Goal: Task Accomplishment & Management: Manage account settings

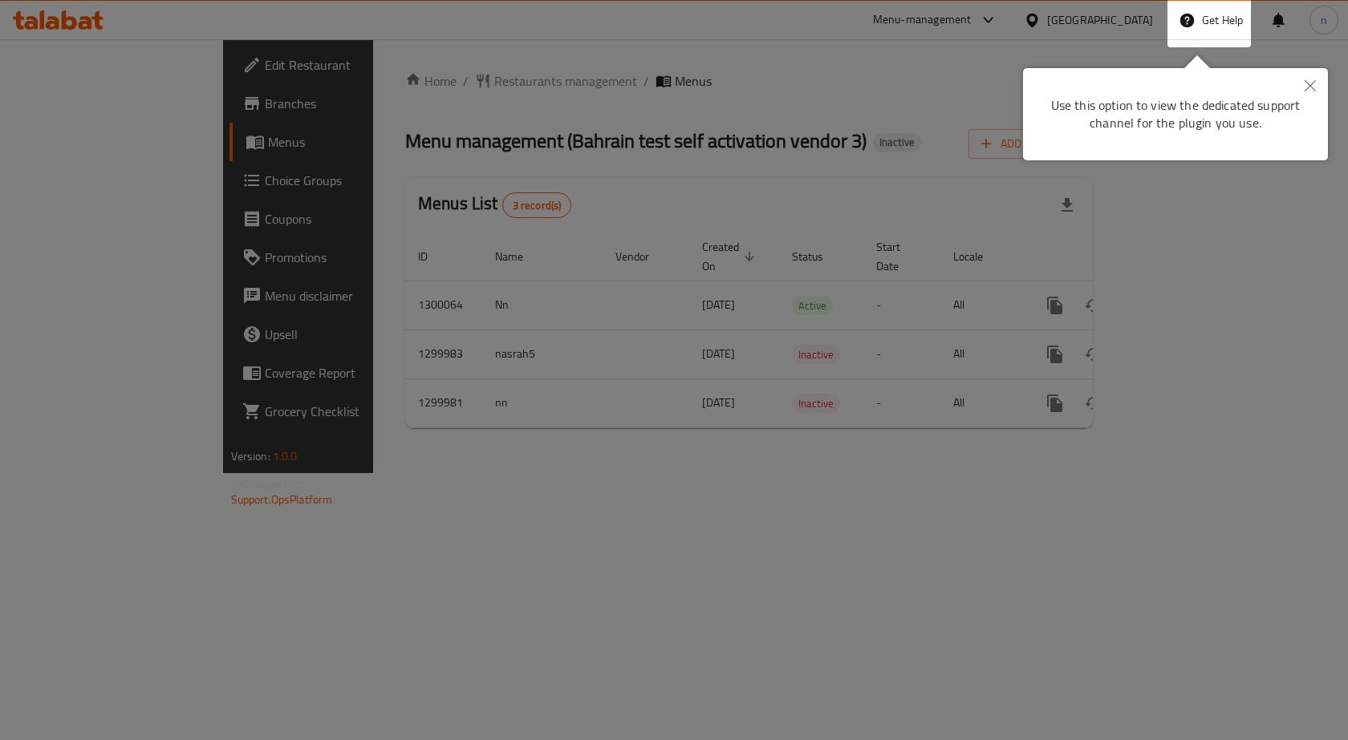
click at [826, 482] on div at bounding box center [674, 370] width 1348 height 740
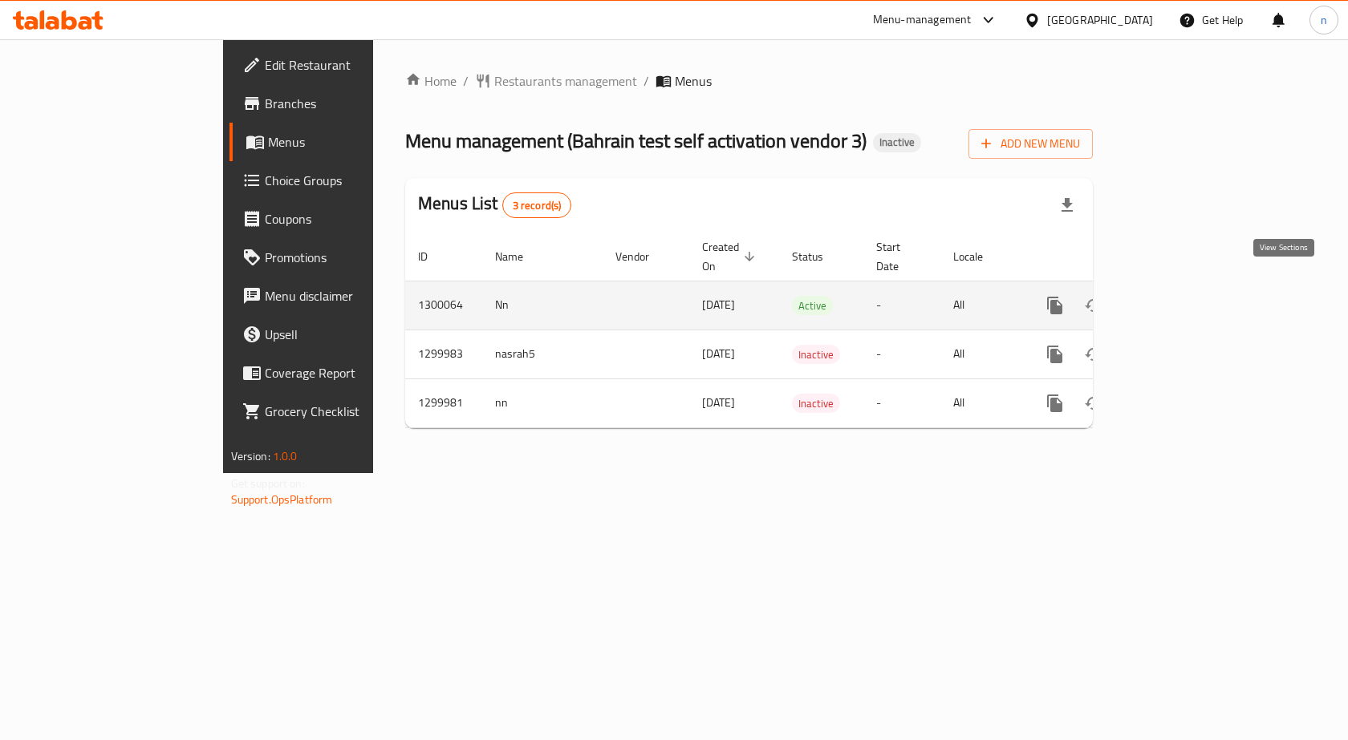
click at [1177, 298] on icon "enhanced table" at bounding box center [1170, 305] width 14 height 14
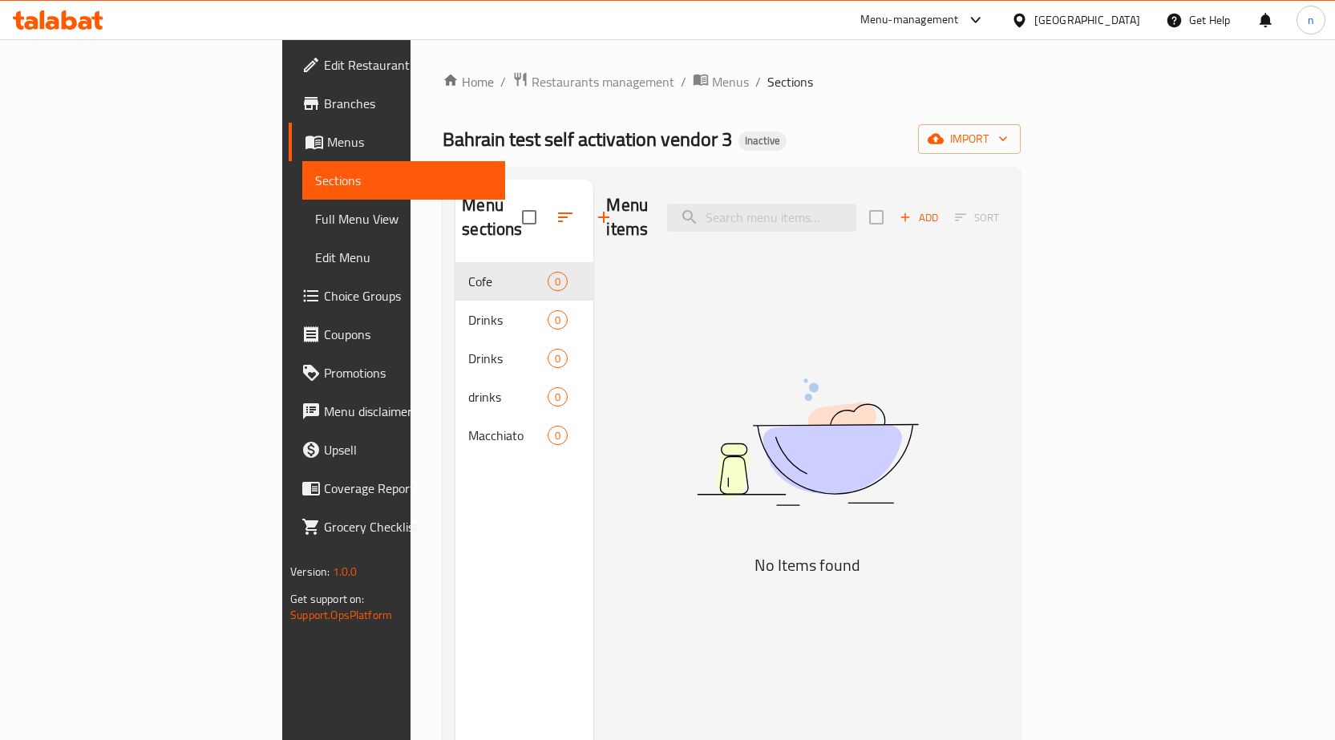
click at [327, 136] on span "Menus" at bounding box center [409, 141] width 165 height 19
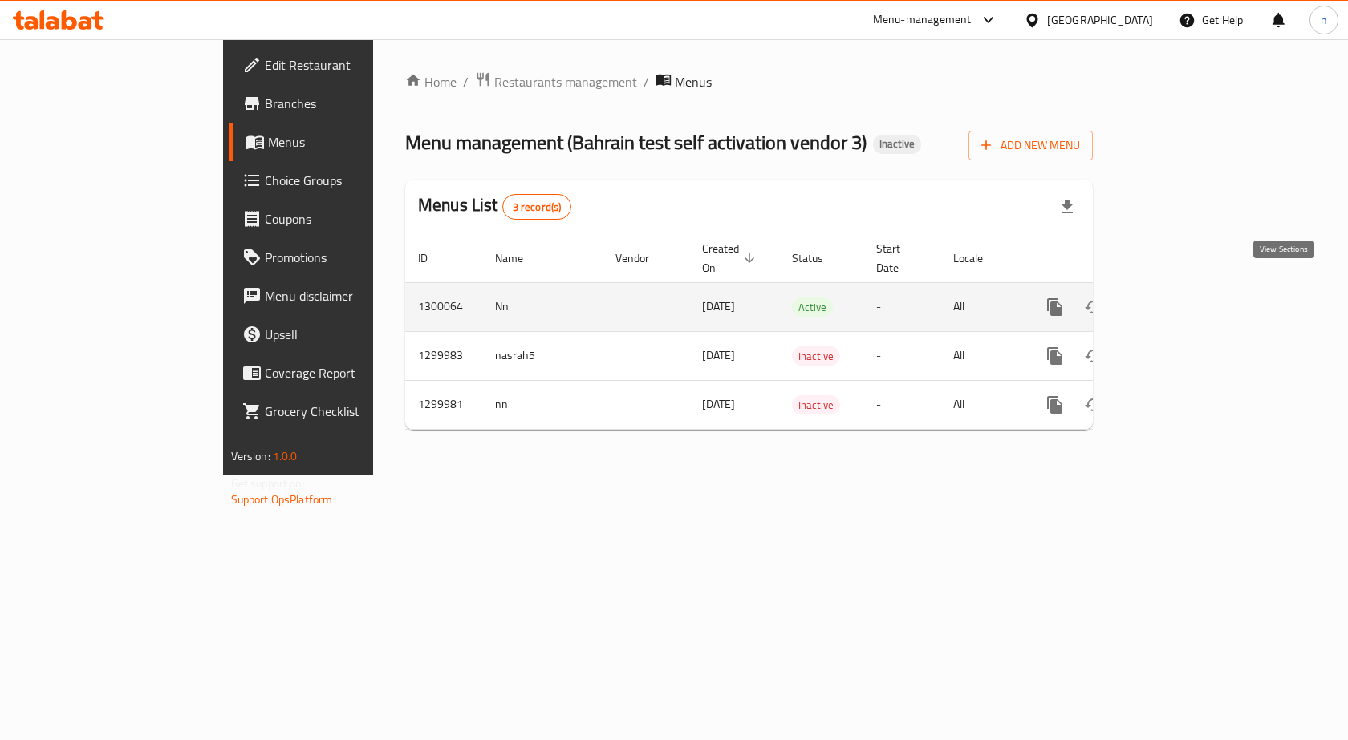
click at [1177, 300] on icon "enhanced table" at bounding box center [1170, 307] width 14 height 14
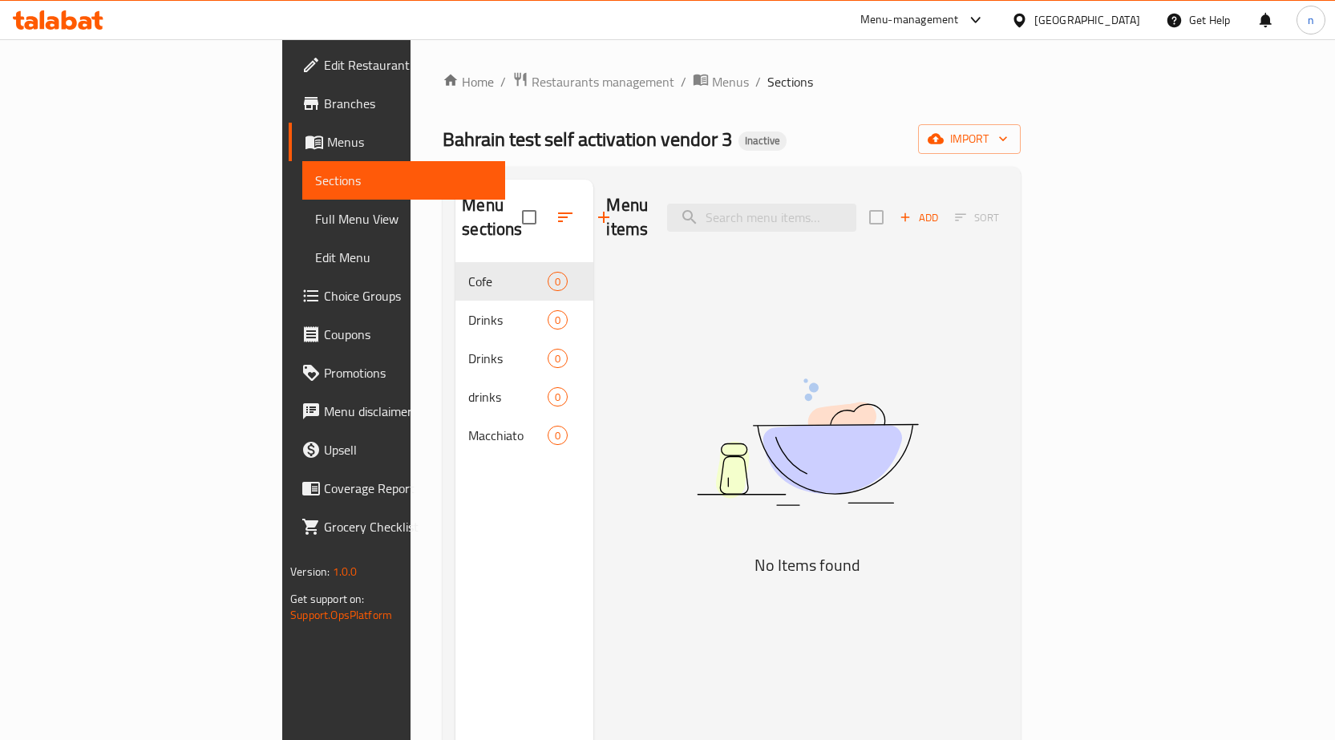
click at [315, 217] on span "Full Menu View" at bounding box center [403, 218] width 177 height 19
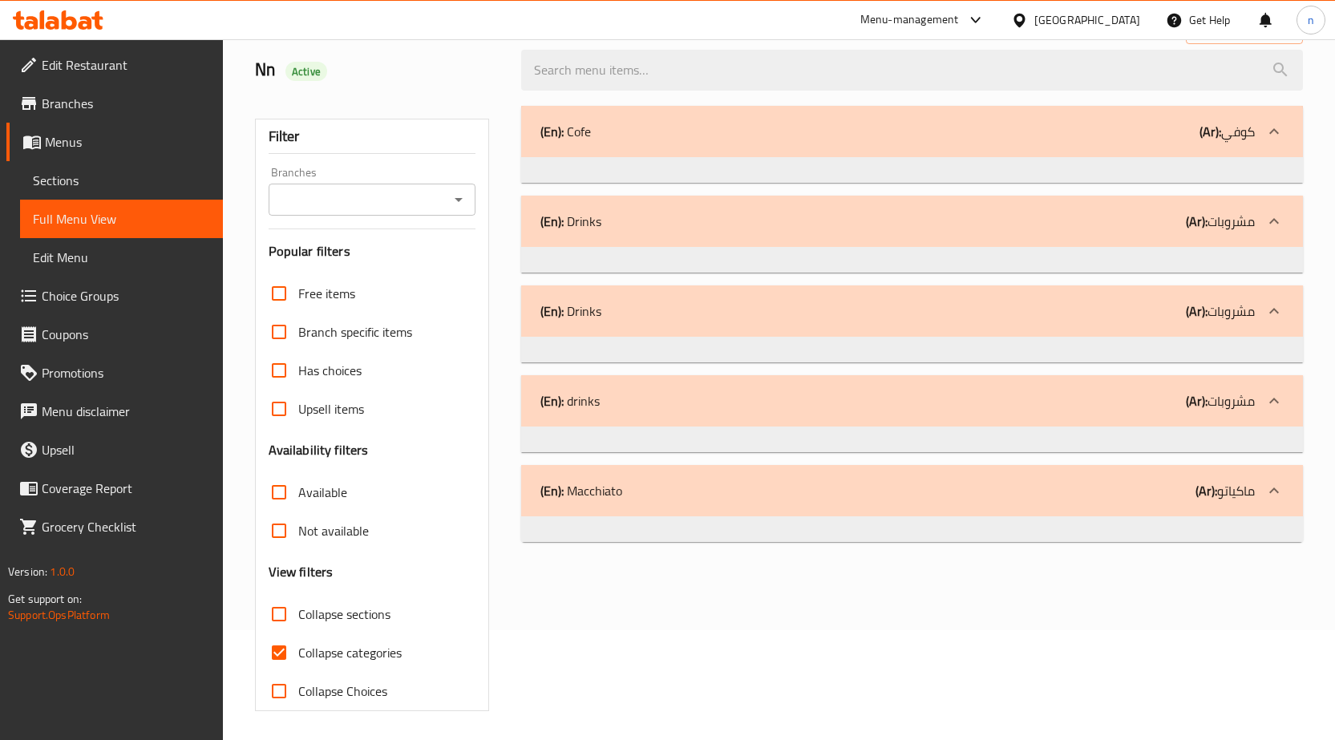
scroll to position [113, 0]
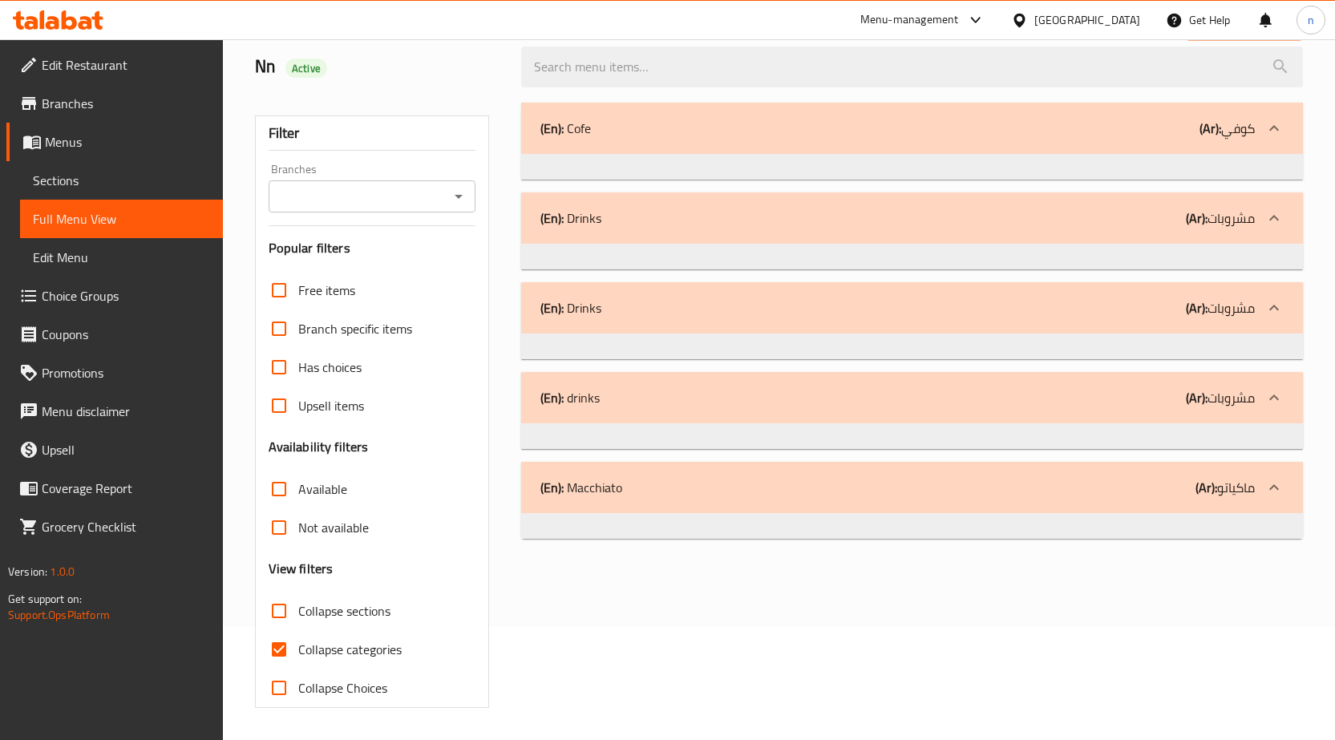
click at [283, 649] on input "Collapse categories" at bounding box center [279, 649] width 39 height 39
checkbox input "false"
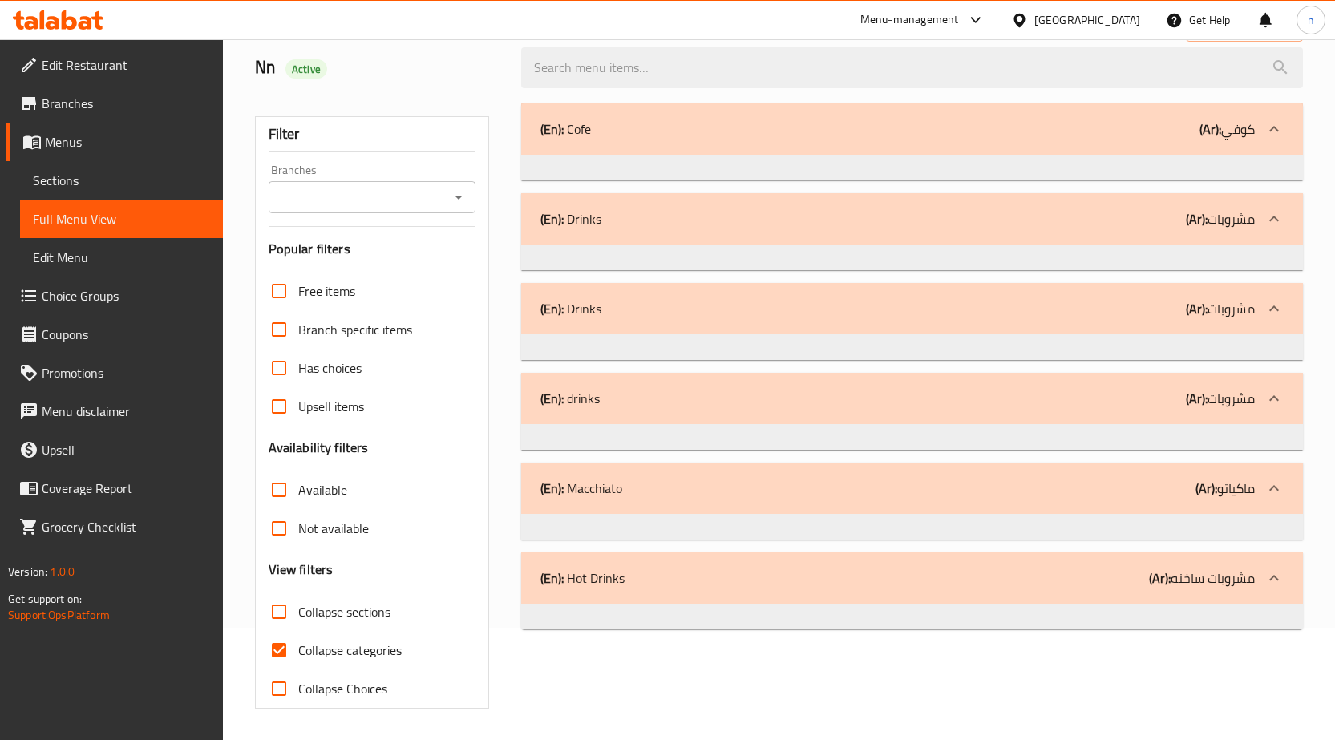
scroll to position [113, 0]
click at [275, 648] on input "Collapse categories" at bounding box center [279, 649] width 39 height 39
checkbox input "false"
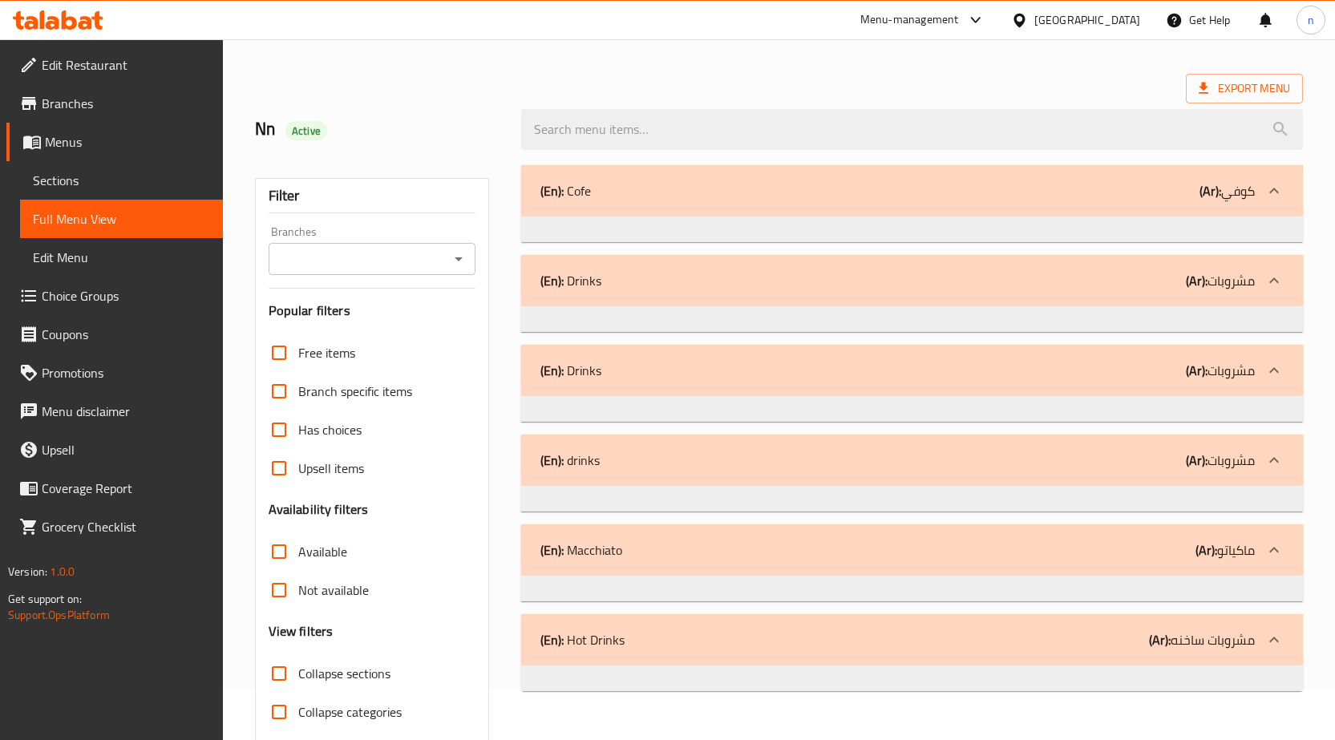
scroll to position [0, 0]
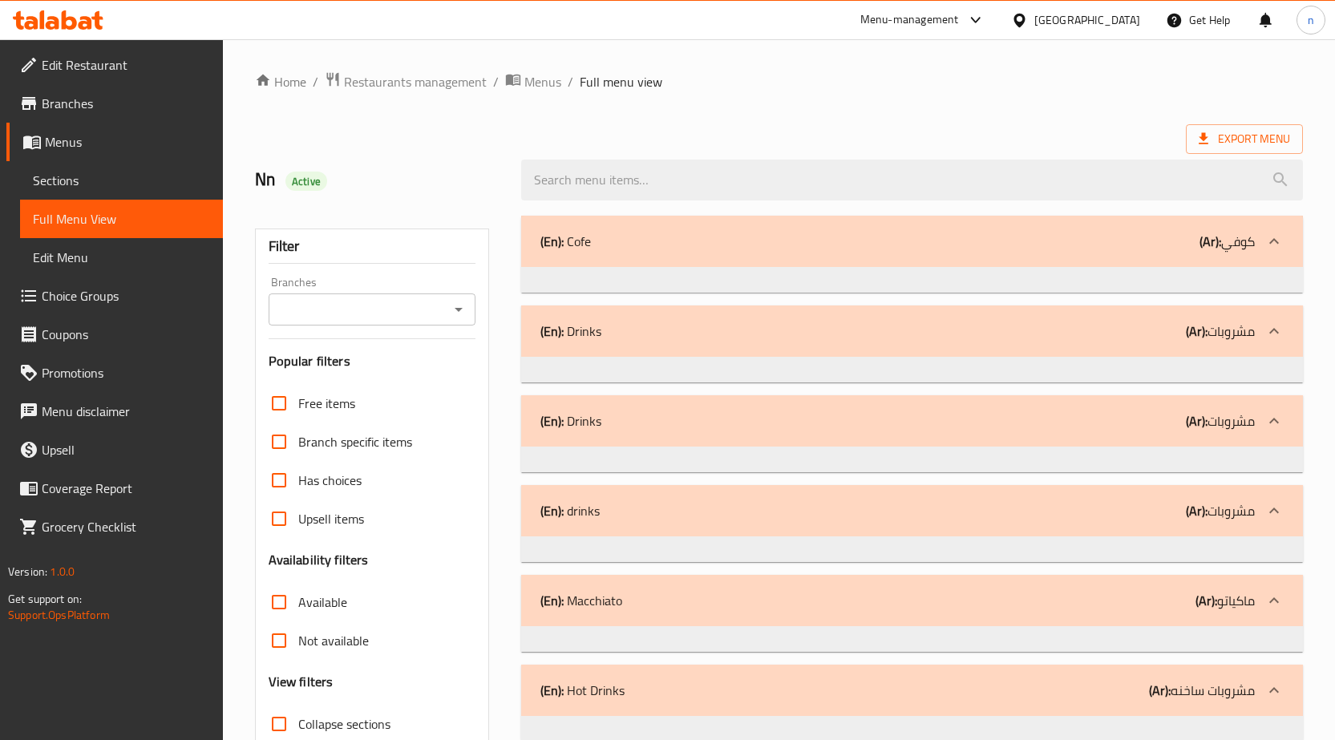
click at [85, 298] on span "Choice Groups" at bounding box center [126, 295] width 168 height 19
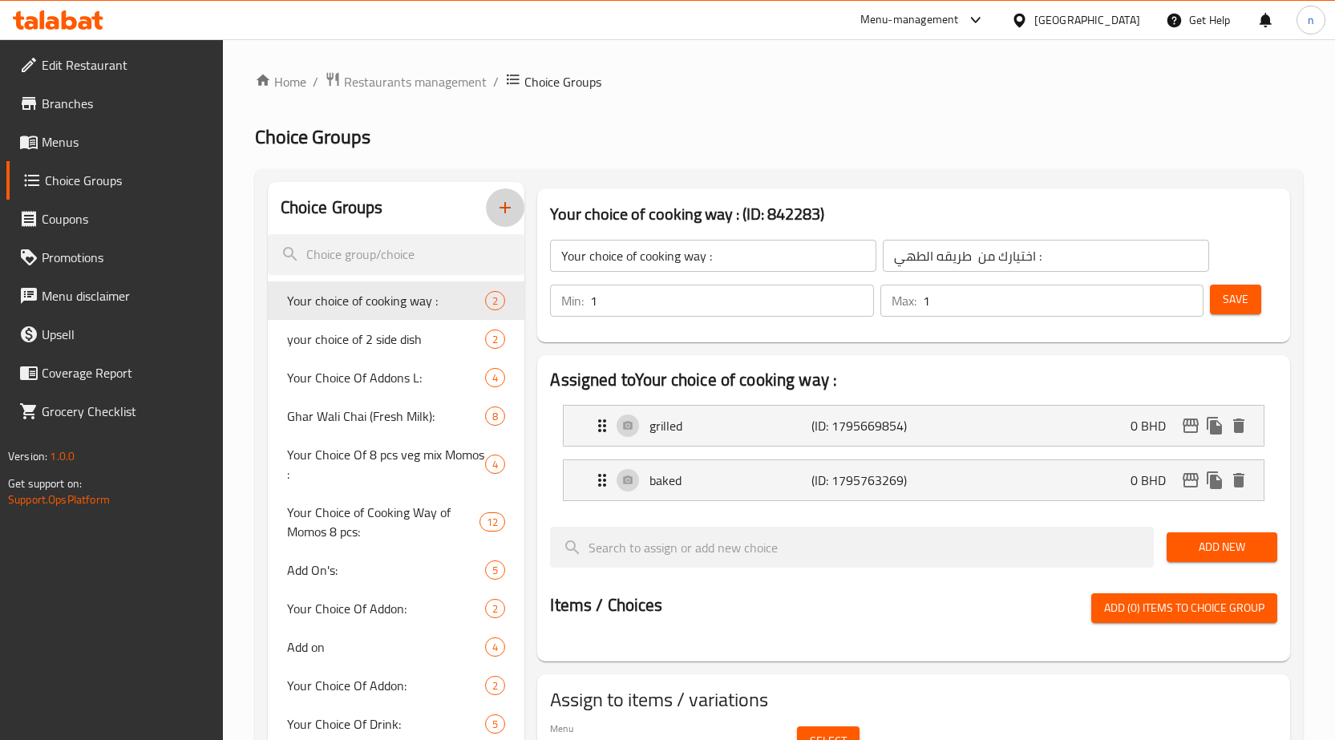
click at [503, 209] on icon "button" at bounding box center [505, 207] width 19 height 19
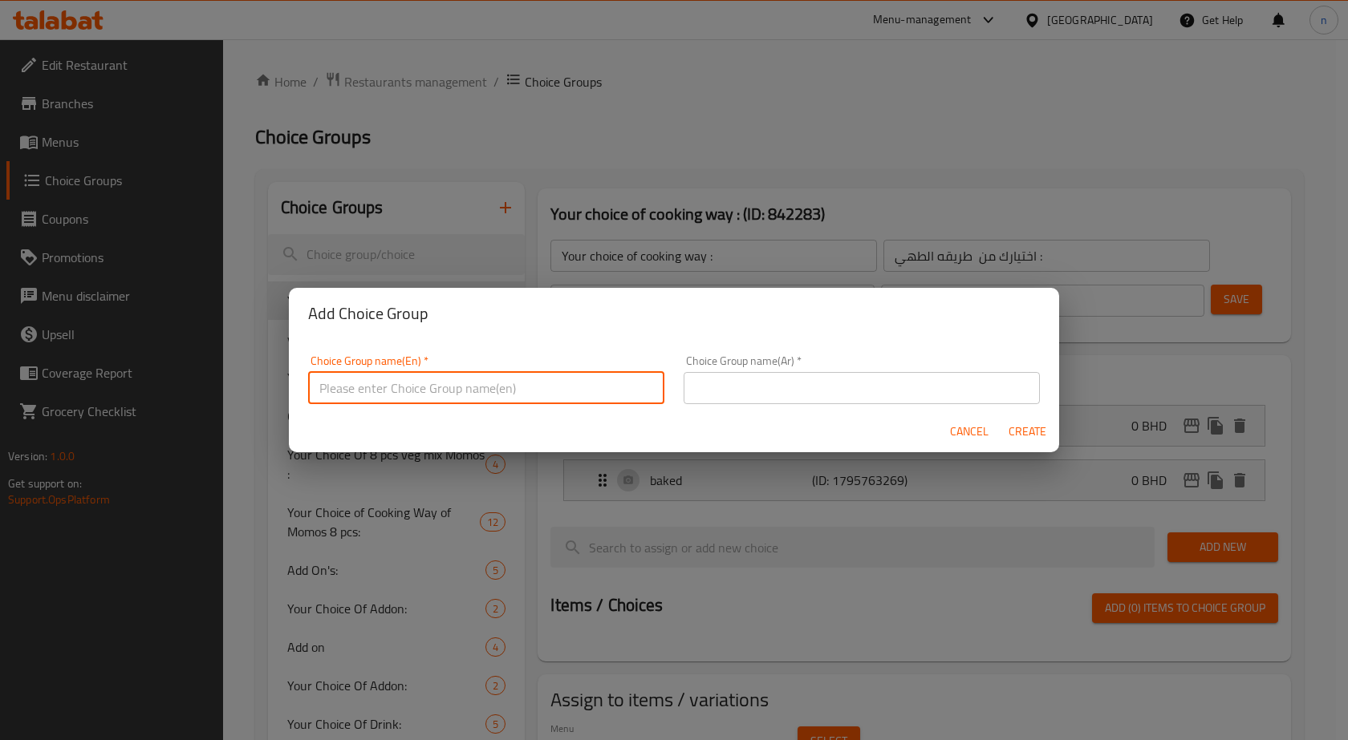
click at [353, 388] on input "text" at bounding box center [486, 388] width 356 height 32
type input "Extras For Small 1"
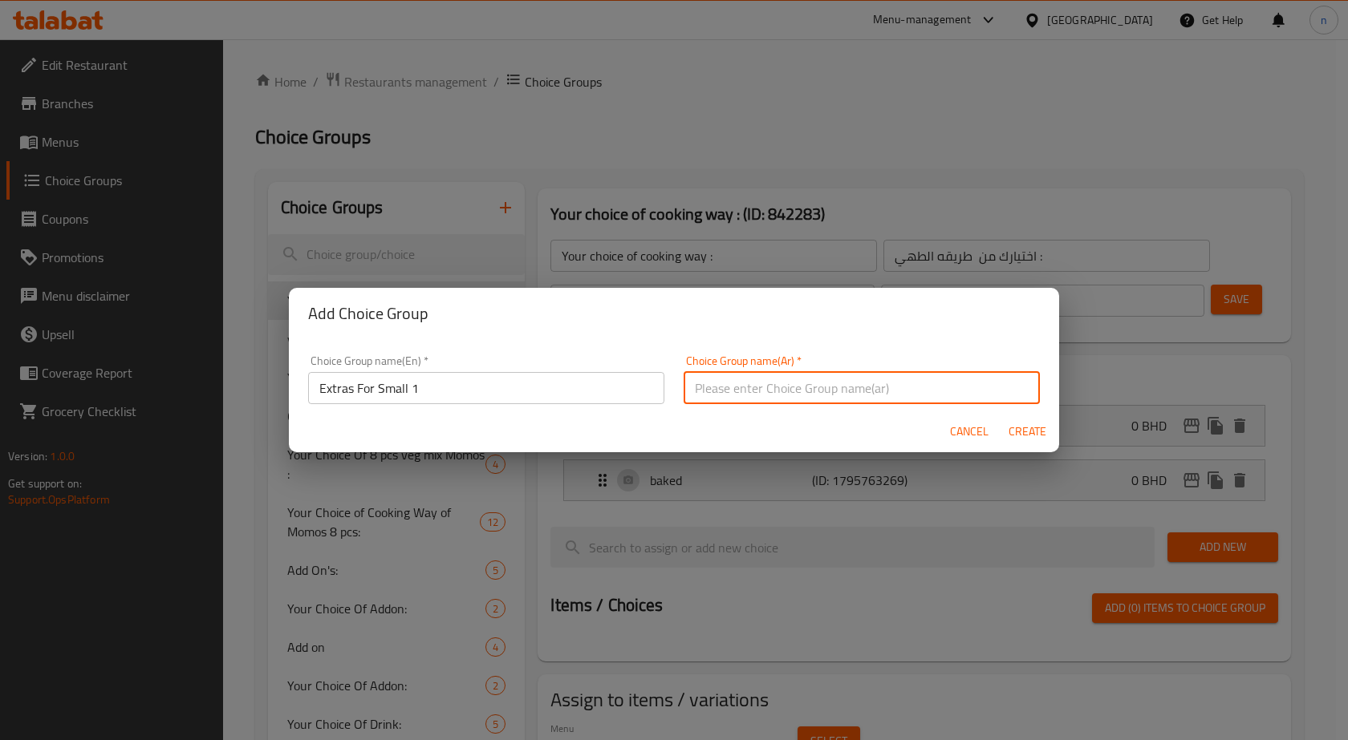
click at [729, 384] on input "text" at bounding box center [861, 388] width 356 height 32
type input "إضافات للحجم صغير"
click at [1028, 432] on span "Create" at bounding box center [1026, 432] width 39 height 20
type input "Extras For Small 1"
type input "إضافات للحجم صغير"
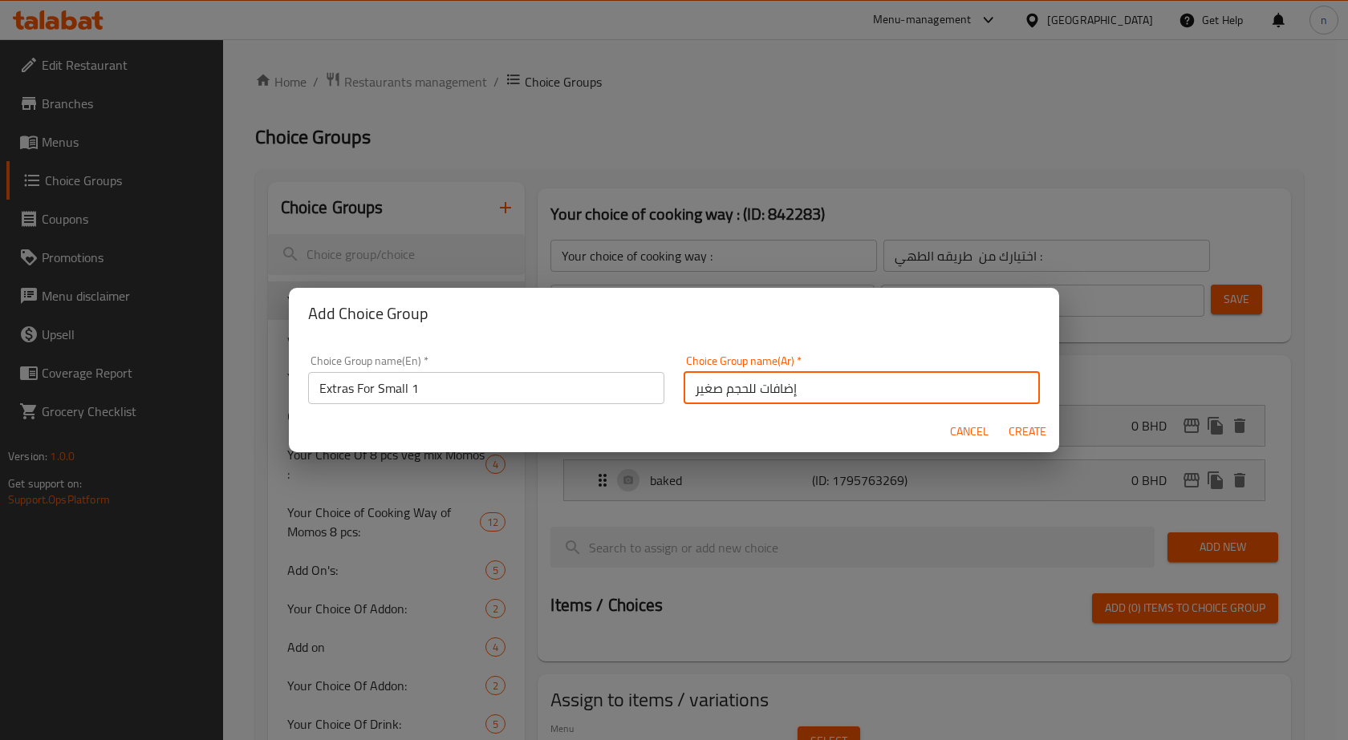
type input "0"
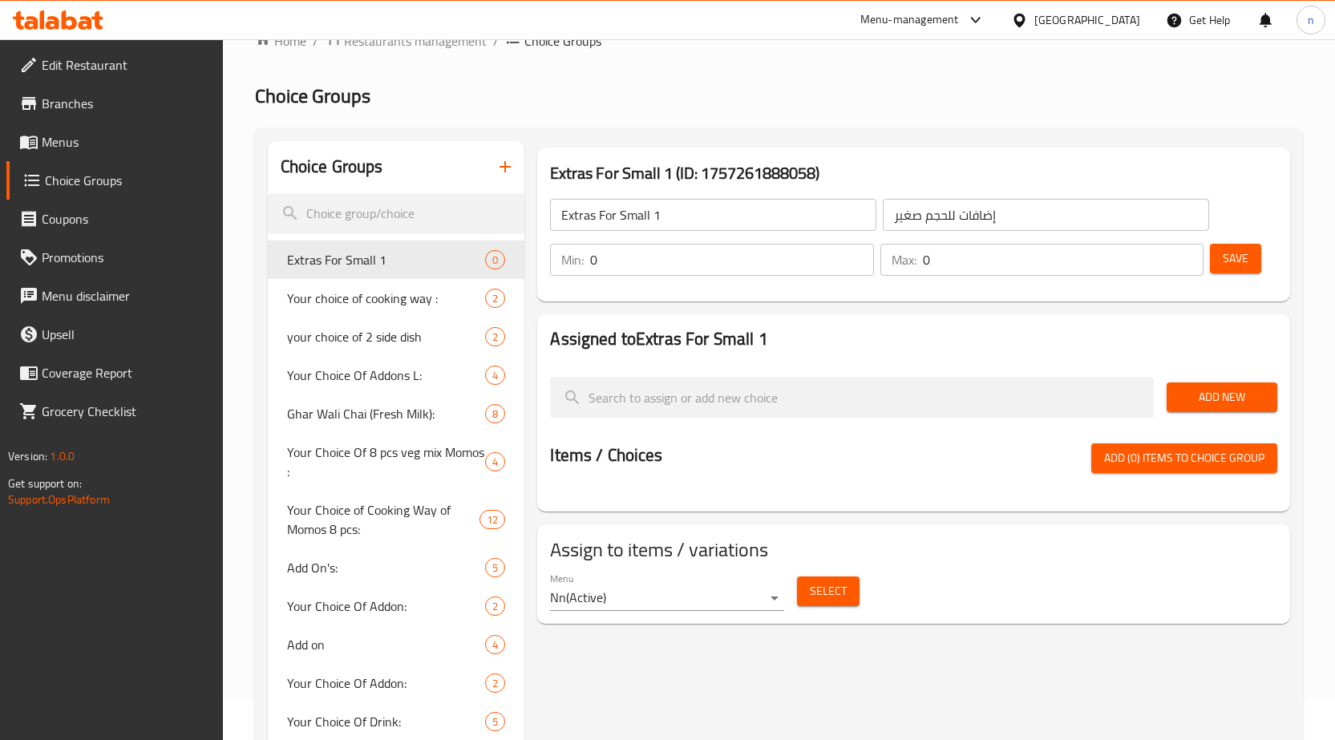
scroll to position [80, 0]
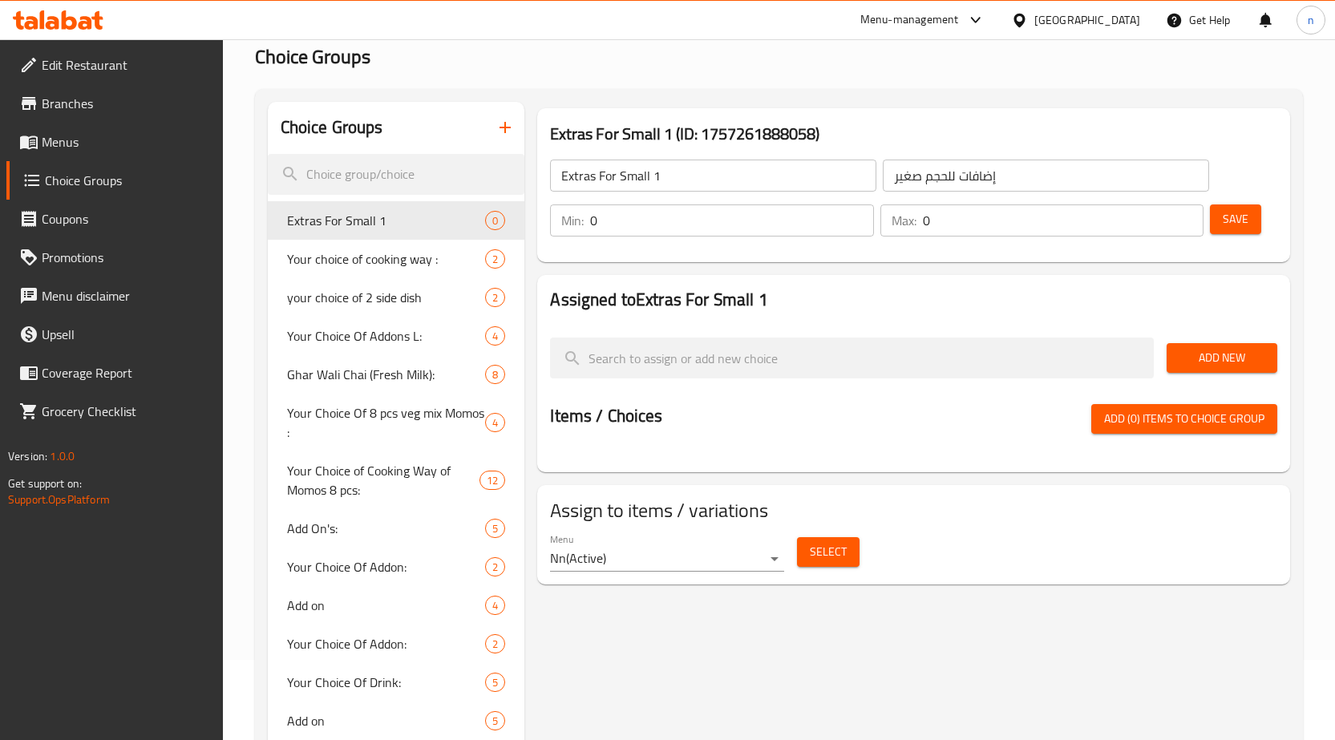
click at [1221, 355] on span "Add New" at bounding box center [1222, 358] width 85 height 20
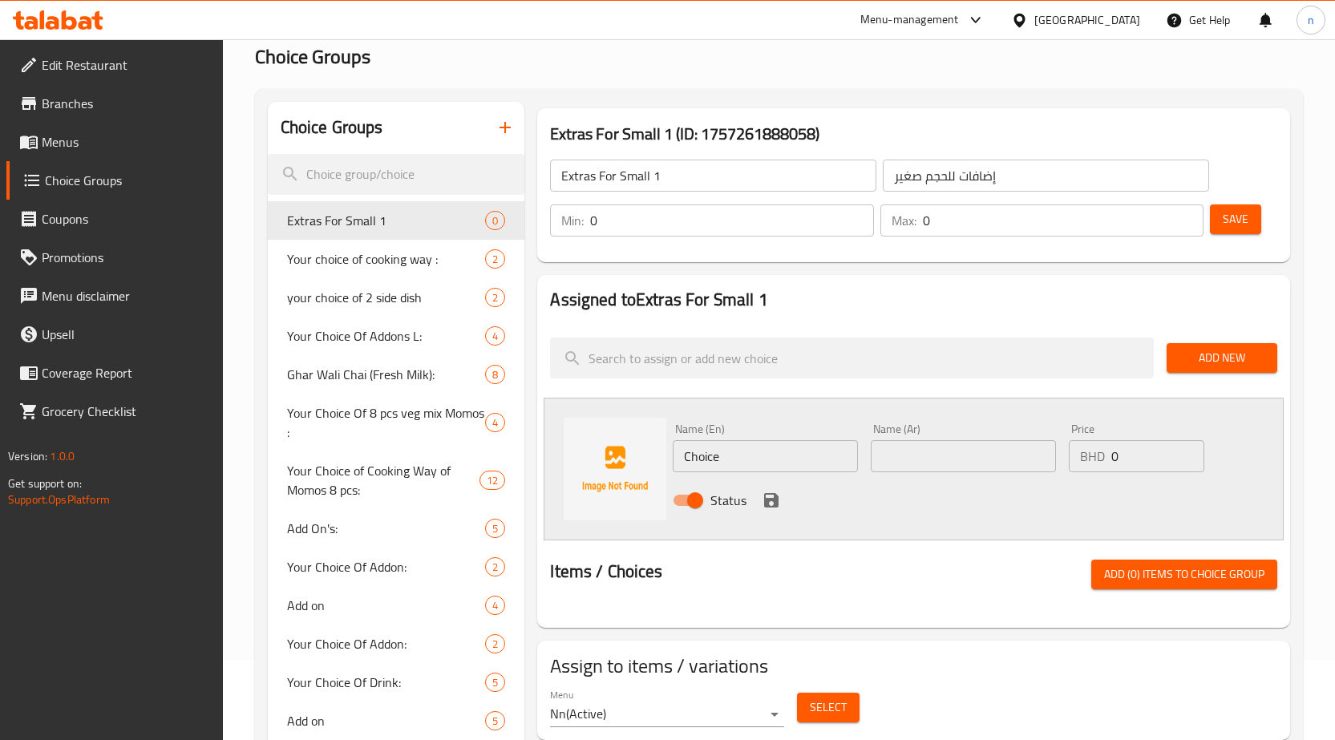
scroll to position [160, 0]
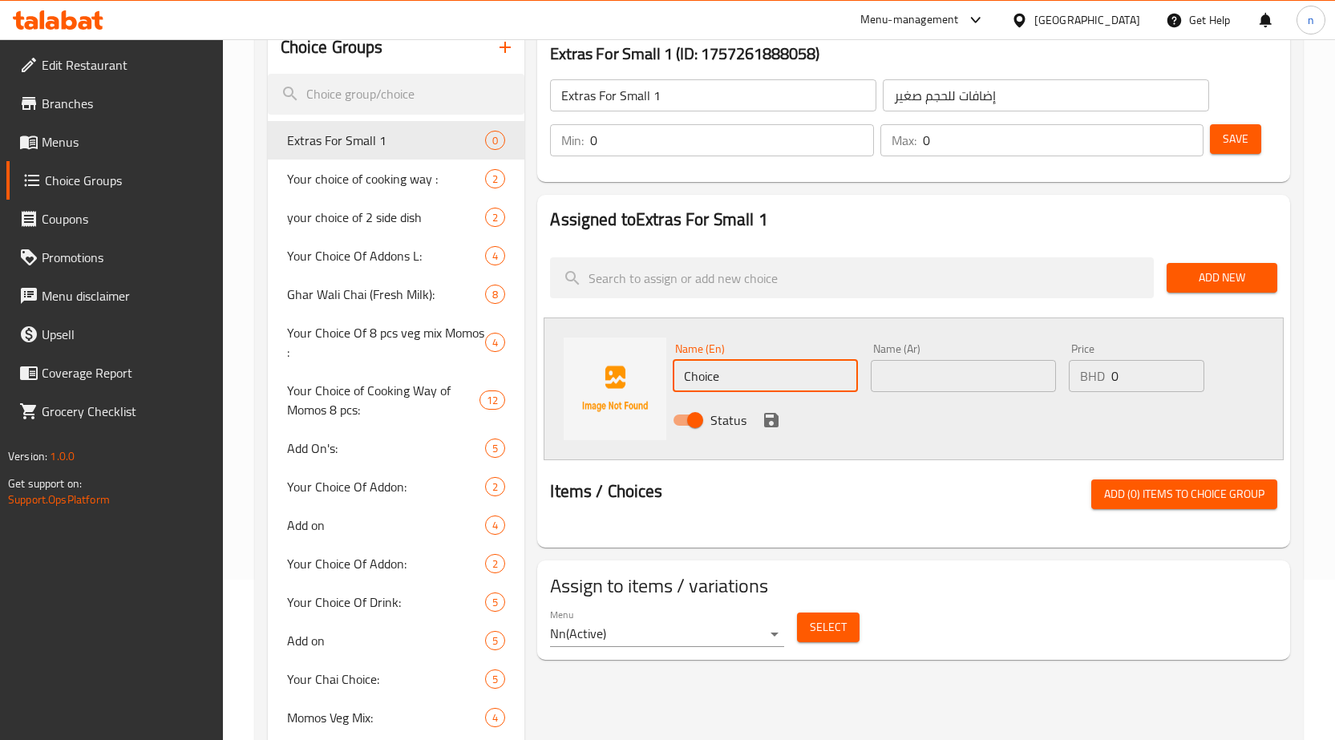
click at [734, 379] on input "Choice" at bounding box center [765, 376] width 185 height 32
type input "Caramel Sauce"
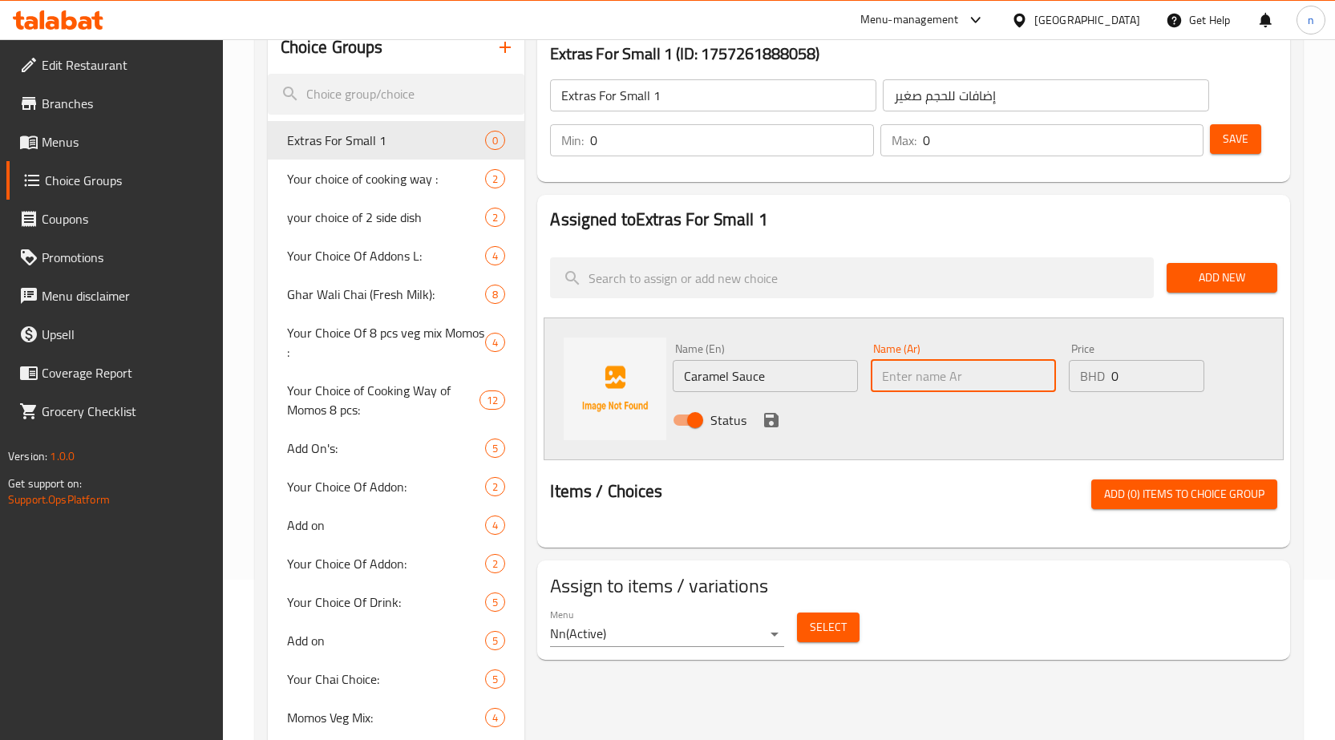
click at [916, 373] on input "text" at bounding box center [963, 376] width 185 height 32
type input "صوص الكاراميل"
click at [1118, 379] on input "0" at bounding box center [1158, 376] width 93 height 32
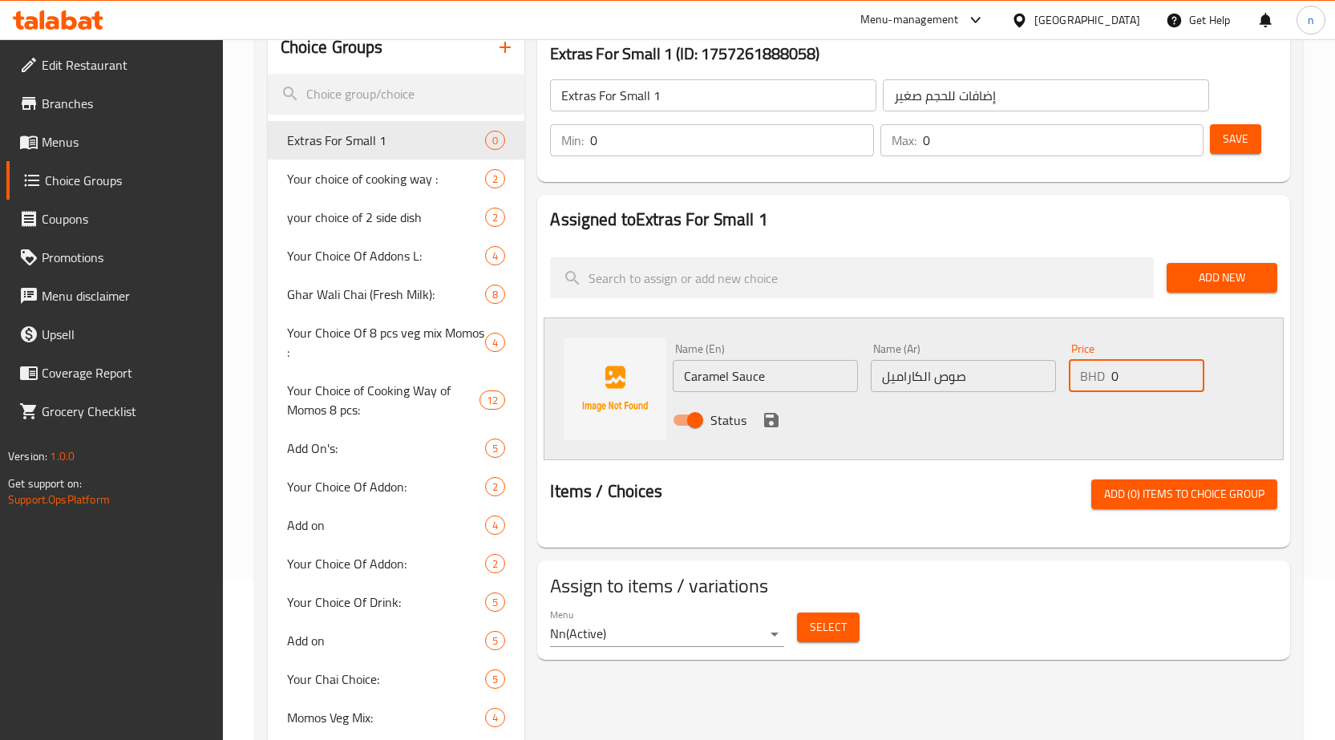
click at [1118, 379] on input "0" at bounding box center [1158, 376] width 93 height 32
type input "10"
click at [768, 414] on icon "save" at bounding box center [771, 420] width 14 height 14
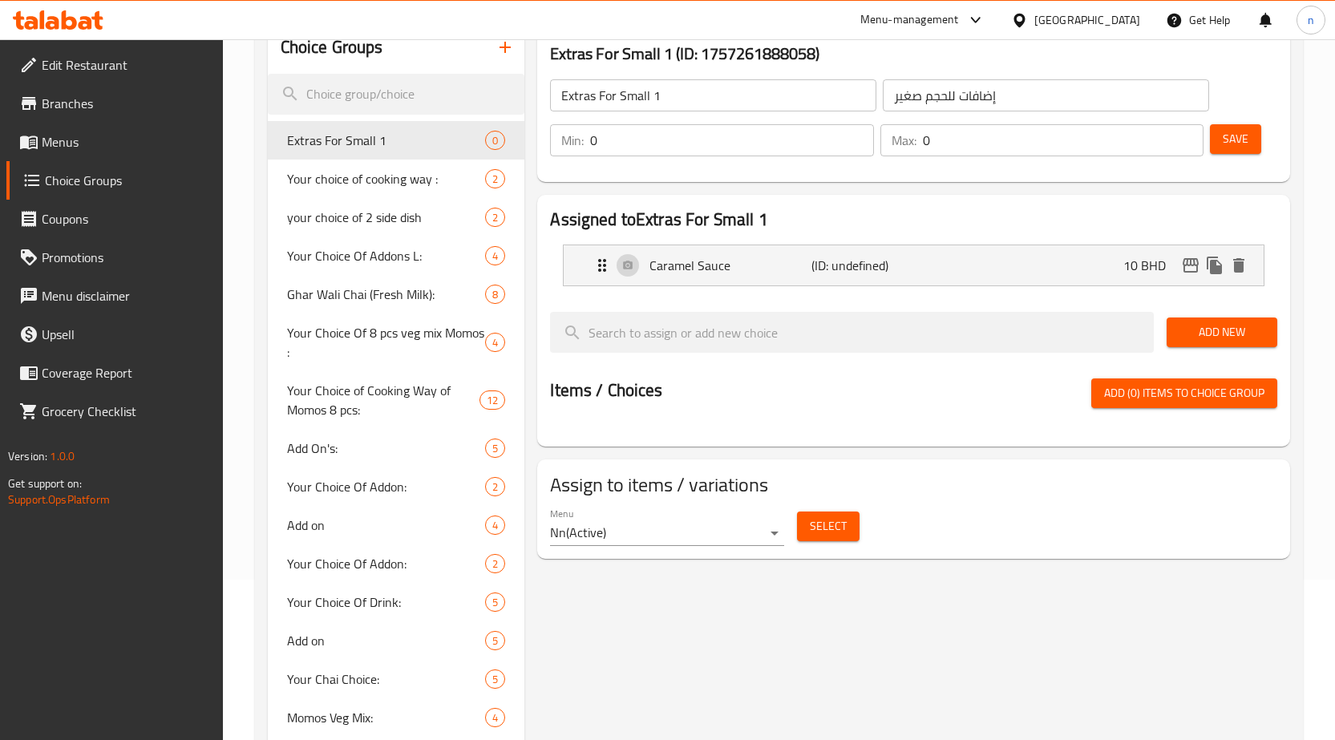
click at [1212, 330] on span "Add New" at bounding box center [1222, 332] width 85 height 20
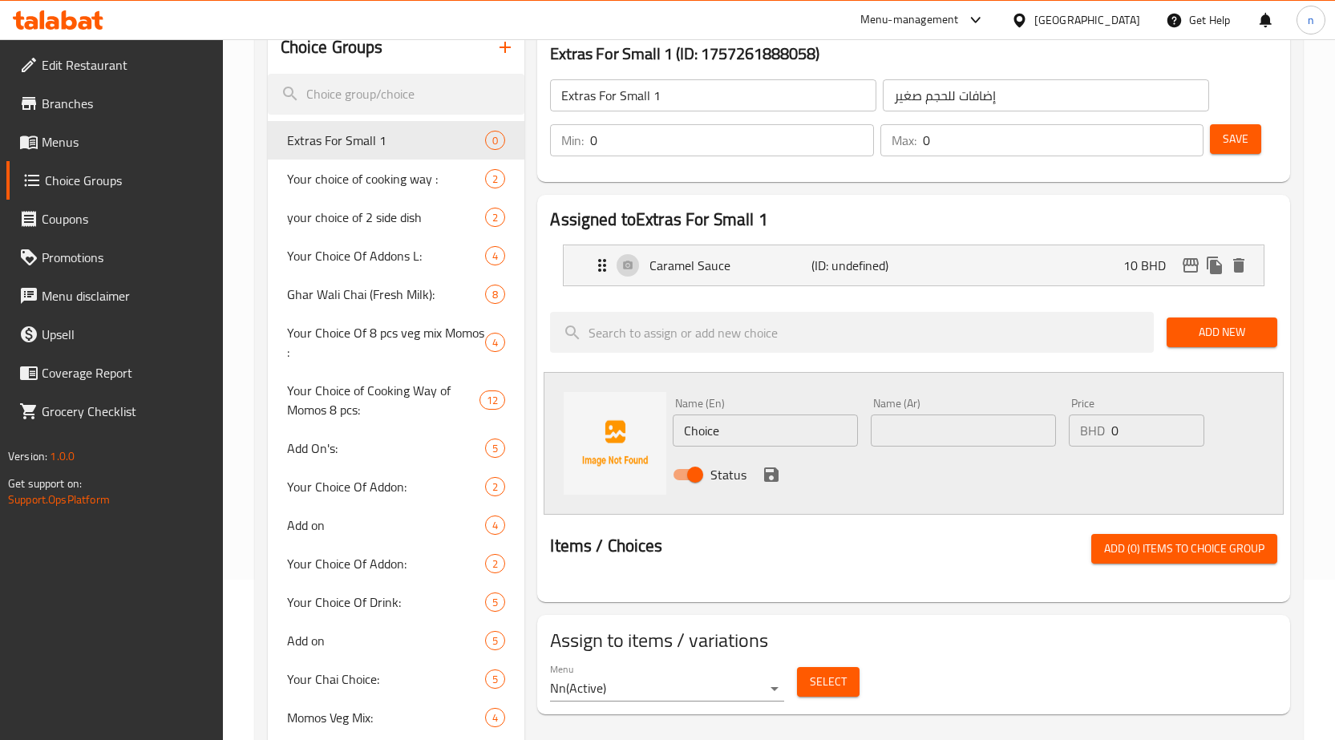
click at [749, 432] on input "Choice" at bounding box center [765, 431] width 185 height 32
type input "Choclate Sauce"
click at [896, 434] on input "text" at bounding box center [963, 431] width 185 height 32
type input "صوص الشوكولاتة"
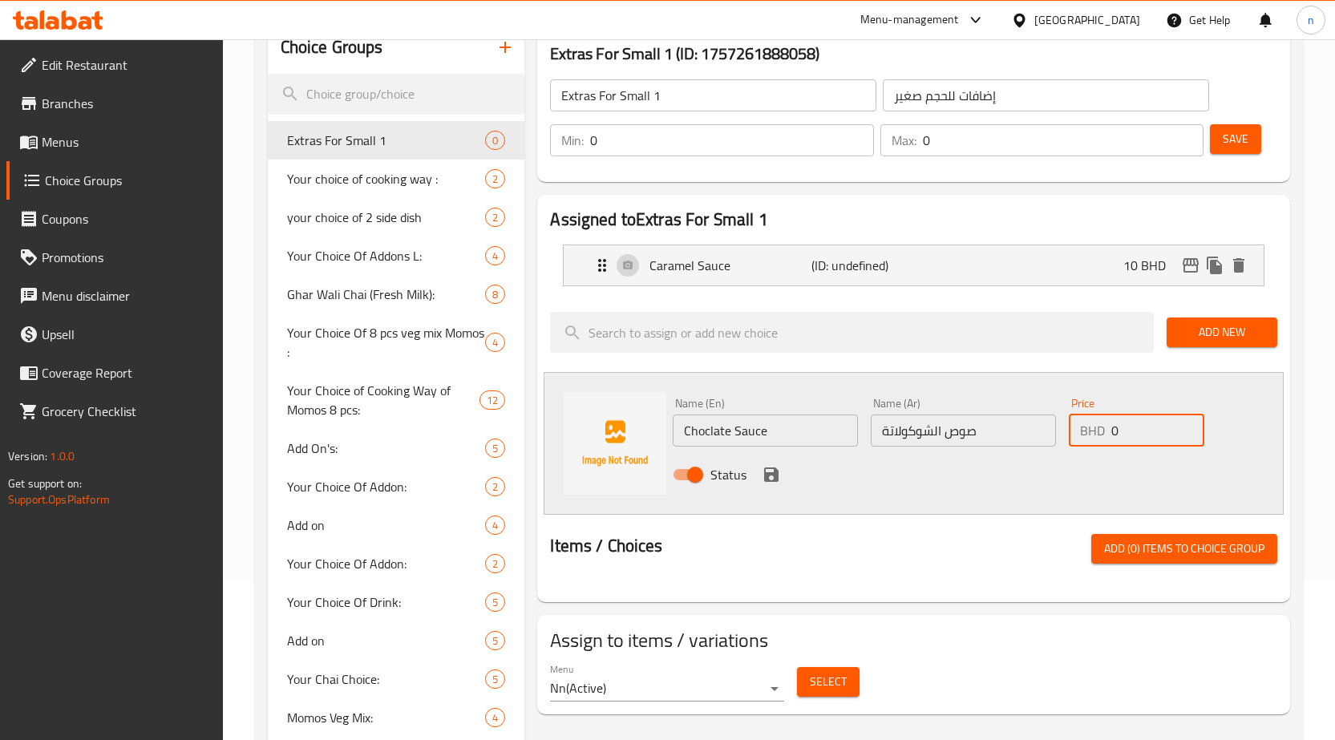
click at [1113, 430] on input "0" at bounding box center [1158, 431] width 93 height 32
type input "15"
click at [765, 477] on icon "save" at bounding box center [771, 475] width 14 height 14
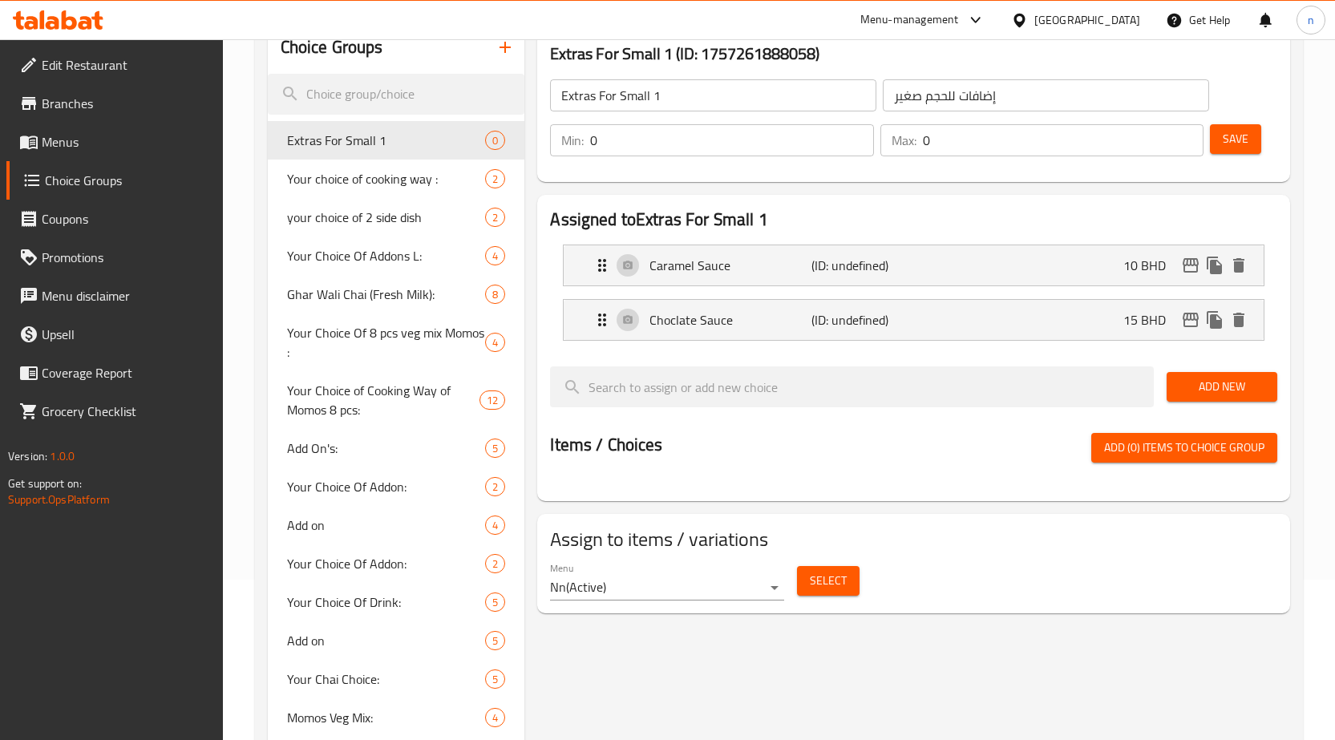
click at [1242, 390] on span "Add New" at bounding box center [1222, 387] width 85 height 20
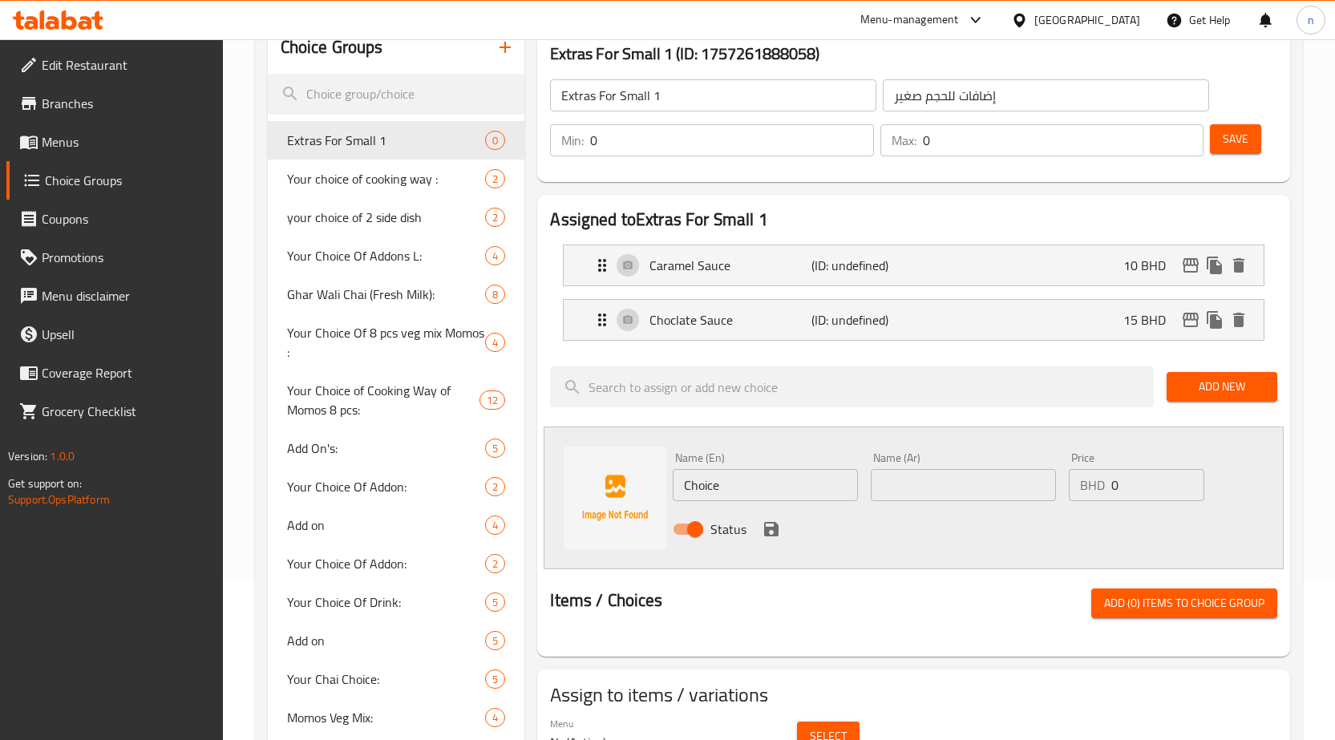
click at [722, 486] on input "Choice" at bounding box center [765, 485] width 185 height 32
type input "[PERSON_NAME]"
drag, startPoint x: 900, startPoint y: 486, endPoint x: 892, endPoint y: 534, distance: 48.8
click at [900, 486] on input "text" at bounding box center [963, 485] width 185 height 32
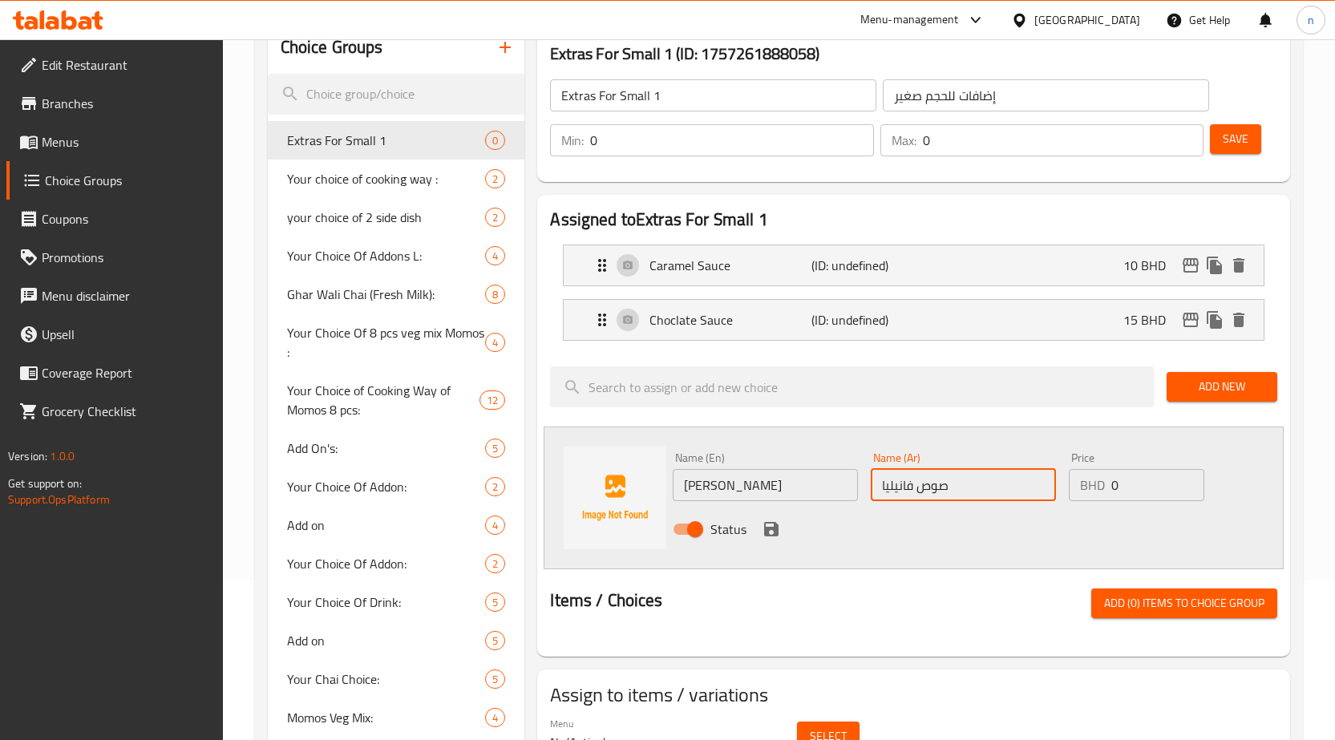
type input "صوص فانيليا"
click at [1113, 484] on input "0" at bounding box center [1158, 485] width 93 height 32
type input "20"
click at [773, 532] on icon "save" at bounding box center [771, 529] width 19 height 19
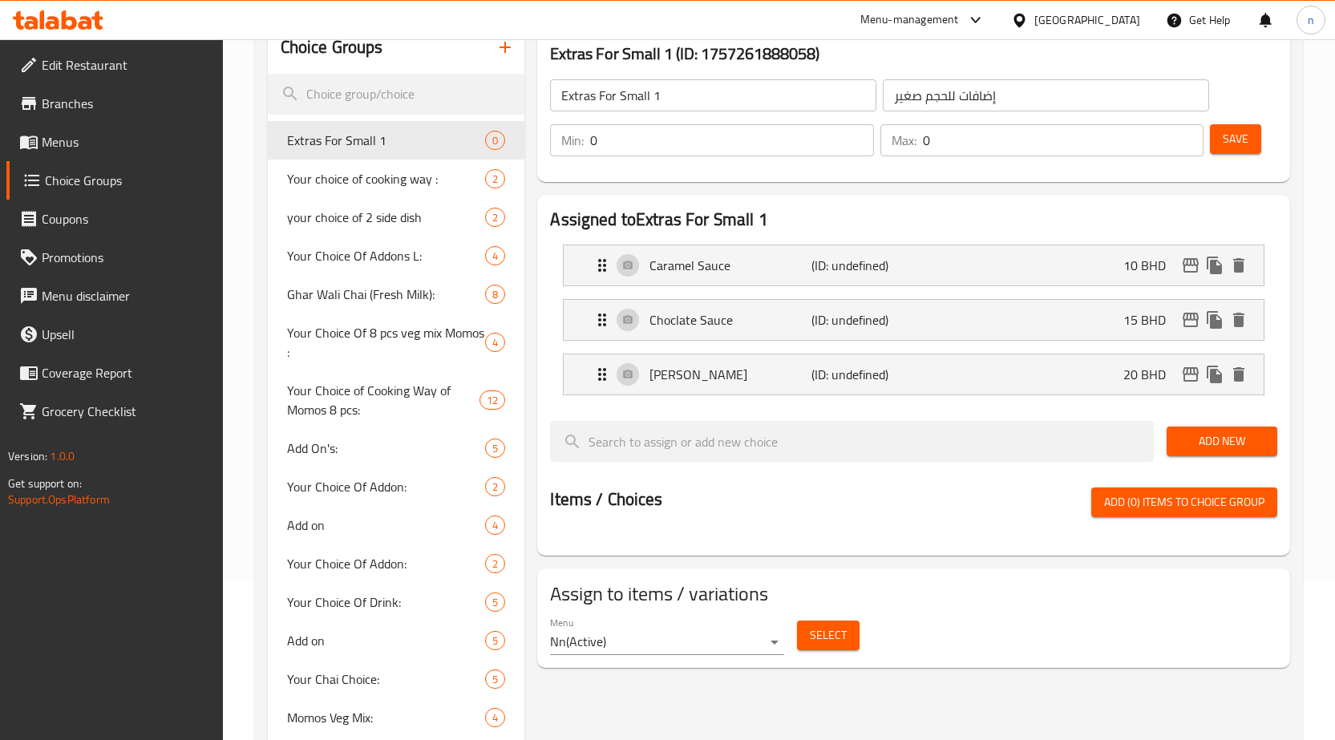
click at [1249, 139] on span "Save" at bounding box center [1236, 139] width 26 height 20
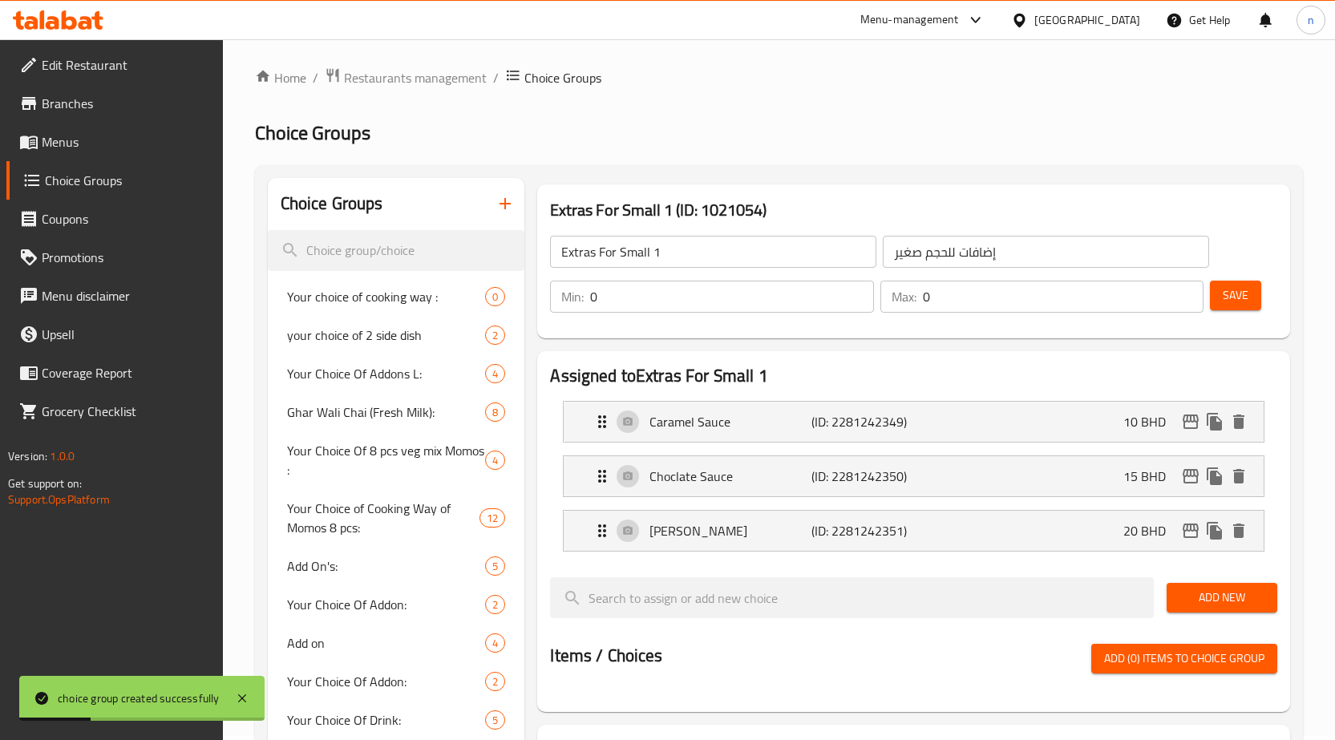
scroll to position [0, 0]
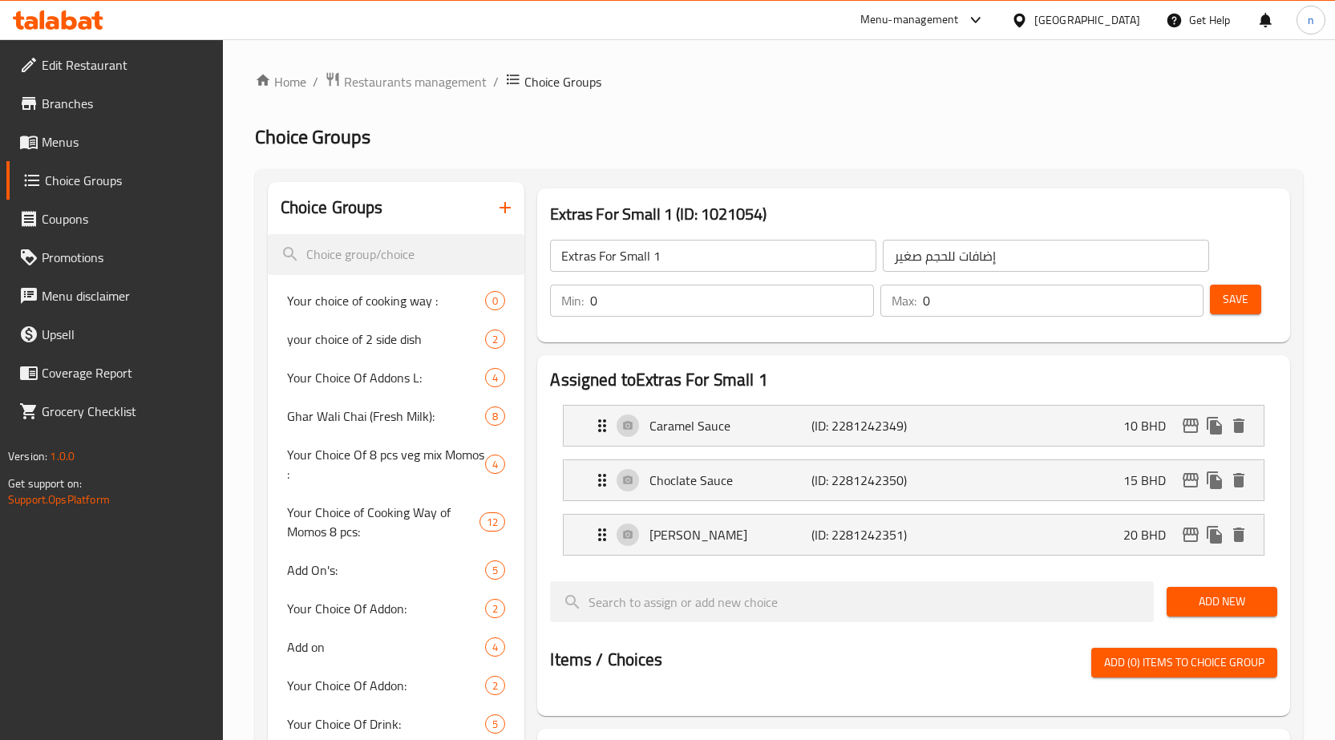
click at [1239, 303] on span "Save" at bounding box center [1236, 300] width 26 height 20
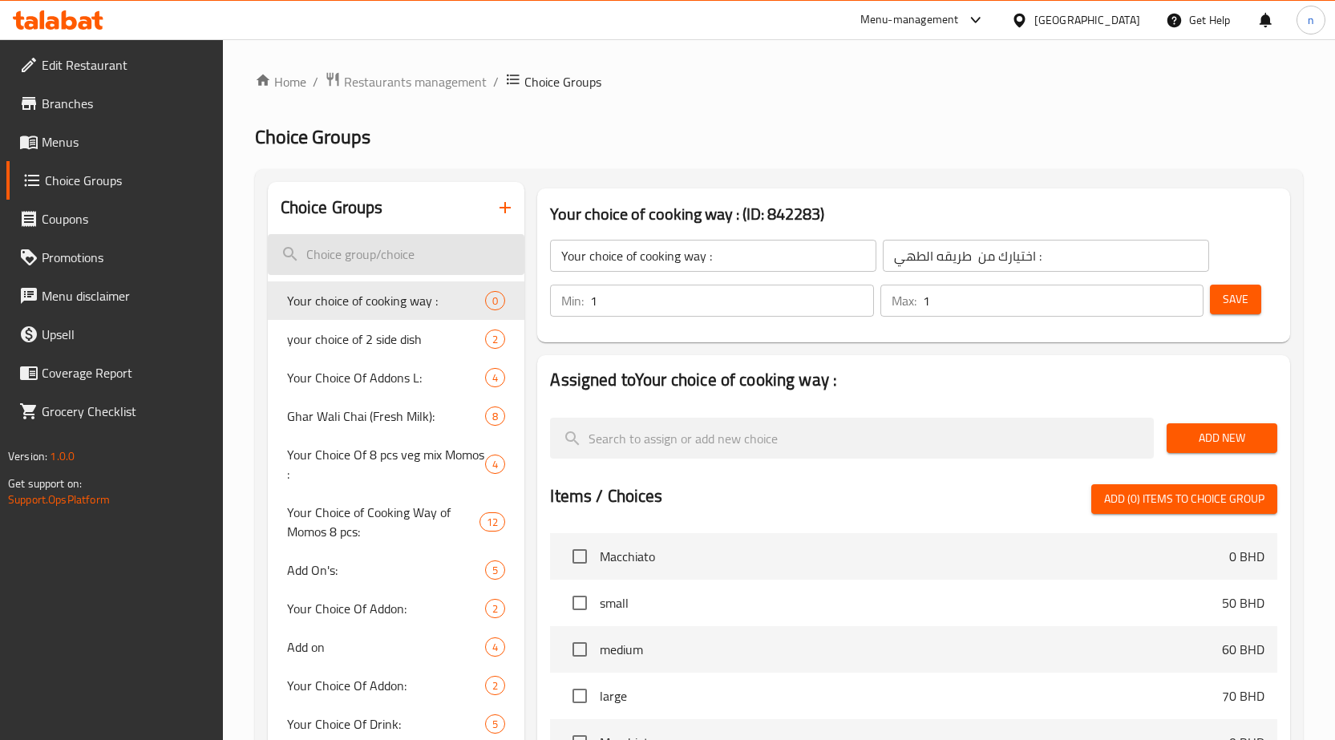
click at [373, 251] on input "search" at bounding box center [396, 254] width 257 height 41
type input "ُ"
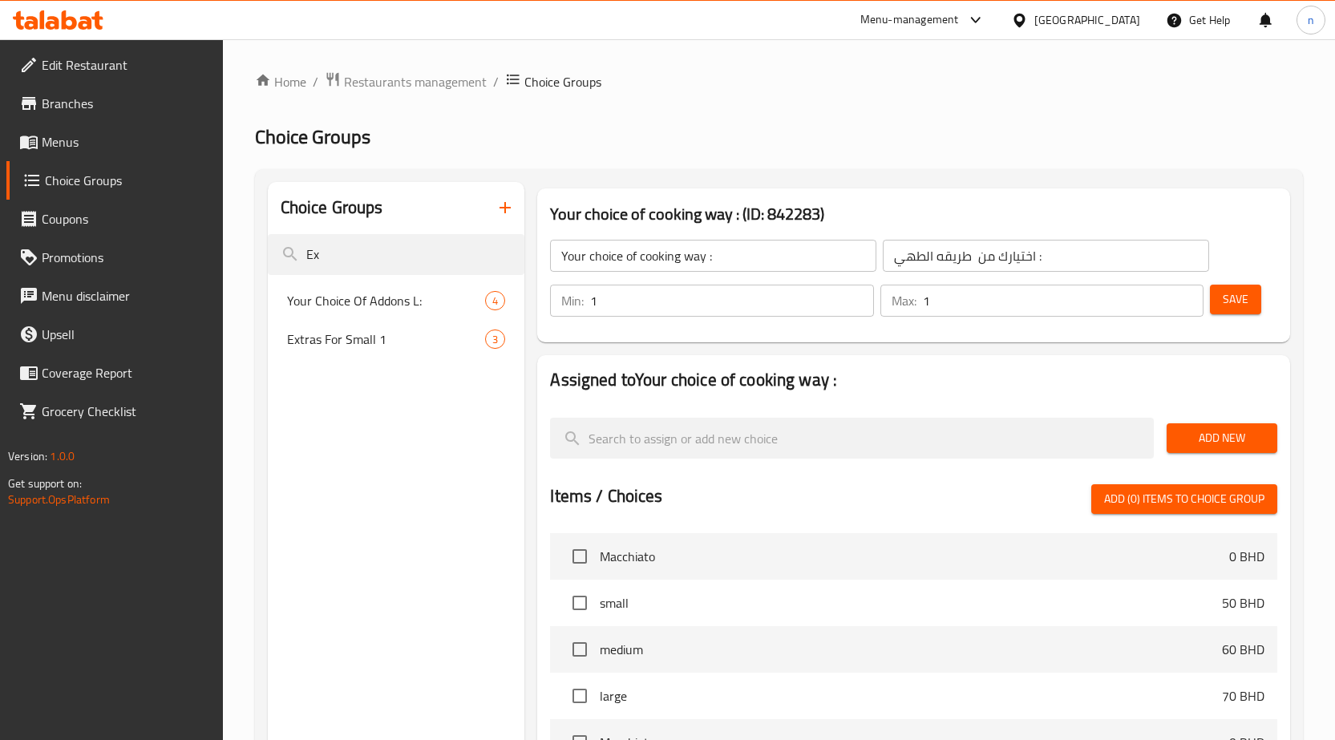
type input "E"
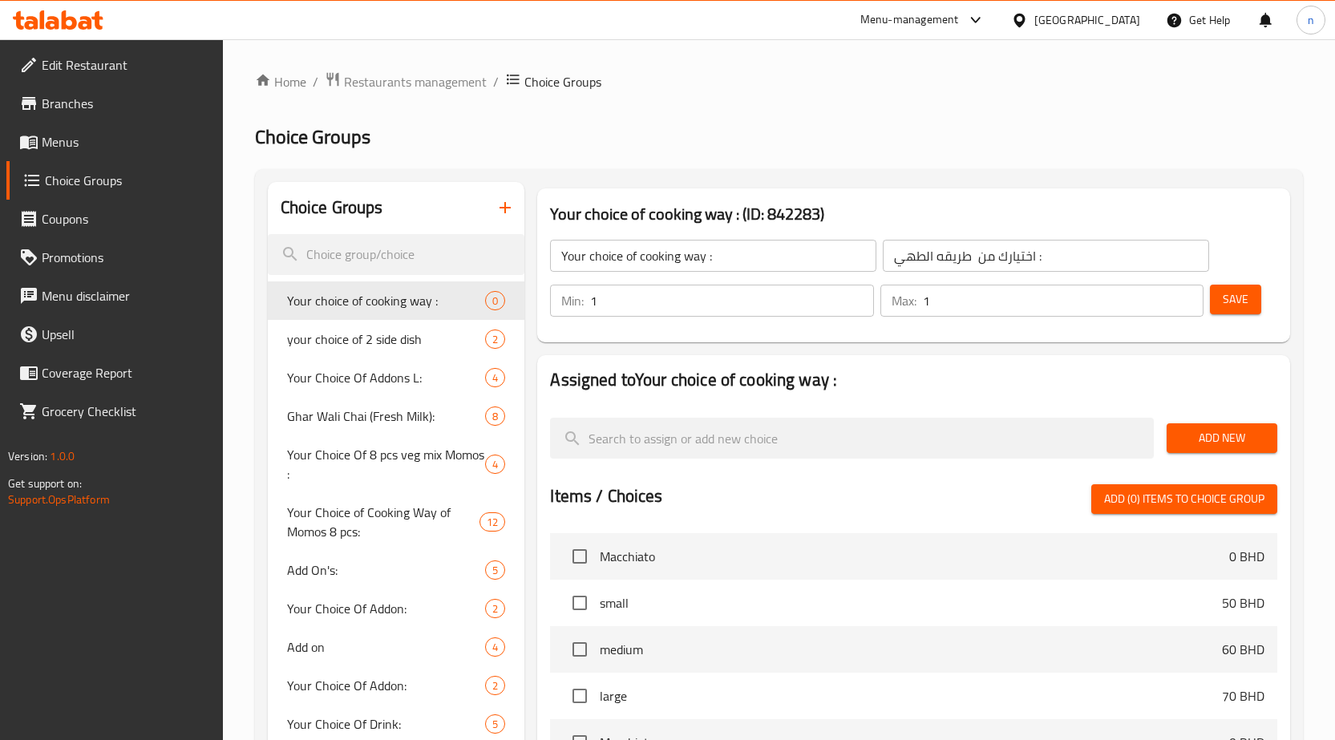
click at [504, 211] on icon "button" at bounding box center [505, 207] width 19 height 19
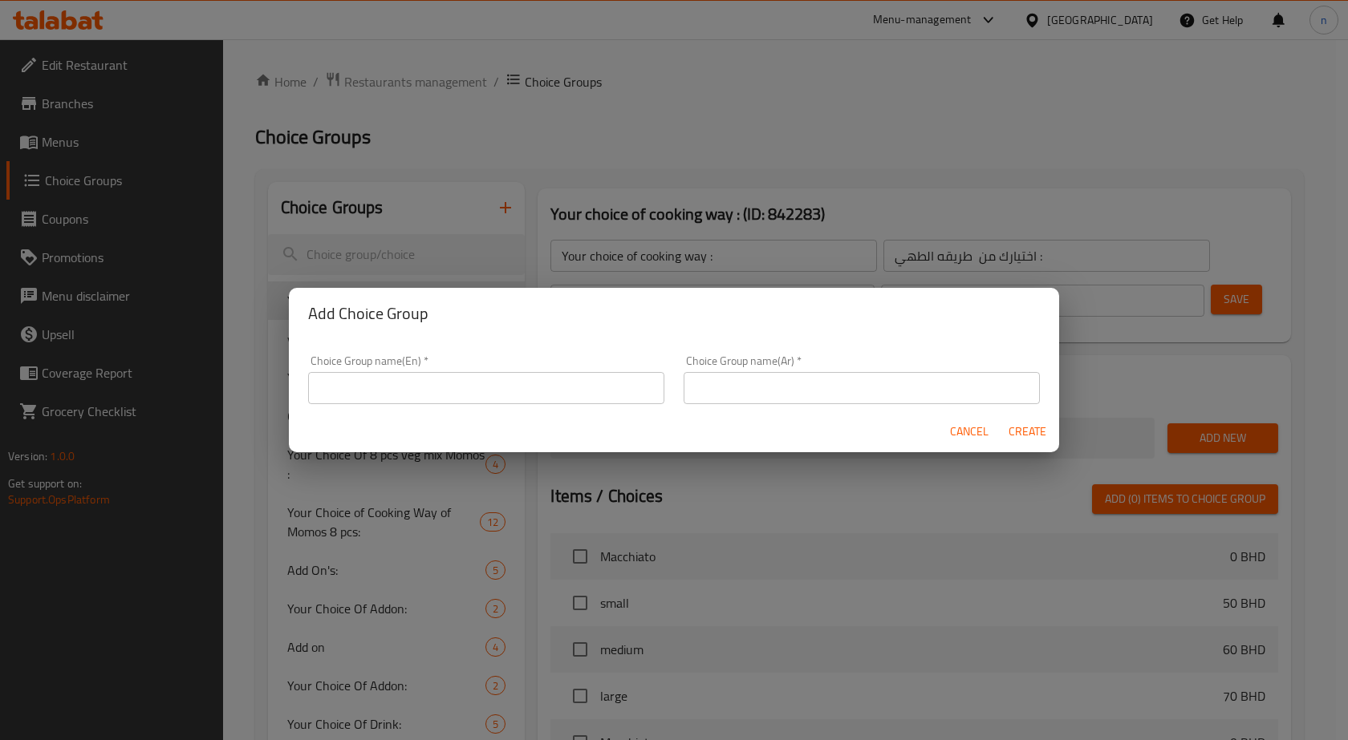
click at [409, 378] on input "text" at bounding box center [486, 388] width 356 height 32
type input "Extras For Medium 1"
click at [713, 401] on input "text" at bounding box center [861, 388] width 356 height 32
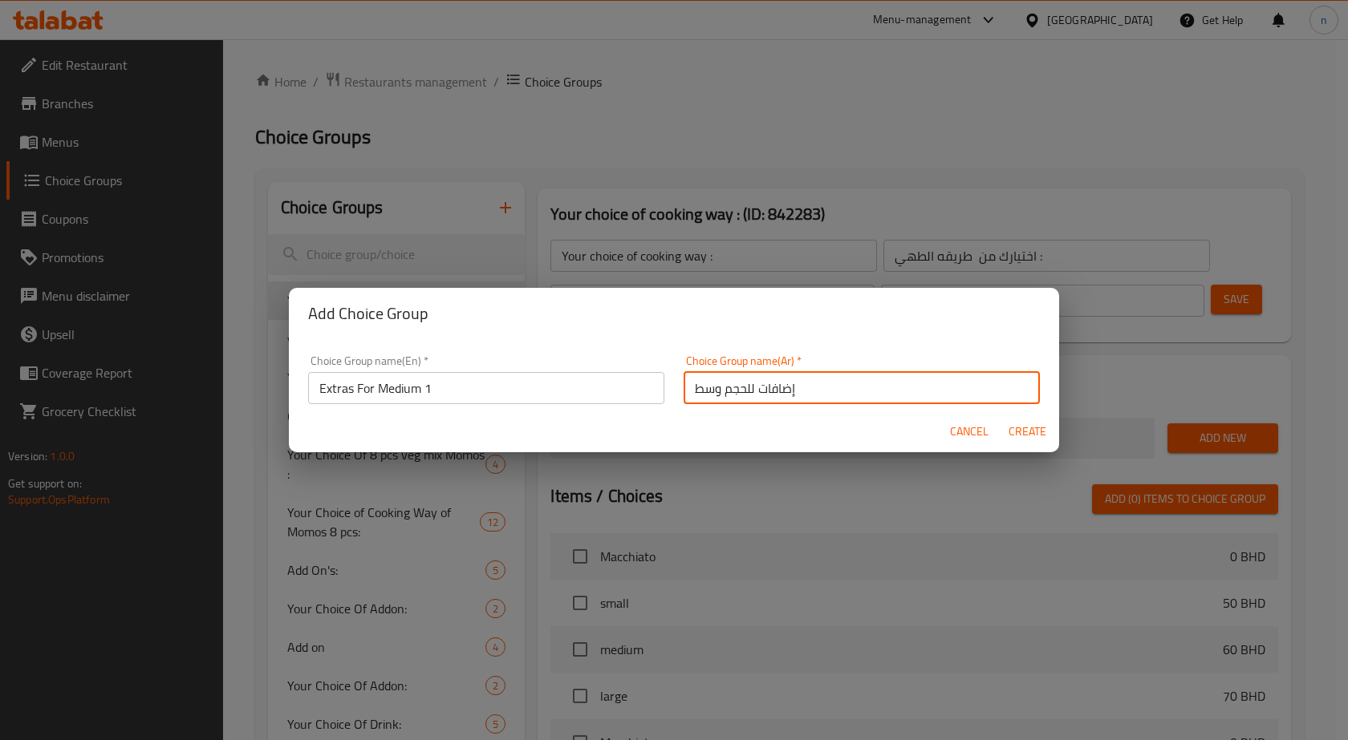
type input "إضافات للحجم وسط"
click at [1027, 428] on span "Create" at bounding box center [1026, 432] width 39 height 20
type input "Extras For Medium 1"
type input "إضافات للحجم وسط"
type input "0"
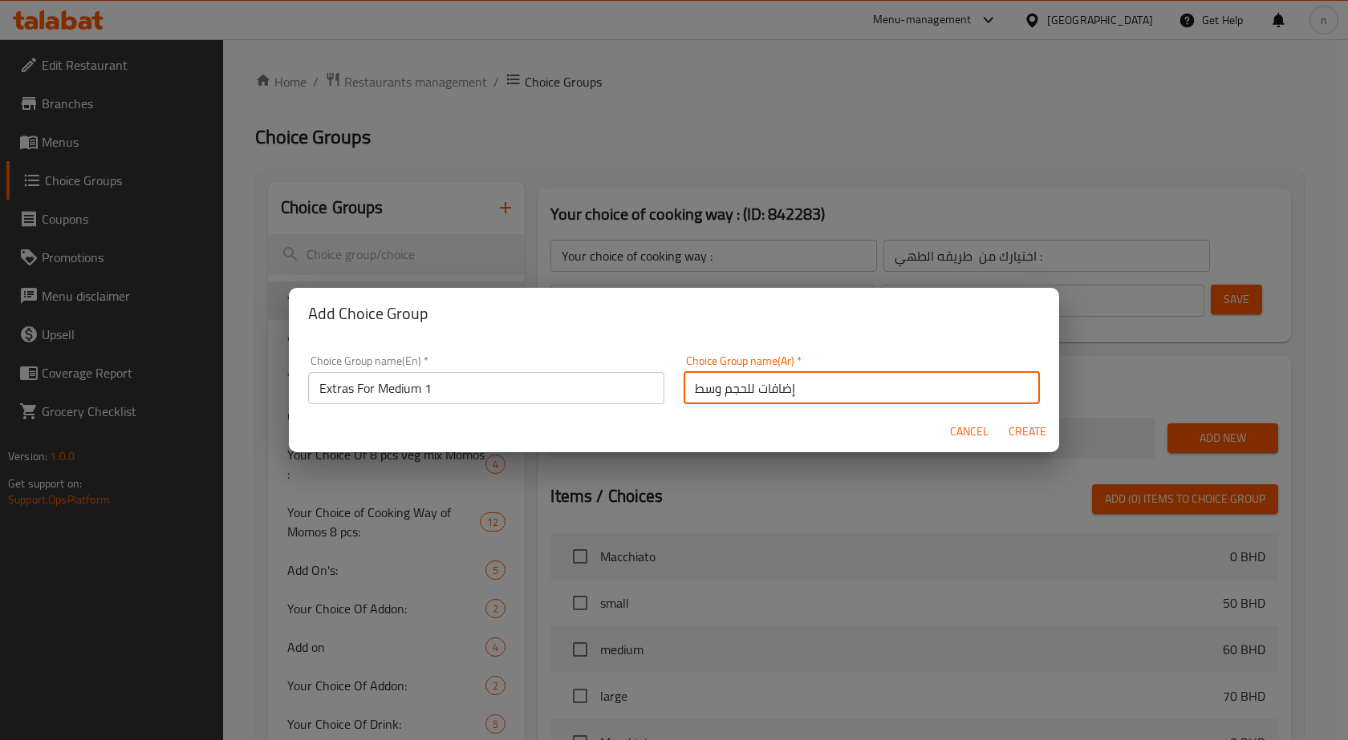
type input "0"
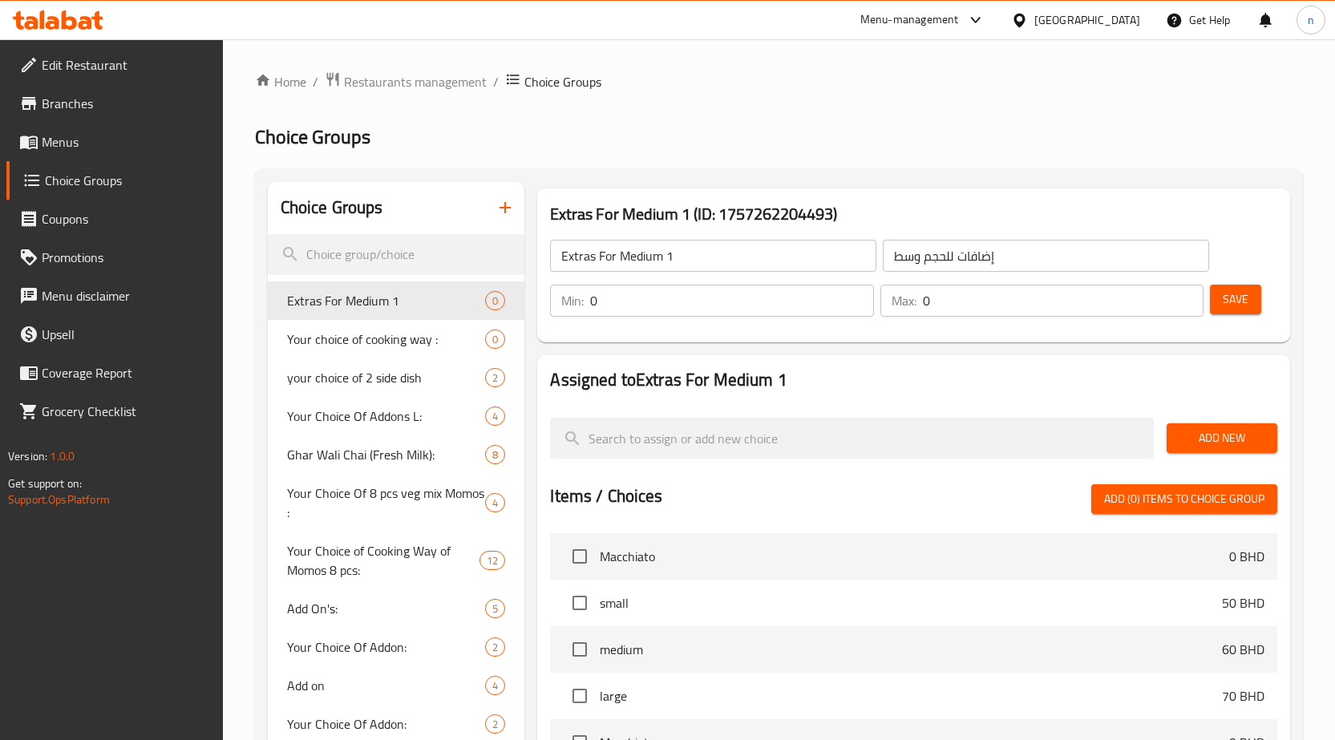
click at [1249, 440] on span "Add New" at bounding box center [1222, 438] width 85 height 20
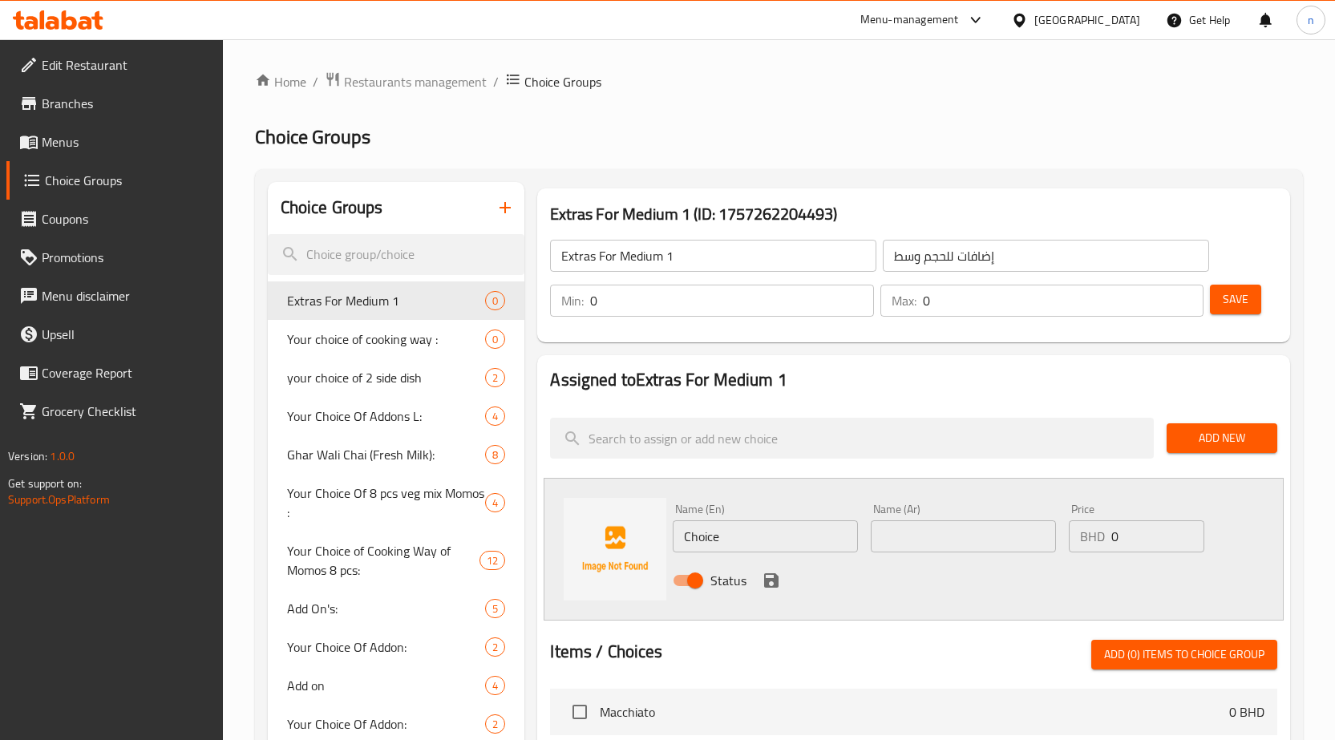
click at [724, 541] on input "Choice" at bounding box center [765, 537] width 185 height 32
type input "Caramel Sauce"
click at [923, 530] on input "text" at bounding box center [963, 537] width 185 height 32
type input "صوص الكاراميل"
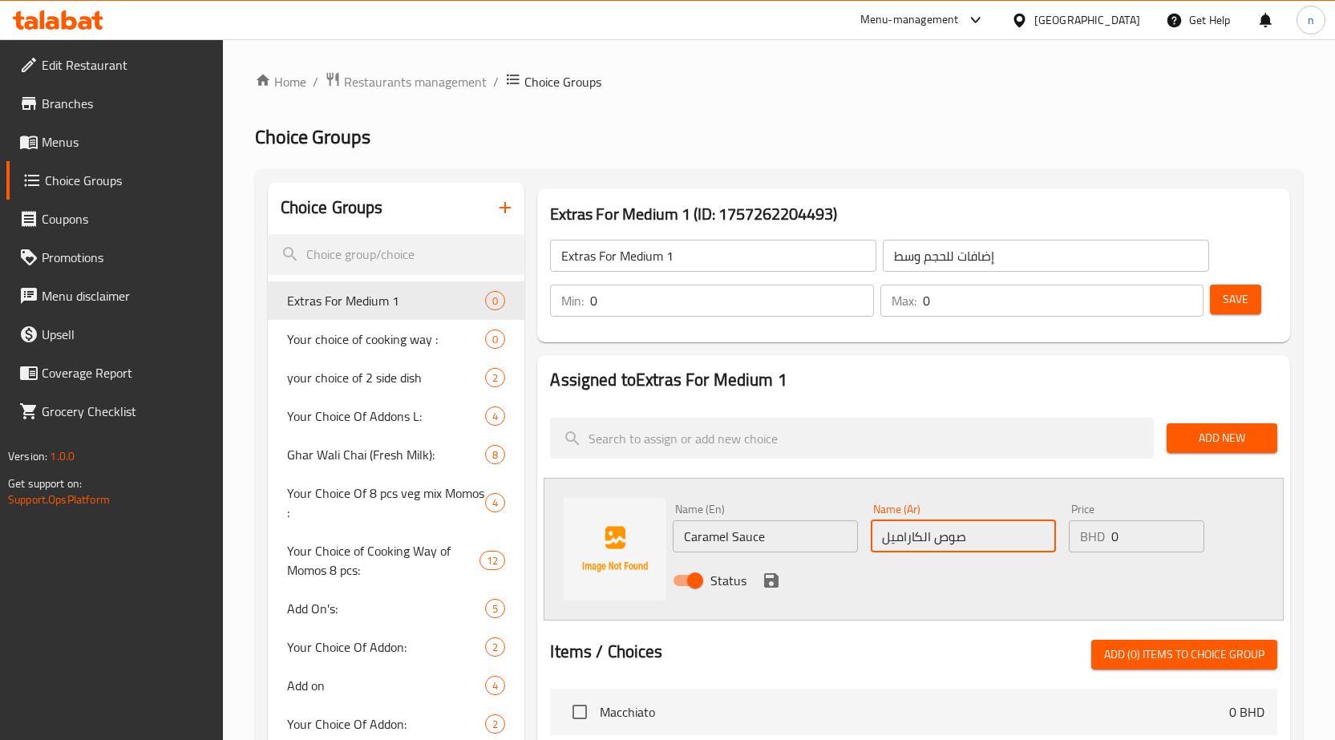
click at [1114, 538] on input "0" at bounding box center [1158, 537] width 93 height 32
type input "20"
click at [768, 578] on icon "save" at bounding box center [771, 580] width 19 height 19
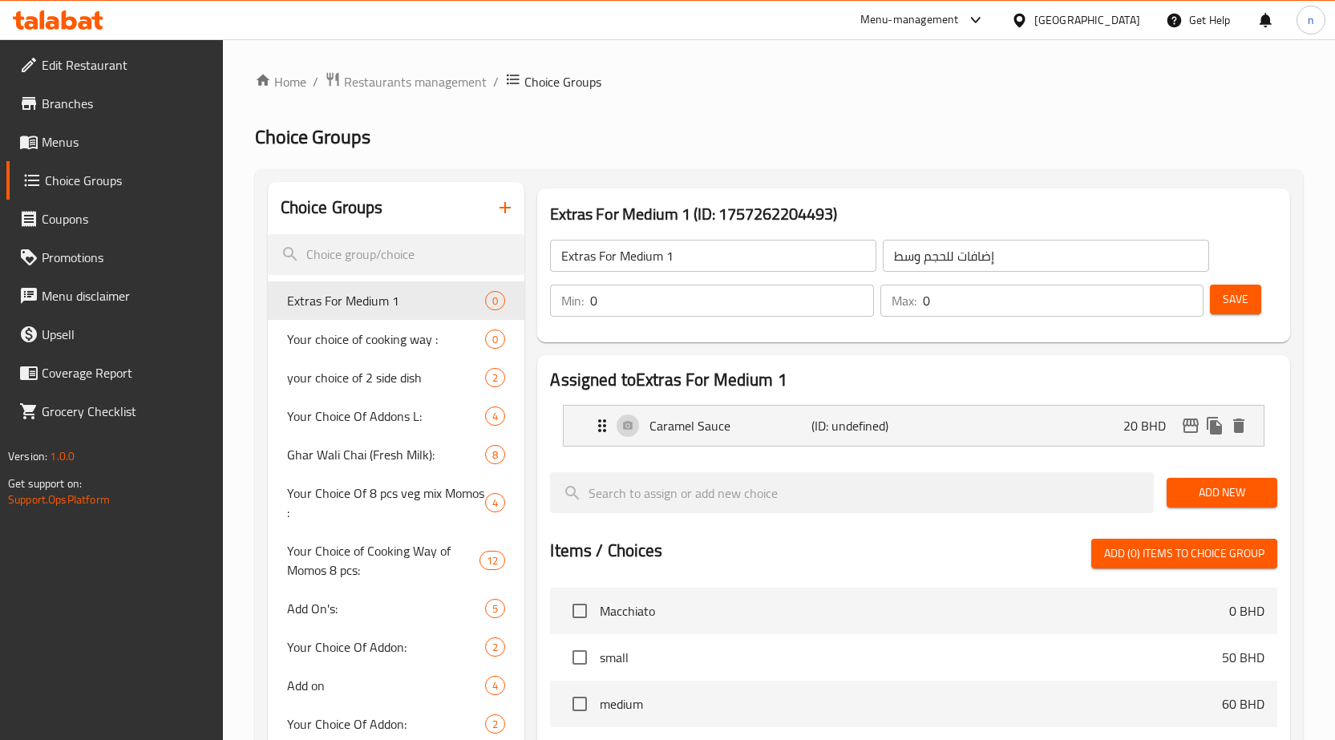
click at [1225, 496] on span "Add New" at bounding box center [1222, 493] width 85 height 20
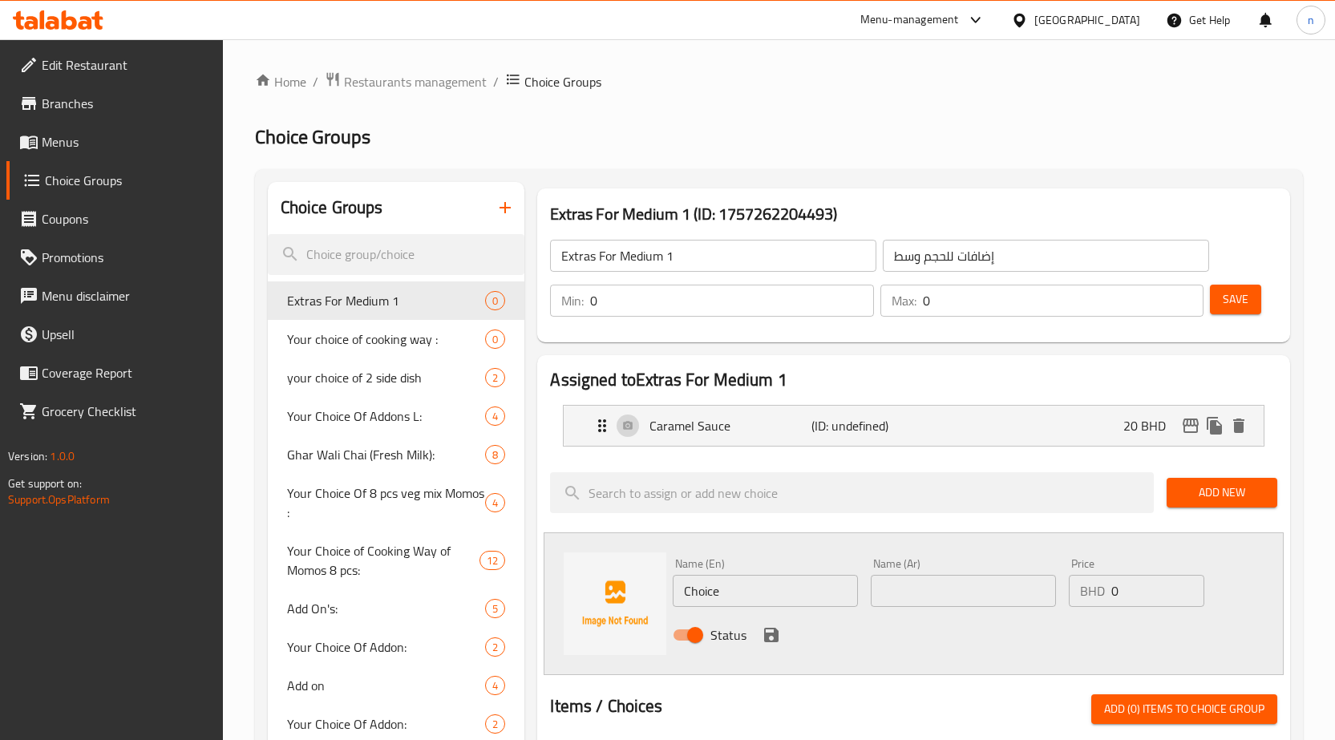
scroll to position [160, 0]
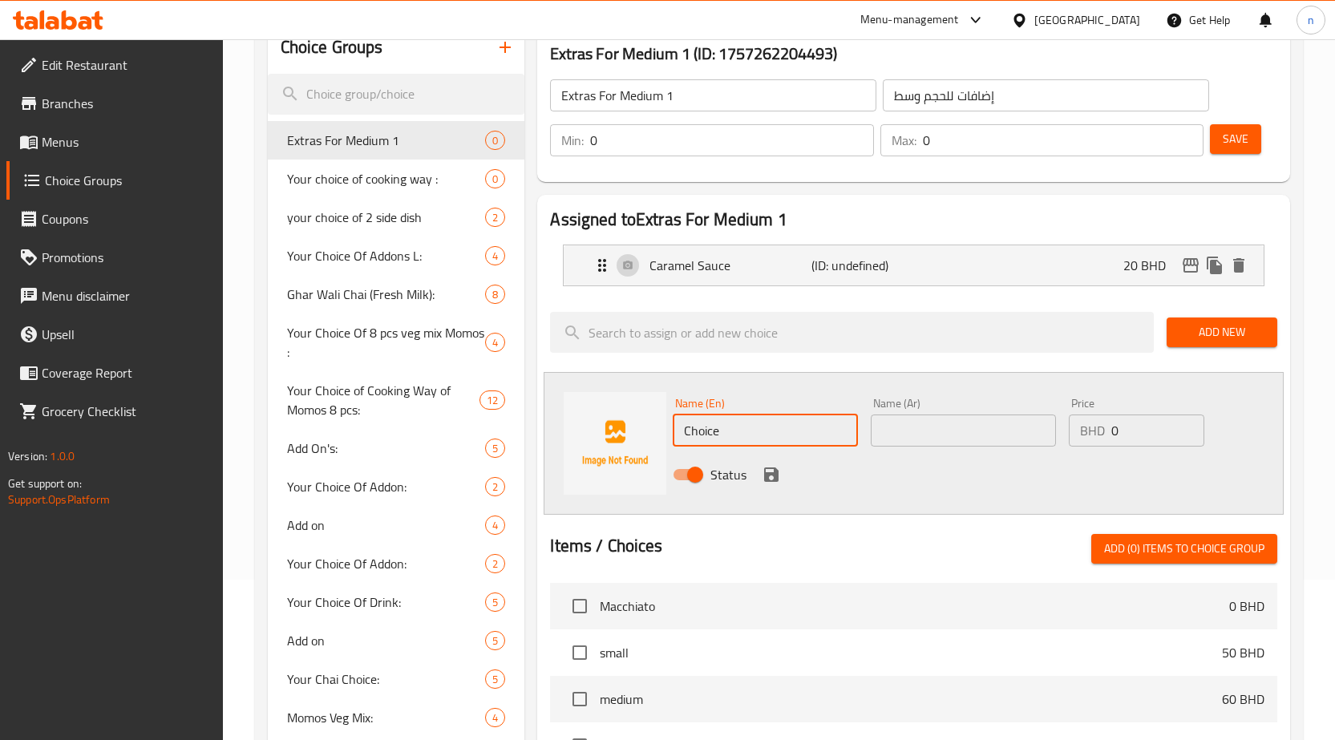
click at [719, 428] on input "Choice" at bounding box center [765, 431] width 185 height 32
type input "Choclate Sauce"
click at [906, 419] on input "text" at bounding box center [963, 431] width 185 height 32
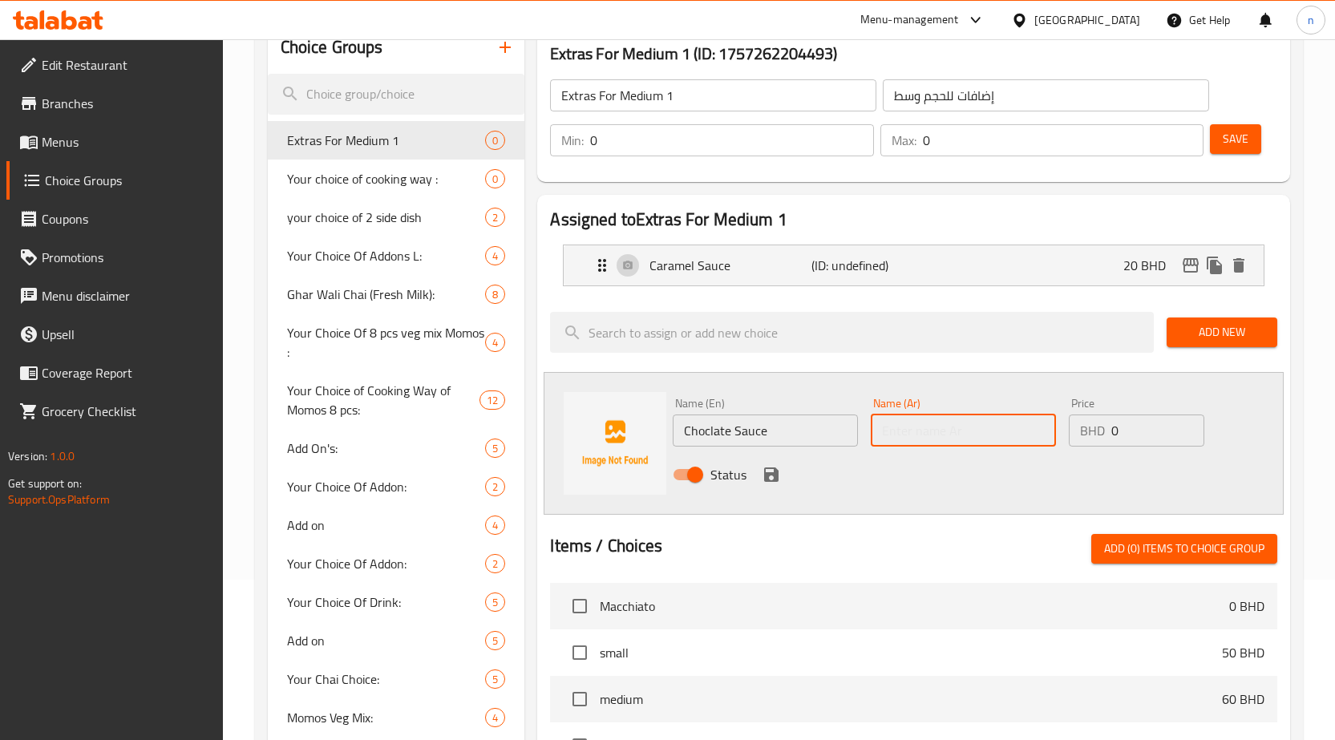
type input "صوص الشوكولاتة"
click at [1116, 430] on input "0" at bounding box center [1158, 431] width 93 height 32
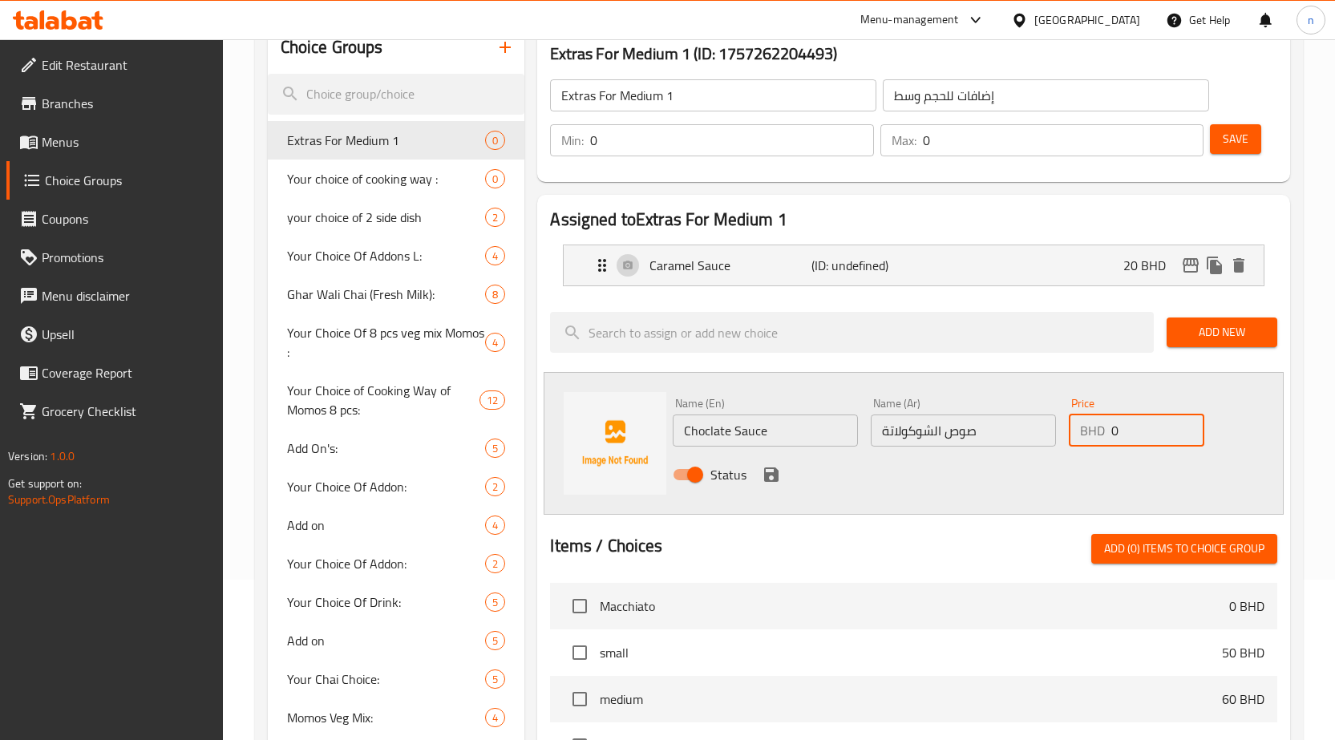
click at [1113, 428] on input "0" at bounding box center [1158, 431] width 93 height 32
type input "25"
click at [773, 475] on icon "save" at bounding box center [771, 475] width 14 height 14
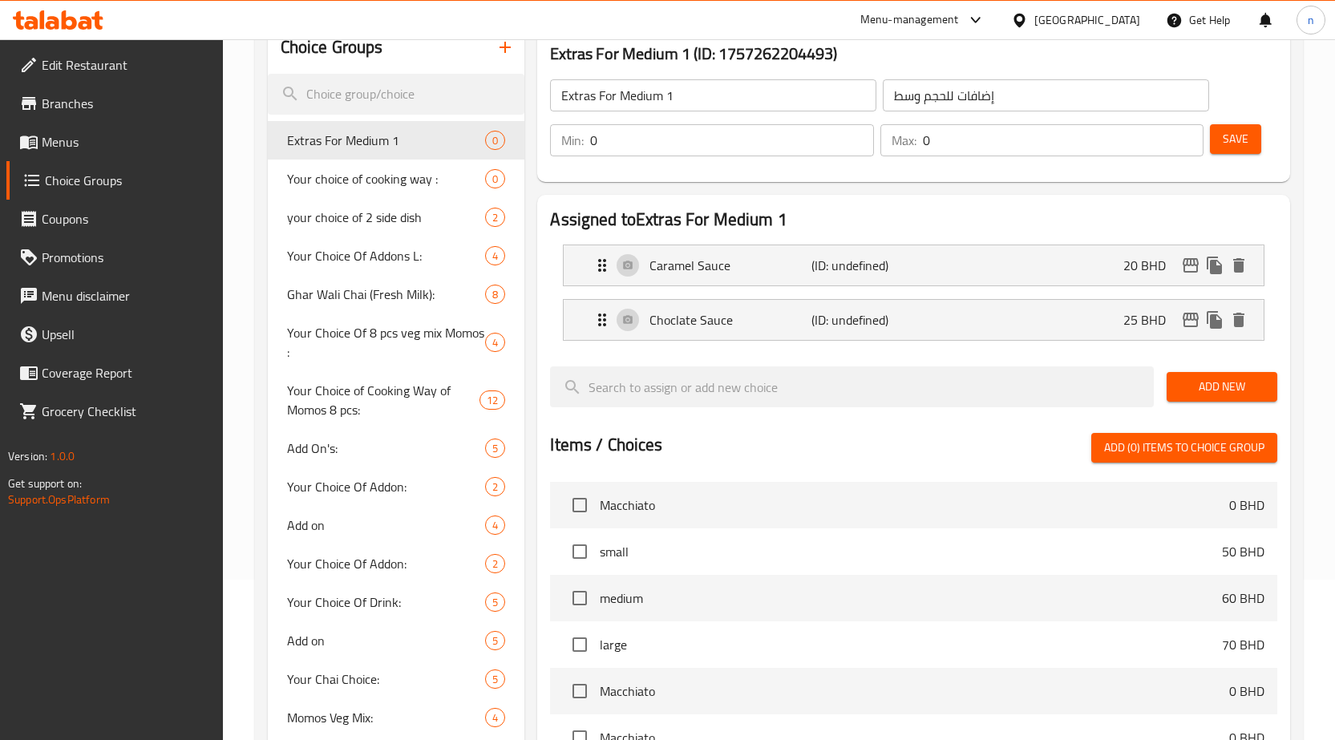
click at [1228, 394] on span "Add New" at bounding box center [1222, 387] width 85 height 20
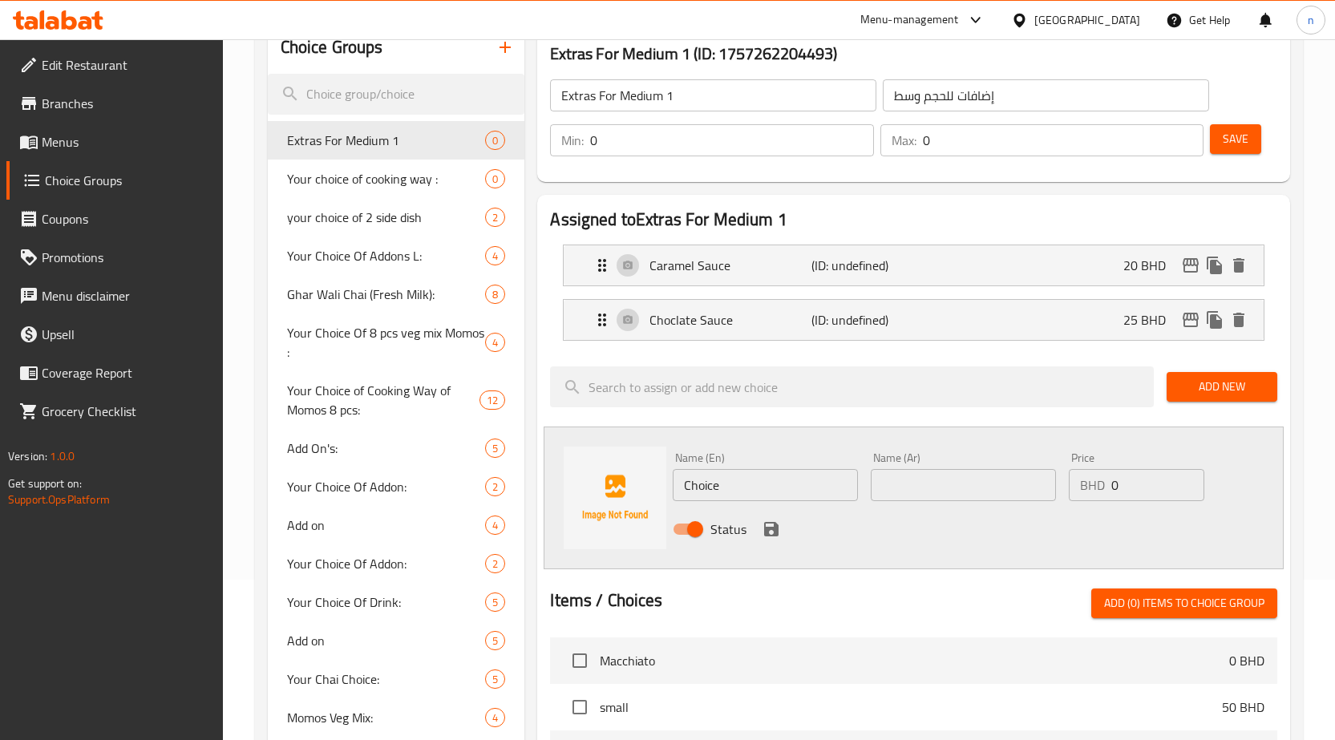
click at [733, 485] on input "Choice" at bounding box center [765, 485] width 185 height 32
type input "[PERSON_NAME]"
click at [894, 487] on input "text" at bounding box center [963, 485] width 185 height 32
type input "صوص فانيليا"
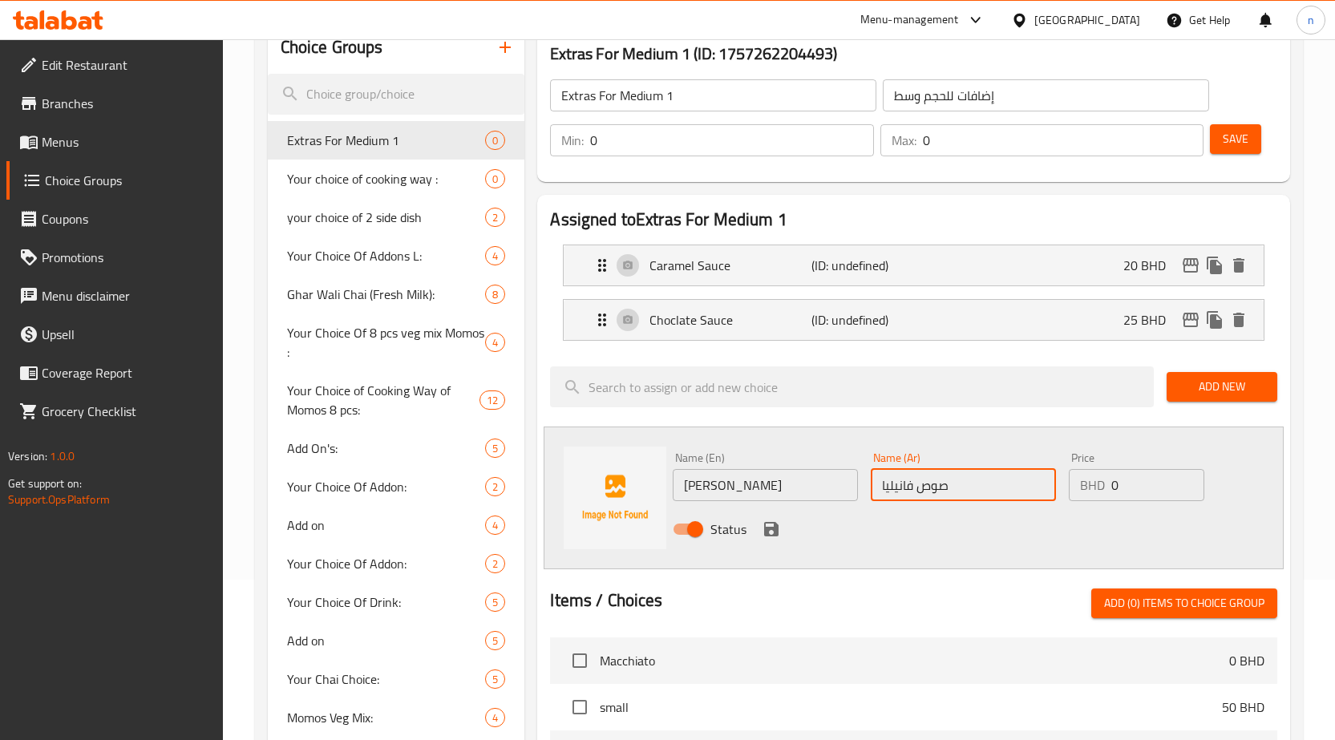
click at [1119, 484] on input "0" at bounding box center [1158, 485] width 93 height 32
click at [1113, 487] on input "0" at bounding box center [1158, 485] width 93 height 32
type input "30"
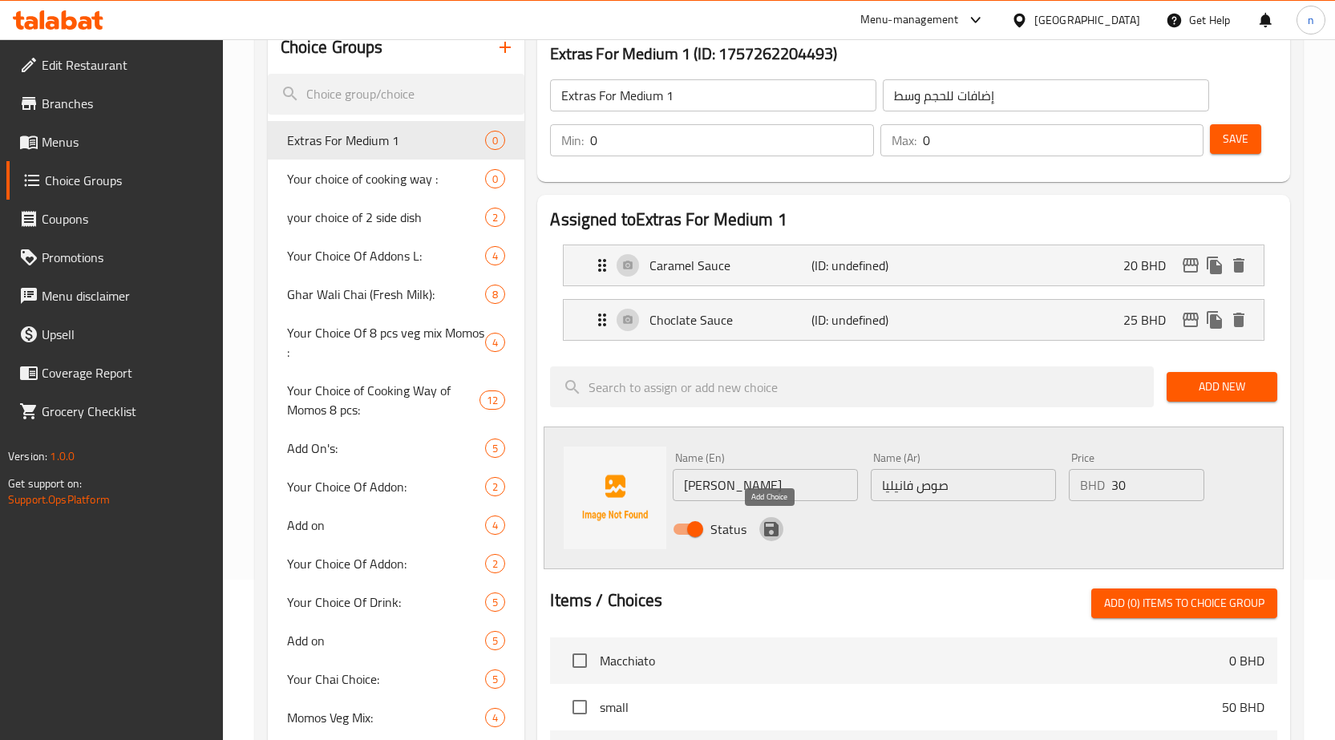
click at [772, 528] on icon "save" at bounding box center [771, 529] width 14 height 14
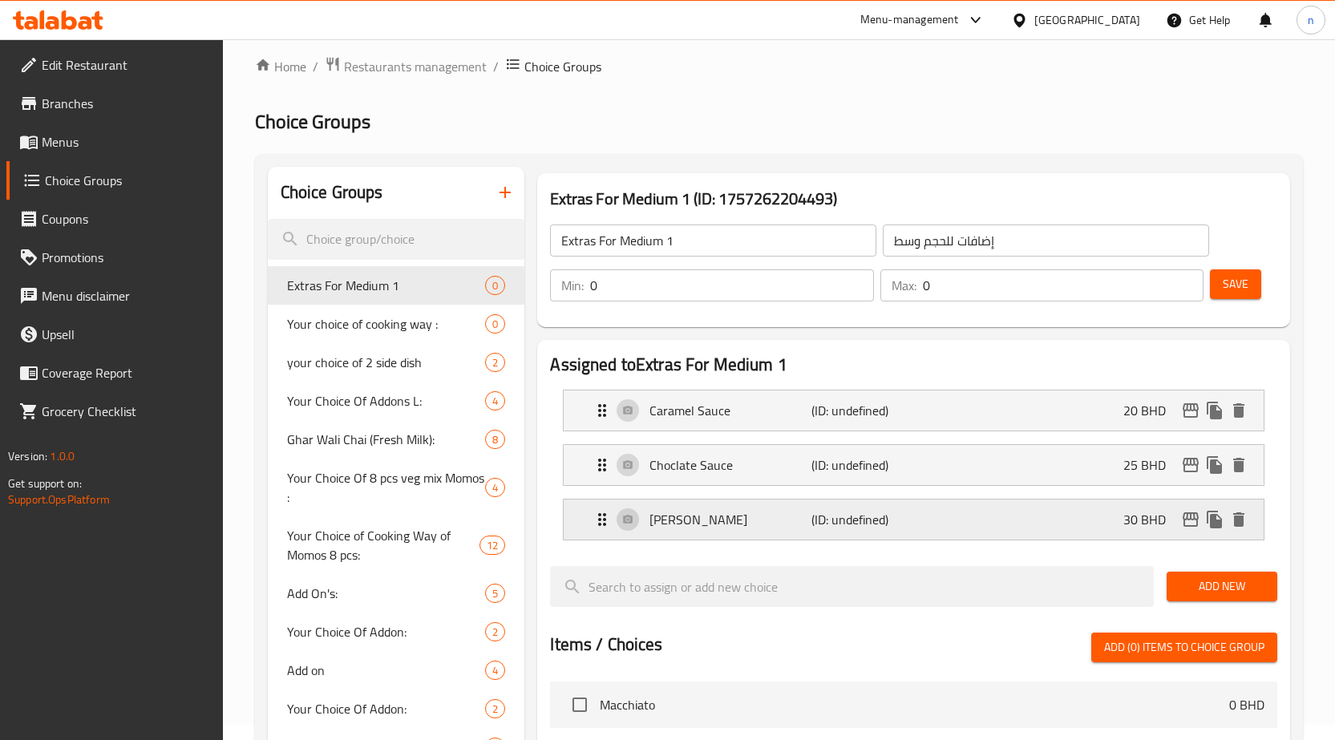
scroll to position [0, 0]
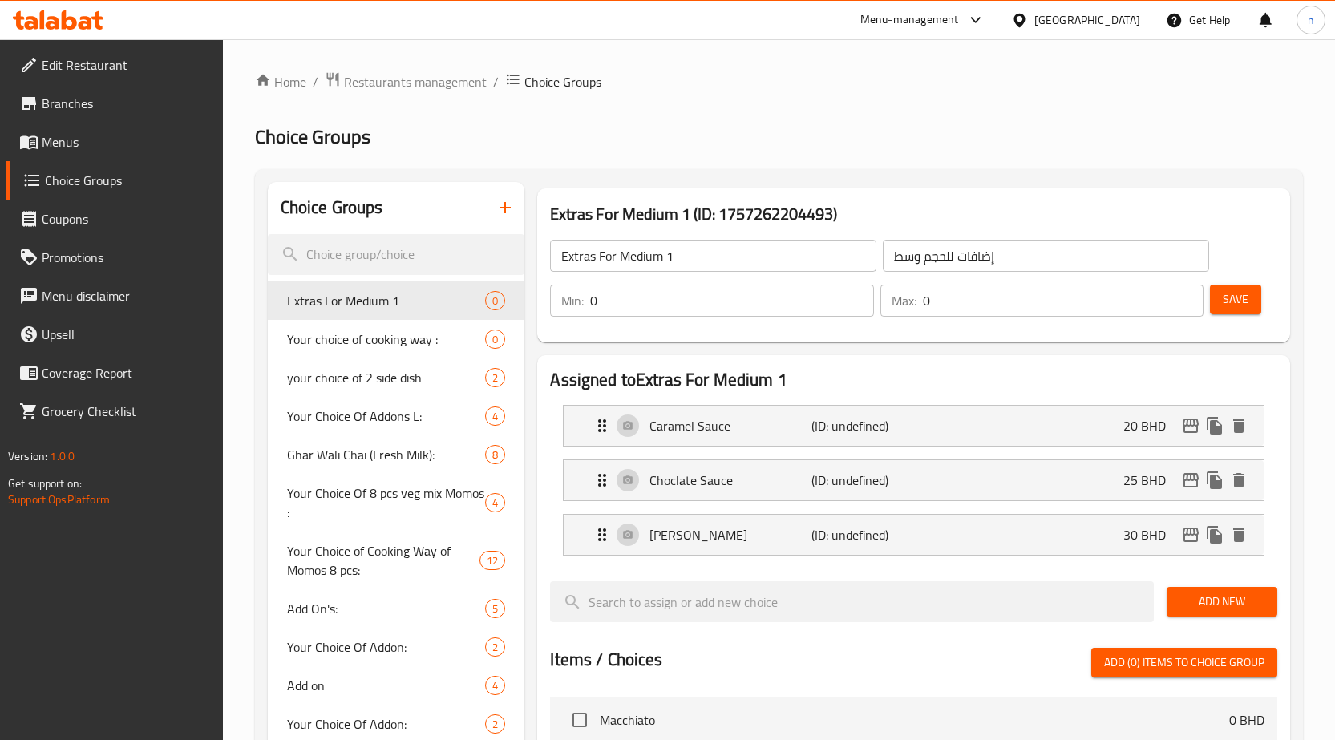
click at [1242, 294] on span "Save" at bounding box center [1236, 300] width 26 height 20
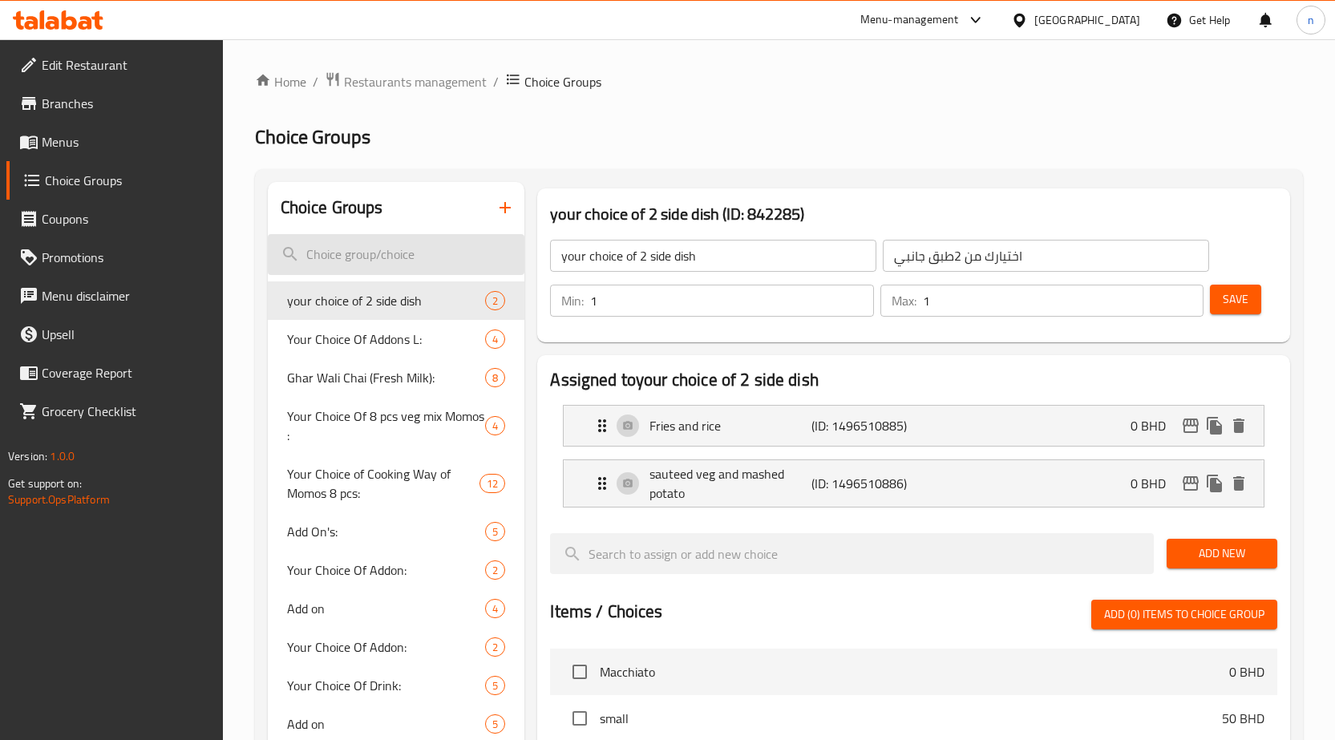
click at [362, 253] on input "search" at bounding box center [396, 254] width 257 height 41
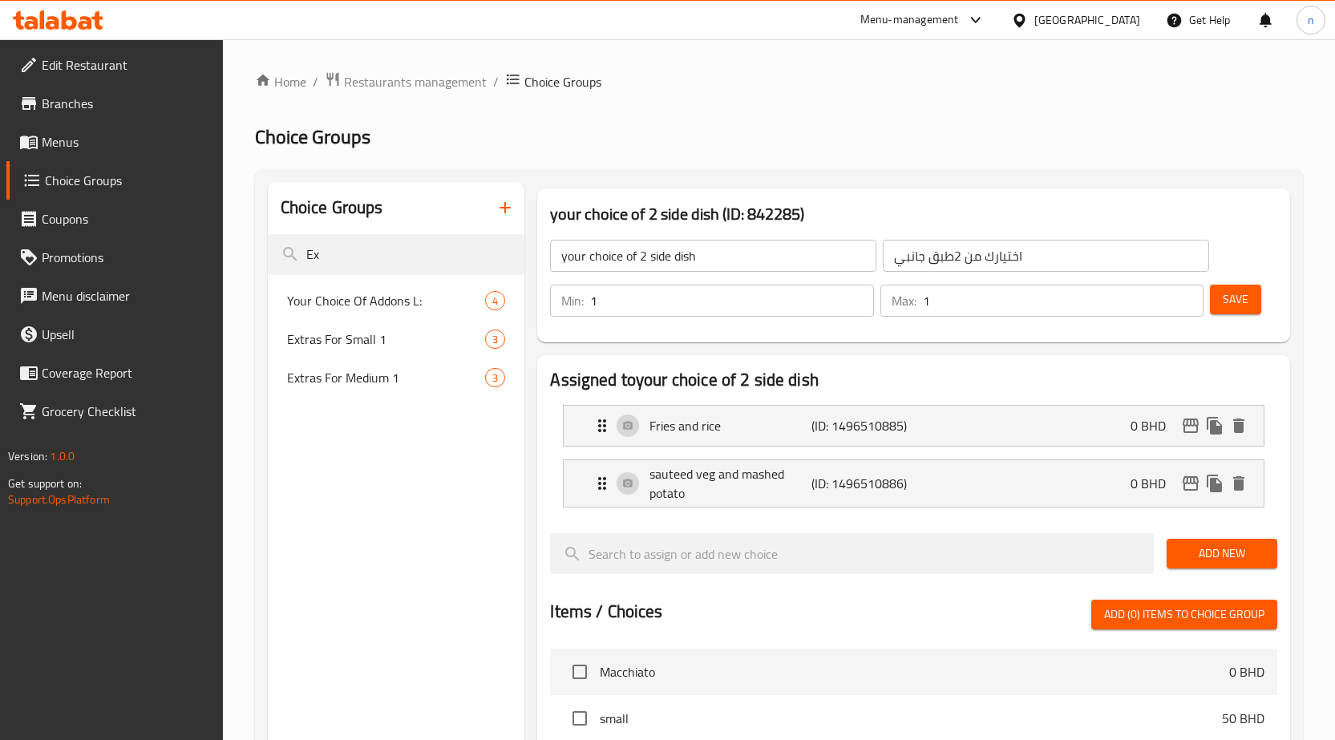
type input "E"
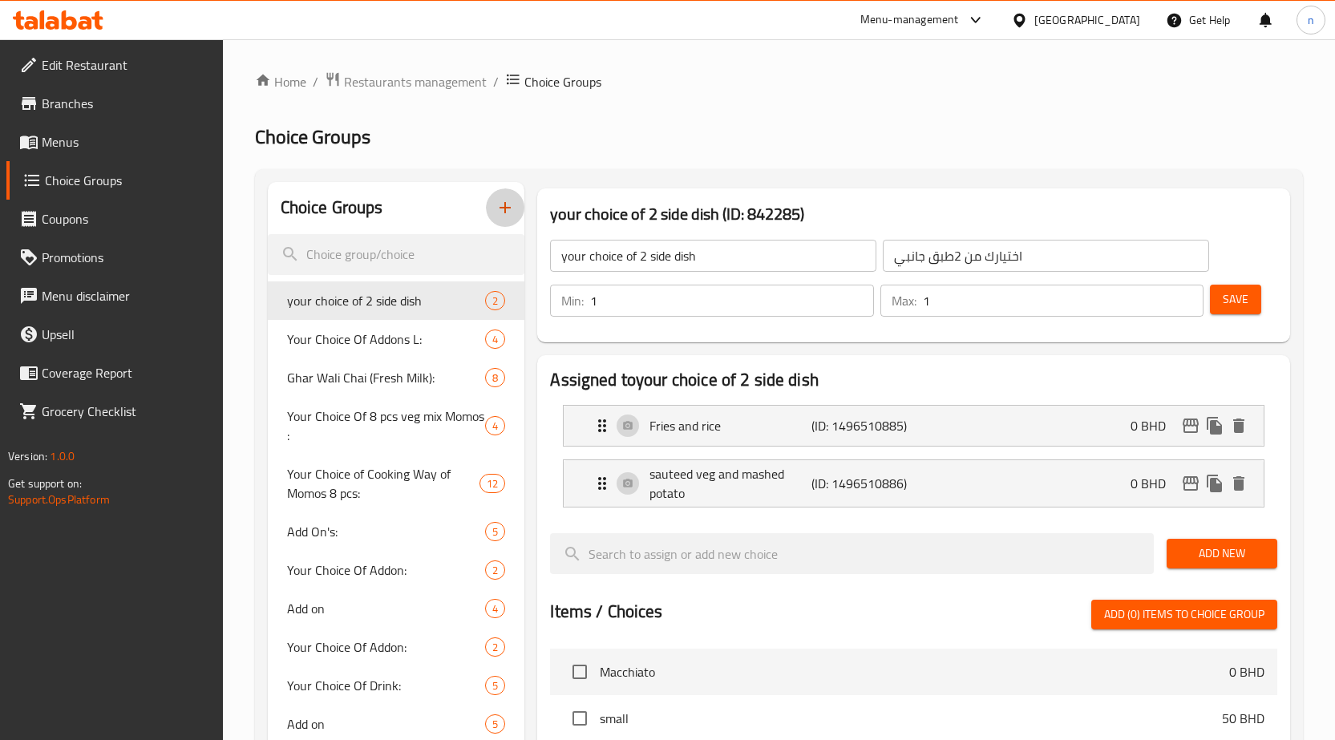
click at [501, 204] on icon "button" at bounding box center [505, 207] width 19 height 19
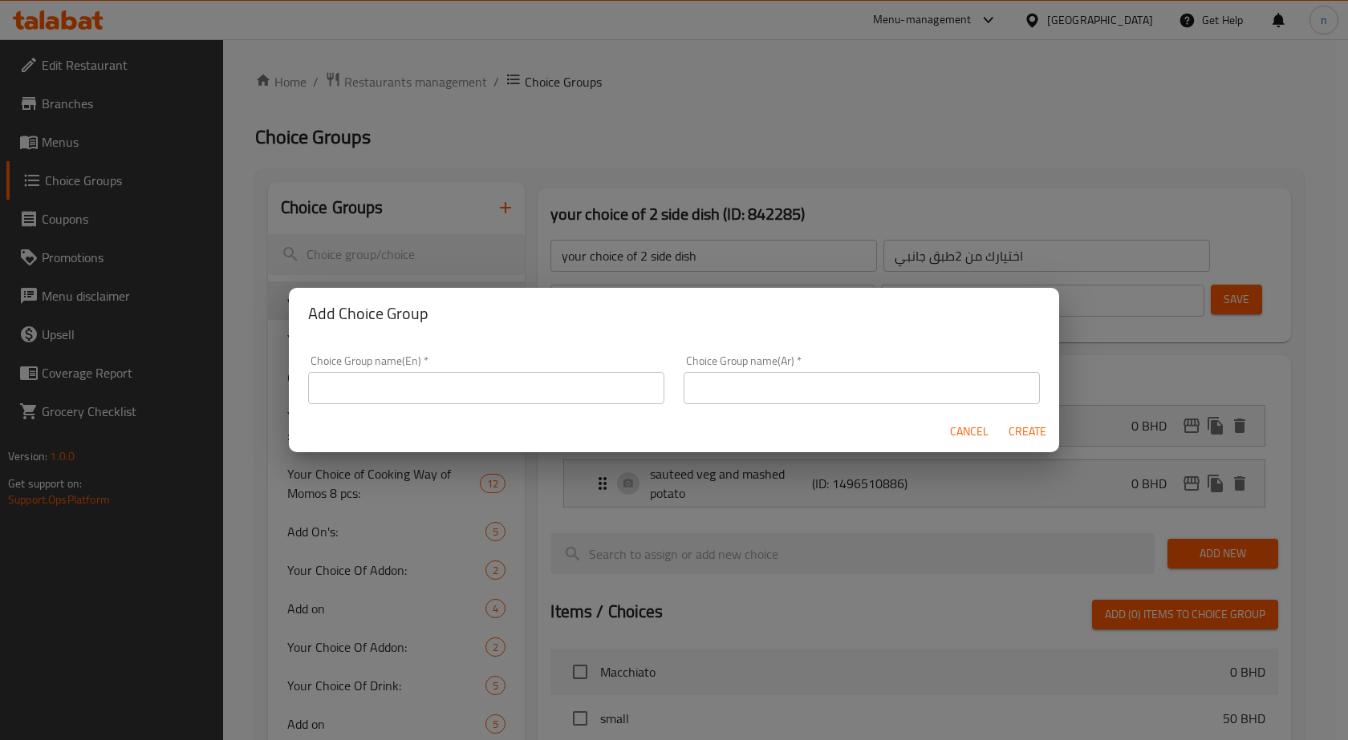
click at [362, 391] on input "text" at bounding box center [486, 388] width 356 height 32
click at [422, 384] on input "Extras For Medium 1" at bounding box center [486, 388] width 356 height 32
type input "Extras For Large 1"
click at [748, 389] on input "text" at bounding box center [861, 388] width 356 height 32
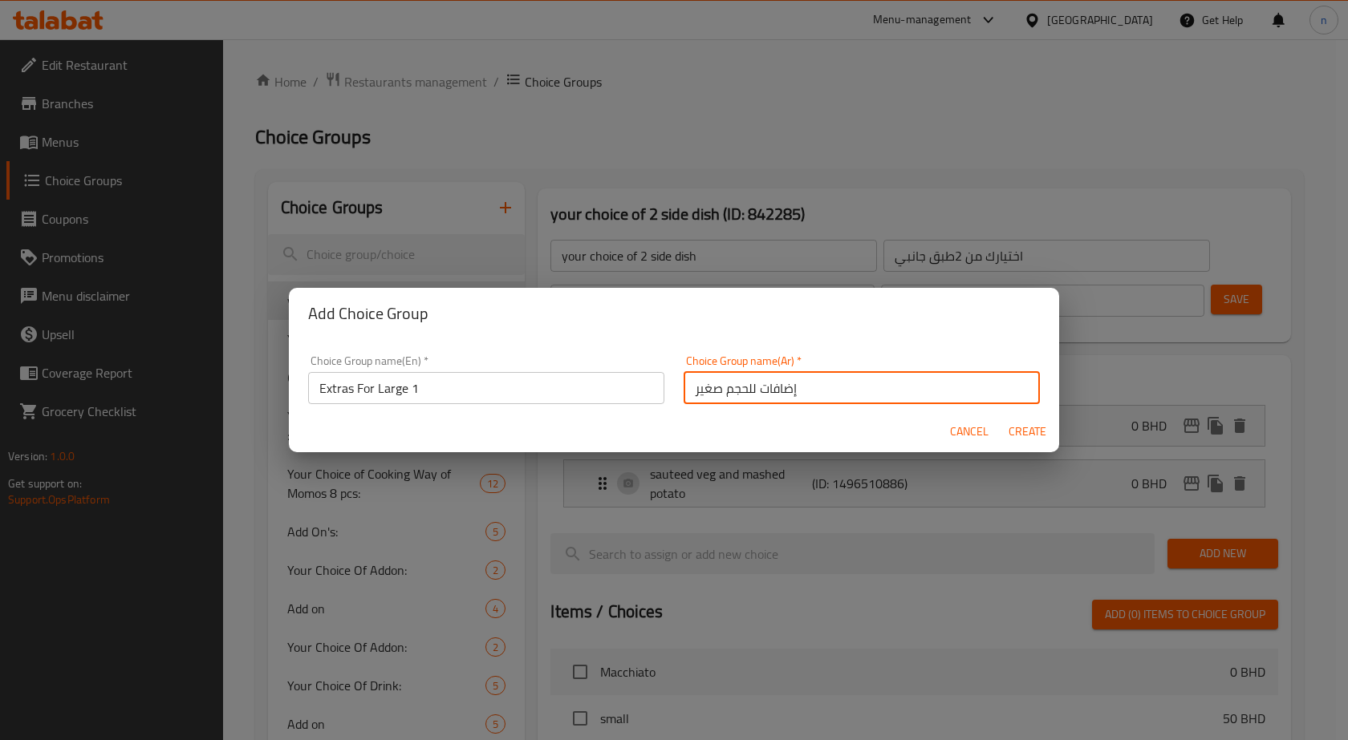
click at [686, 394] on input "إضافات للحجم صغير" at bounding box center [861, 388] width 356 height 32
click at [799, 388] on input "إضافات للحجم صغير" at bounding box center [861, 388] width 356 height 32
type input "إضافات للحجم كبير"
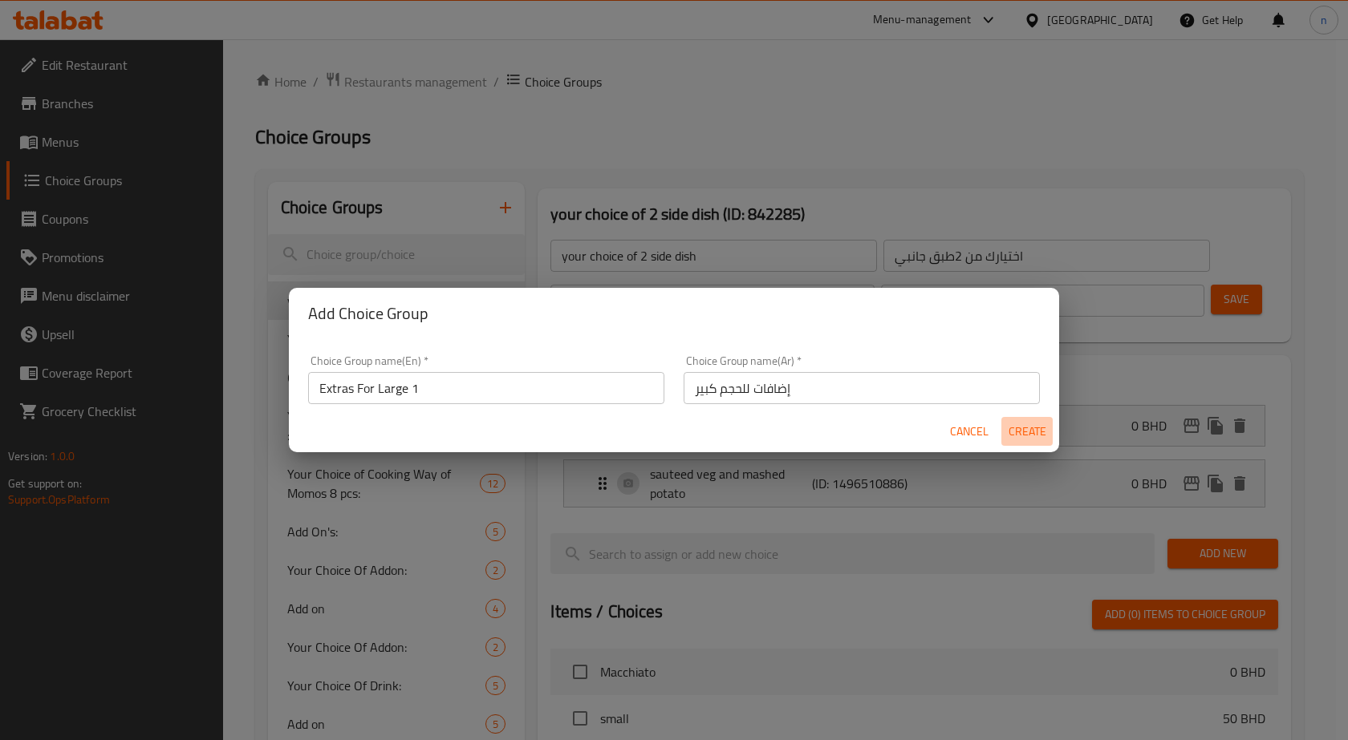
click at [1040, 434] on span "Create" at bounding box center [1026, 432] width 39 height 20
type input "Extras For Large 1"
type input "إضافات للحجم كبير"
type input "0"
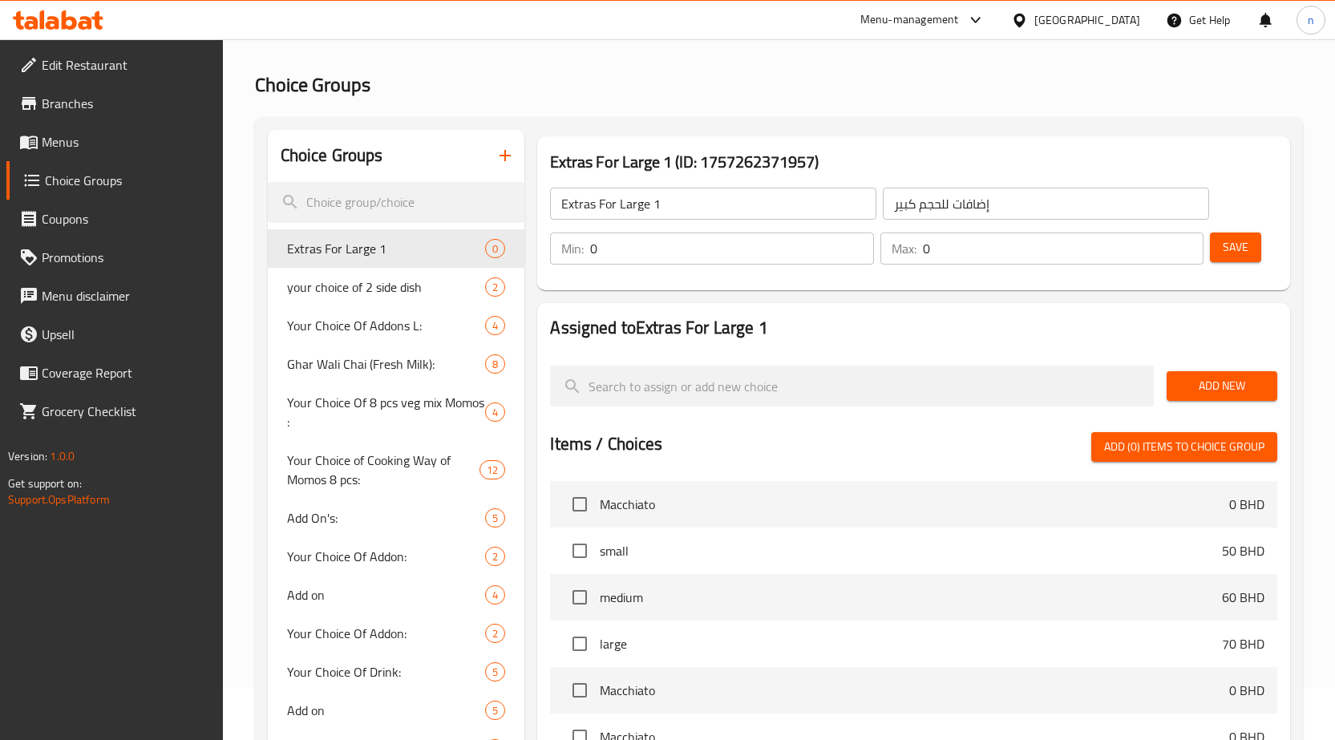
scroll to position [80, 0]
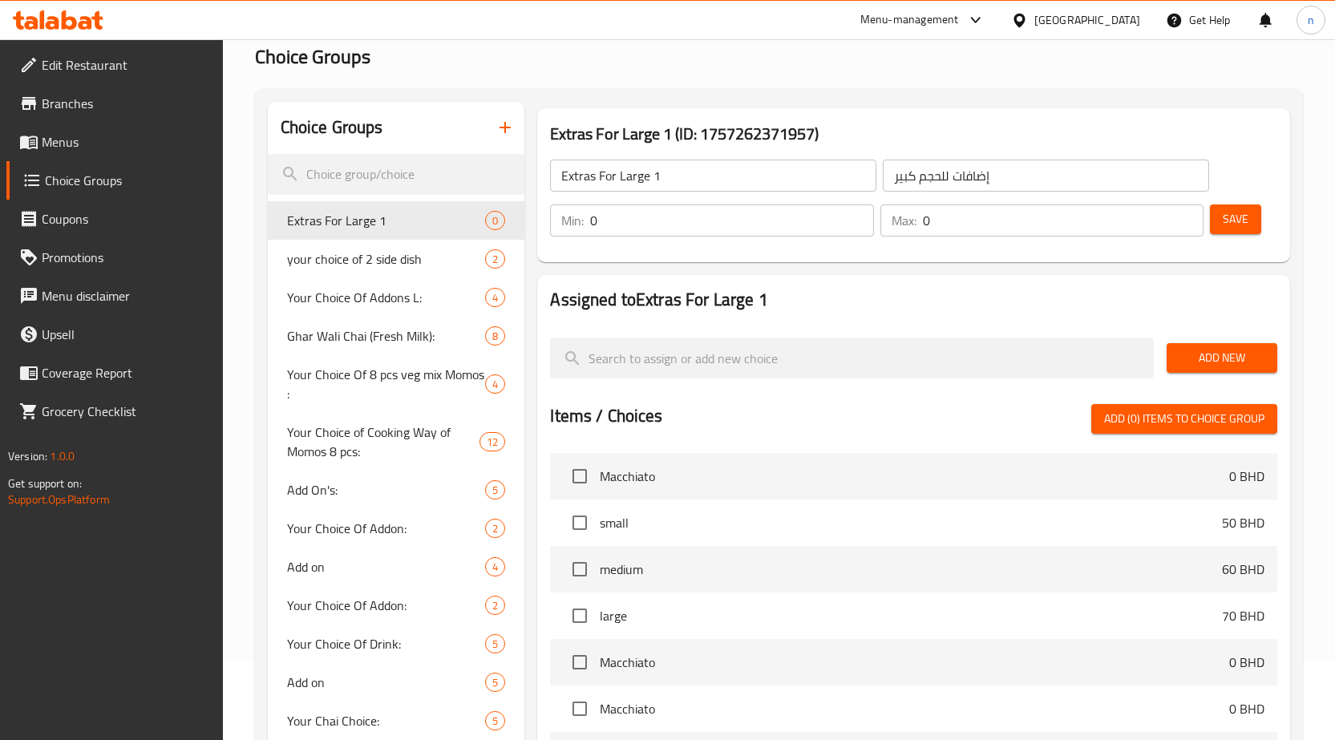
click at [1246, 355] on span "Add New" at bounding box center [1222, 358] width 85 height 20
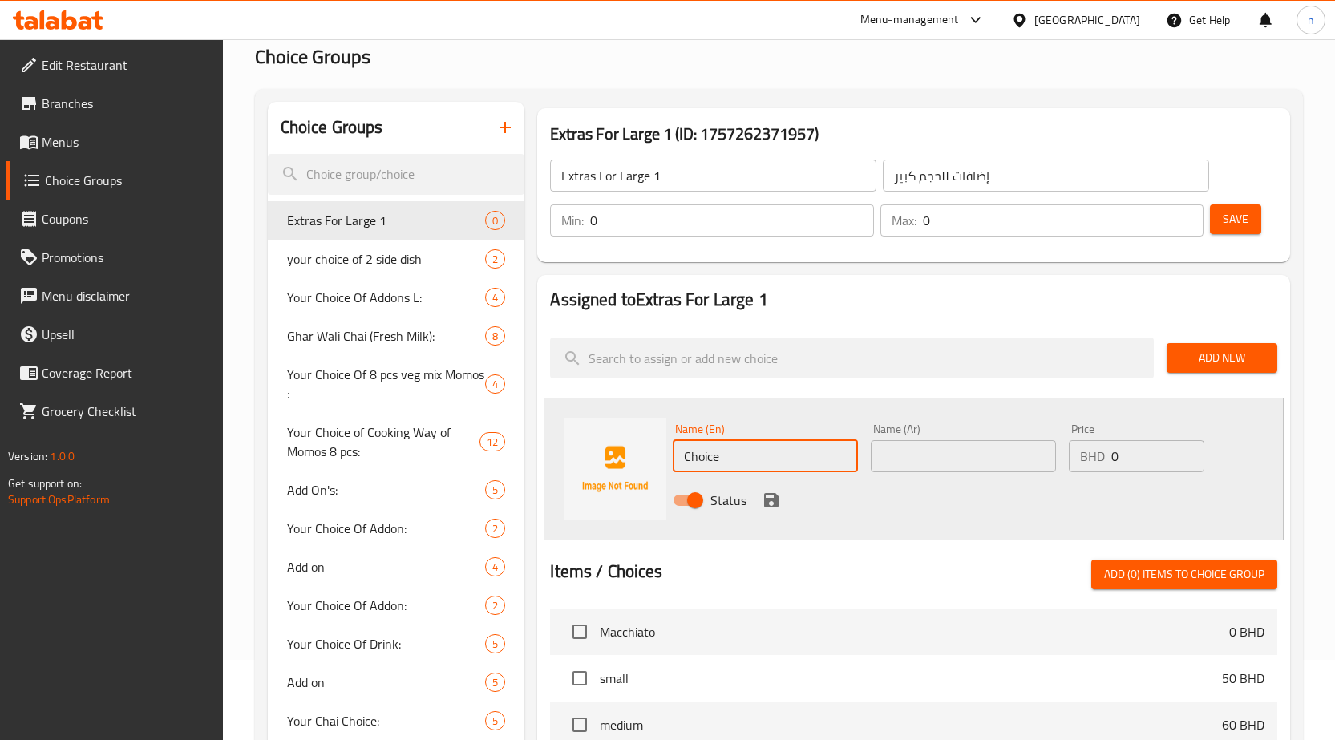
click at [720, 468] on input "Choice" at bounding box center [765, 456] width 185 height 32
type input "Caramel Sauce"
click at [901, 457] on input "text" at bounding box center [963, 456] width 185 height 32
type input "صوص الكاراميل"
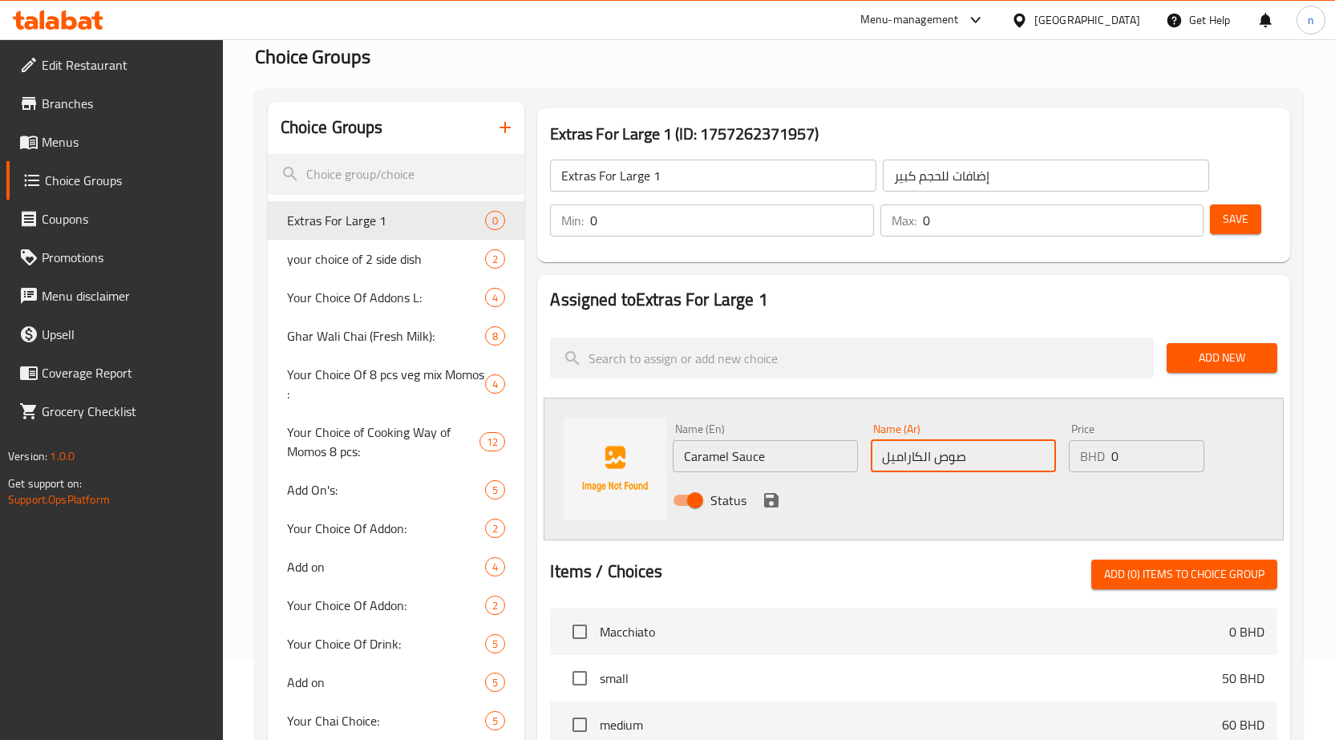
click at [1115, 459] on input "0" at bounding box center [1158, 456] width 93 height 32
type input "30"
click at [765, 498] on icon "save" at bounding box center [771, 500] width 14 height 14
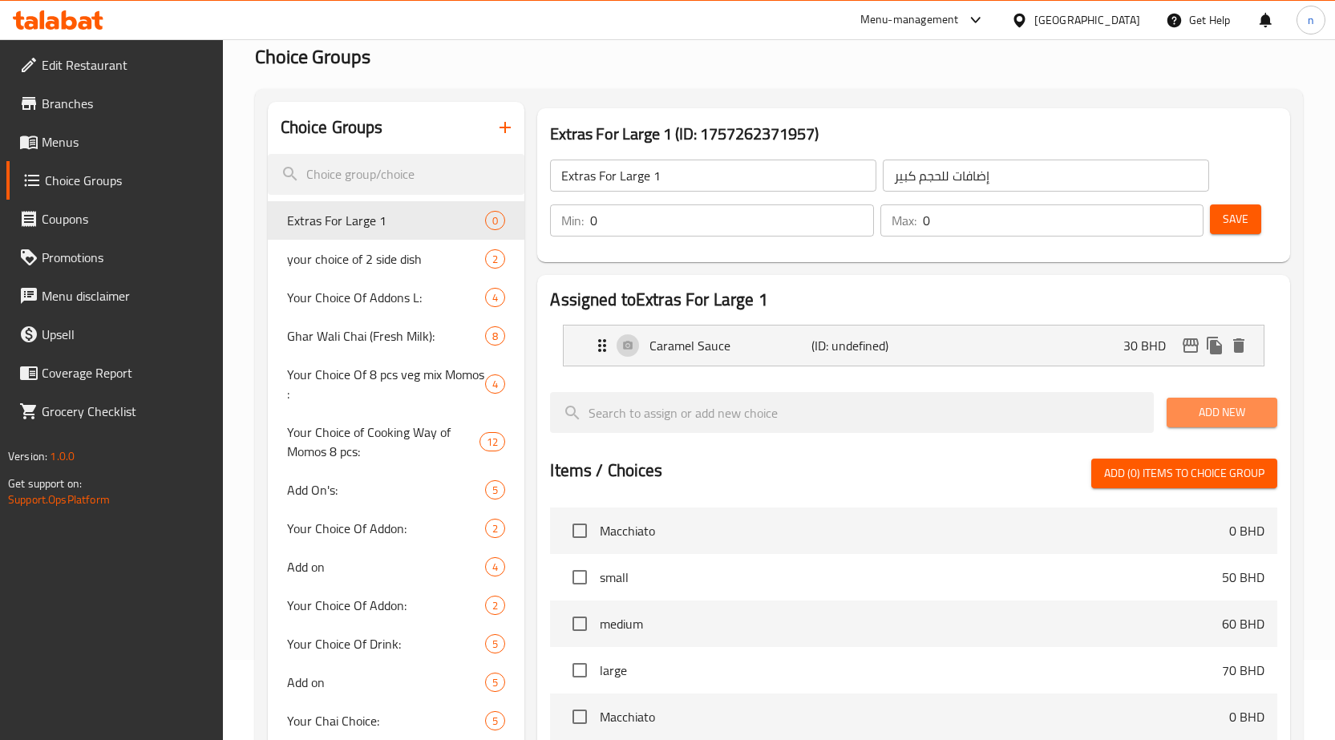
click at [1221, 410] on span "Add New" at bounding box center [1222, 413] width 85 height 20
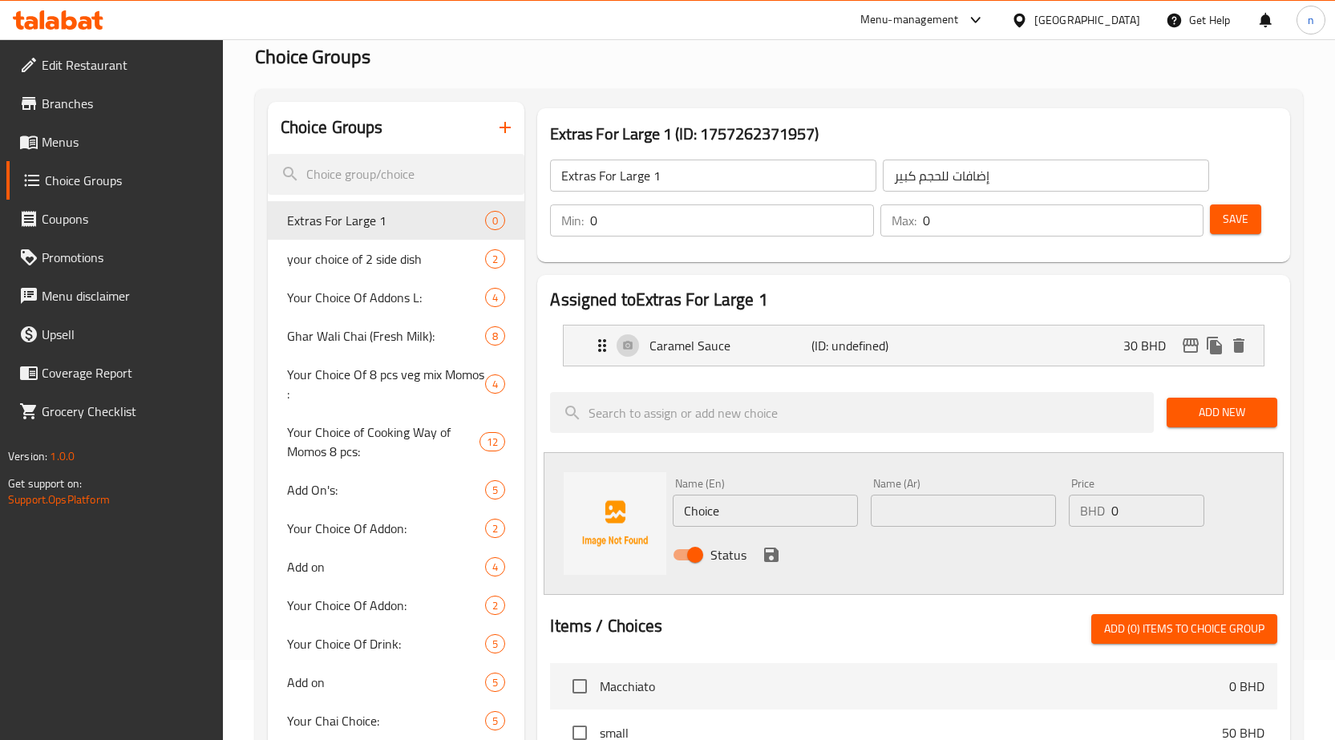
click at [721, 513] on input "Choice" at bounding box center [765, 511] width 185 height 32
type input "Choclate Sauce"
click at [890, 510] on input "text" at bounding box center [963, 511] width 185 height 32
type input "صوص الشوكولاتة"
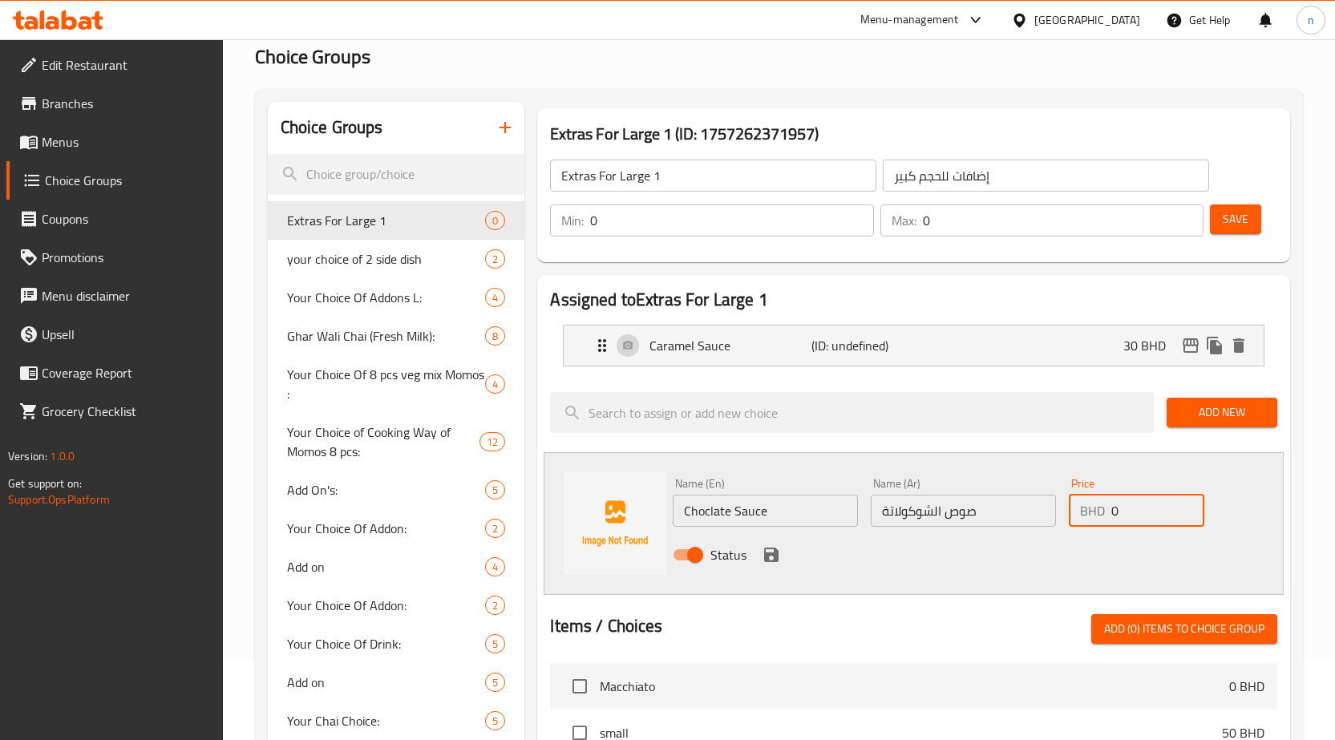
click at [1121, 507] on input "0" at bounding box center [1158, 511] width 93 height 32
click at [1115, 510] on input "0" at bounding box center [1158, 511] width 93 height 32
type input "40"
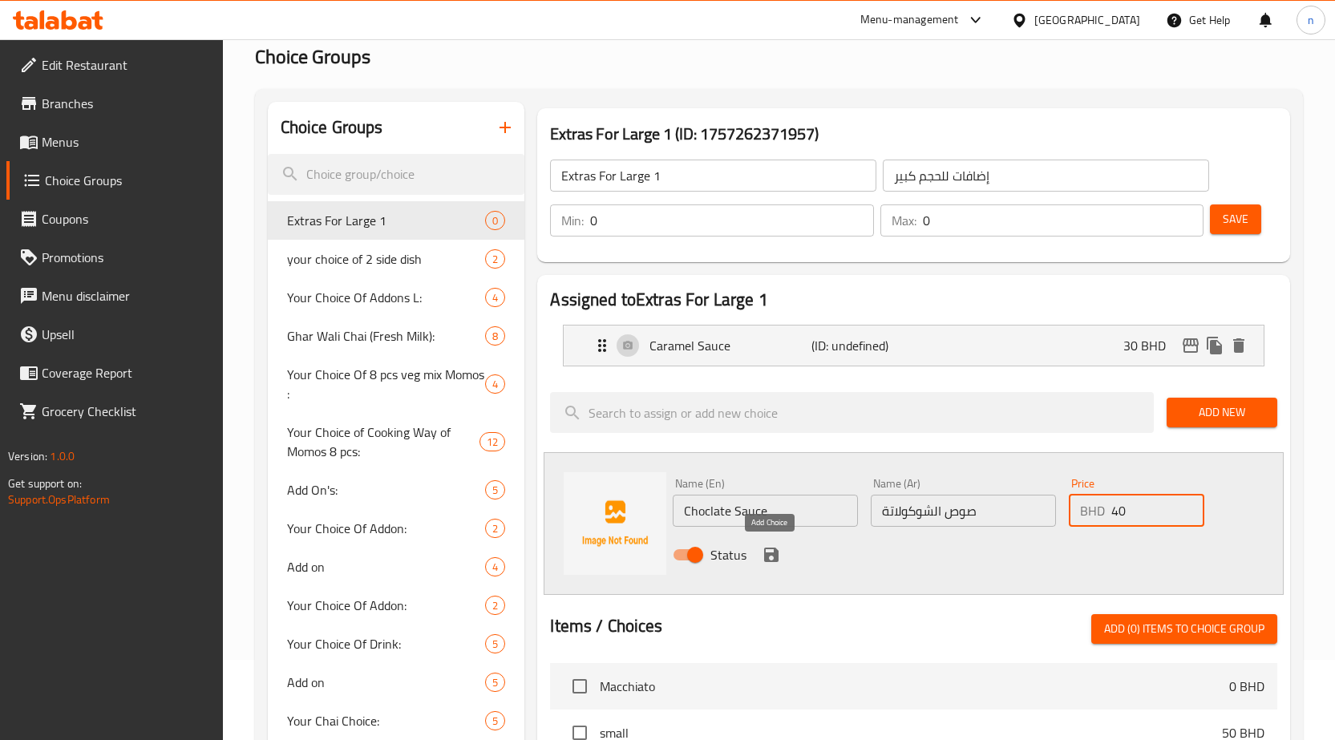
click at [772, 554] on icon "save" at bounding box center [771, 555] width 14 height 14
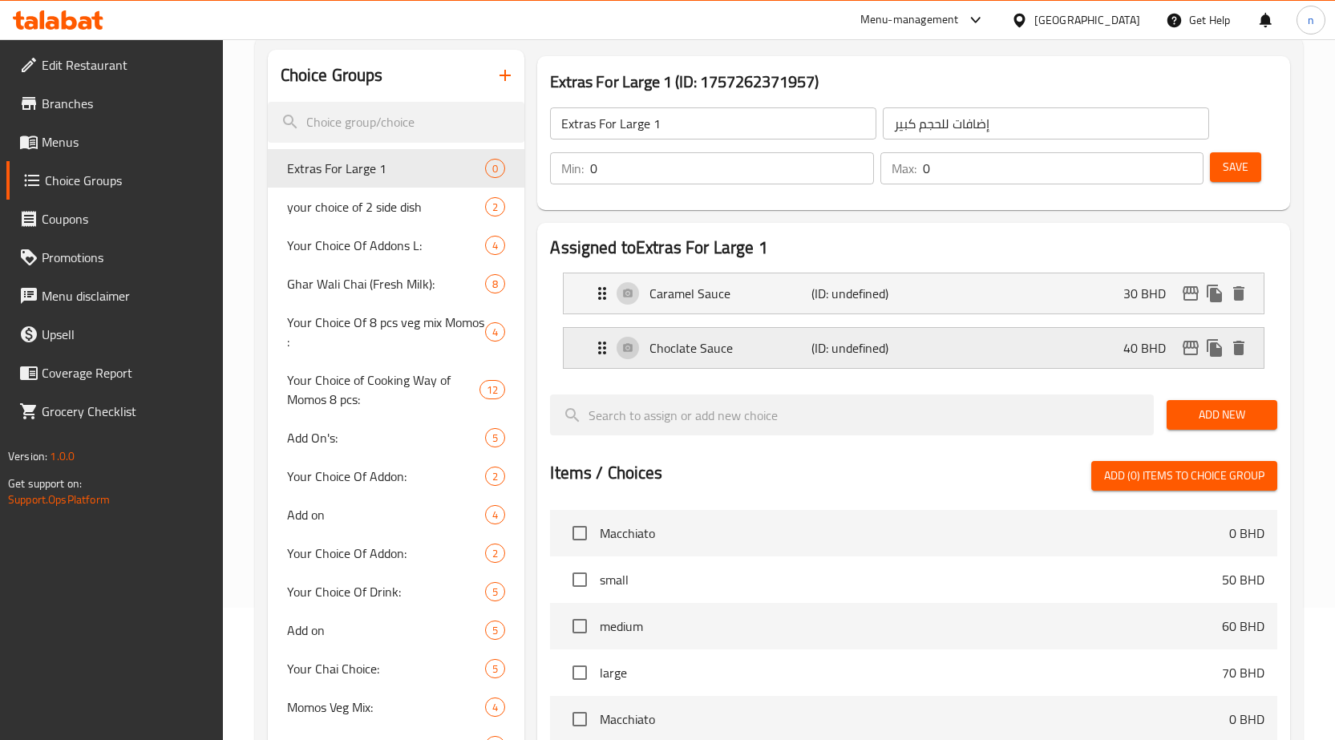
scroll to position [160, 0]
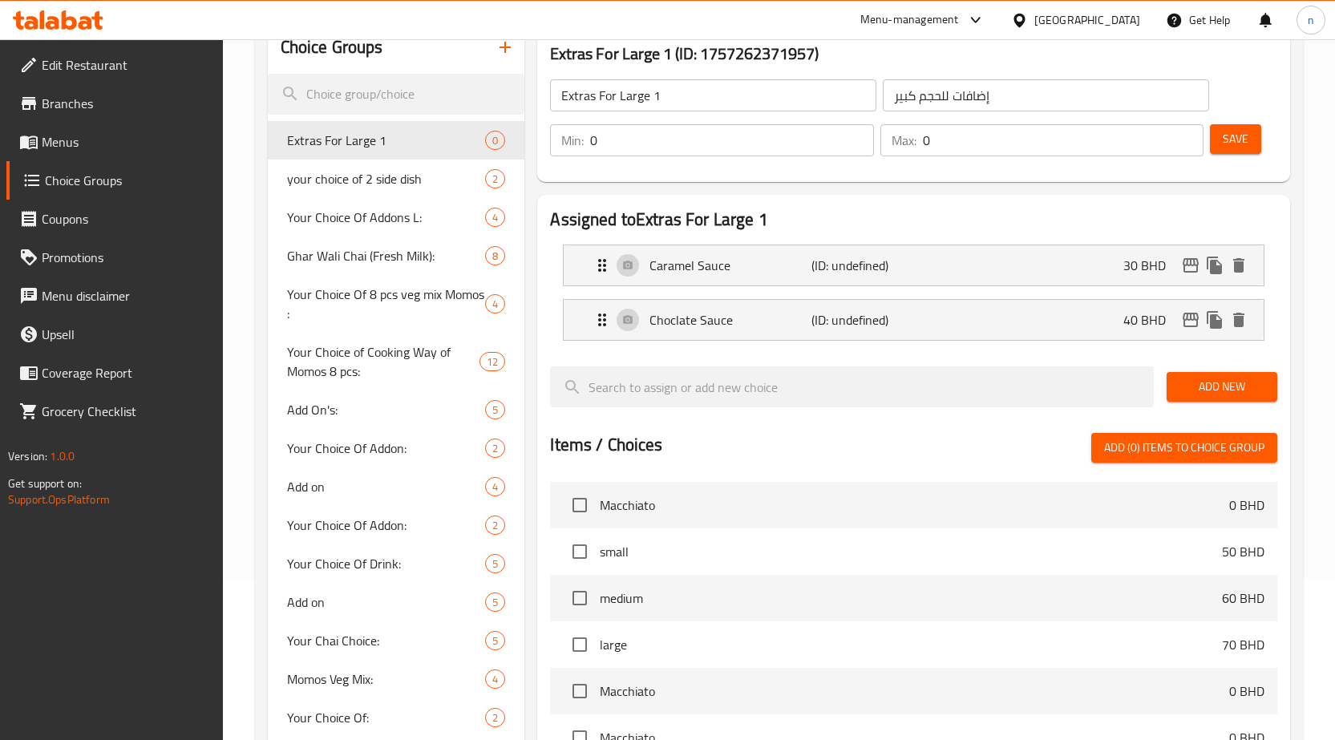
click at [1214, 381] on span "Add New" at bounding box center [1222, 387] width 85 height 20
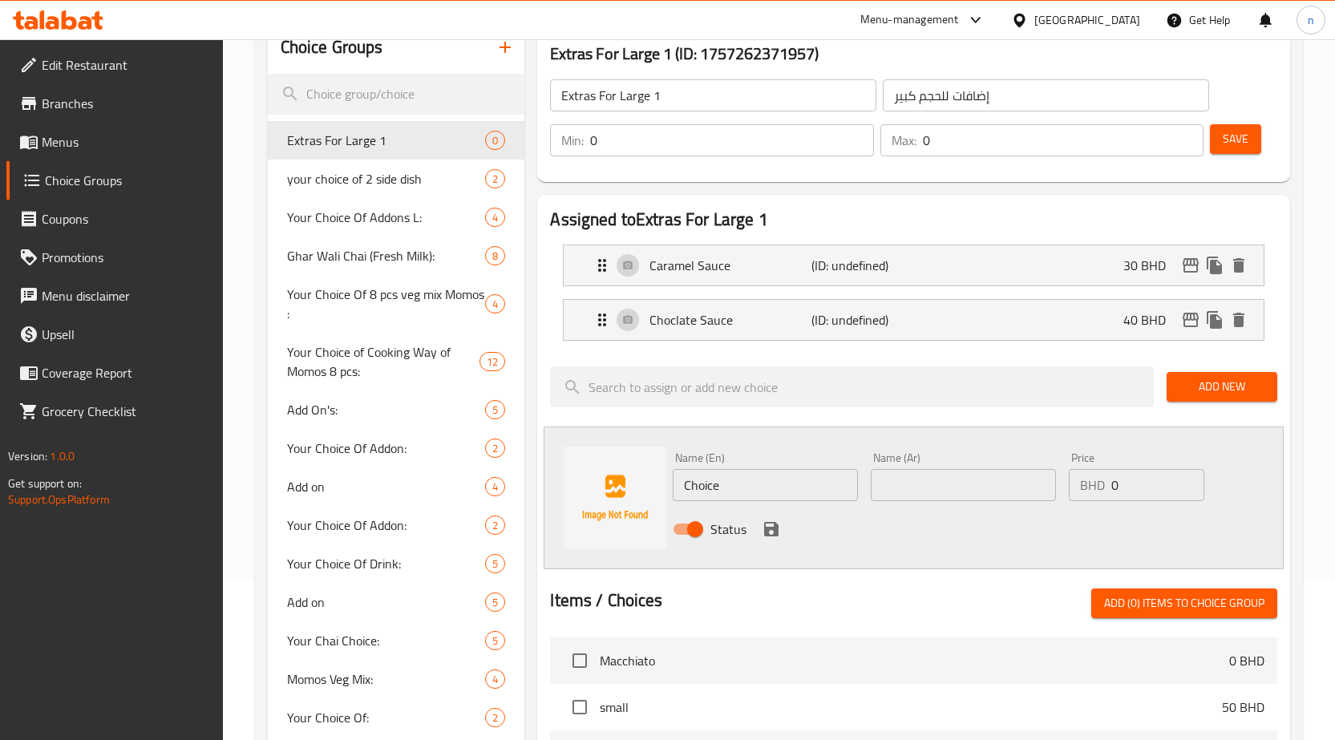
click at [721, 488] on input "Choice" at bounding box center [765, 485] width 185 height 32
type input "[PERSON_NAME]"
drag, startPoint x: 908, startPoint y: 478, endPoint x: 899, endPoint y: 484, distance: 10.9
click at [908, 478] on input "text" at bounding box center [963, 485] width 185 height 32
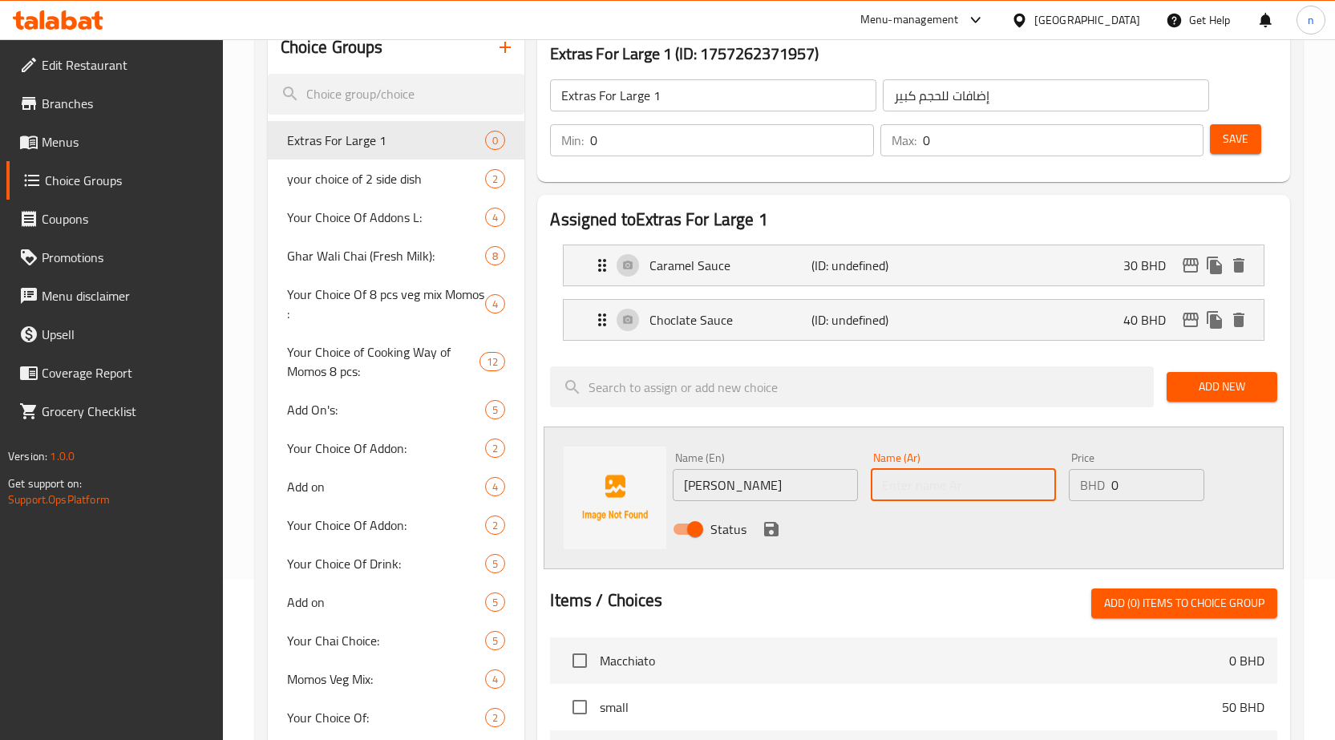
type input "صوص فانيليا"
click at [1118, 485] on input "0" at bounding box center [1158, 485] width 93 height 32
click at [1113, 486] on input "0" at bounding box center [1158, 485] width 93 height 32
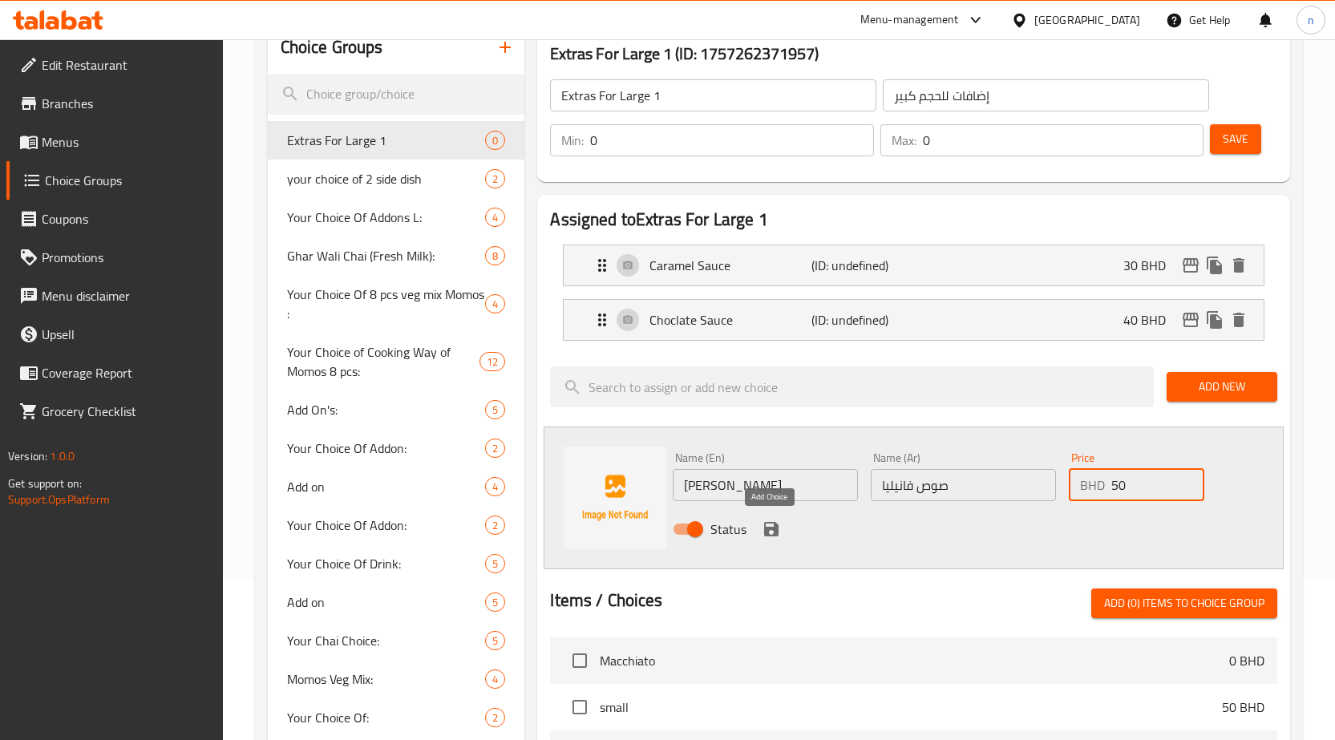
type input "50"
click at [770, 527] on icon "save" at bounding box center [771, 529] width 14 height 14
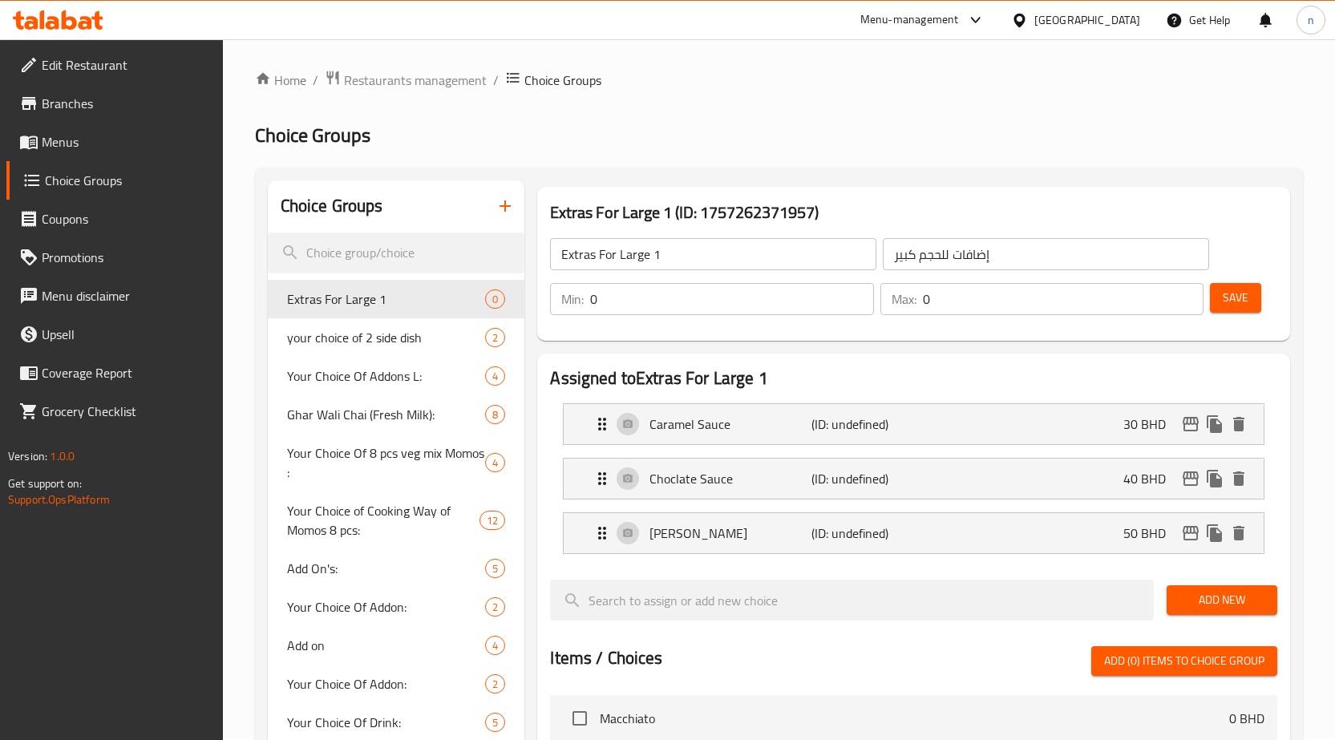
scroll to position [0, 0]
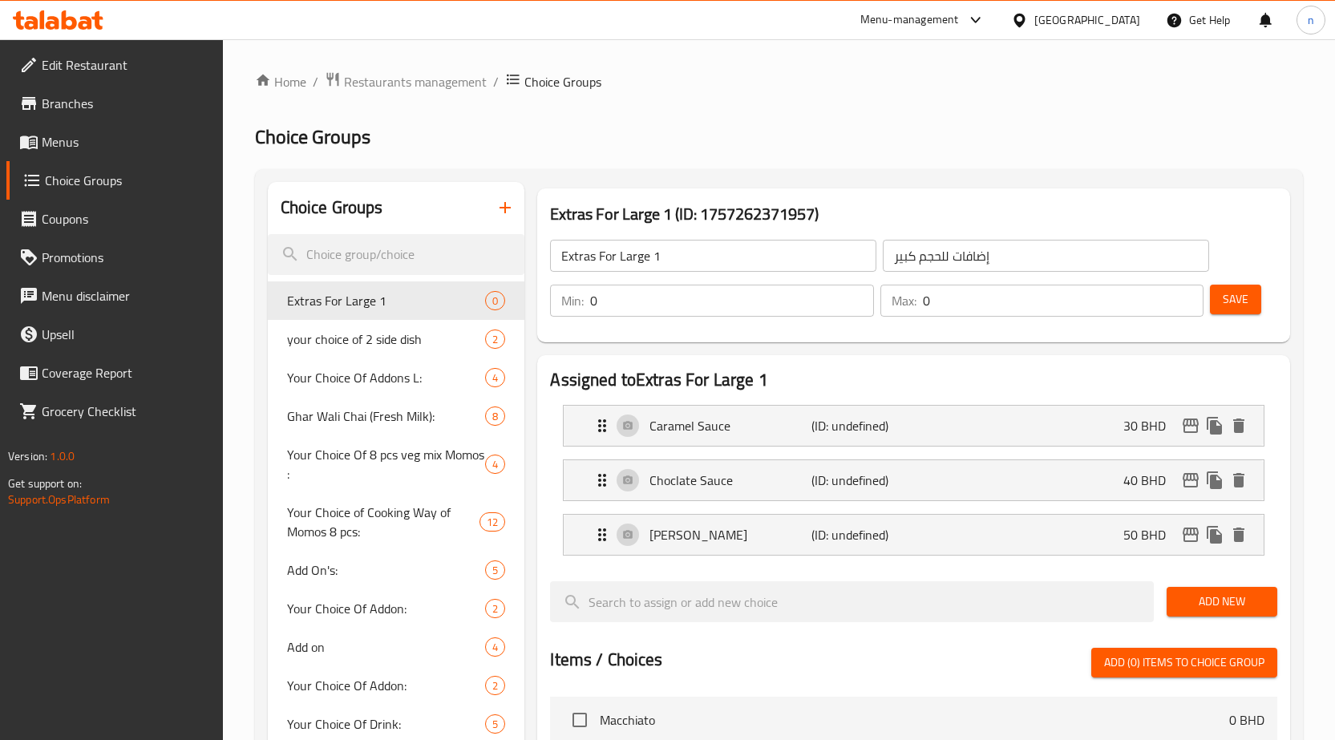
click at [1236, 299] on span "Save" at bounding box center [1236, 300] width 26 height 20
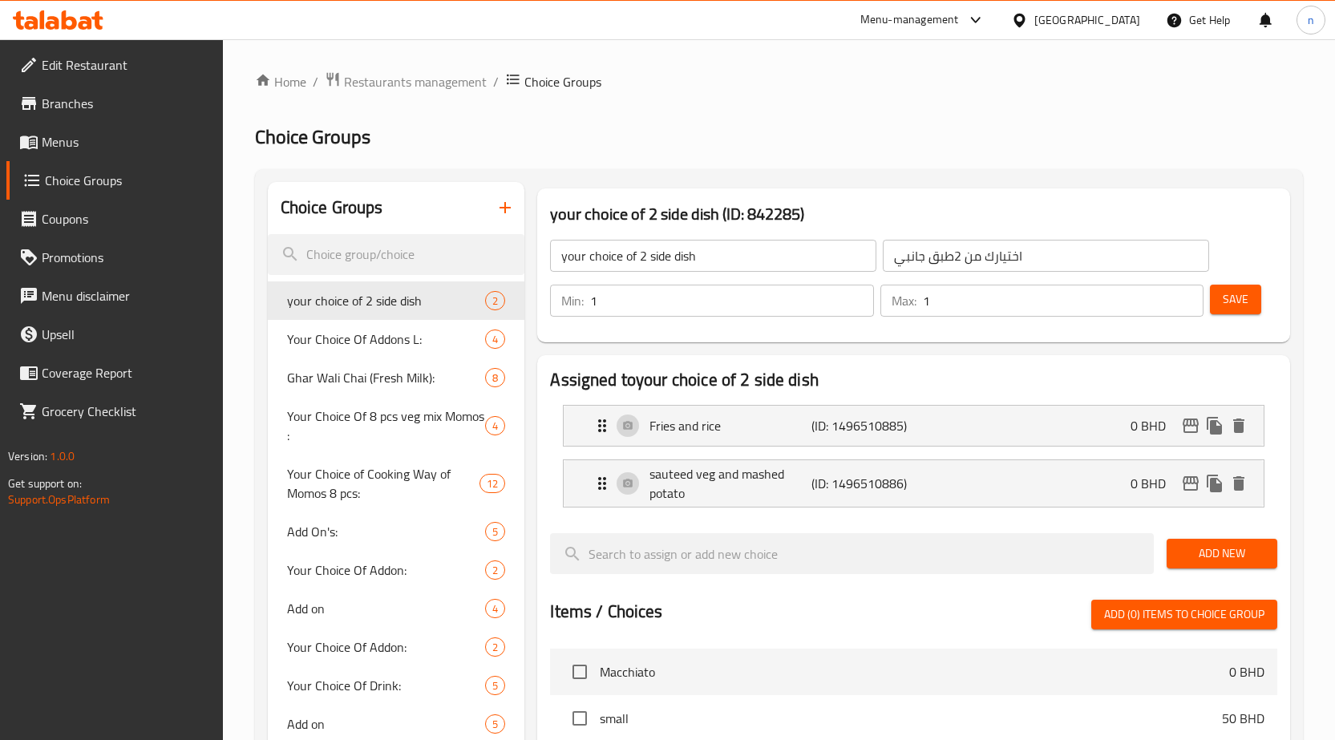
click at [98, 147] on span "Menus" at bounding box center [126, 141] width 168 height 19
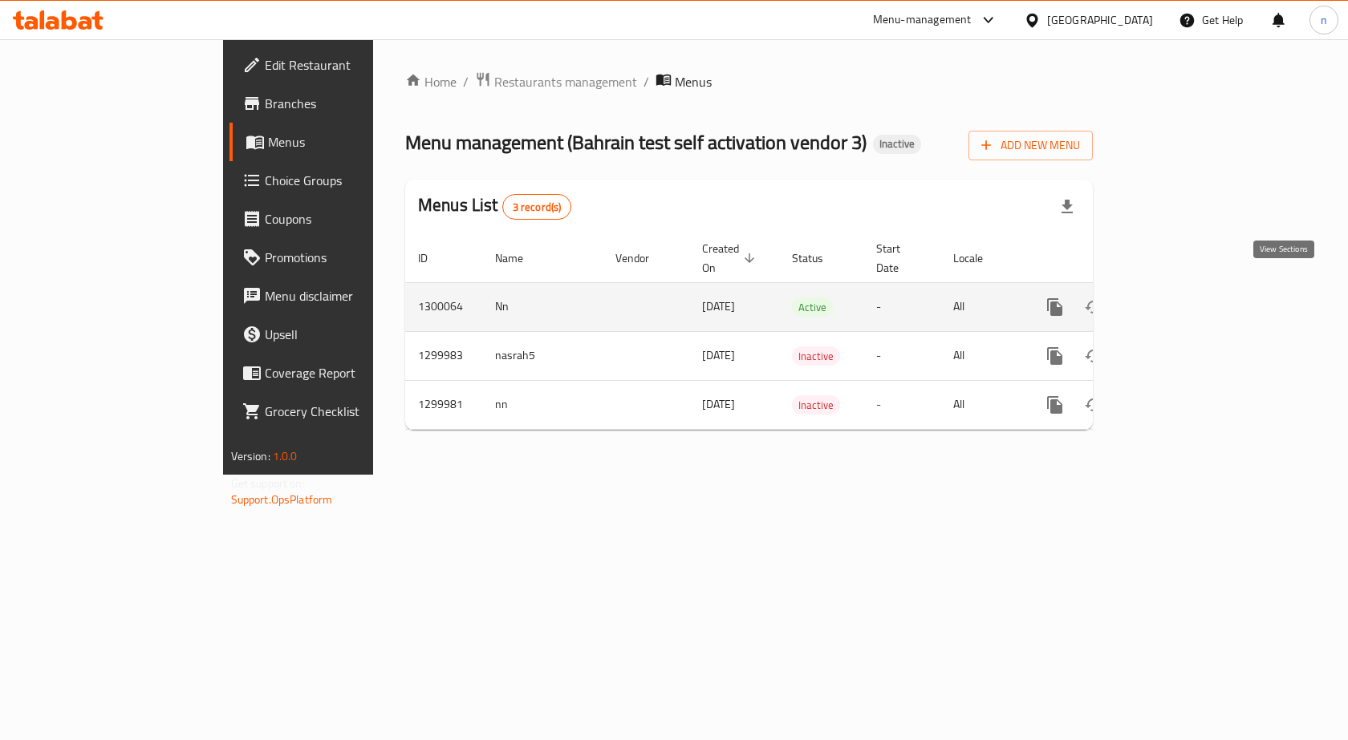
click at [1177, 300] on icon "enhanced table" at bounding box center [1170, 307] width 14 height 14
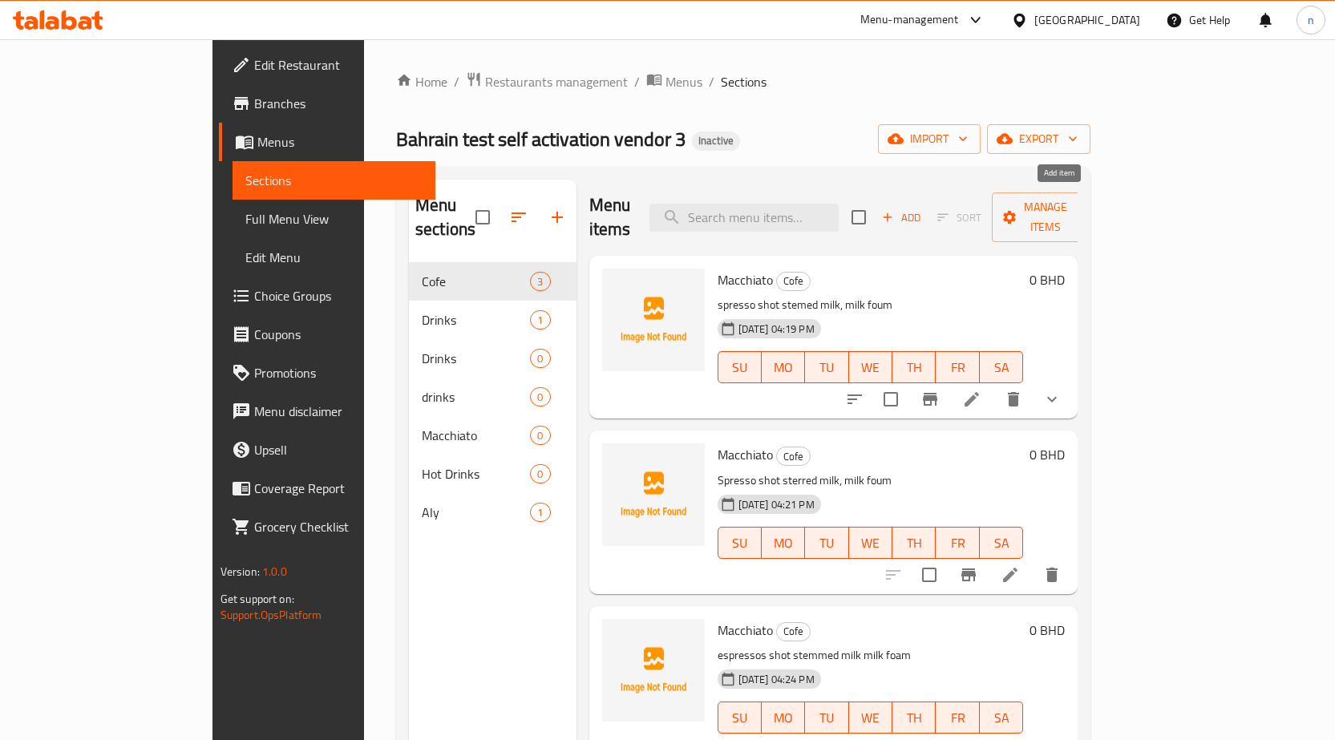
click at [893, 213] on icon "button" at bounding box center [888, 217] width 9 height 9
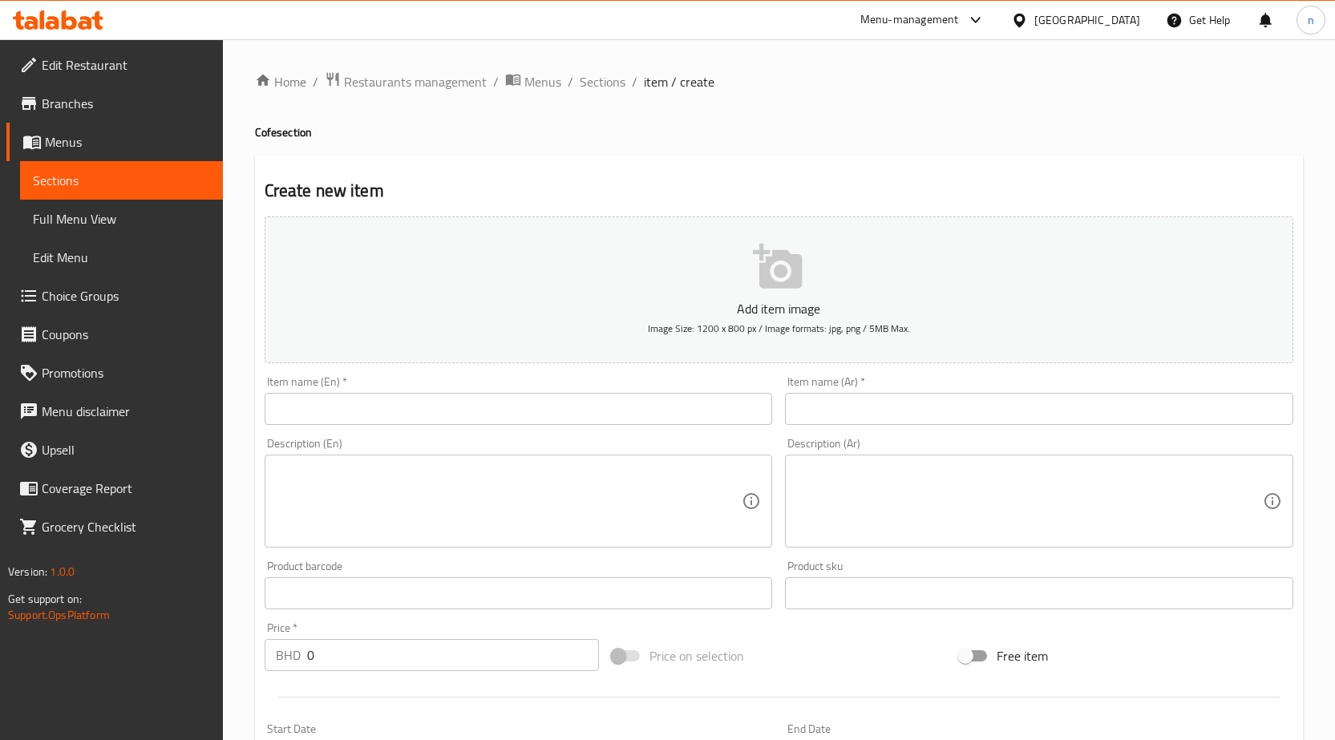
click at [330, 415] on input "text" at bounding box center [519, 409] width 509 height 32
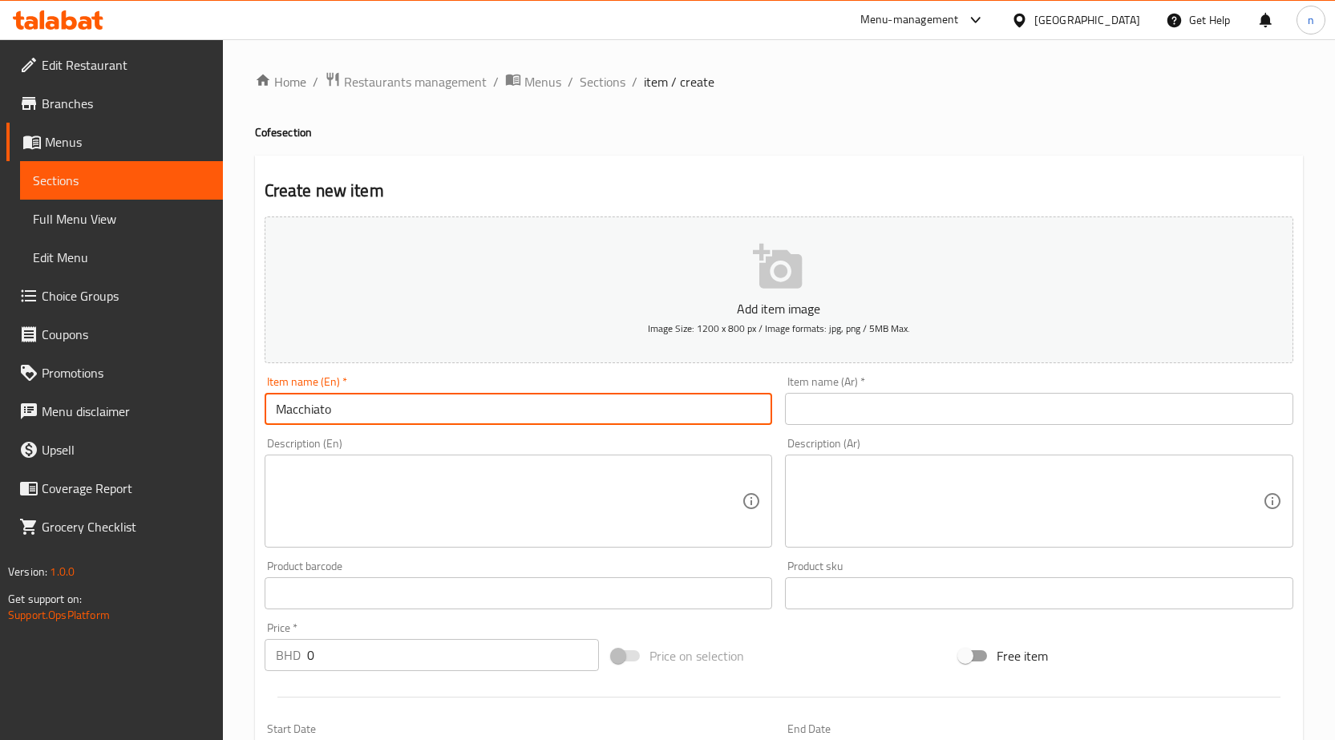
type input "Macchiato"
click at [815, 411] on input "text" at bounding box center [1039, 409] width 509 height 32
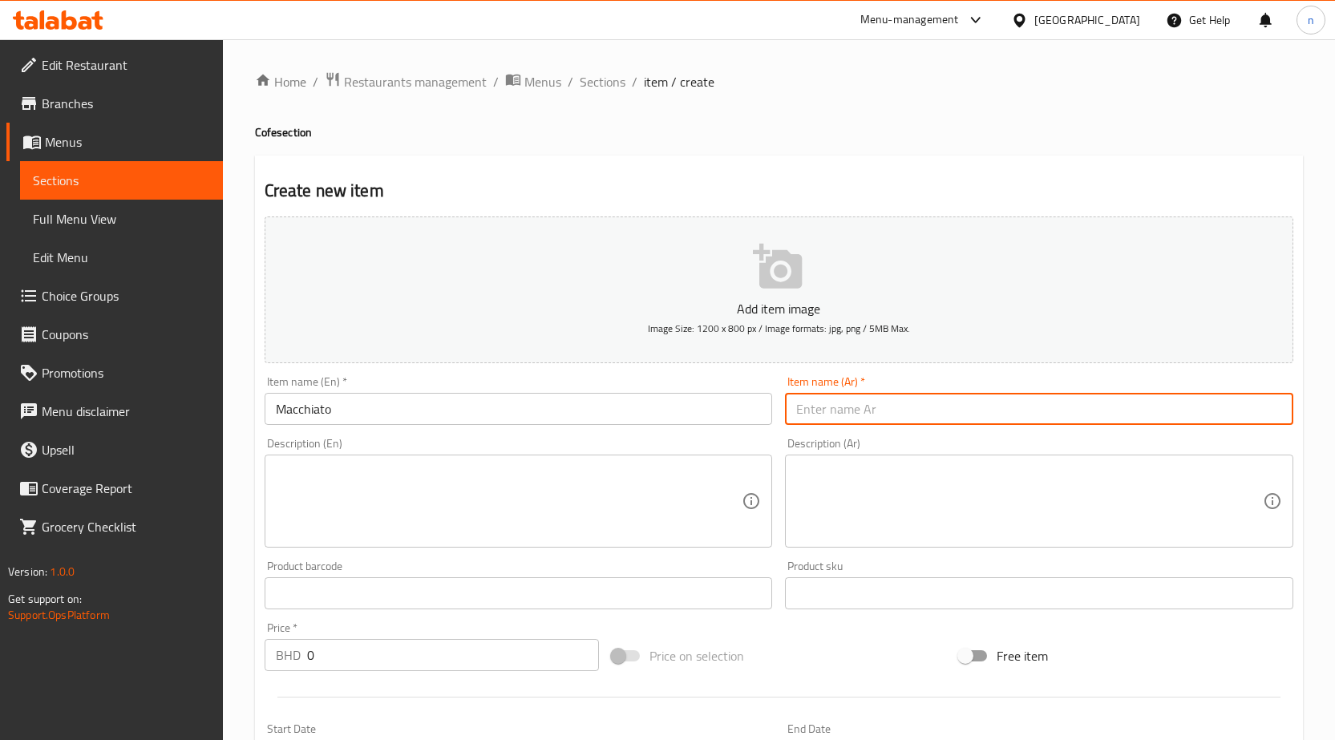
click at [330, 407] on input "Macchiato" at bounding box center [519, 409] width 509 height 32
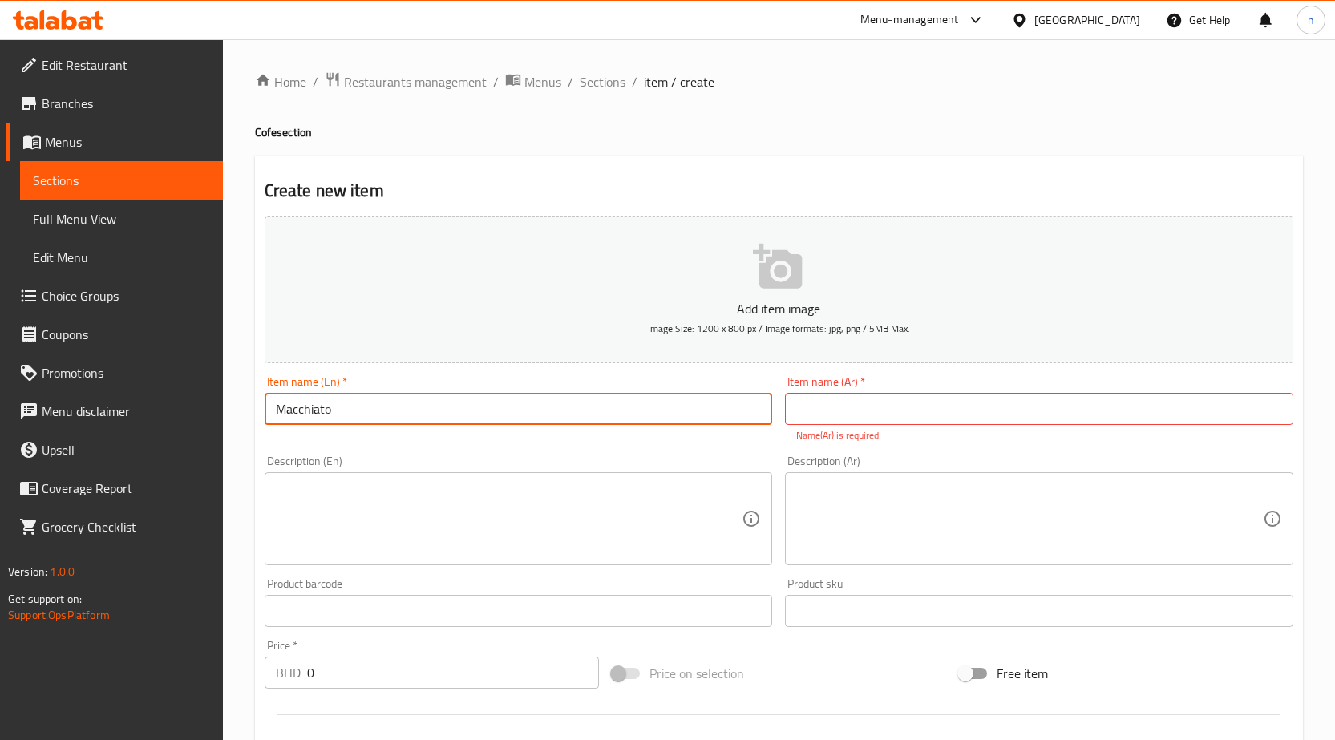
click at [330, 407] on input "Macchiato" at bounding box center [519, 409] width 509 height 32
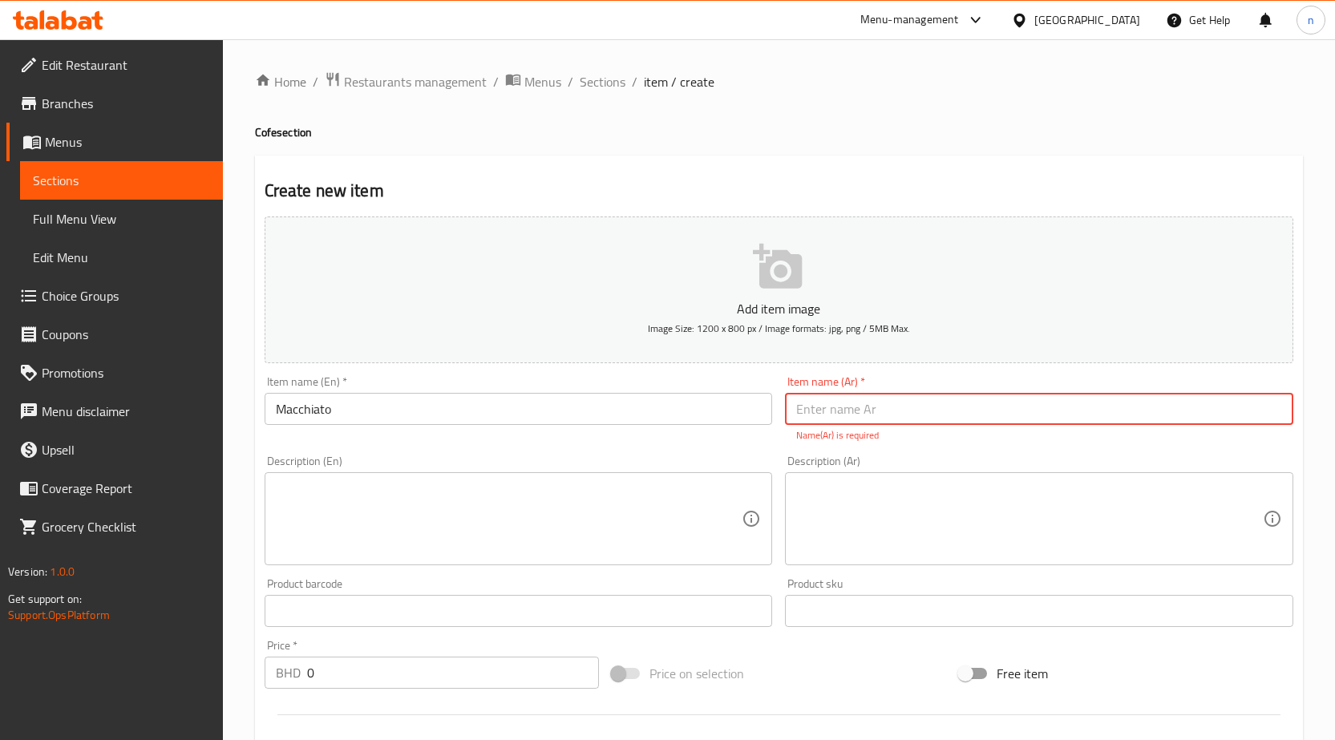
click at [852, 410] on input "text" at bounding box center [1039, 409] width 509 height 32
paste input "مكياتو"
type input "مكياتو"
click at [402, 492] on textarea at bounding box center [509, 519] width 467 height 76
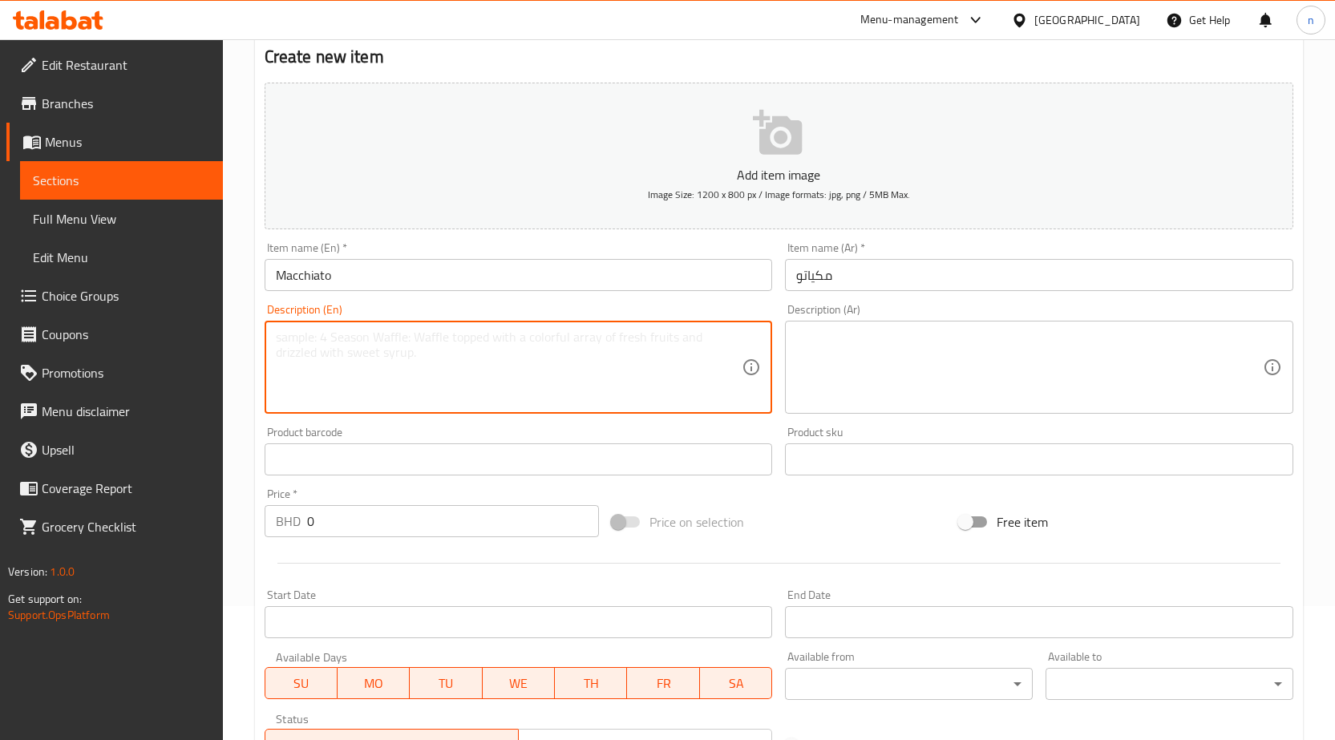
scroll to position [160, 0]
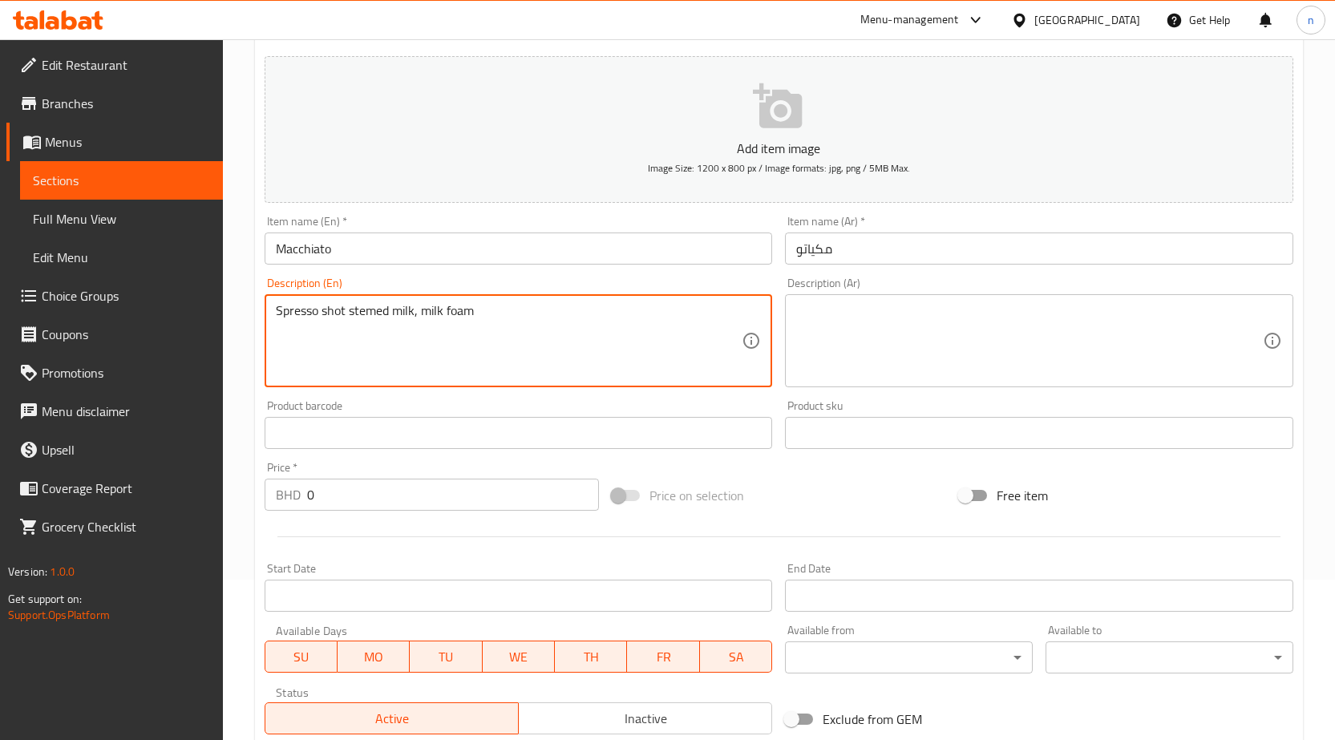
click at [480, 309] on textarea "Spresso shot stemed milk, milk foam" at bounding box center [509, 341] width 467 height 76
type textarea "Spresso shot stemed milk, milk foam"
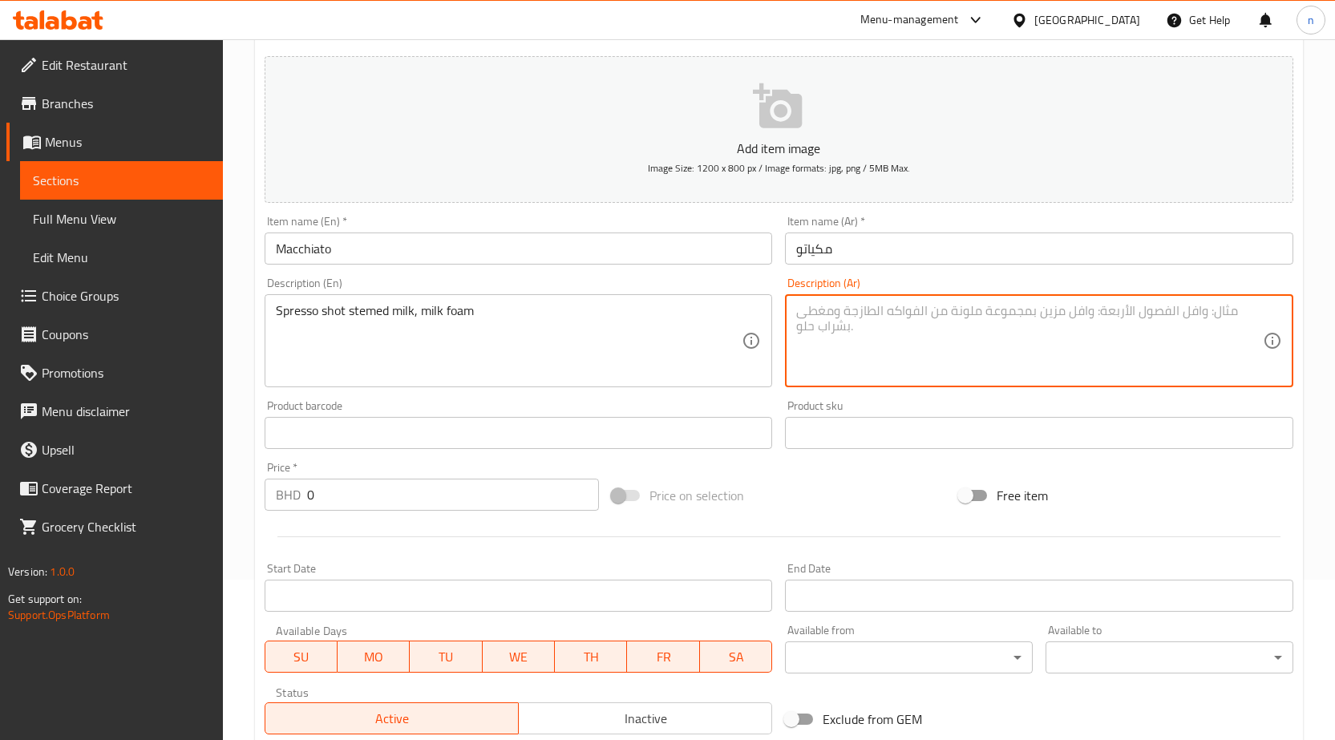
click at [877, 318] on textarea at bounding box center [1029, 341] width 467 height 76
paste textarea "جرعة سبريسو من الحليب الممزوج برغوة الحليب"
drag, startPoint x: 969, startPoint y: 313, endPoint x: 1048, endPoint y: 313, distance: 79.4
click at [1048, 313] on textarea "جرعة سبريسو من الحليب الممزوج برغوة الحليب" at bounding box center [1029, 341] width 467 height 76
paste textarea "وت إسبريسو"
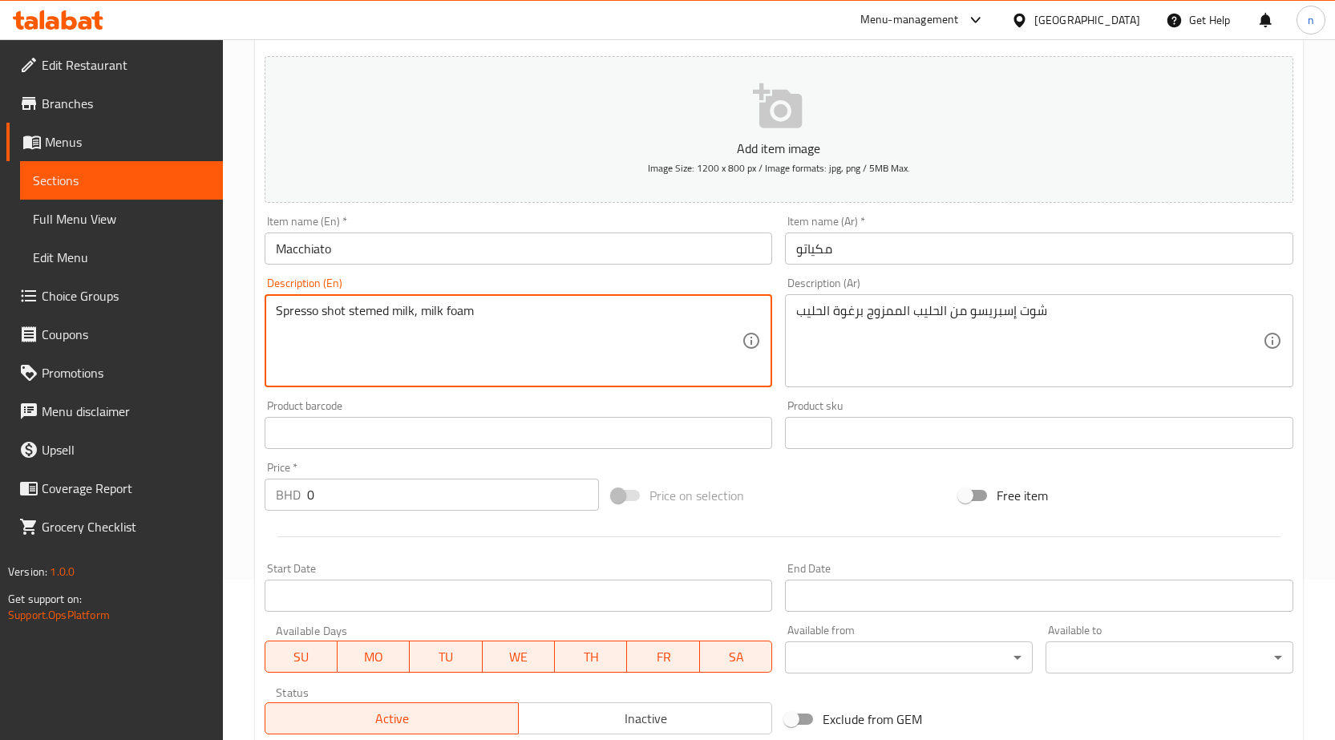
drag, startPoint x: 412, startPoint y: 308, endPoint x: 350, endPoint y: 318, distance: 63.4
drag, startPoint x: 475, startPoint y: 309, endPoint x: 448, endPoint y: 315, distance: 27.2
click at [557, 334] on textarea "Spresso shot stemed milk, milk foam" at bounding box center [509, 341] width 467 height 76
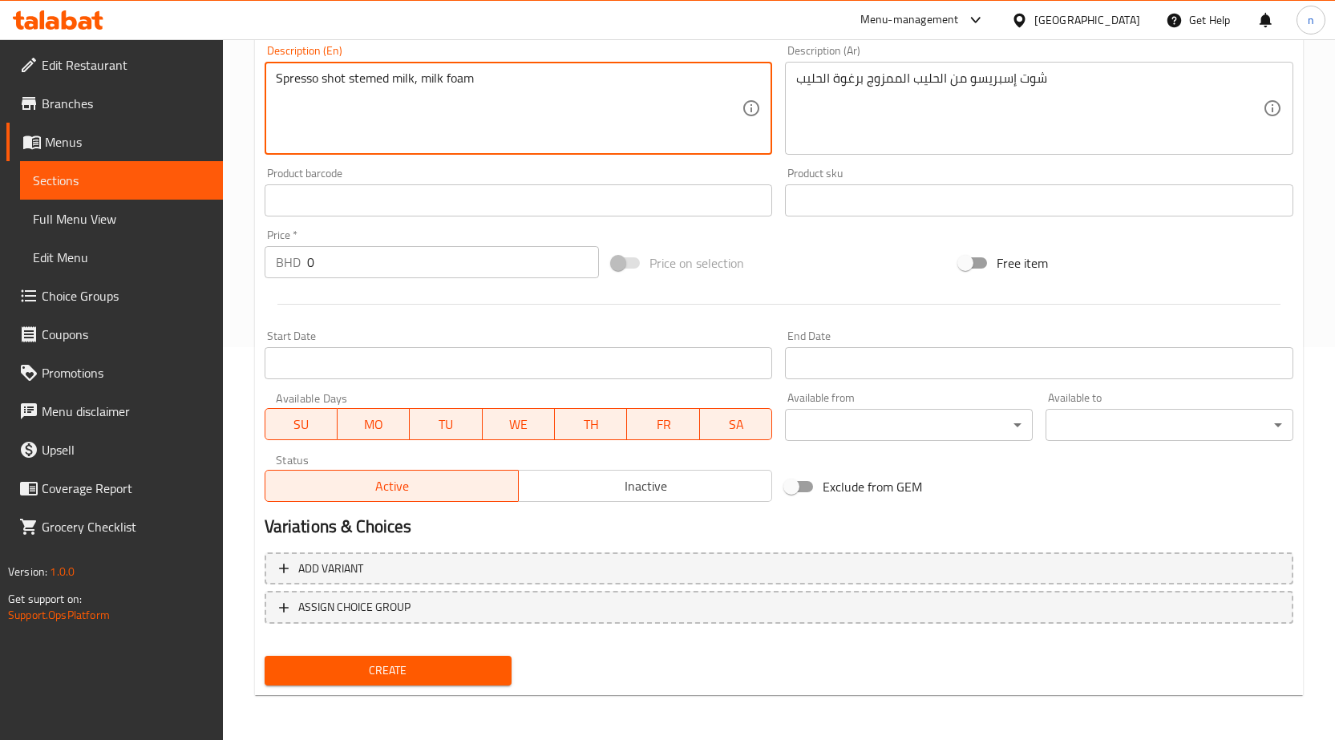
scroll to position [313, 0]
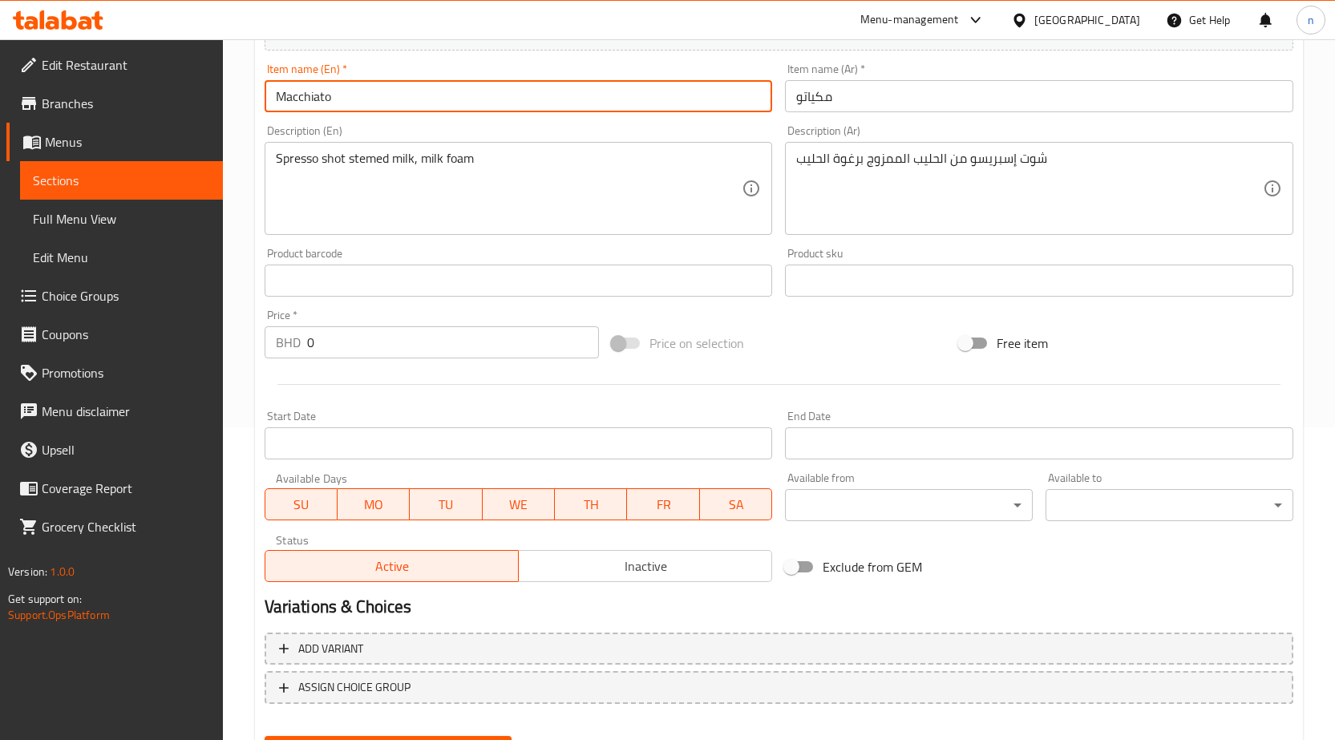
drag, startPoint x: 329, startPoint y: 96, endPoint x: 263, endPoint y: 98, distance: 65.8
click at [263, 98] on div "Item name (En)   * Macchiato Item name (En) *" at bounding box center [518, 88] width 521 height 62
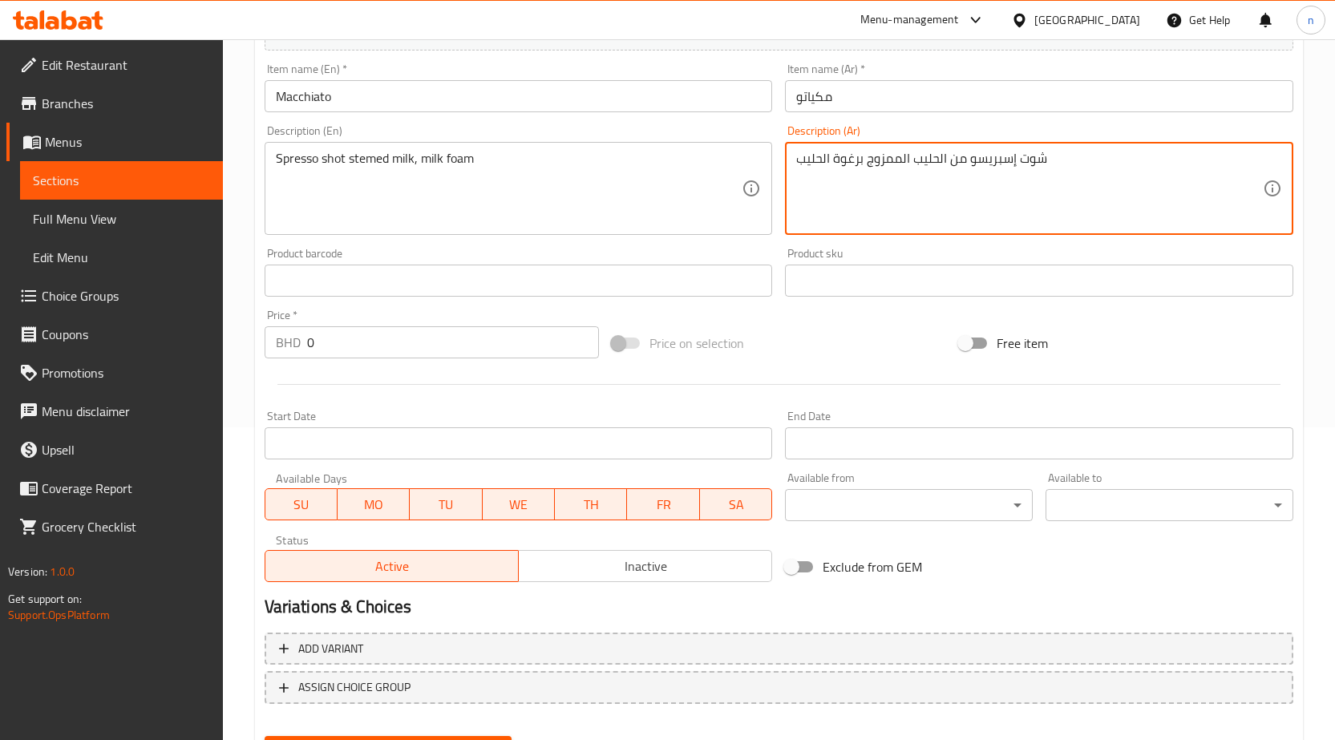
click at [865, 160] on textarea "شوت إسبريسو من الحليب الممزوج برغوة الحليب" at bounding box center [1029, 189] width 467 height 76
click at [870, 164] on textarea "شوت إسبريسو من الحليب الممزوج برغوة الحليب" at bounding box center [1029, 189] width 467 height 76
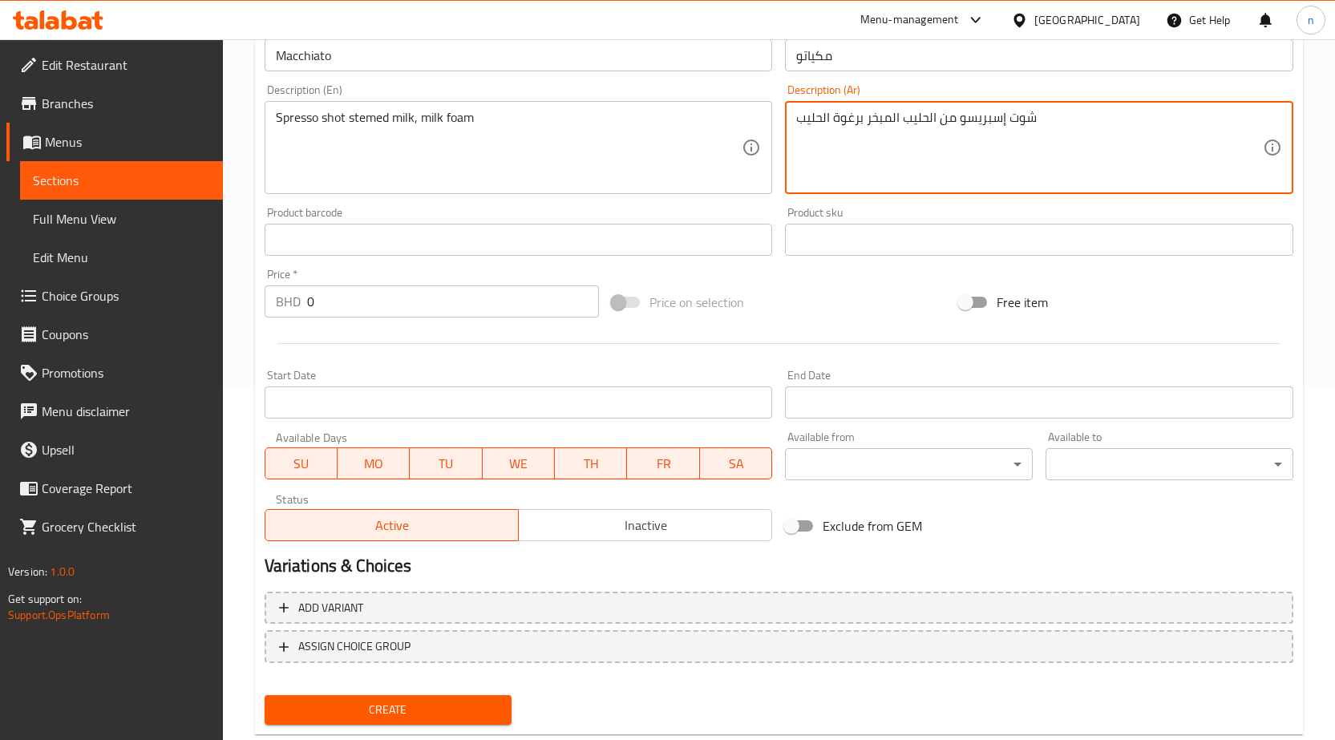
scroll to position [393, 0]
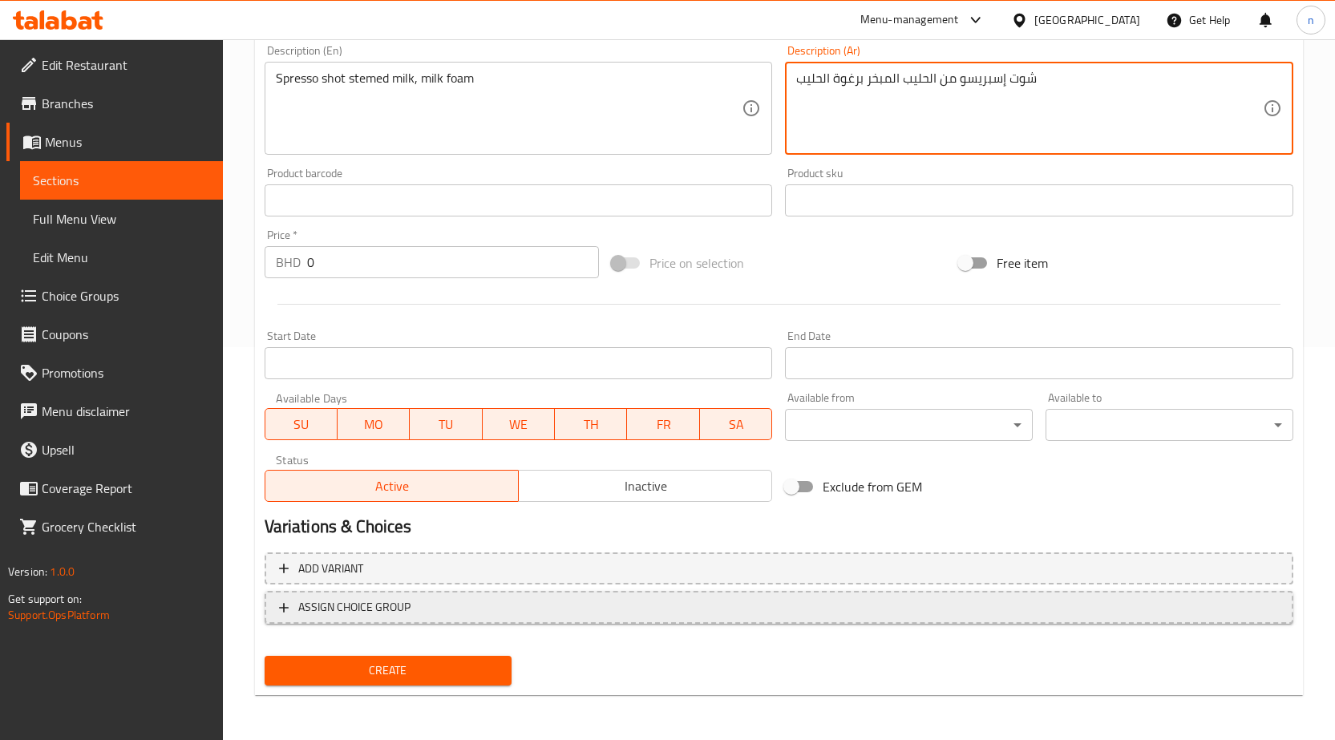
type textarea "شوت إسبريسو من الحليب المبخر برغوة الحليب"
click at [476, 608] on span "ASSIGN CHOICE GROUP" at bounding box center [779, 608] width 1000 height 20
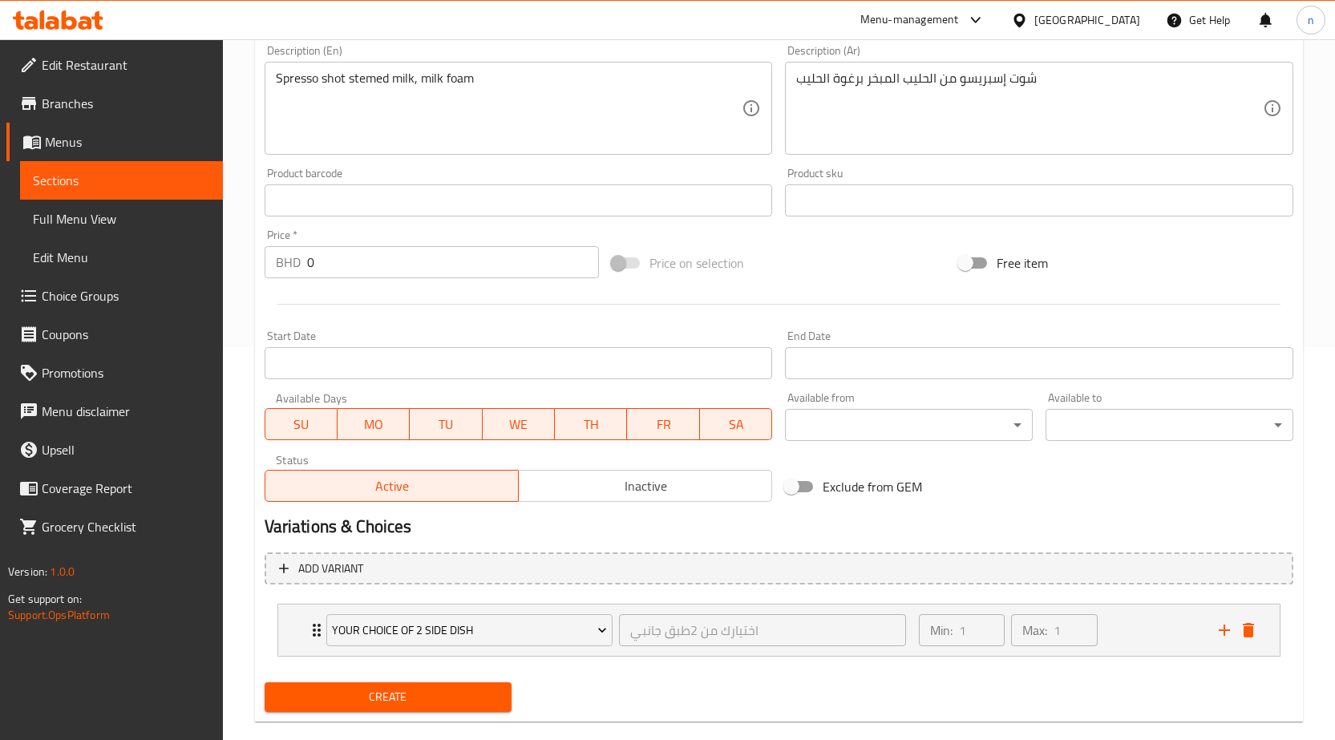
scroll to position [419, 0]
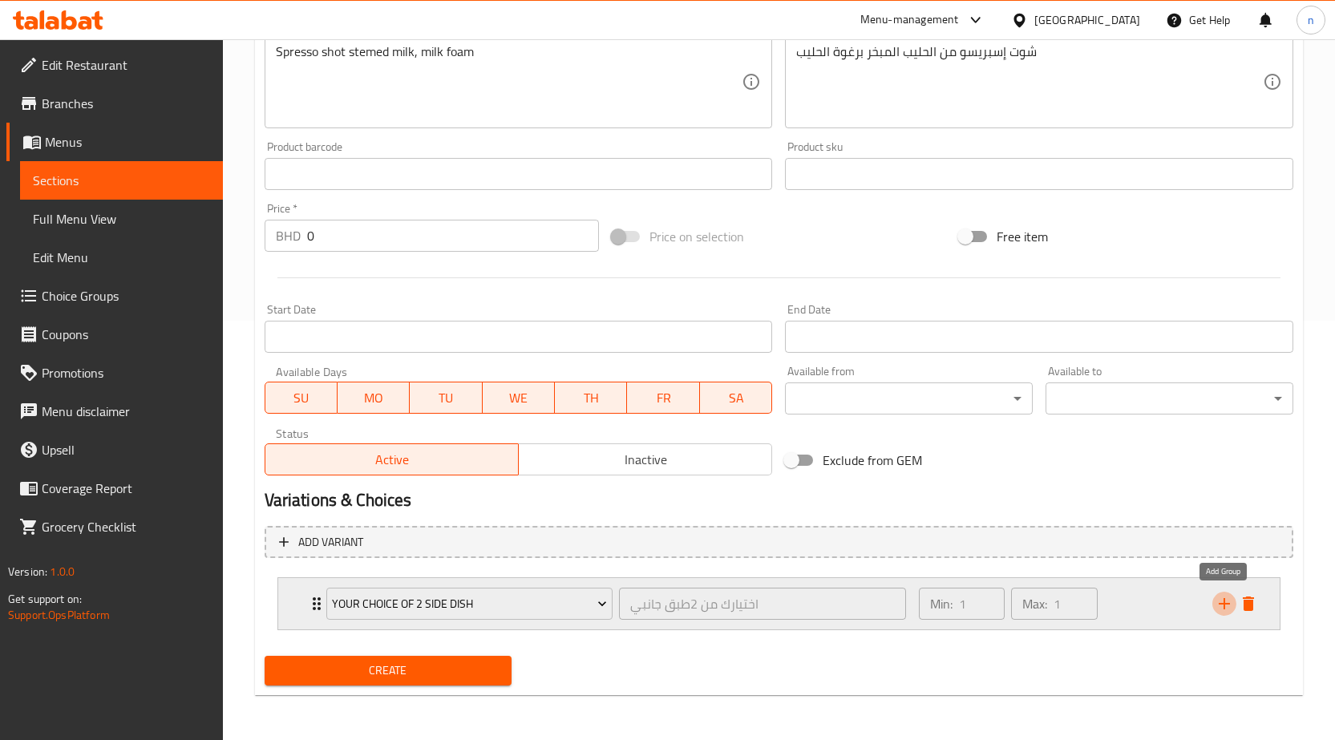
click at [1228, 606] on icon "add" at bounding box center [1224, 603] width 19 height 19
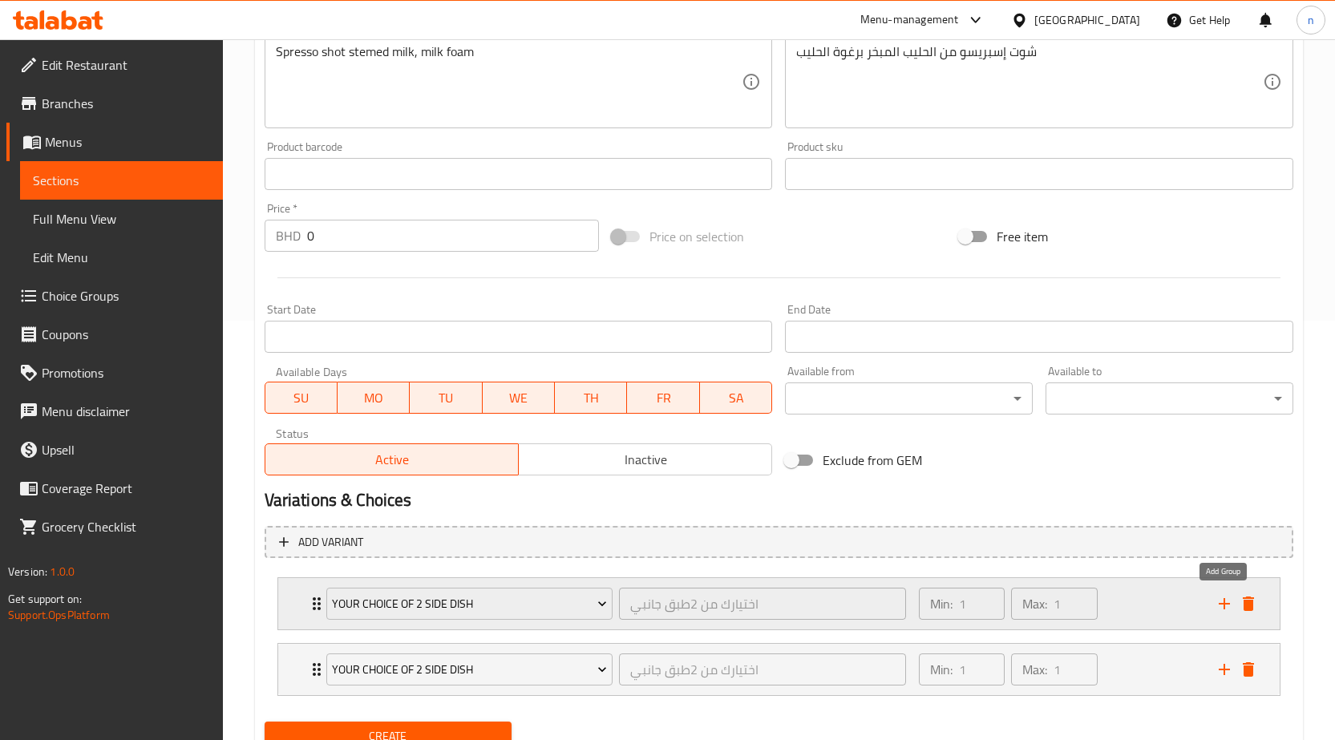
click at [1228, 606] on icon "add" at bounding box center [1224, 603] width 19 height 19
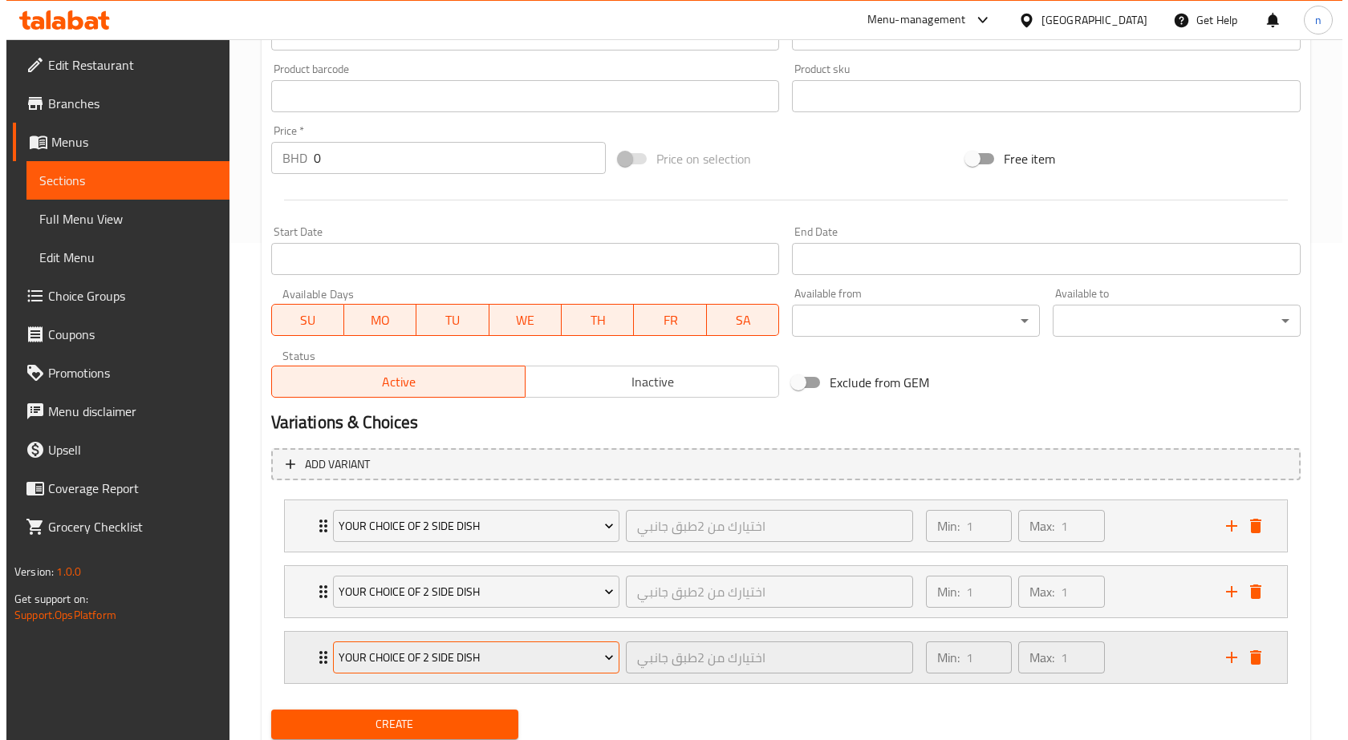
scroll to position [551, 0]
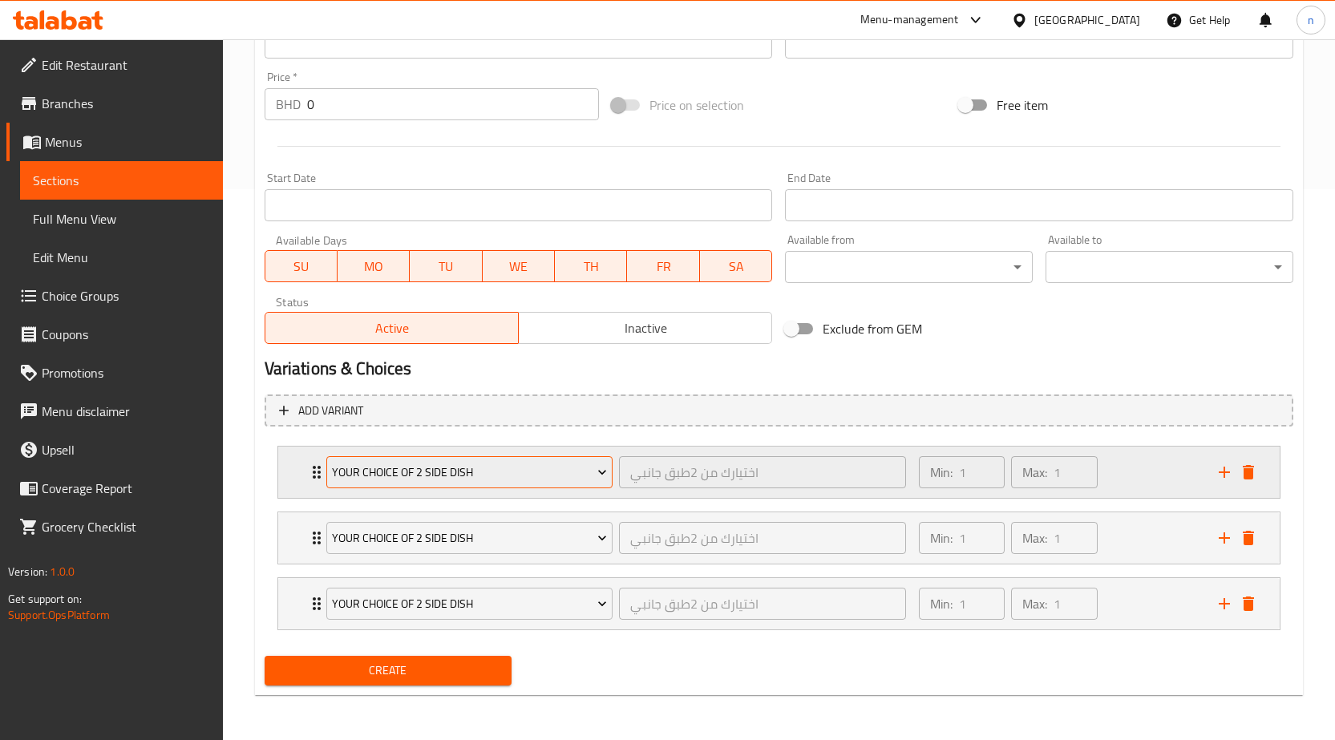
click at [468, 468] on span "your choice of 2 side dish" at bounding box center [469, 473] width 275 height 20
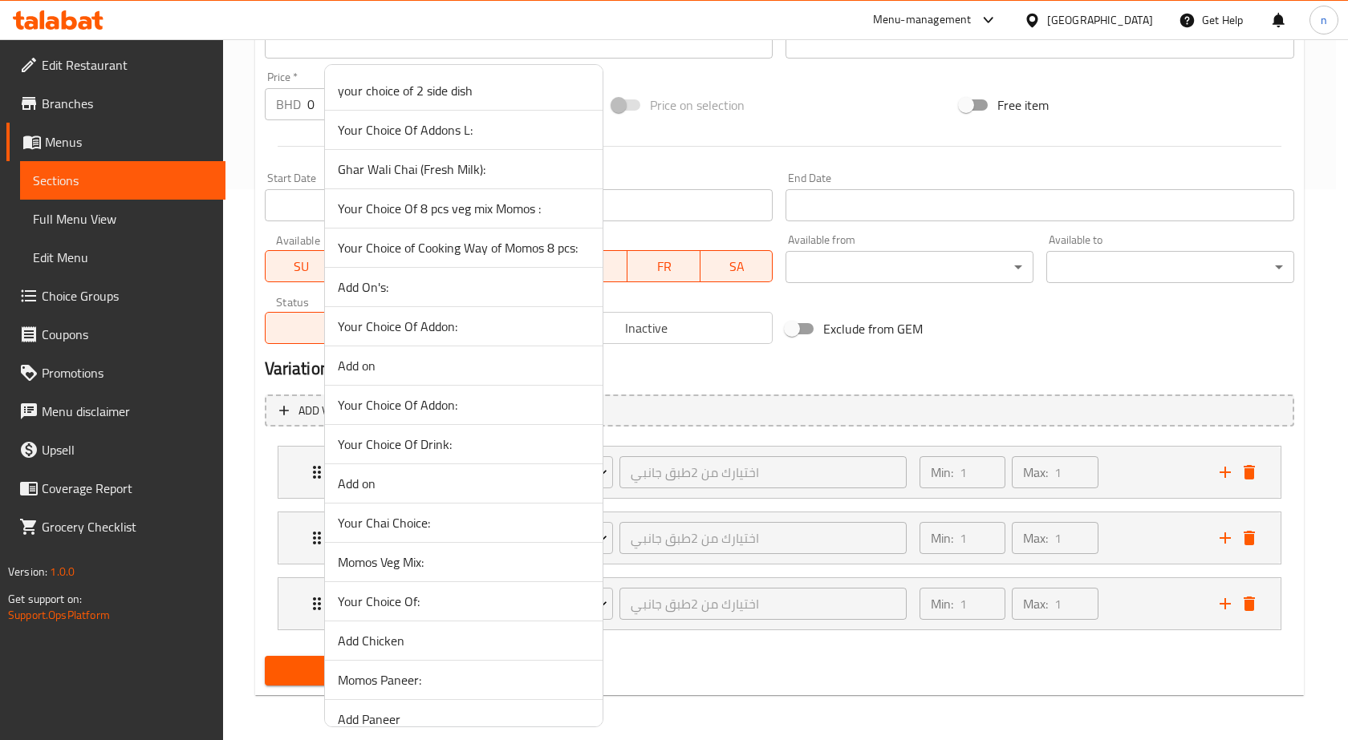
click at [663, 474] on div at bounding box center [674, 370] width 1348 height 740
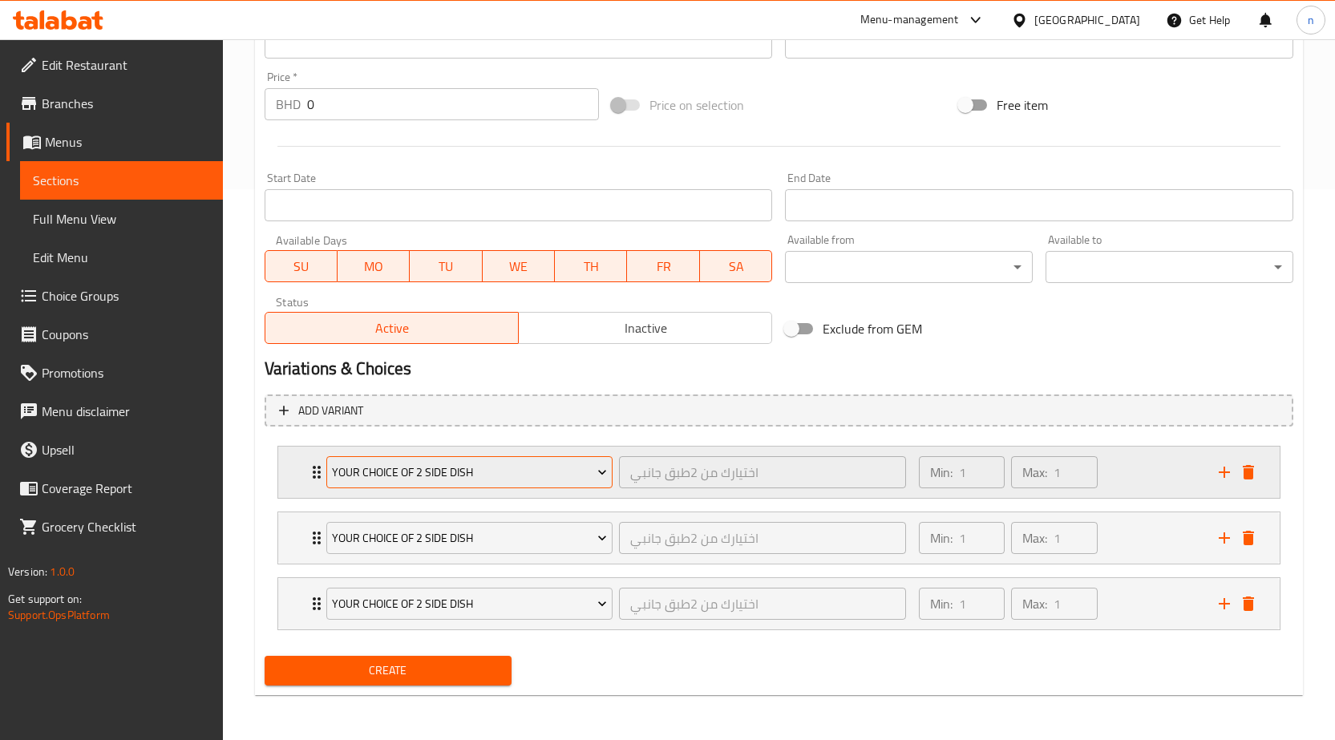
click at [602, 466] on icon "Expand" at bounding box center [602, 472] width 16 height 16
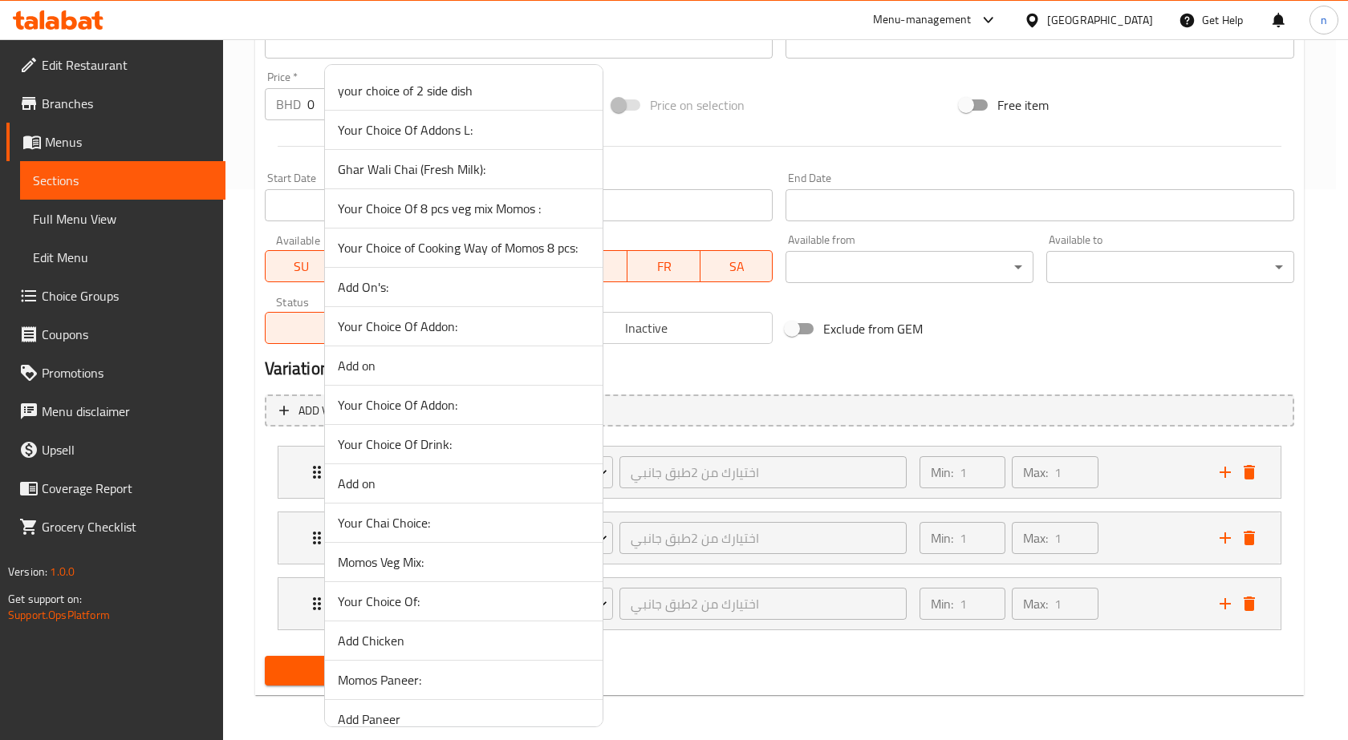
click at [719, 480] on div at bounding box center [674, 370] width 1348 height 740
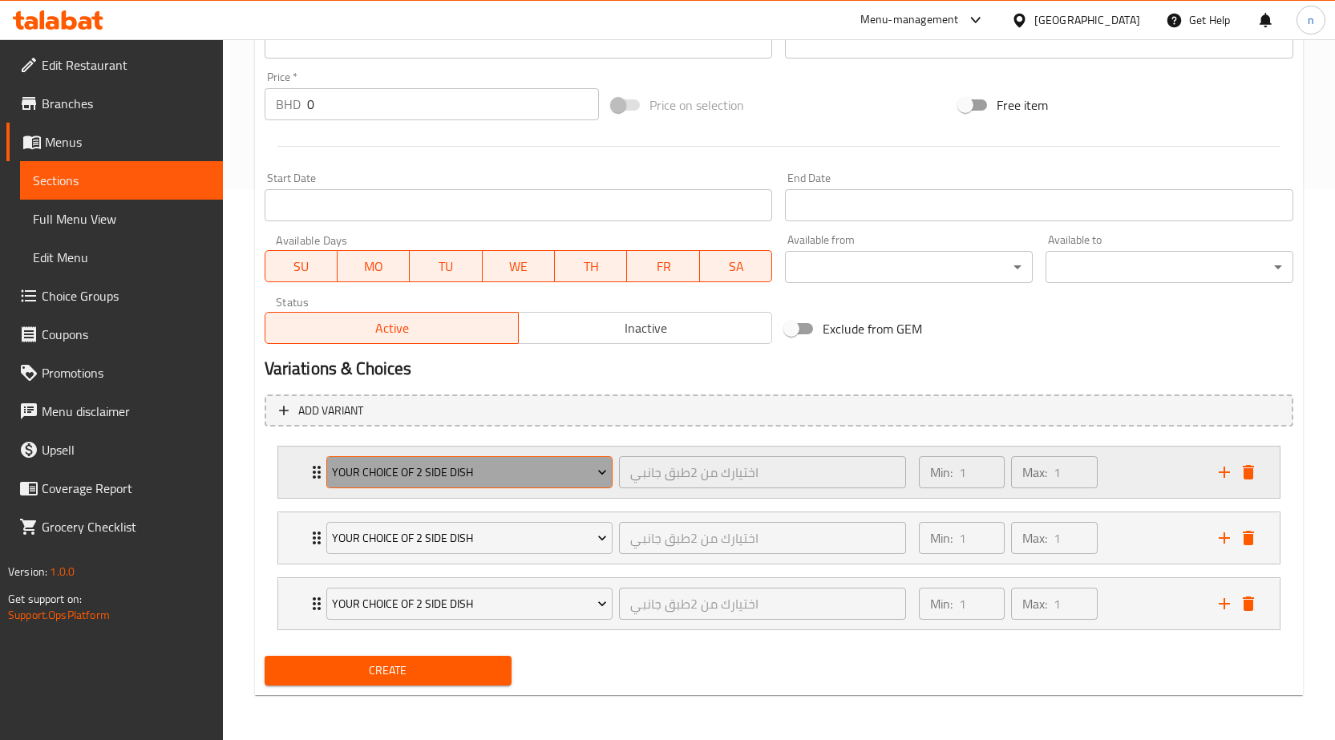
click at [606, 470] on icon "Expand" at bounding box center [602, 472] width 16 height 16
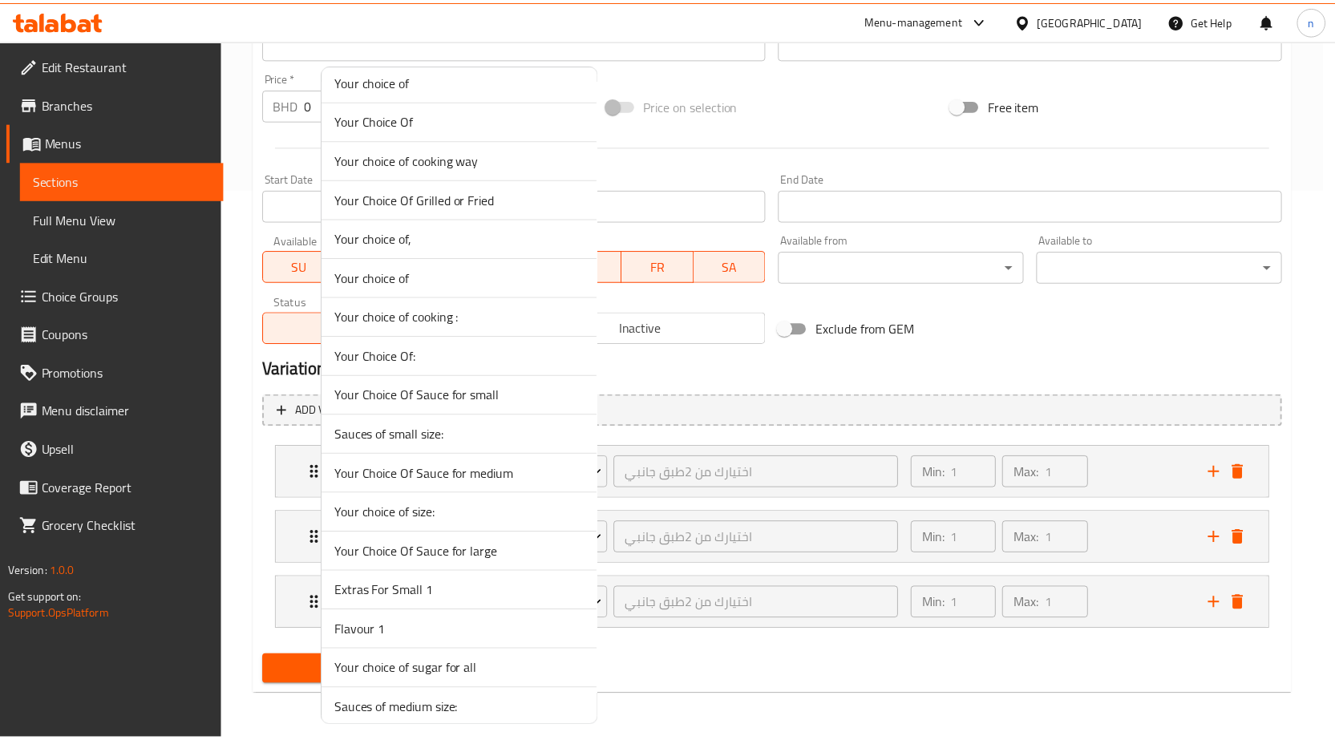
scroll to position [2132, 0]
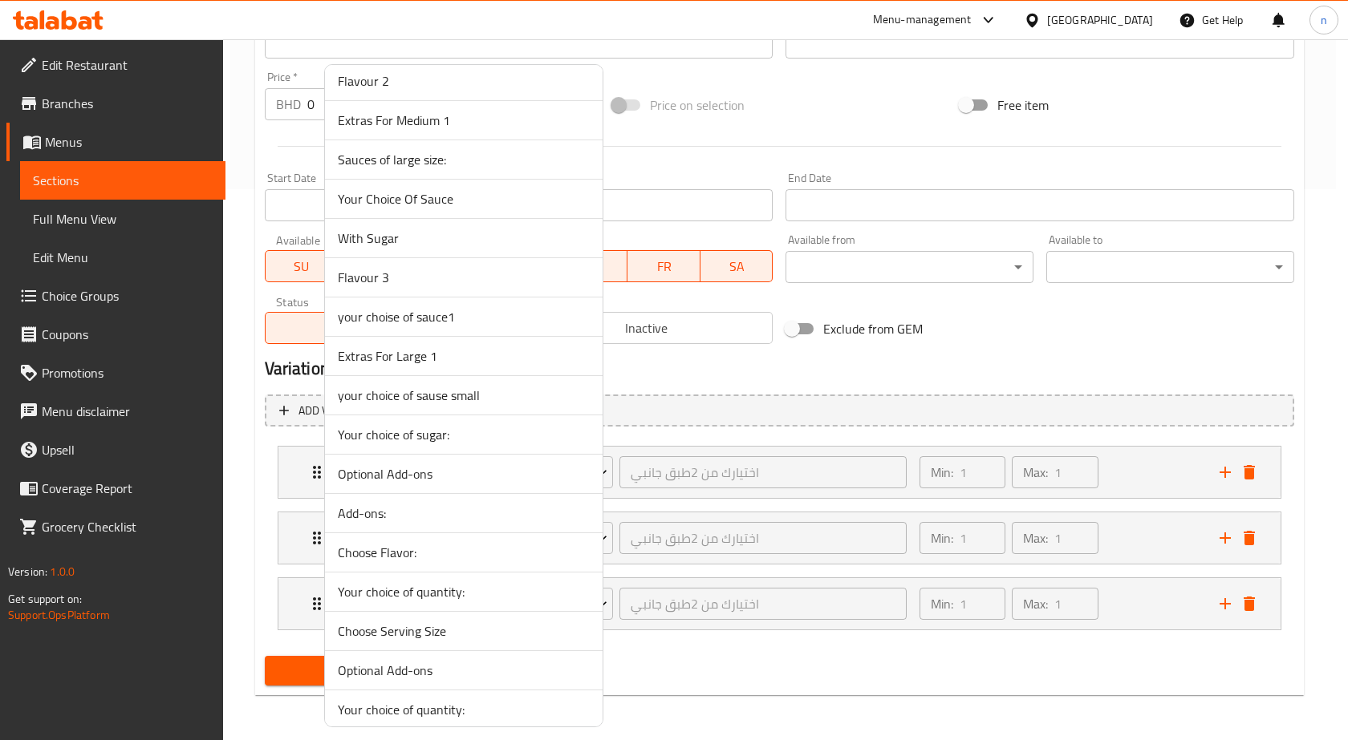
click at [687, 472] on div at bounding box center [674, 370] width 1348 height 740
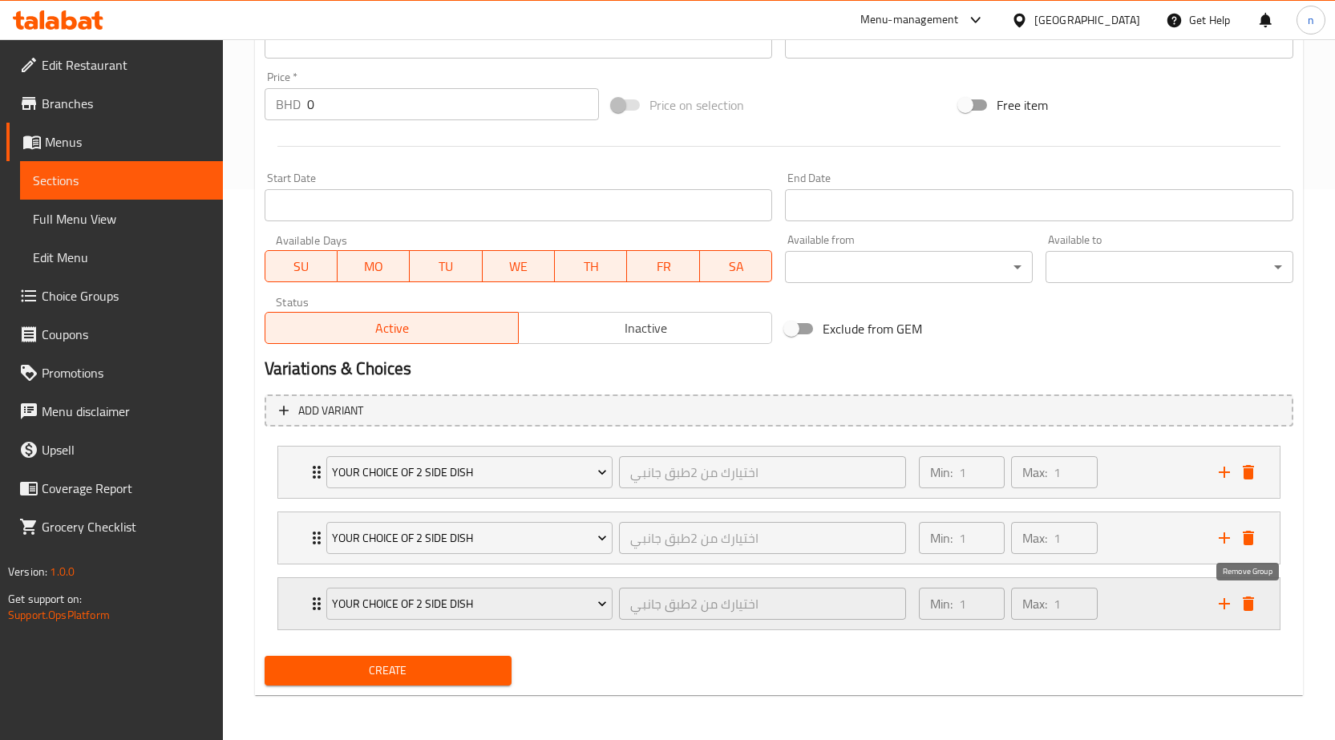
click at [1254, 601] on icon "delete" at bounding box center [1248, 603] width 19 height 19
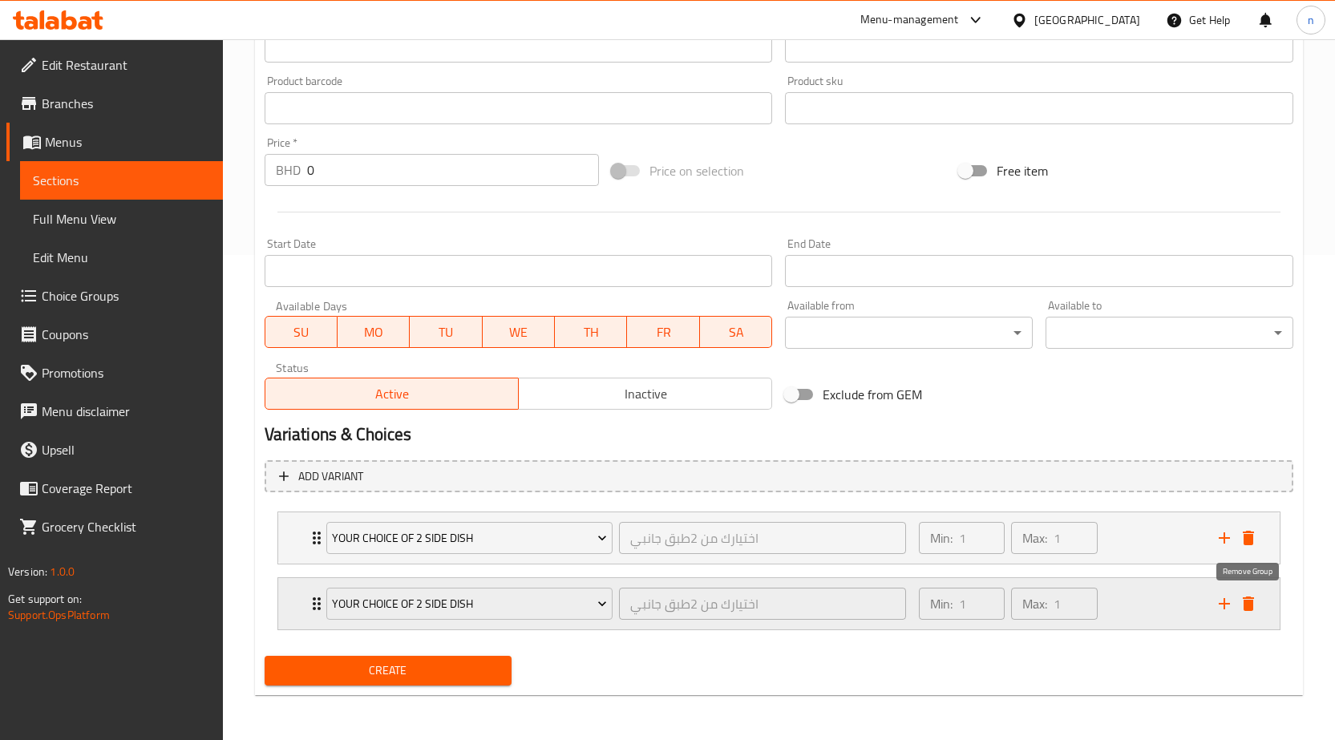
click at [1252, 603] on icon "delete" at bounding box center [1248, 604] width 11 height 14
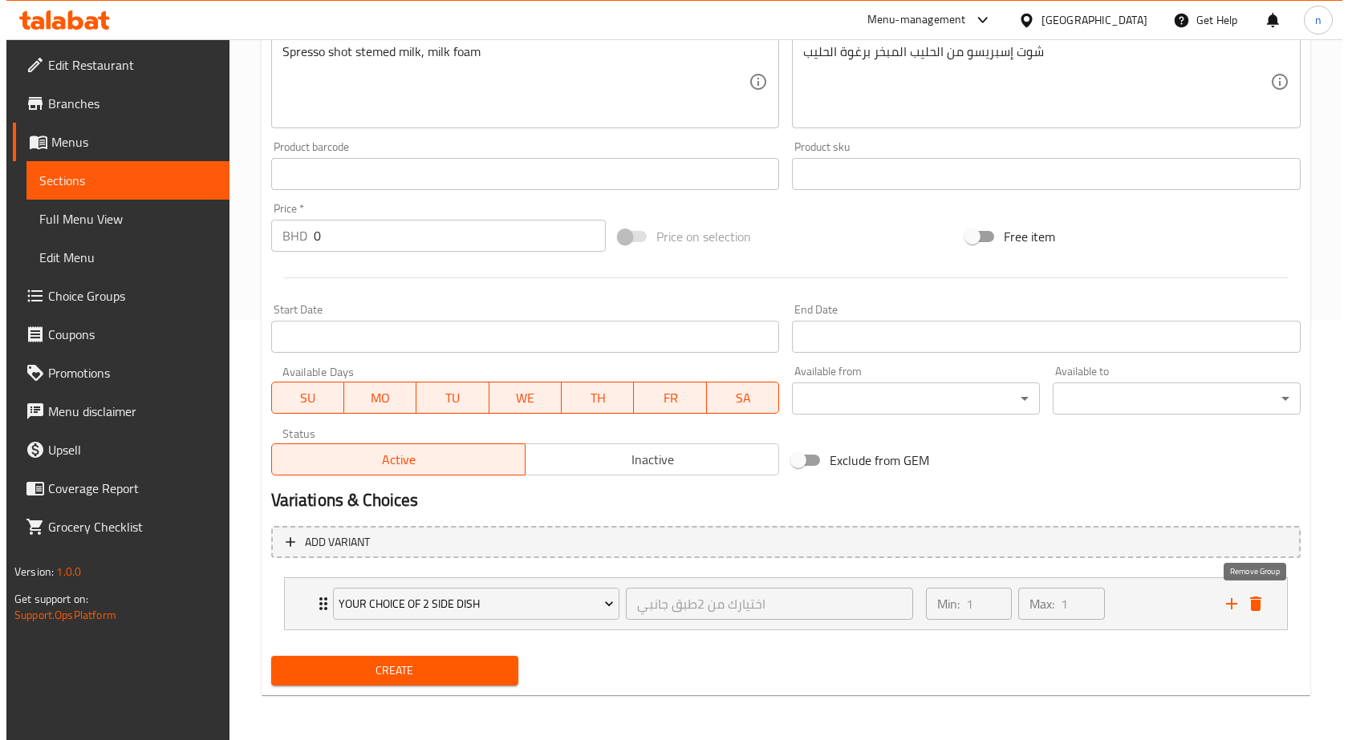
scroll to position [419, 0]
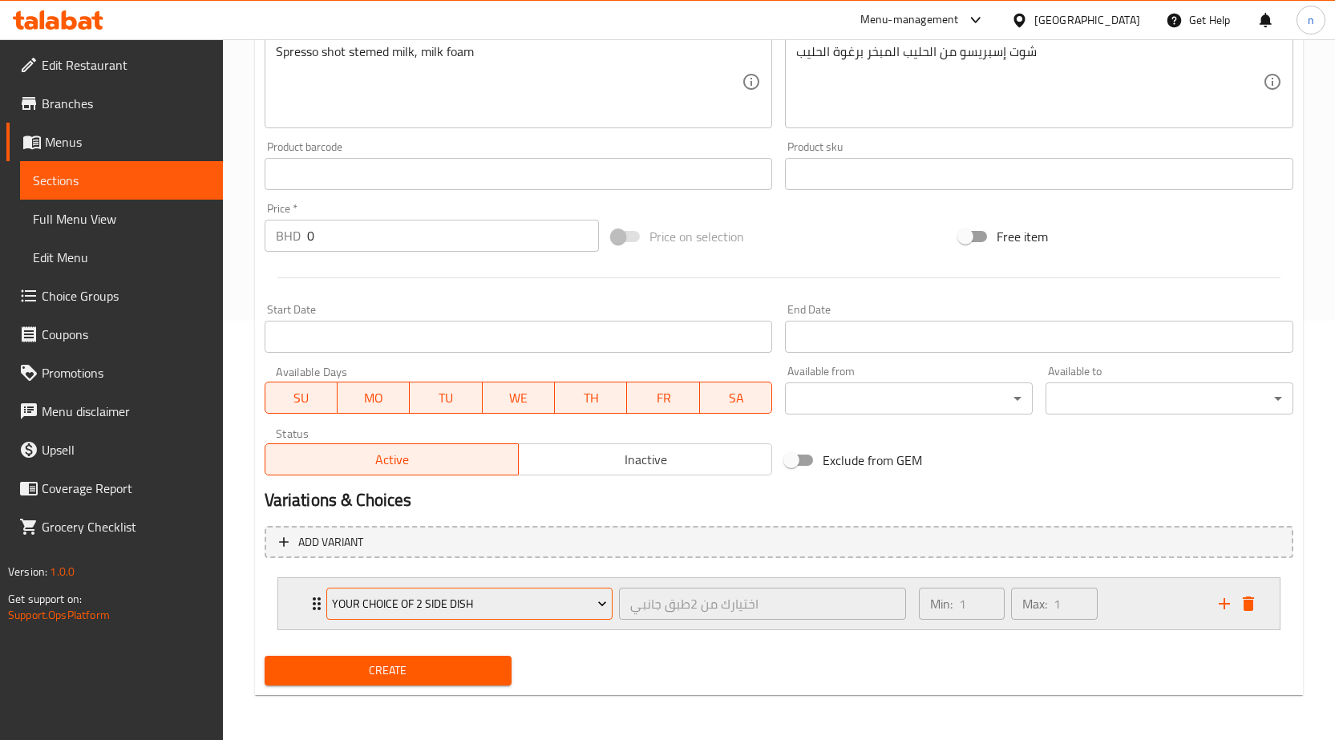
click at [537, 598] on span "your choice of 2 side dish" at bounding box center [469, 604] width 275 height 20
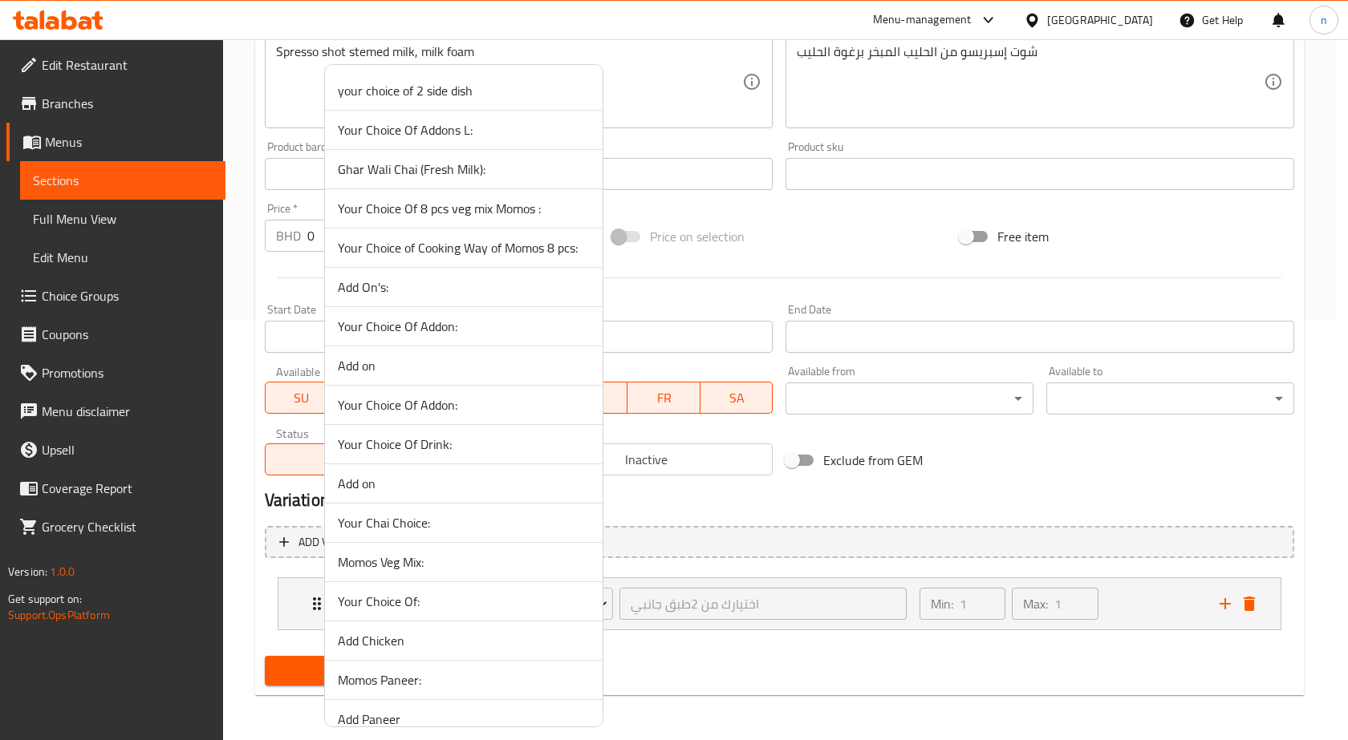
scroll to position [2053, 0]
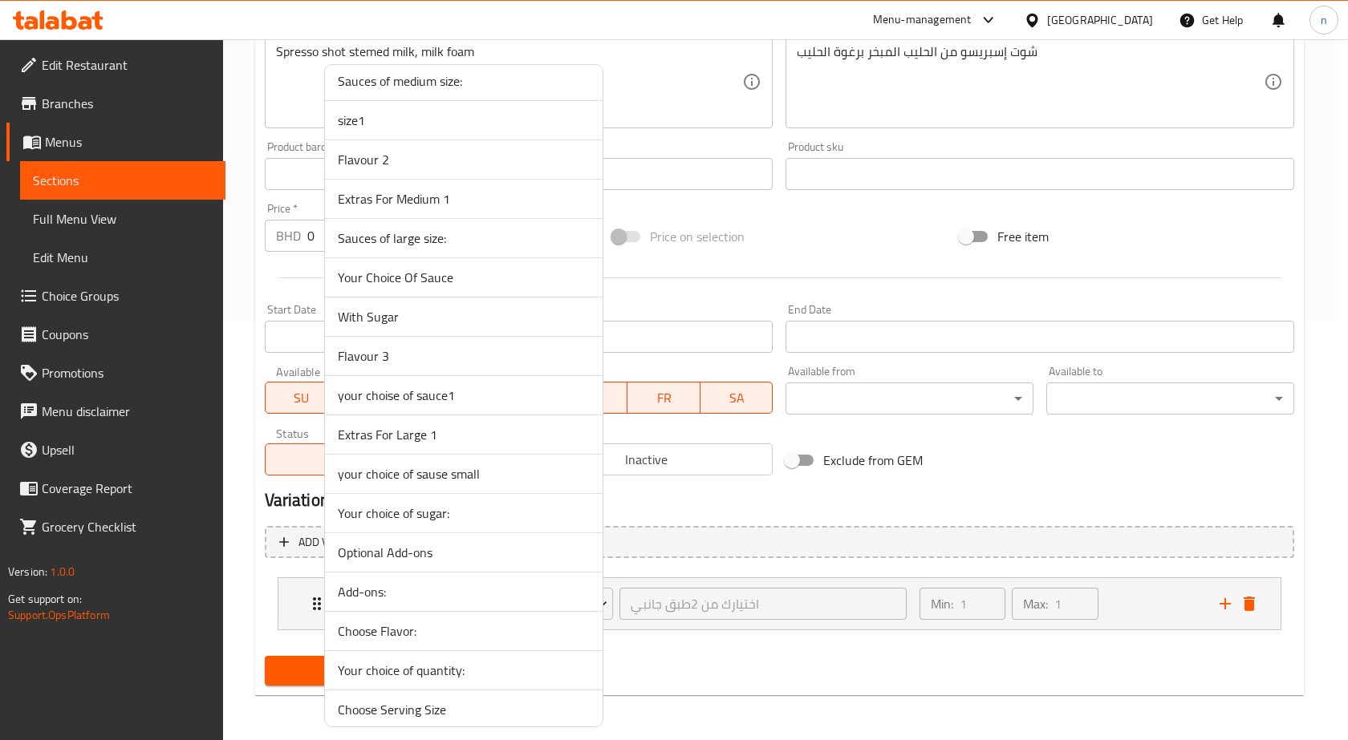
click at [725, 615] on div at bounding box center [674, 370] width 1348 height 740
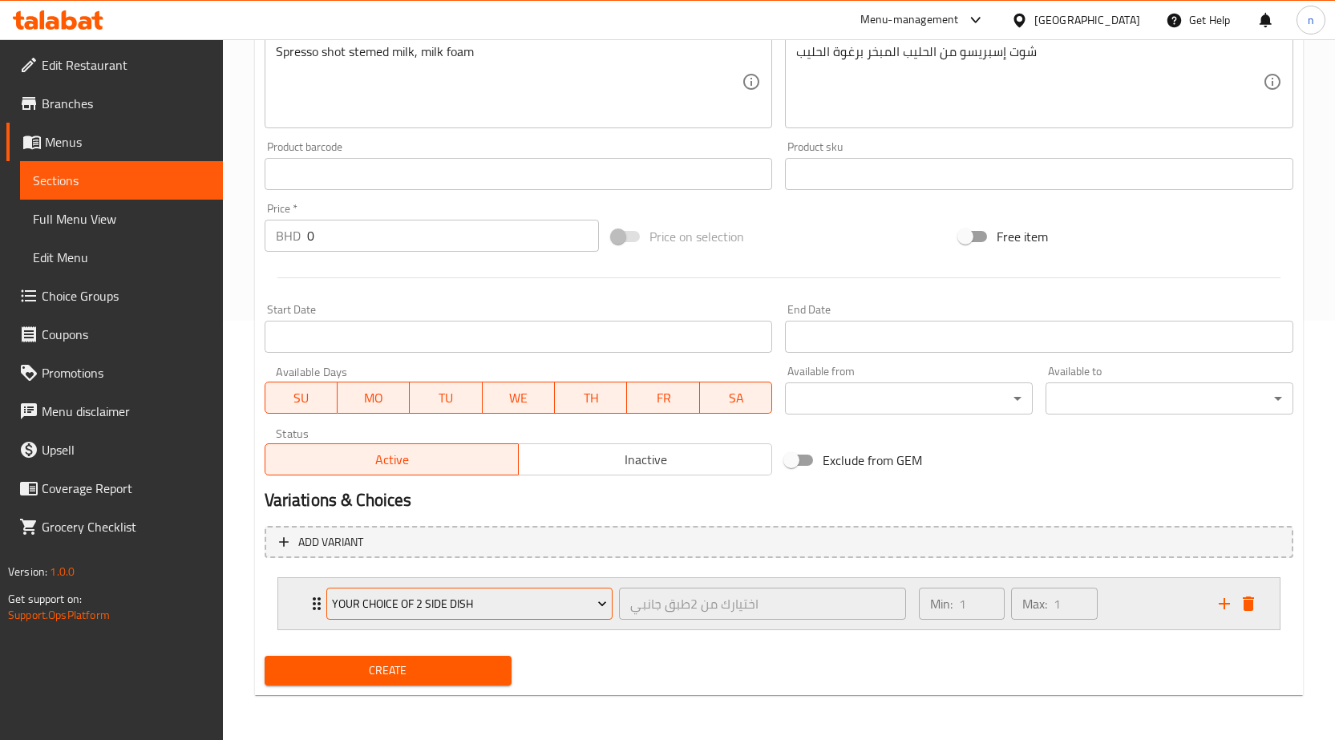
click at [520, 603] on span "your choice of 2 side dish" at bounding box center [469, 604] width 275 height 20
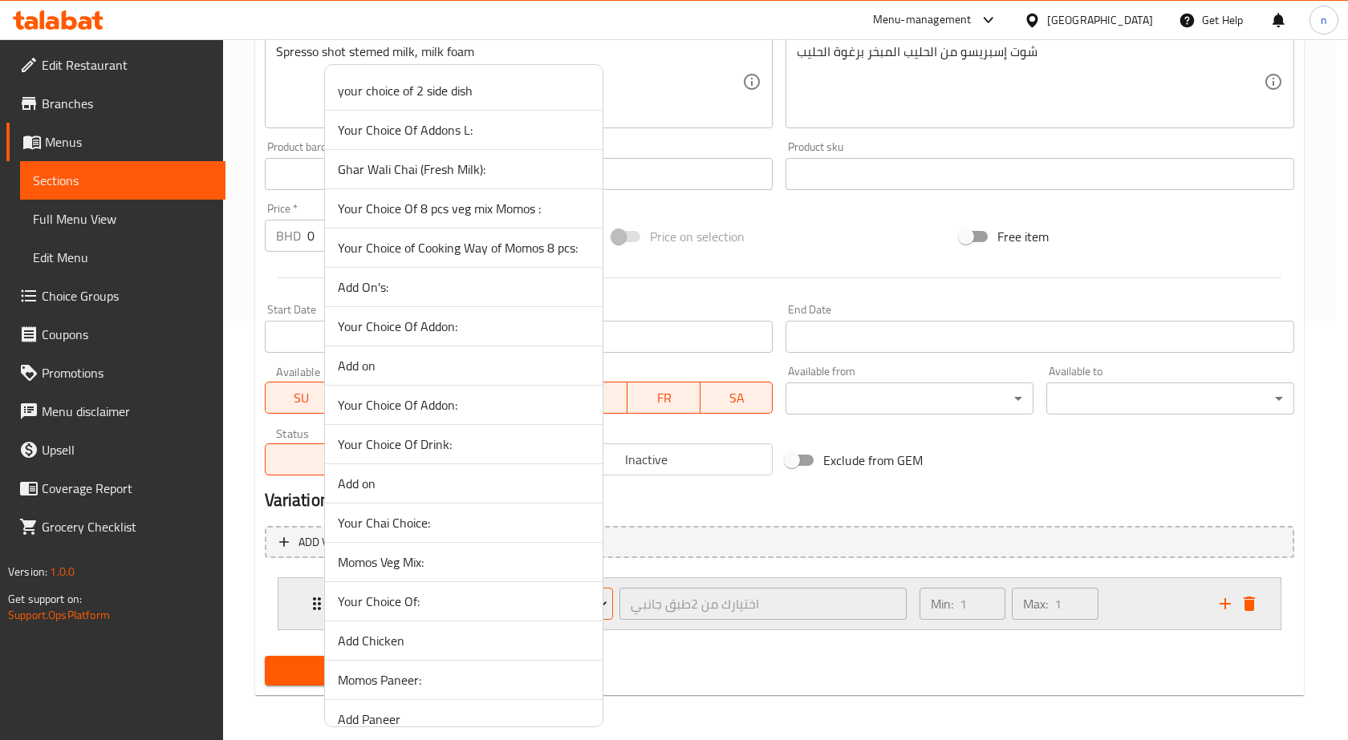
click at [520, 603] on span "Your Choice Of:" at bounding box center [464, 601] width 252 height 19
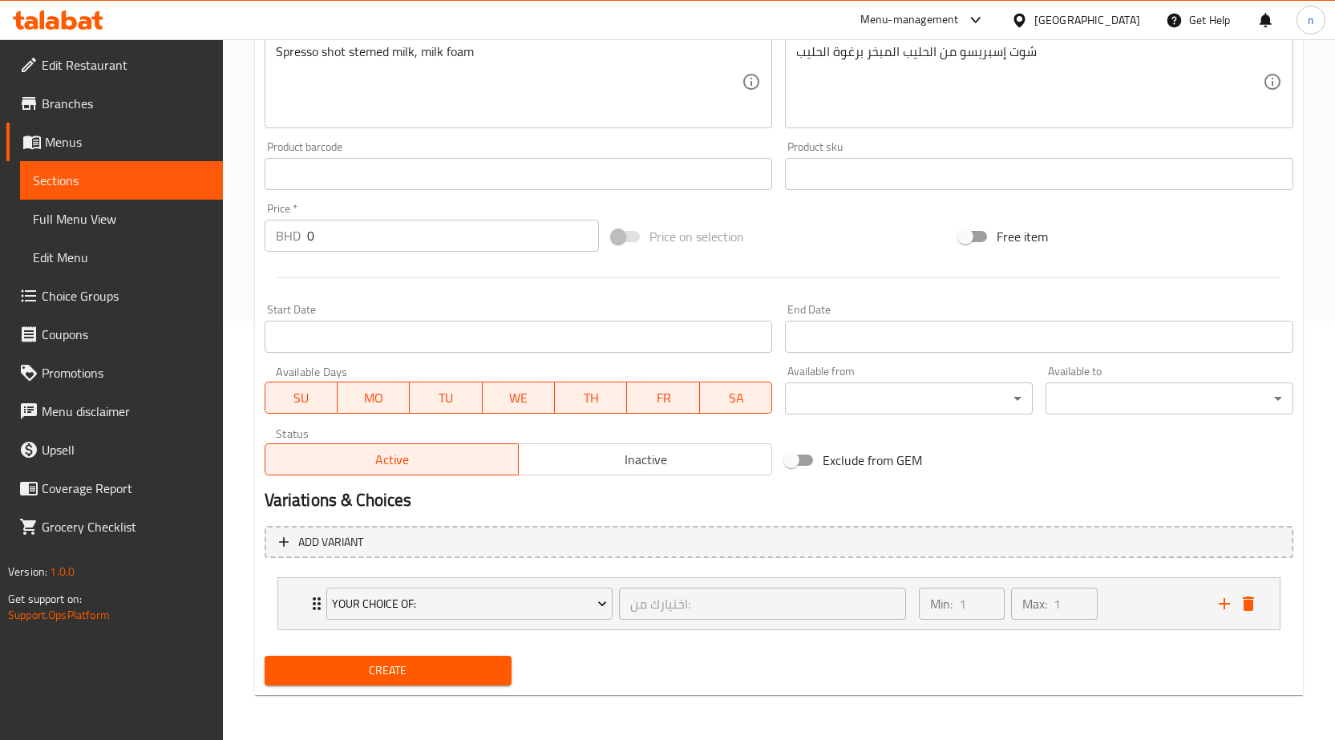
click at [520, 603] on span "Your Choice Of:" at bounding box center [469, 604] width 275 height 20
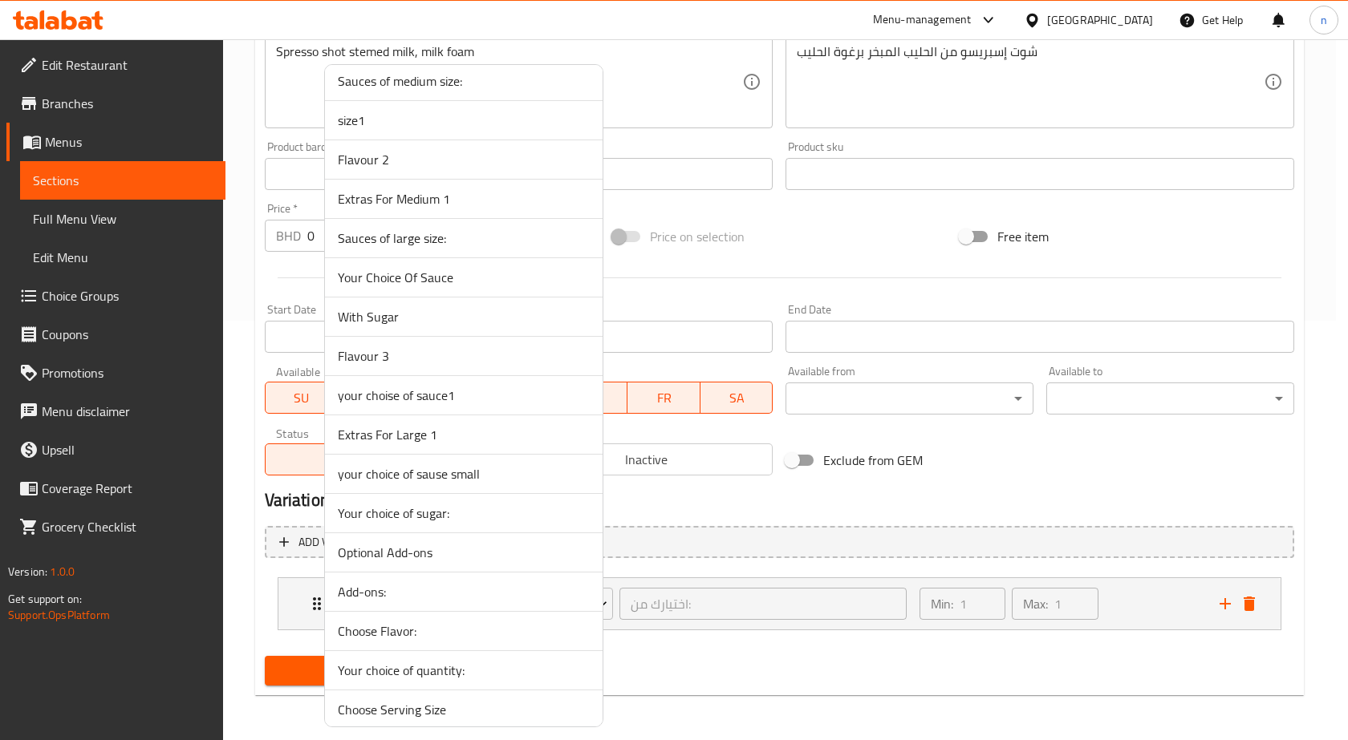
click at [707, 584] on div at bounding box center [674, 370] width 1348 height 740
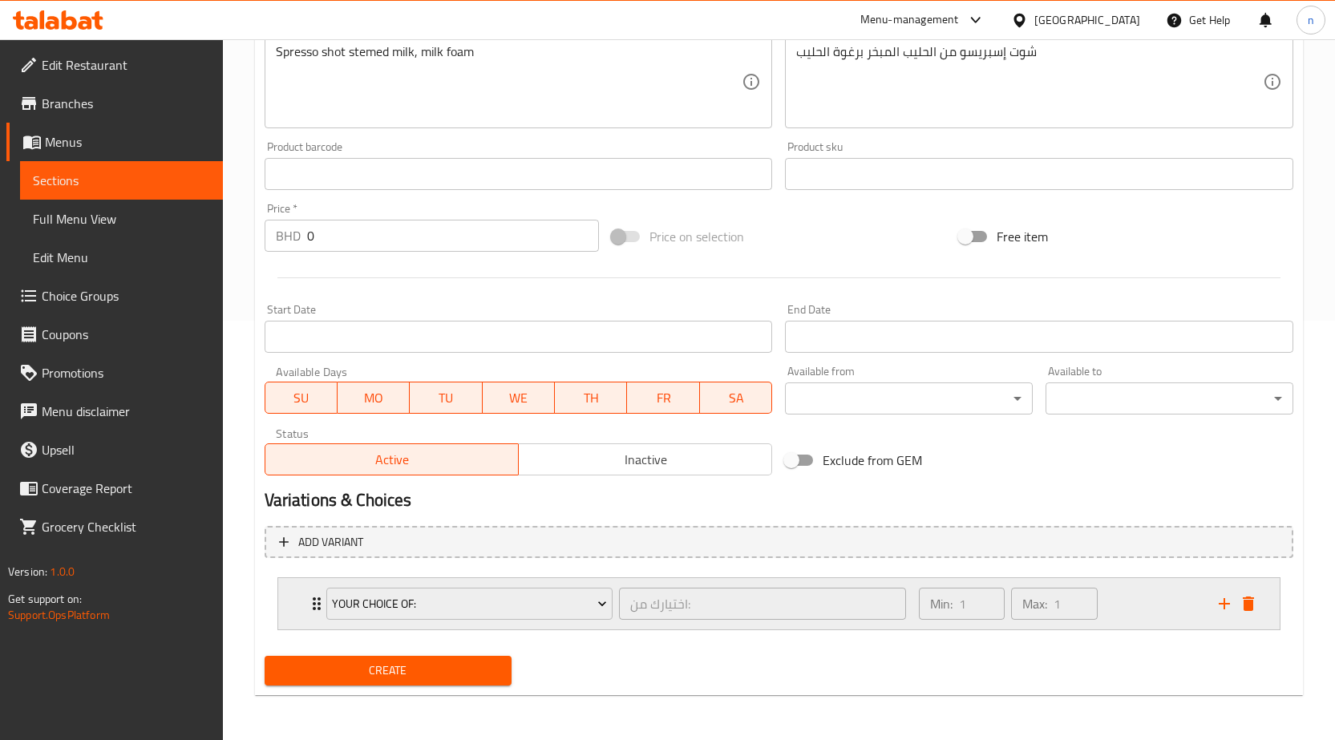
click at [318, 599] on div "Your Choice Of: اختيارك من: ​" at bounding box center [617, 603] width 600 height 51
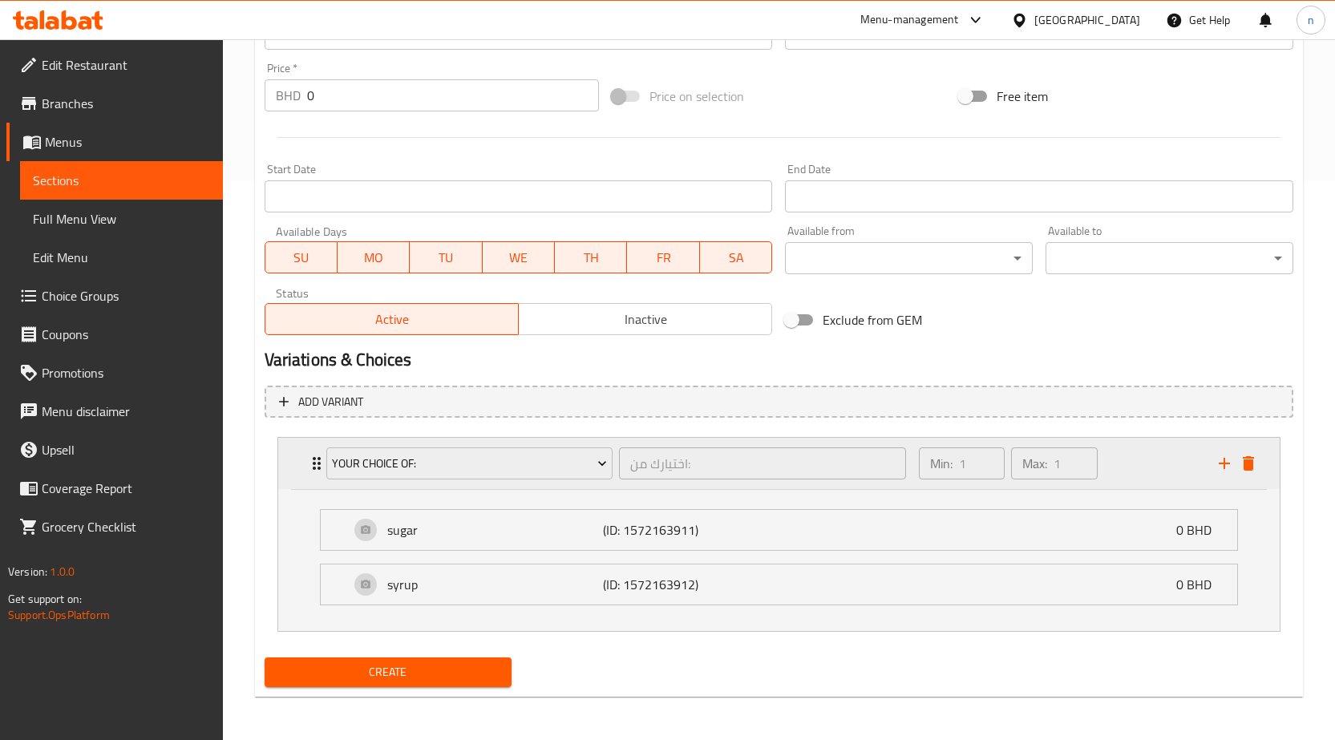
scroll to position [561, 0]
click at [314, 460] on icon "Expand" at bounding box center [316, 461] width 19 height 19
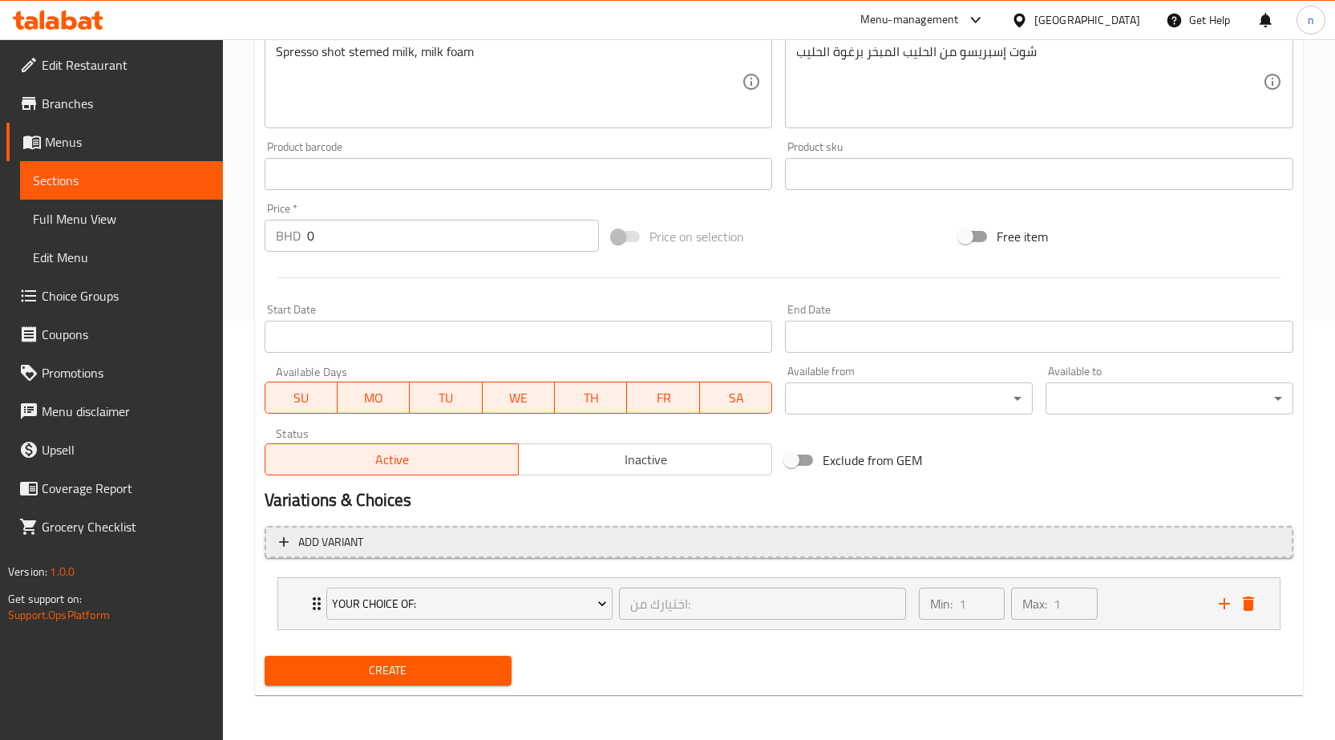
scroll to position [419, 0]
click at [1248, 602] on icon "delete" at bounding box center [1248, 604] width 11 height 14
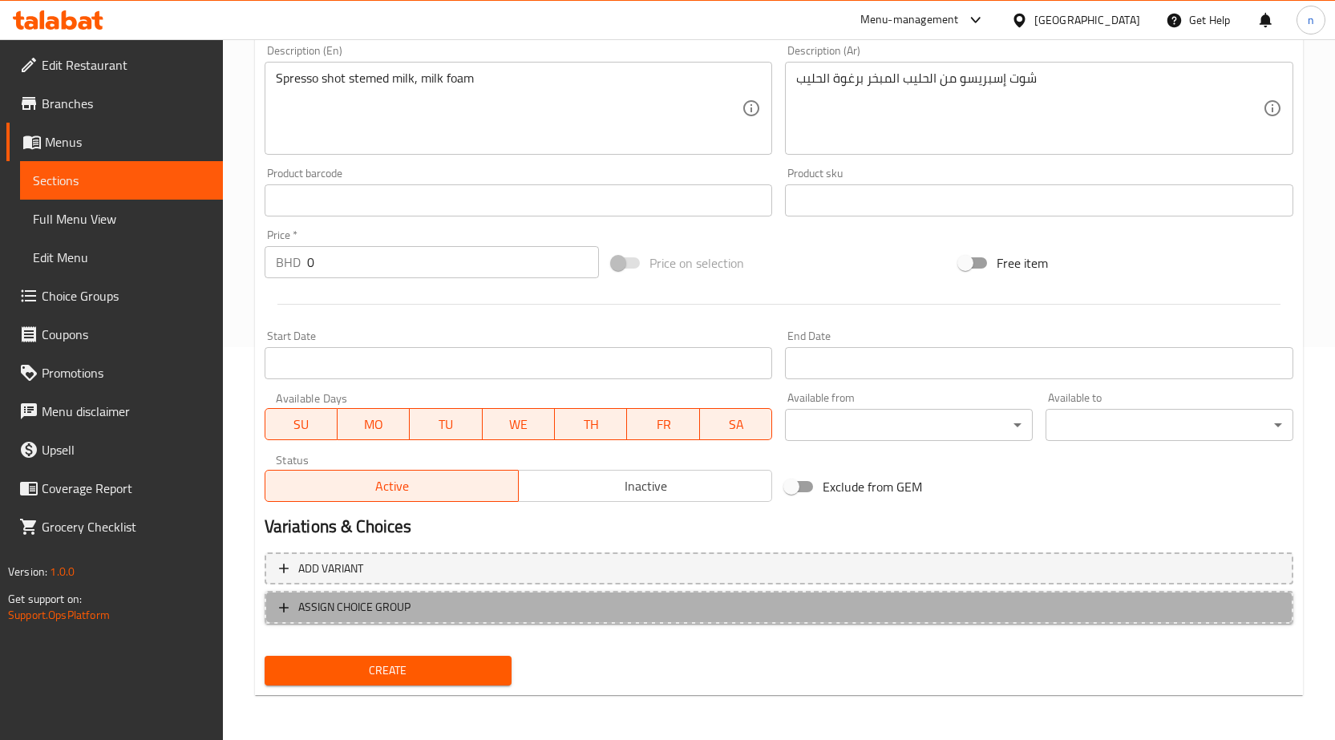
click at [449, 609] on span "ASSIGN CHOICE GROUP" at bounding box center [779, 608] width 1000 height 20
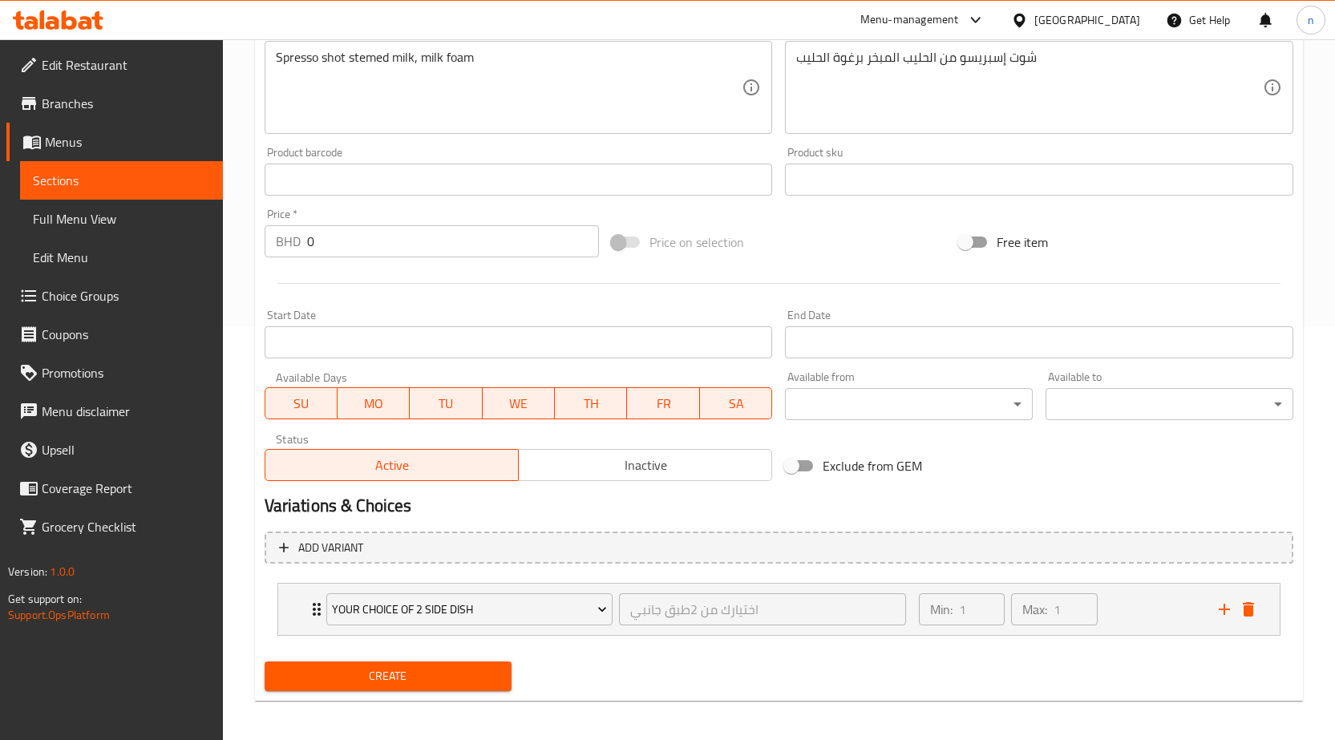
scroll to position [419, 0]
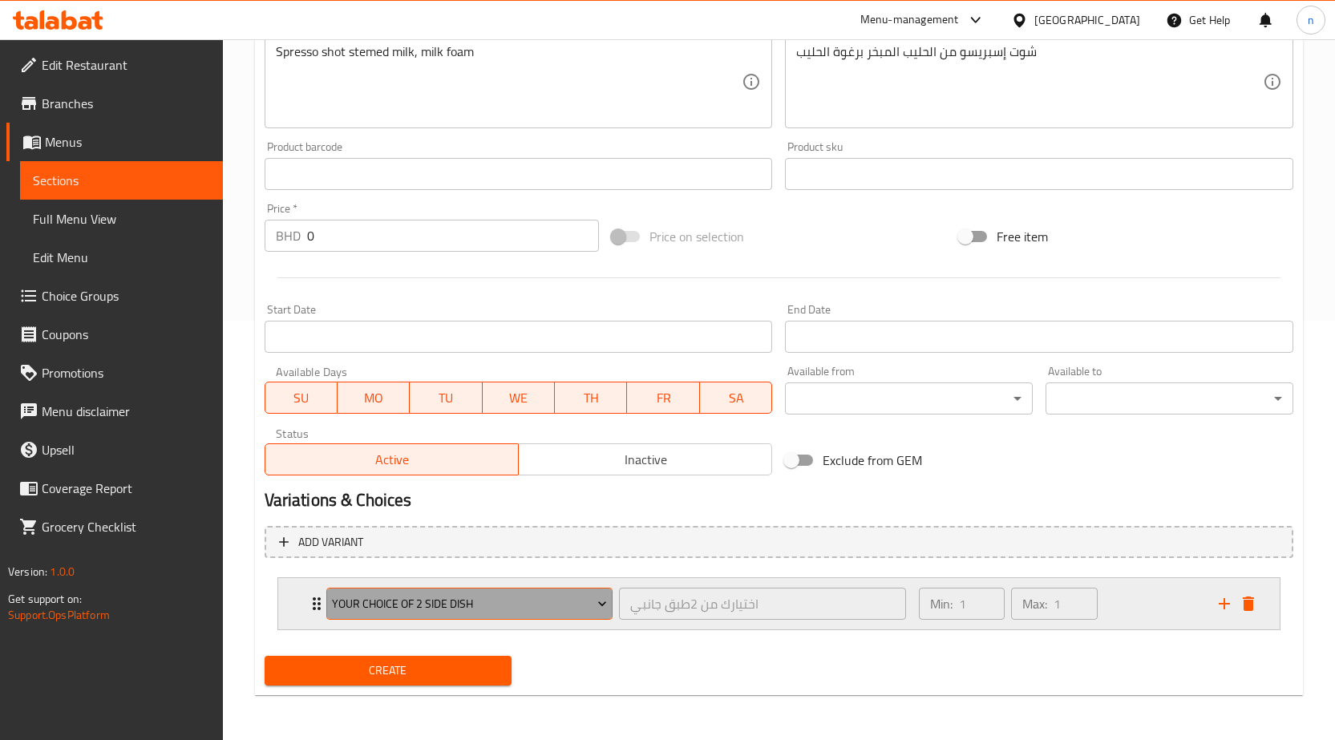
click at [549, 603] on span "your choice of 2 side dish" at bounding box center [469, 604] width 275 height 20
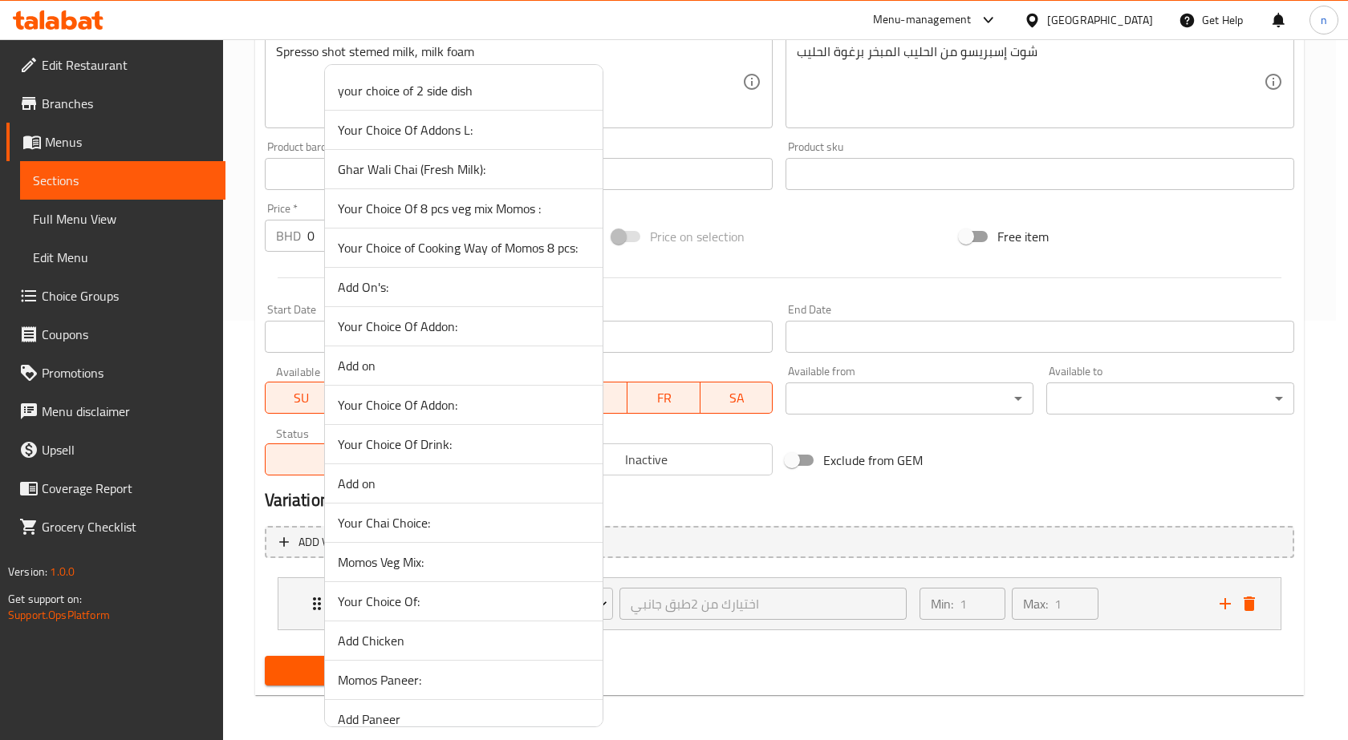
click at [428, 601] on span "Your Choice Of:" at bounding box center [464, 601] width 252 height 19
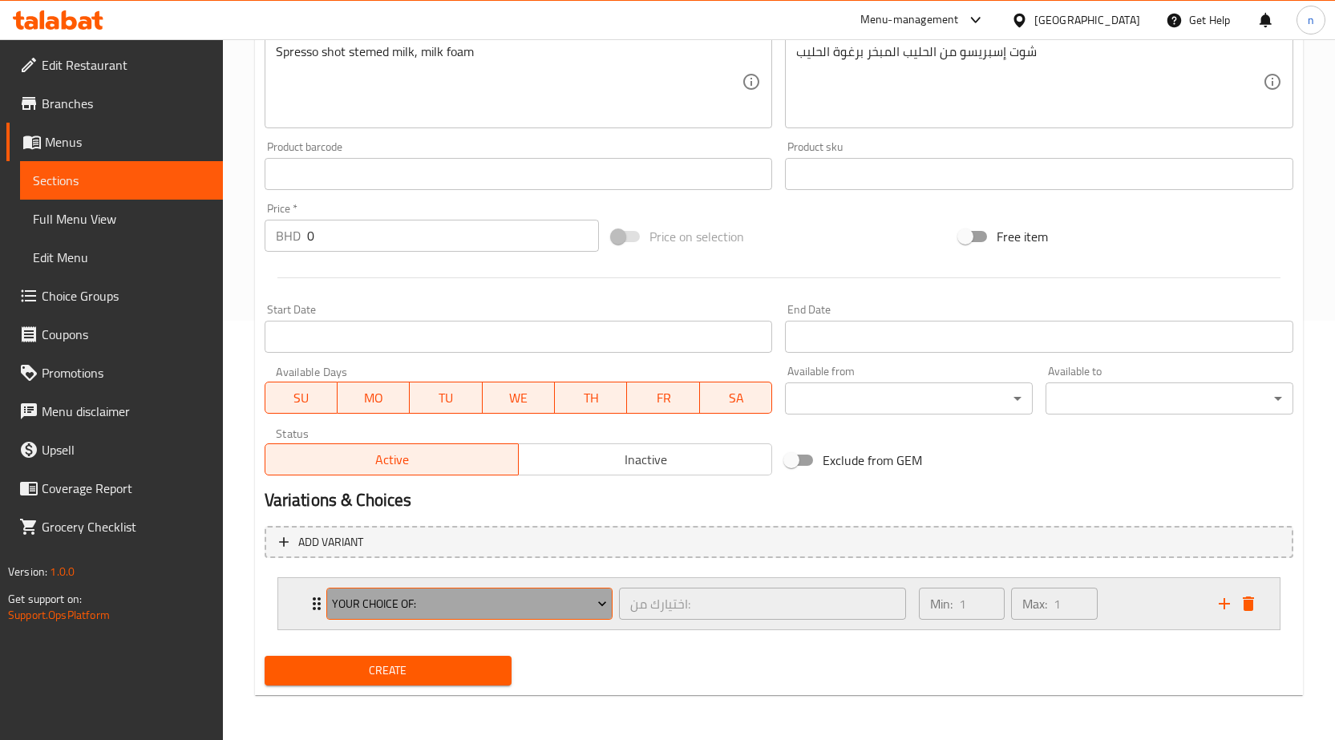
click at [448, 604] on span "Your Choice Of:" at bounding box center [469, 604] width 275 height 20
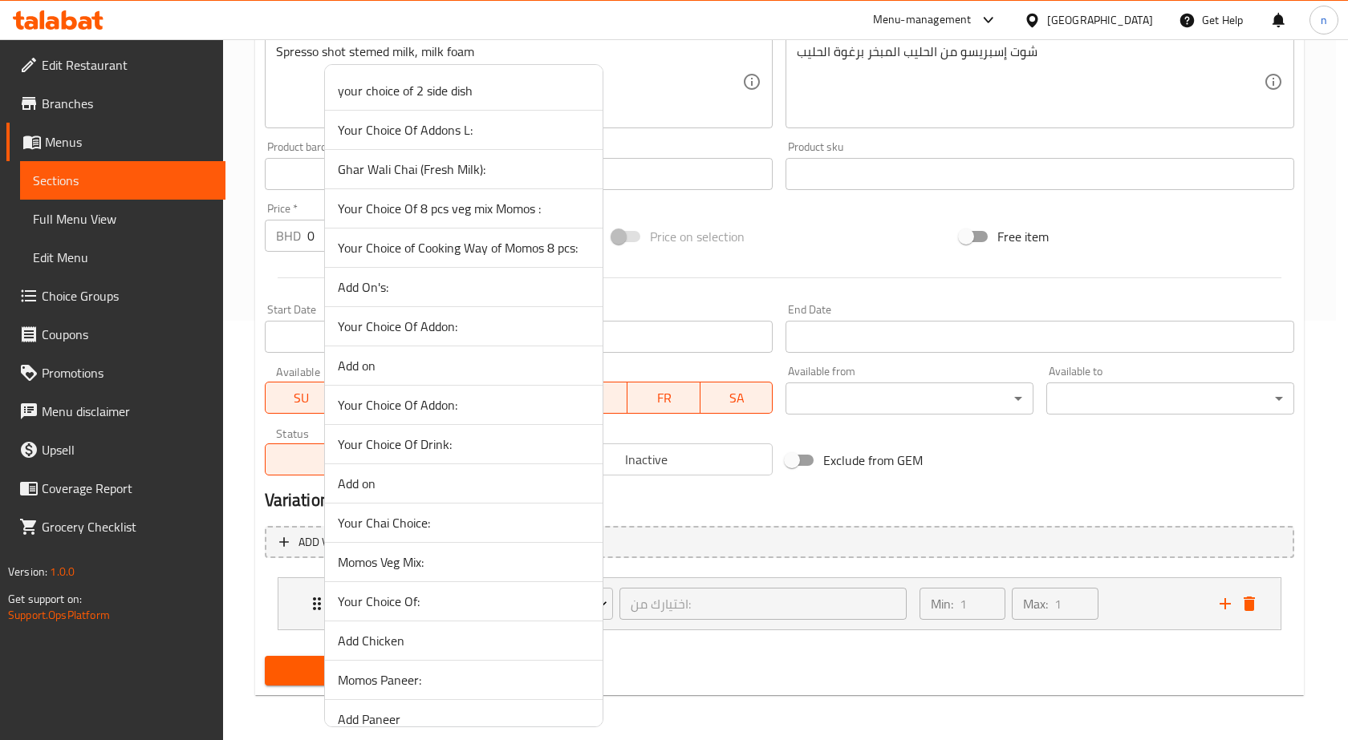
click at [681, 609] on div at bounding box center [674, 370] width 1348 height 740
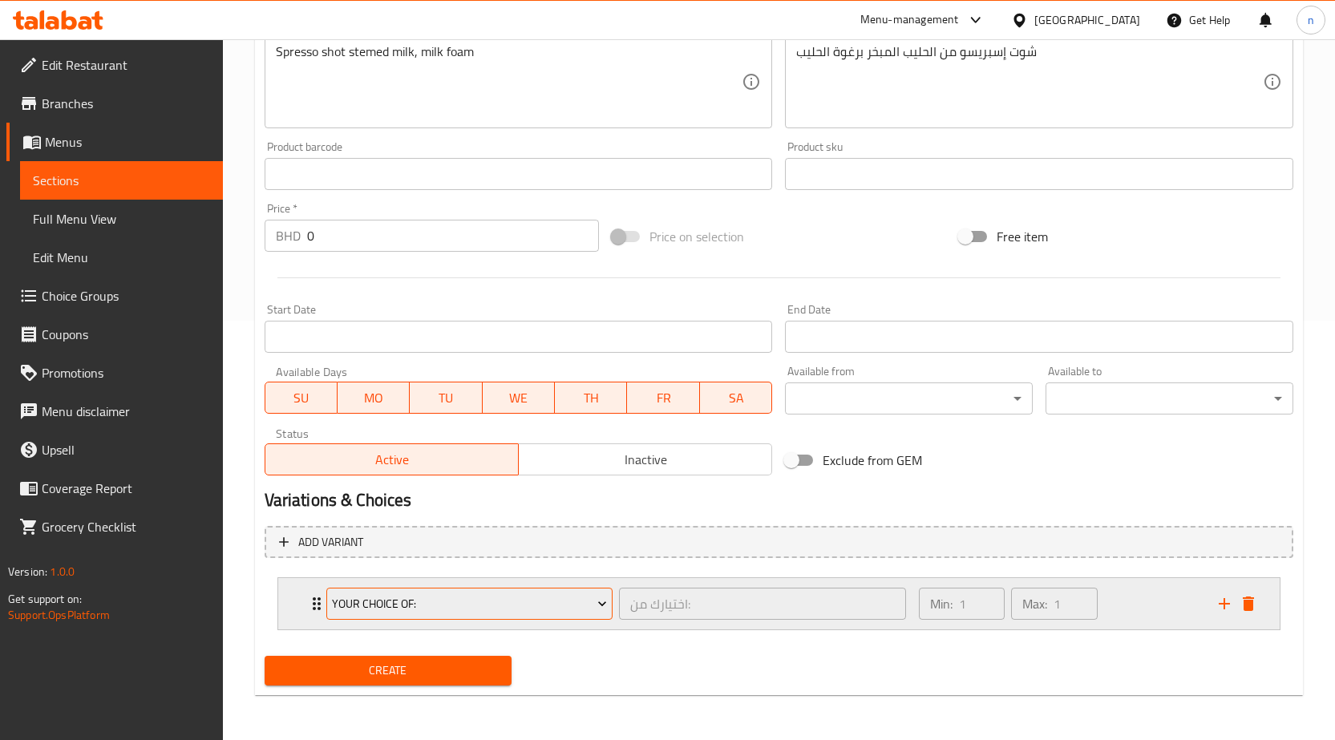
click at [412, 604] on span "Your Choice Of:" at bounding box center [469, 604] width 275 height 20
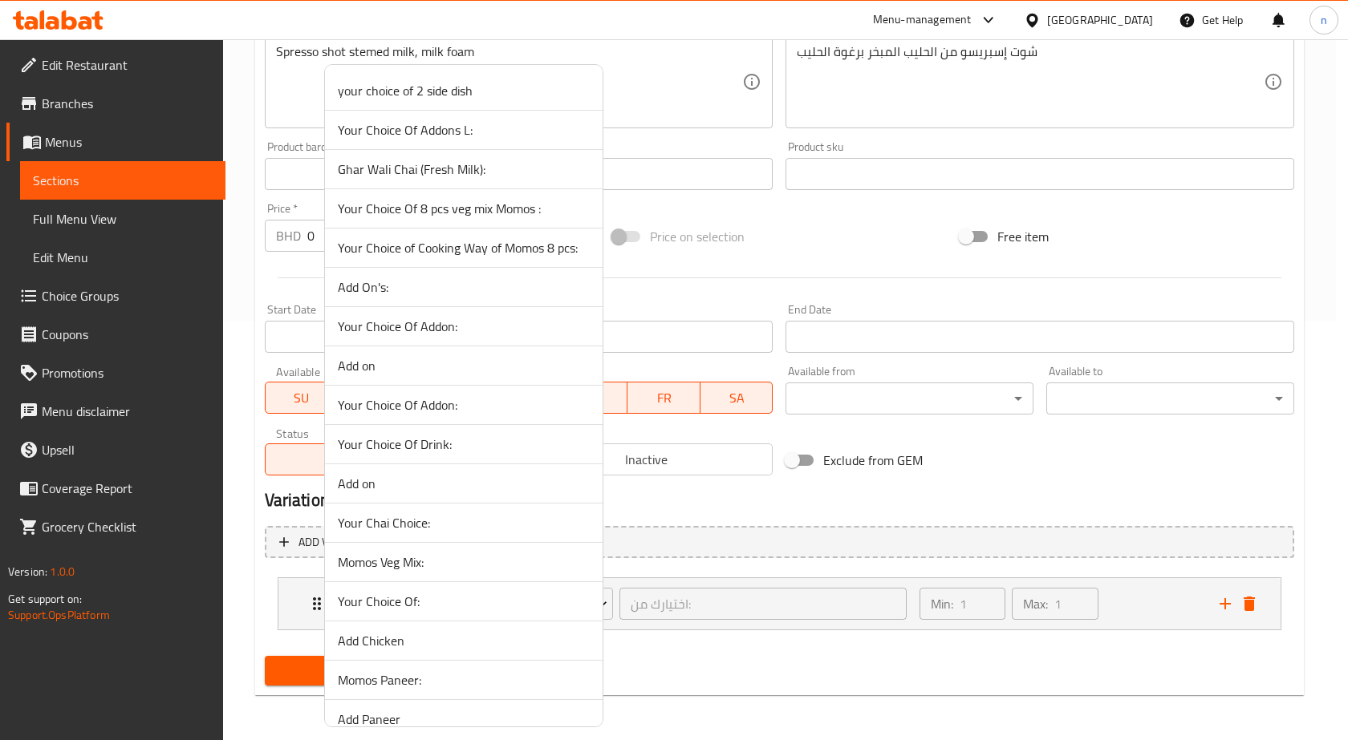
click at [665, 655] on div at bounding box center [674, 370] width 1348 height 740
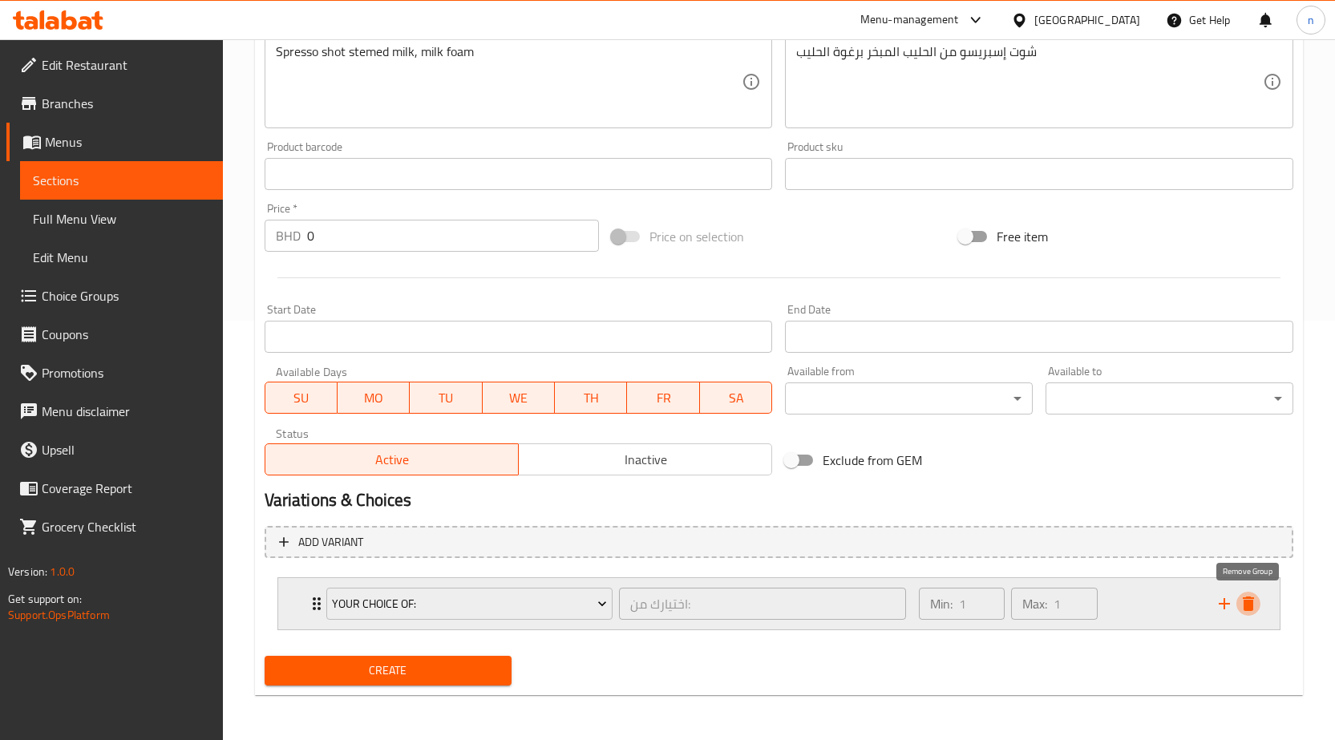
click at [1255, 604] on icon "delete" at bounding box center [1248, 603] width 19 height 19
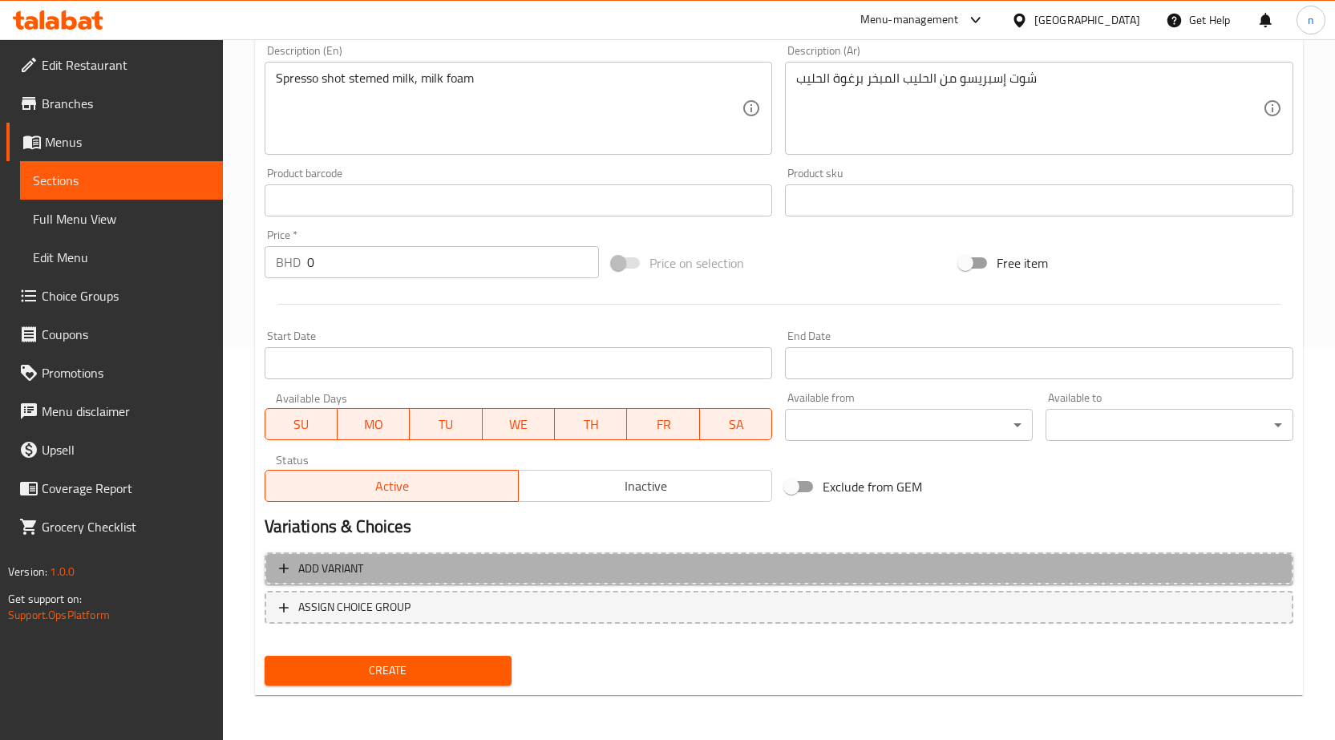
click at [446, 567] on span "Add variant" at bounding box center [779, 569] width 1000 height 20
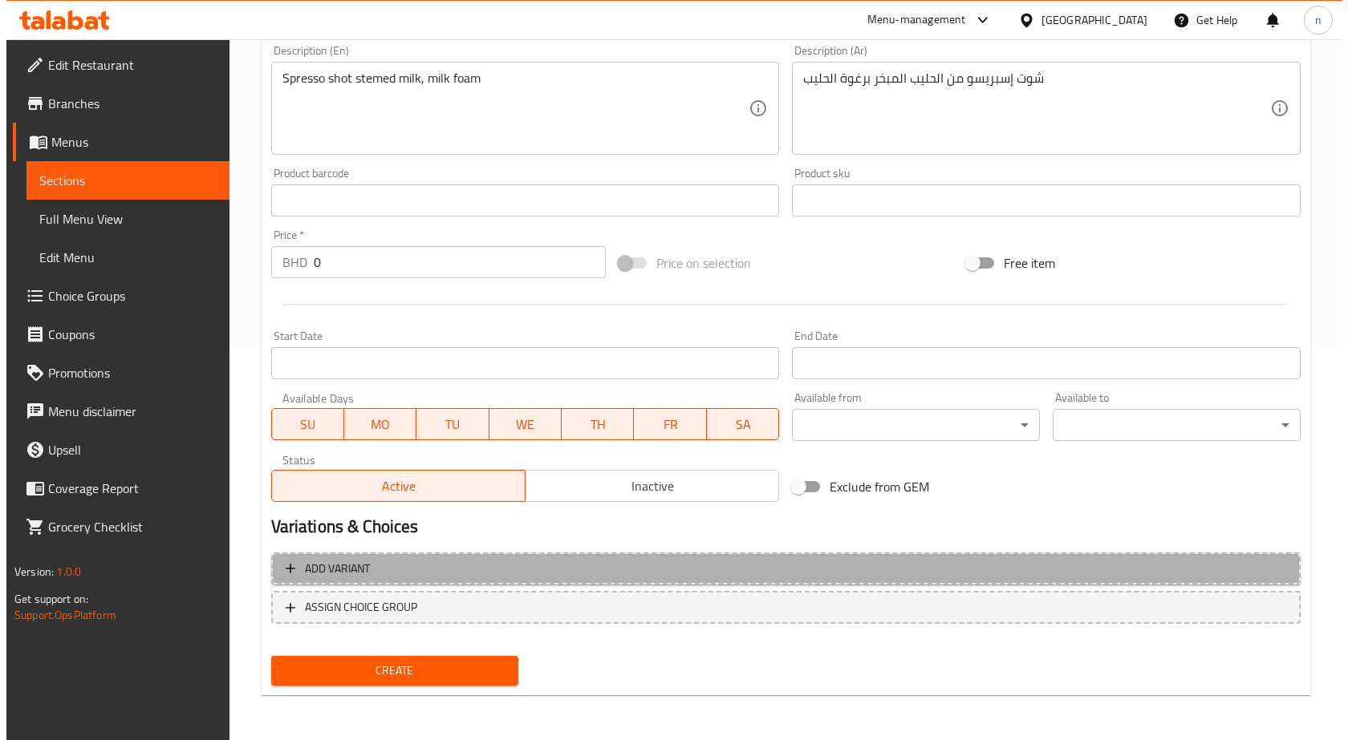
scroll to position [383, 0]
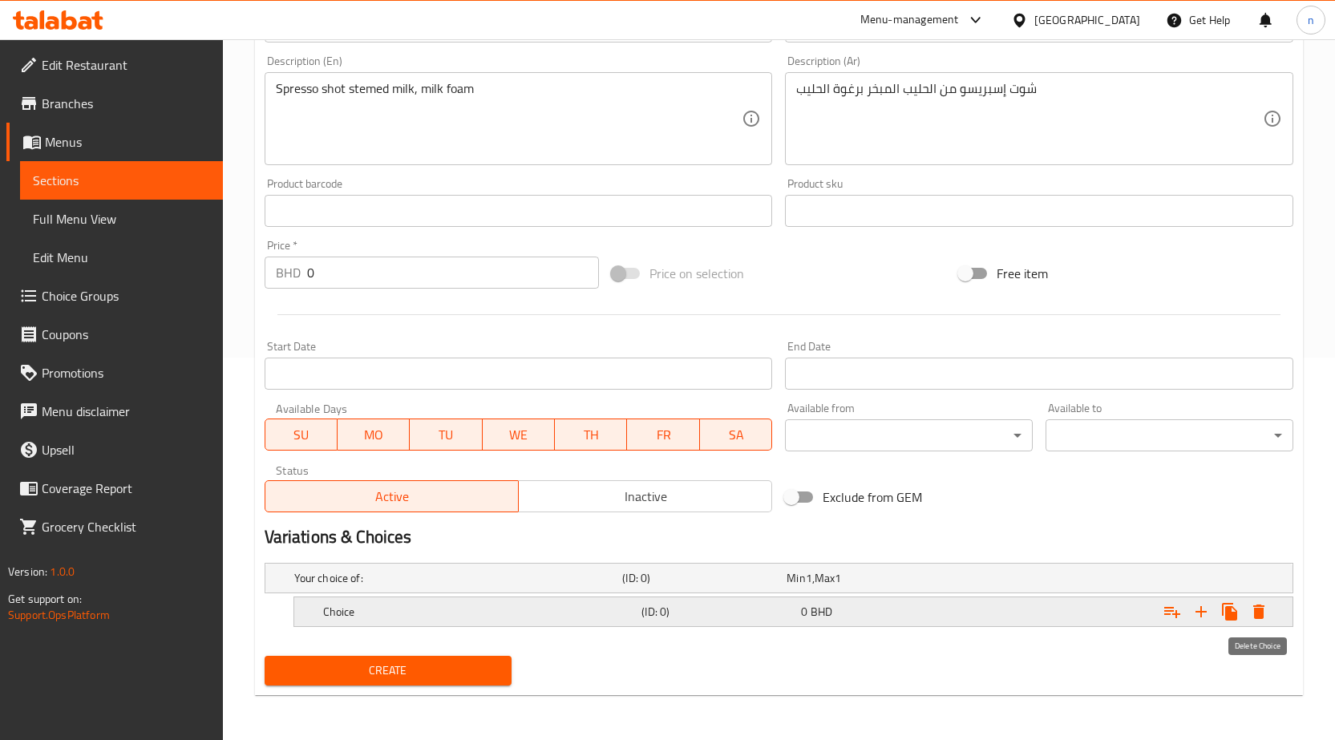
click at [1261, 612] on icon "Expand" at bounding box center [1259, 612] width 11 height 14
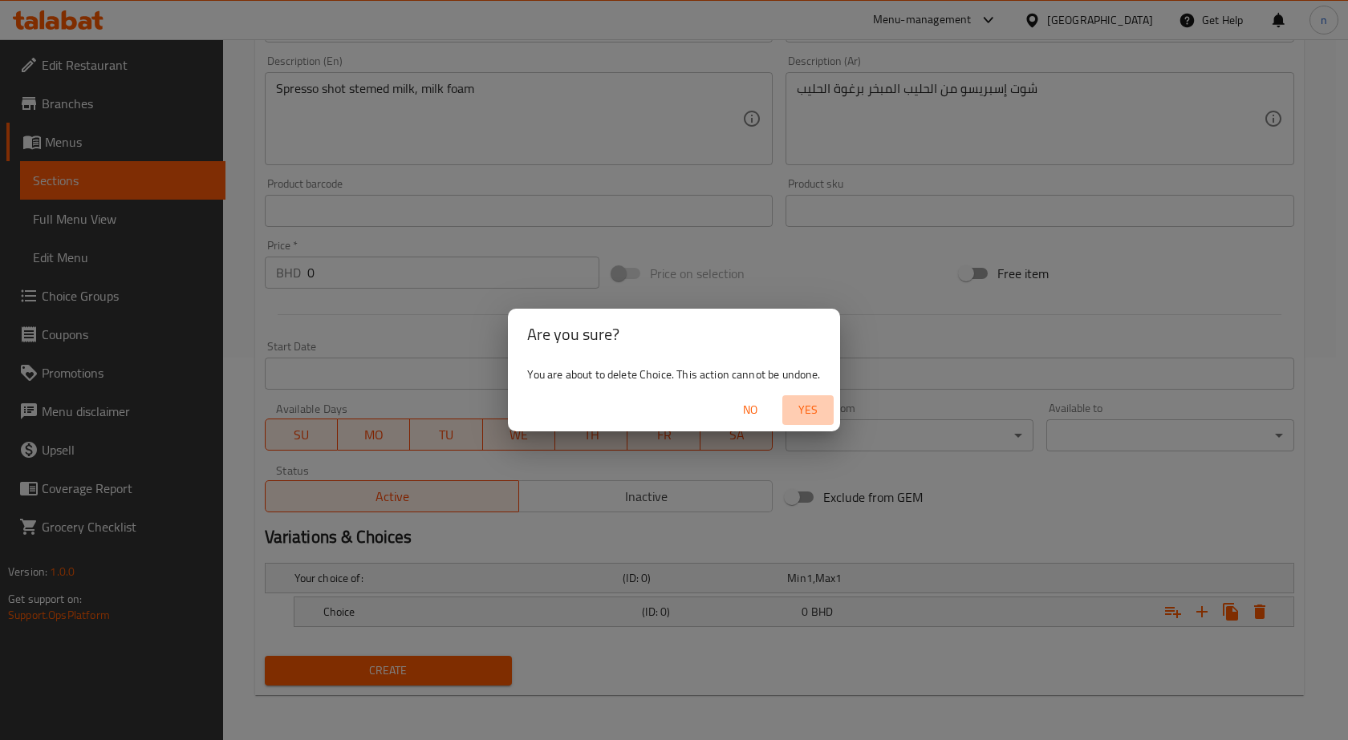
click at [807, 410] on span "Yes" at bounding box center [807, 410] width 39 height 20
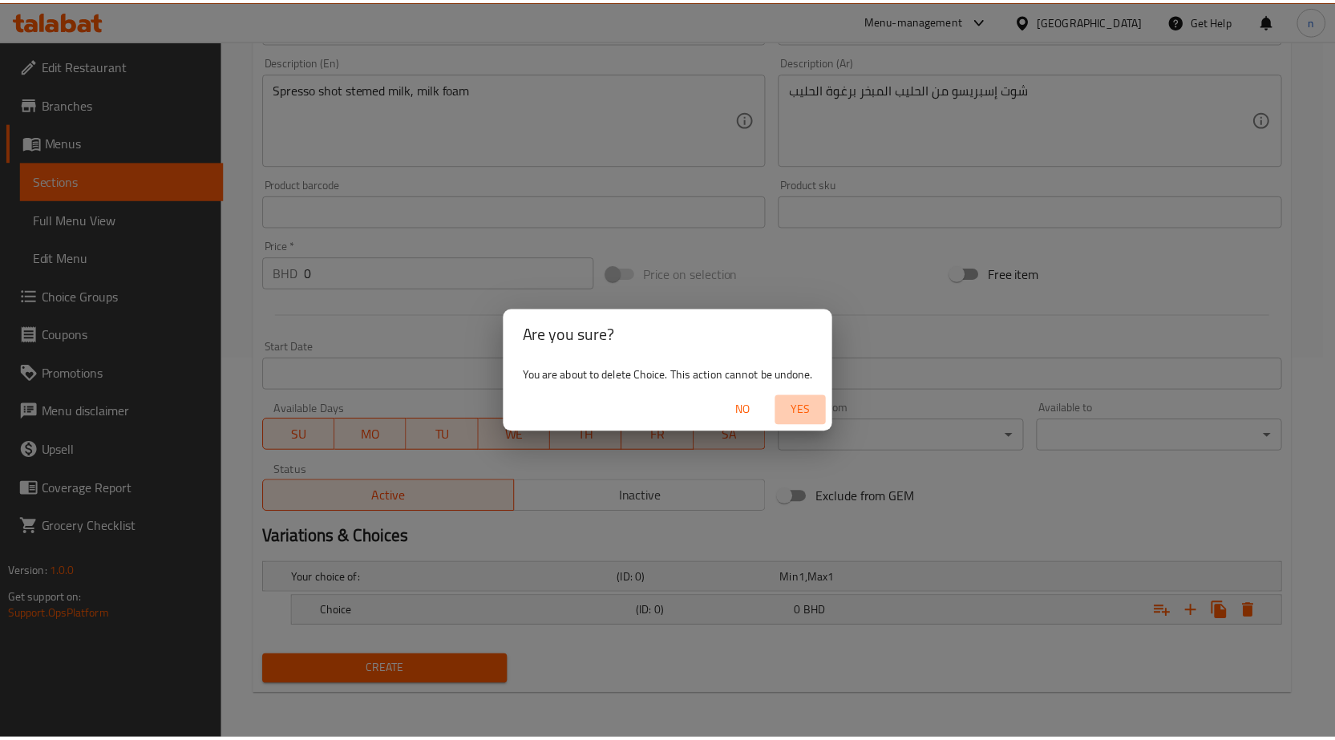
scroll to position [377, 0]
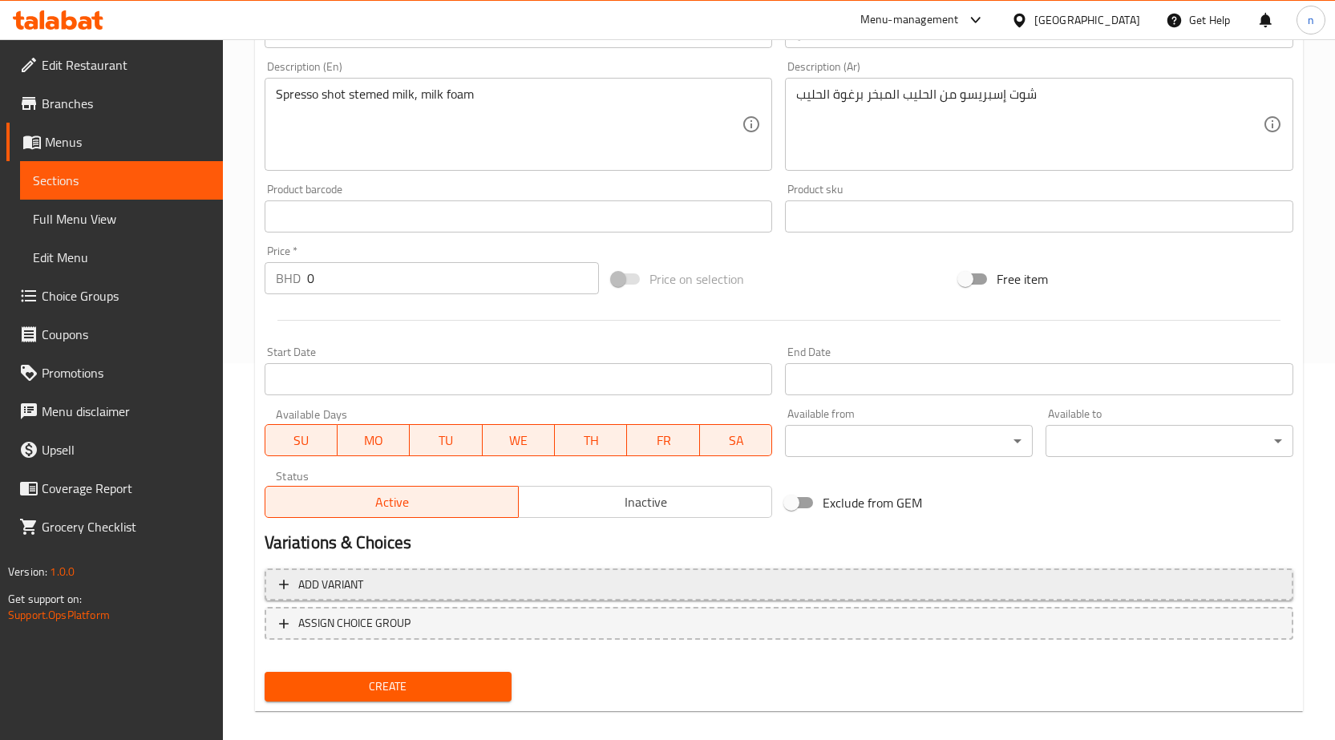
click at [443, 586] on span "Add variant" at bounding box center [779, 585] width 1000 height 20
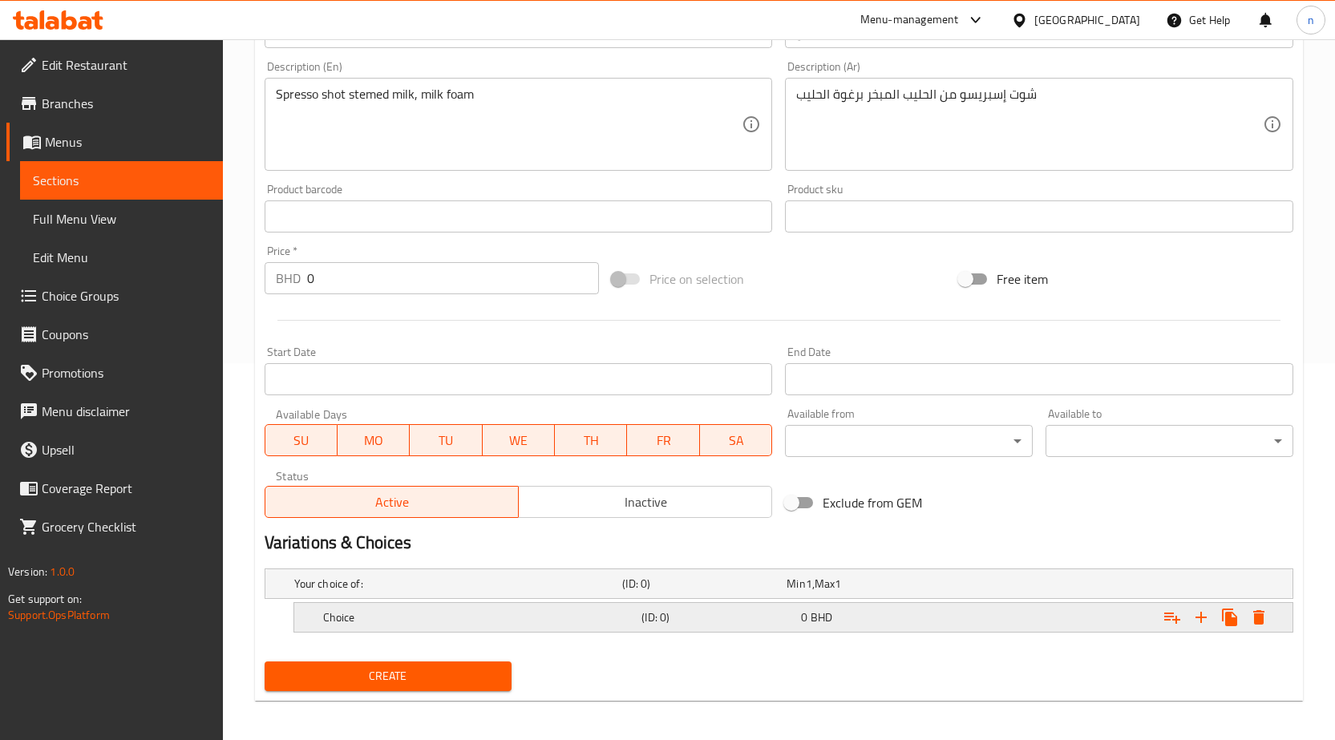
click at [558, 613] on h5 "Choice" at bounding box center [479, 618] width 313 height 16
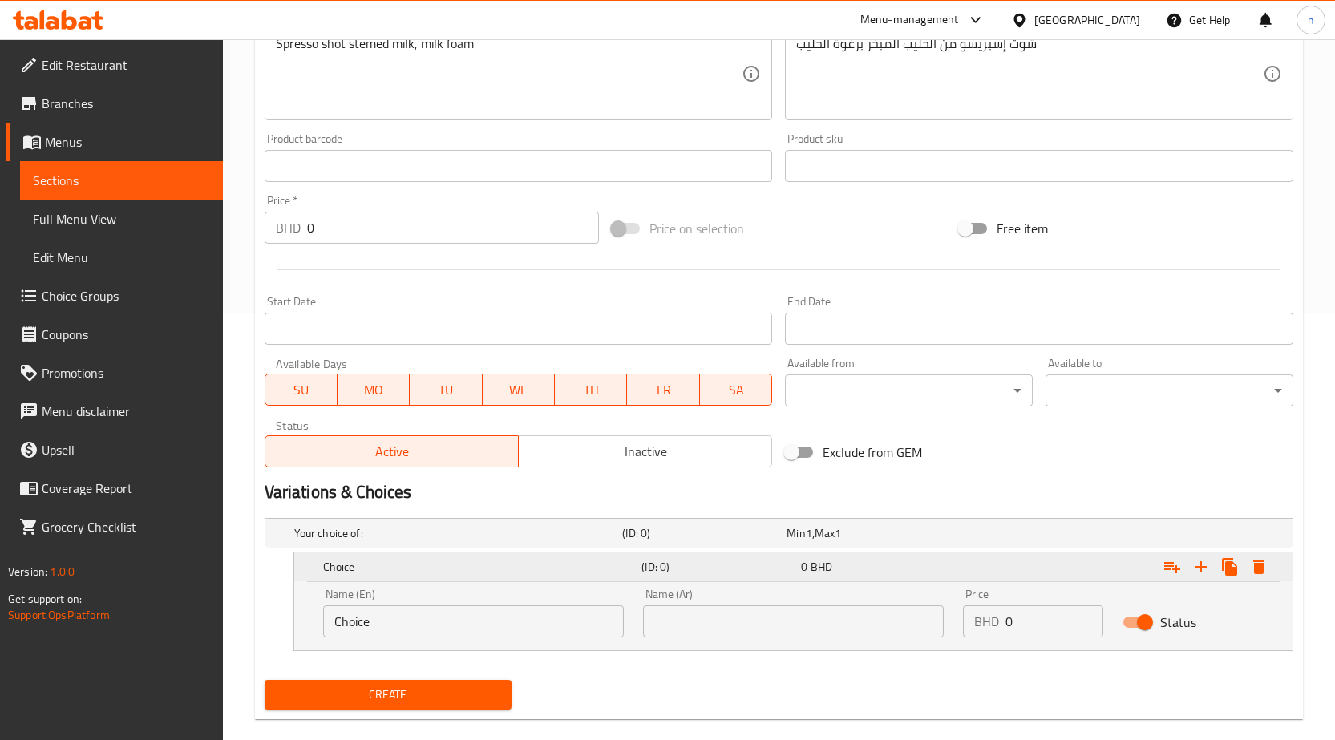
scroll to position [452, 0]
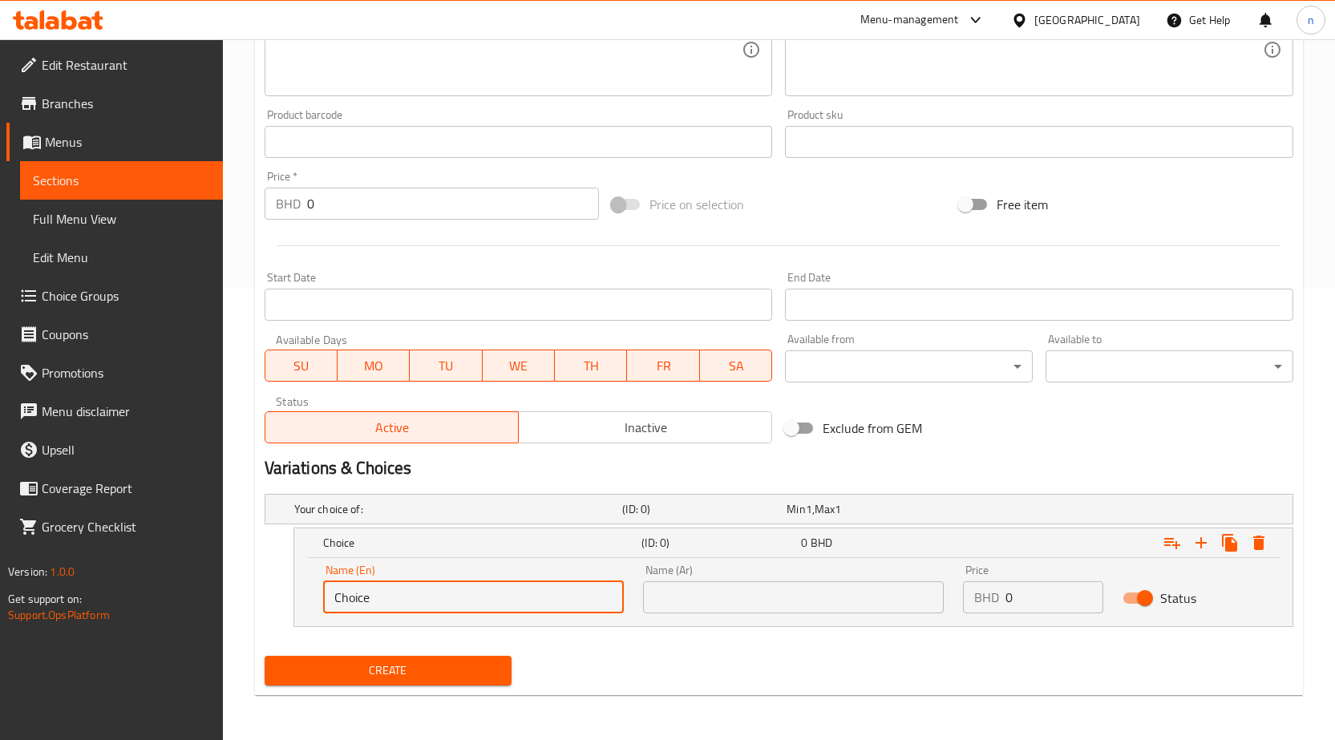
click at [446, 602] on input "Choice" at bounding box center [473, 598] width 301 height 32
click at [332, 590] on input "Choice" at bounding box center [473, 598] width 301 height 32
click at [443, 605] on input "your Choice" at bounding box center [473, 598] width 301 height 32
type input "your Choice Of Sizes"
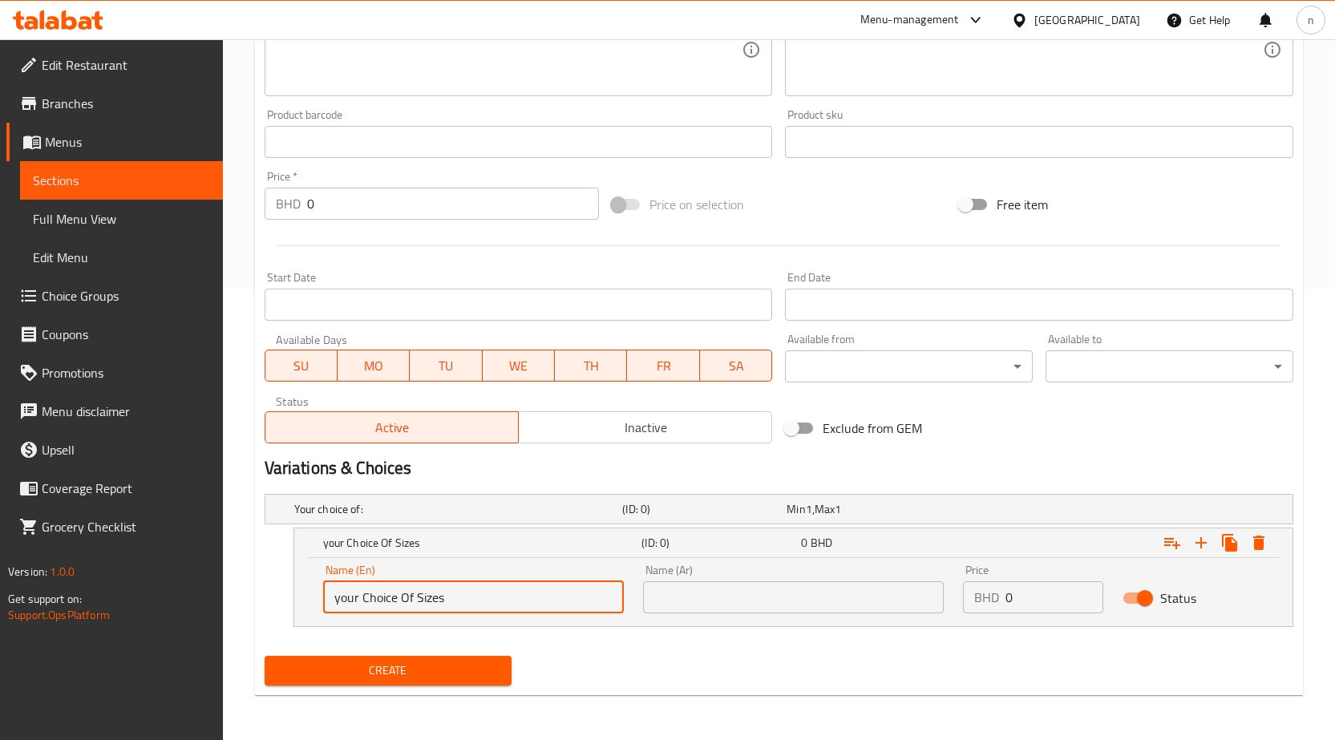
click at [704, 592] on input "text" at bounding box center [793, 598] width 301 height 32
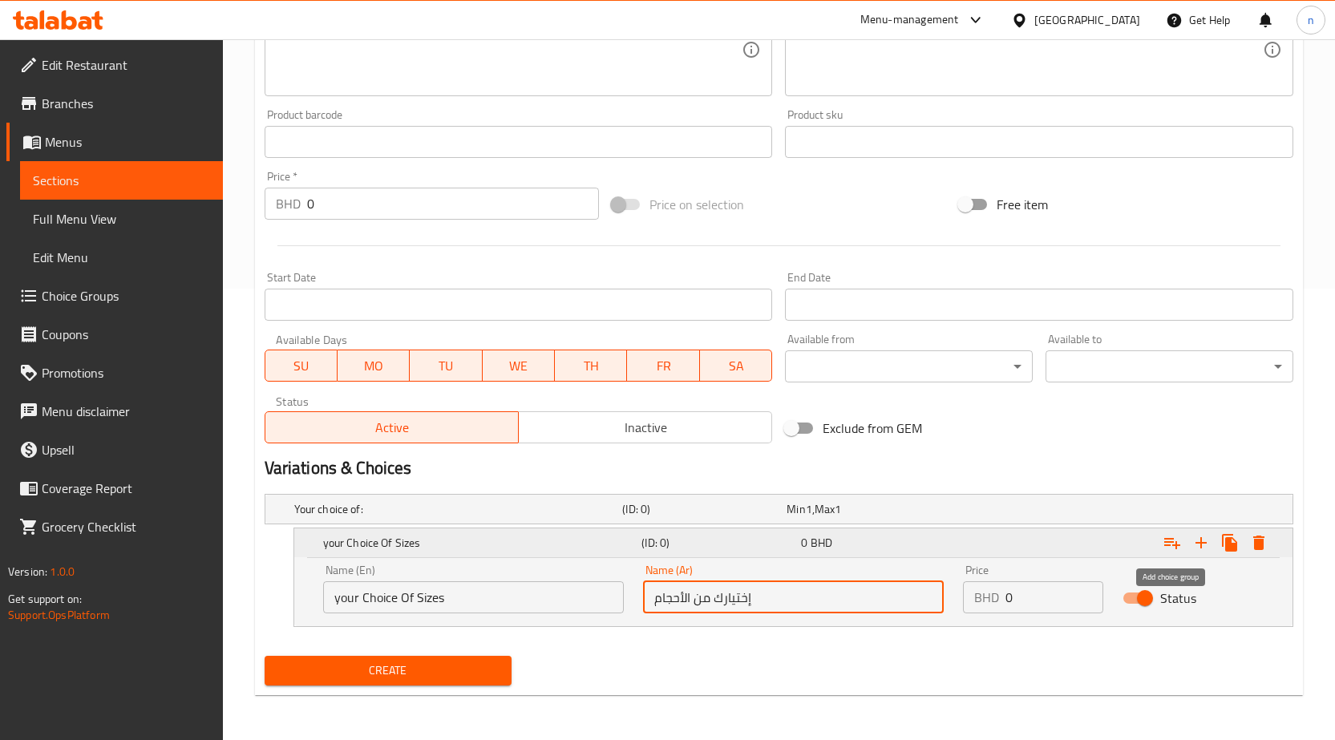
type input "إختيارك من الأحجام"
click at [1177, 537] on icon "Expand" at bounding box center [1172, 542] width 19 height 19
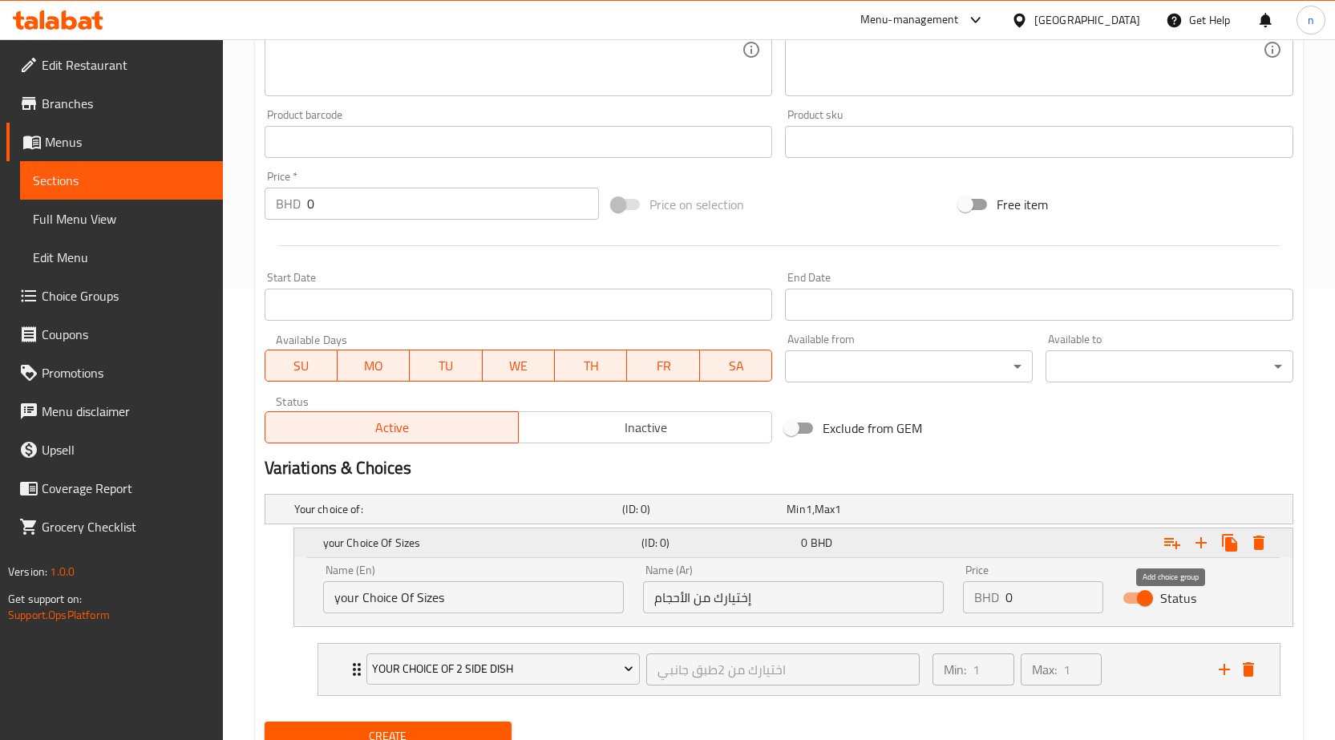
click at [1175, 545] on icon "Expand" at bounding box center [1173, 543] width 16 height 11
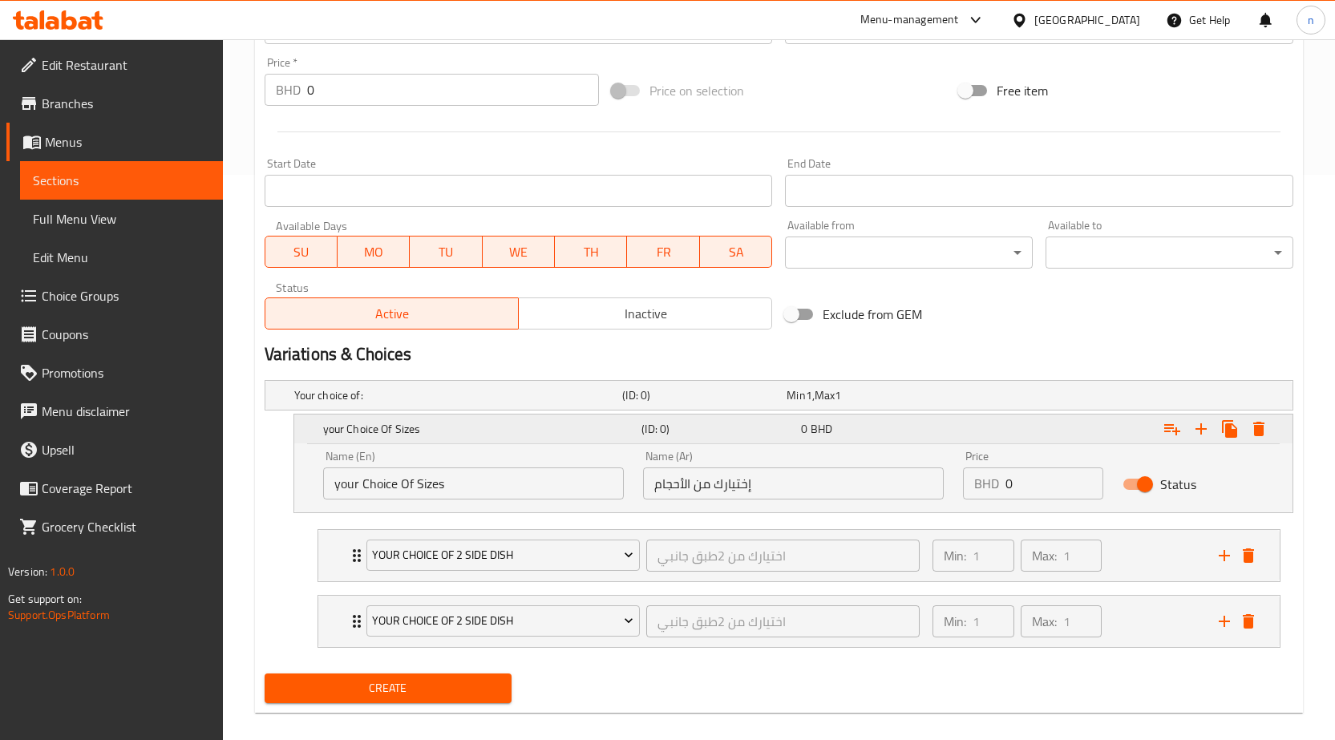
scroll to position [583, 0]
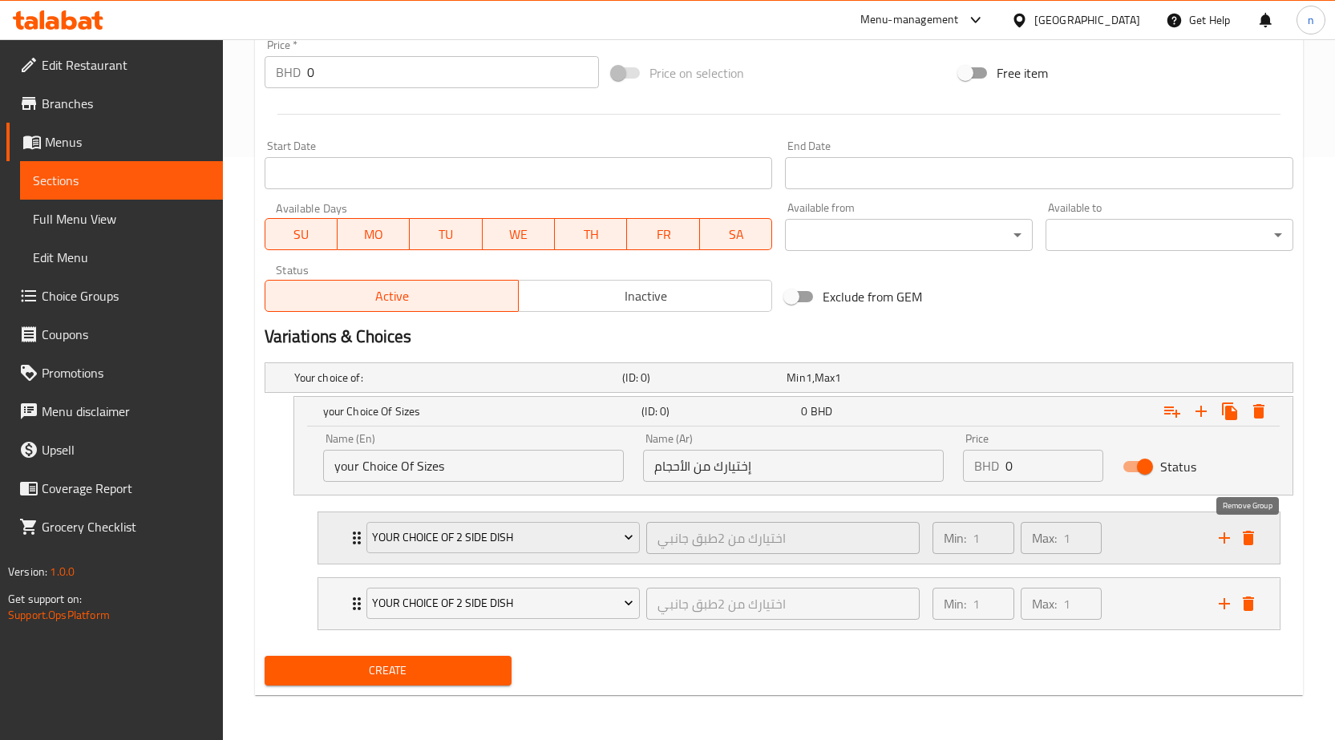
click at [1247, 533] on icon "delete" at bounding box center [1248, 538] width 19 height 19
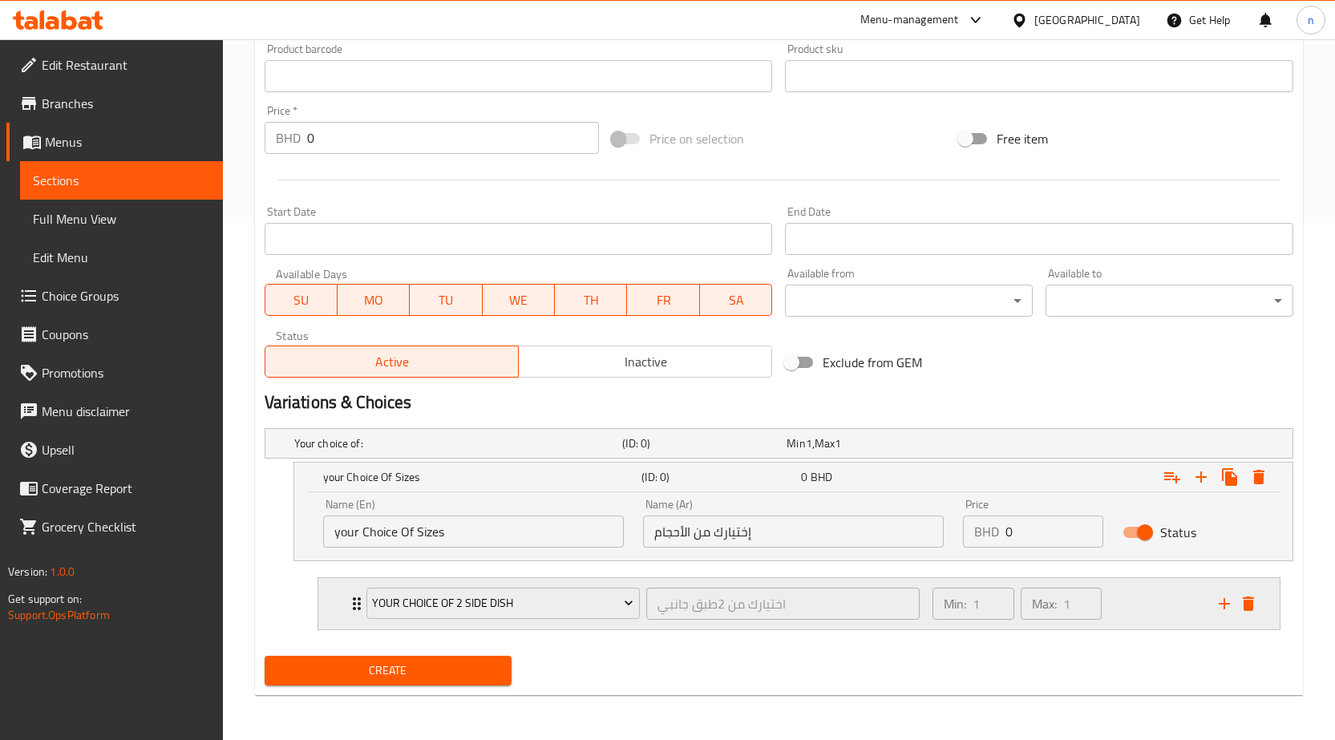
scroll to position [517, 0]
click at [1243, 606] on icon "delete" at bounding box center [1248, 603] width 19 height 19
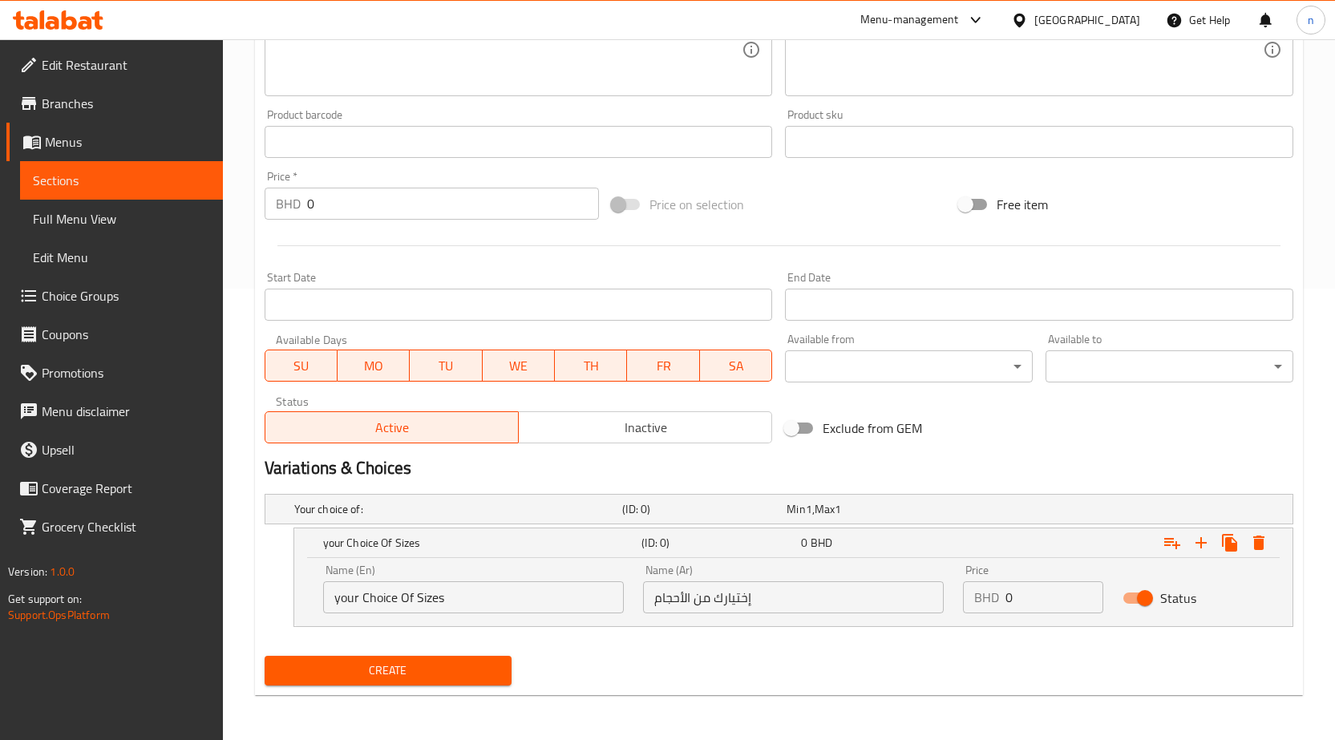
scroll to position [452, 0]
click at [454, 601] on input "your Choice Of Sizes" at bounding box center [473, 598] width 301 height 32
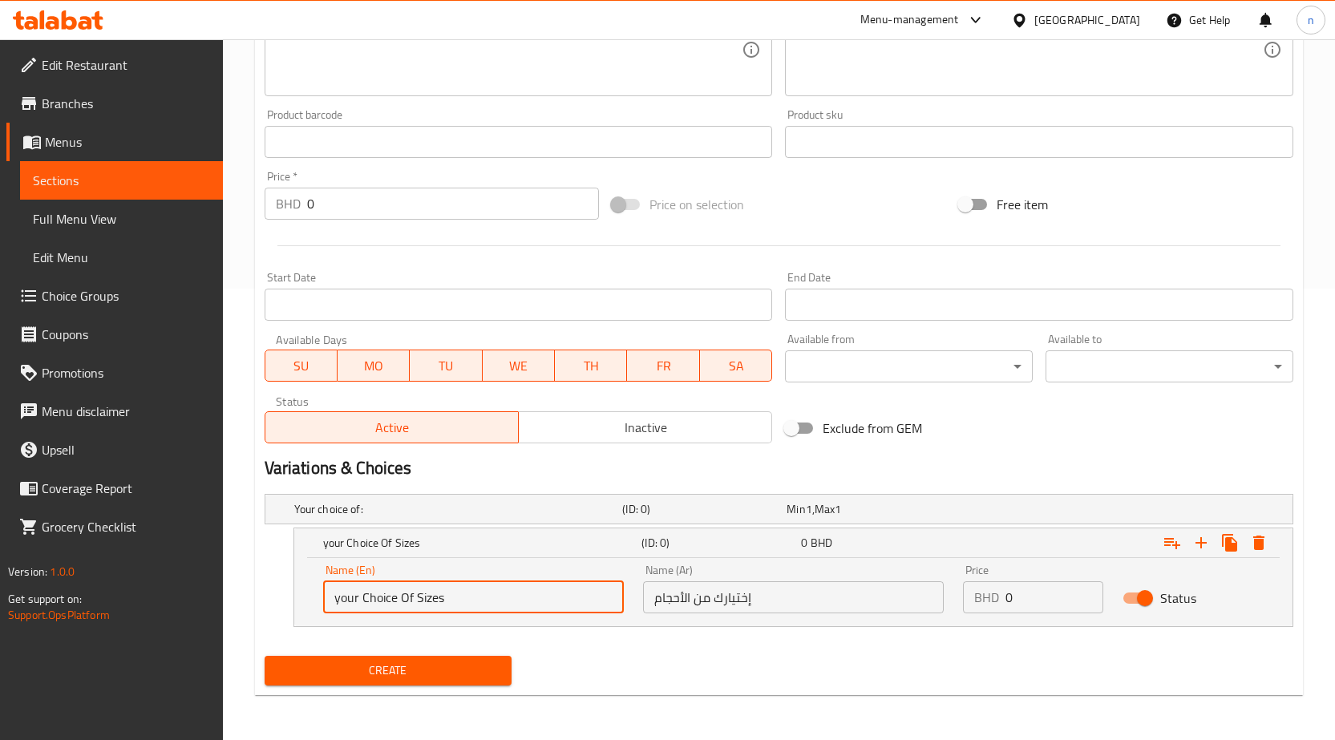
click at [454, 601] on input "your Choice Of Sizes" at bounding box center [473, 598] width 301 height 32
click at [1203, 542] on icon "Expand" at bounding box center [1201, 542] width 11 height 11
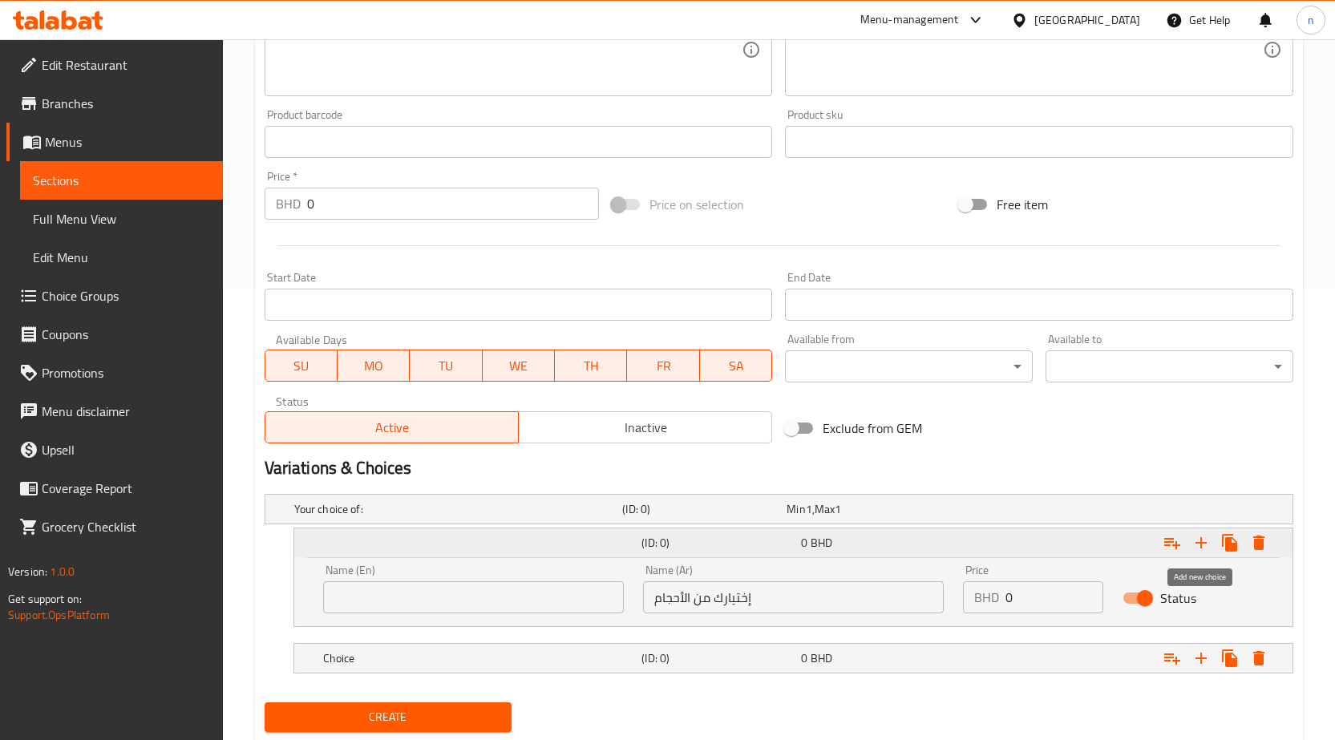
click at [1203, 542] on icon "Expand" at bounding box center [1201, 542] width 11 height 11
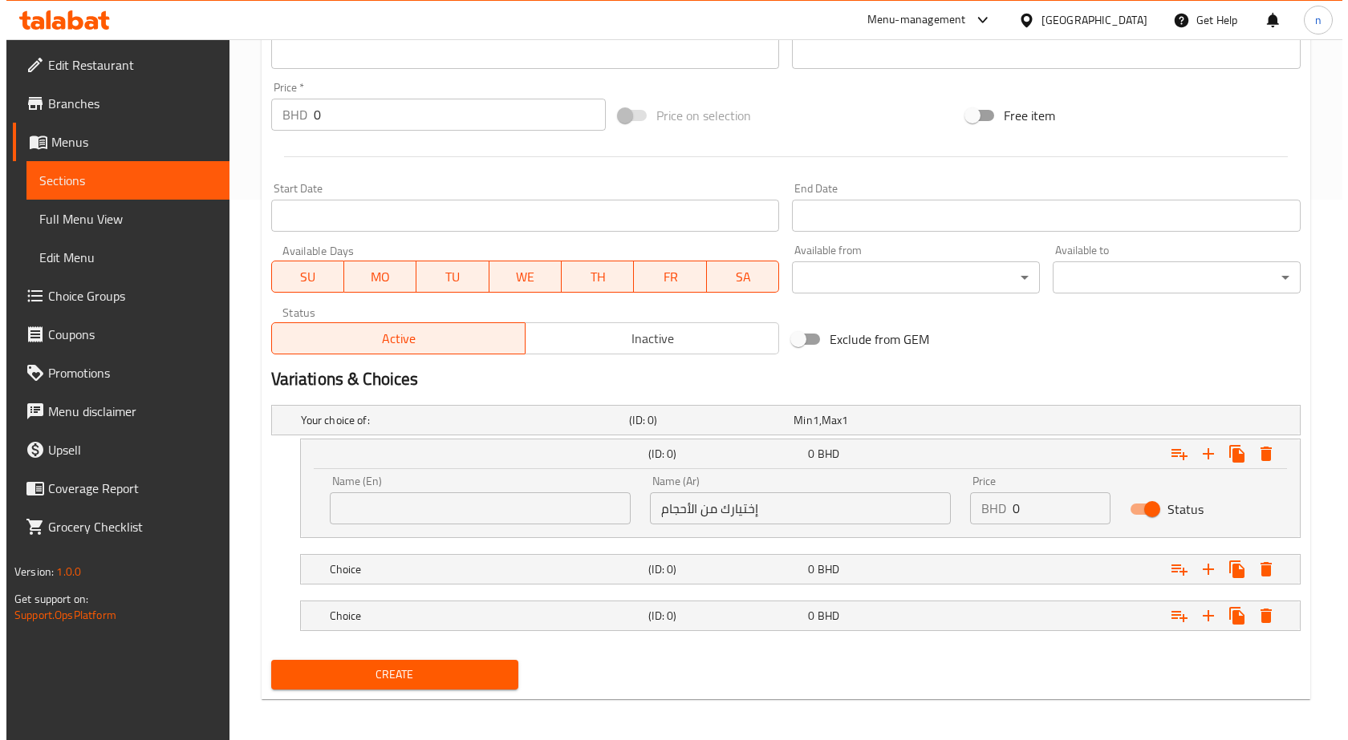
scroll to position [545, 0]
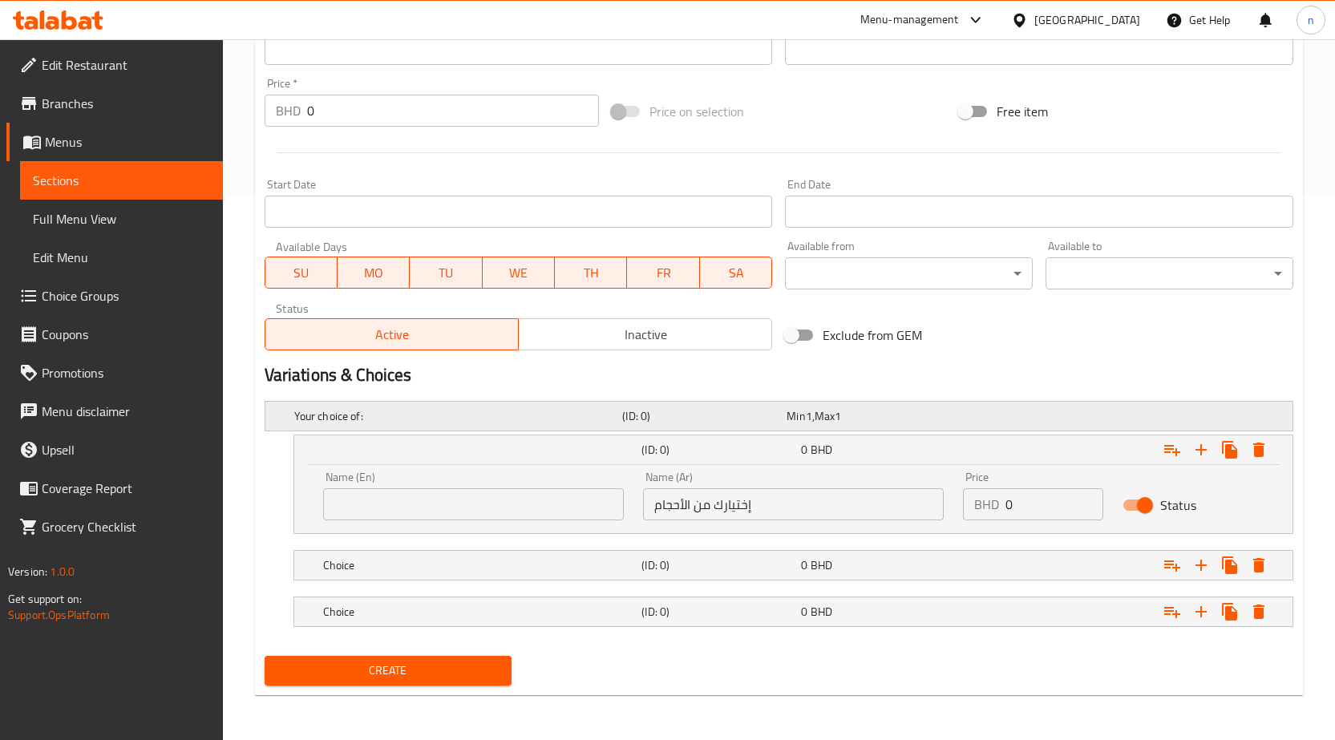
click at [387, 412] on h5 "Your choice of:" at bounding box center [455, 416] width 322 height 16
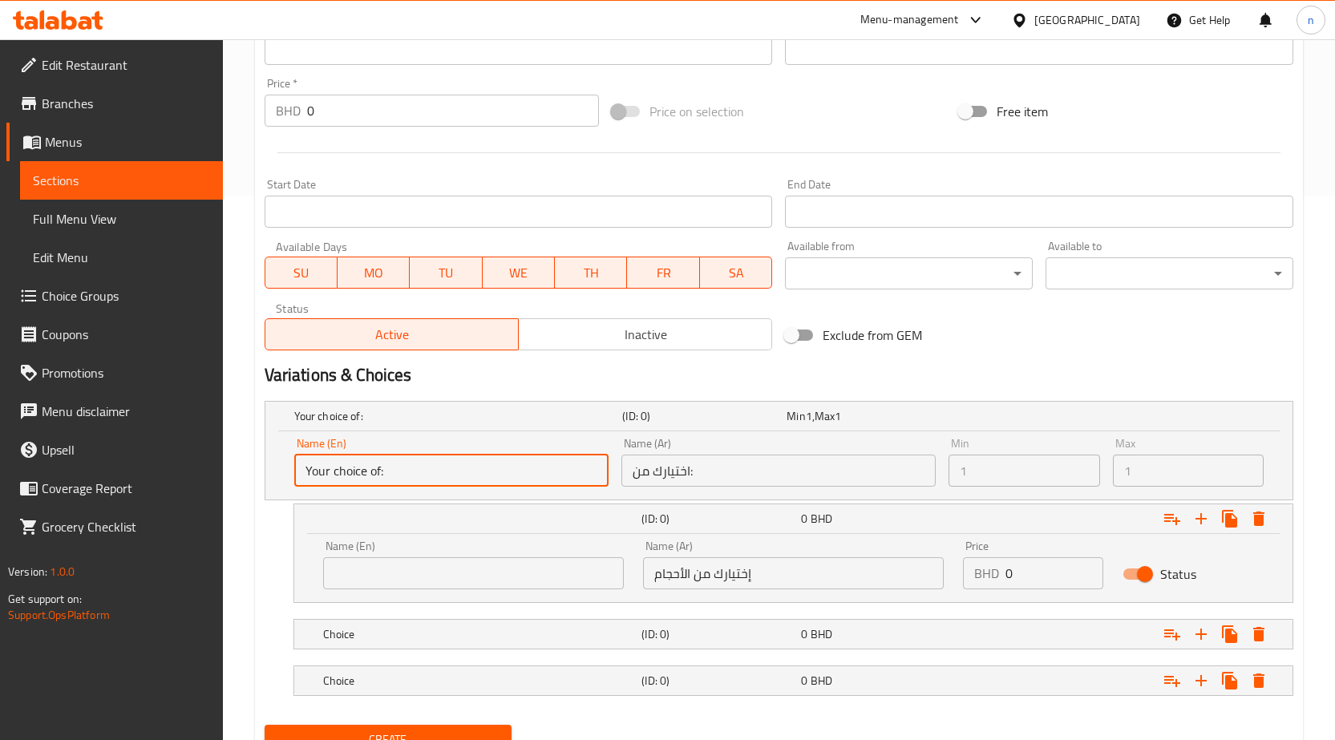
click at [390, 471] on input "Your choice of:" at bounding box center [451, 471] width 314 height 32
click at [385, 473] on input "Your choice of:" at bounding box center [451, 471] width 314 height 32
click at [383, 461] on input "Your choice of:" at bounding box center [451, 471] width 314 height 32
drag, startPoint x: 381, startPoint y: 468, endPoint x: 371, endPoint y: 473, distance: 11.5
click at [378, 469] on input "Your choice of:" at bounding box center [451, 471] width 314 height 32
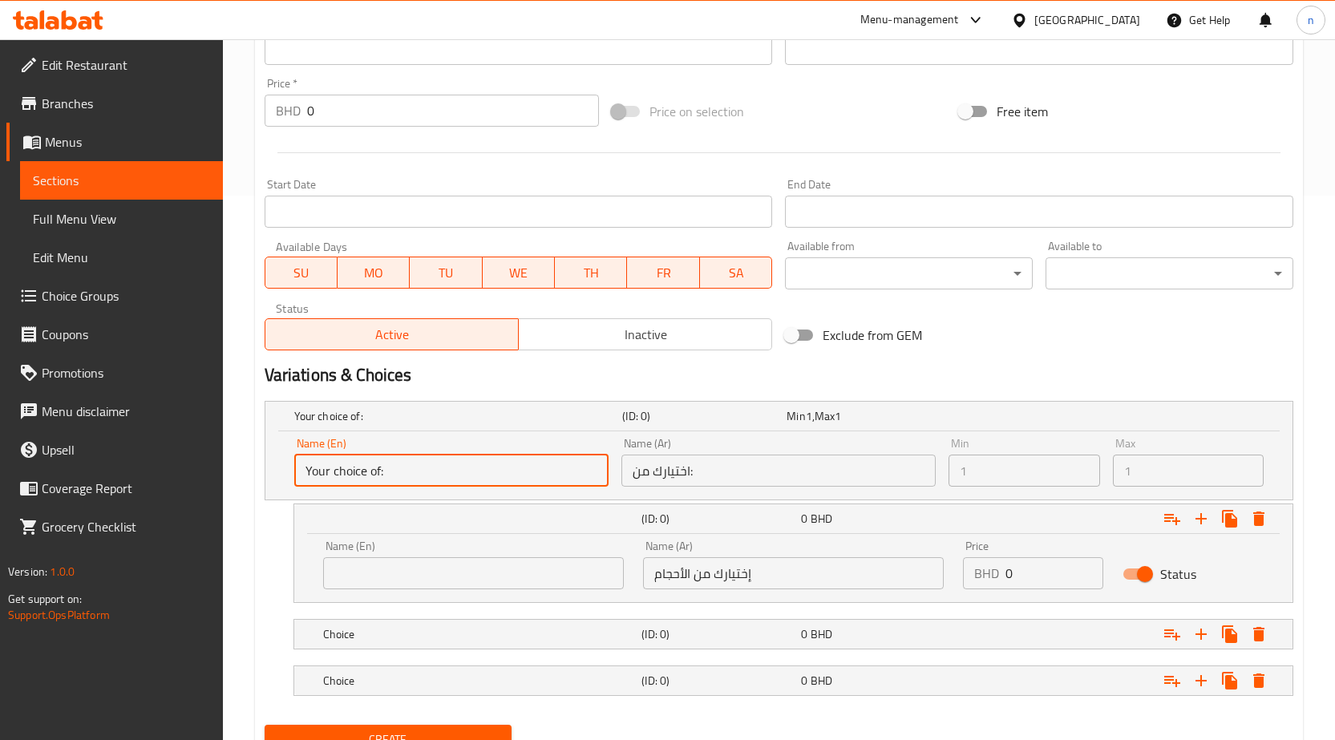
click at [372, 471] on input "Your choice of:" at bounding box center [451, 471] width 314 height 32
click at [378, 471] on input "Your choice of:" at bounding box center [451, 471] width 314 height 32
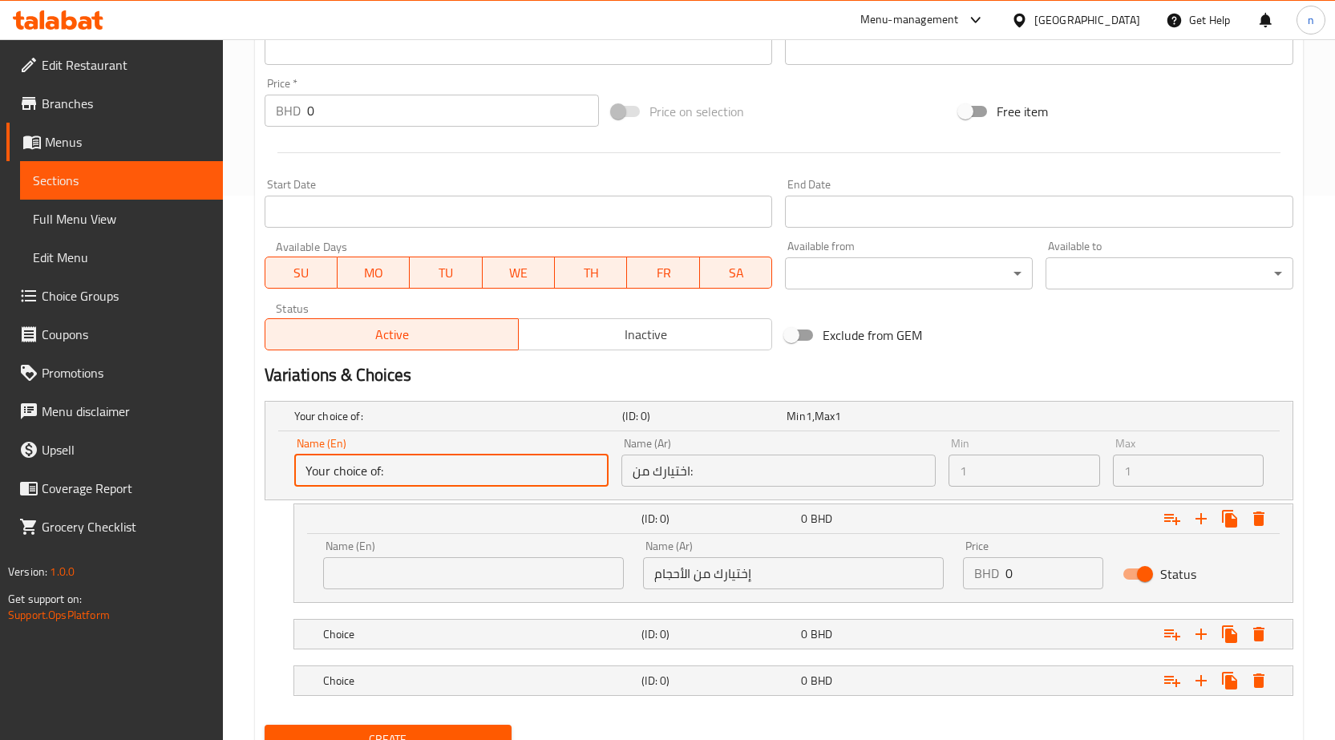
click at [379, 465] on input "Your choice of:" at bounding box center [451, 471] width 314 height 32
click at [375, 471] on input "Your choice of:" at bounding box center [451, 471] width 314 height 32
click at [377, 469] on input "Your choice of:" at bounding box center [451, 471] width 314 height 32
click at [382, 474] on input "Your choice of:" at bounding box center [451, 471] width 314 height 32
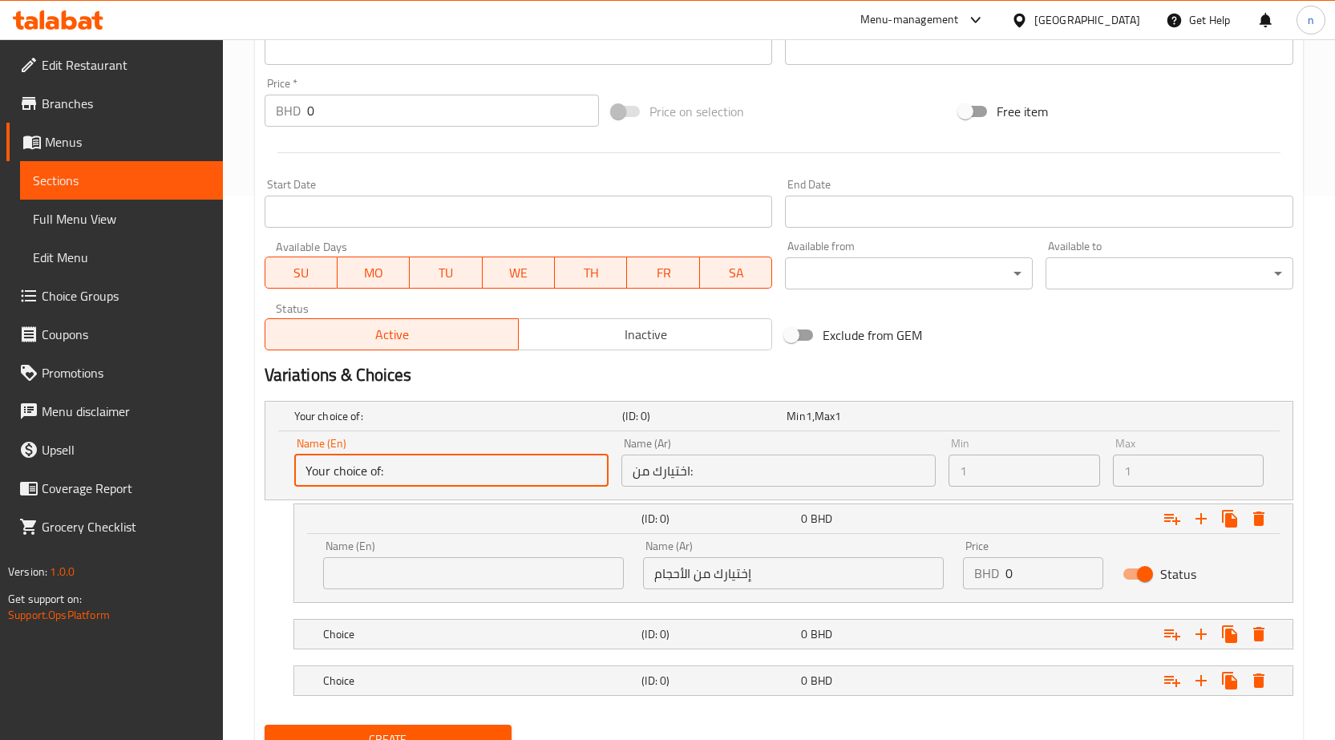
click at [382, 474] on input "Your choice of:" at bounding box center [451, 471] width 314 height 32
click at [381, 472] on input "Your choice of:" at bounding box center [451, 471] width 314 height 32
click at [375, 476] on input "Your choice of:" at bounding box center [451, 471] width 314 height 32
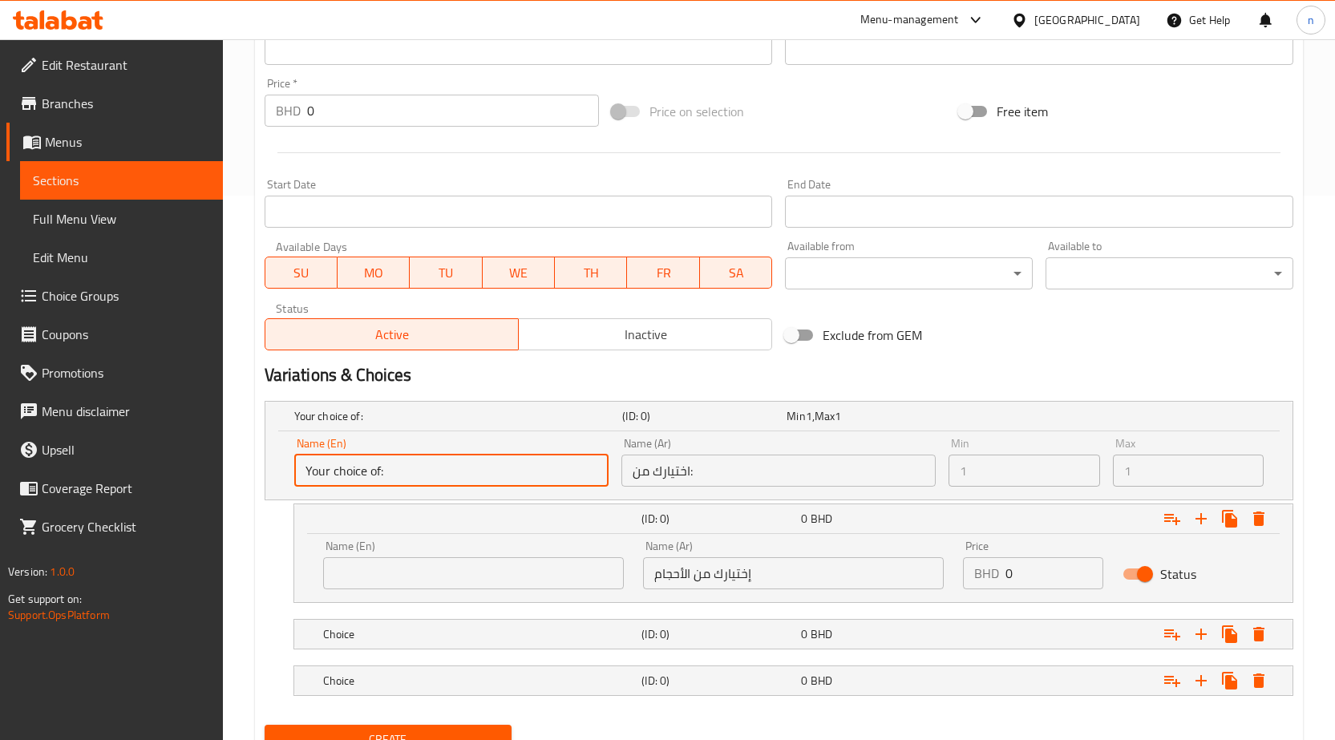
click at [584, 479] on input "Your choice of:" at bounding box center [451, 471] width 314 height 32
drag, startPoint x: 363, startPoint y: 428, endPoint x: 389, endPoint y: 471, distance: 49.7
click at [389, 471] on input "Your choice of:" at bounding box center [451, 471] width 314 height 32
drag, startPoint x: 385, startPoint y: 467, endPoint x: 312, endPoint y: 465, distance: 73.0
click at [268, 469] on div "Name (En) Your choice of: Name (En) Name (Ar) اختيارك من: Name (Ar) Min 1 Min M…" at bounding box center [778, 466] width 1027 height 68
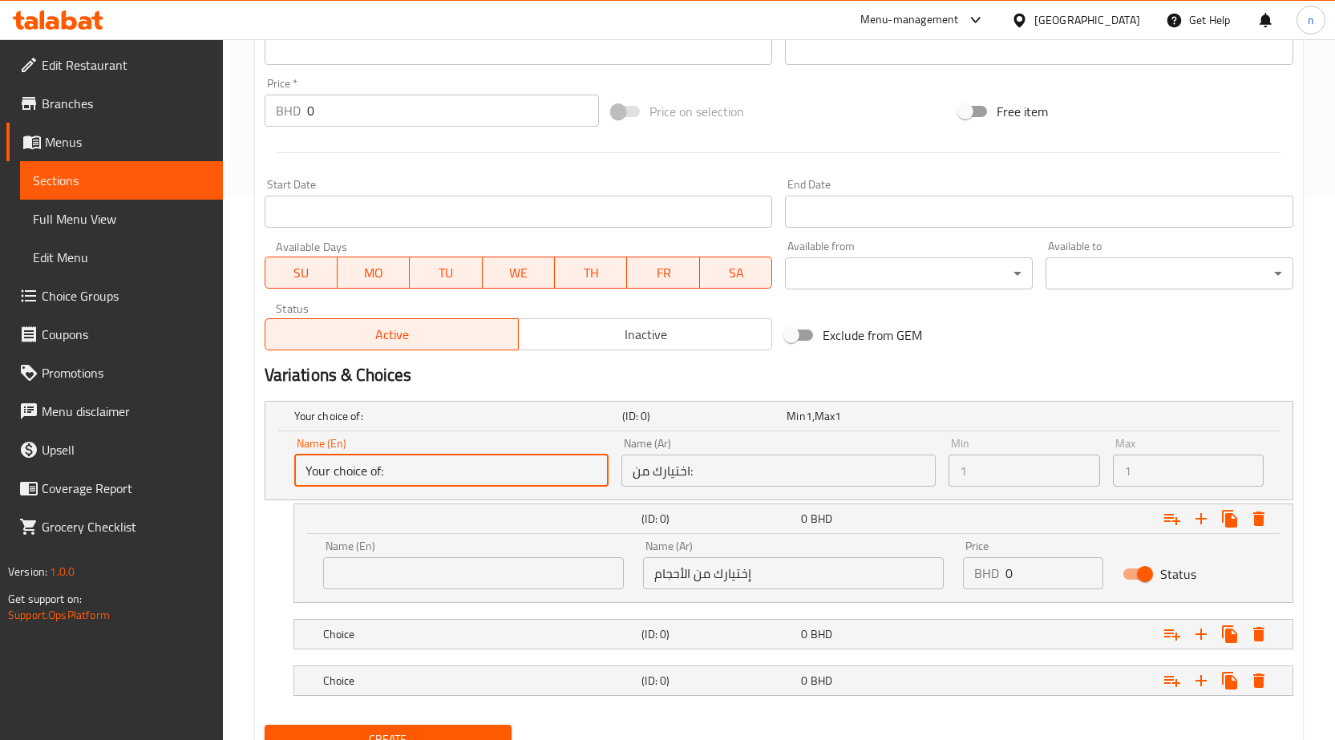
click at [372, 471] on input "Your choice of:" at bounding box center [451, 471] width 314 height 32
click at [1260, 522] on icon "Expand" at bounding box center [1259, 519] width 11 height 14
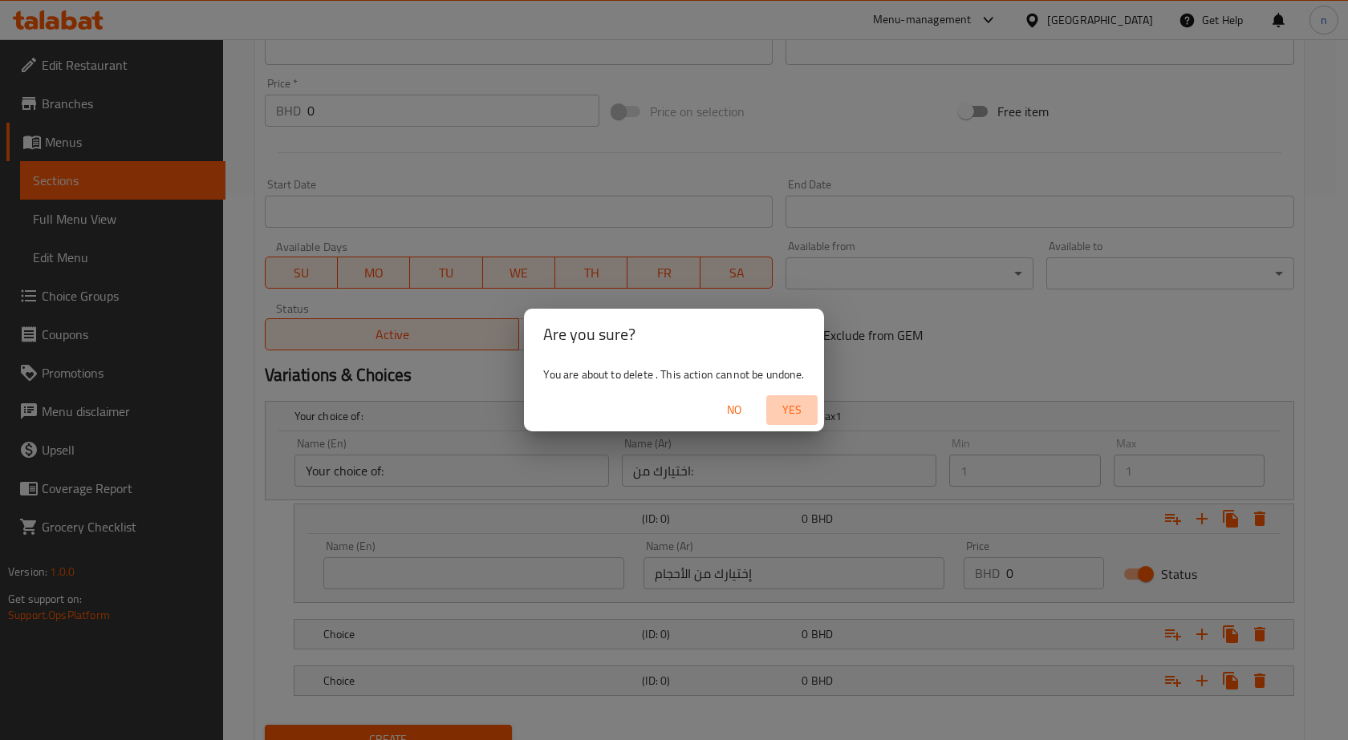
click at [799, 410] on span "Yes" at bounding box center [791, 410] width 39 height 20
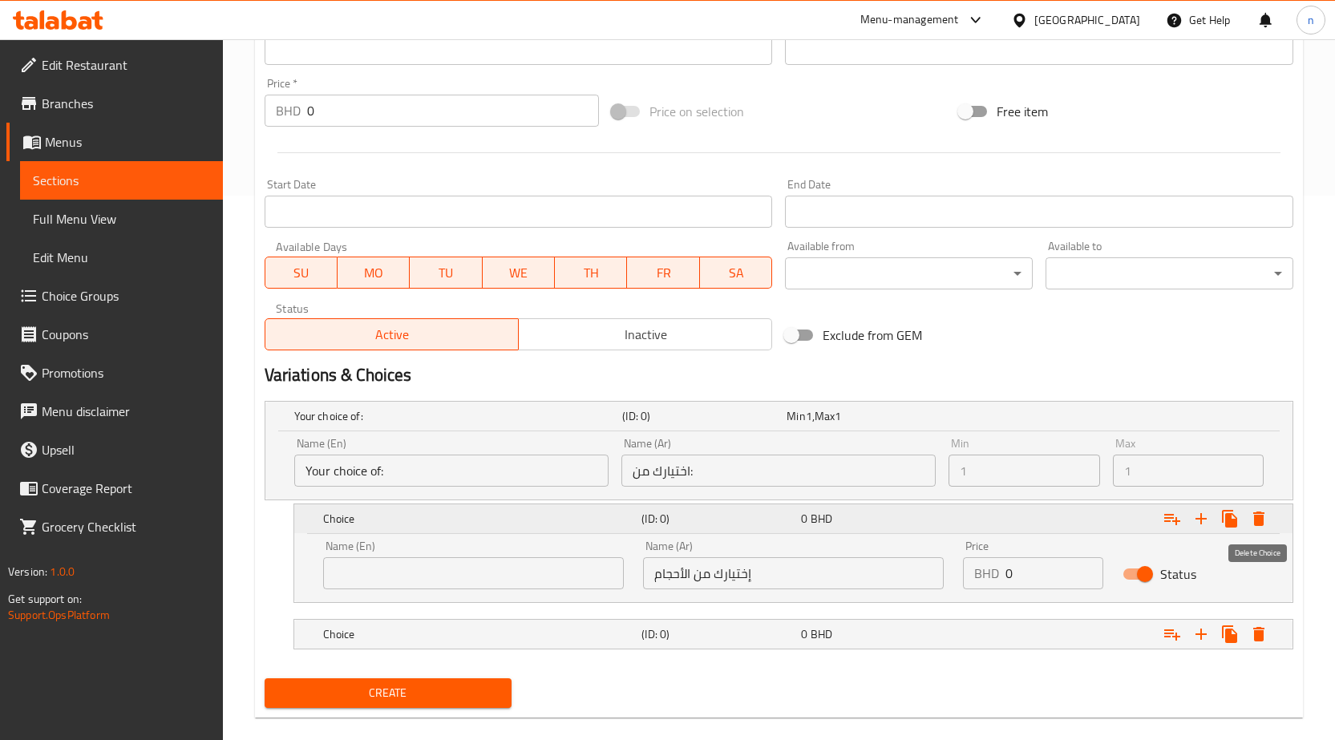
click at [1264, 517] on icon "Expand" at bounding box center [1259, 518] width 19 height 19
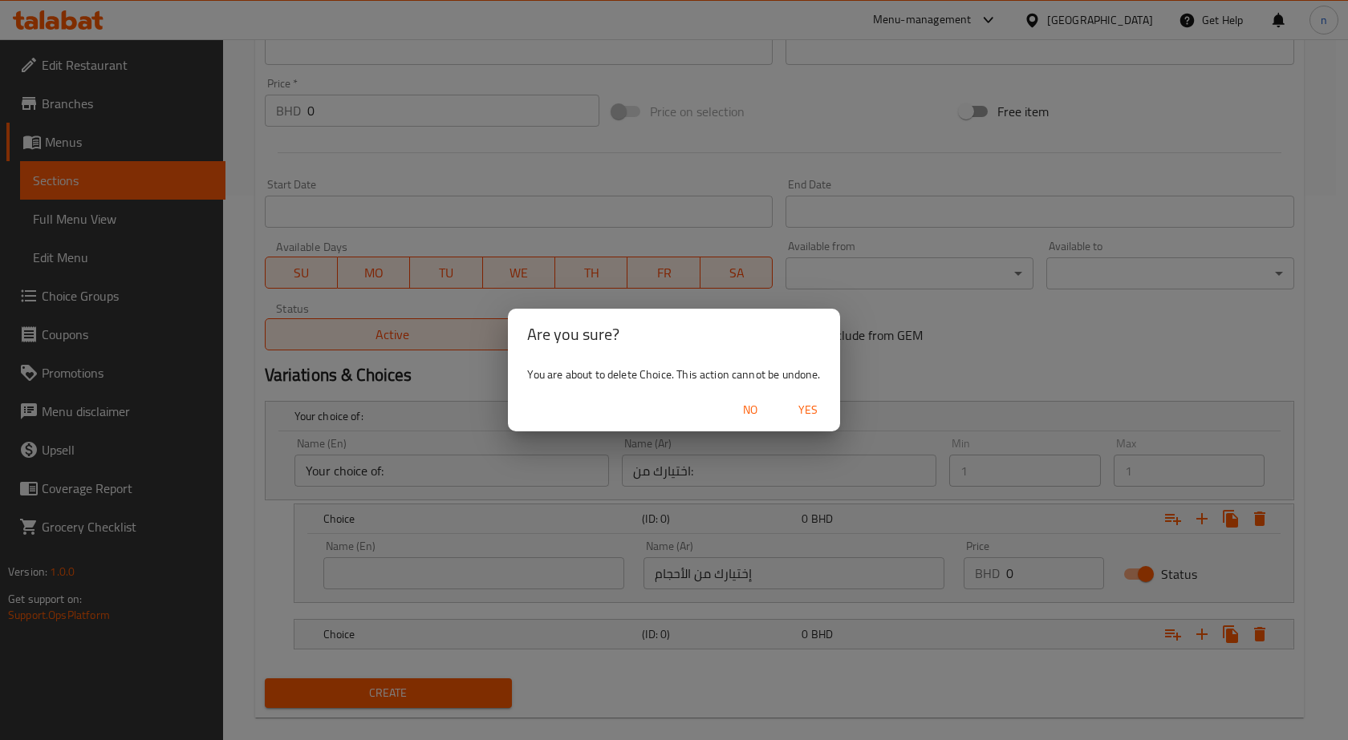
click at [812, 407] on span "Yes" at bounding box center [807, 410] width 39 height 20
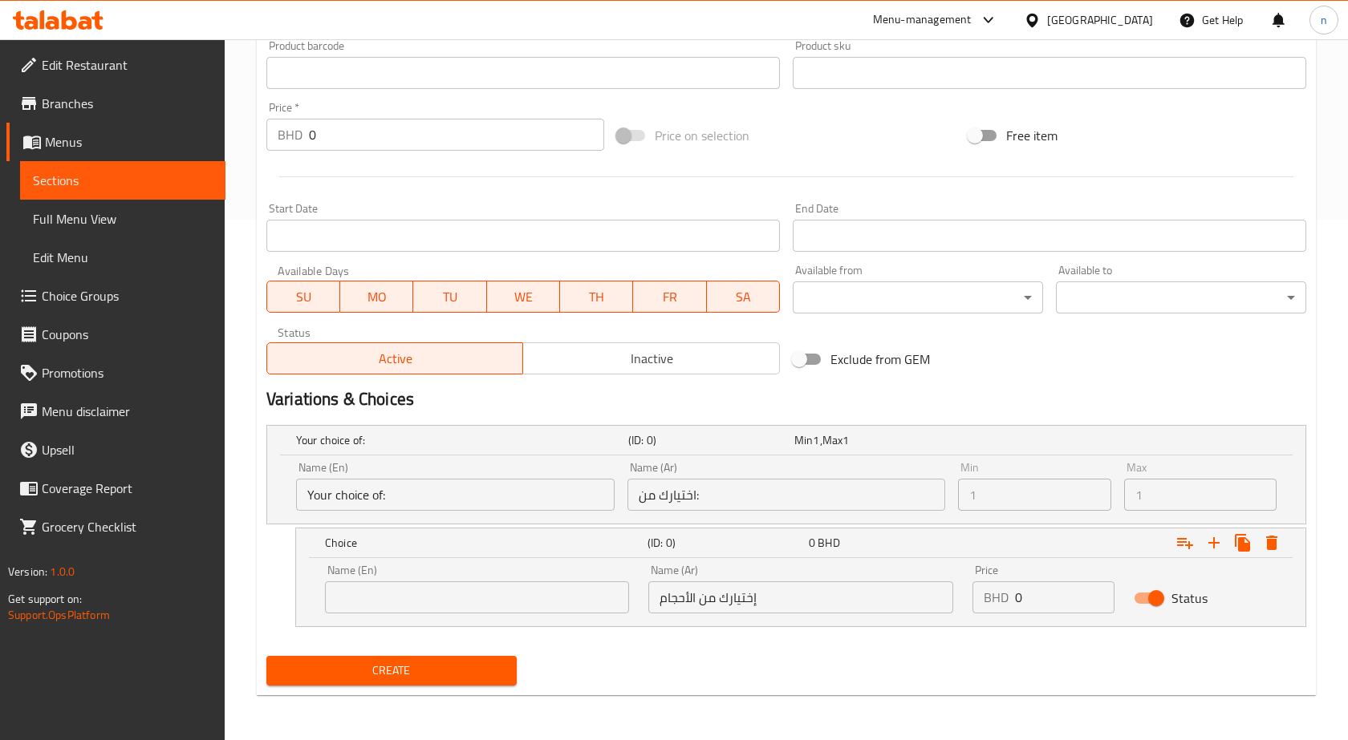
scroll to position [521, 0]
click at [1263, 545] on icon "Expand" at bounding box center [1259, 543] width 11 height 14
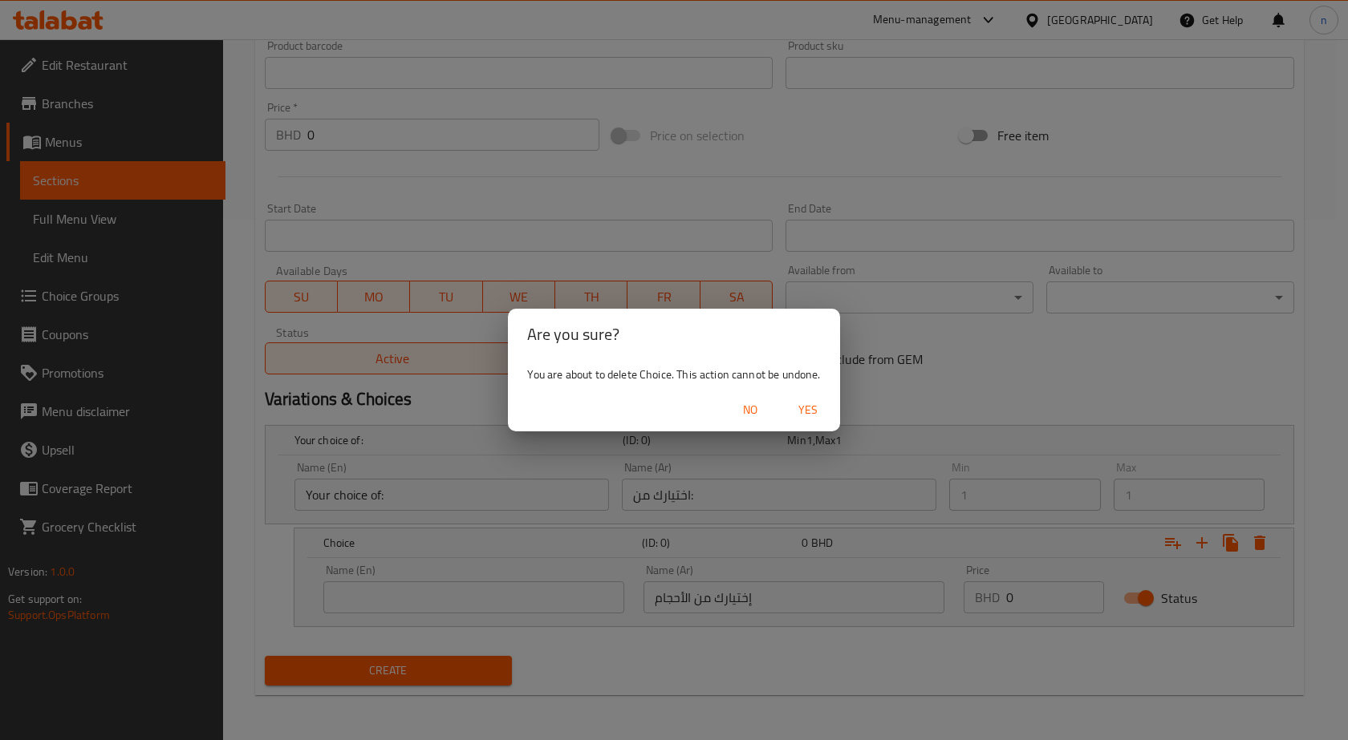
click at [805, 404] on span "Yes" at bounding box center [807, 410] width 39 height 20
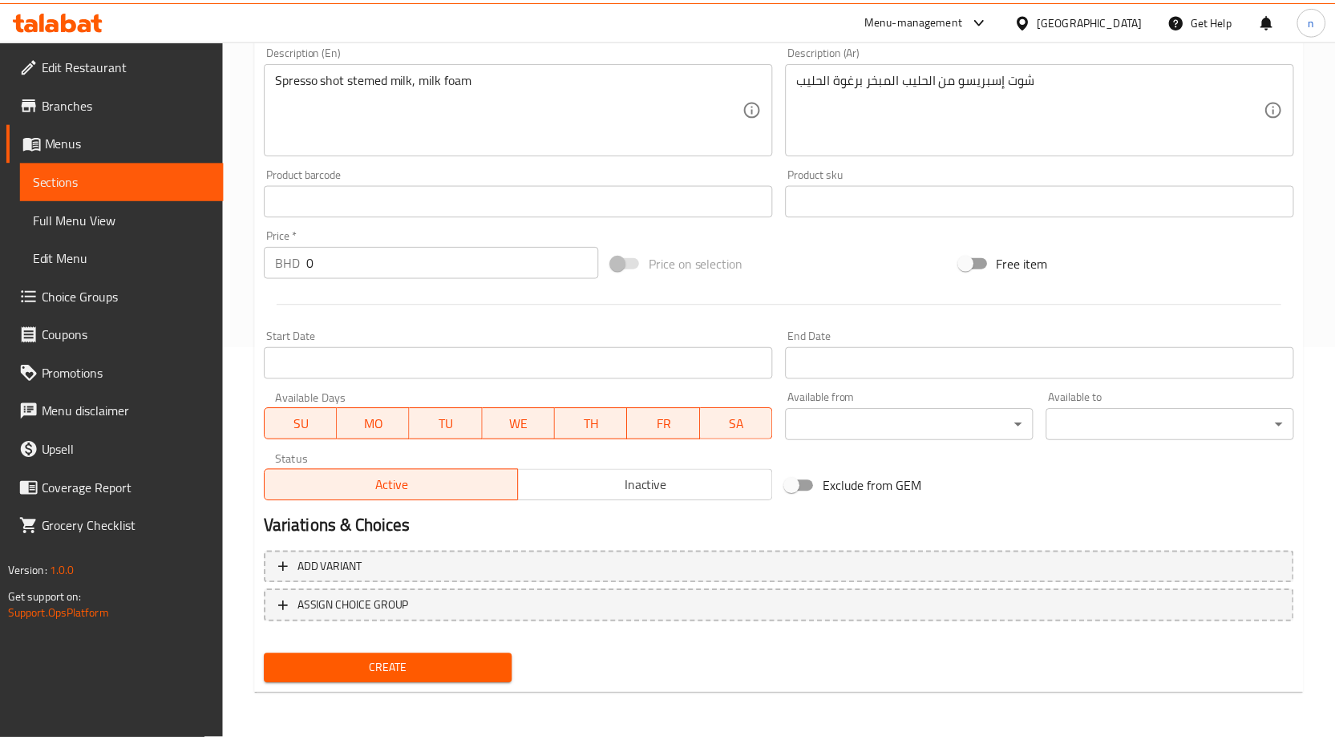
scroll to position [393, 0]
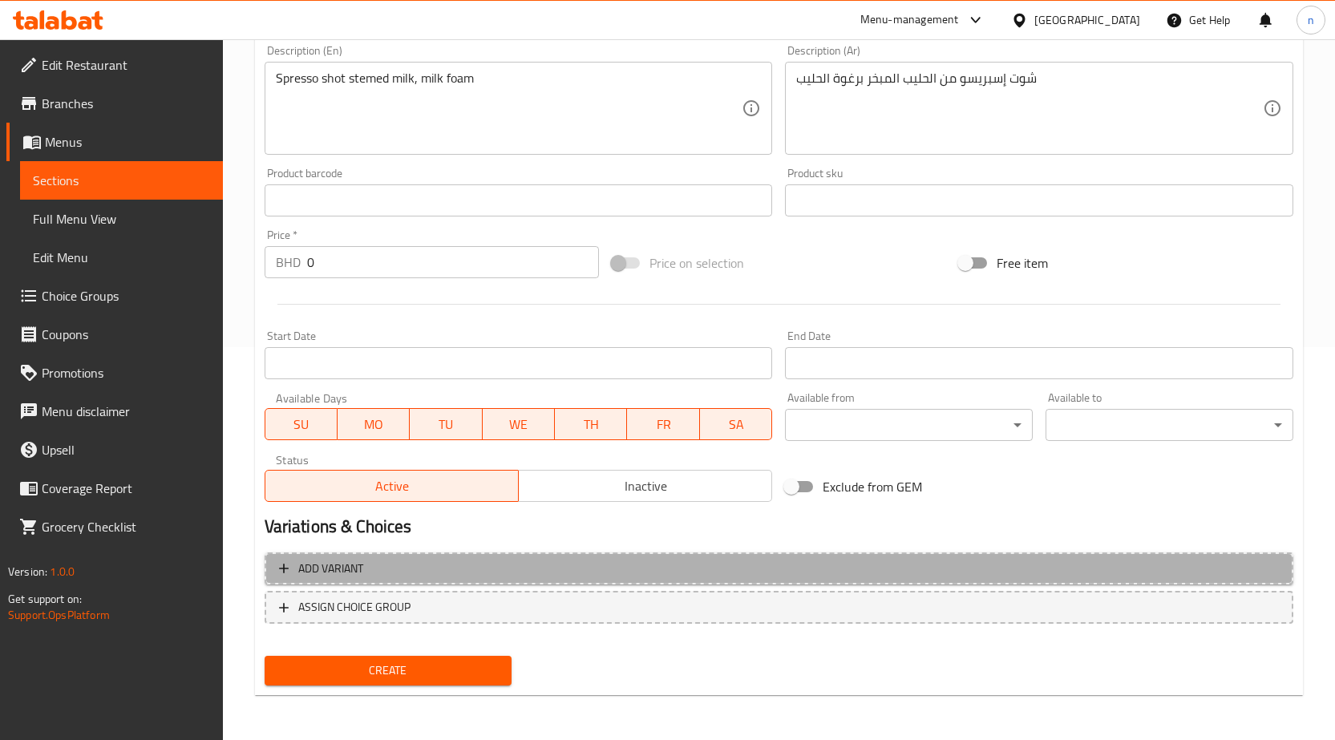
click at [532, 559] on span "Add variant" at bounding box center [779, 569] width 1000 height 20
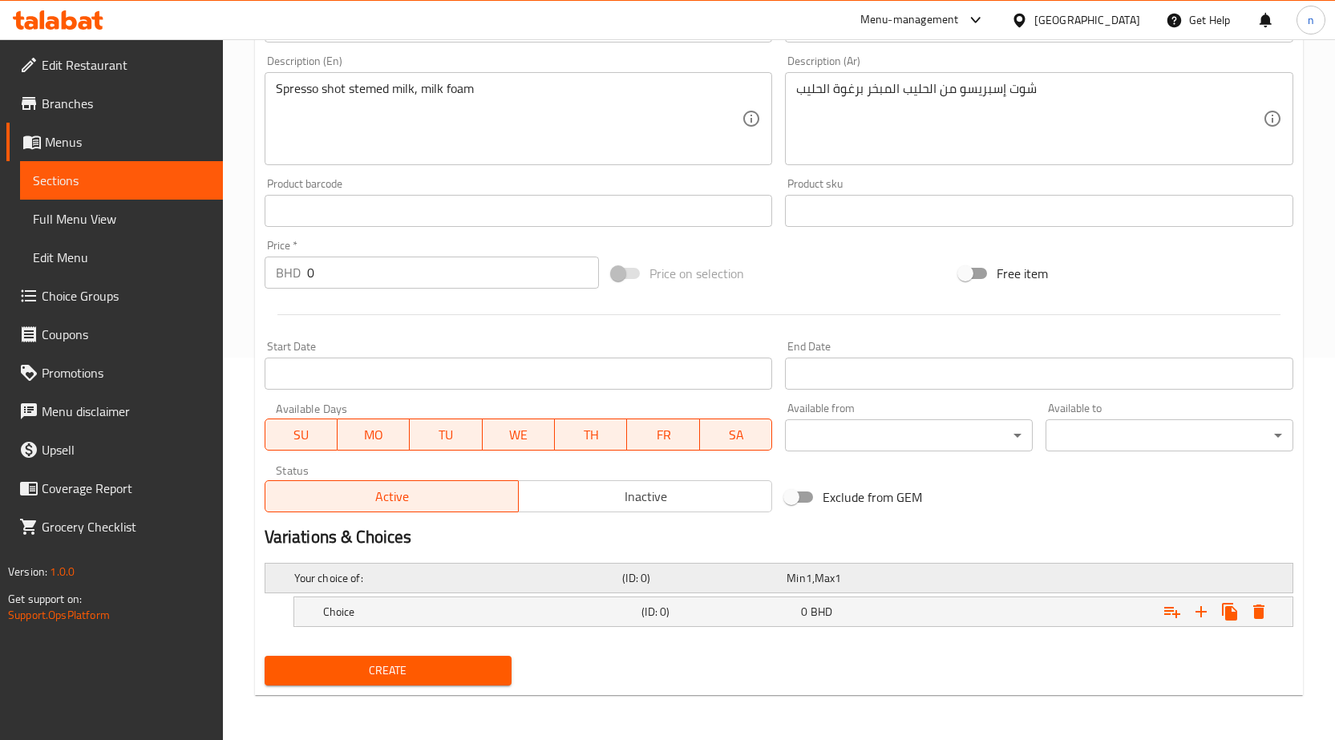
click at [473, 574] on h5 "Your choice of:" at bounding box center [455, 578] width 322 height 16
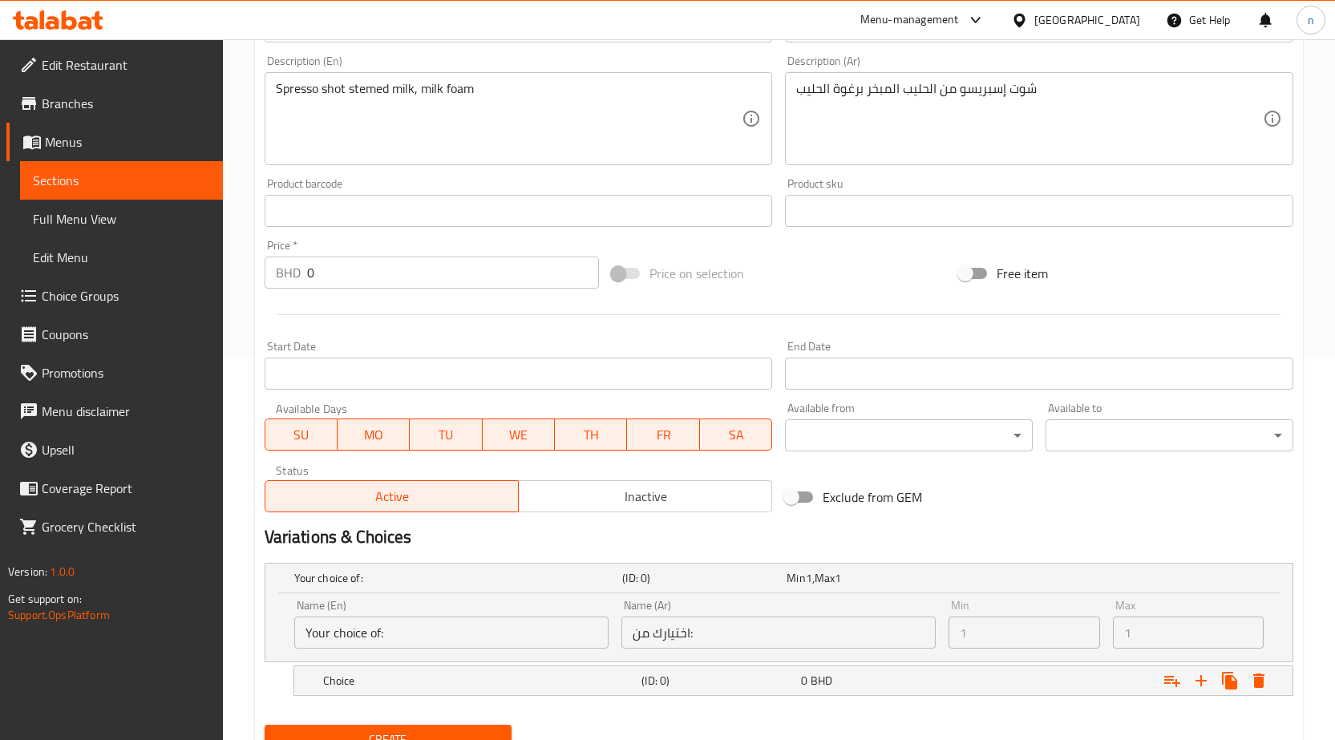
click at [369, 634] on input "Your choice of:" at bounding box center [451, 633] width 314 height 32
click at [375, 630] on input "Your choice of:" at bounding box center [451, 633] width 314 height 32
click at [515, 642] on input "Your choice of:" at bounding box center [451, 633] width 314 height 32
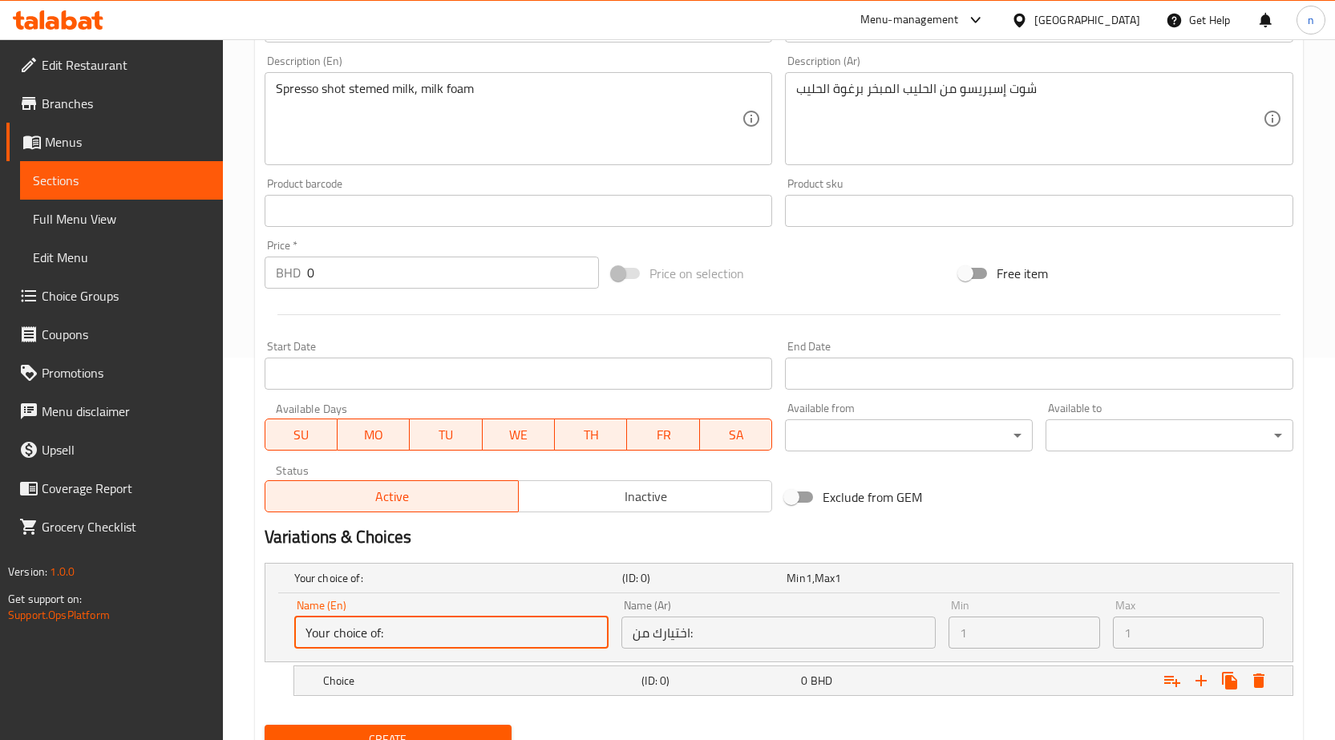
scroll to position [452, 0]
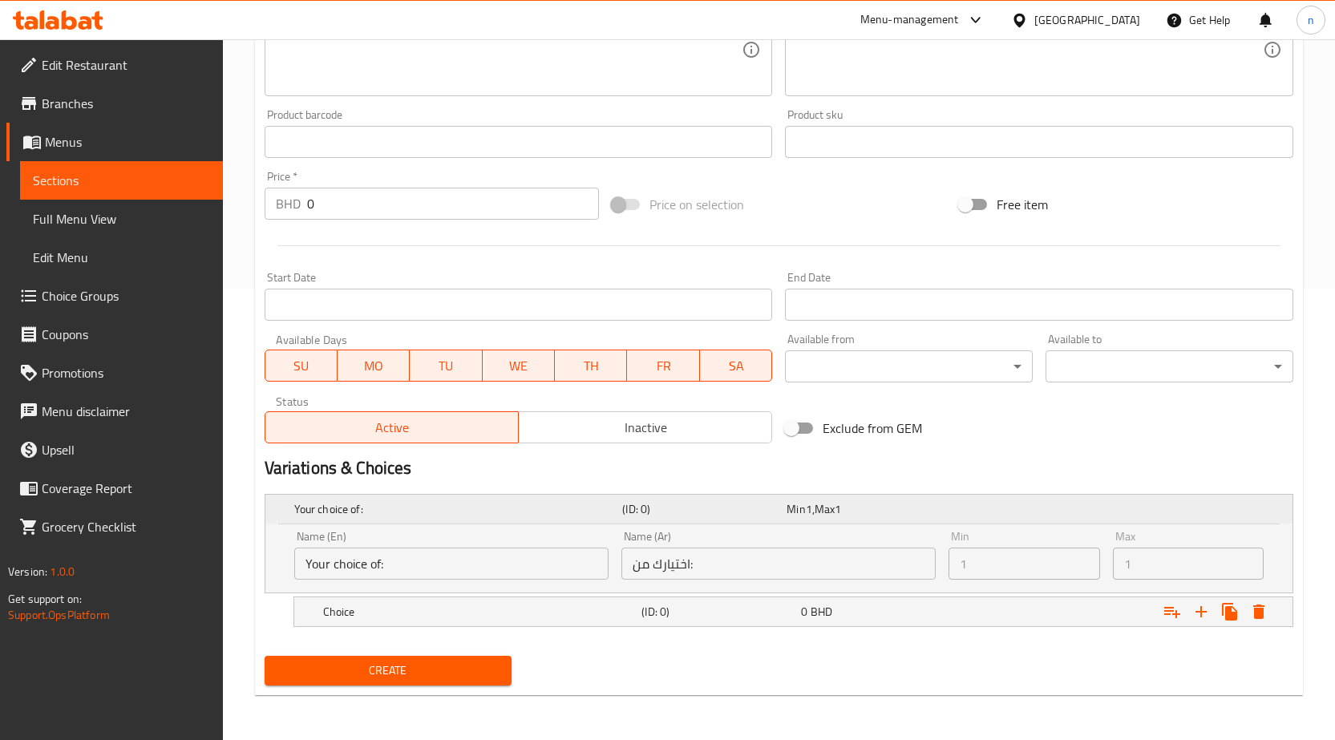
click at [430, 496] on div "Your choice of: (ID: 0) Min 1 , Max 1" at bounding box center [784, 509] width 986 height 35
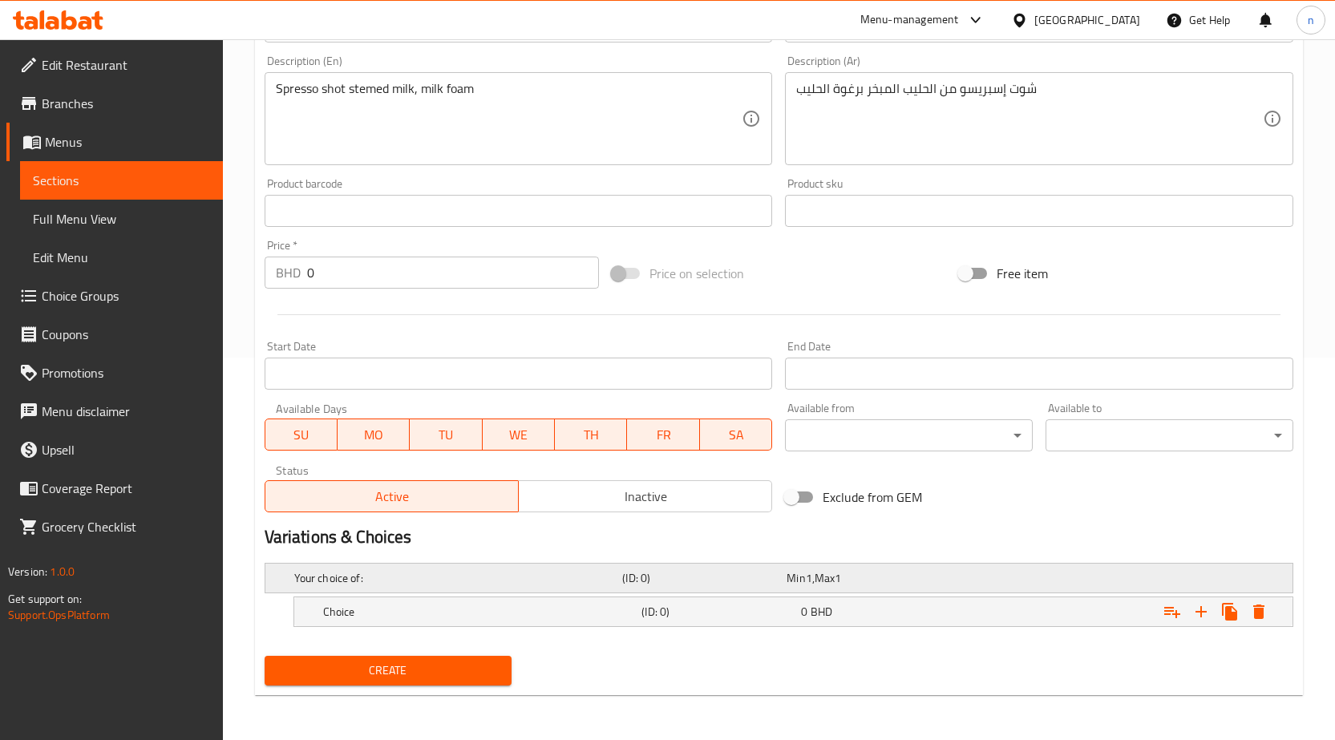
click at [355, 578] on h5 "Your choice of:" at bounding box center [455, 578] width 322 height 16
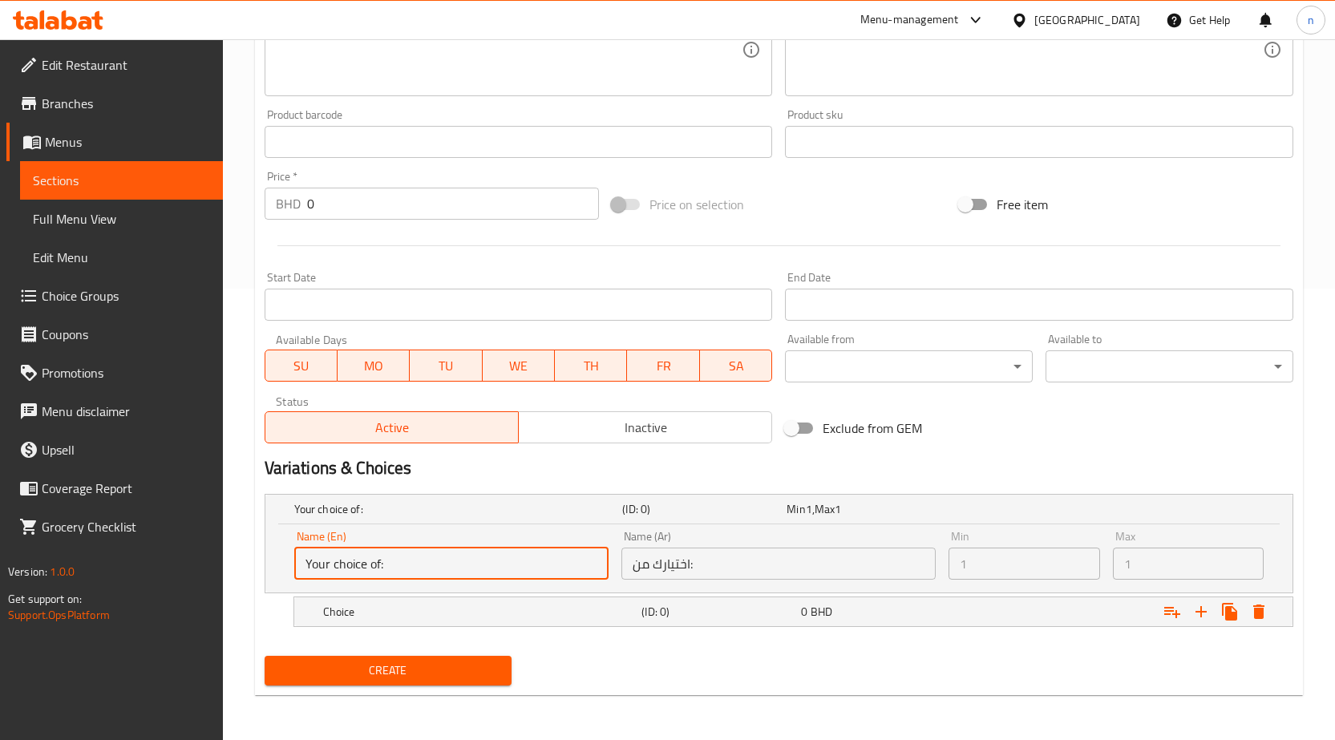
click at [380, 555] on input "Your choice of:" at bounding box center [451, 564] width 314 height 32
click at [371, 559] on input "Your choice of:" at bounding box center [451, 564] width 314 height 32
click at [413, 575] on input "Your choice of:" at bounding box center [451, 564] width 314 height 32
click at [391, 567] on input "Your choice of:" at bounding box center [451, 564] width 314 height 32
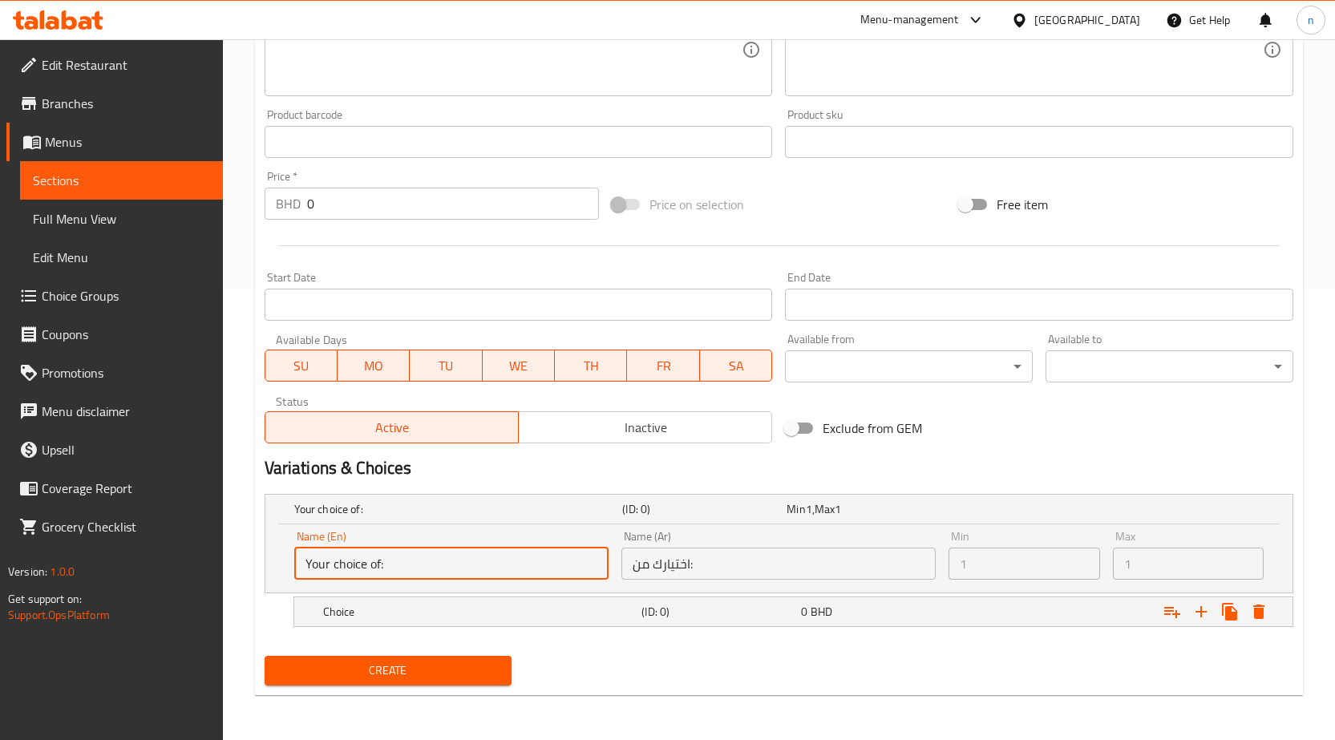
click at [362, 565] on input "Your choice of:" at bounding box center [451, 564] width 314 height 32
click at [377, 559] on input "Your choice of:" at bounding box center [451, 564] width 314 height 32
click at [375, 563] on input "Your choice of:" at bounding box center [451, 564] width 314 height 32
click at [376, 561] on input "Your choice of:" at bounding box center [451, 564] width 314 height 32
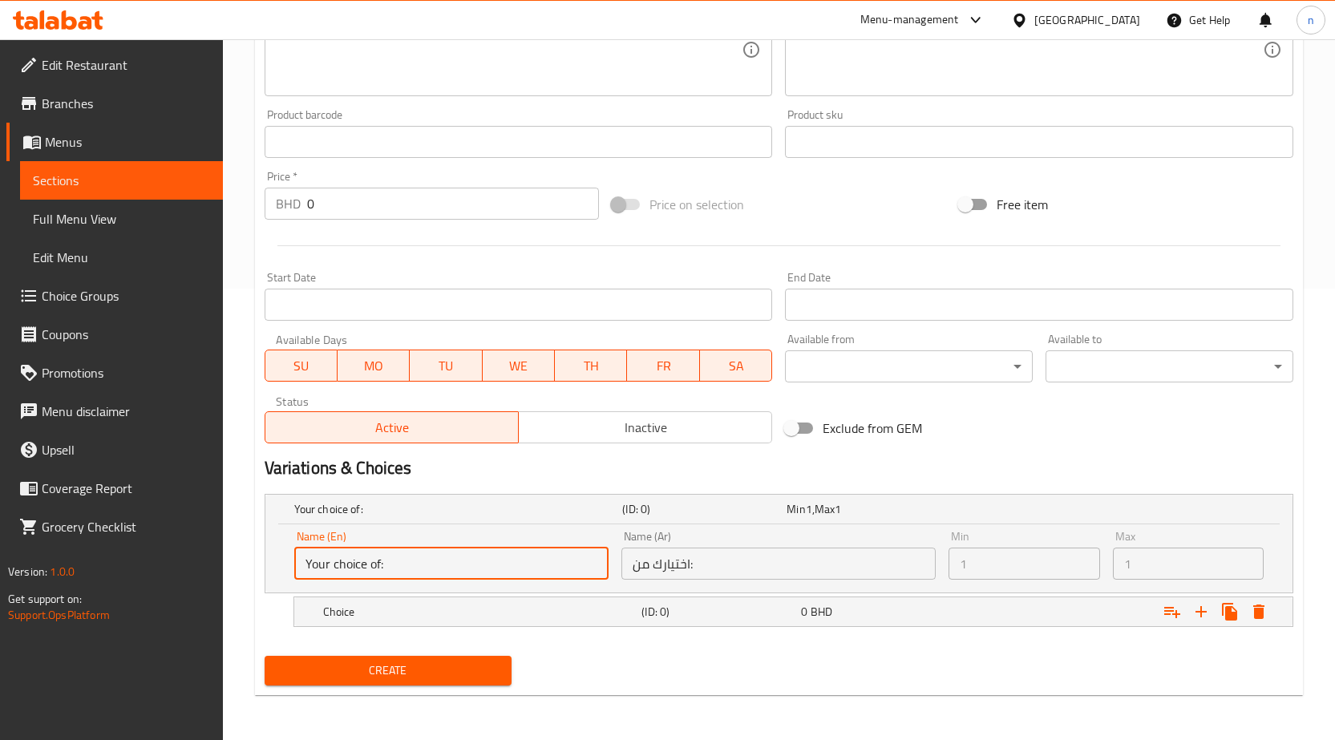
click at [375, 571] on input "Your choice of:" at bounding box center [451, 564] width 314 height 32
click at [509, 573] on input "Your choice of:" at bounding box center [451, 564] width 314 height 32
click at [449, 511] on h5 "Your choice of:" at bounding box center [455, 509] width 322 height 16
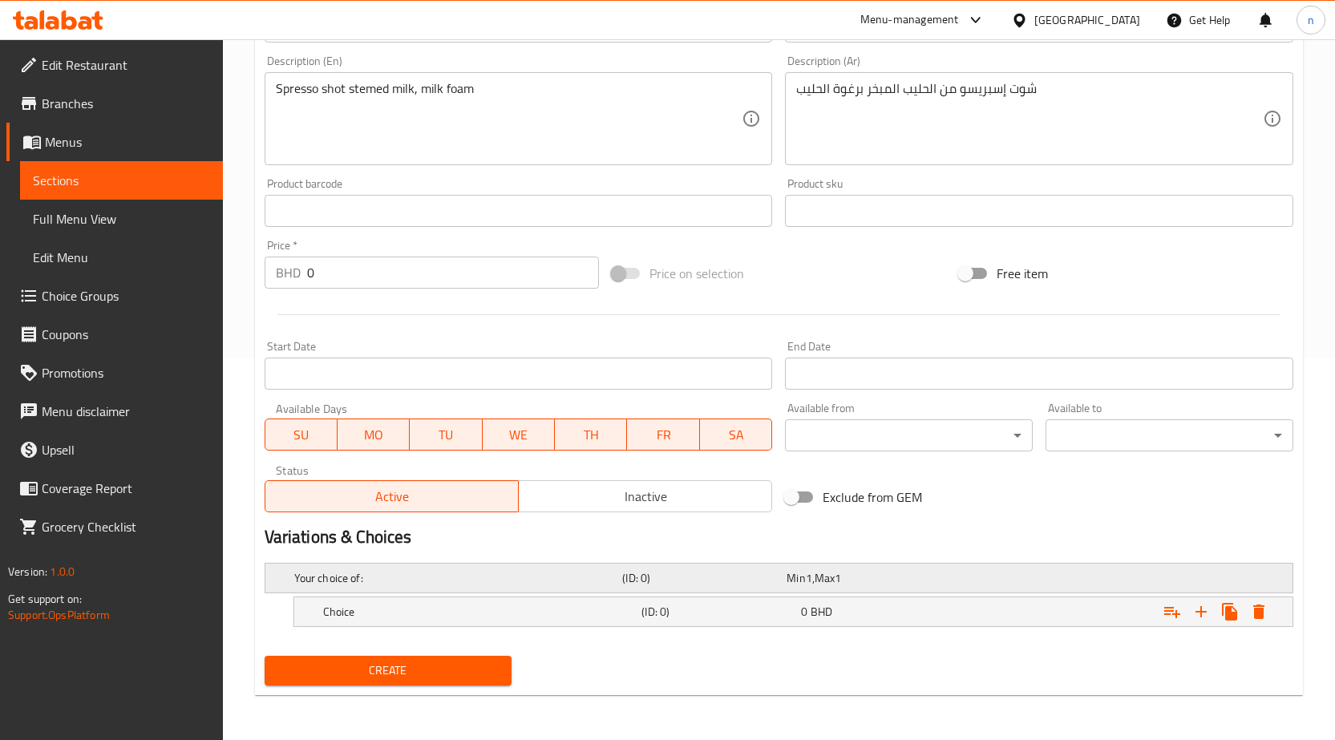
click at [377, 582] on h5 "Your choice of:" at bounding box center [455, 578] width 322 height 16
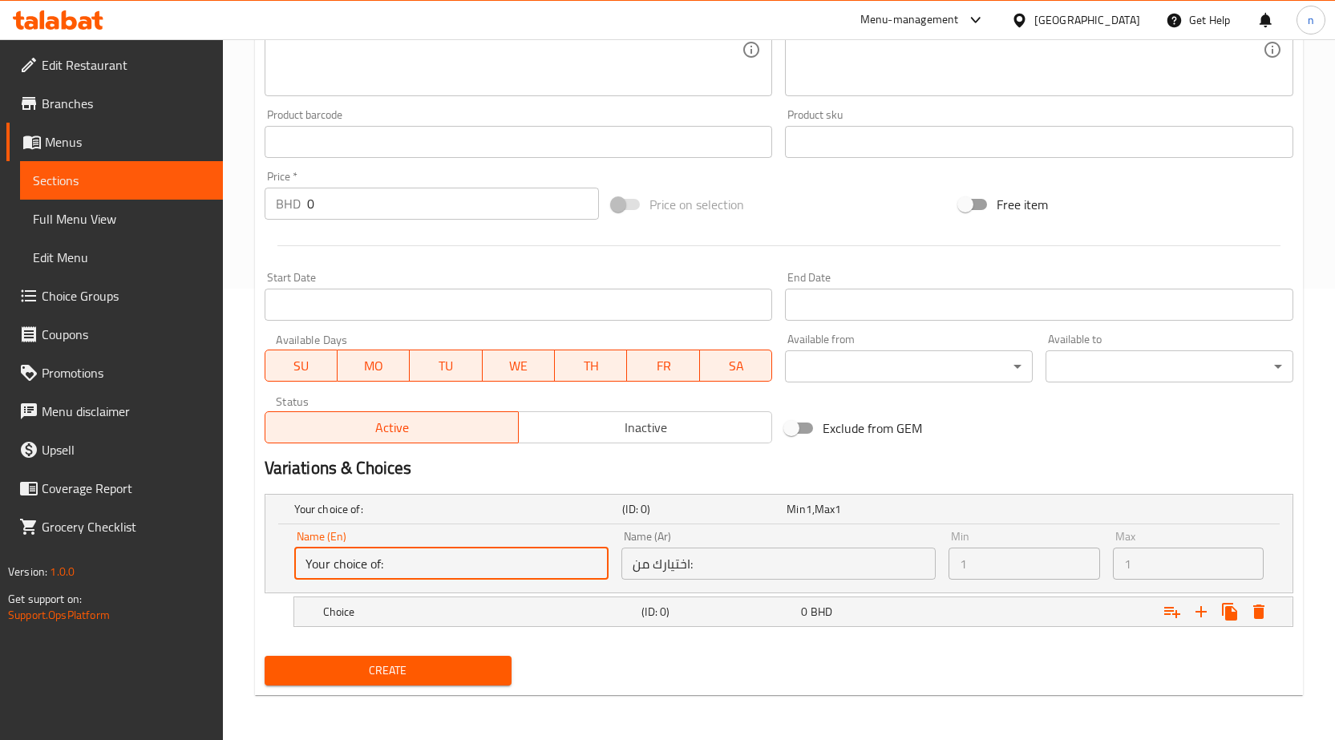
click at [386, 559] on input "Your choice of:" at bounding box center [451, 564] width 314 height 32
click at [388, 564] on input "Your choice of:" at bounding box center [451, 564] width 314 height 32
click at [382, 565] on input "Your choice of:" at bounding box center [451, 564] width 314 height 32
click at [369, 564] on input "Your choice of:" at bounding box center [451, 564] width 314 height 32
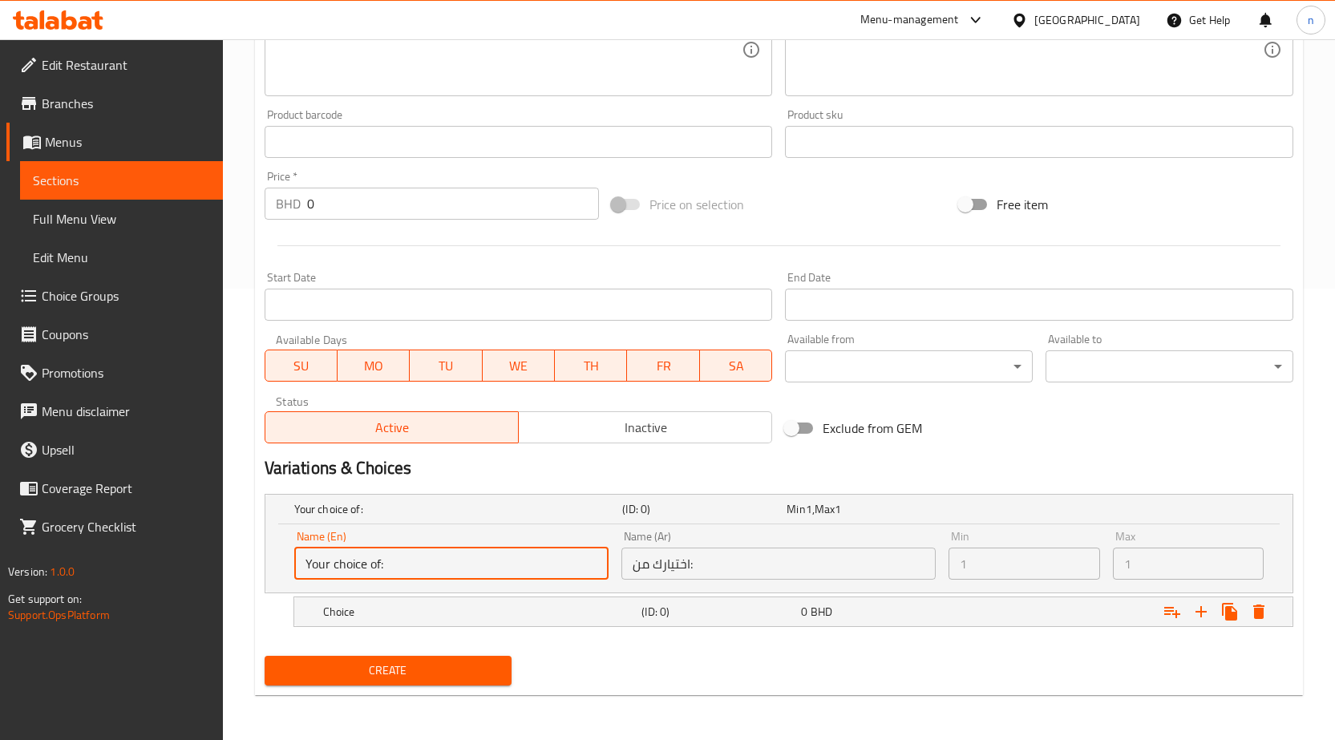
drag, startPoint x: 334, startPoint y: 561, endPoint x: 326, endPoint y: 566, distance: 10.5
click at [326, 566] on input "Your choice of:" at bounding box center [451, 564] width 314 height 32
click at [407, 569] on input "Your choice of:" at bounding box center [451, 564] width 314 height 32
click at [367, 561] on input "Your choice of:" at bounding box center [451, 564] width 314 height 32
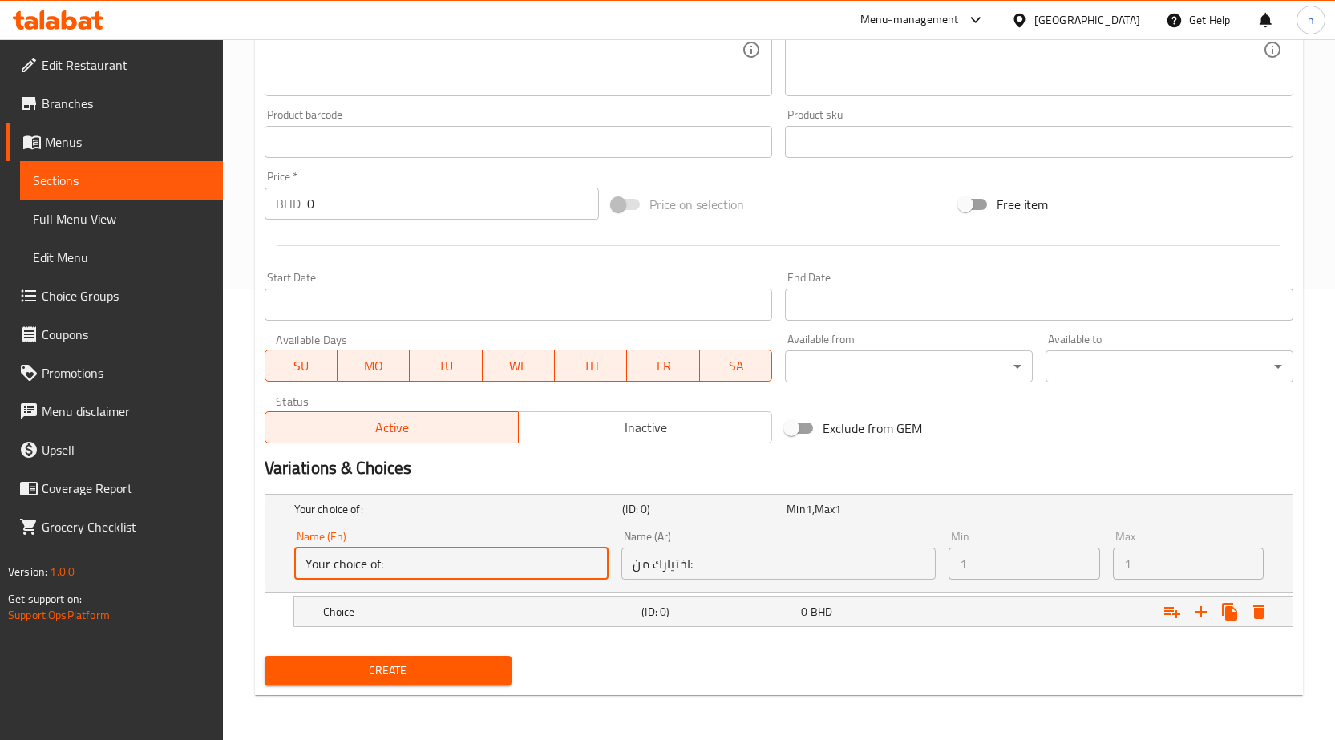
click at [382, 558] on input "Your choice of:" at bounding box center [451, 564] width 314 height 32
click at [1263, 609] on icon "Expand" at bounding box center [1259, 612] width 11 height 14
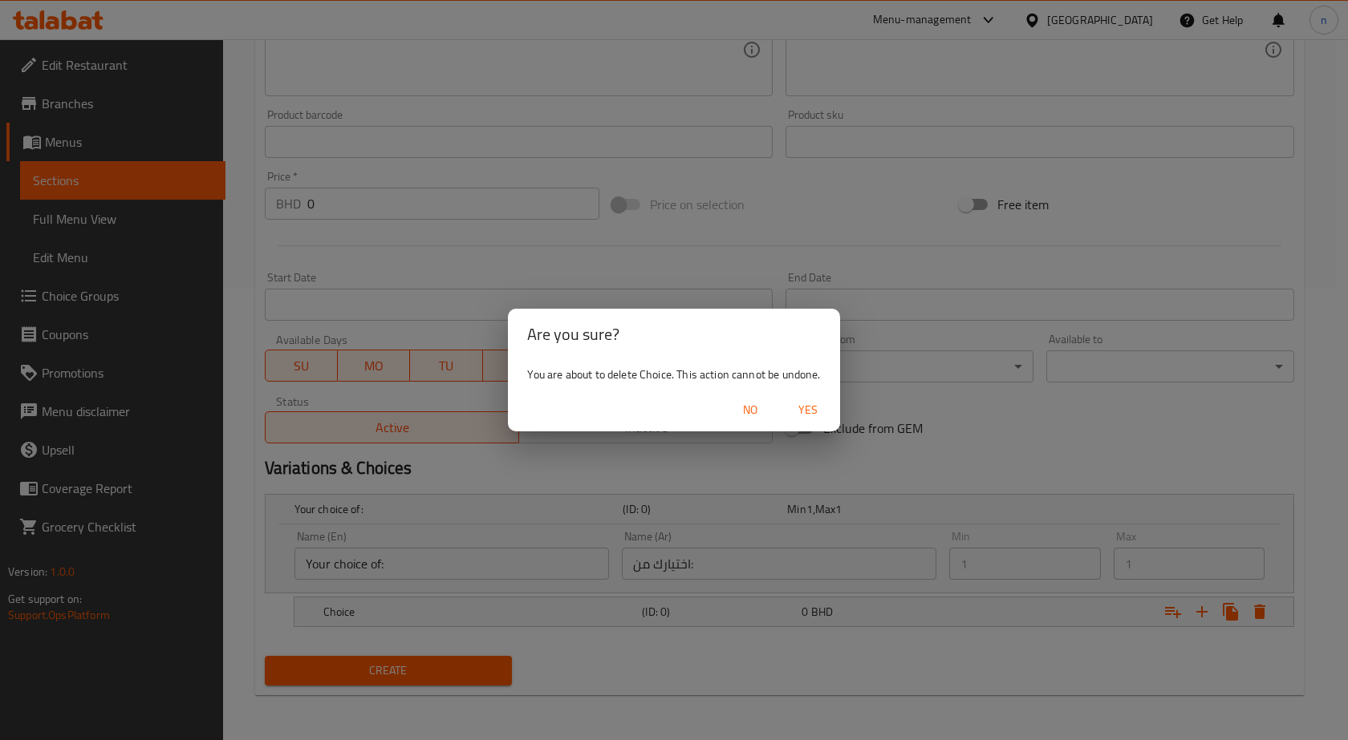
click at [804, 407] on span "Yes" at bounding box center [807, 410] width 39 height 20
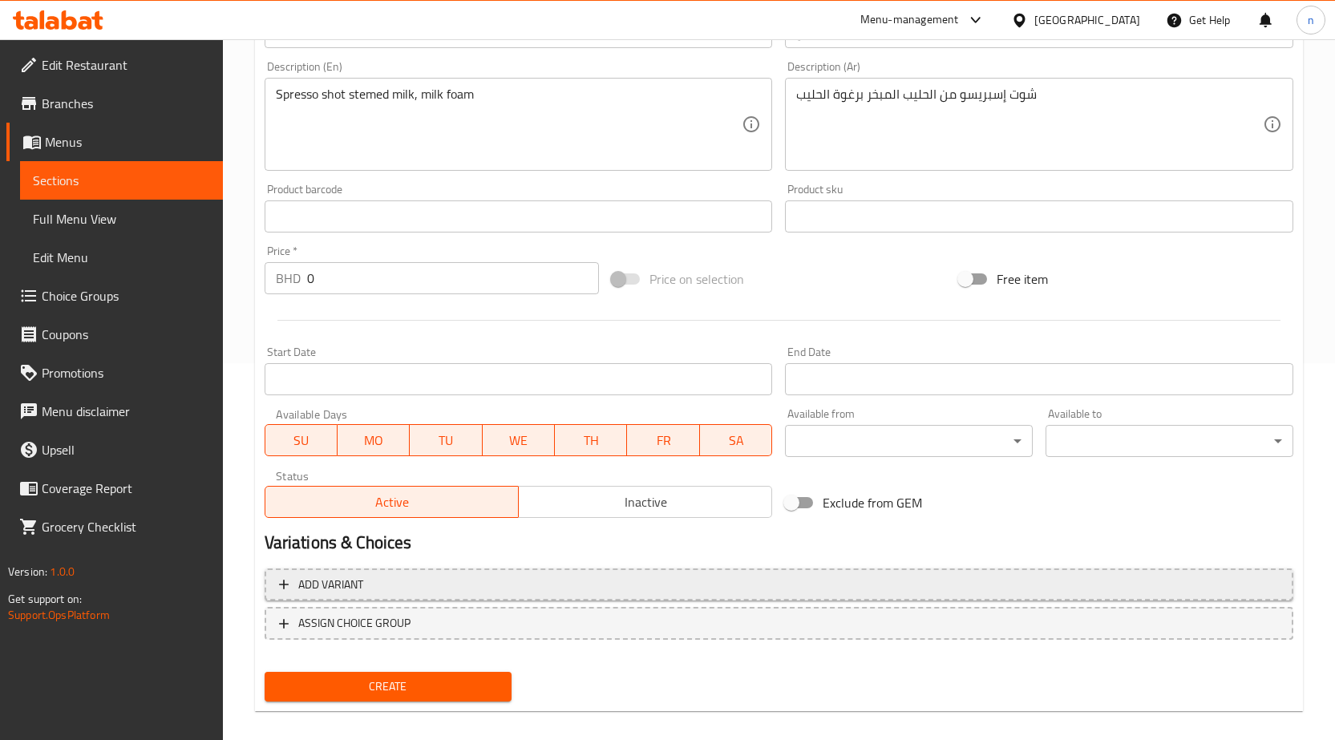
scroll to position [393, 0]
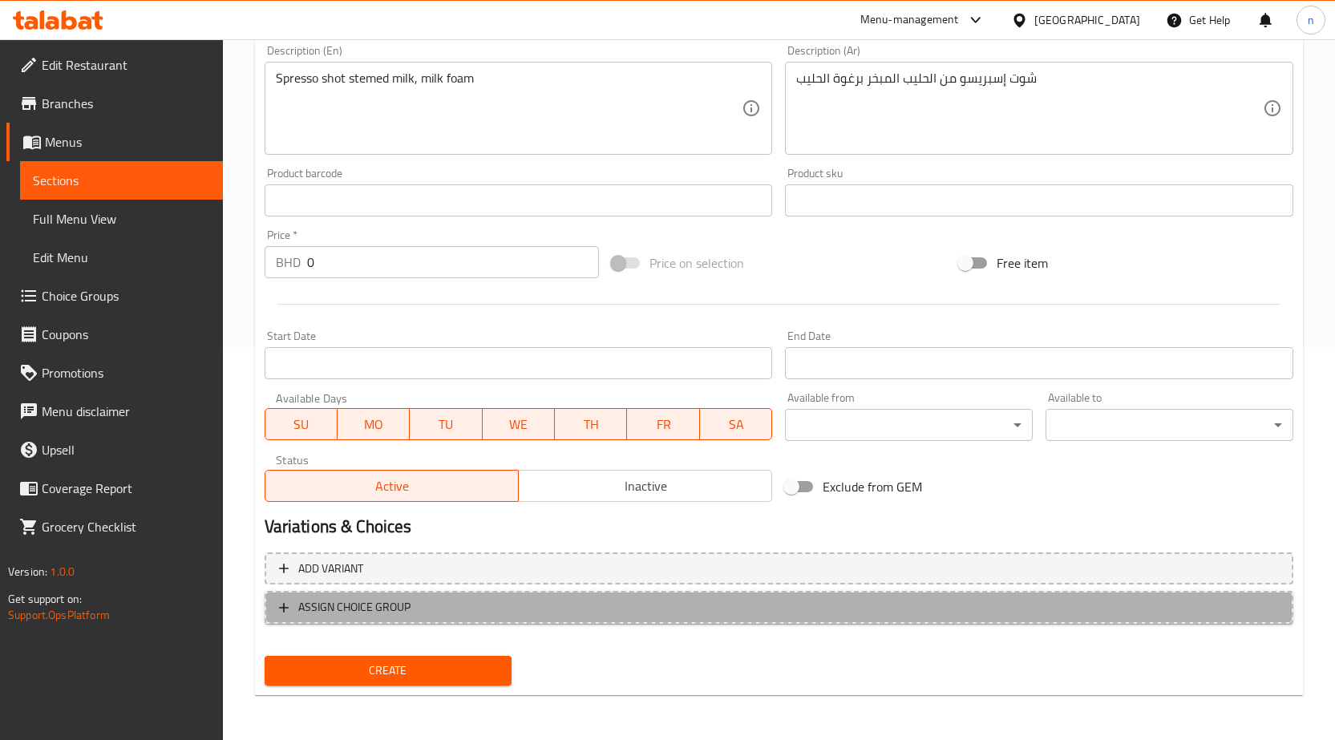
click at [469, 611] on span "ASSIGN CHOICE GROUP" at bounding box center [779, 608] width 1000 height 20
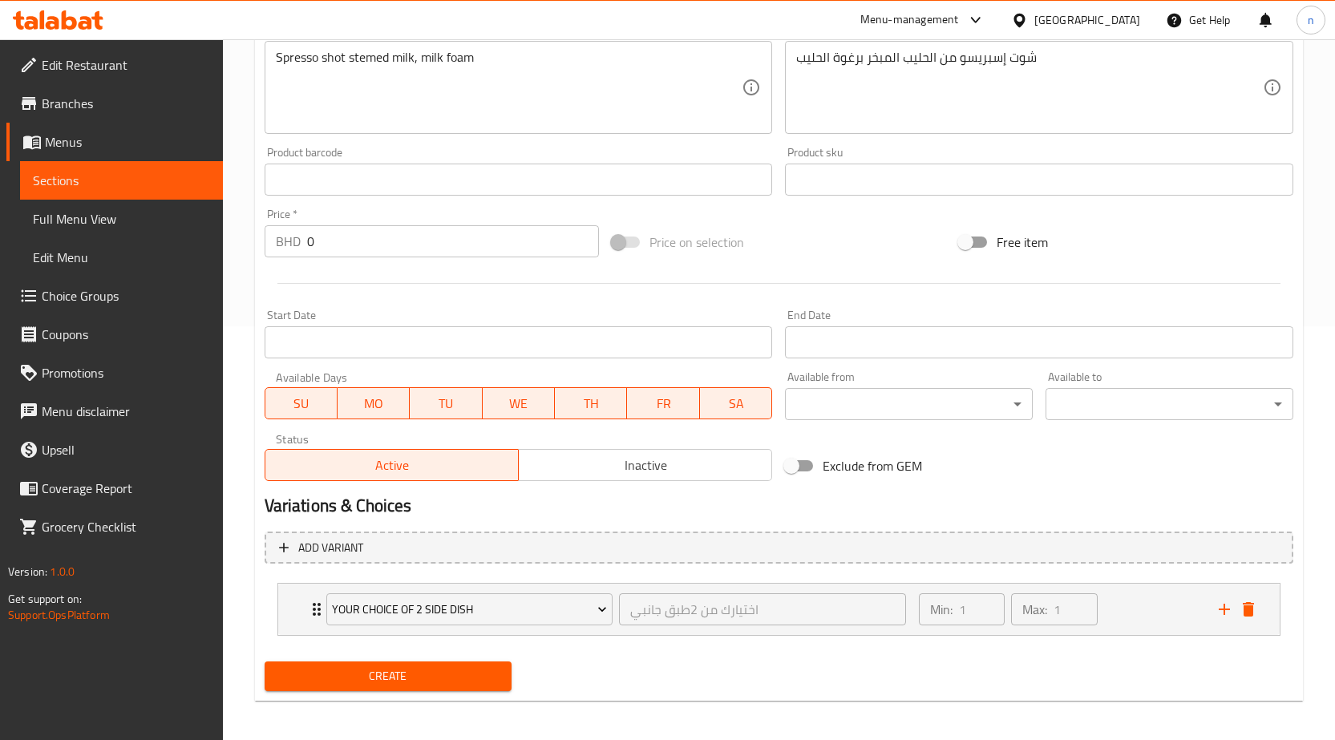
scroll to position [419, 0]
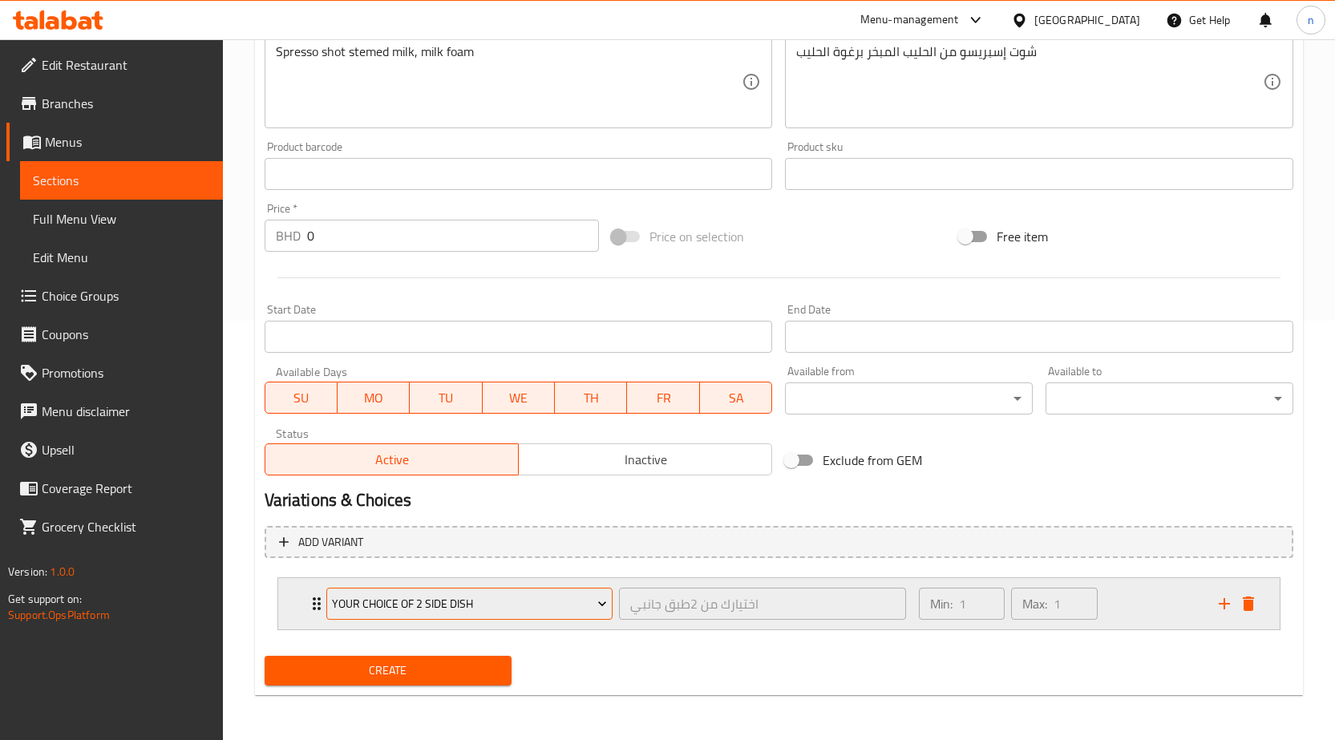
click at [517, 602] on span "your choice of 2 side dish" at bounding box center [469, 604] width 275 height 20
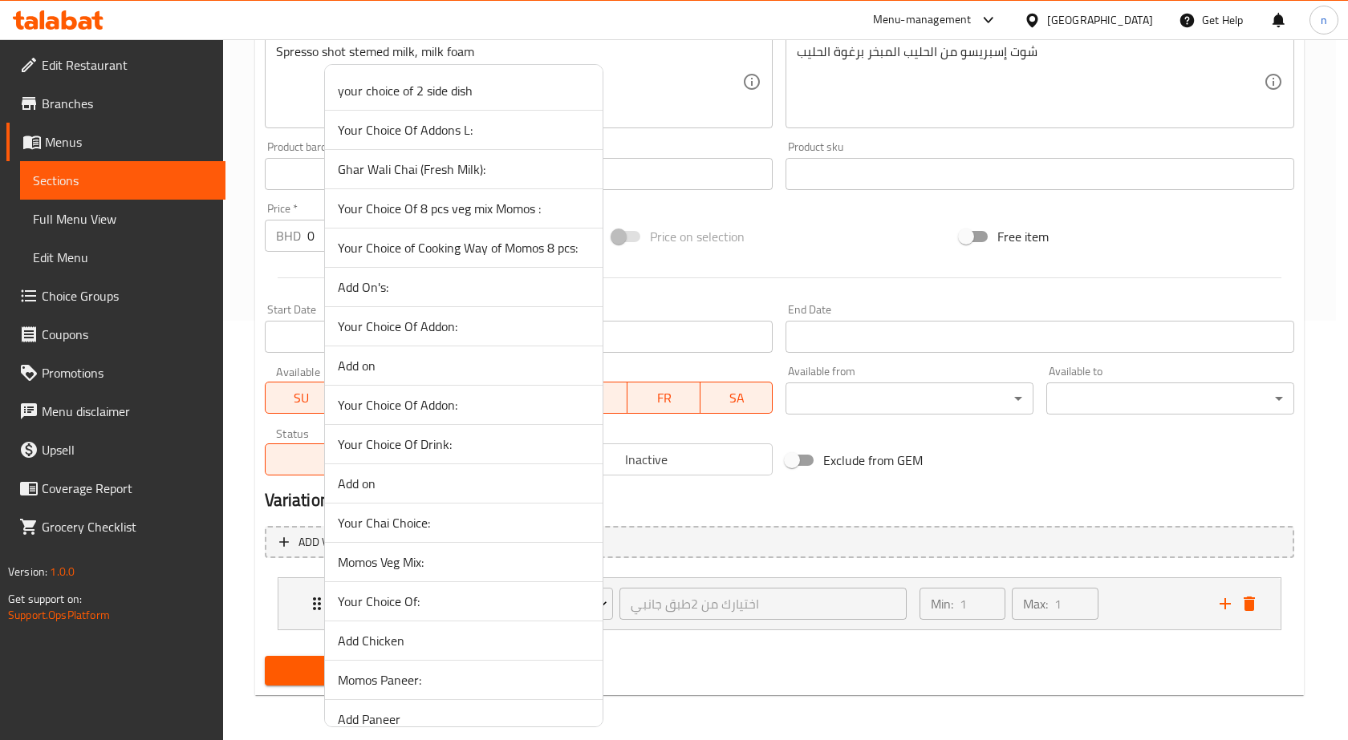
click at [256, 582] on div at bounding box center [674, 370] width 1348 height 740
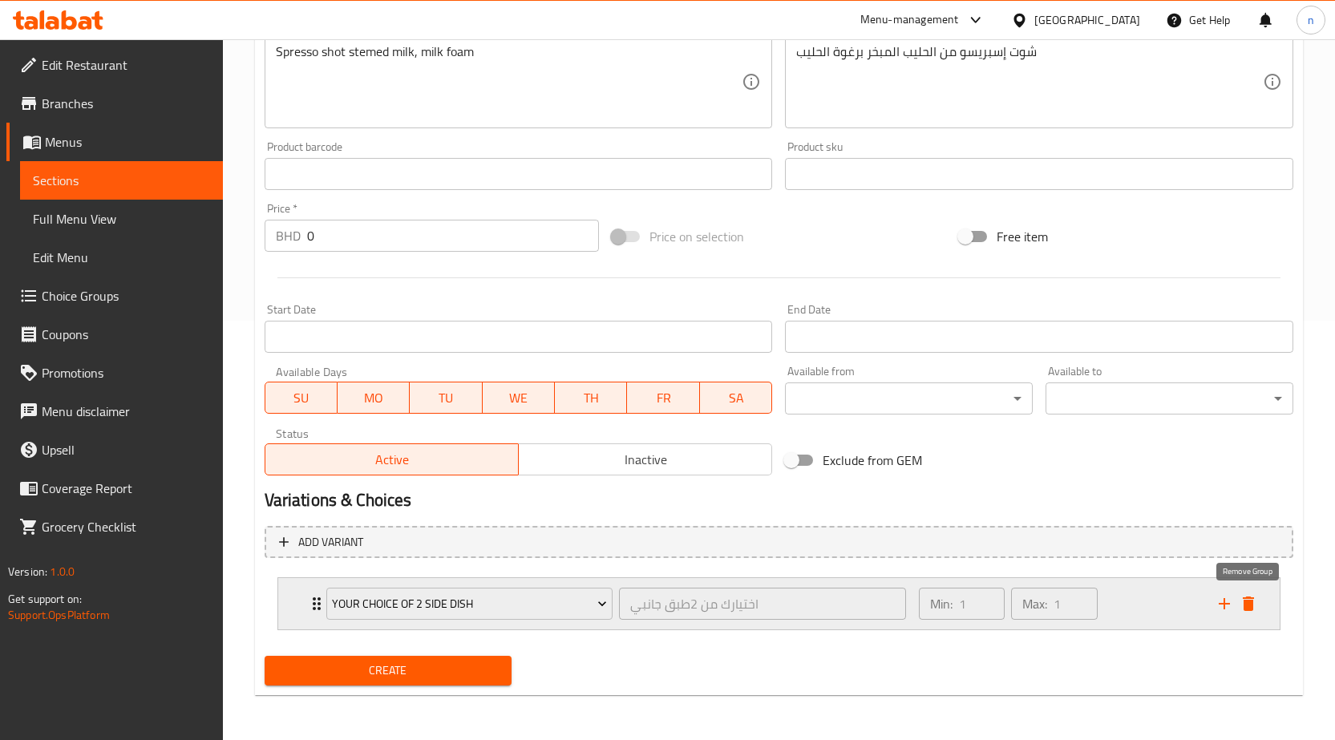
click at [1256, 606] on icon "delete" at bounding box center [1248, 603] width 19 height 19
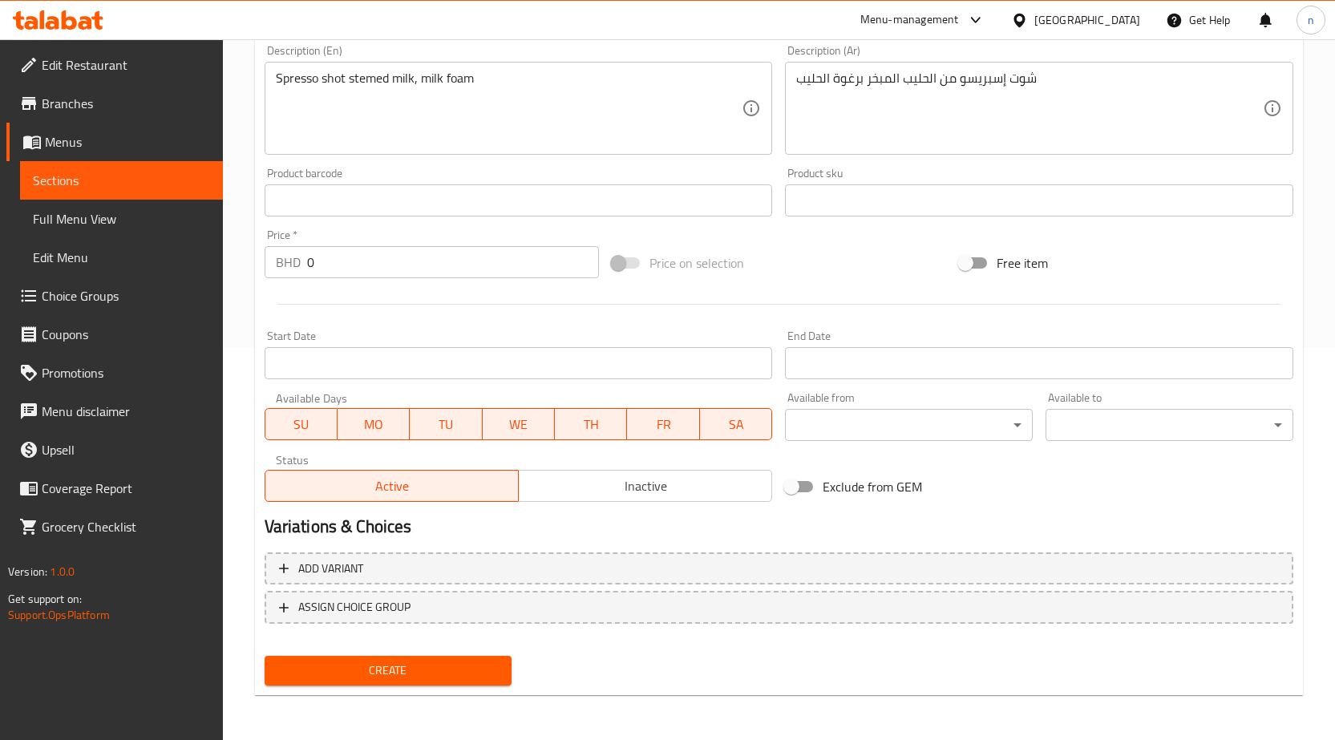
scroll to position [393, 0]
click at [395, 567] on span "Add variant" at bounding box center [779, 569] width 1000 height 20
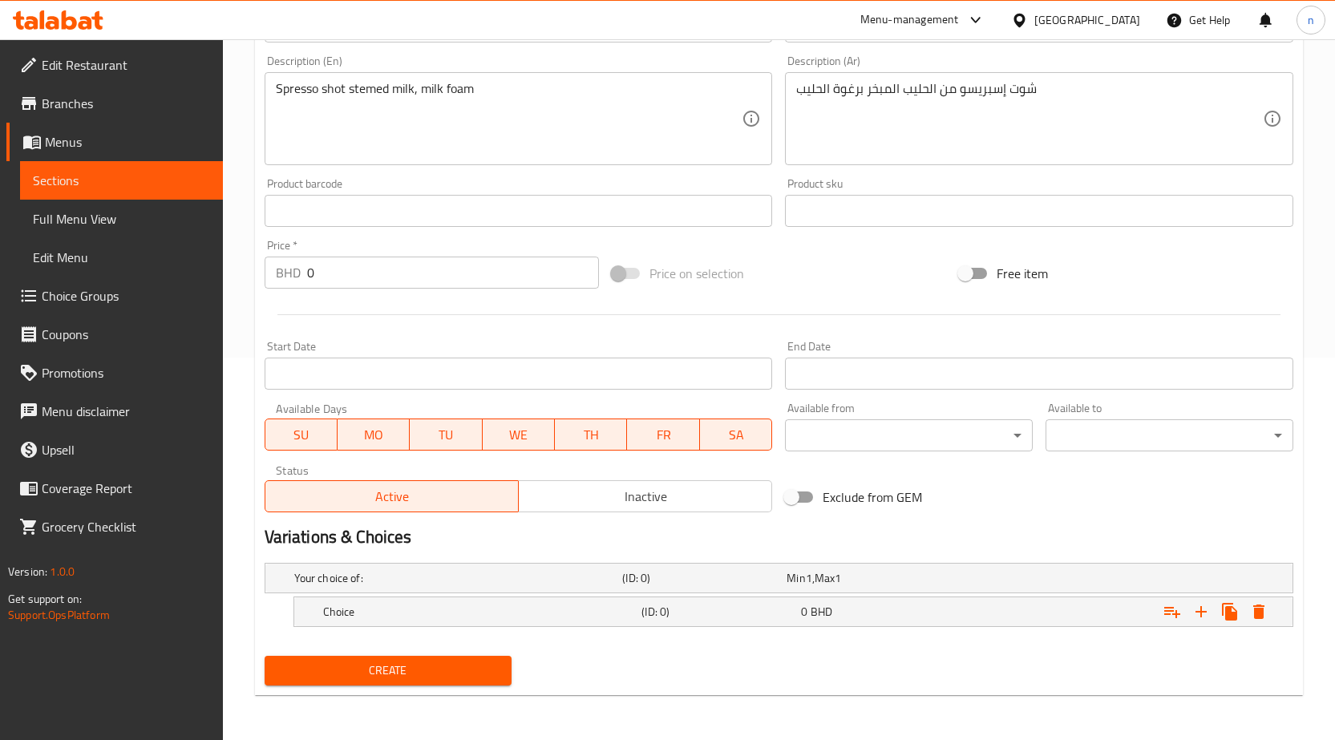
scroll to position [383, 0]
click at [388, 578] on h5 "Your choice of:" at bounding box center [455, 578] width 322 height 16
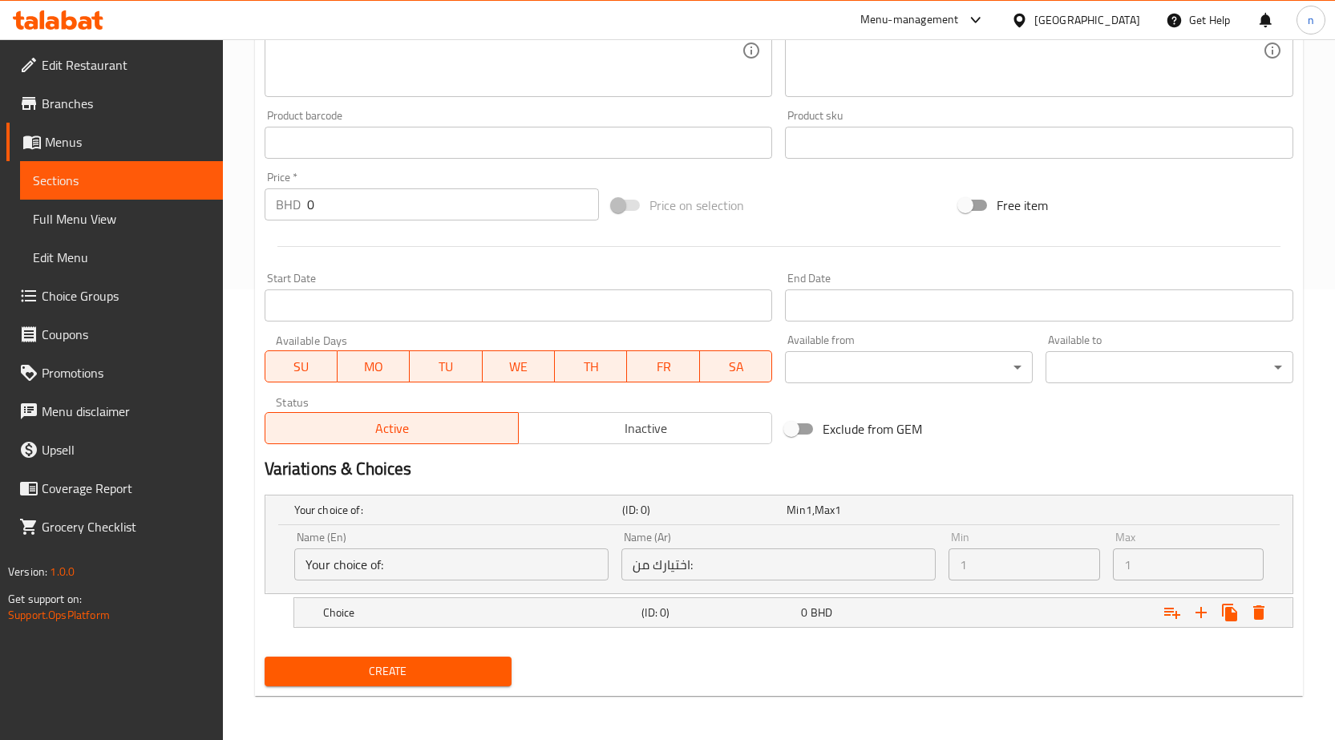
scroll to position [452, 0]
click at [369, 563] on input "Your choice of:" at bounding box center [451, 564] width 314 height 32
click at [383, 561] on input "Your choice of:" at bounding box center [451, 564] width 314 height 32
click at [383, 562] on input "Your choice of:" at bounding box center [451, 564] width 314 height 32
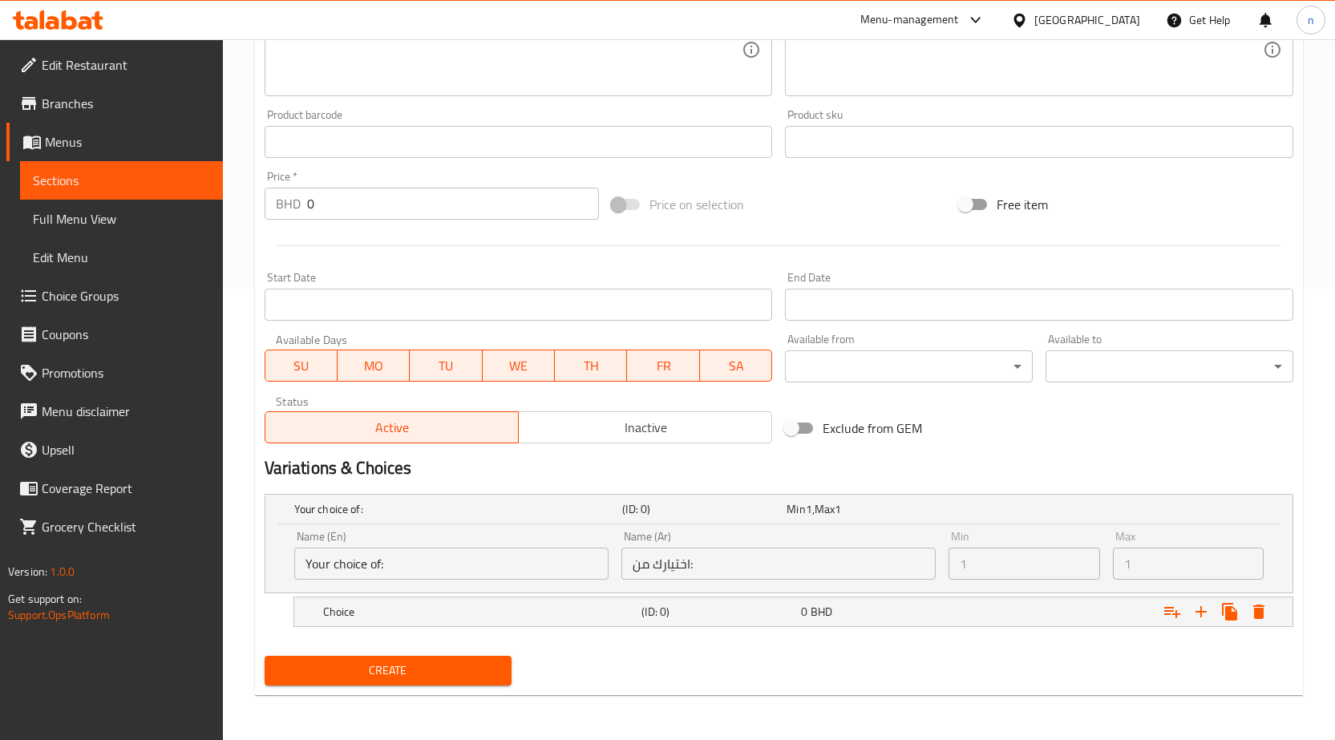
click at [429, 586] on div "Name (En) Your choice of: Name (En)" at bounding box center [451, 556] width 327 height 62
click at [386, 569] on input "Your choice of:" at bounding box center [451, 564] width 314 height 32
click at [390, 569] on input "Your choice of:" at bounding box center [451, 564] width 314 height 32
click at [789, 566] on input "اختيارك من:" at bounding box center [779, 564] width 314 height 32
click at [640, 559] on input "اختيارك من:" at bounding box center [779, 564] width 314 height 32
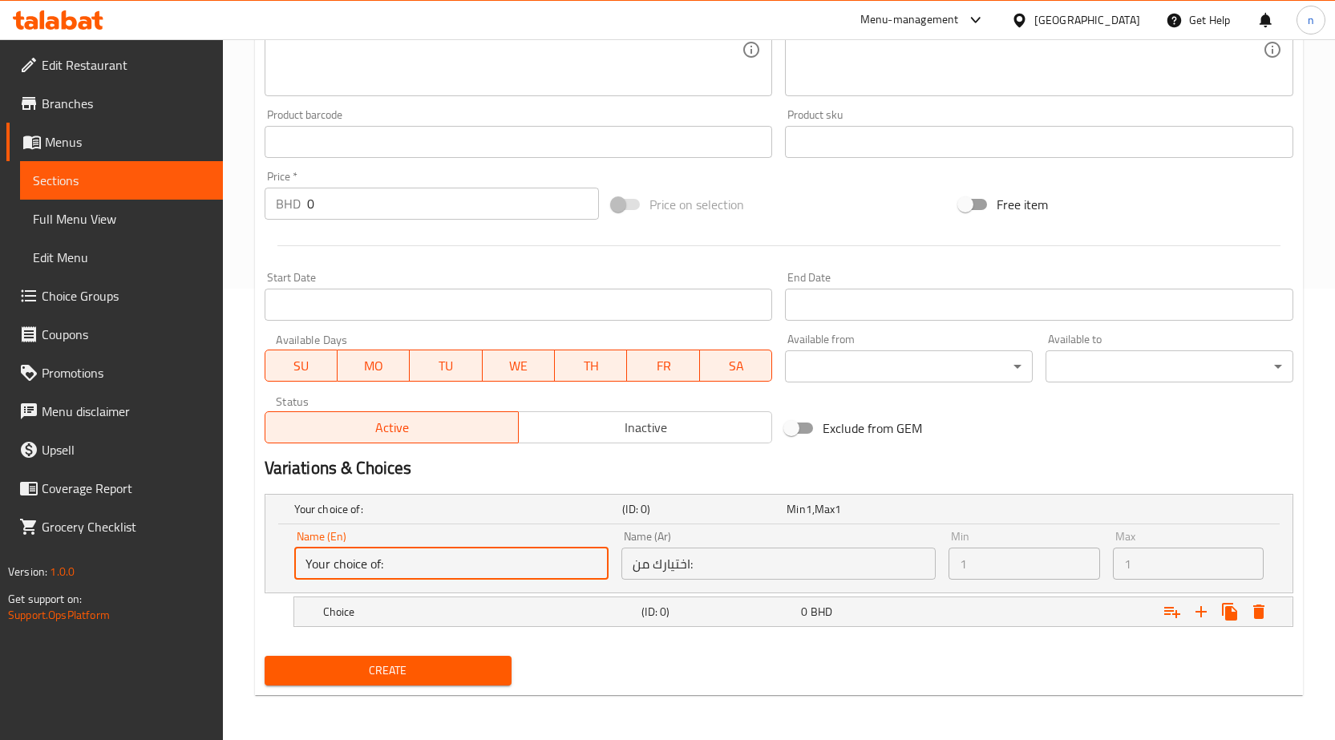
click at [432, 574] on input "Your choice of:" at bounding box center [451, 564] width 314 height 32
click at [400, 558] on input "Your choice of:" at bounding box center [451, 564] width 314 height 32
click at [392, 607] on h5 "Choice" at bounding box center [479, 612] width 313 height 16
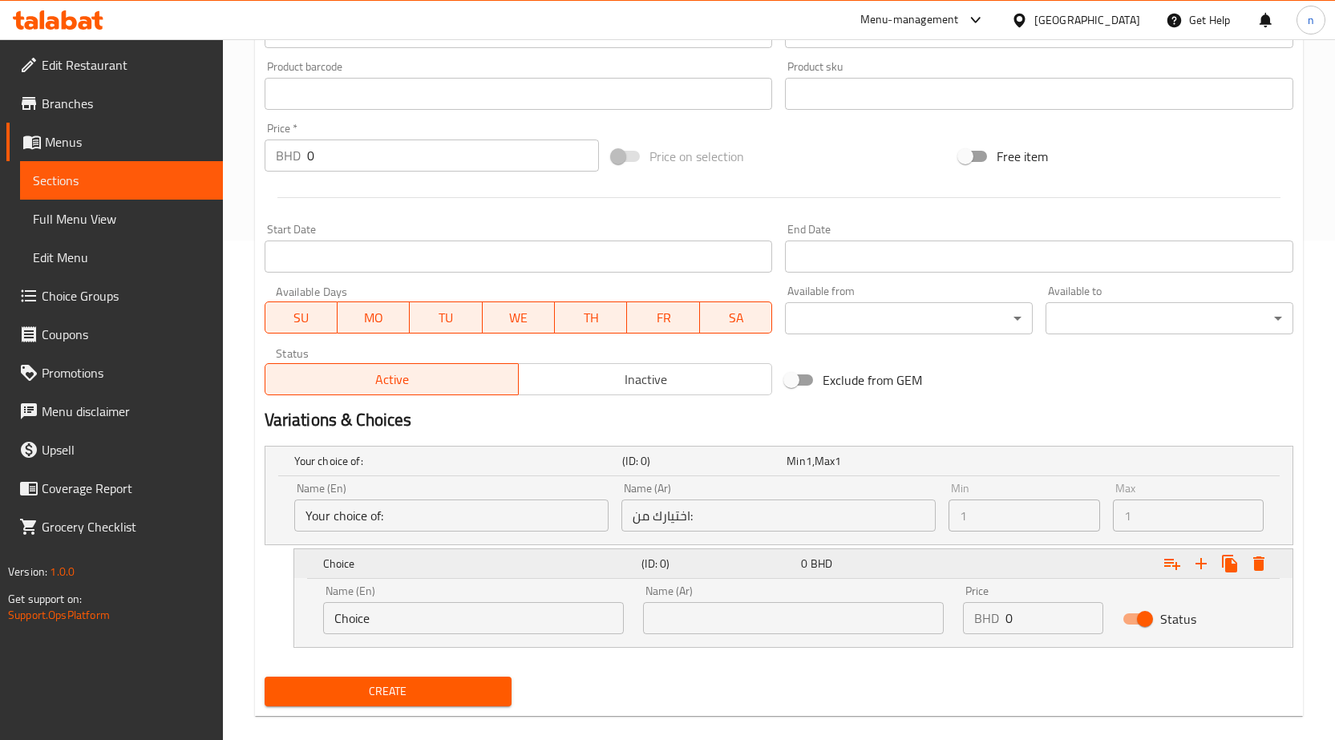
scroll to position [521, 0]
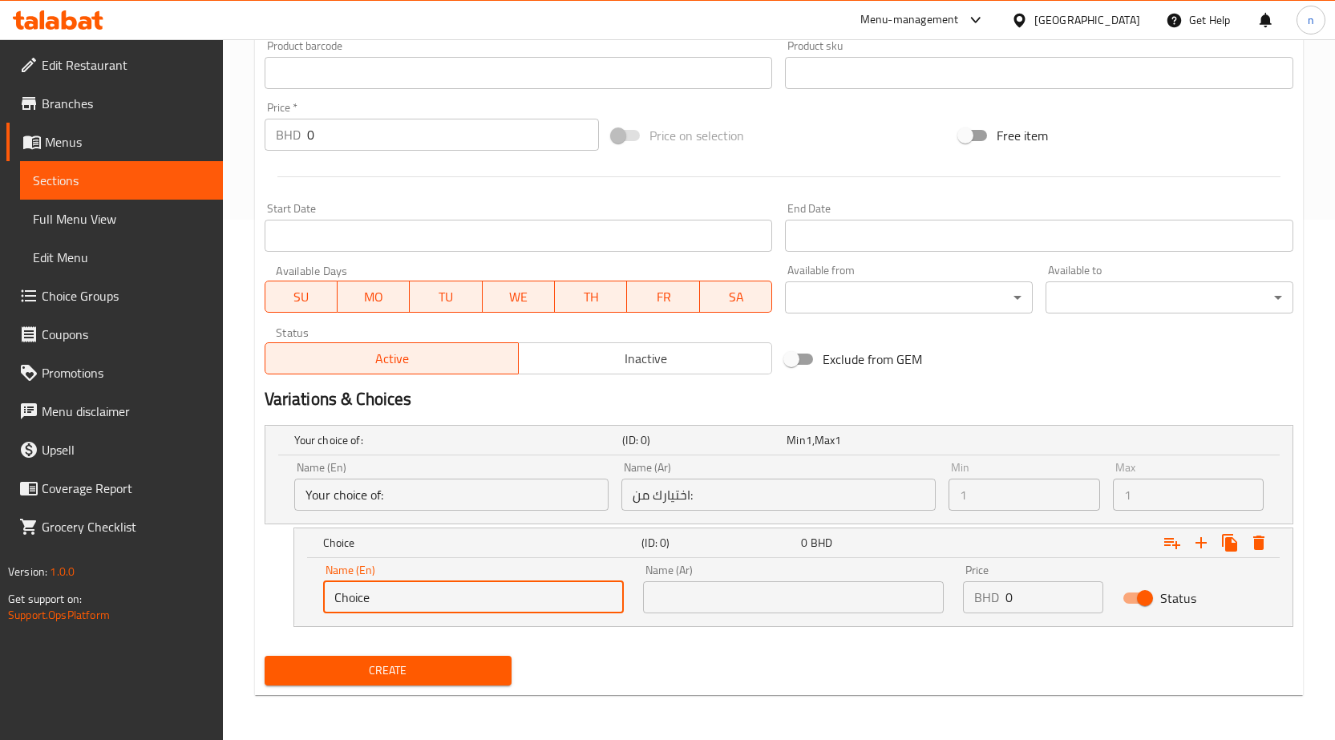
click at [378, 594] on input "Choice" at bounding box center [473, 598] width 301 height 32
click at [1194, 549] on icon "Expand" at bounding box center [1201, 542] width 19 height 19
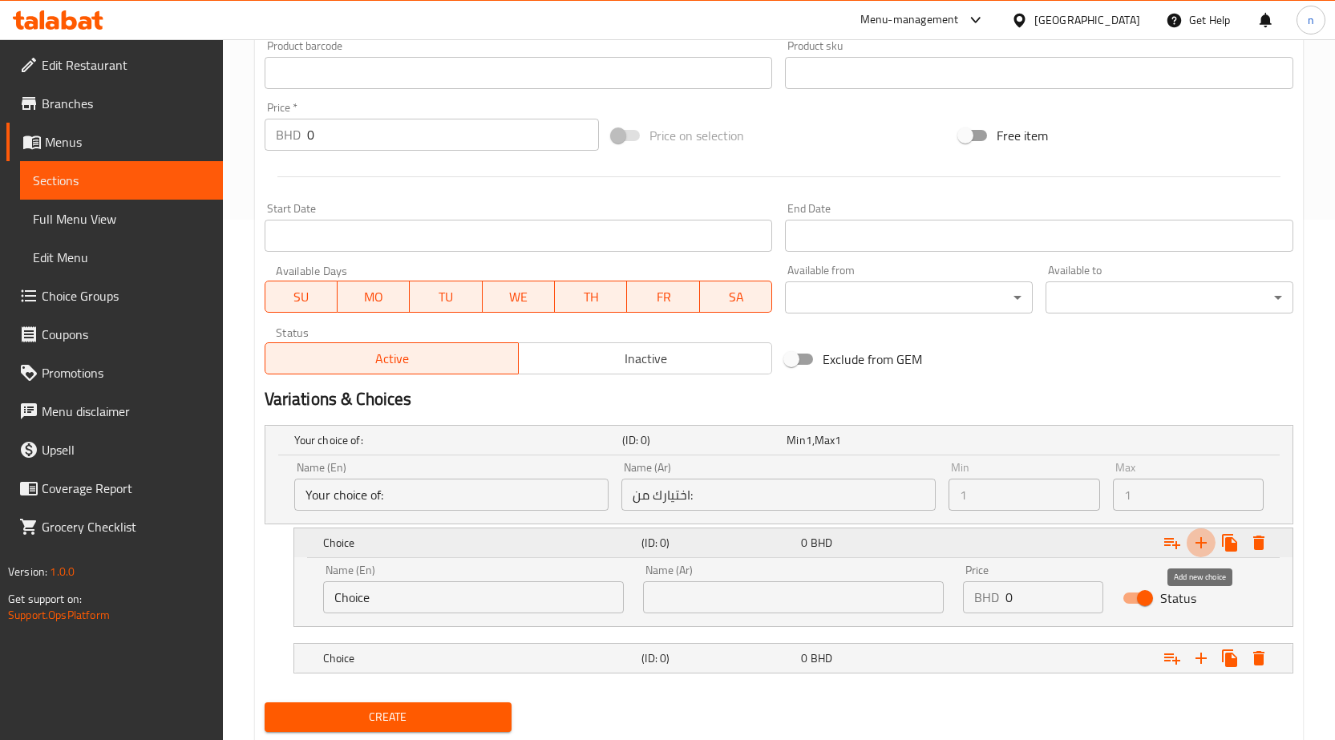
click at [1200, 552] on icon "Expand" at bounding box center [1201, 542] width 19 height 19
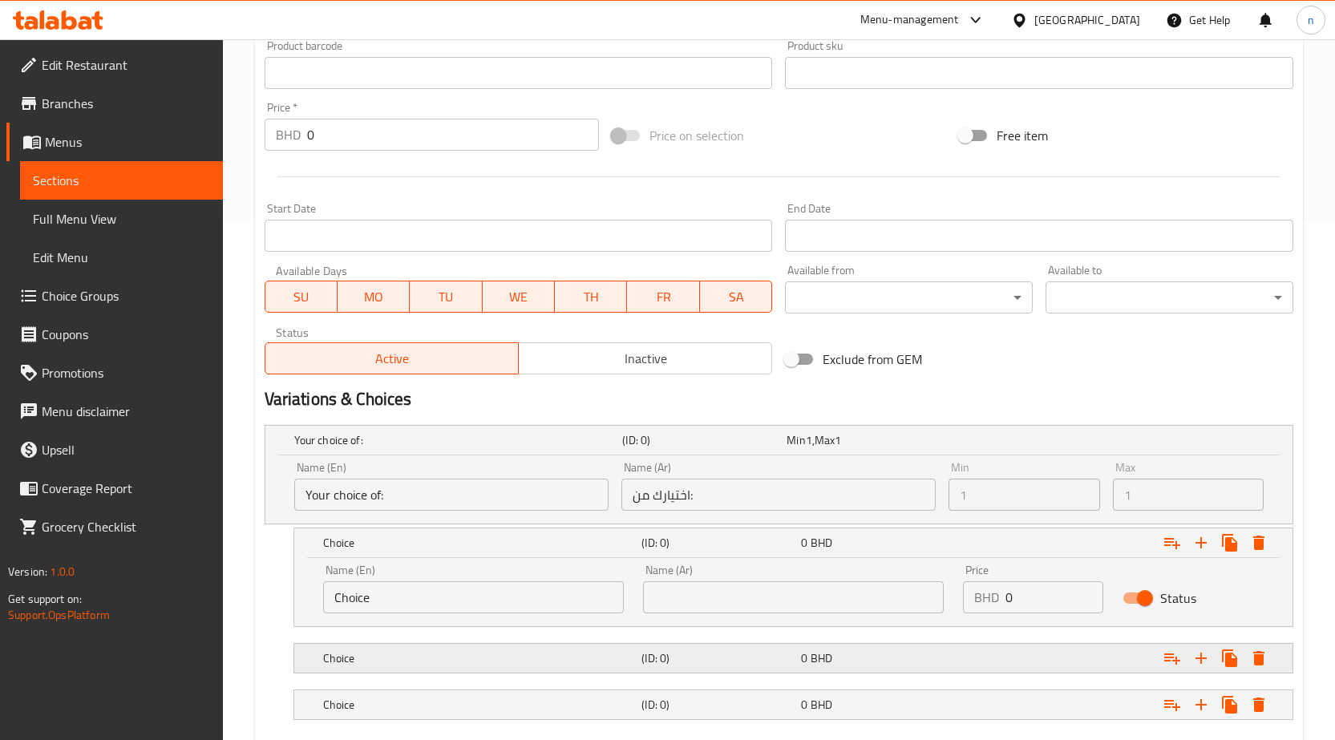
scroll to position [601, 0]
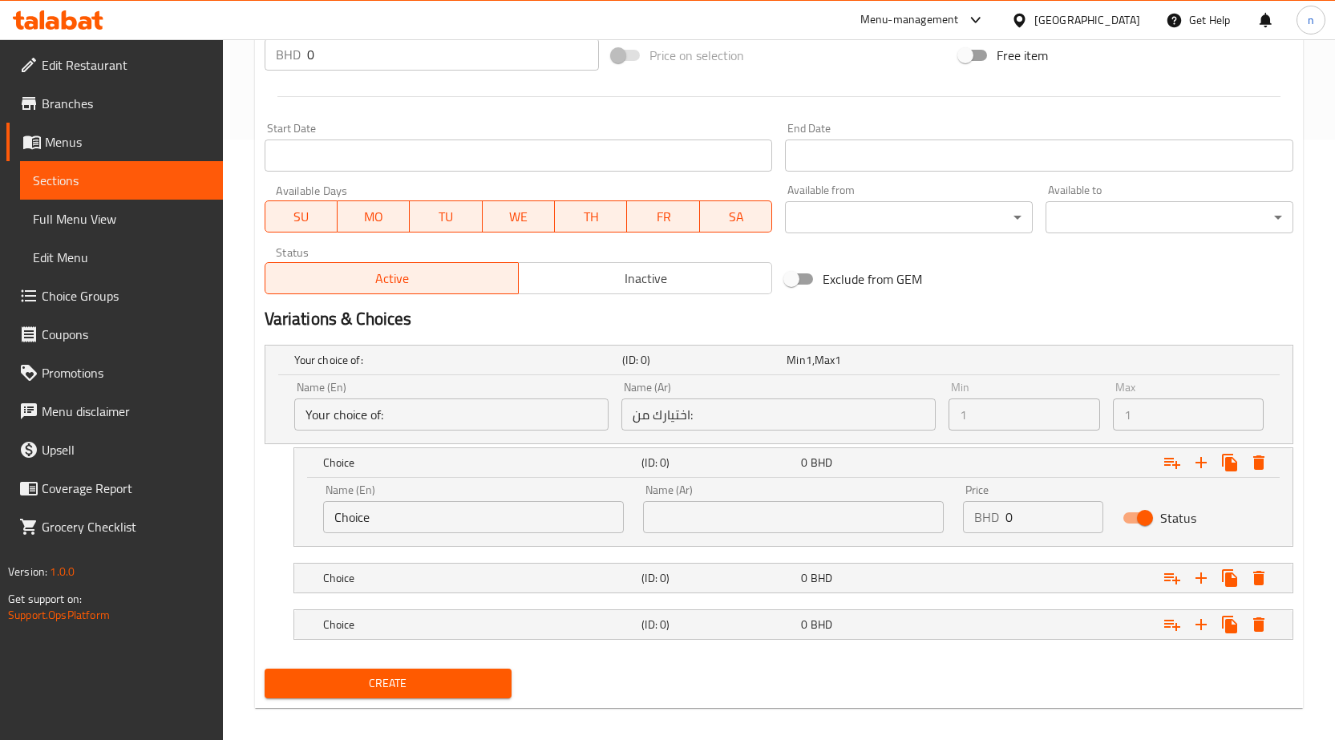
click at [411, 410] on input "Your choice of:" at bounding box center [451, 415] width 314 height 32
click at [414, 414] on input "Your choice of:" at bounding box center [451, 415] width 314 height 32
click at [403, 525] on input "Choice" at bounding box center [473, 517] width 301 height 32
click at [388, 565] on div "Choice (ID: 0) 0 BHD" at bounding box center [798, 578] width 957 height 35
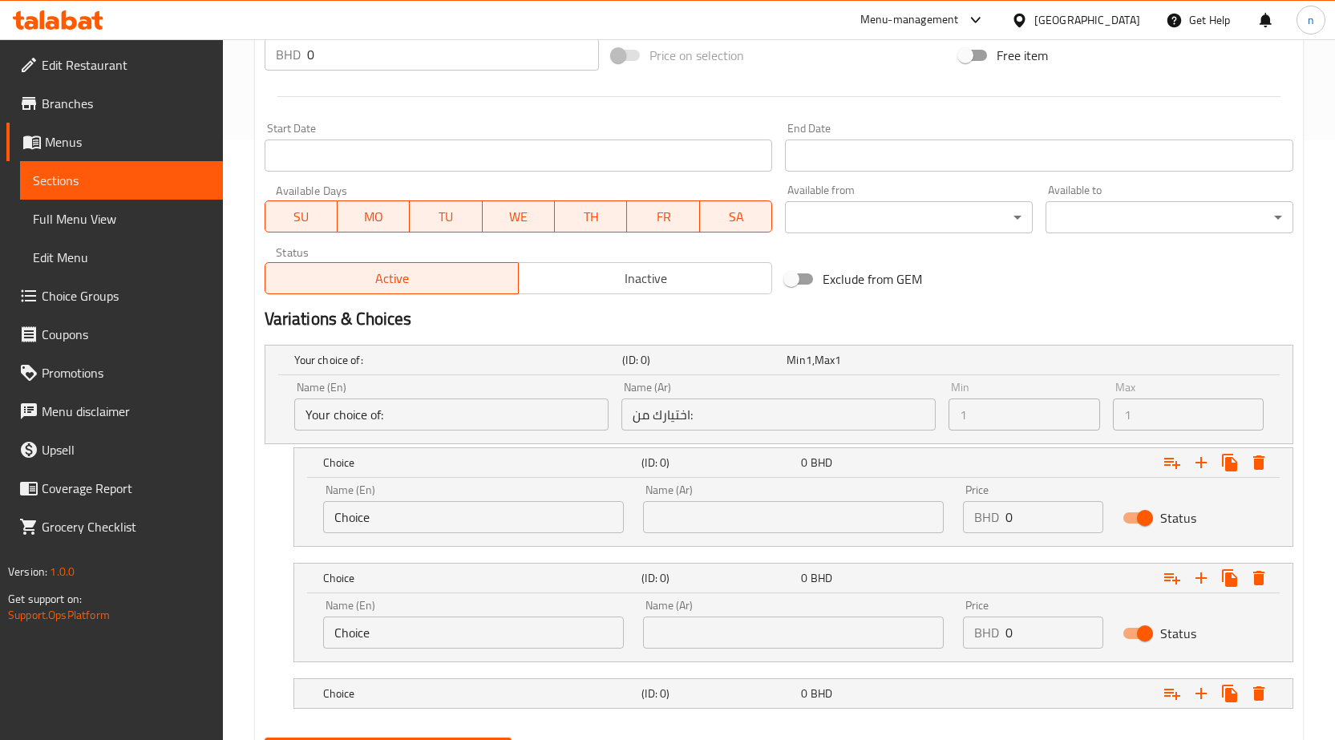
click at [387, 636] on input "Choice" at bounding box center [473, 633] width 301 height 32
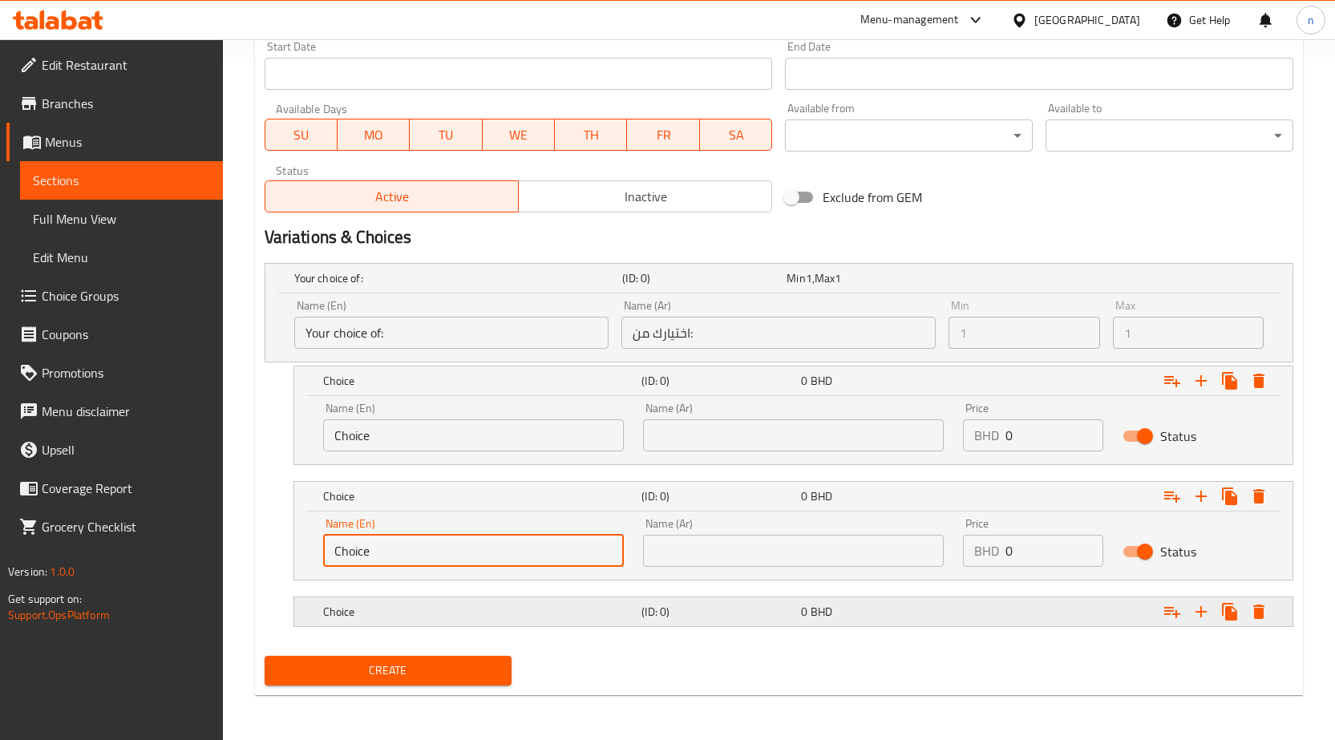
click at [375, 616] on h5 "Choice" at bounding box center [479, 612] width 313 height 16
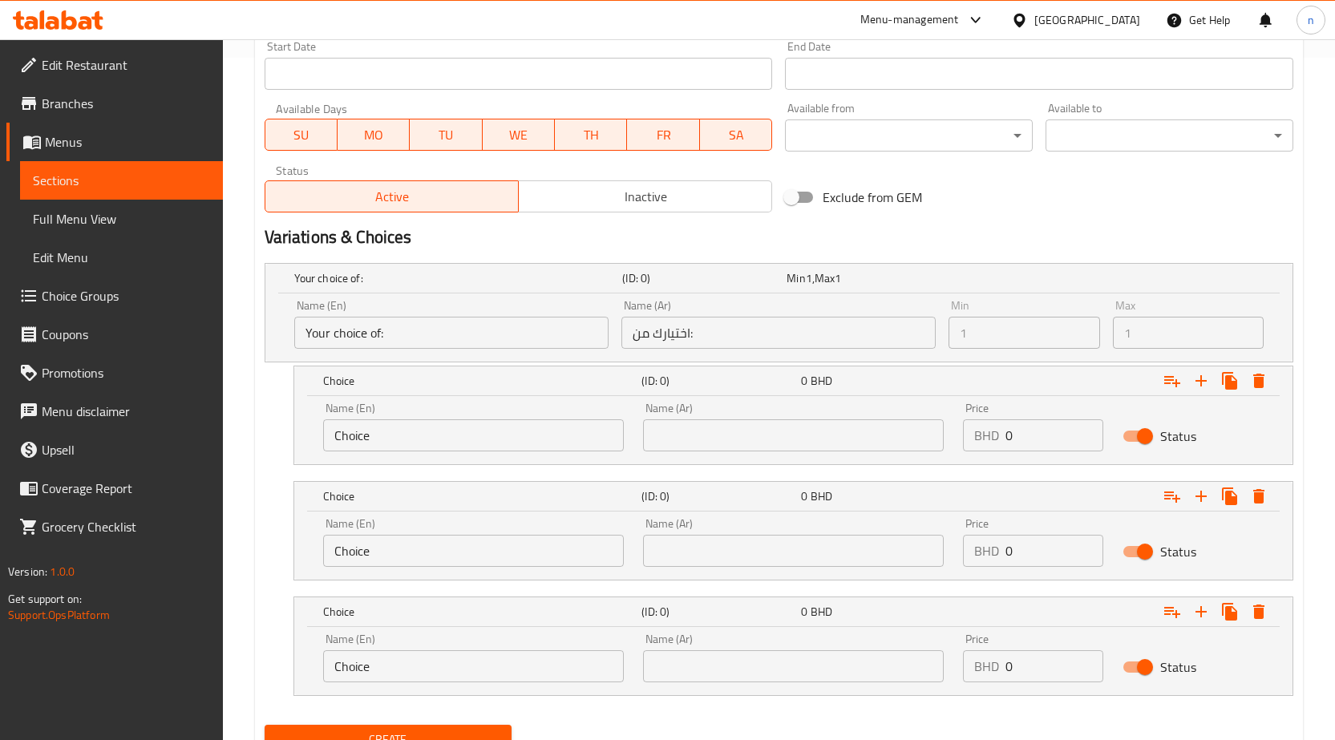
click at [391, 654] on input "Choice" at bounding box center [473, 667] width 301 height 32
click at [379, 435] on input "Choice" at bounding box center [473, 435] width 301 height 32
type input "Small"
click at [703, 432] on input "text" at bounding box center [793, 435] width 301 height 32
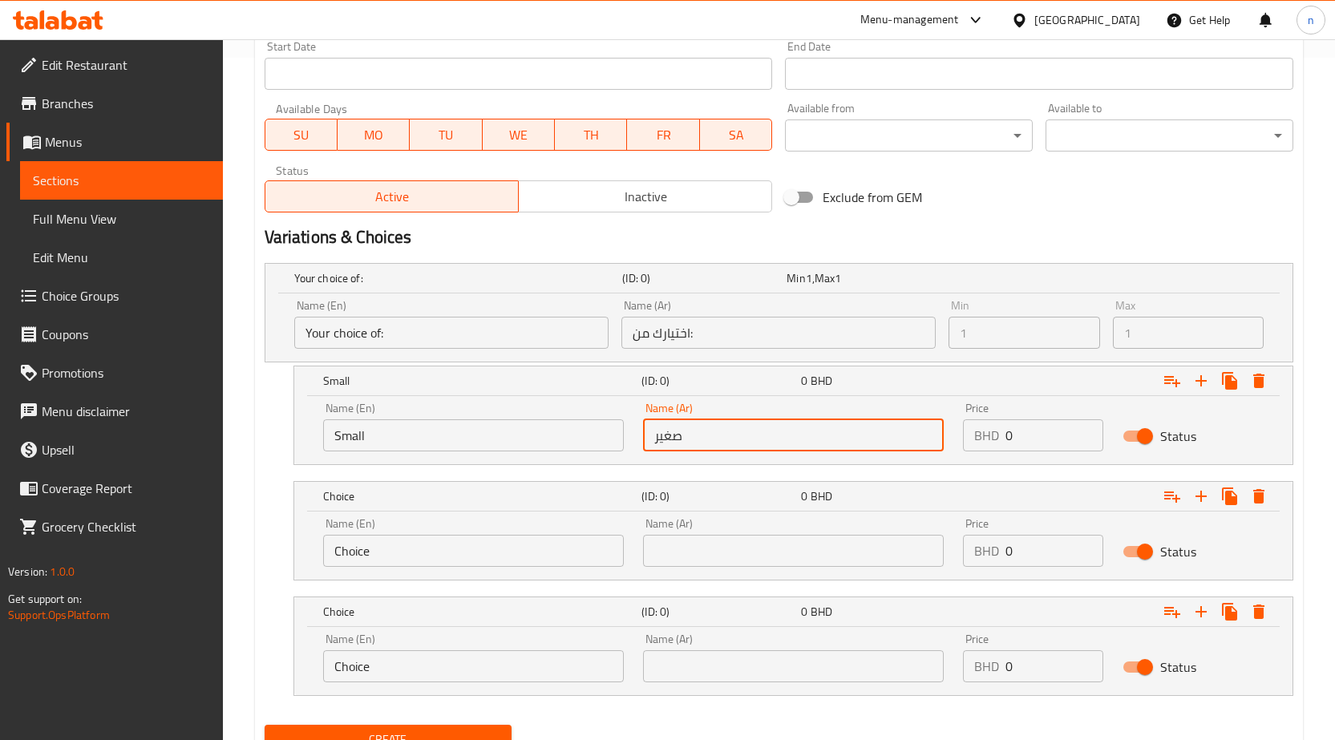
type input "صغير"
click at [1010, 432] on input "0" at bounding box center [1055, 435] width 99 height 32
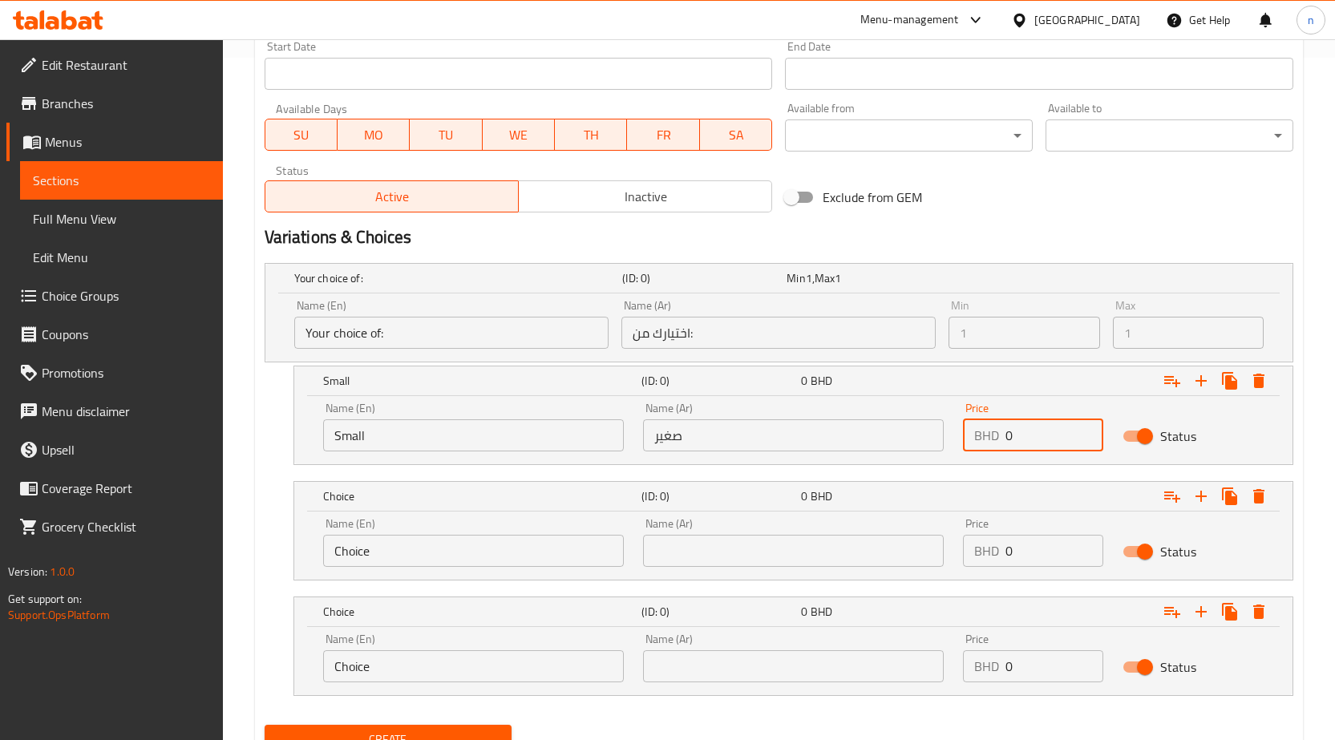
click at [1010, 432] on input "0" at bounding box center [1055, 435] width 99 height 32
click at [1007, 439] on input "0" at bounding box center [1055, 435] width 99 height 32
type input "50"
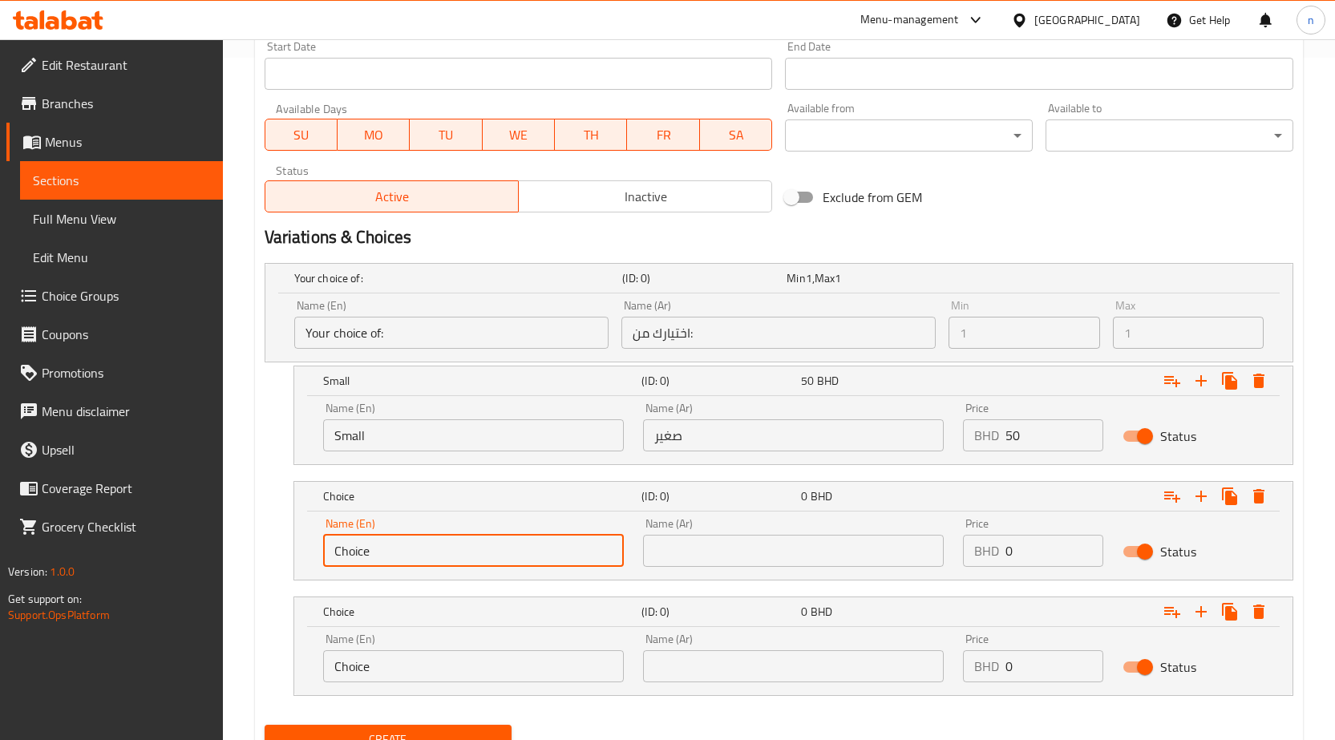
click at [379, 551] on input "Choice" at bounding box center [473, 551] width 301 height 32
type input "’"
type input "Medium"
click at [722, 553] on input "text" at bounding box center [793, 551] width 301 height 32
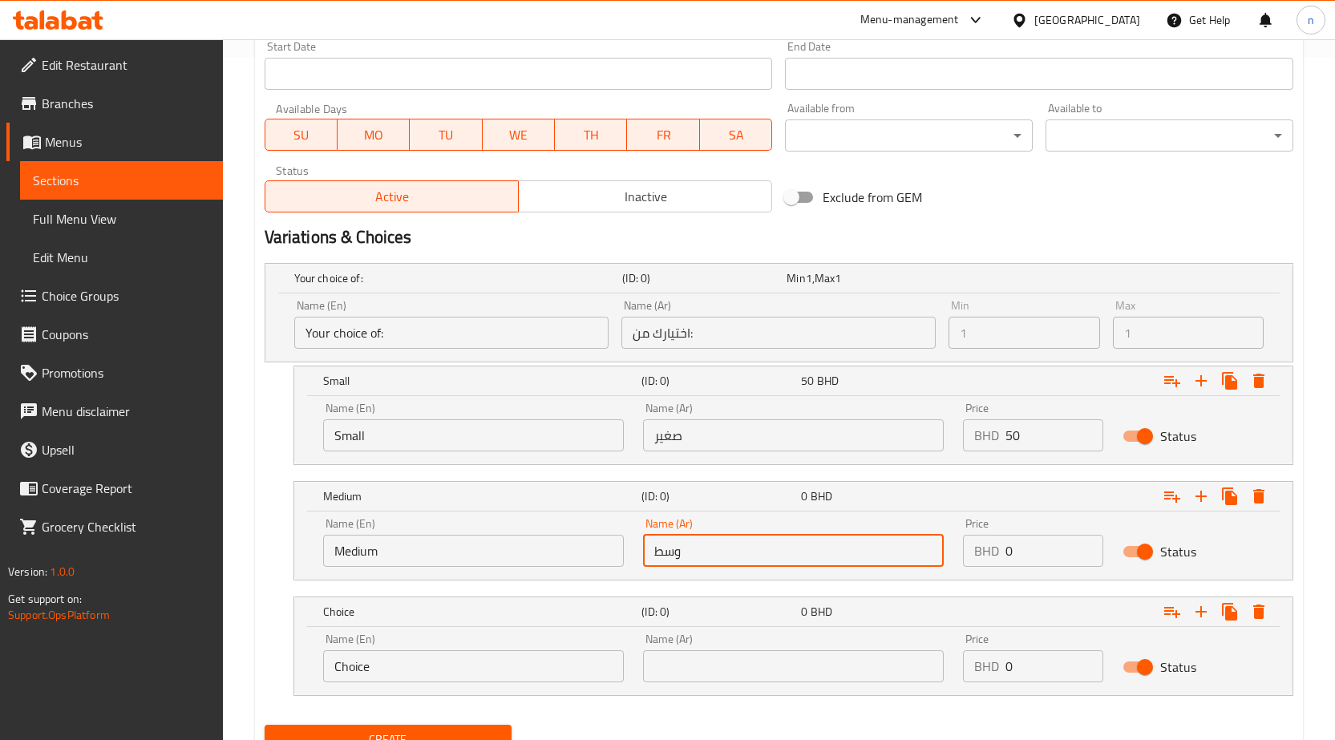
type input "وسط"
click at [1011, 551] on input "0" at bounding box center [1055, 551] width 99 height 32
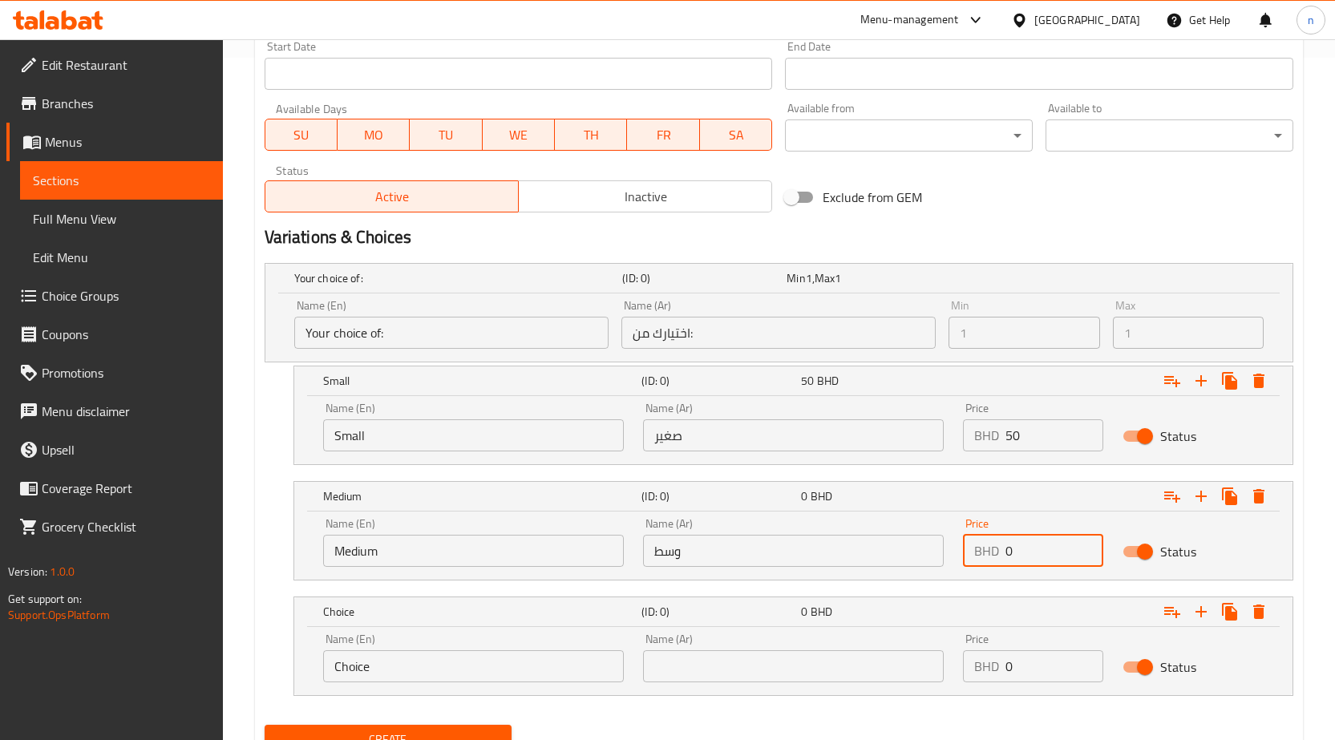
click at [1011, 551] on input "0" at bounding box center [1055, 551] width 99 height 32
click at [1009, 554] on input "0" at bounding box center [1055, 551] width 99 height 32
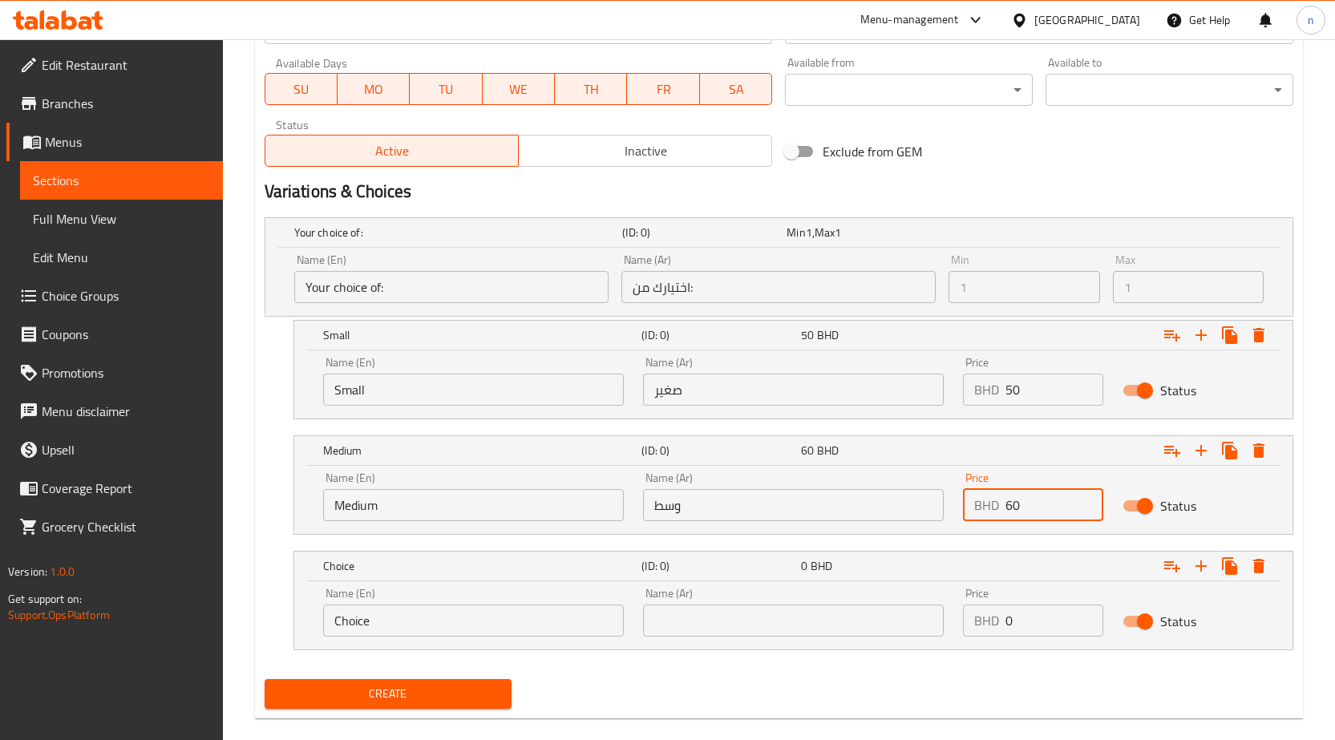
scroll to position [752, 0]
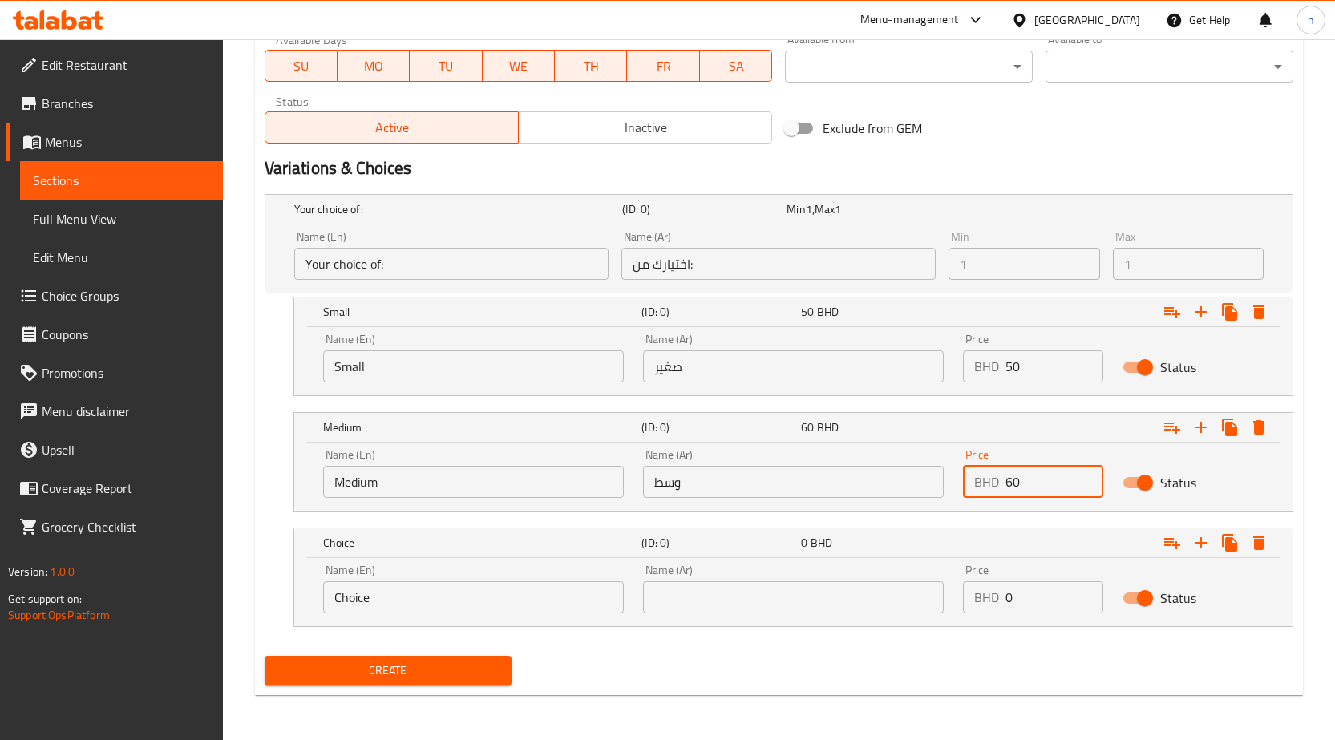
type input "60"
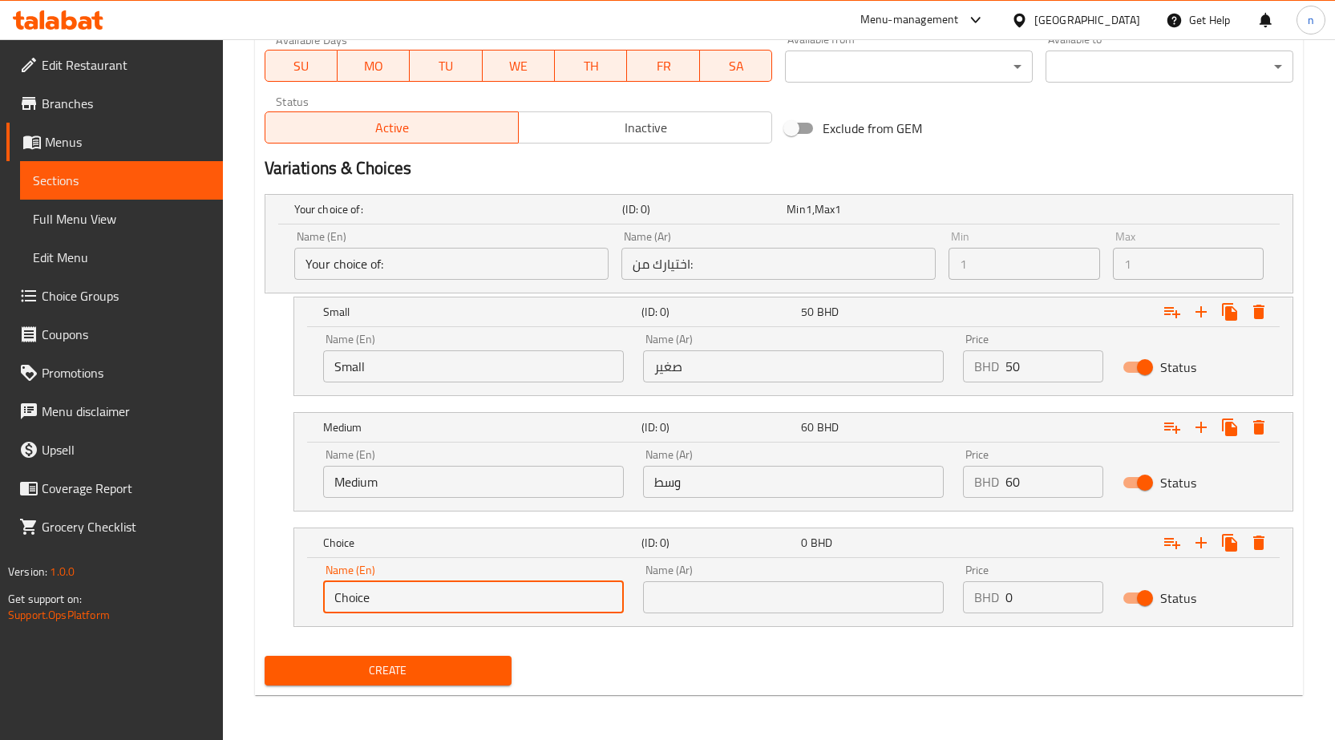
click at [373, 598] on input "Choice" at bounding box center [473, 598] width 301 height 32
type input "Large"
click at [675, 593] on input "text" at bounding box center [793, 598] width 301 height 32
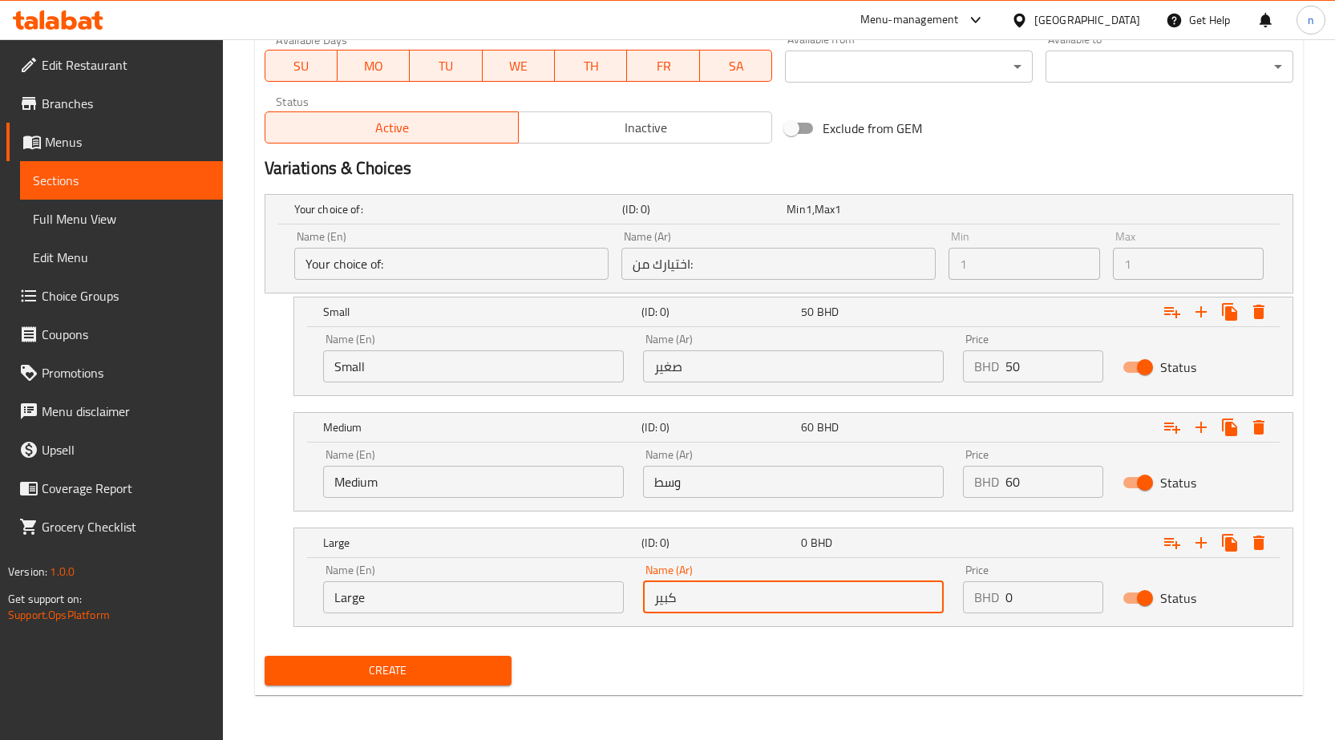
type input "كبير"
click at [1007, 591] on input "0" at bounding box center [1055, 598] width 99 height 32
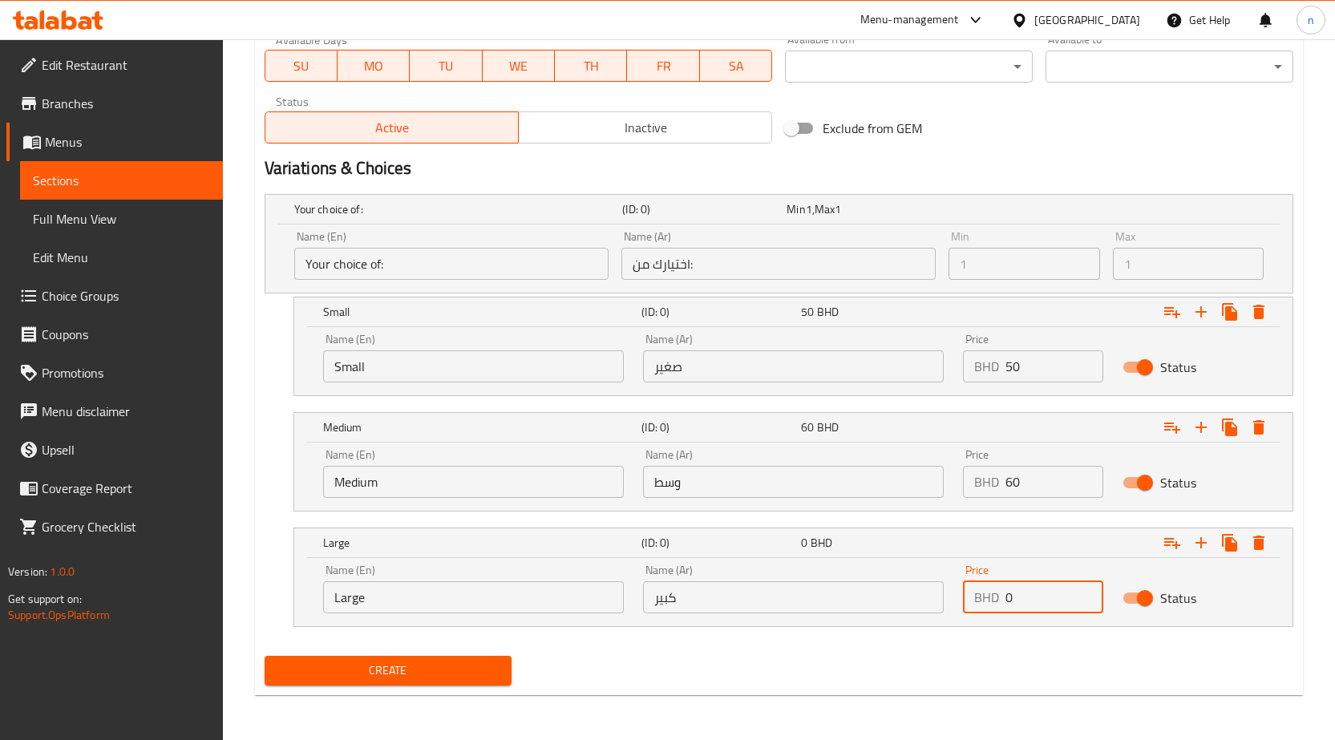
click at [1007, 591] on input "0" at bounding box center [1055, 598] width 99 height 32
type input "70"
click at [1203, 311] on icon "Expand" at bounding box center [1201, 311] width 11 height 11
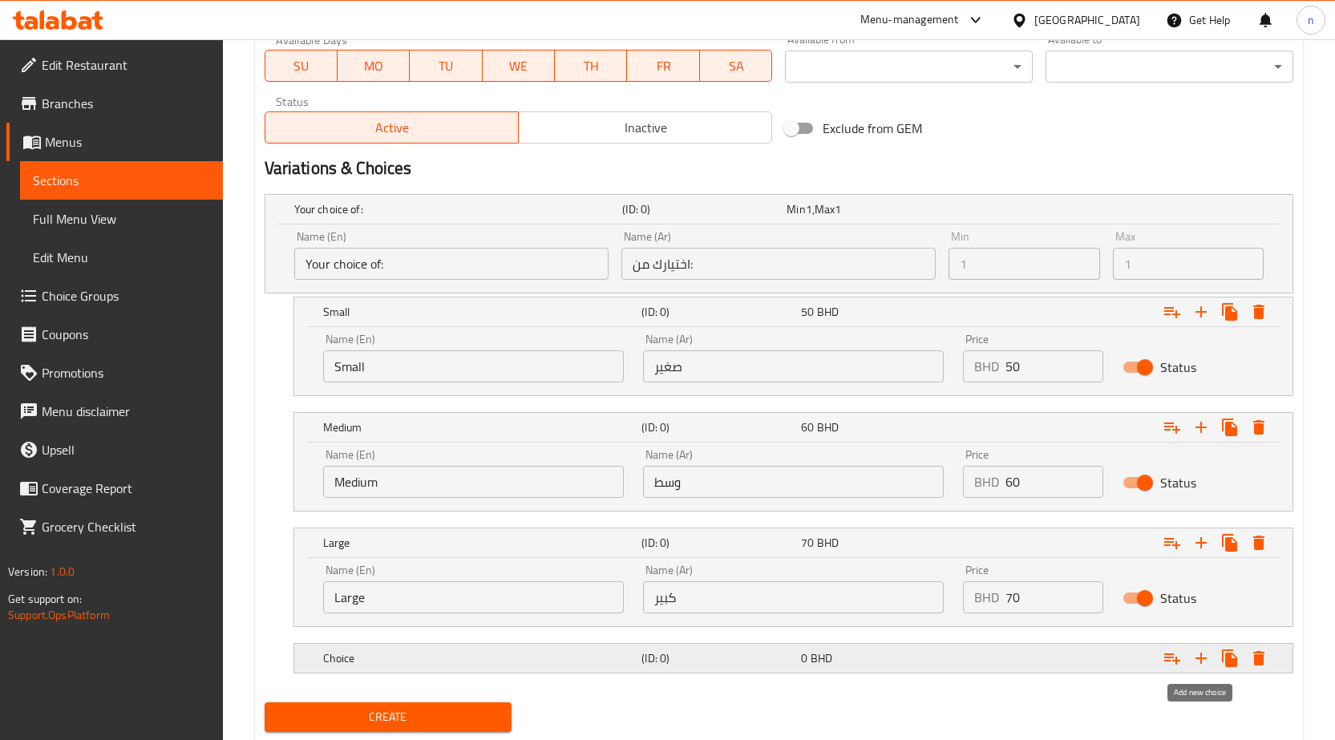
click at [1203, 660] on icon "Expand" at bounding box center [1201, 658] width 19 height 19
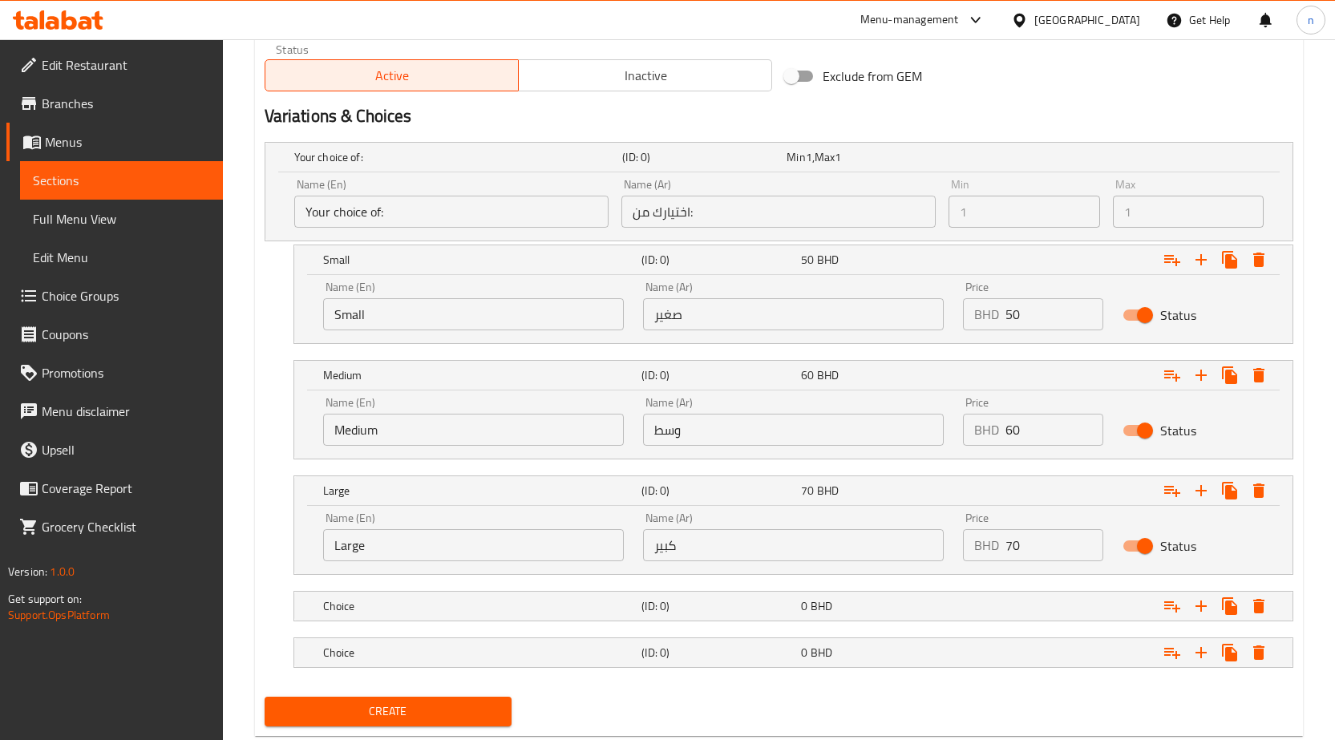
scroll to position [832, 0]
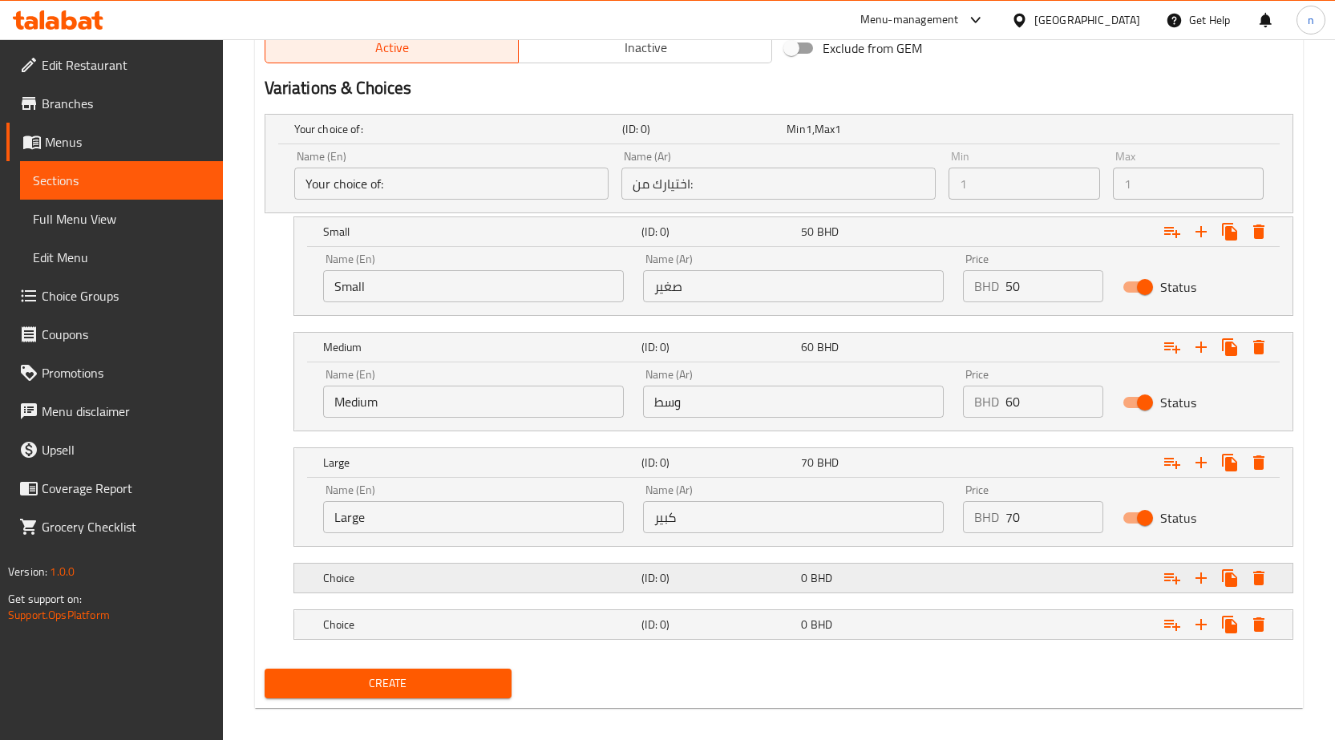
click at [429, 582] on h5 "Choice" at bounding box center [479, 578] width 313 height 16
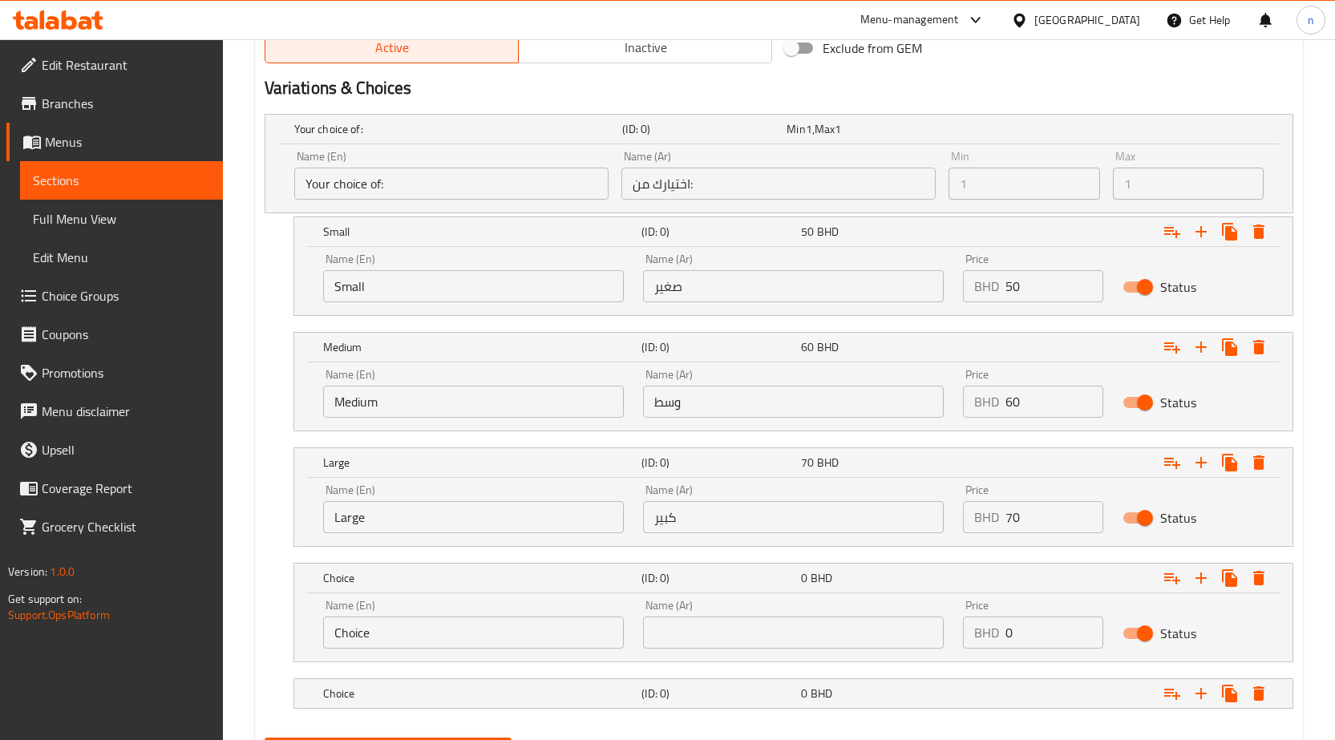
click at [395, 638] on input "Choice" at bounding box center [473, 633] width 301 height 32
click at [372, 635] on input "with Sauger" at bounding box center [473, 633] width 301 height 32
click at [385, 629] on input "with Suger" at bounding box center [473, 633] width 301 height 32
type input "with Sugar"
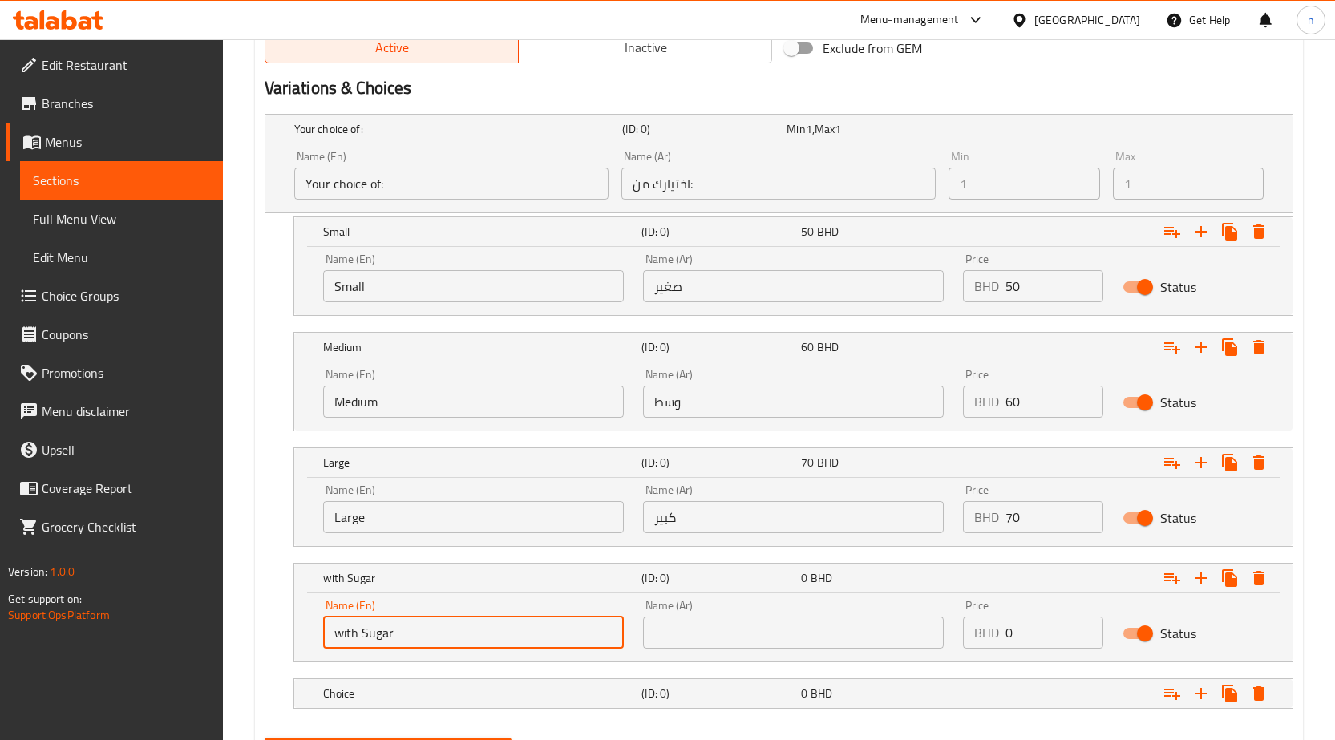
click at [680, 628] on input "text" at bounding box center [793, 633] width 301 height 32
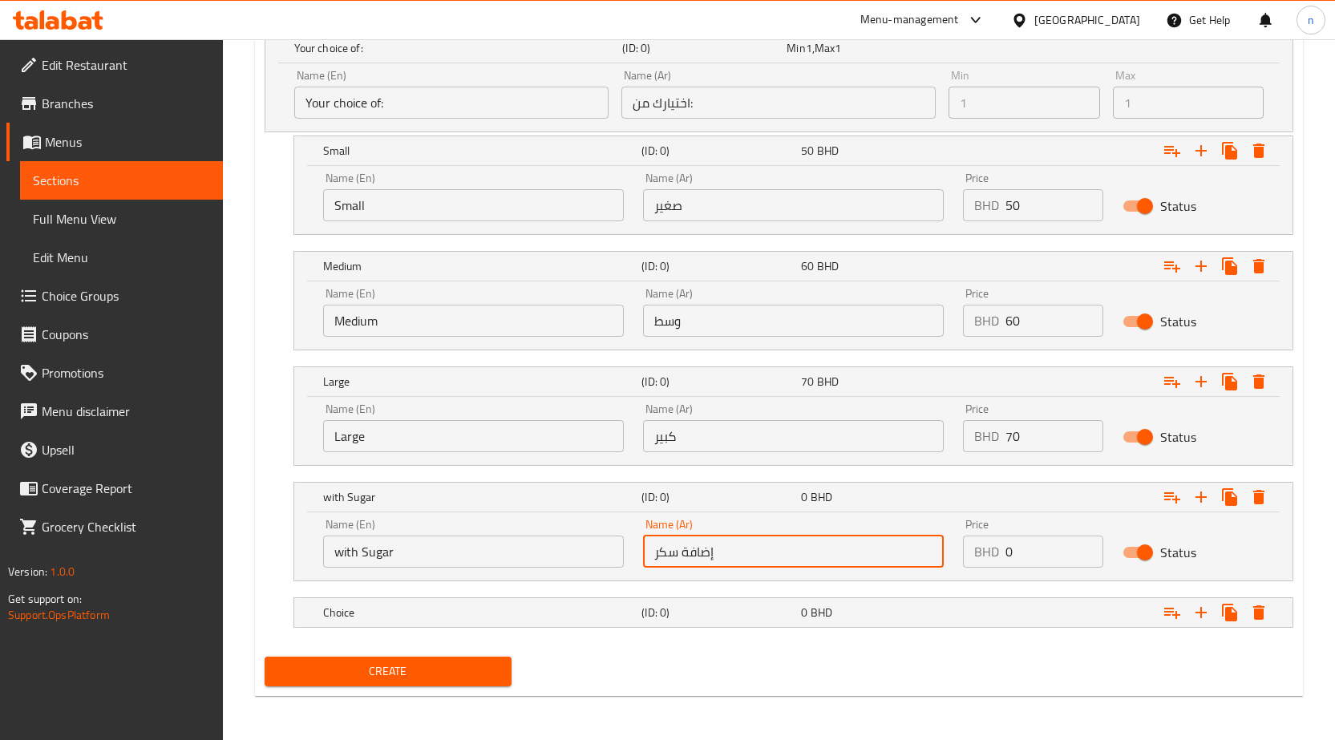
scroll to position [914, 0]
type input "إضافة سكر"
click at [520, 609] on h5 "Choice" at bounding box center [479, 612] width 313 height 16
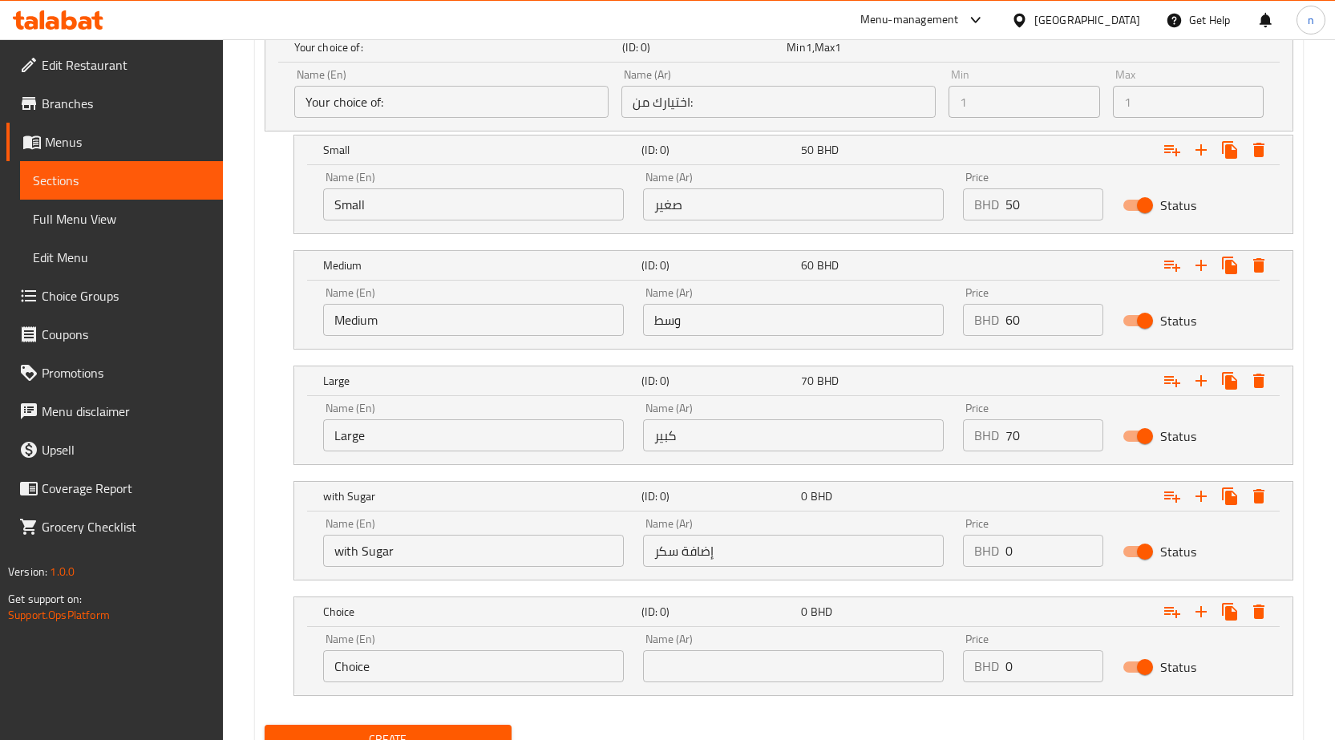
click at [375, 667] on input "Choice" at bounding box center [473, 667] width 301 height 32
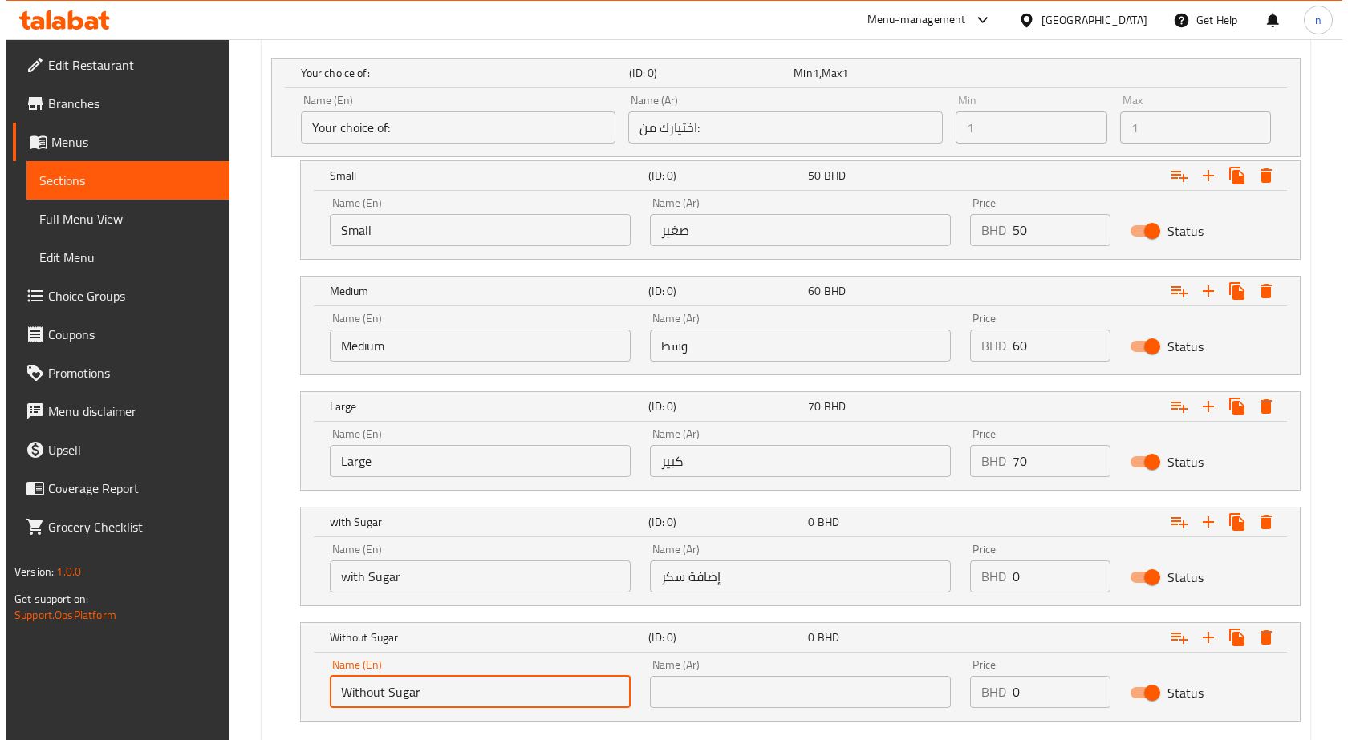
scroll to position [983, 0]
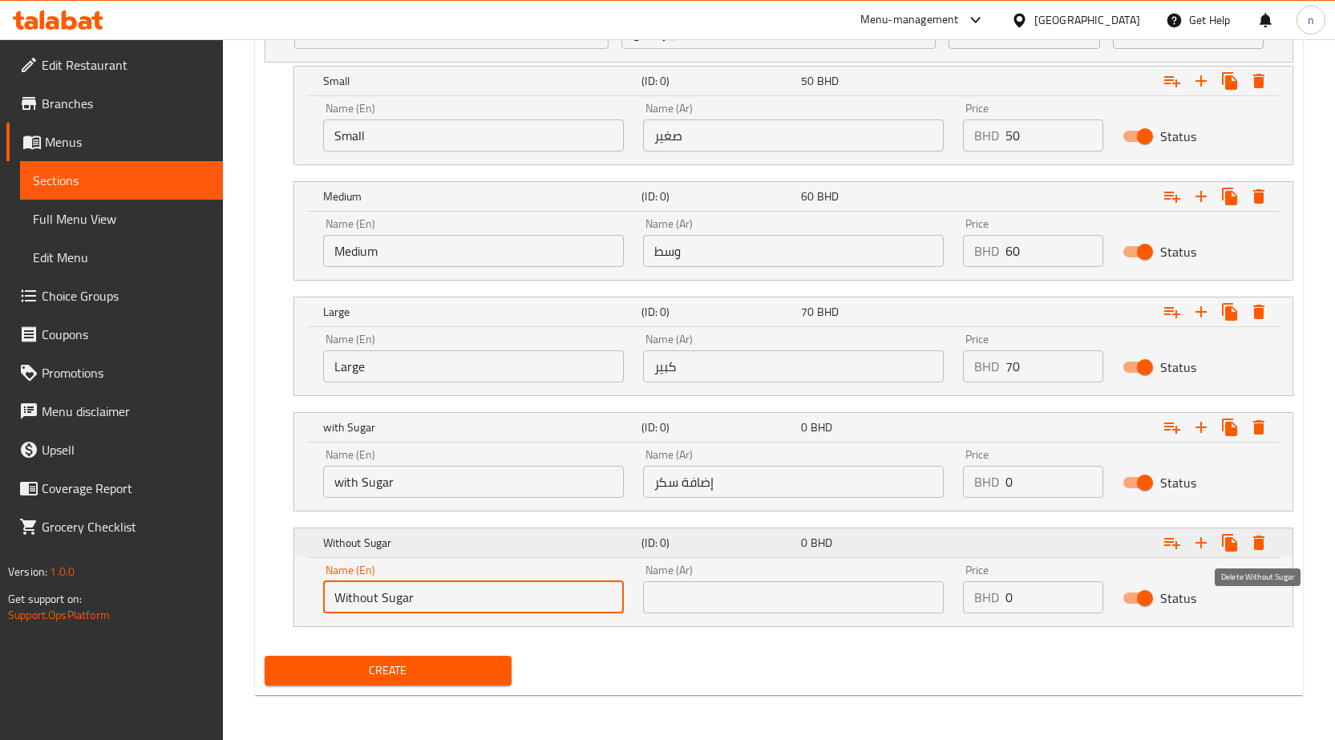
type input "Without Sugar"
click at [1262, 541] on icon "Expand" at bounding box center [1259, 543] width 11 height 14
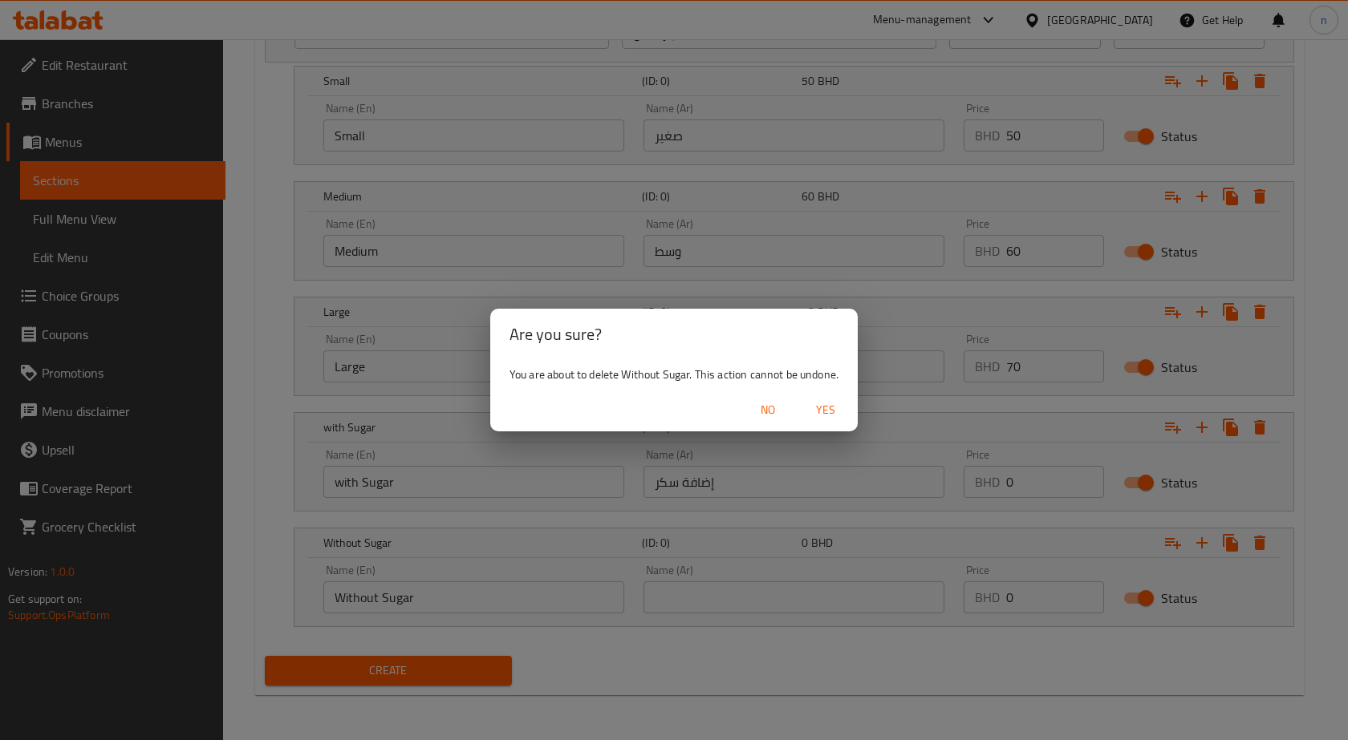
click at [825, 408] on span "Yes" at bounding box center [825, 410] width 39 height 20
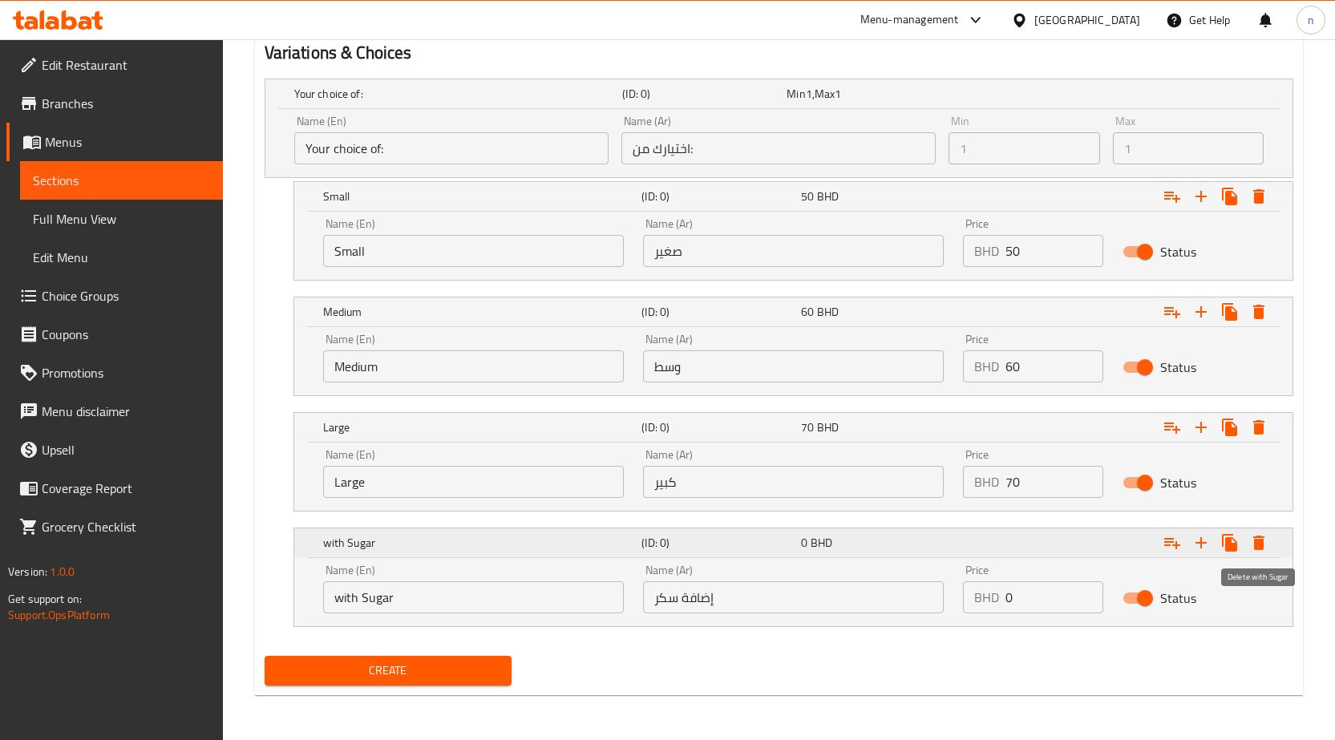
click at [1261, 545] on icon "Expand" at bounding box center [1259, 543] width 11 height 14
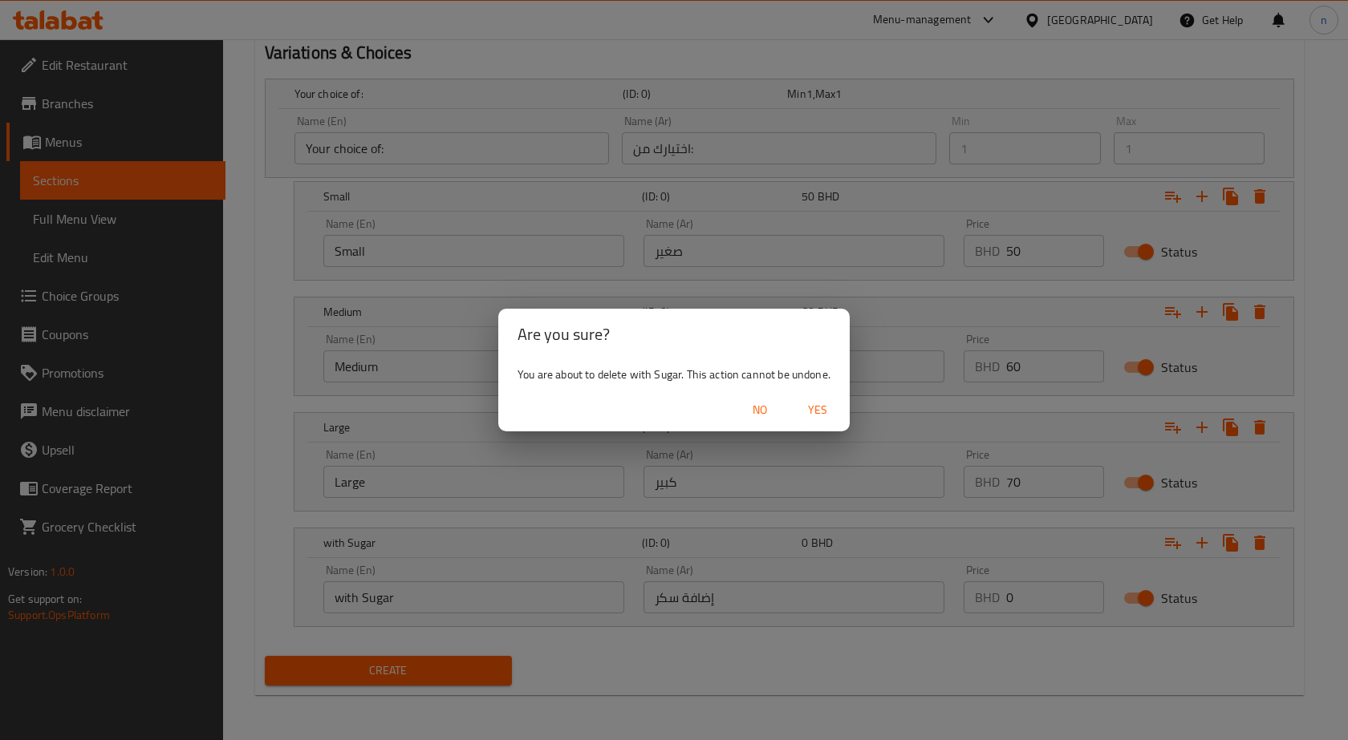
click at [817, 403] on span "Yes" at bounding box center [817, 410] width 39 height 20
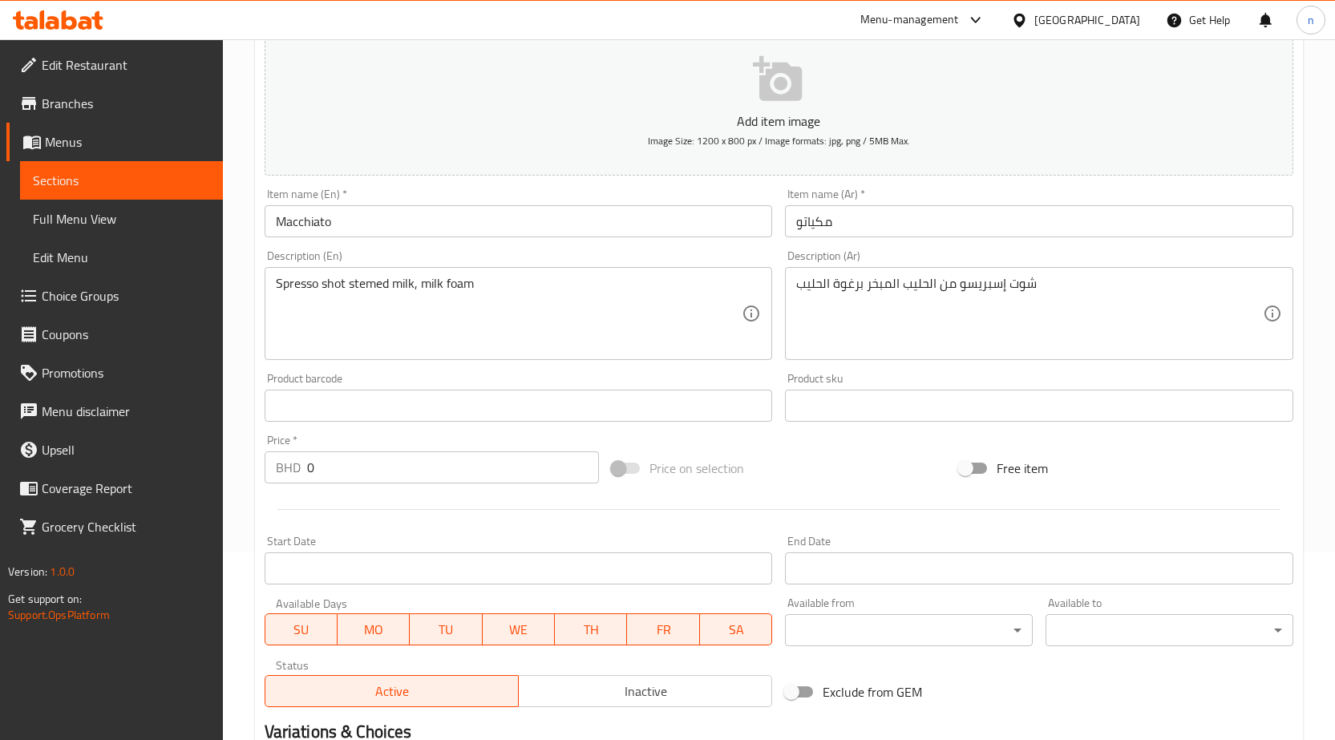
scroll to position [110, 0]
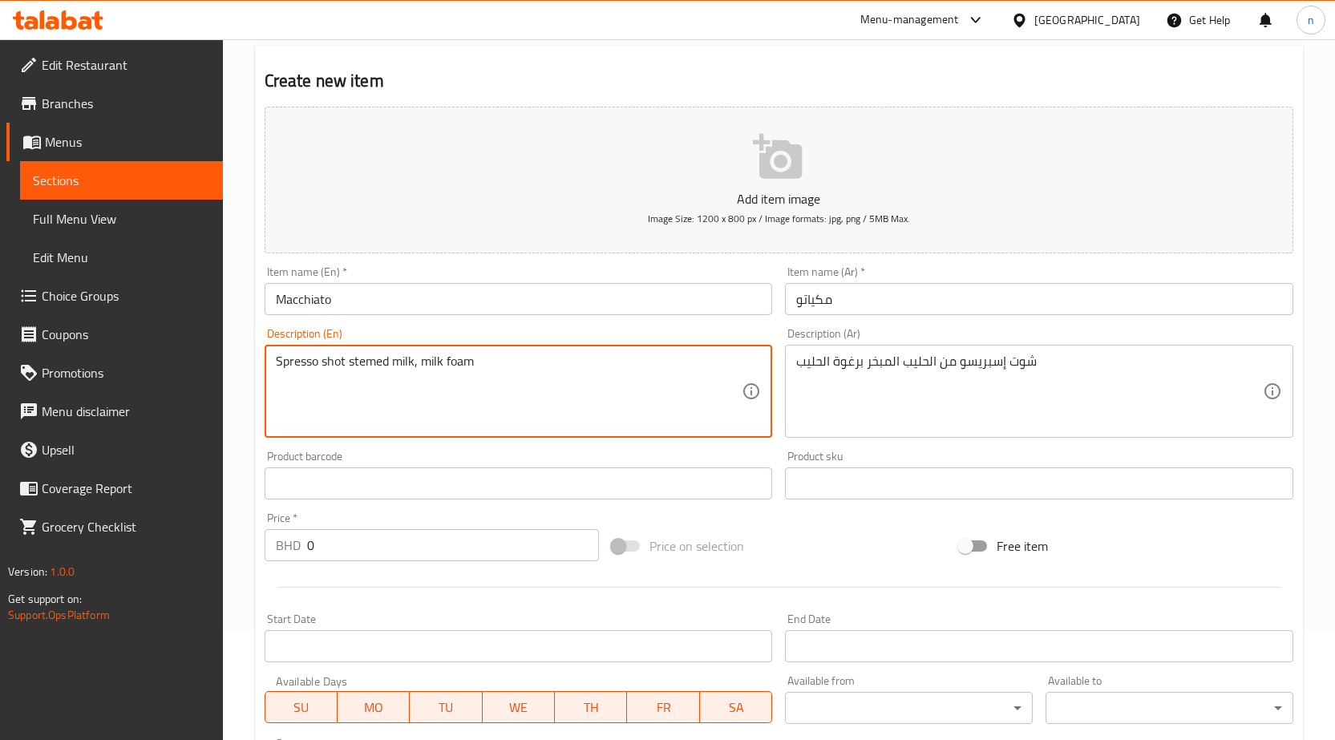
drag, startPoint x: 289, startPoint y: 361, endPoint x: 278, endPoint y: 360, distance: 10.5
click at [278, 360] on textarea "Spresso shot stemed milk, milk foam" at bounding box center [509, 392] width 467 height 76
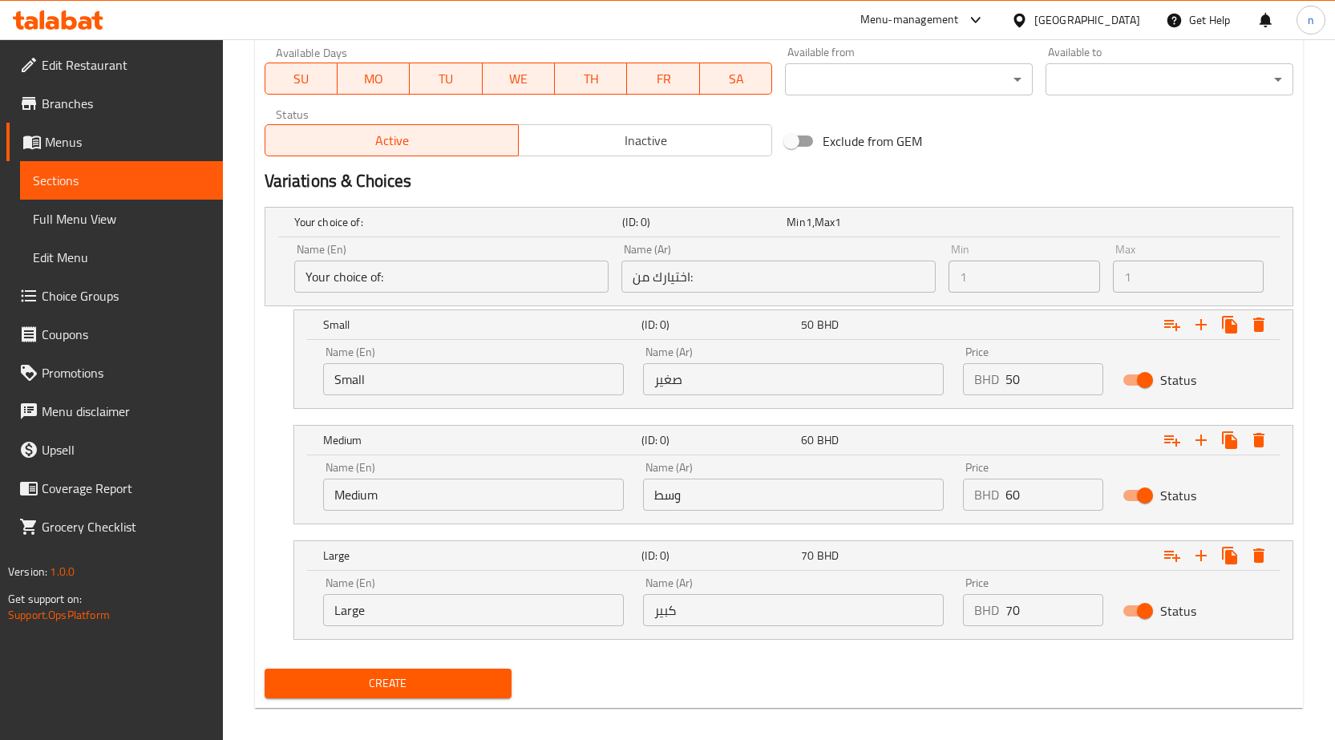
scroll to position [752, 0]
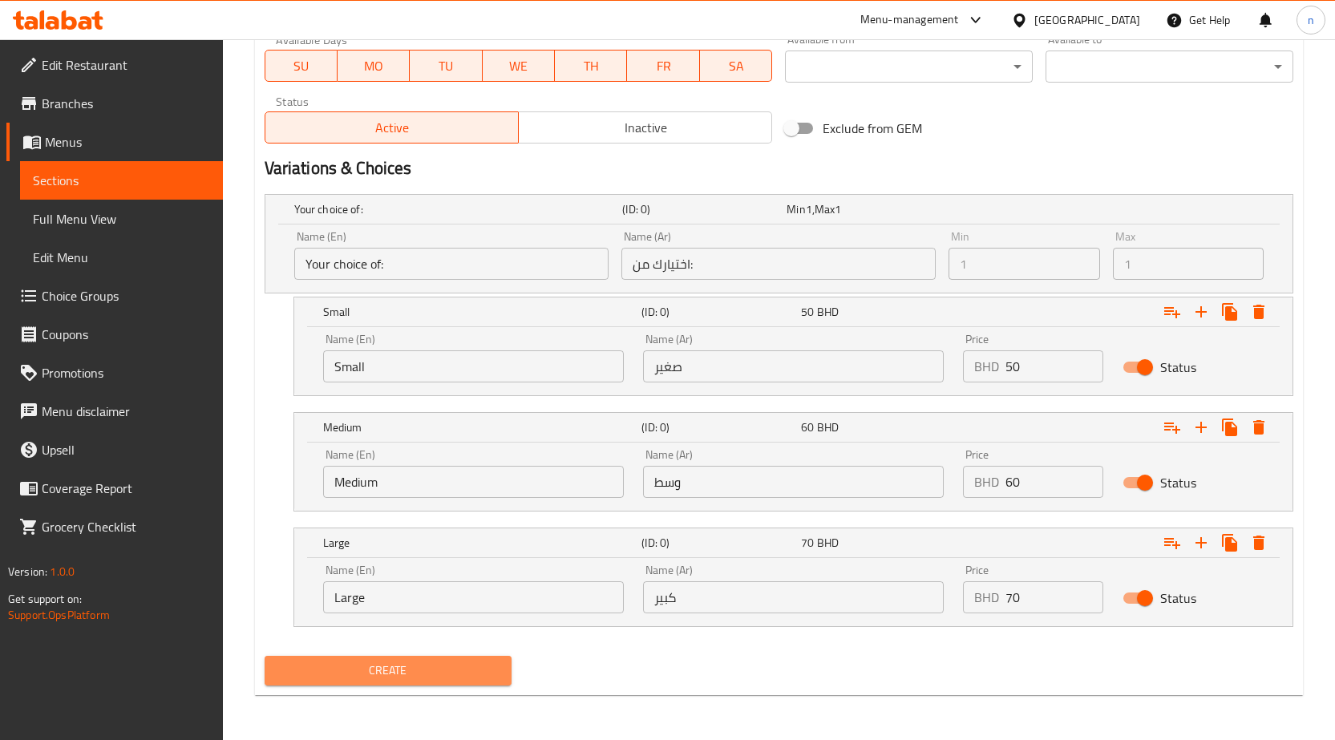
click at [364, 670] on span "Create" at bounding box center [389, 671] width 222 height 20
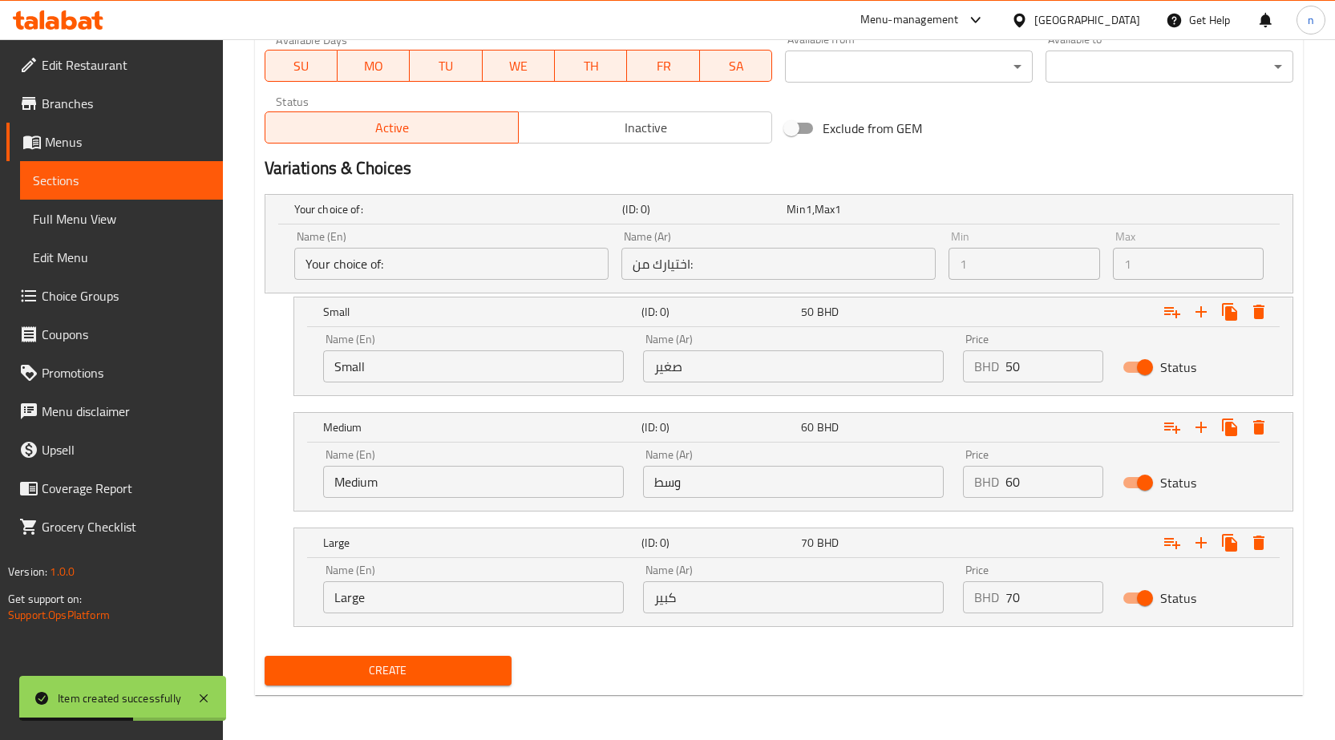
click at [71, 140] on span "Menus" at bounding box center [127, 141] width 165 height 19
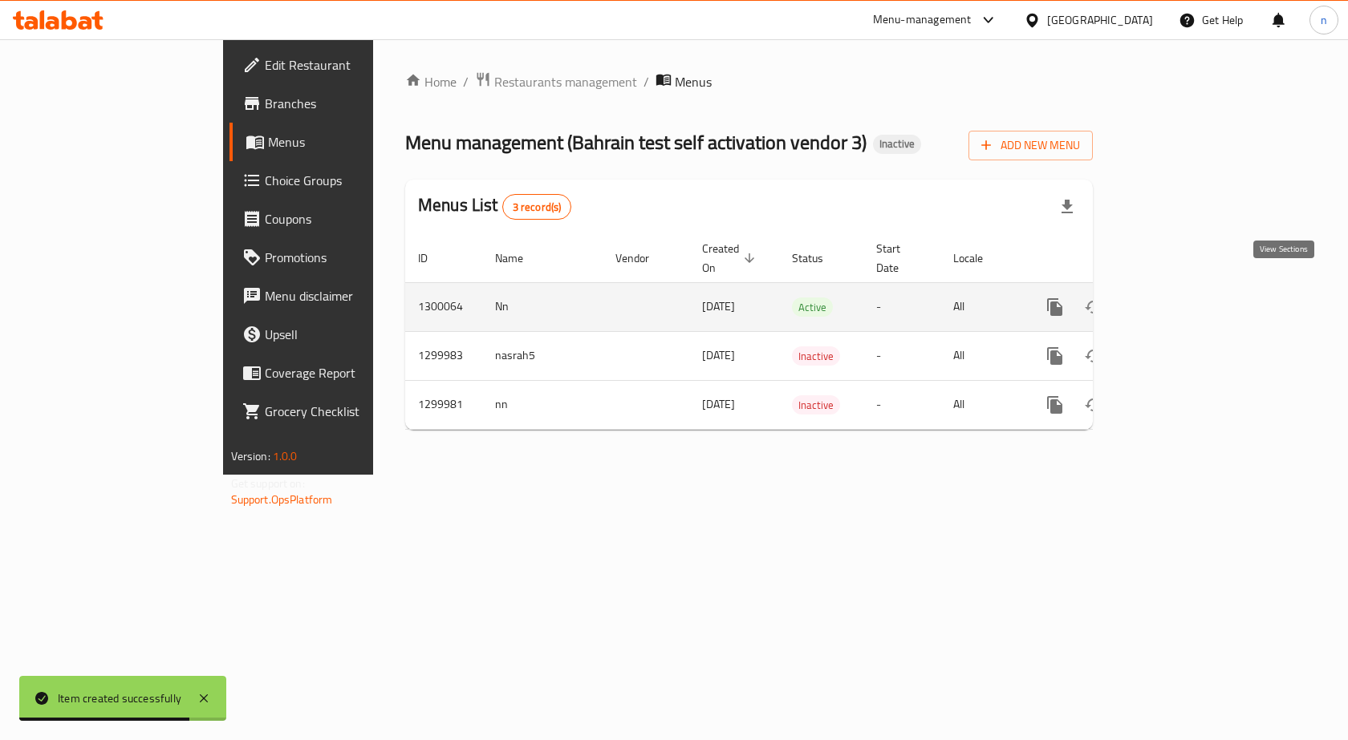
click at [1180, 298] on icon "enhanced table" at bounding box center [1170, 307] width 19 height 19
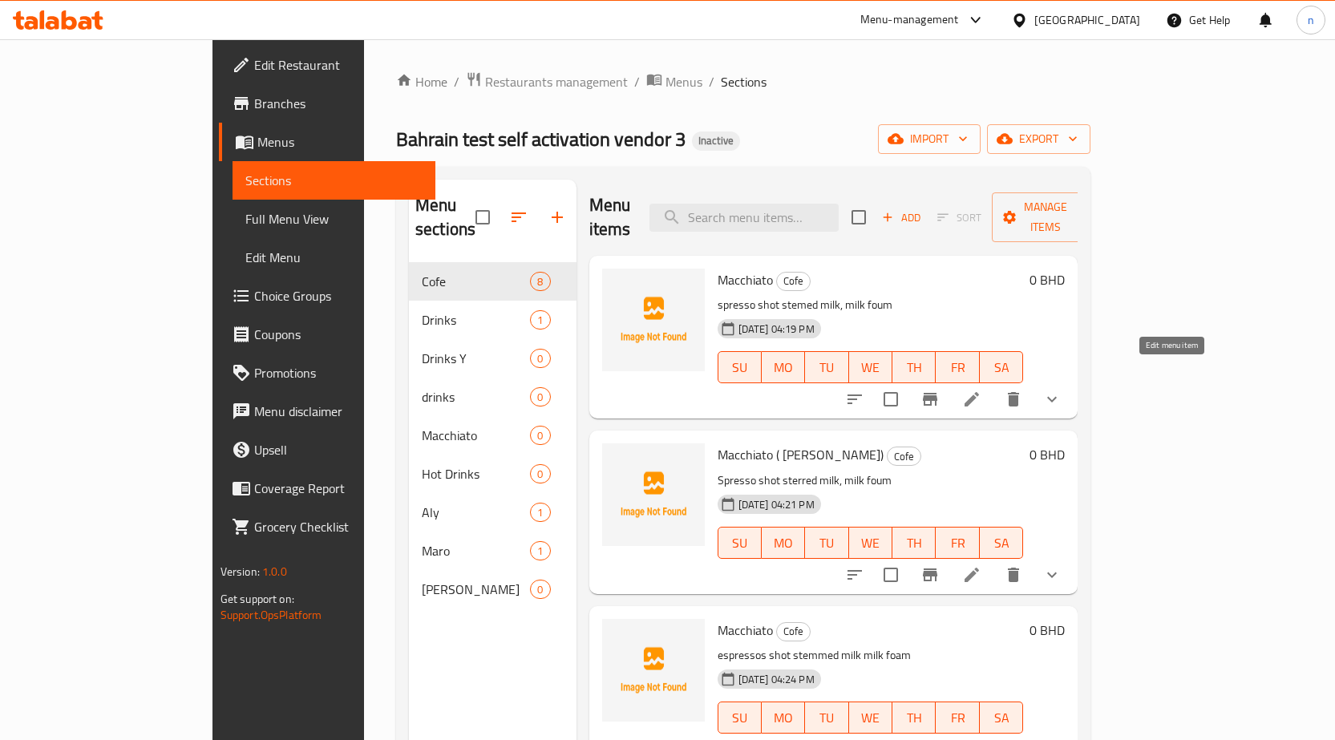
click at [979, 392] on icon at bounding box center [972, 399] width 14 height 14
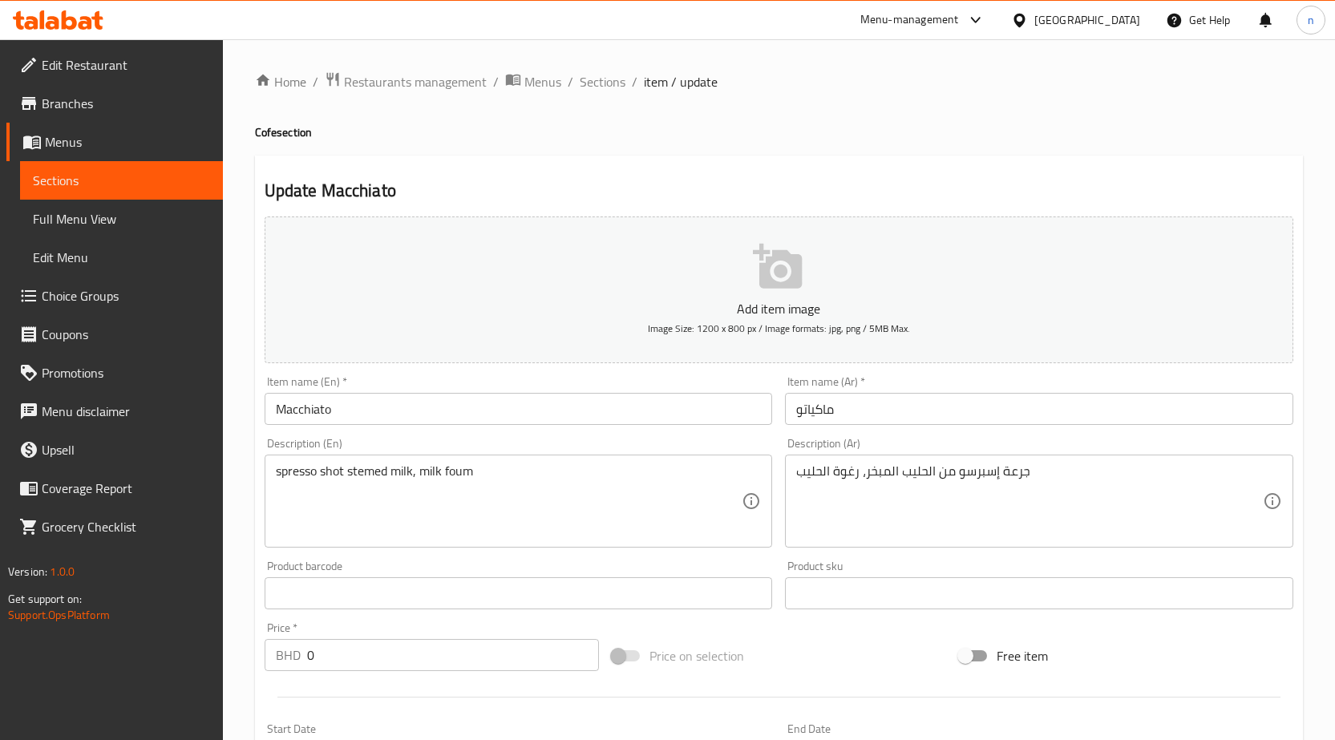
type input ":اختيارك من الطعم للصغير"
type input "0"
type input "3"
type input "اختيارك من نكهات الوسط"
type input "0"
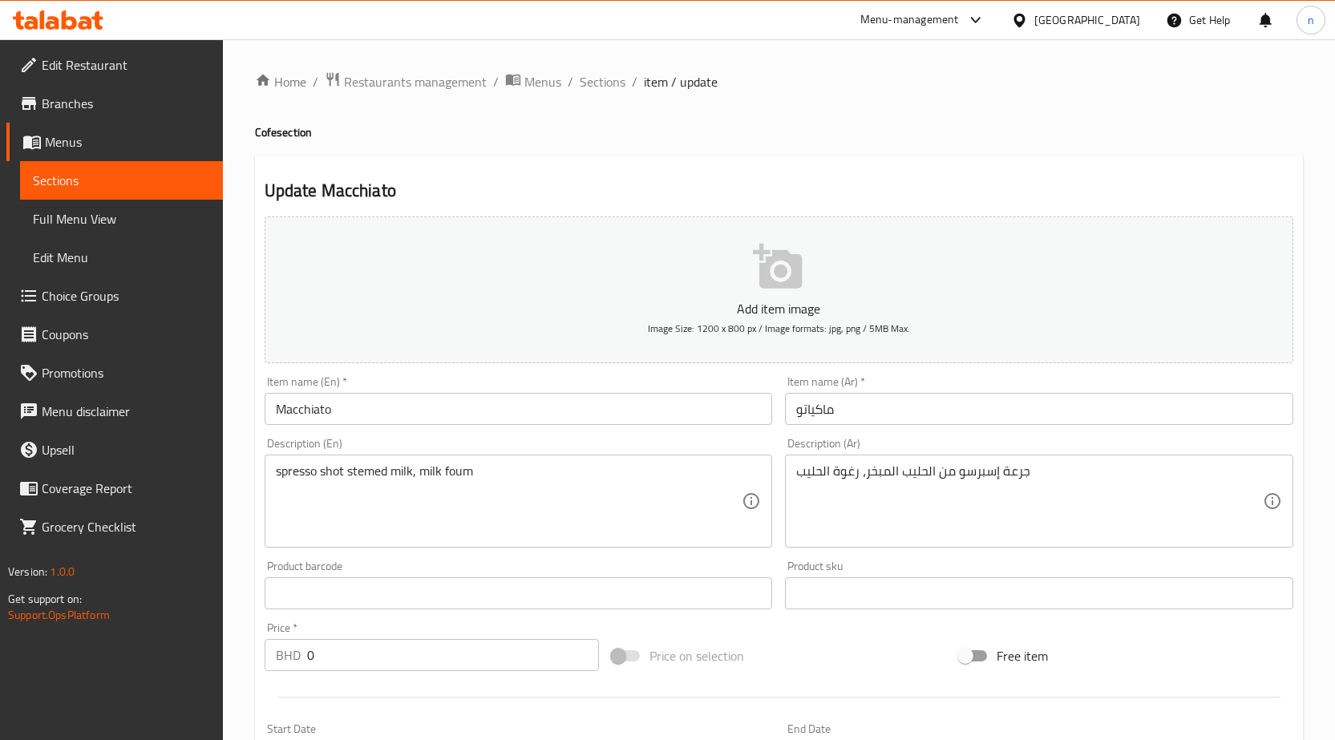
type input "0"
type input "اختيارك من نكهات الكبير"
type input "0"
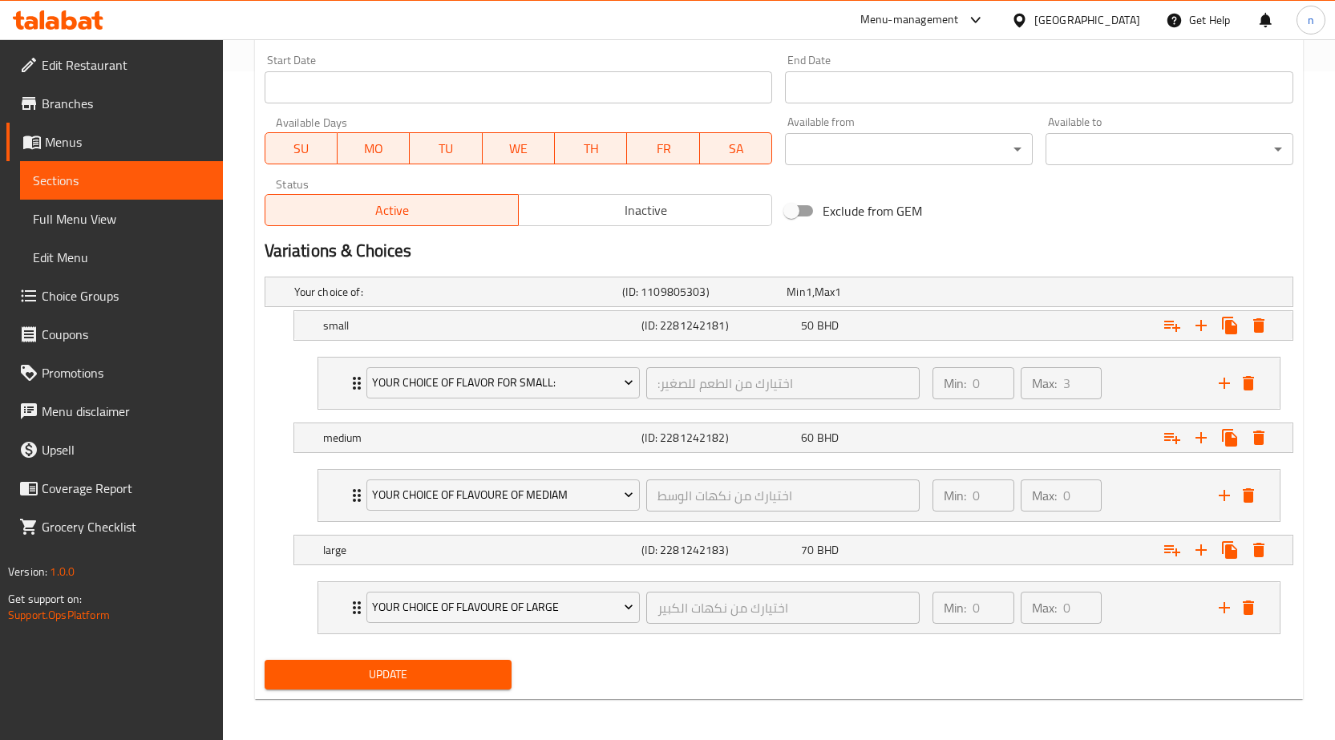
scroll to position [673, 0]
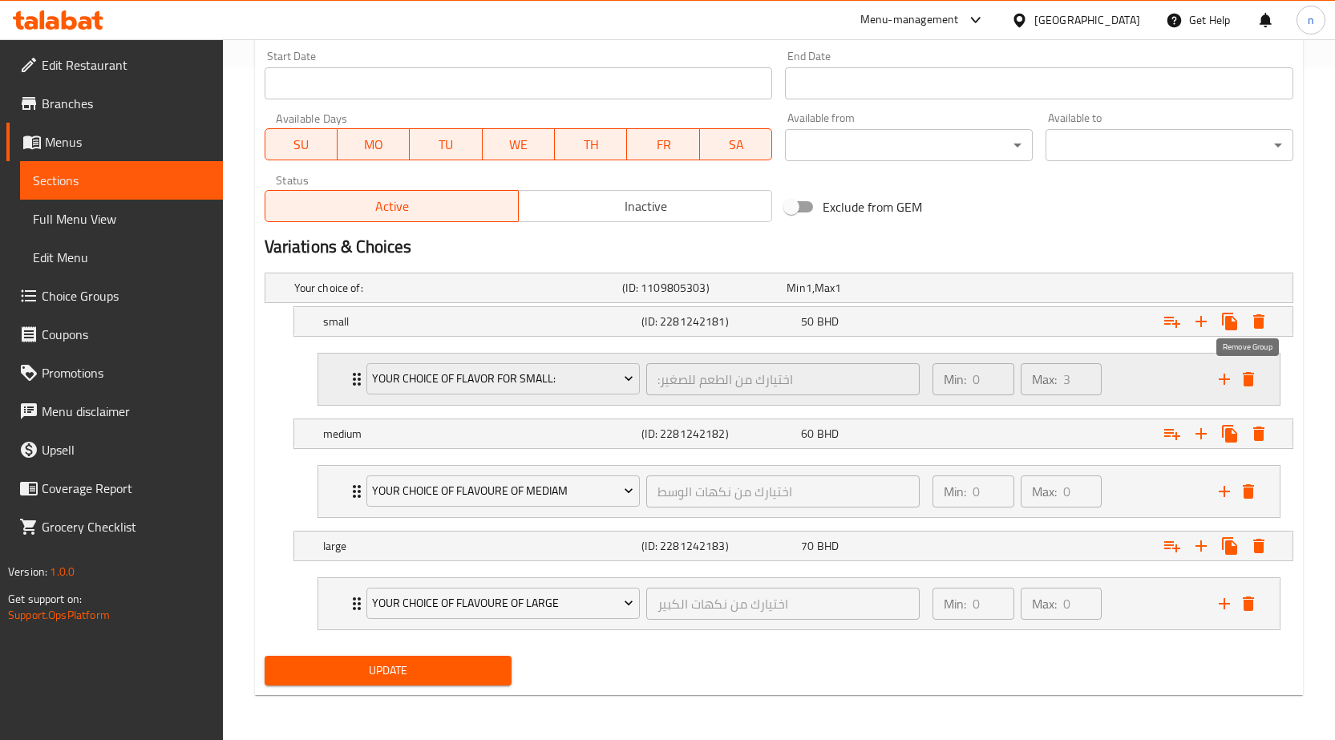
click at [1250, 378] on icon "delete" at bounding box center [1248, 379] width 11 height 14
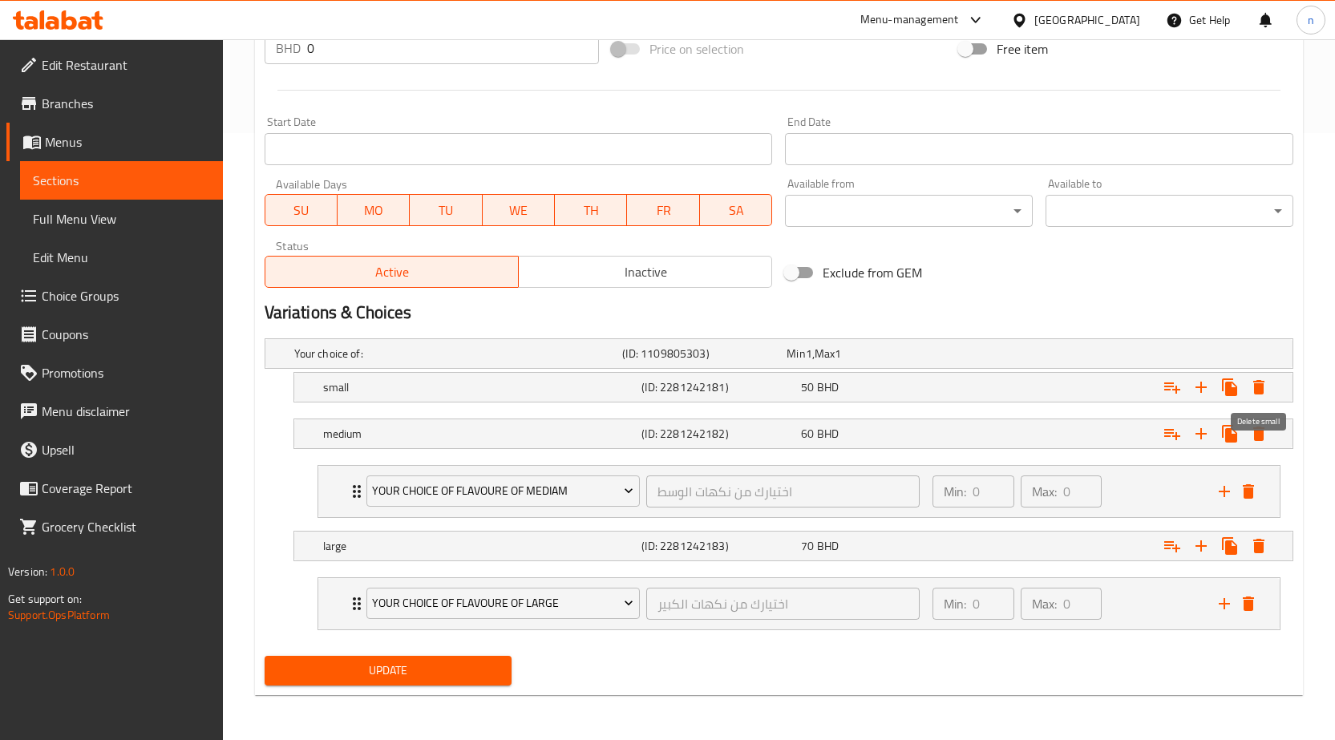
scroll to position [607, 0]
click at [1246, 492] on icon "delete" at bounding box center [1248, 491] width 11 height 14
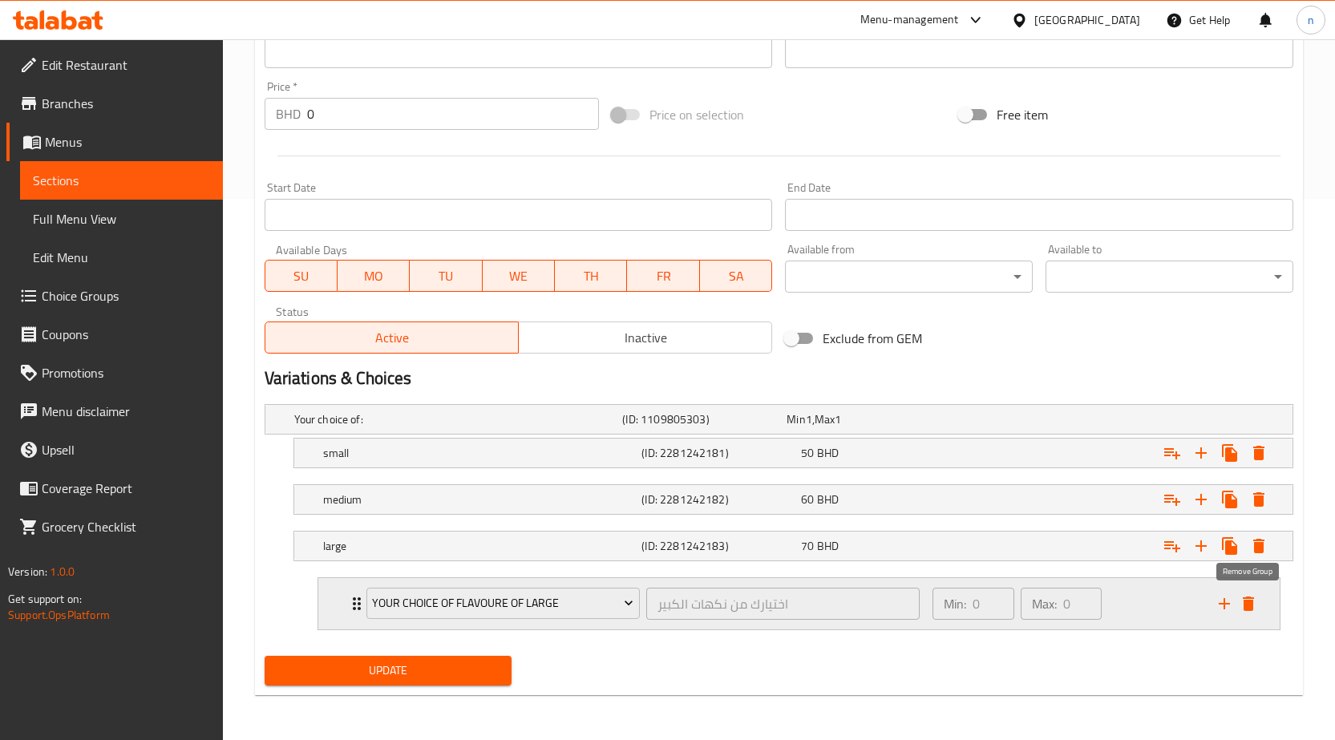
click at [1248, 603] on icon "delete" at bounding box center [1248, 604] width 11 height 14
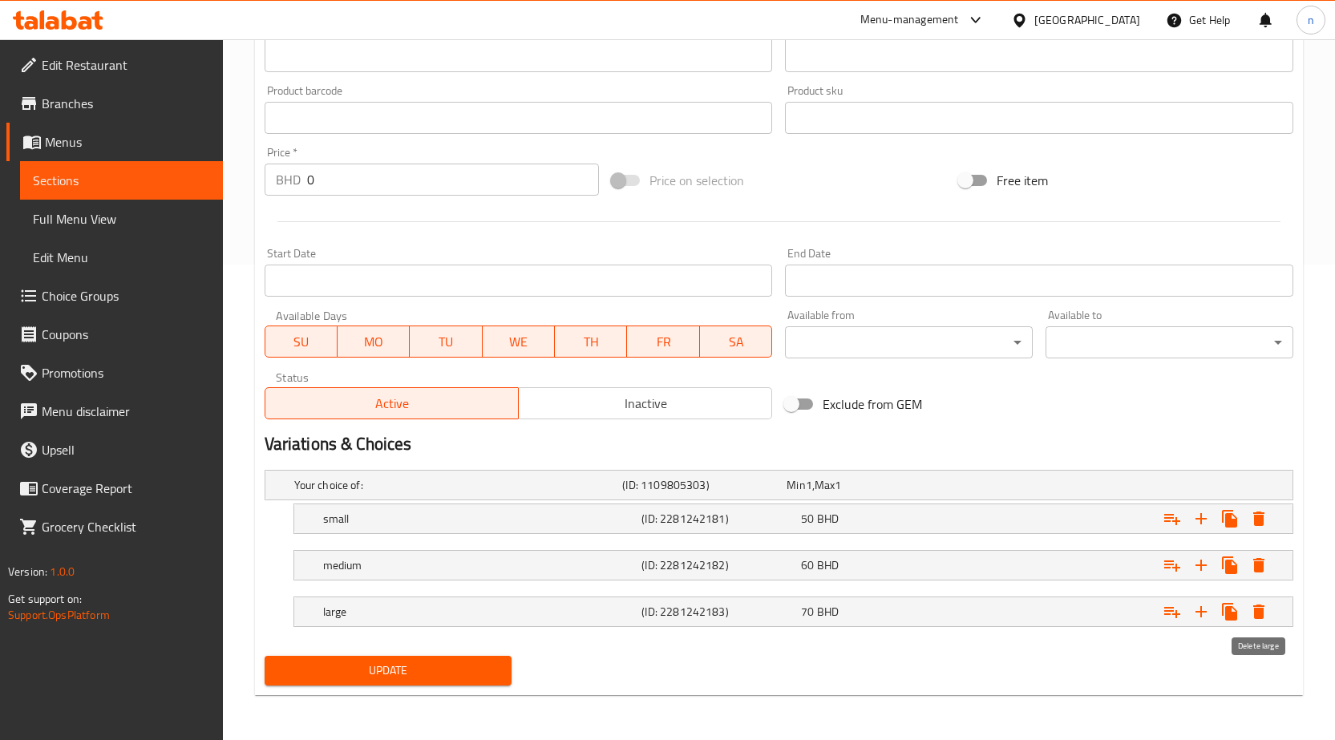
scroll to position [476, 0]
click at [1171, 515] on icon "Expand" at bounding box center [1173, 519] width 16 height 11
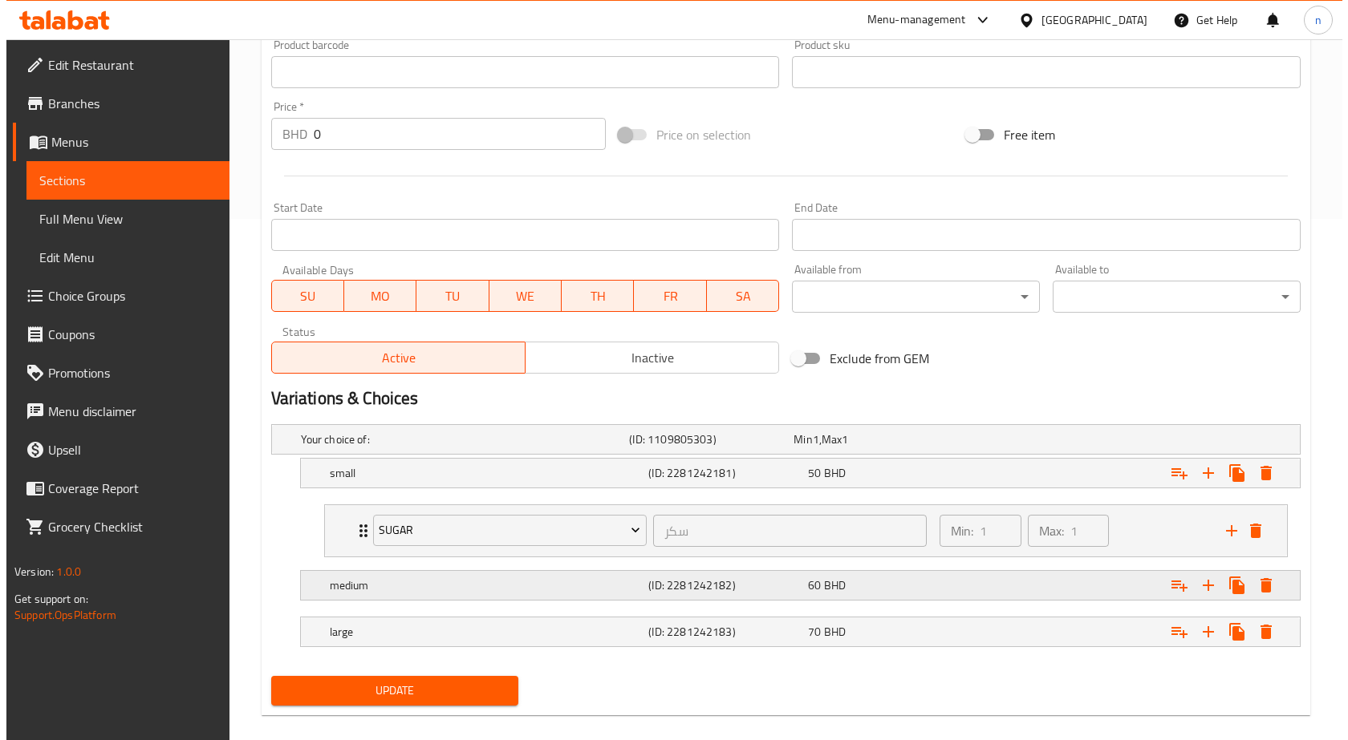
scroll to position [541, 0]
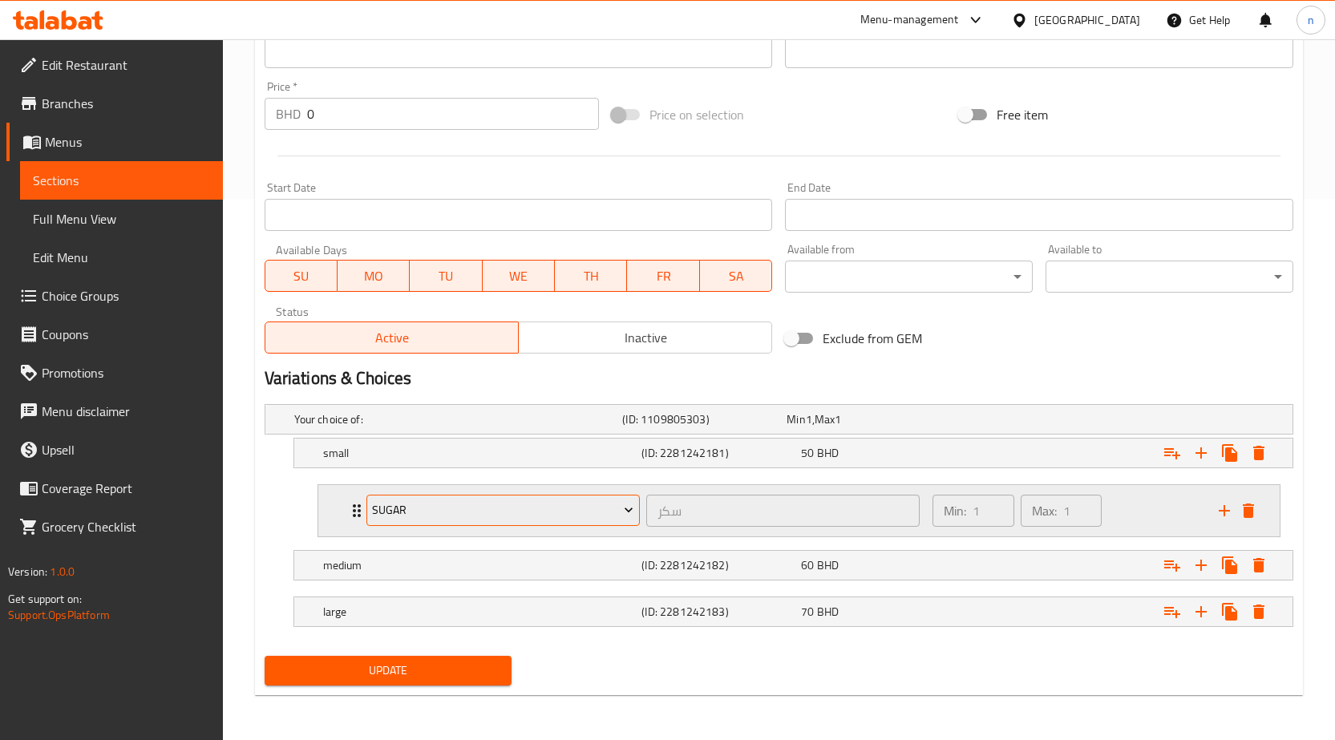
click at [628, 508] on icon "Expand" at bounding box center [629, 510] width 16 height 16
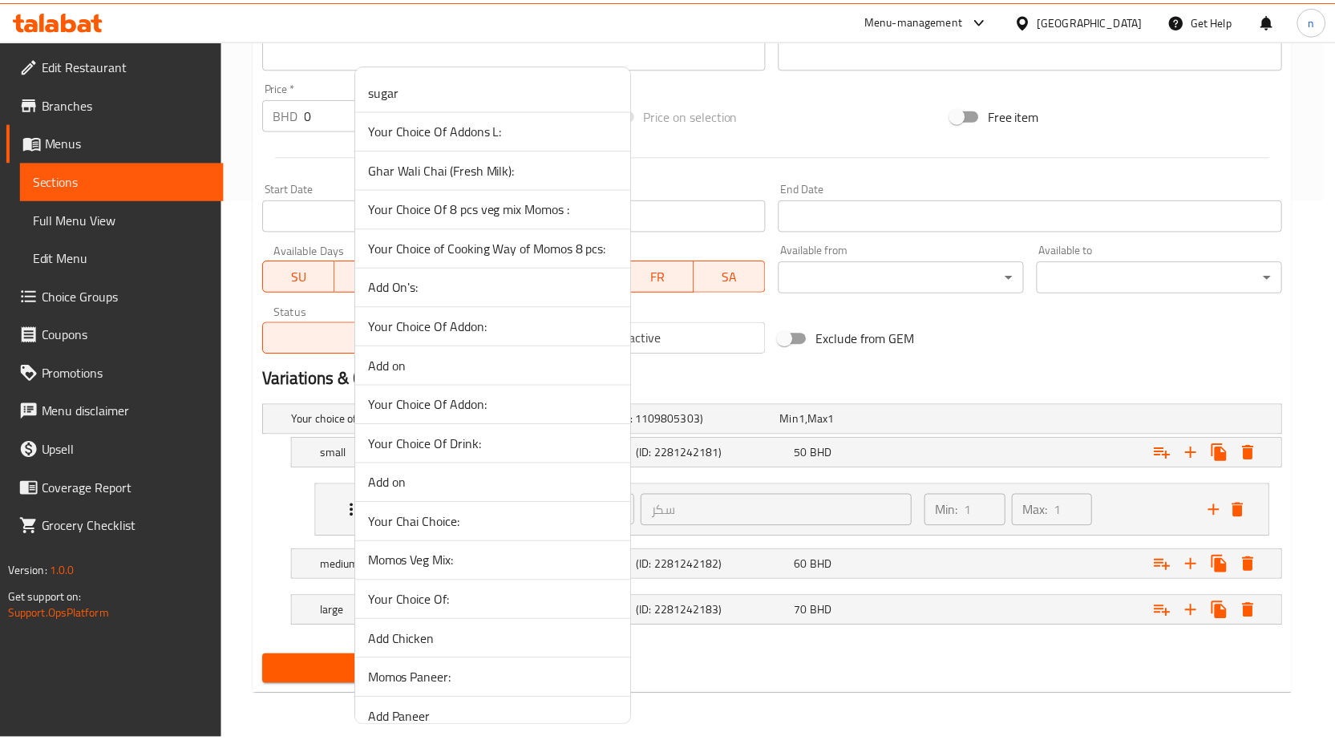
scroll to position [1621, 0]
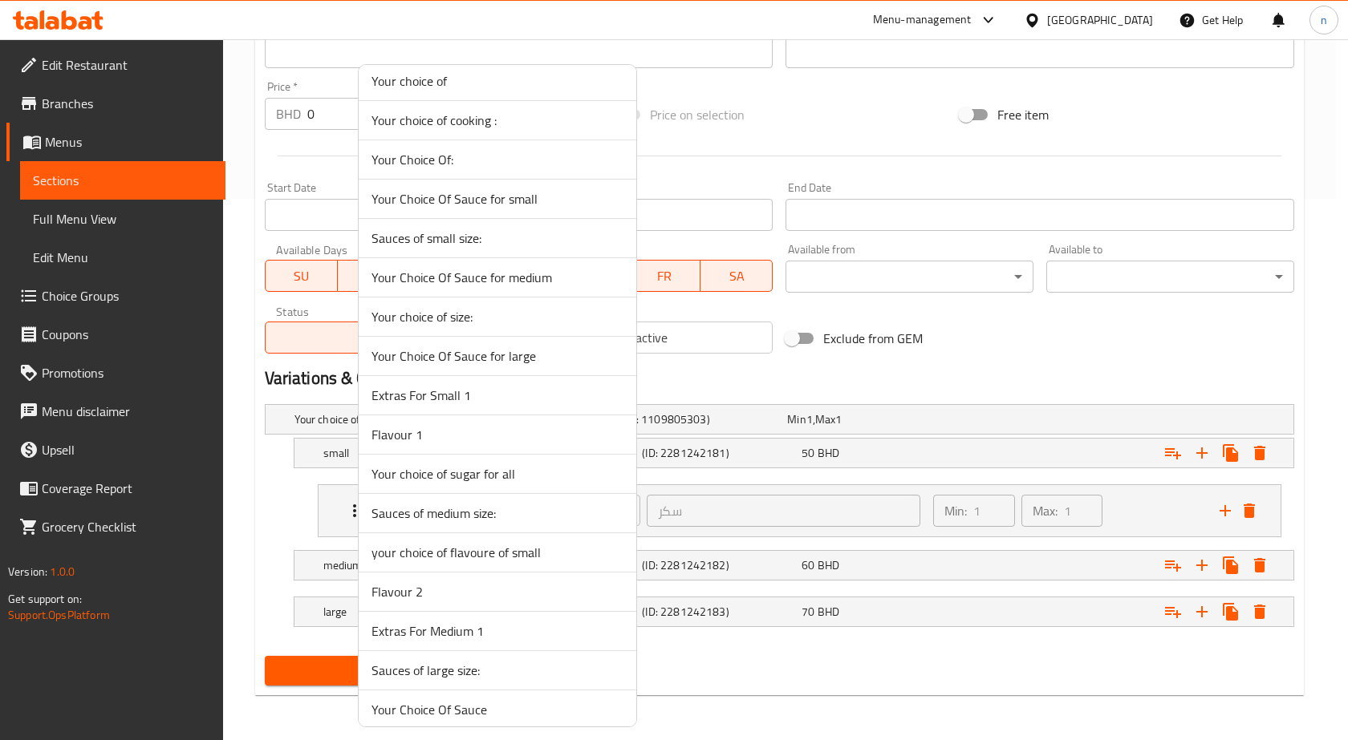
click at [474, 397] on span "Extras For Small 1" at bounding box center [497, 395] width 252 height 19
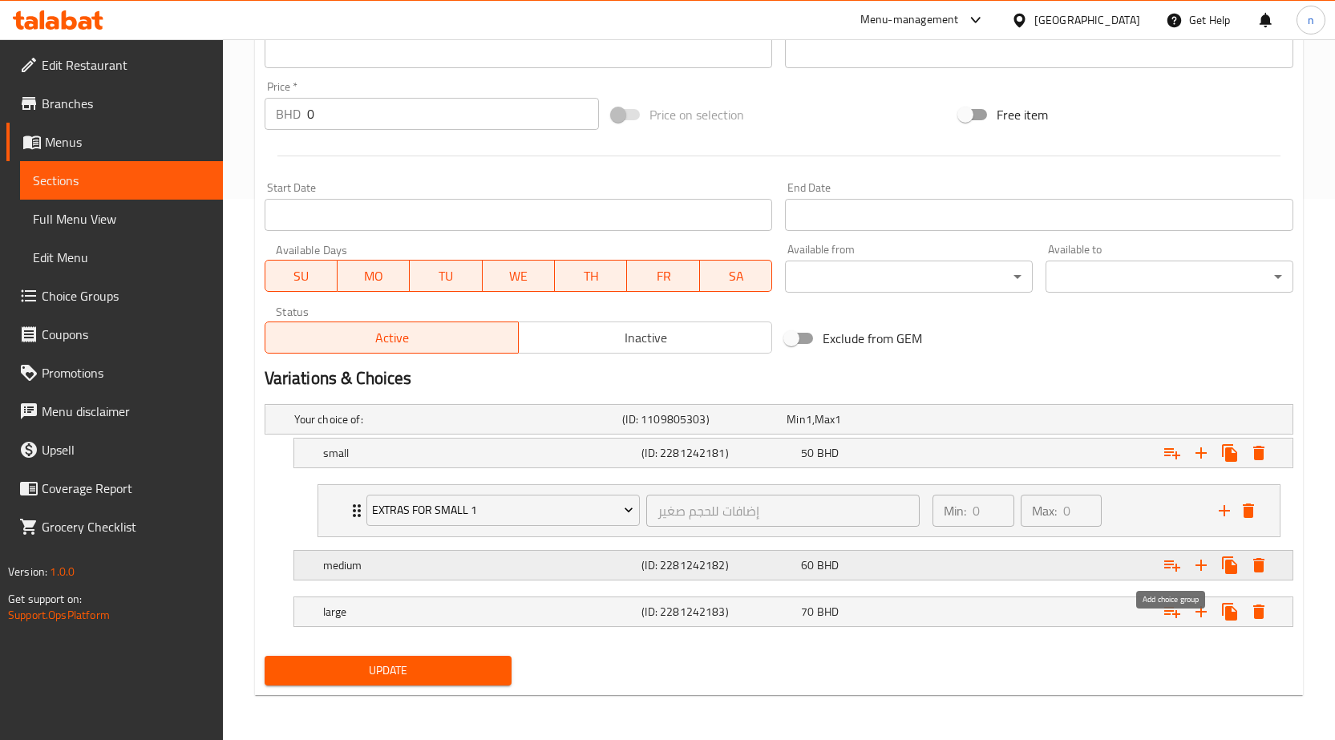
click at [1174, 565] on icon "Expand" at bounding box center [1172, 565] width 19 height 19
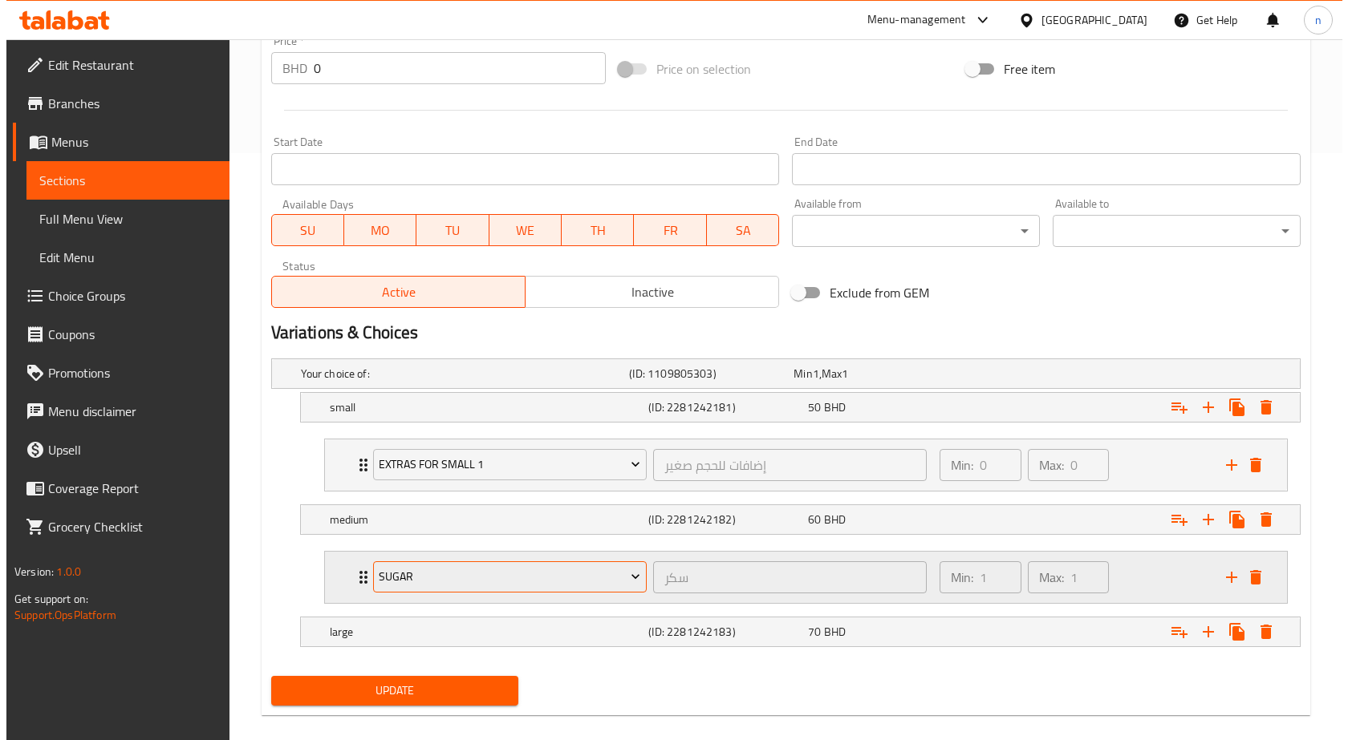
scroll to position [607, 0]
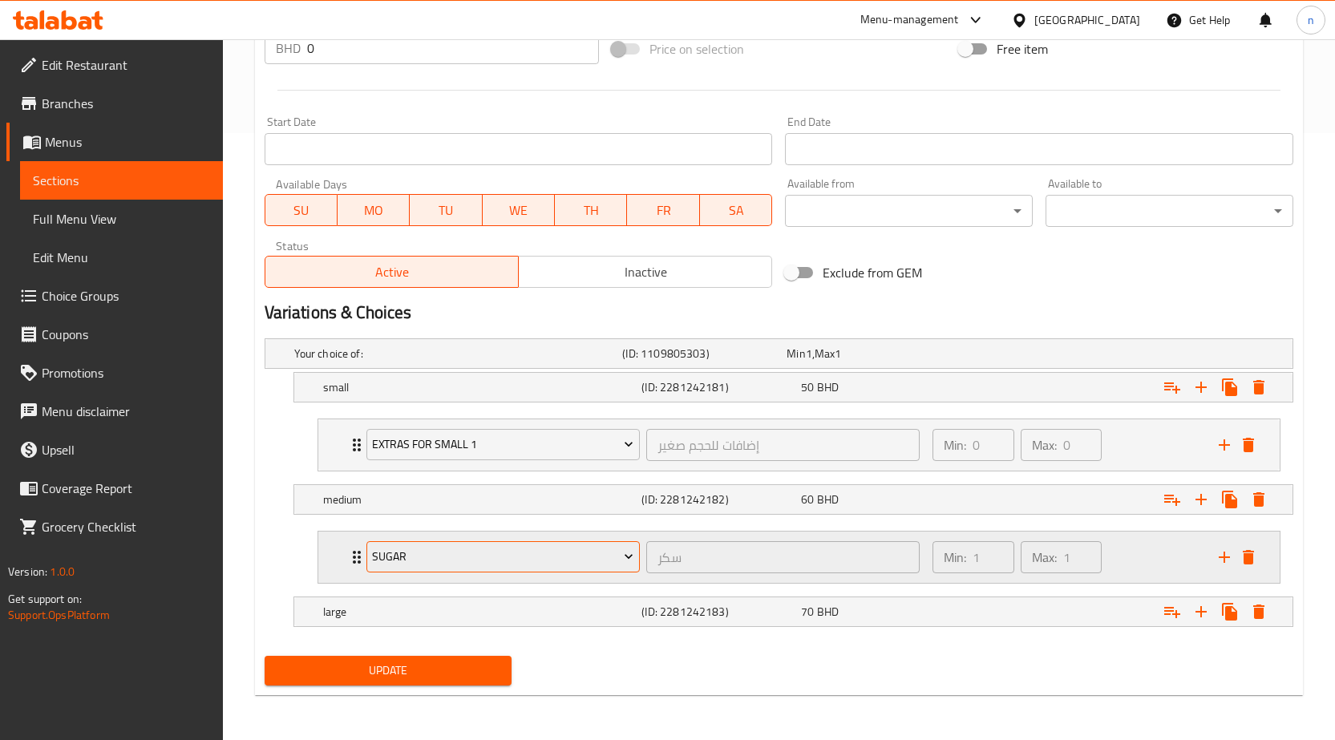
click at [626, 555] on icon "Expand" at bounding box center [629, 557] width 16 height 16
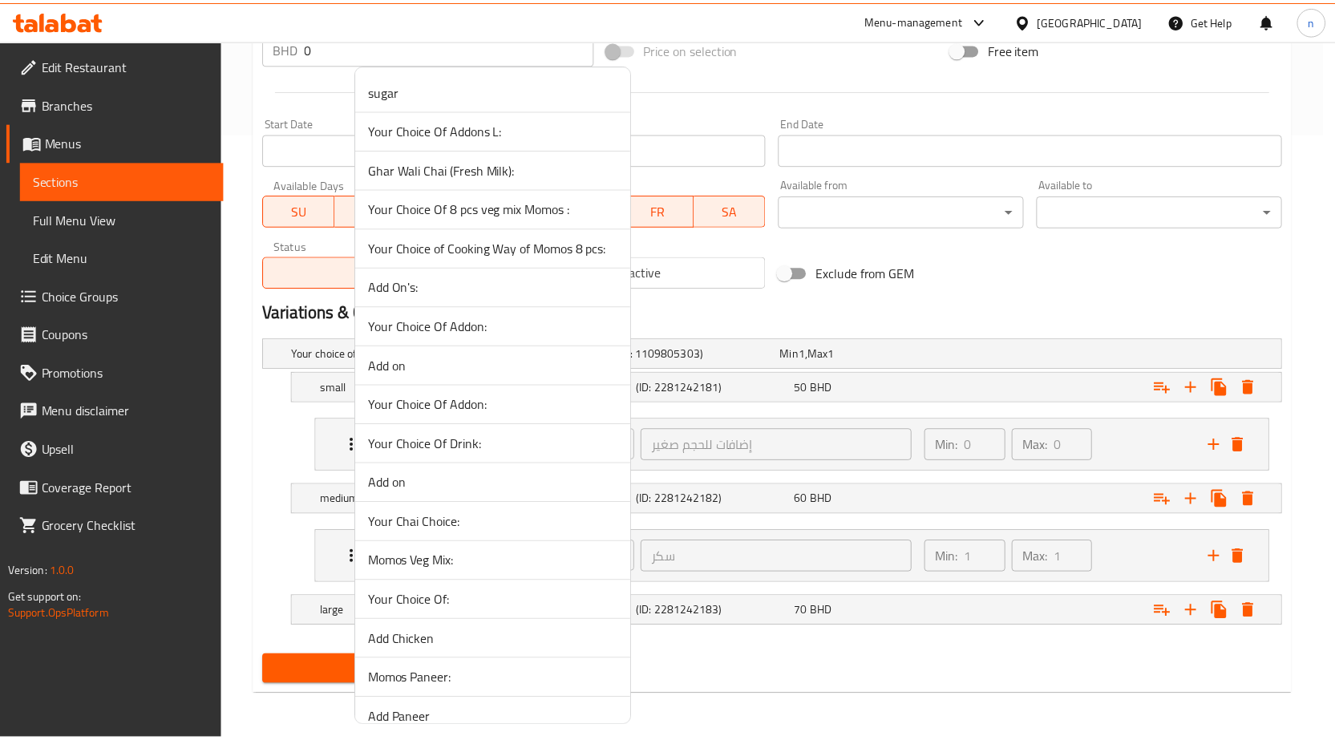
scroll to position [1621, 0]
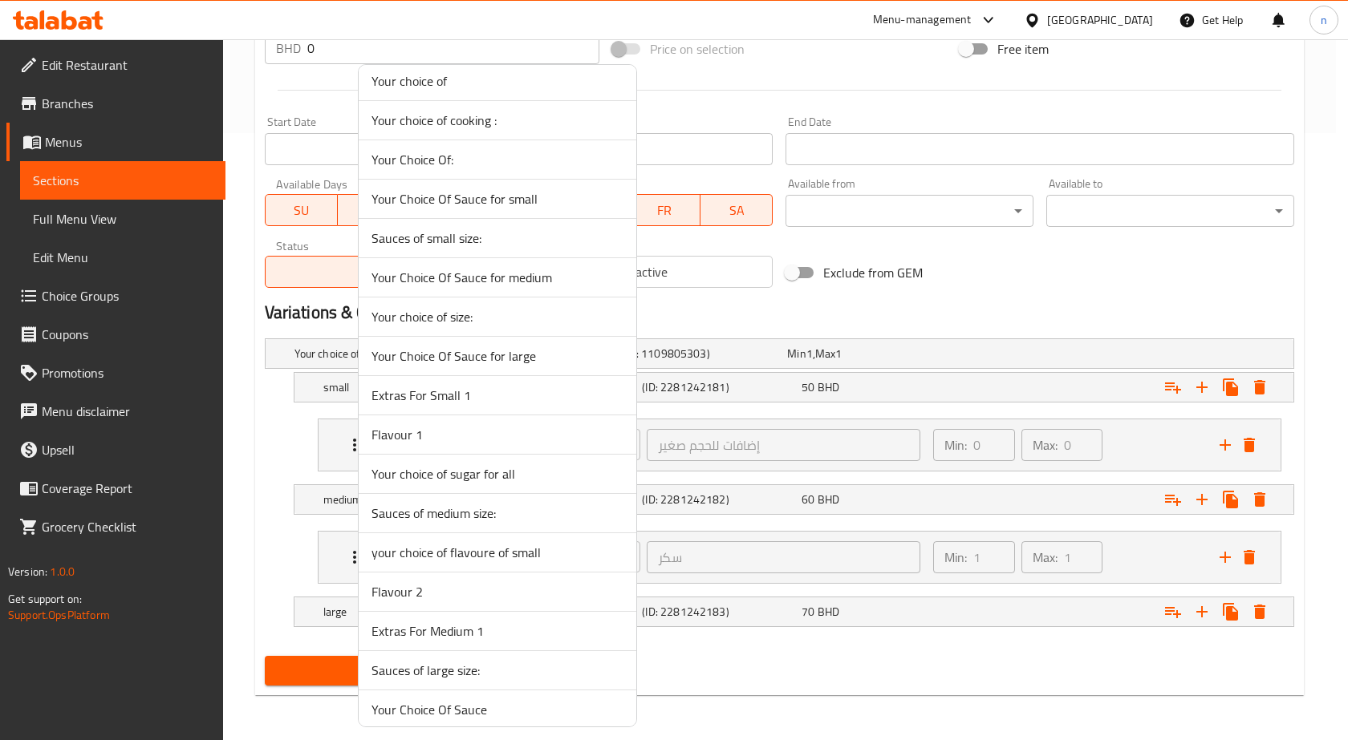
click at [432, 630] on span "Extras For Medium 1" at bounding box center [497, 631] width 252 height 19
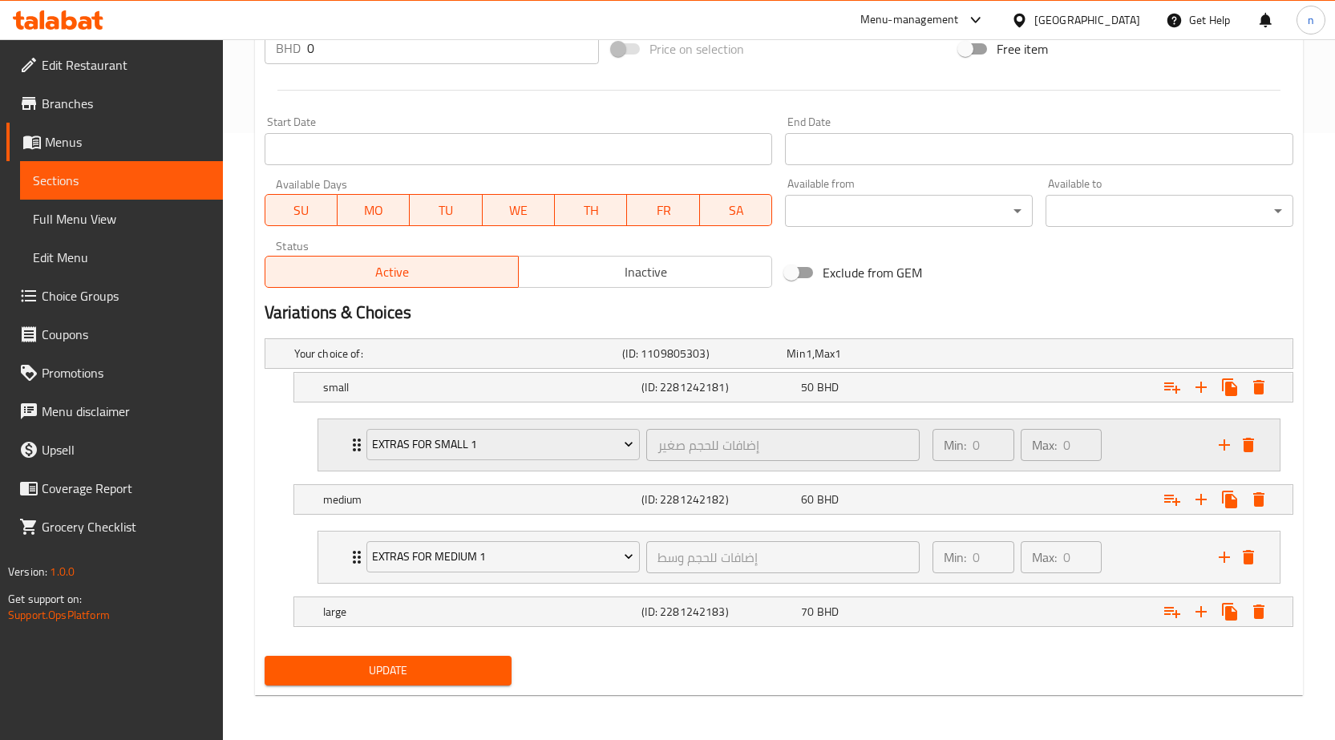
click at [1137, 440] on div "Min: 0 ​ Max: 0 ​" at bounding box center [1066, 444] width 286 height 51
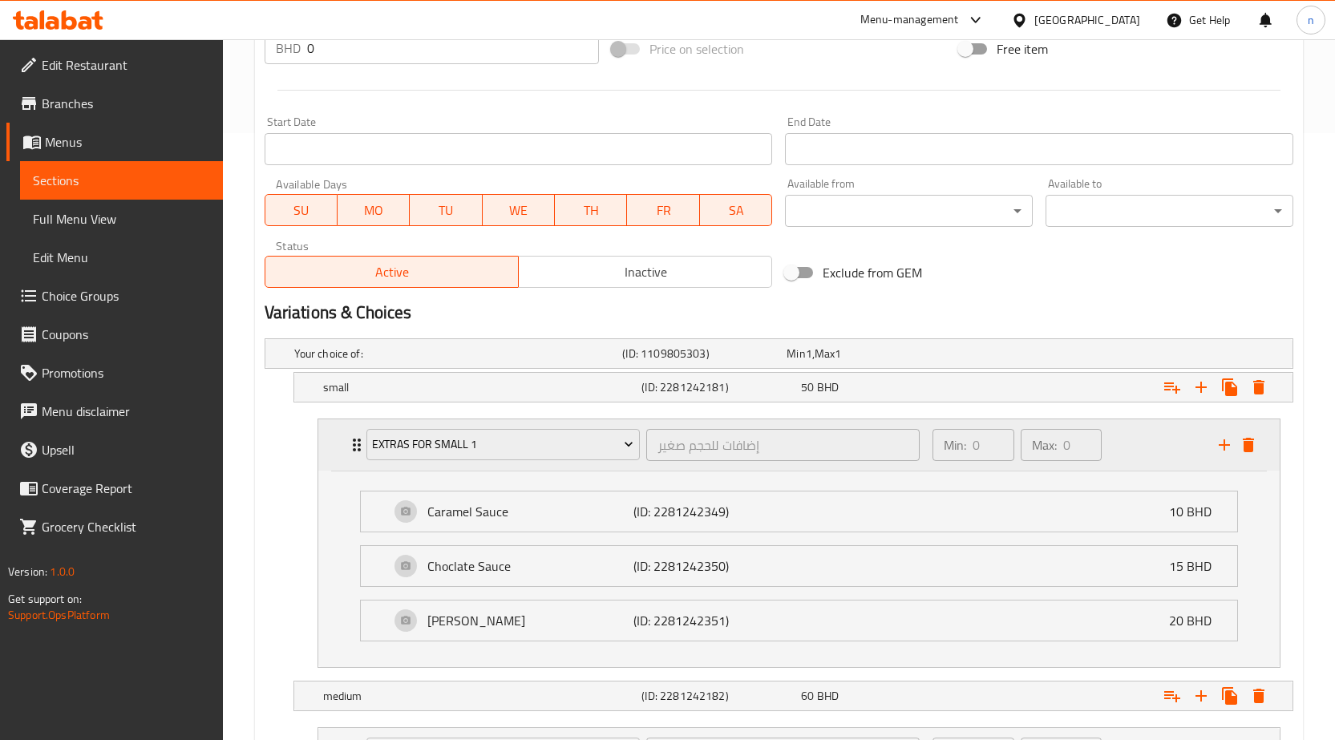
click at [1137, 440] on div "Min: 0 ​ Max: 0 ​" at bounding box center [1066, 444] width 286 height 51
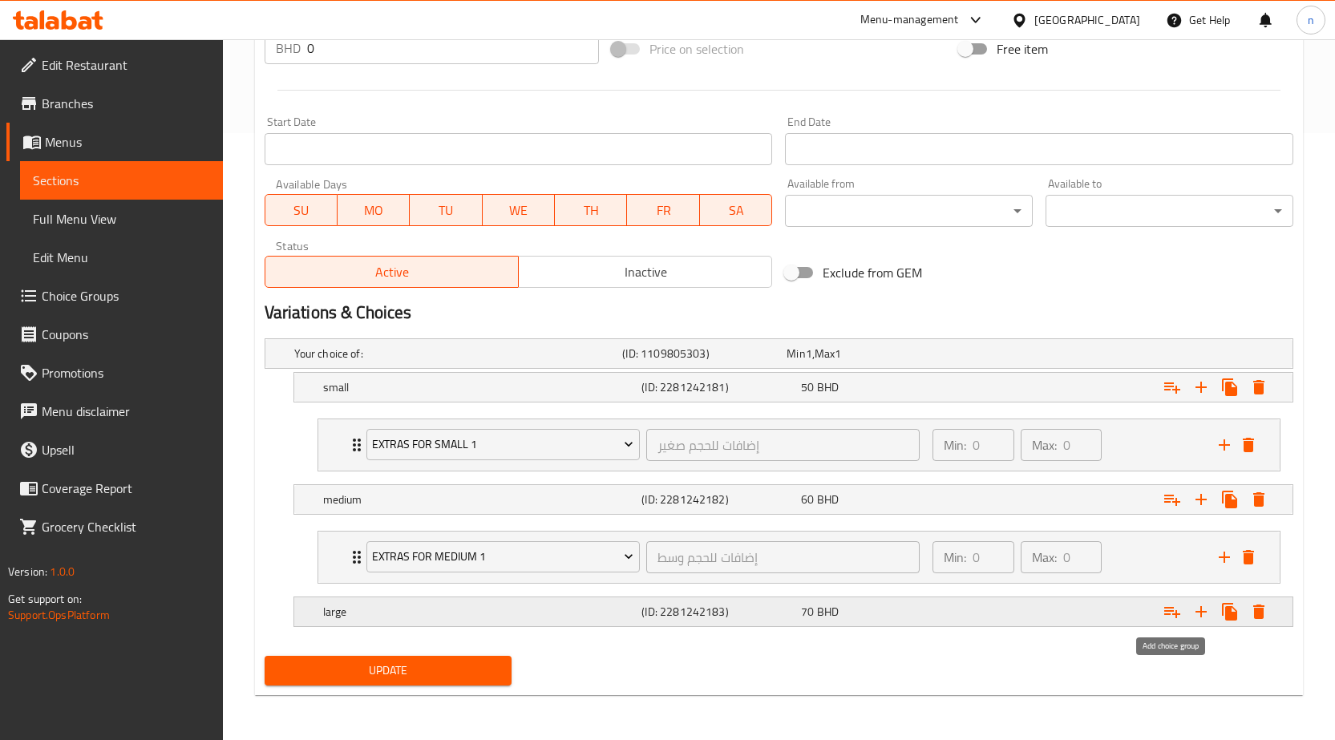
click at [1172, 610] on icon "Expand" at bounding box center [1172, 611] width 19 height 19
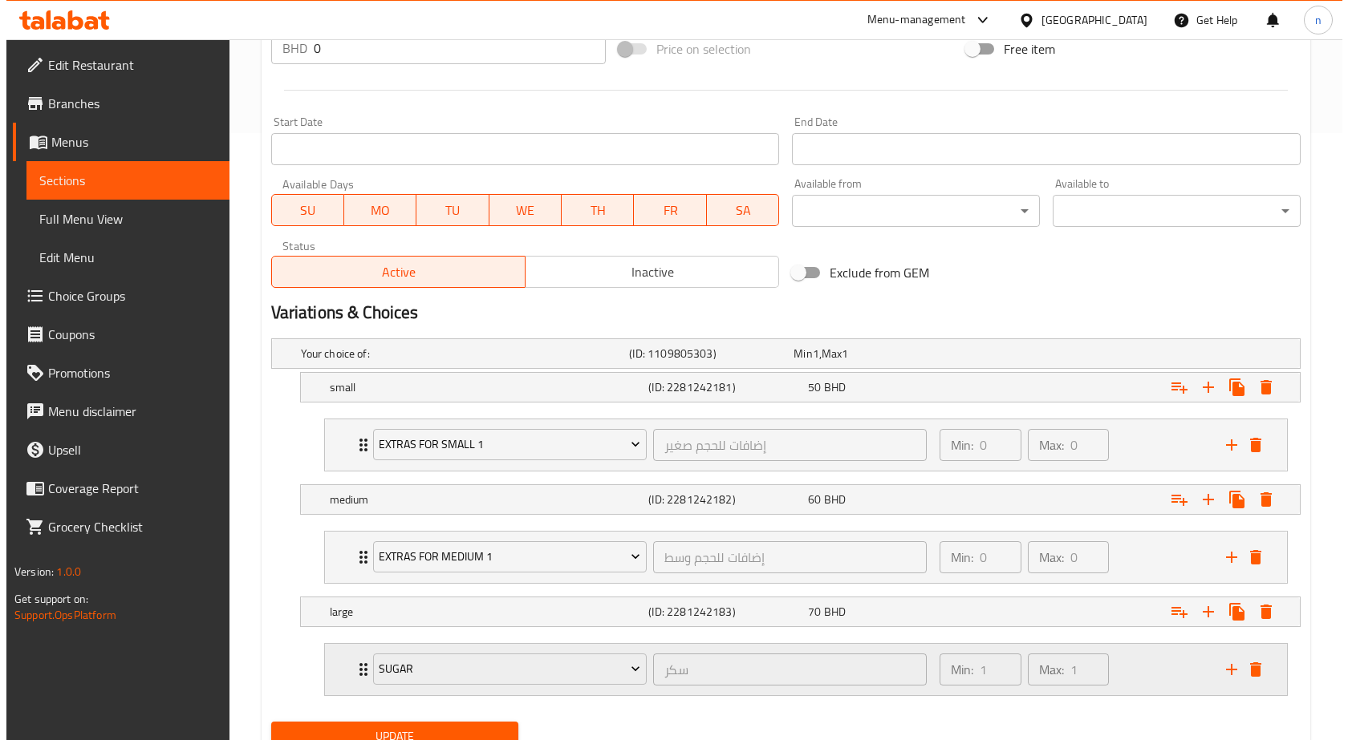
scroll to position [673, 0]
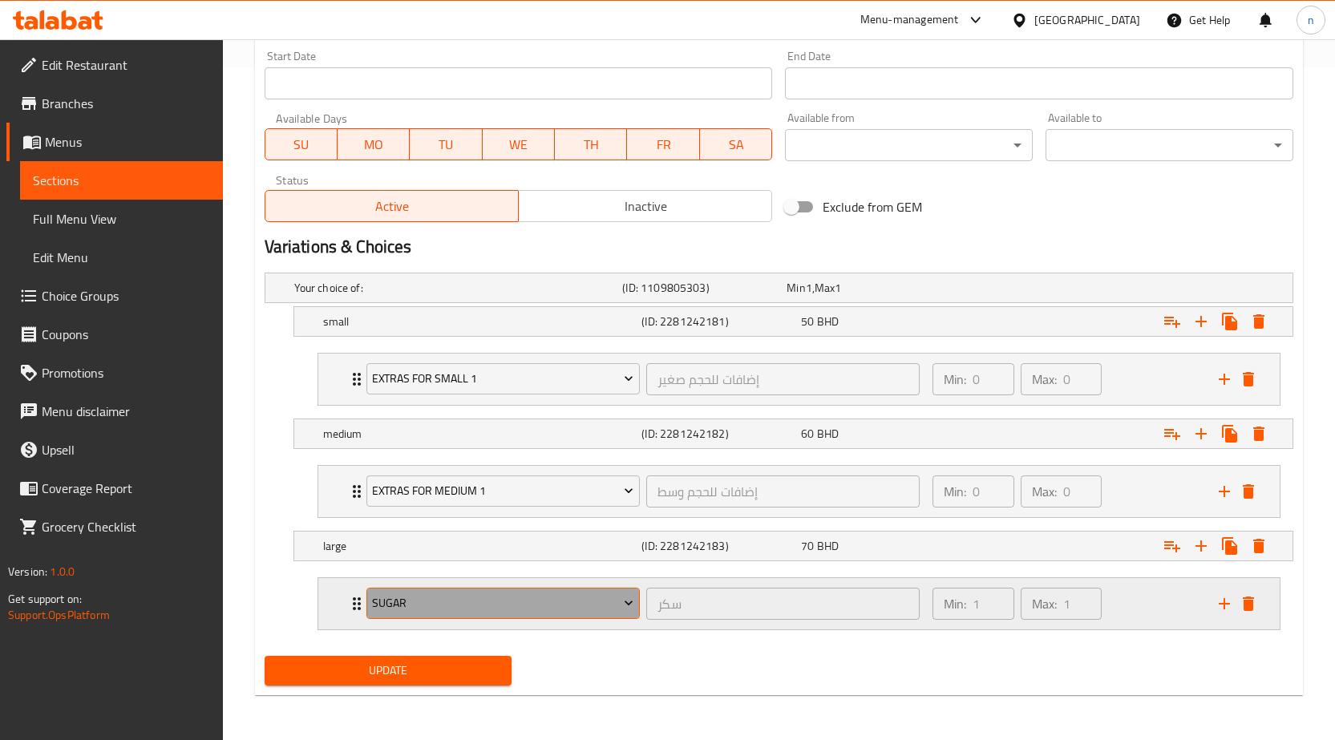
click at [626, 606] on icon "Expand" at bounding box center [629, 603] width 16 height 16
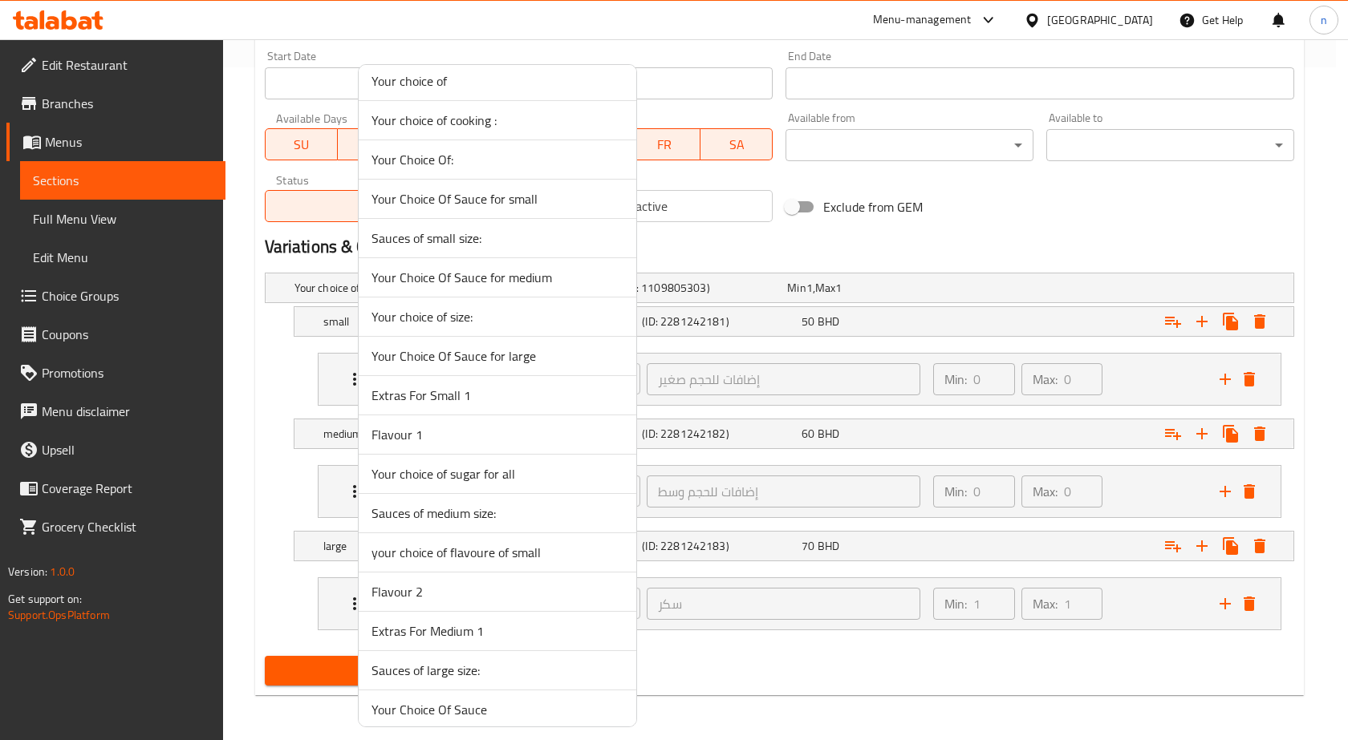
scroll to position [2093, 0]
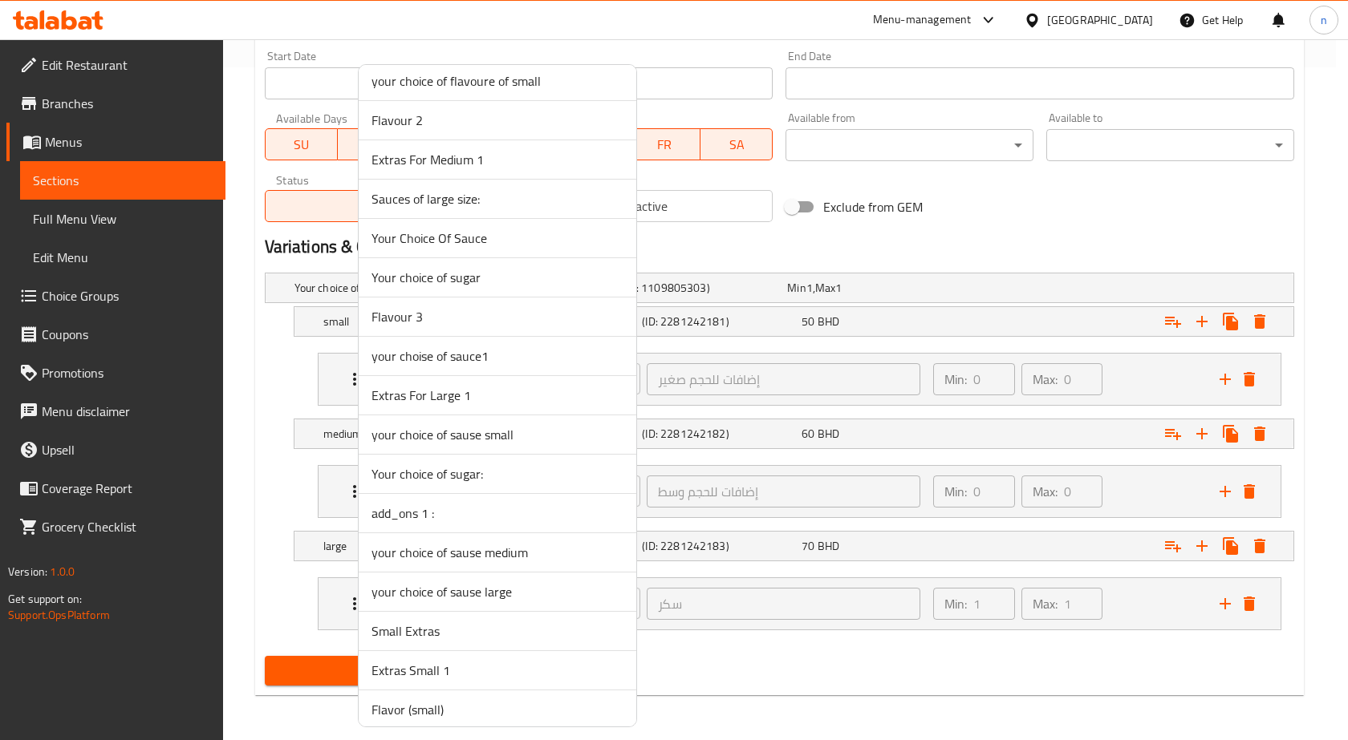
click at [493, 393] on span "Extras For Large 1" at bounding box center [497, 395] width 252 height 19
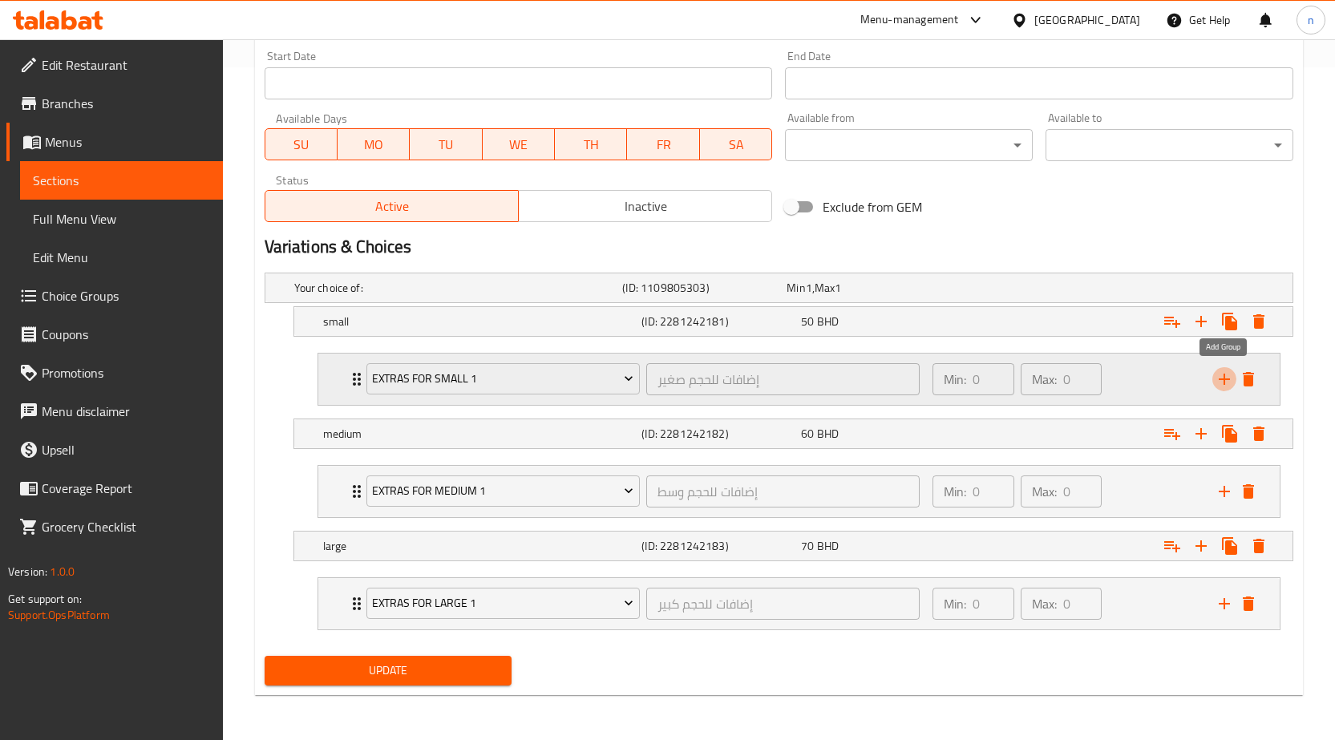
click at [1226, 379] on icon "add" at bounding box center [1224, 379] width 11 height 11
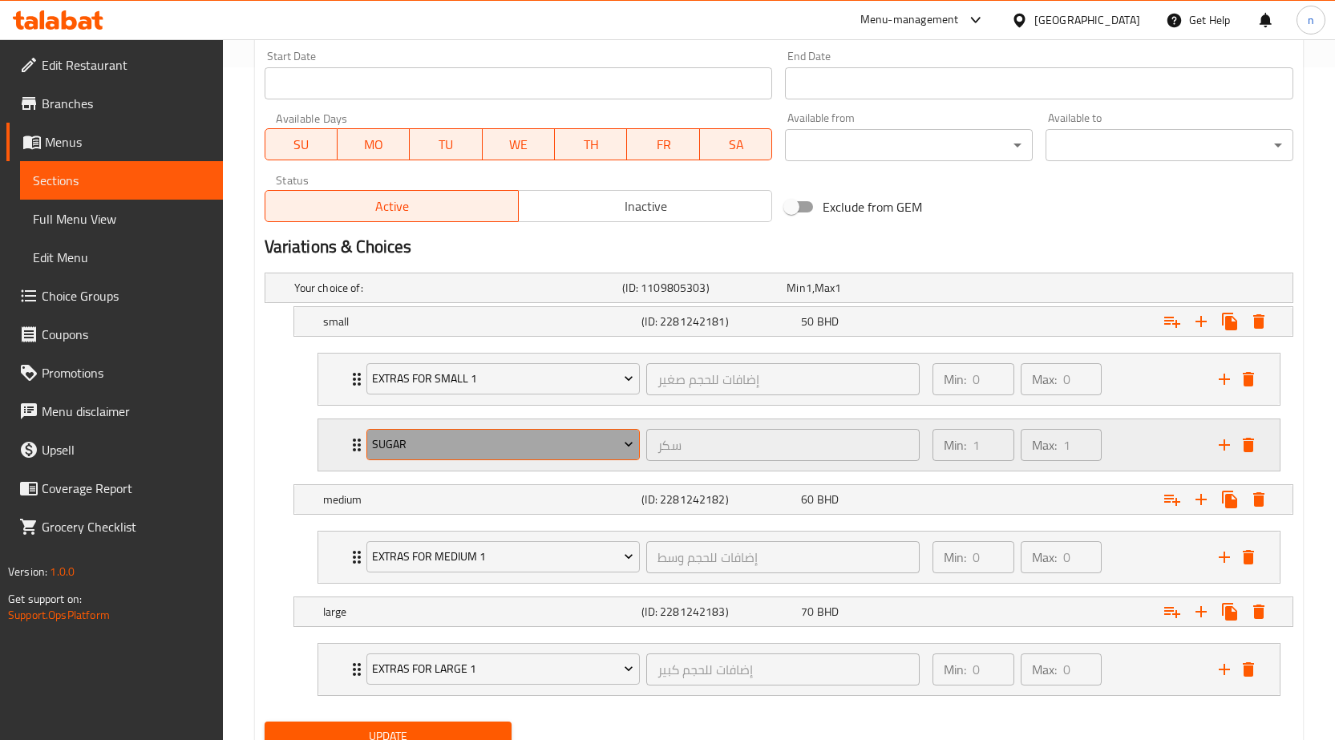
click at [629, 442] on icon "Expand" at bounding box center [629, 444] width 16 height 16
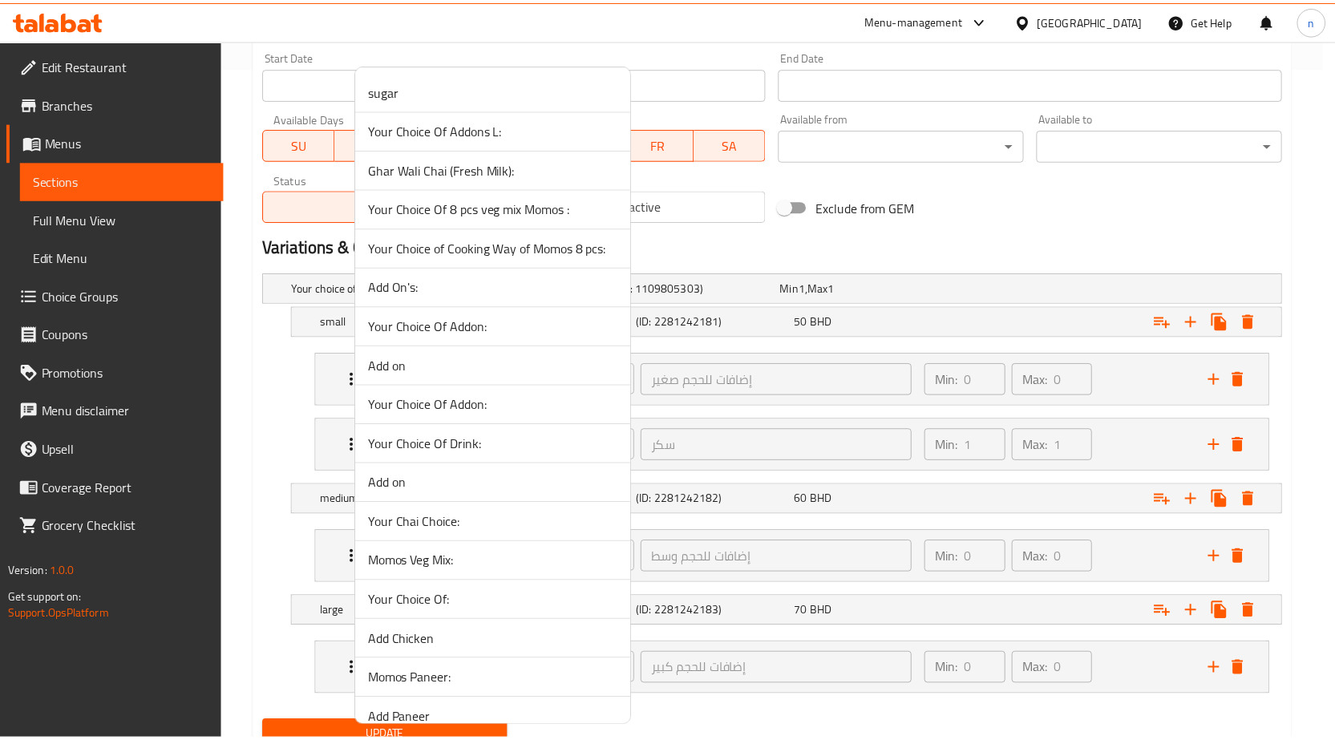
scroll to position [3075, 0]
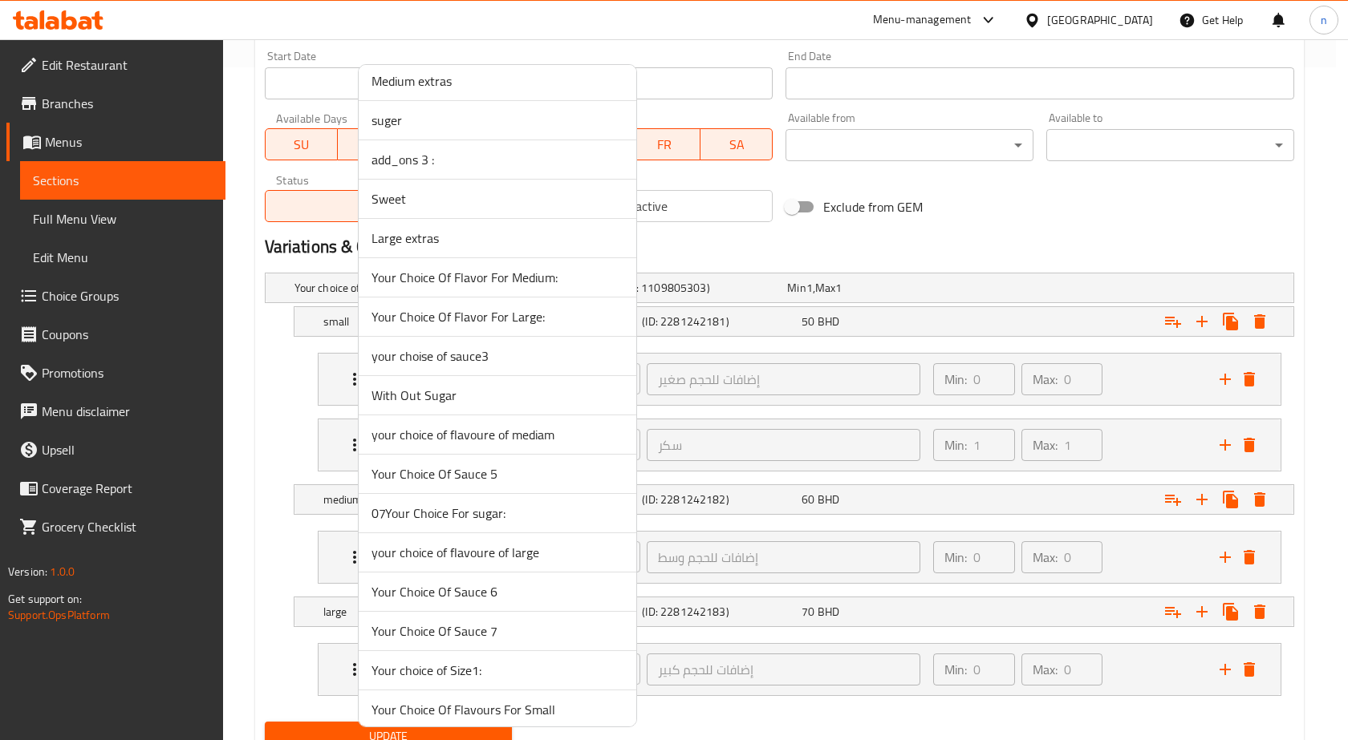
click at [1311, 225] on div at bounding box center [674, 370] width 1348 height 740
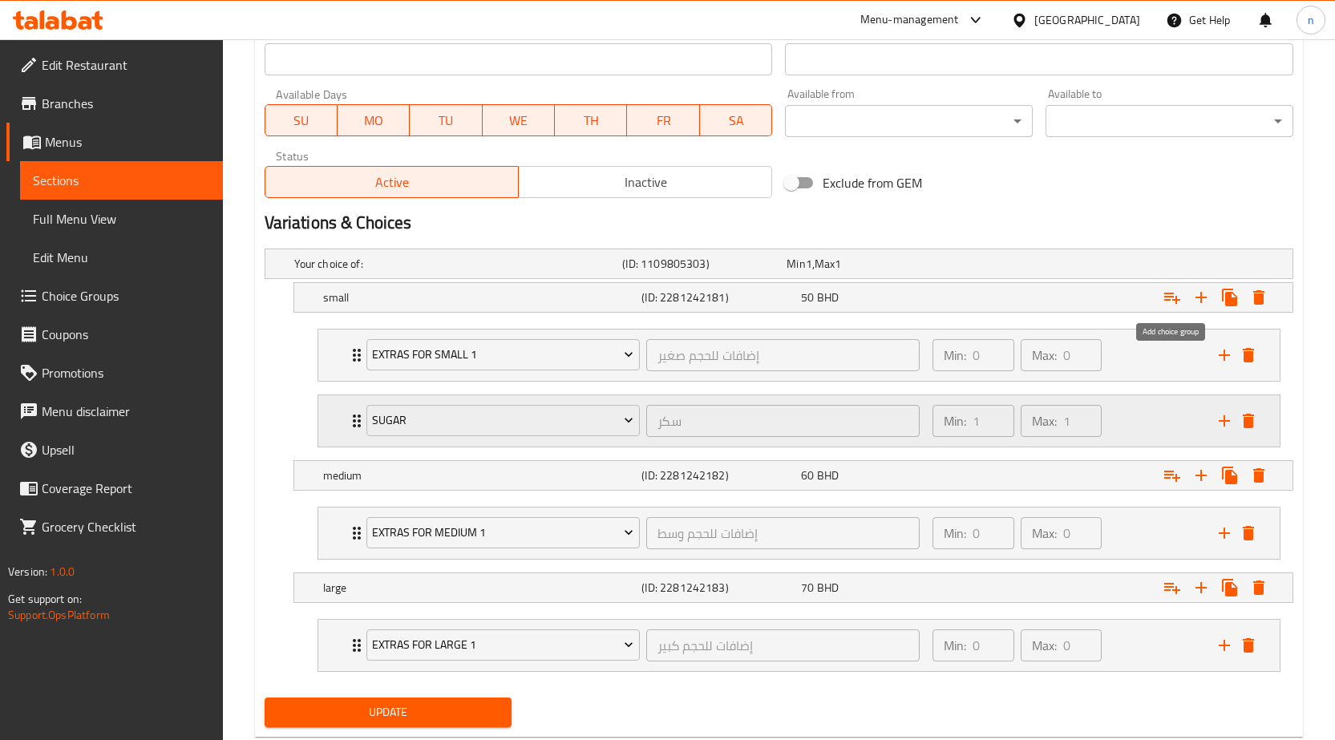
scroll to position [739, 0]
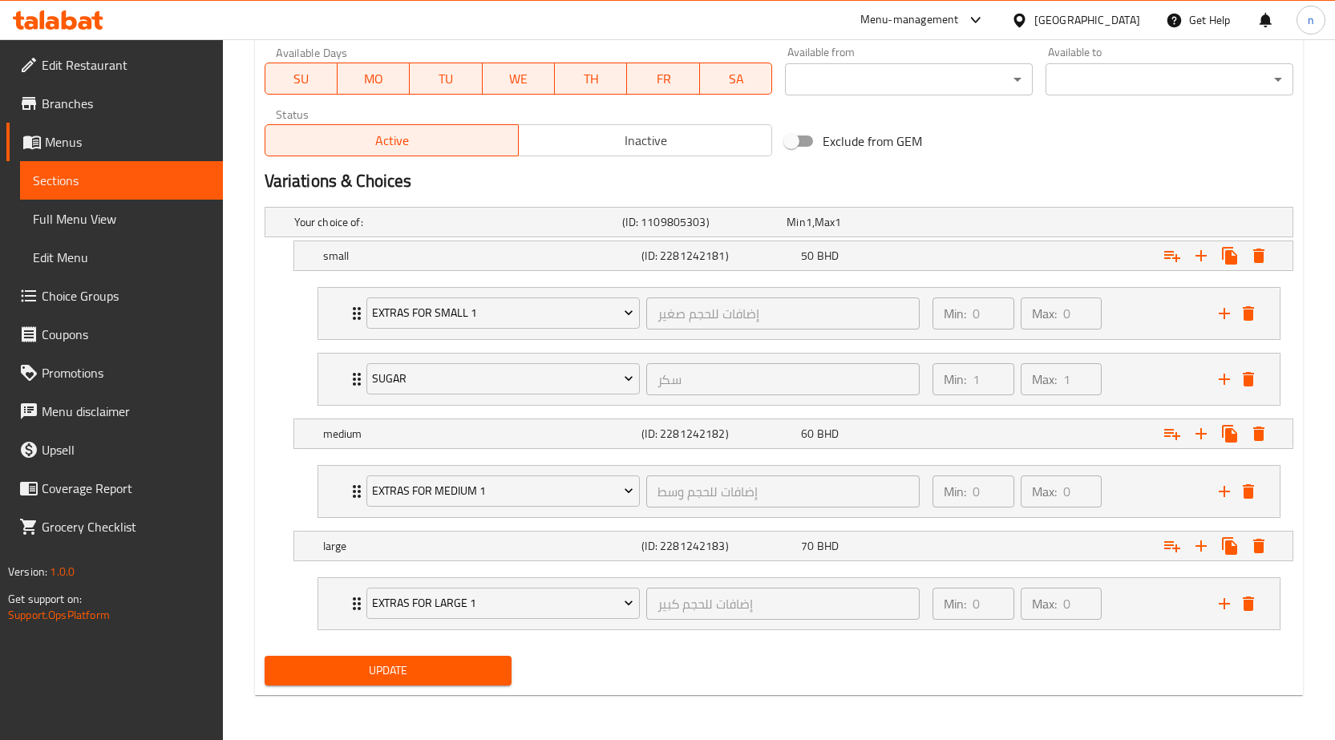
click at [412, 670] on span "Update" at bounding box center [389, 671] width 222 height 20
click at [1250, 375] on icon "delete" at bounding box center [1248, 379] width 11 height 14
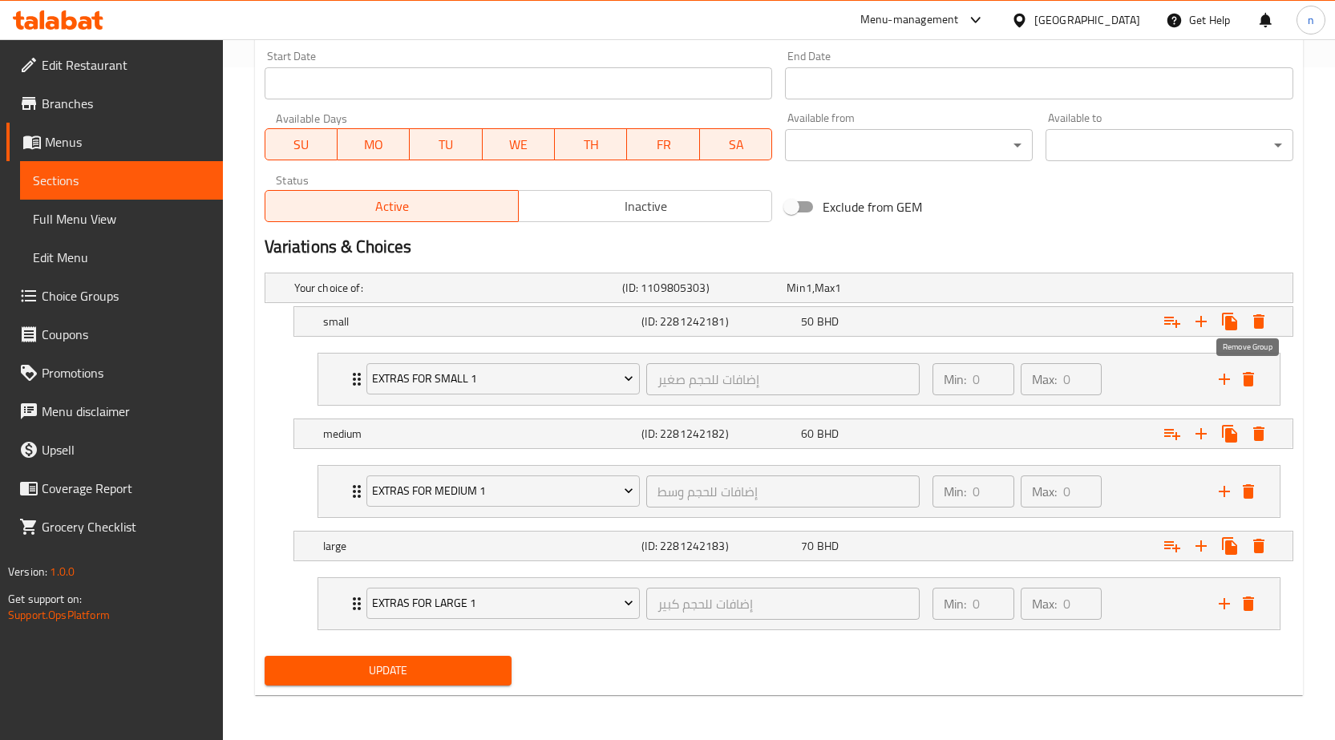
scroll to position [673, 0]
click at [384, 665] on span "Update" at bounding box center [389, 671] width 222 height 20
click at [99, 303] on span "Choice Groups" at bounding box center [126, 295] width 168 height 19
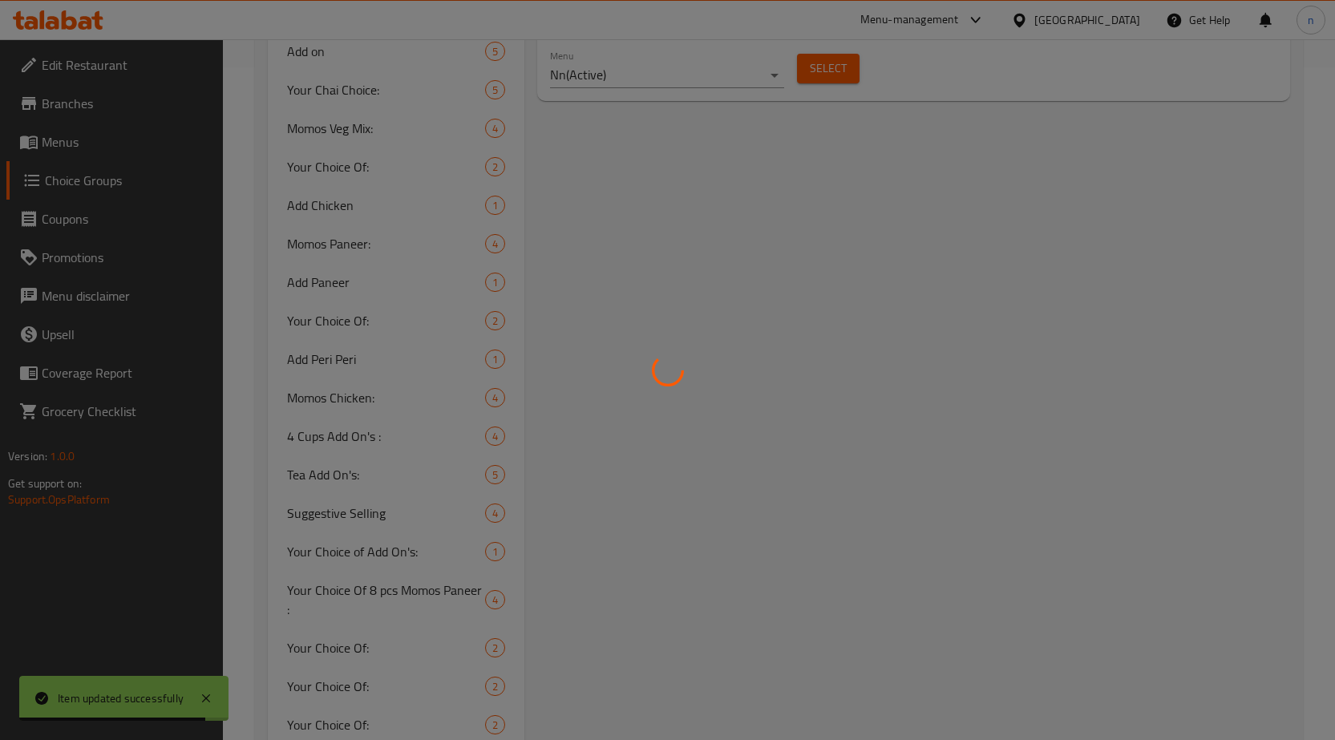
scroll to position [227, 0]
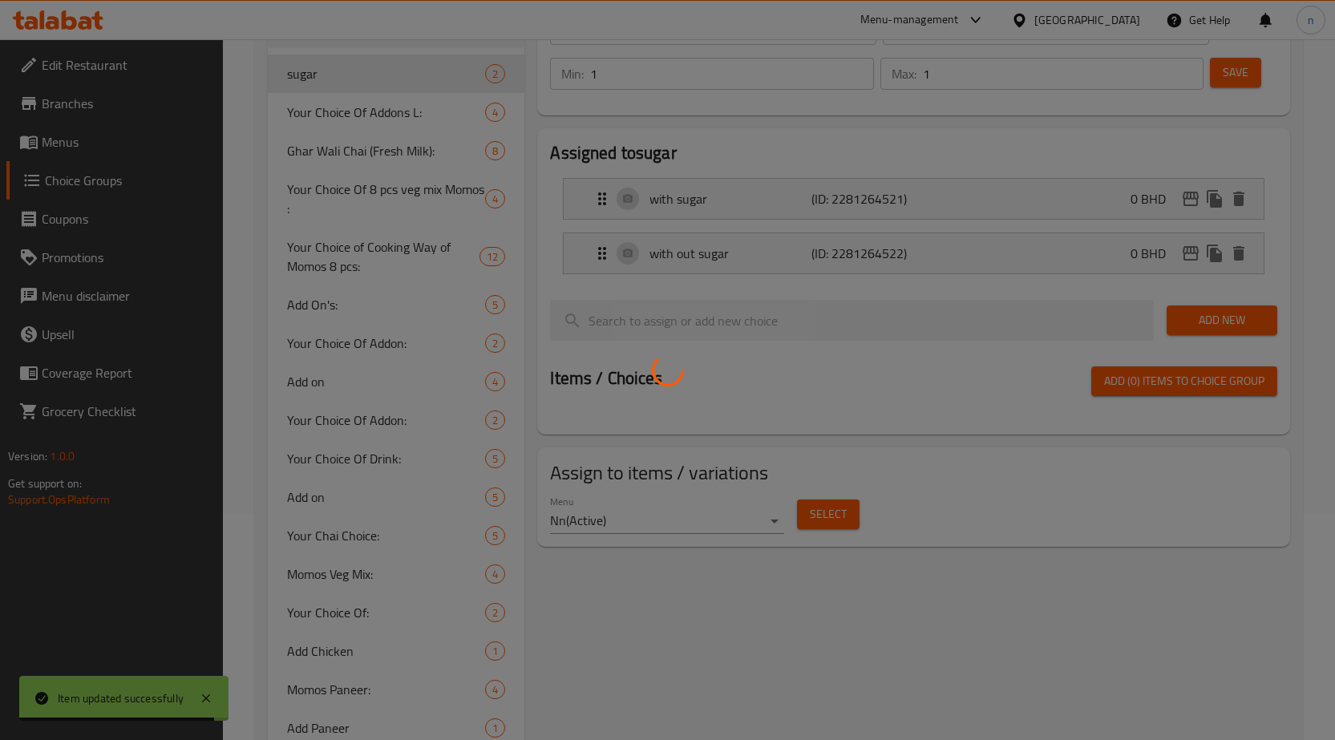
type input "your choise of sauce 3"
type input "اختيارك من الصوص3"
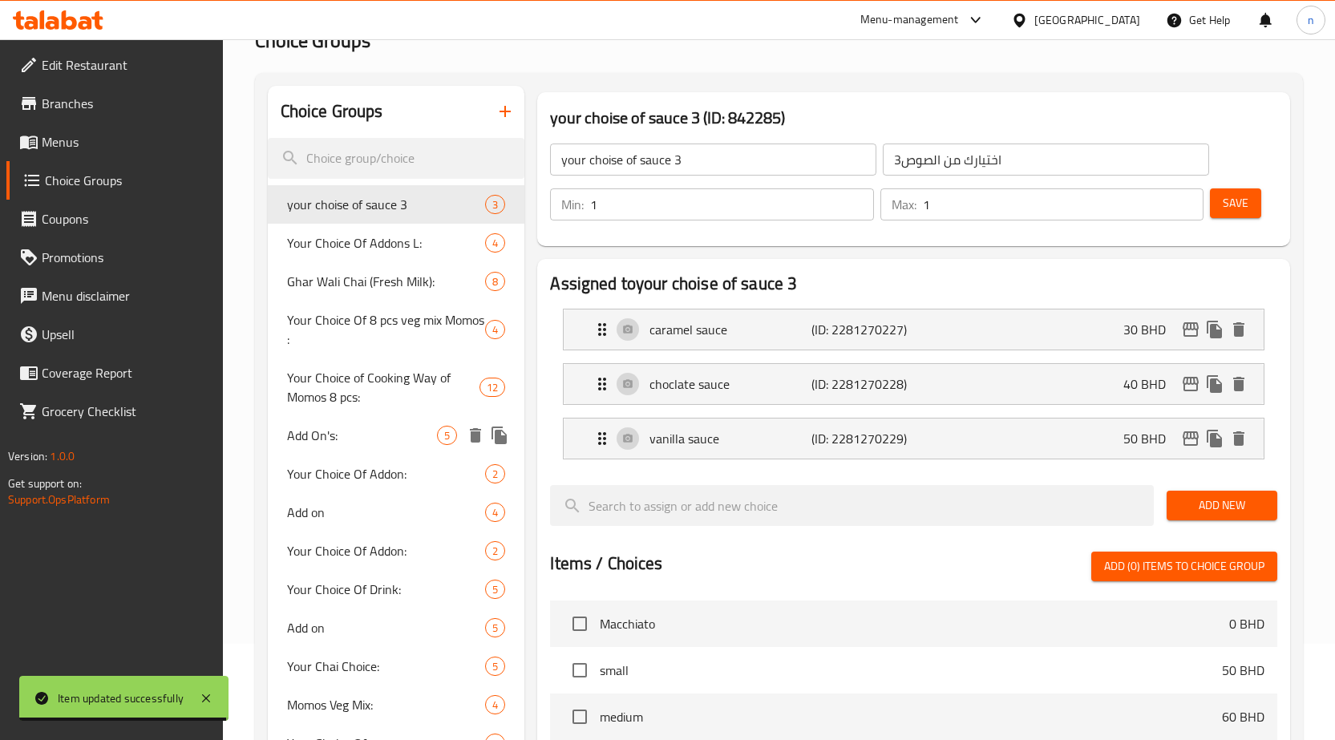
scroll to position [0, 0]
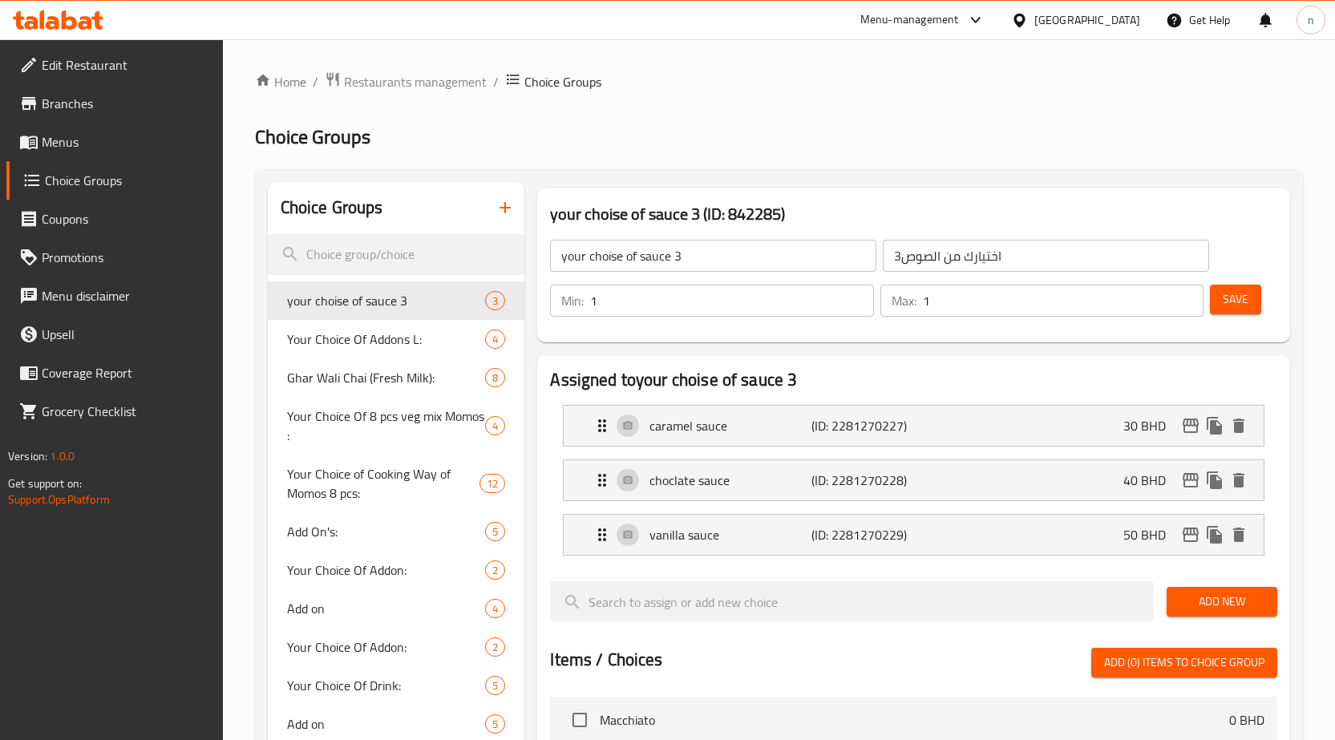
click at [505, 209] on icon "button" at bounding box center [505, 207] width 11 height 11
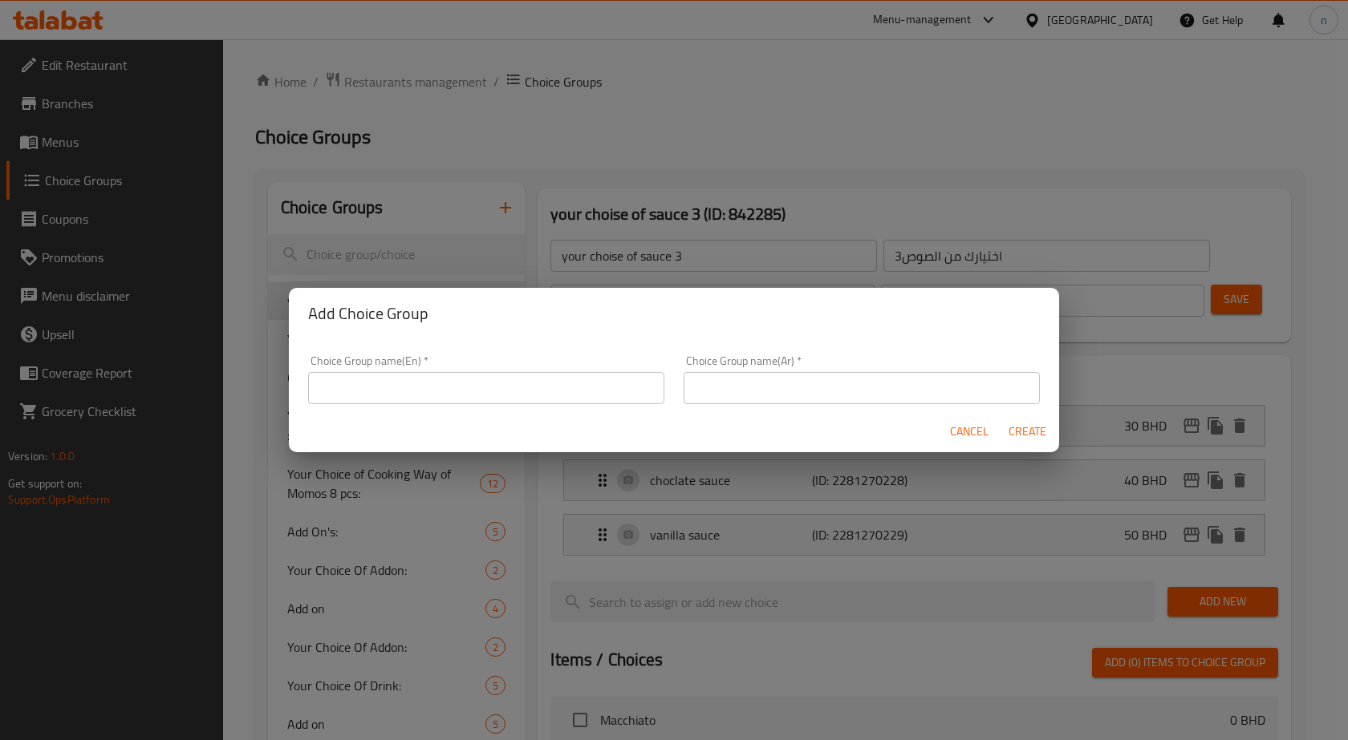
click at [375, 393] on input "text" at bounding box center [486, 388] width 356 height 32
type input "w"
type input "With Sugar"
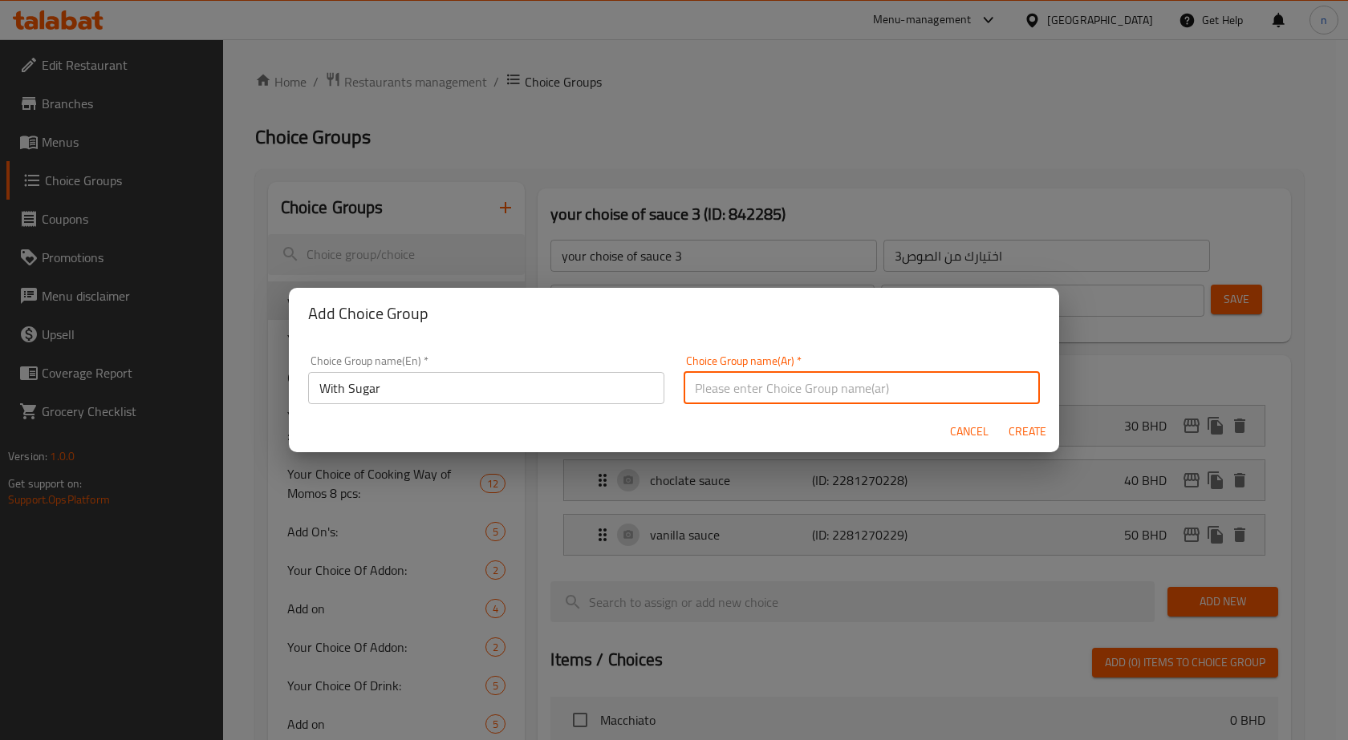
click at [716, 390] on input "text" at bounding box center [861, 388] width 356 height 32
type input "إضافة سكر"
click at [1038, 428] on span "Create" at bounding box center [1026, 432] width 39 height 20
type input "With Sugar"
type input "إضافة سكر"
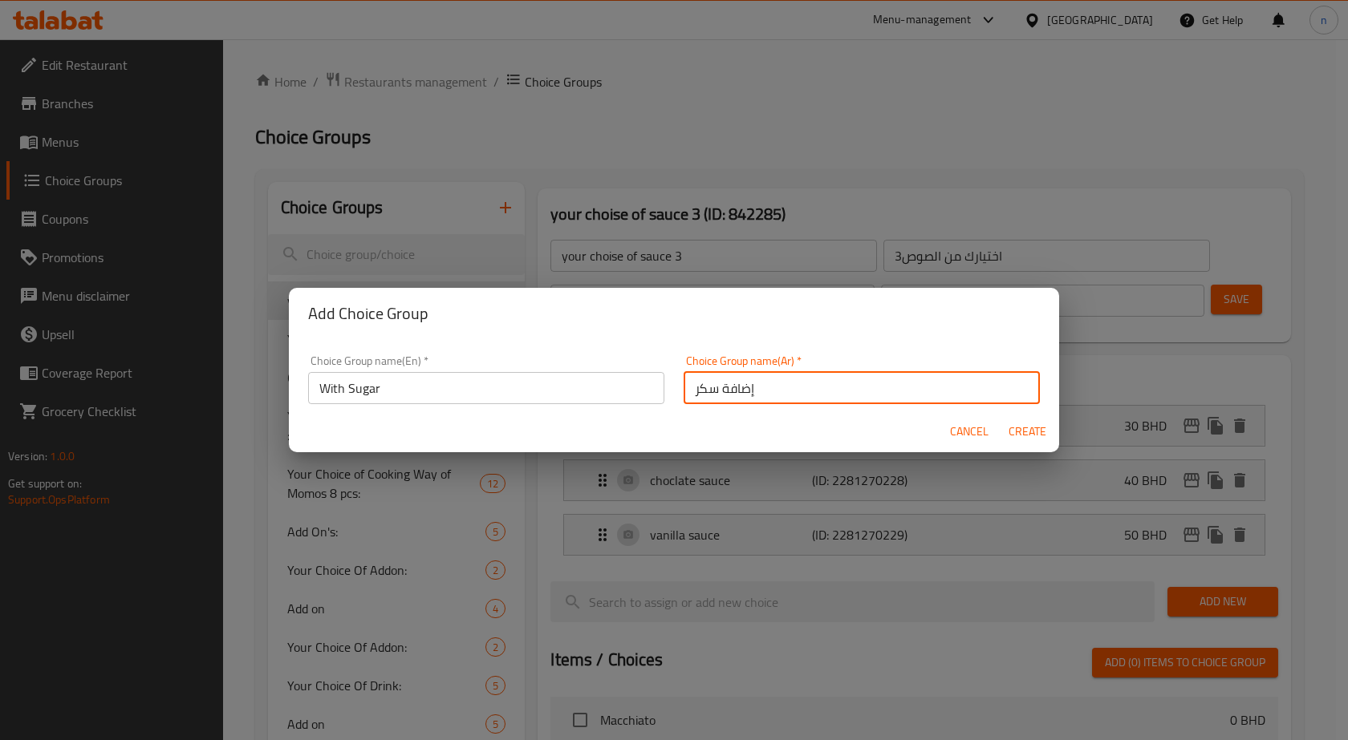
type input "0"
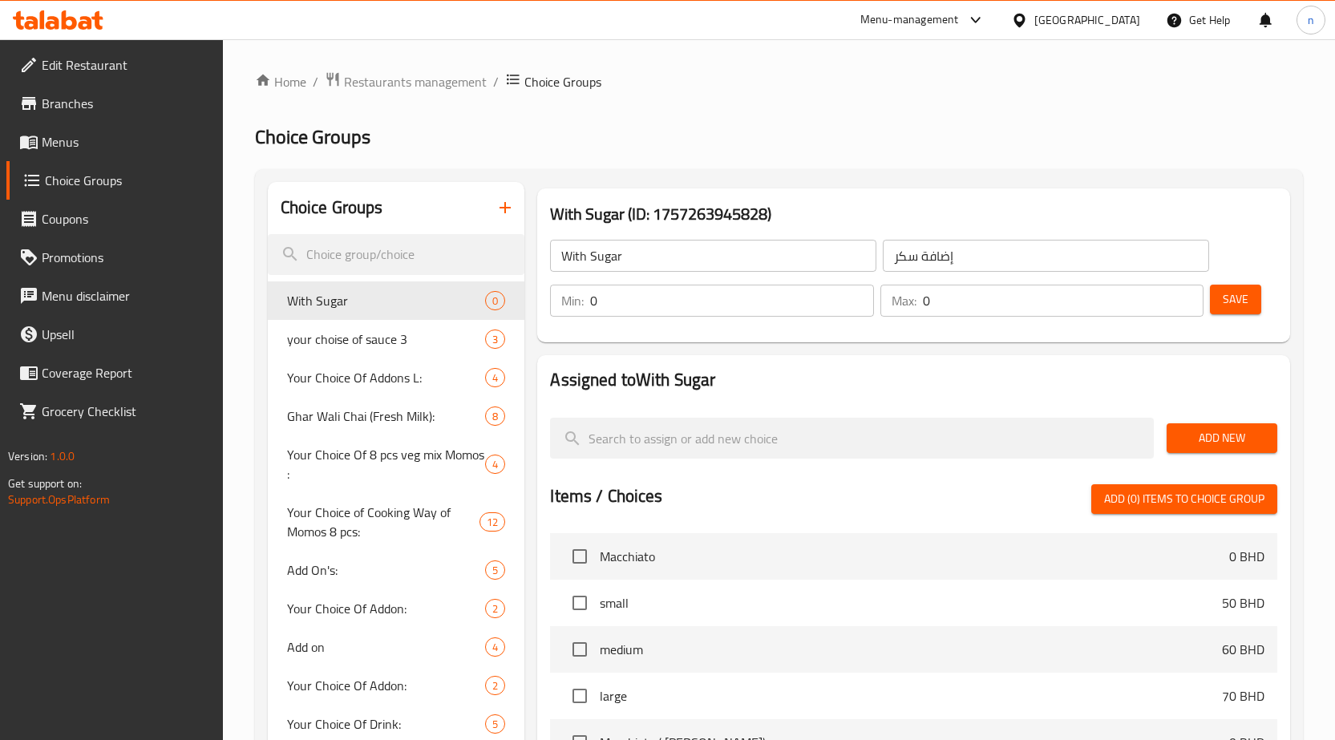
click at [513, 209] on icon "button" at bounding box center [505, 207] width 19 height 19
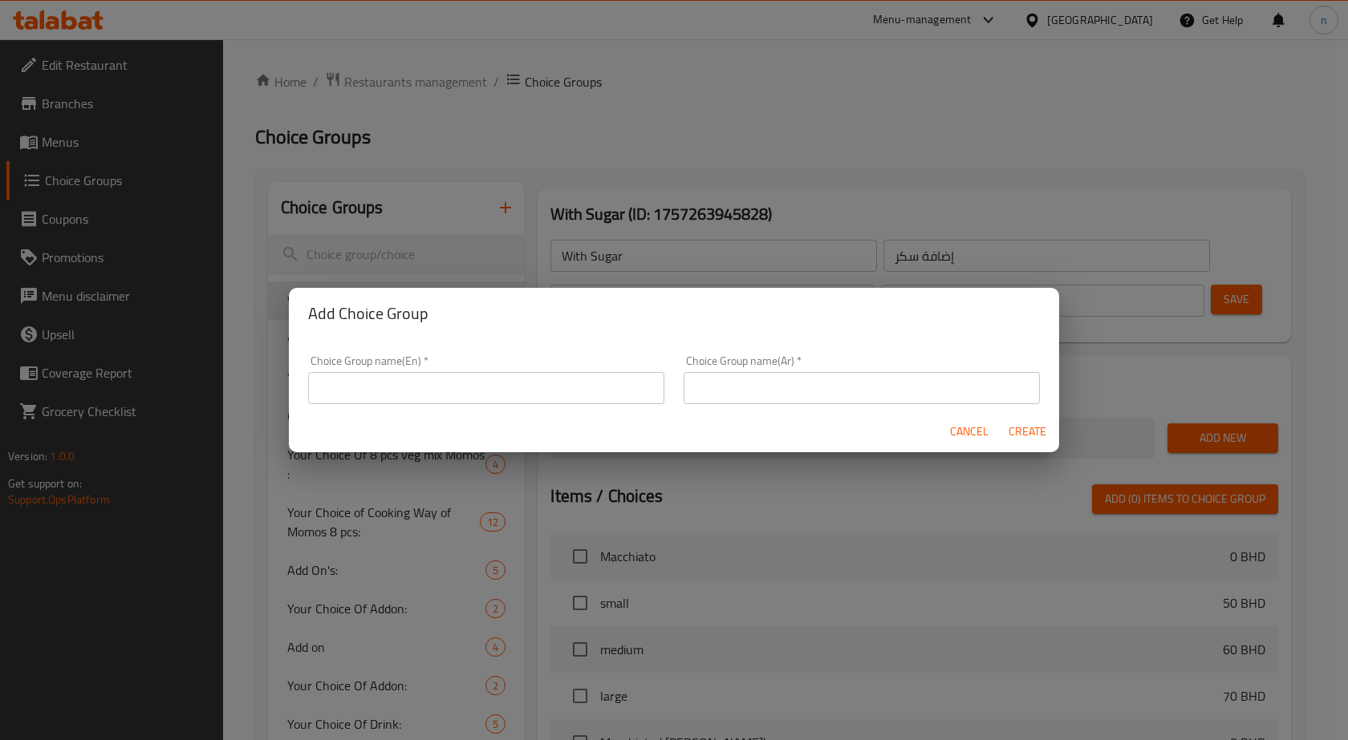
click at [410, 386] on input "text" at bounding box center [486, 388] width 356 height 32
type input "Without Sugar"
click at [764, 399] on input "text" at bounding box center [861, 388] width 356 height 32
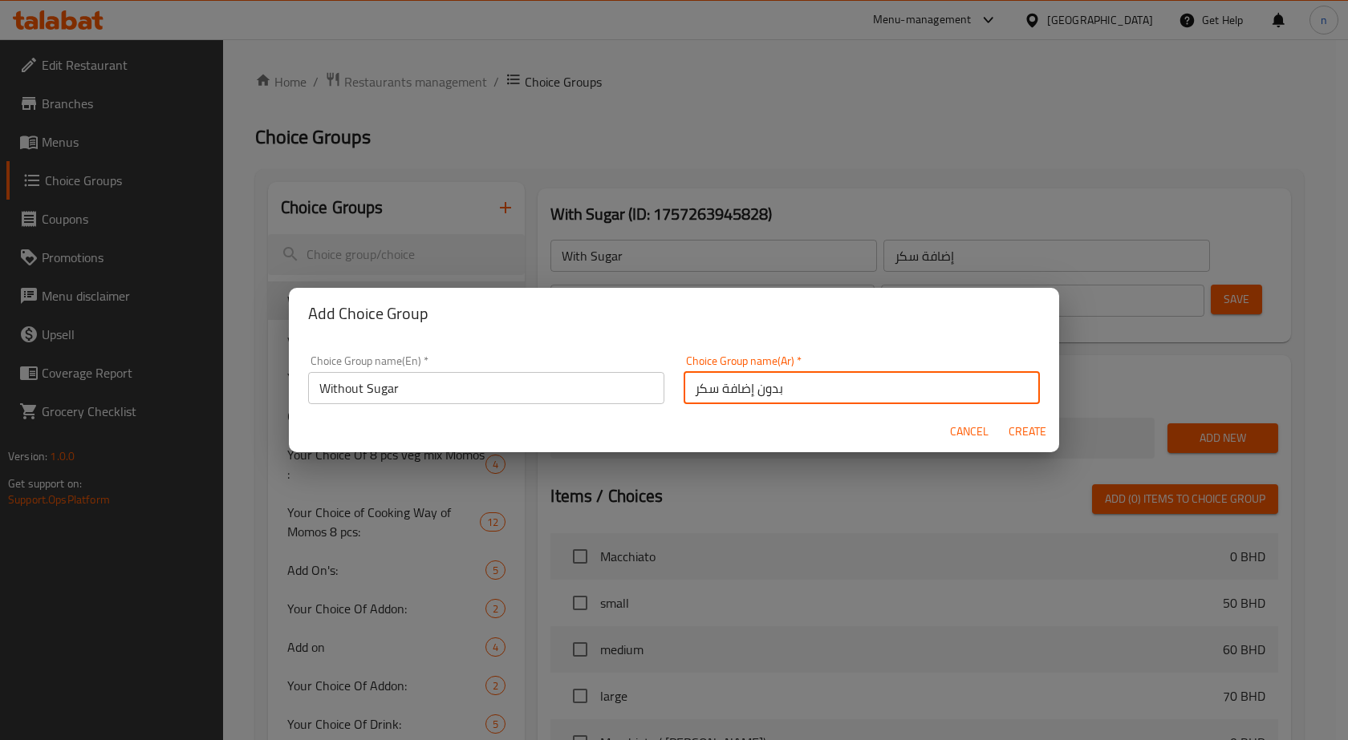
type input "بدون إضافة سكر"
click at [1027, 429] on span "Create" at bounding box center [1026, 432] width 39 height 20
type input "Without Sugar"
type input "بدون إضافة سكر"
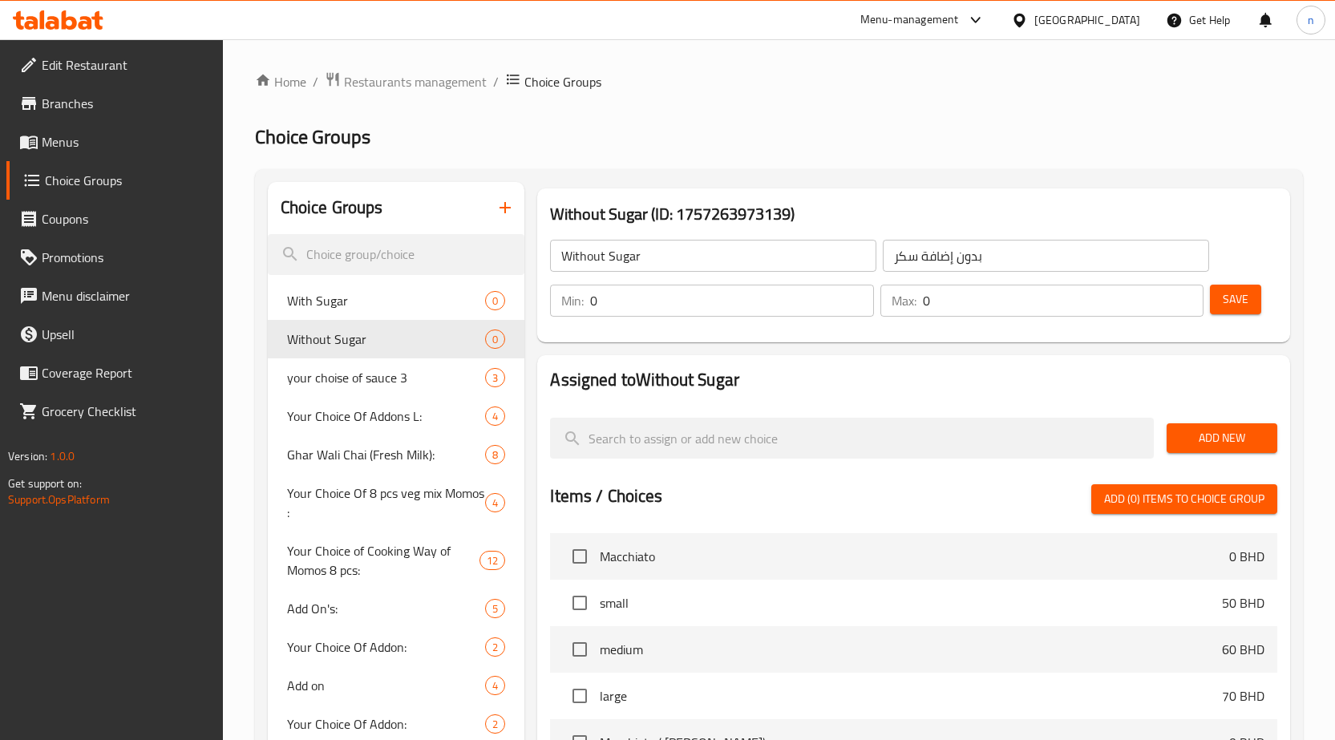
click at [934, 304] on input "0" at bounding box center [1064, 301] width 282 height 32
click at [473, 340] on icon "delete" at bounding box center [475, 339] width 11 height 14
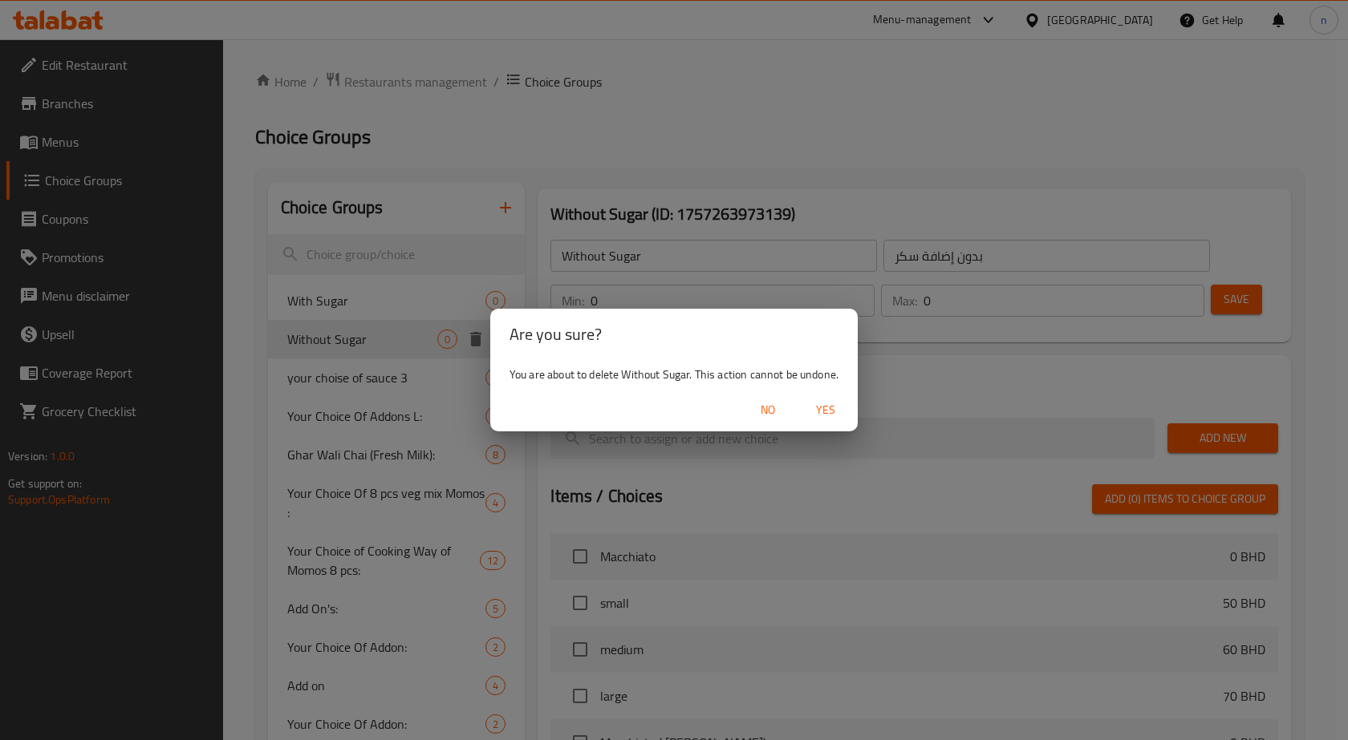
click at [833, 406] on span "Yes" at bounding box center [825, 410] width 39 height 20
type input "your choise of sauce 3"
type input "اختيارك من الصوص3"
type input "1"
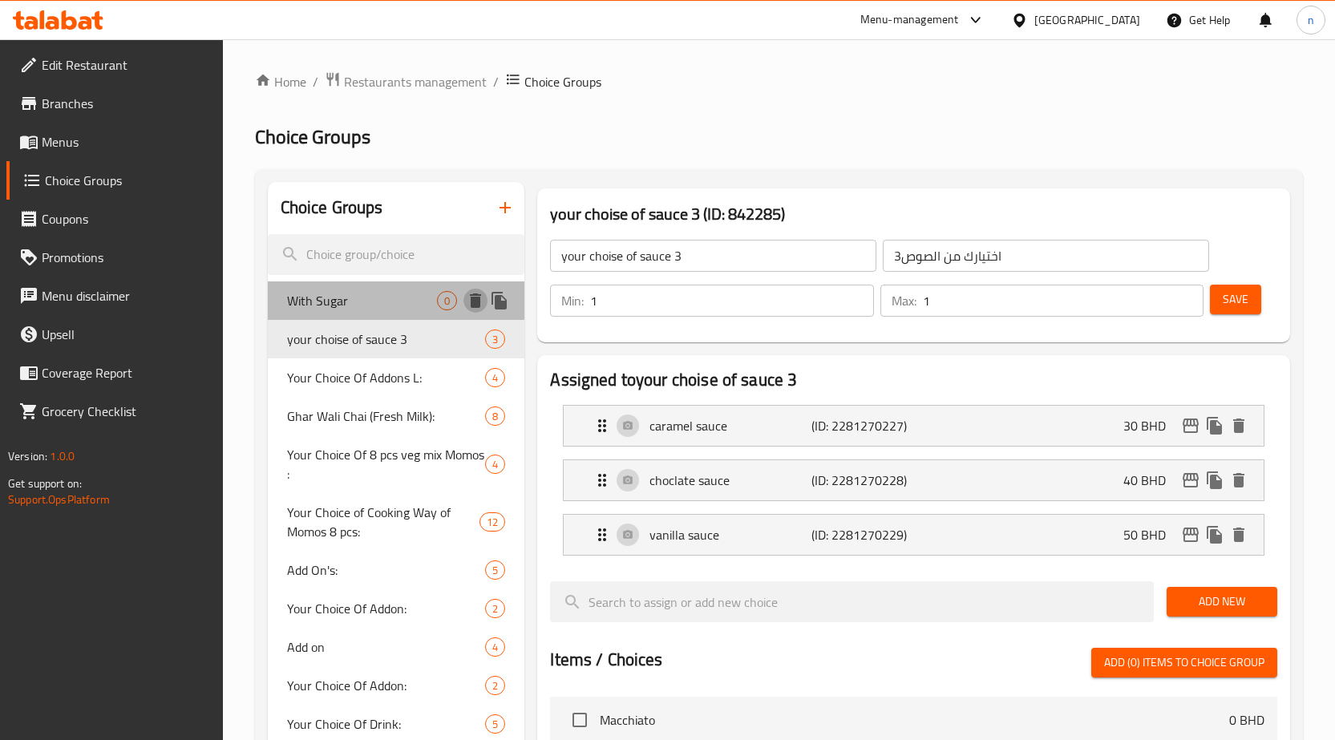
click at [478, 302] on icon "delete" at bounding box center [475, 301] width 11 height 14
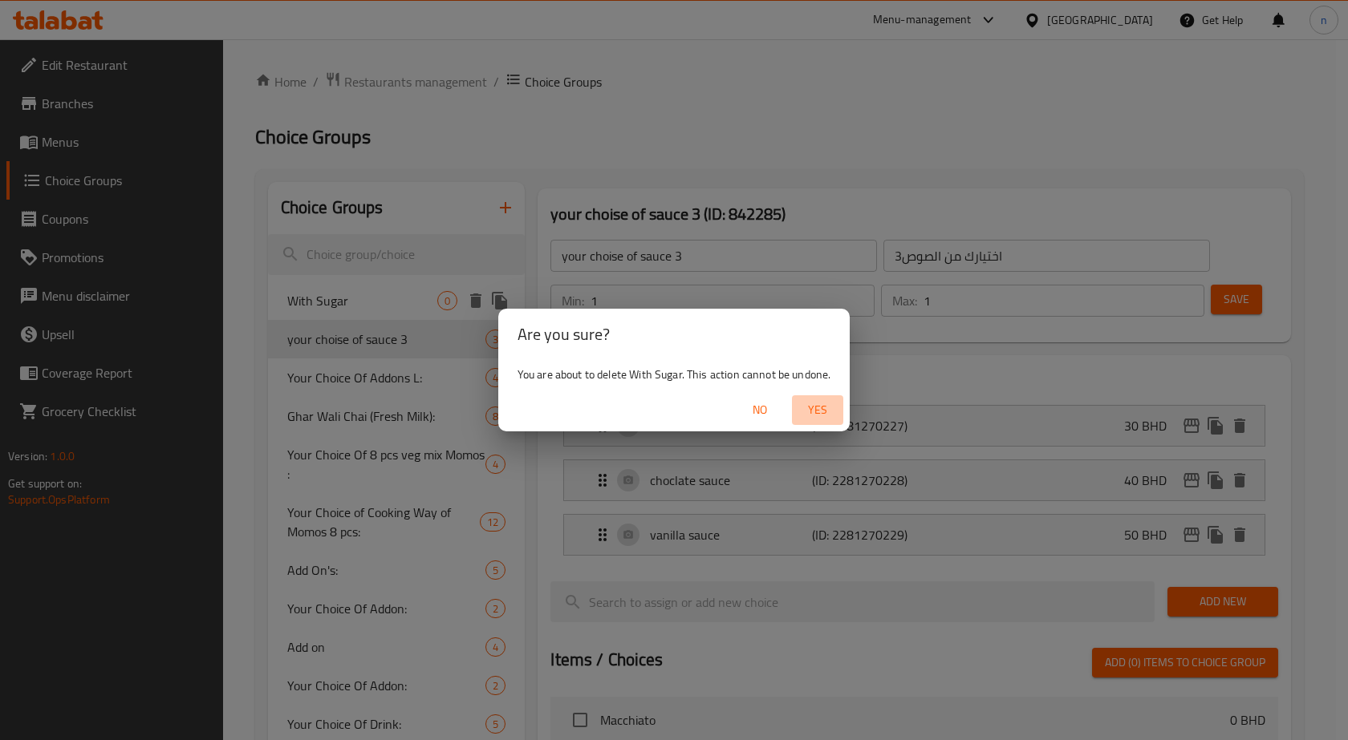
click at [821, 411] on span "Yes" at bounding box center [817, 410] width 39 height 20
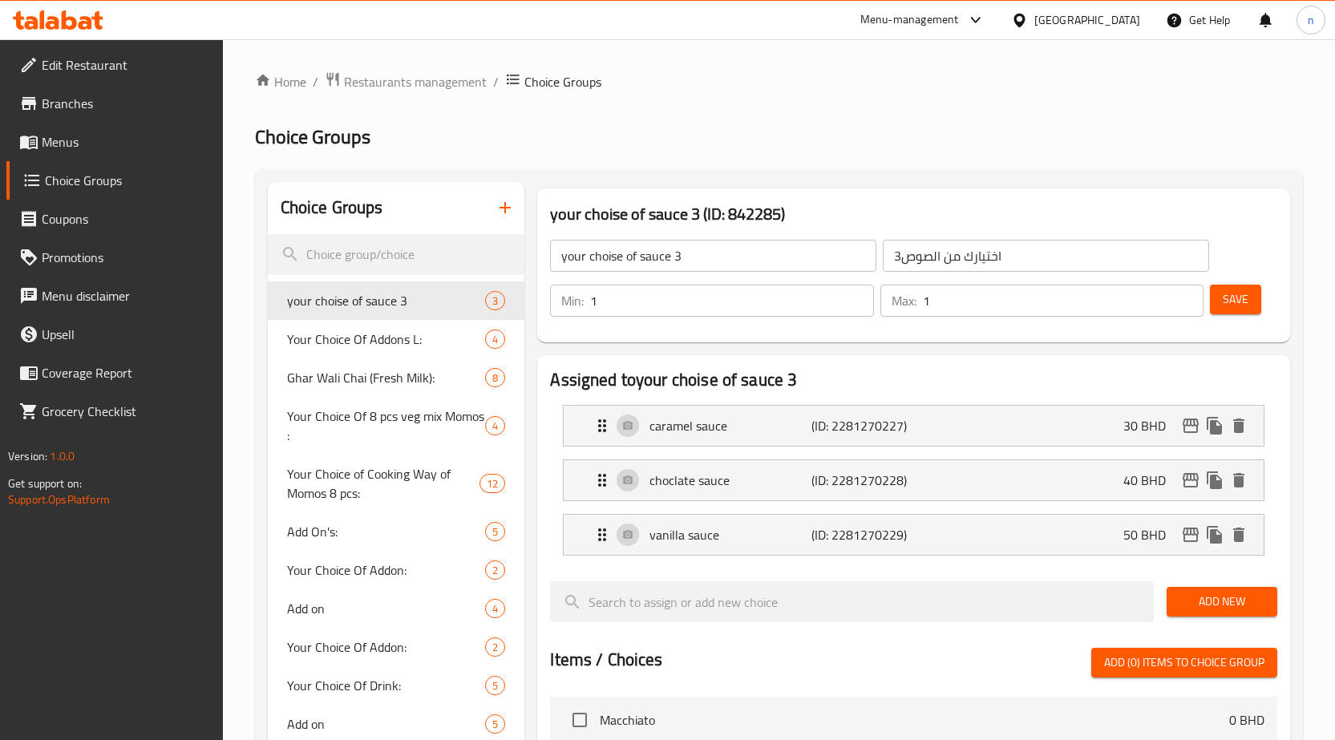
click at [89, 145] on span "Menus" at bounding box center [126, 141] width 168 height 19
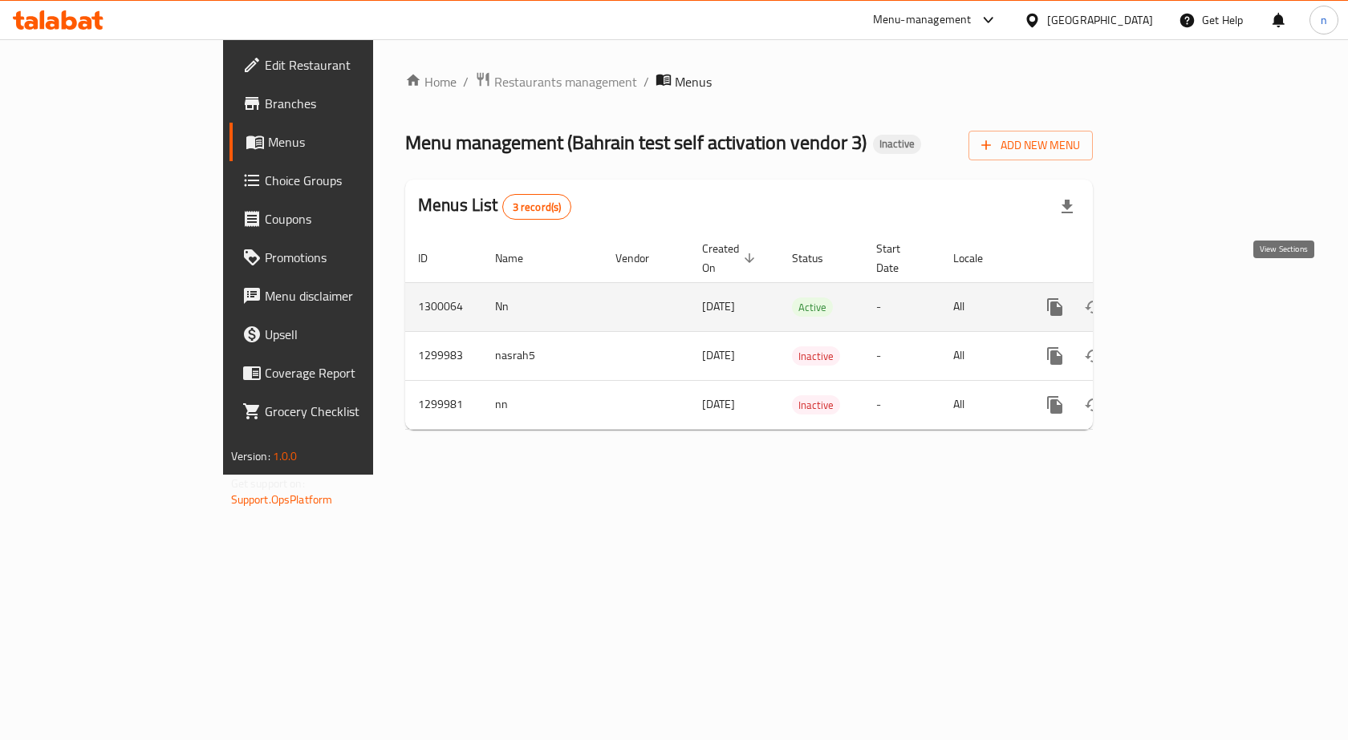
click at [1180, 298] on icon "enhanced table" at bounding box center [1170, 307] width 19 height 19
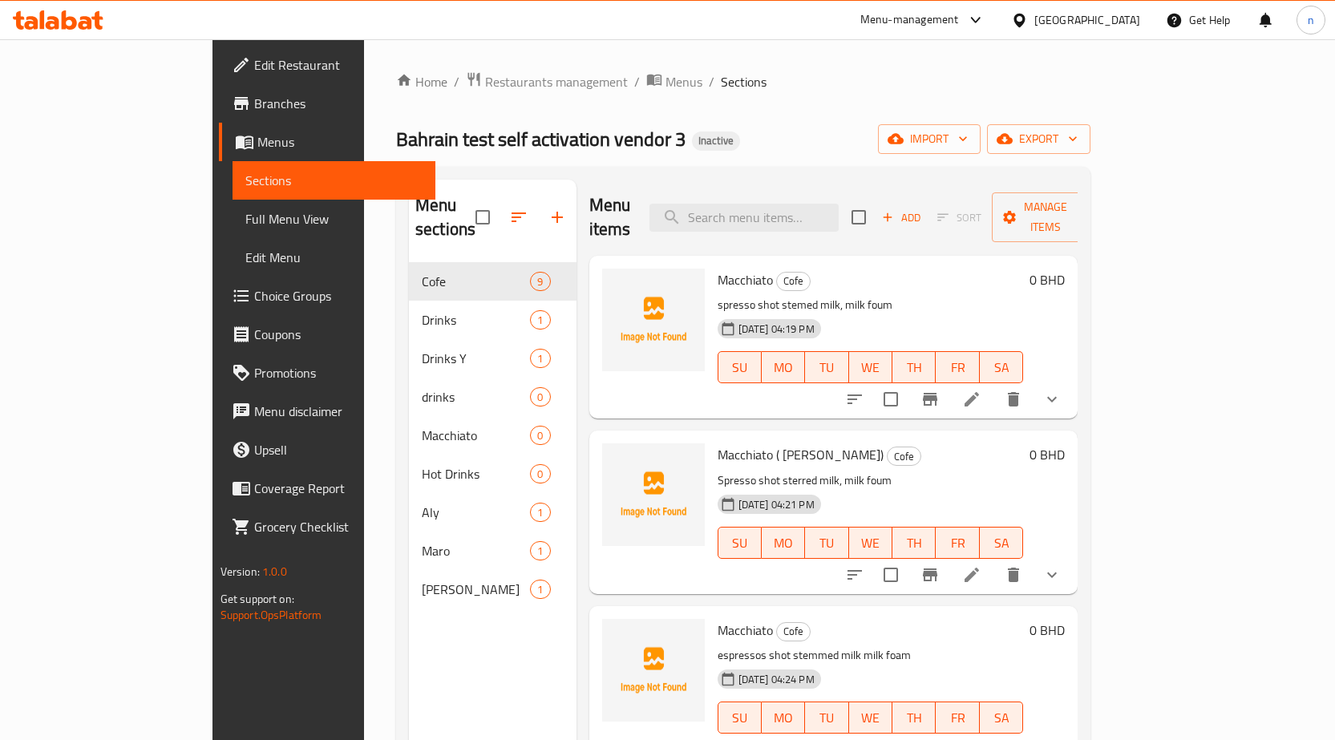
click at [897, 269] on h6 "Macchiato Cofe" at bounding box center [871, 280] width 306 height 22
click at [979, 392] on icon at bounding box center [972, 399] width 14 height 14
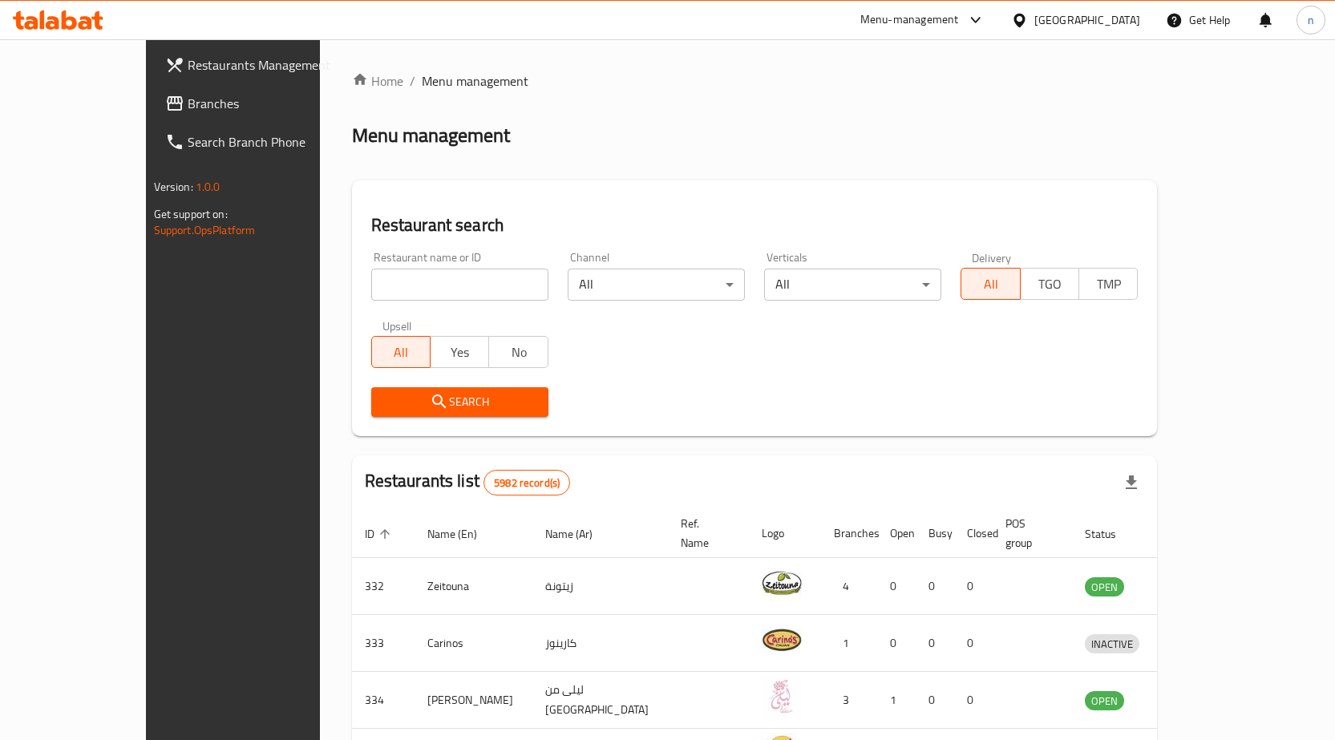
click at [188, 106] on span "Branches" at bounding box center [272, 103] width 168 height 19
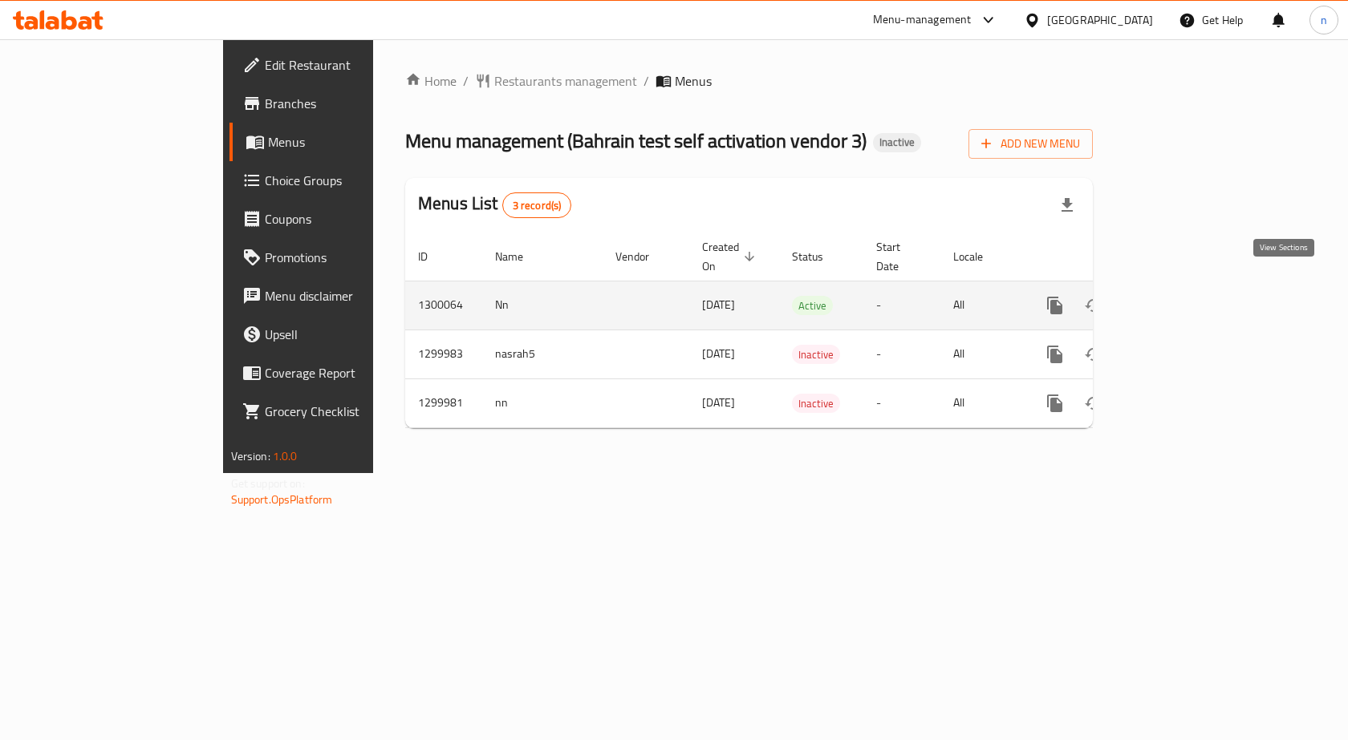
click at [1180, 296] on icon "enhanced table" at bounding box center [1170, 305] width 19 height 19
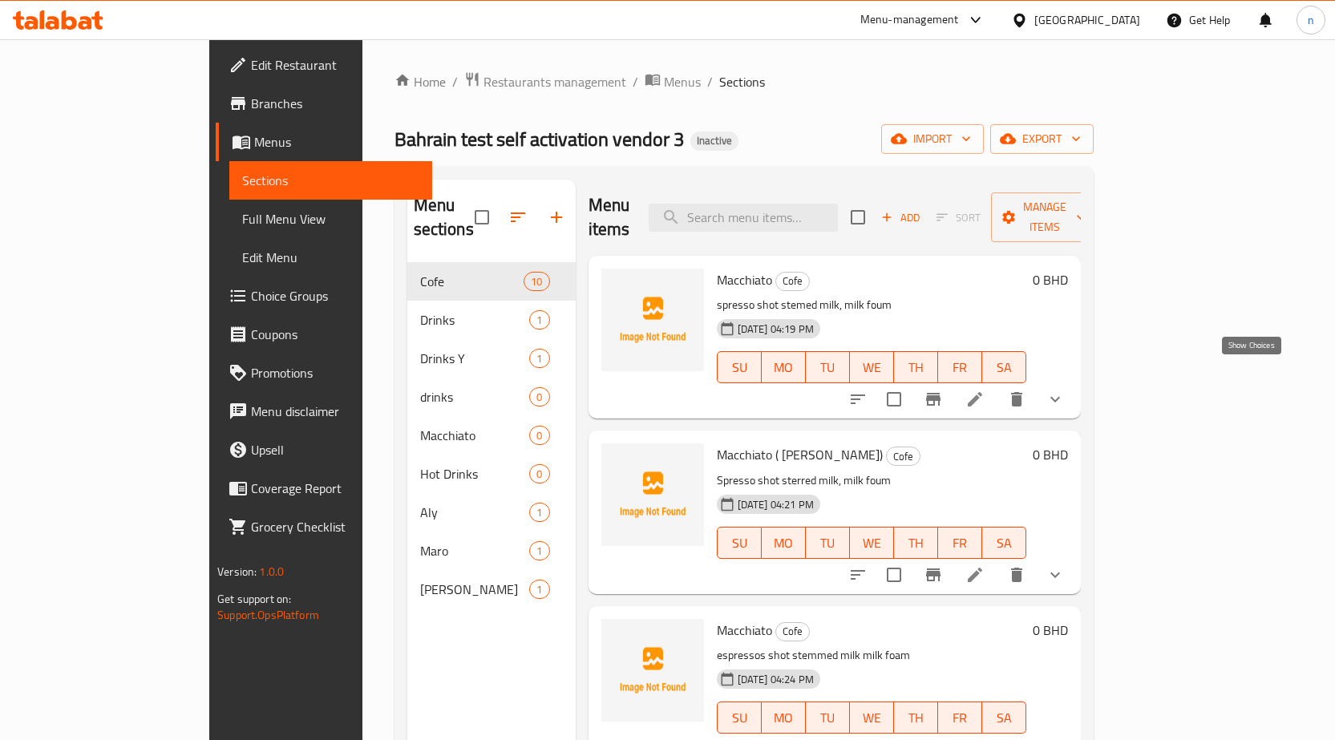
click at [1060, 397] on icon "show more" at bounding box center [1056, 400] width 10 height 6
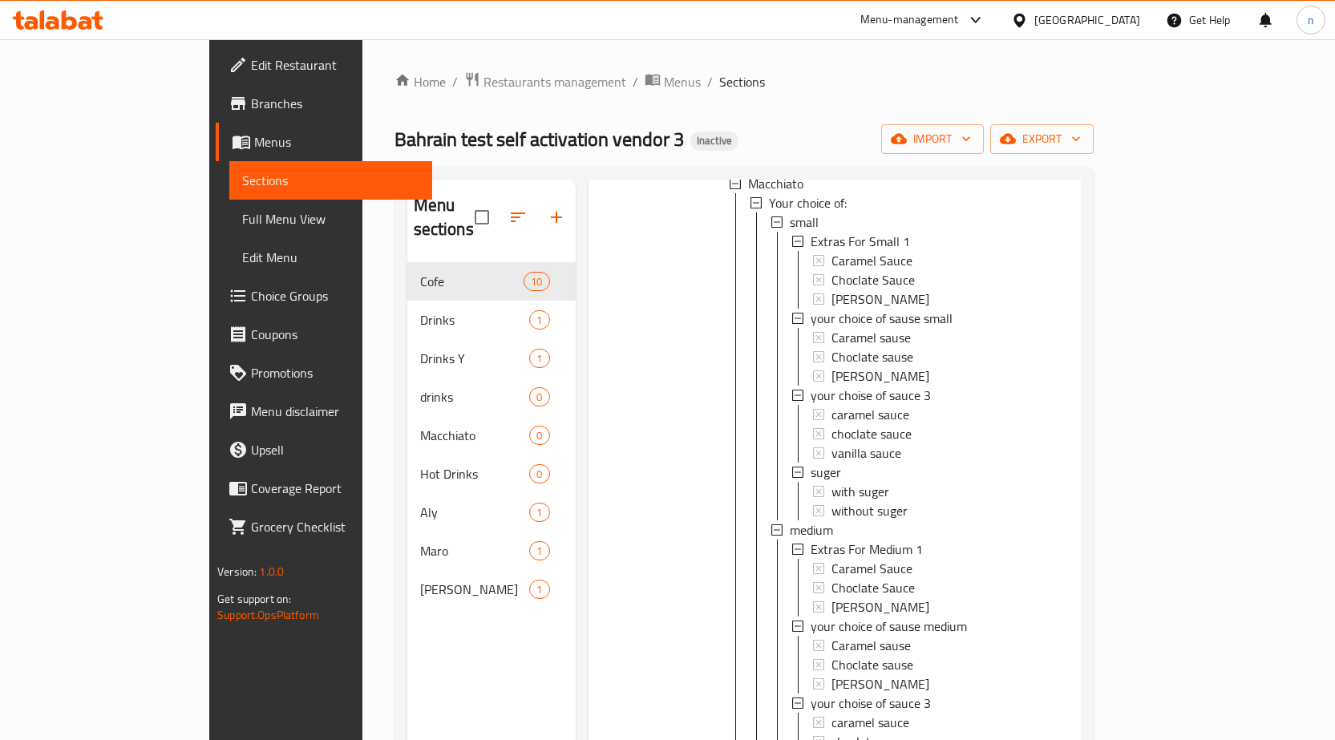
scroll to position [160, 0]
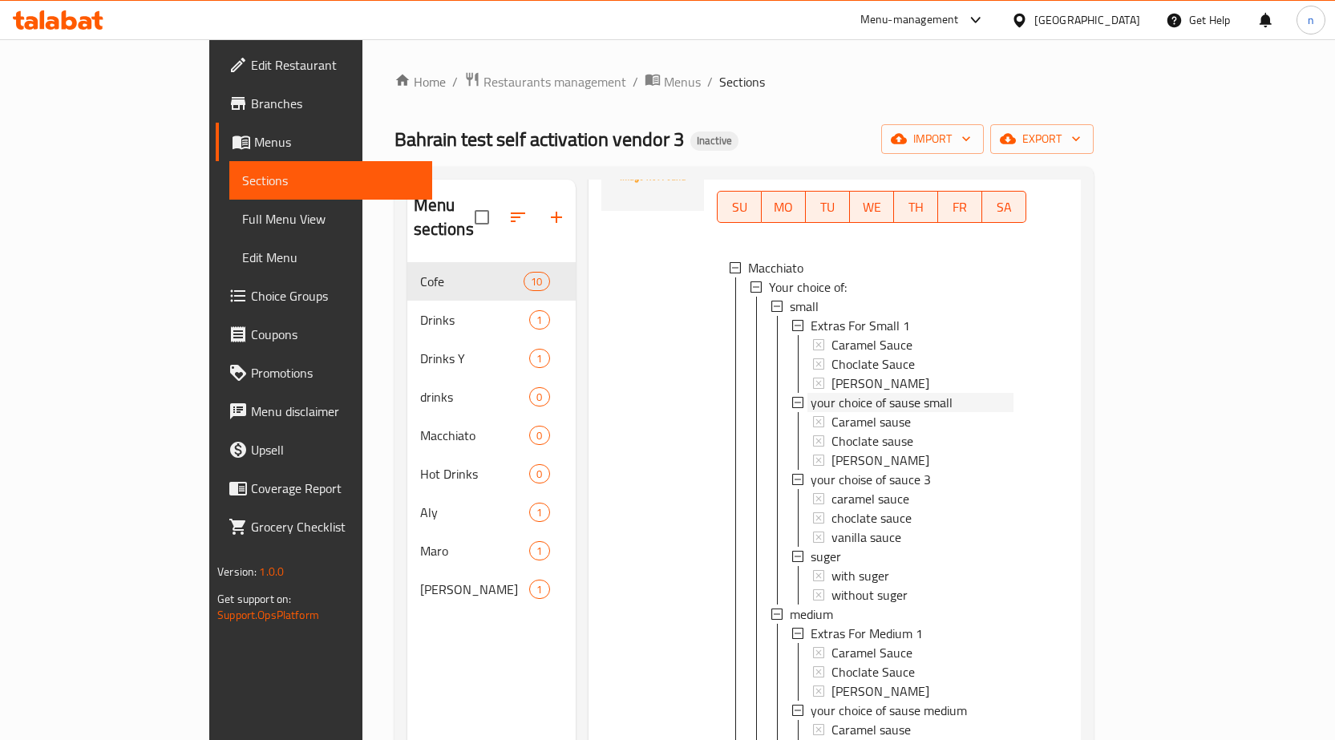
click at [792, 397] on icon at bounding box center [797, 402] width 11 height 11
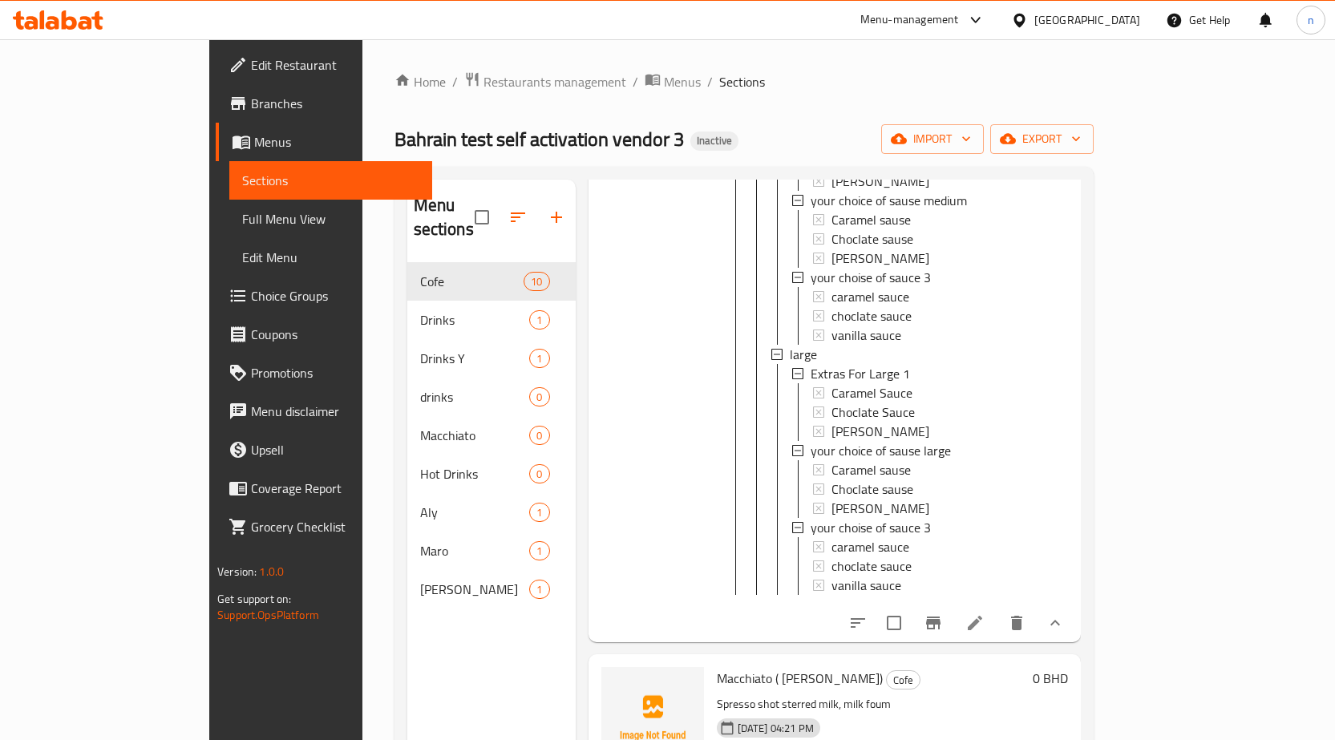
scroll to position [722, 0]
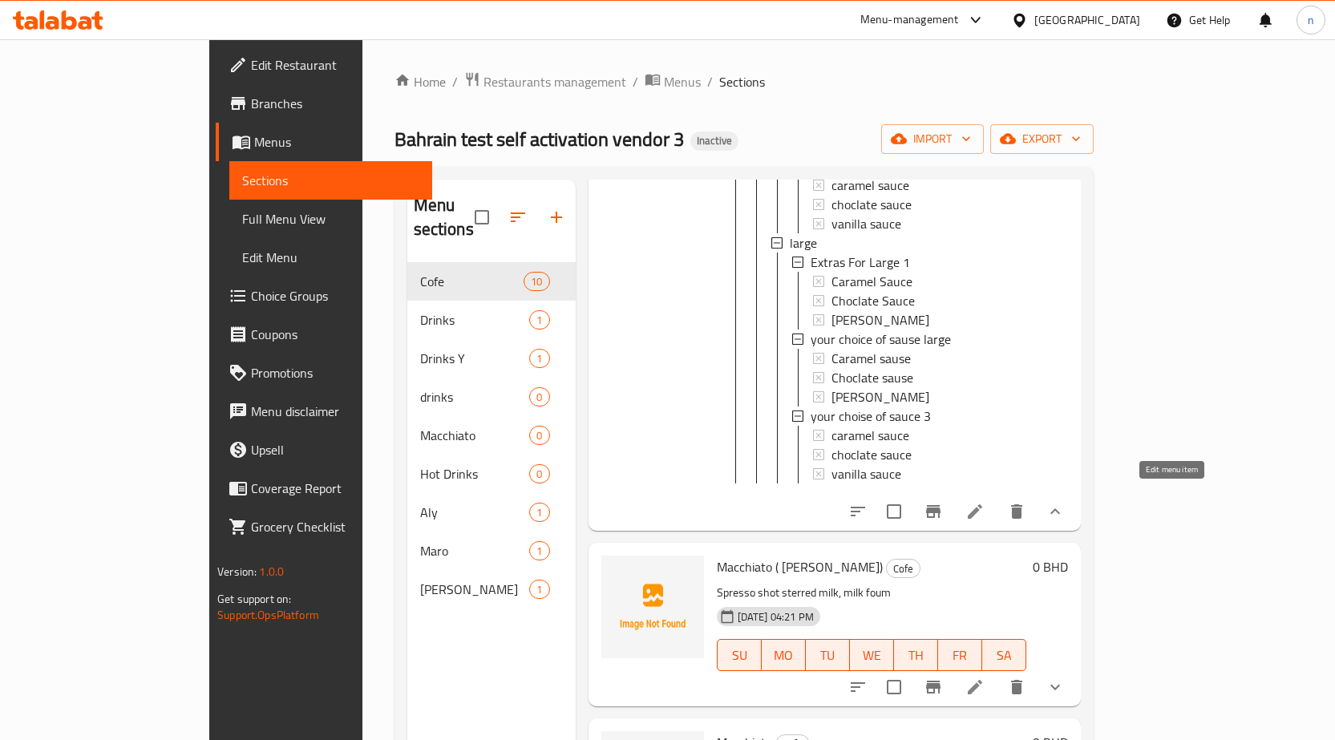
click at [985, 502] on icon at bounding box center [975, 511] width 19 height 19
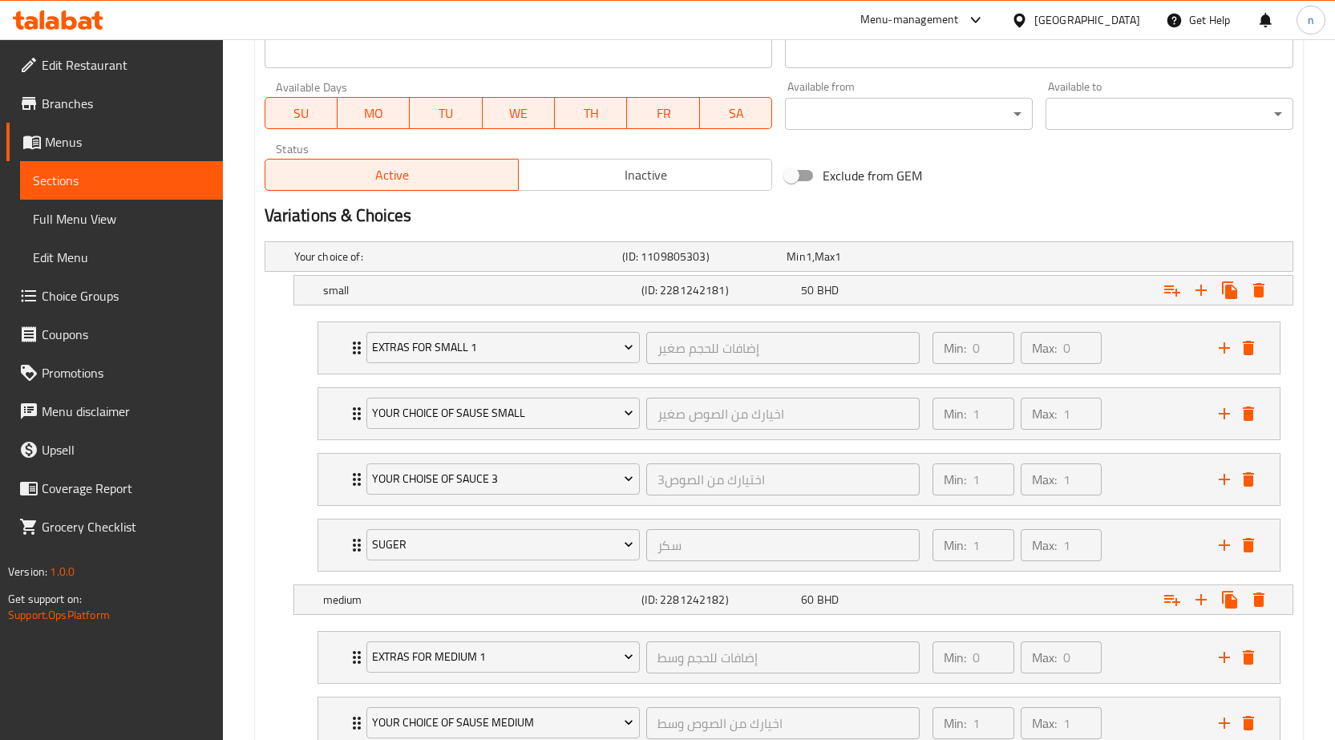
scroll to position [802, 0]
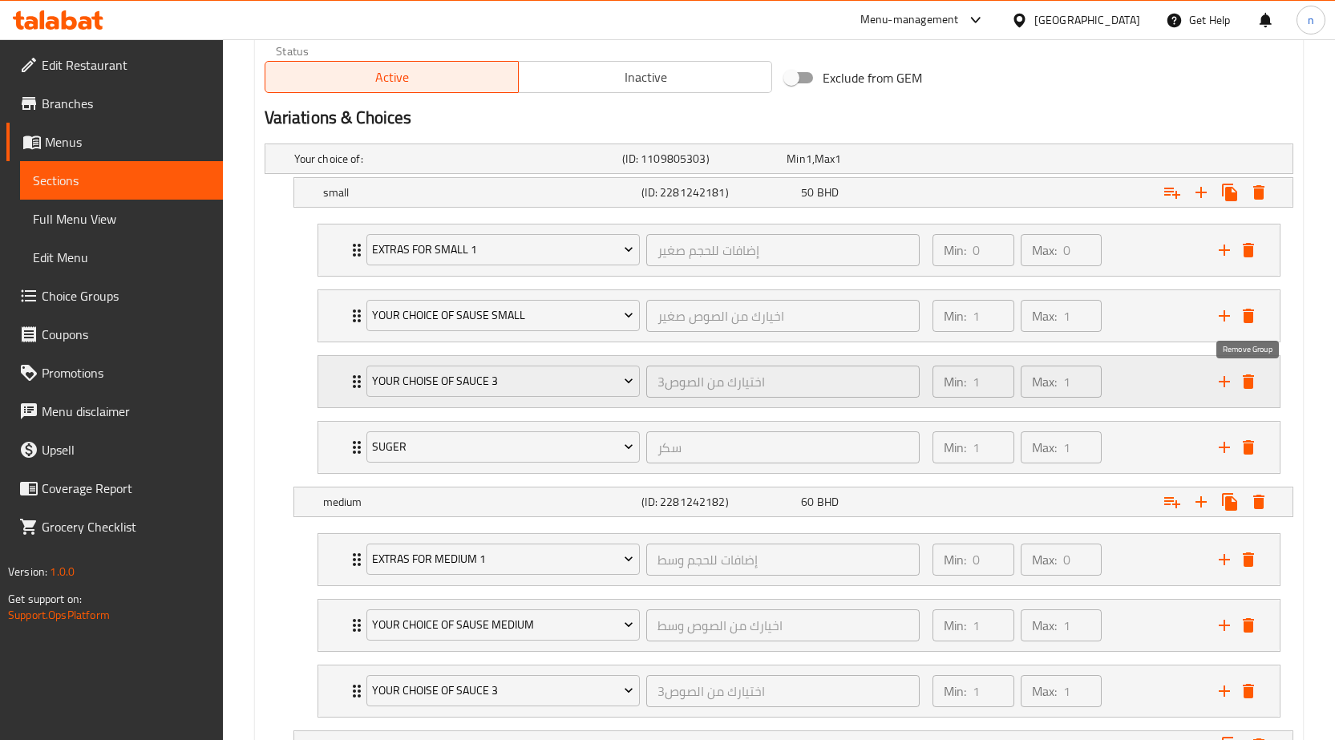
click at [1251, 380] on icon "delete" at bounding box center [1248, 382] width 11 height 14
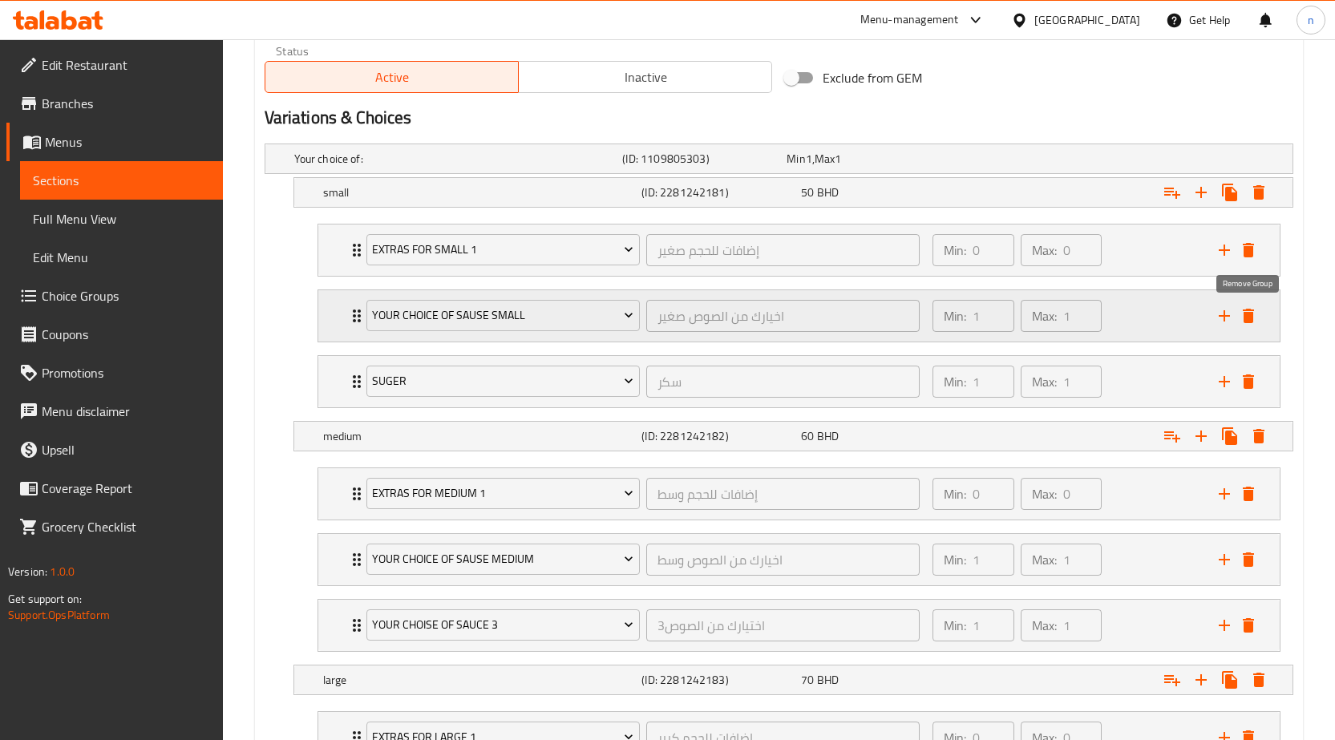
click at [1248, 311] on icon "delete" at bounding box center [1248, 315] width 19 height 19
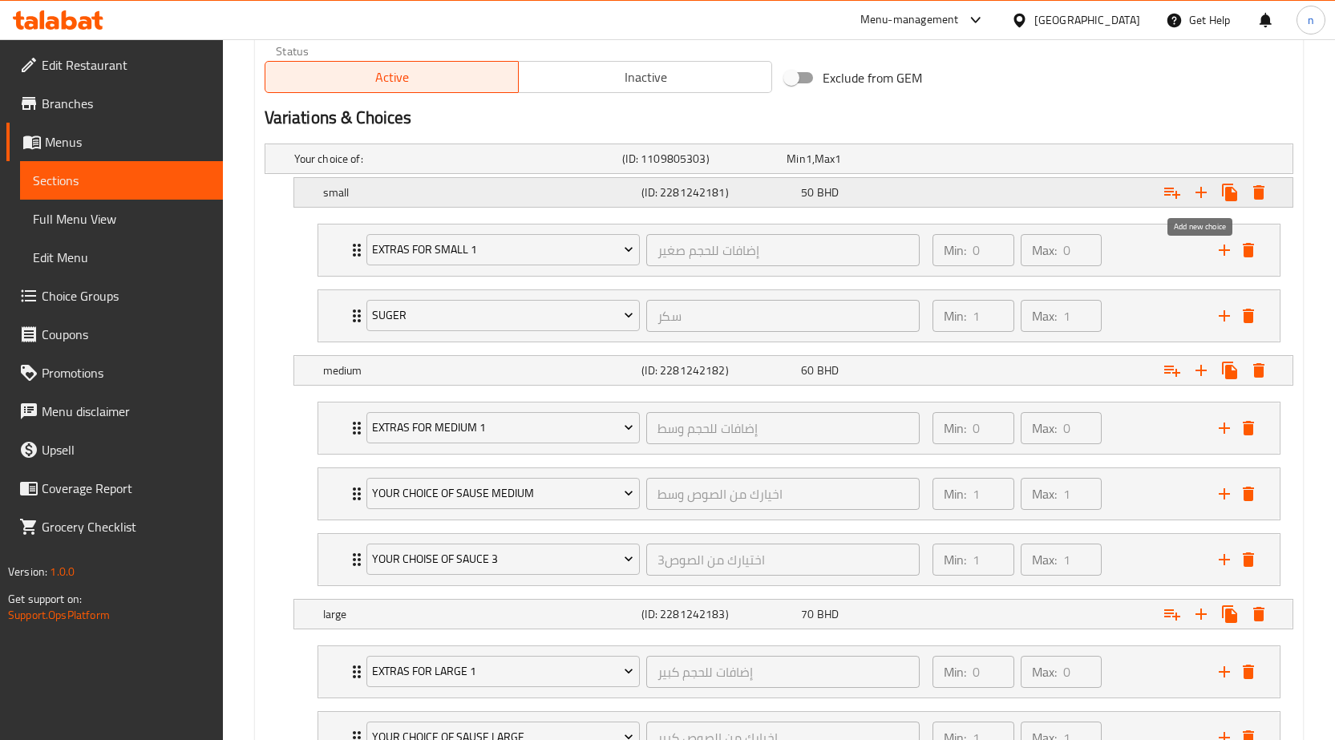
click at [1202, 196] on icon "Expand" at bounding box center [1201, 192] width 19 height 19
click at [1206, 192] on icon "Expand" at bounding box center [1201, 192] width 11 height 11
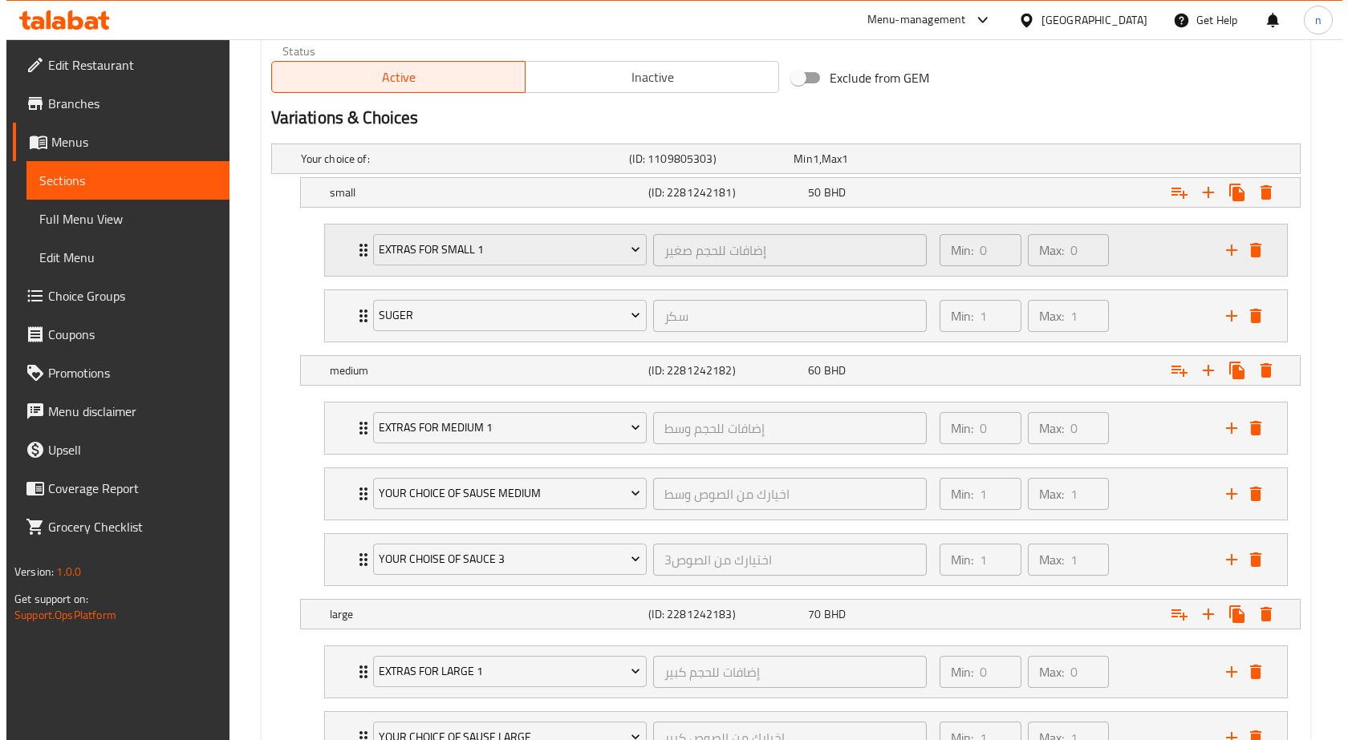
scroll to position [1095, 0]
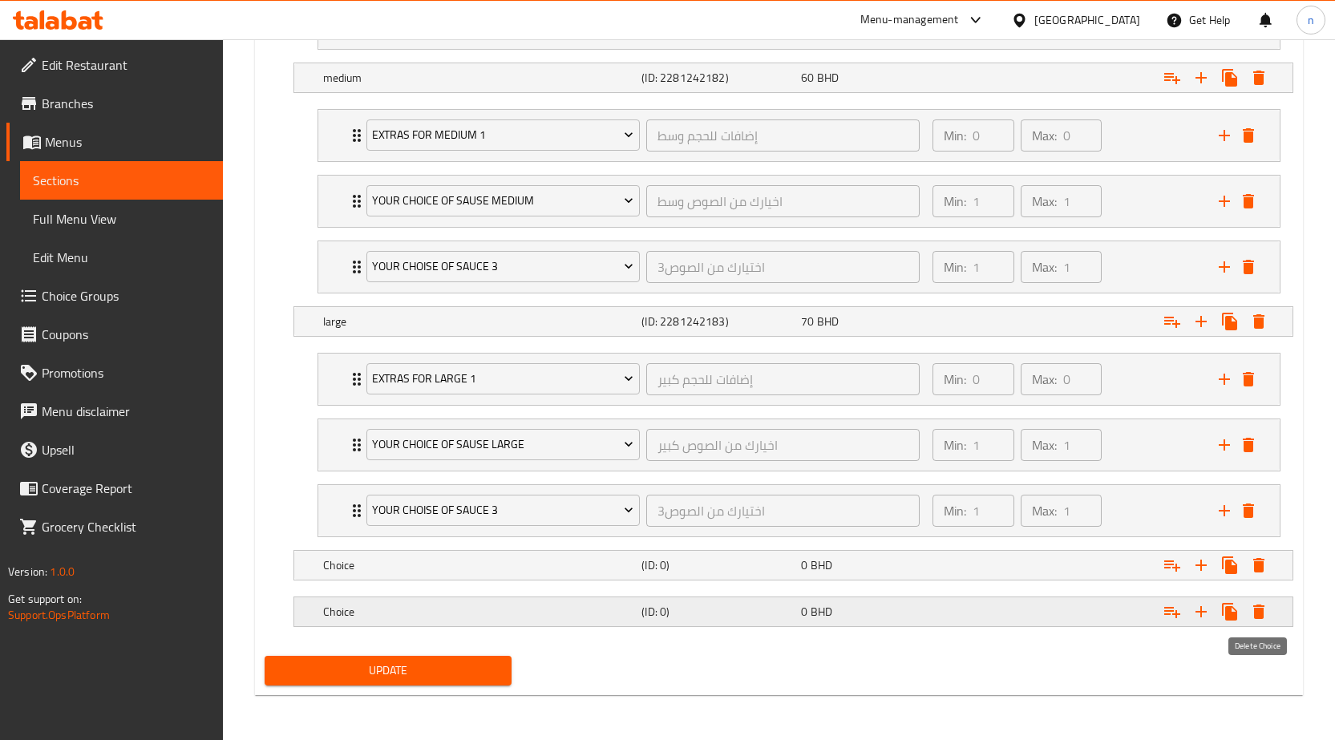
click at [1258, 615] on icon "Expand" at bounding box center [1259, 612] width 11 height 14
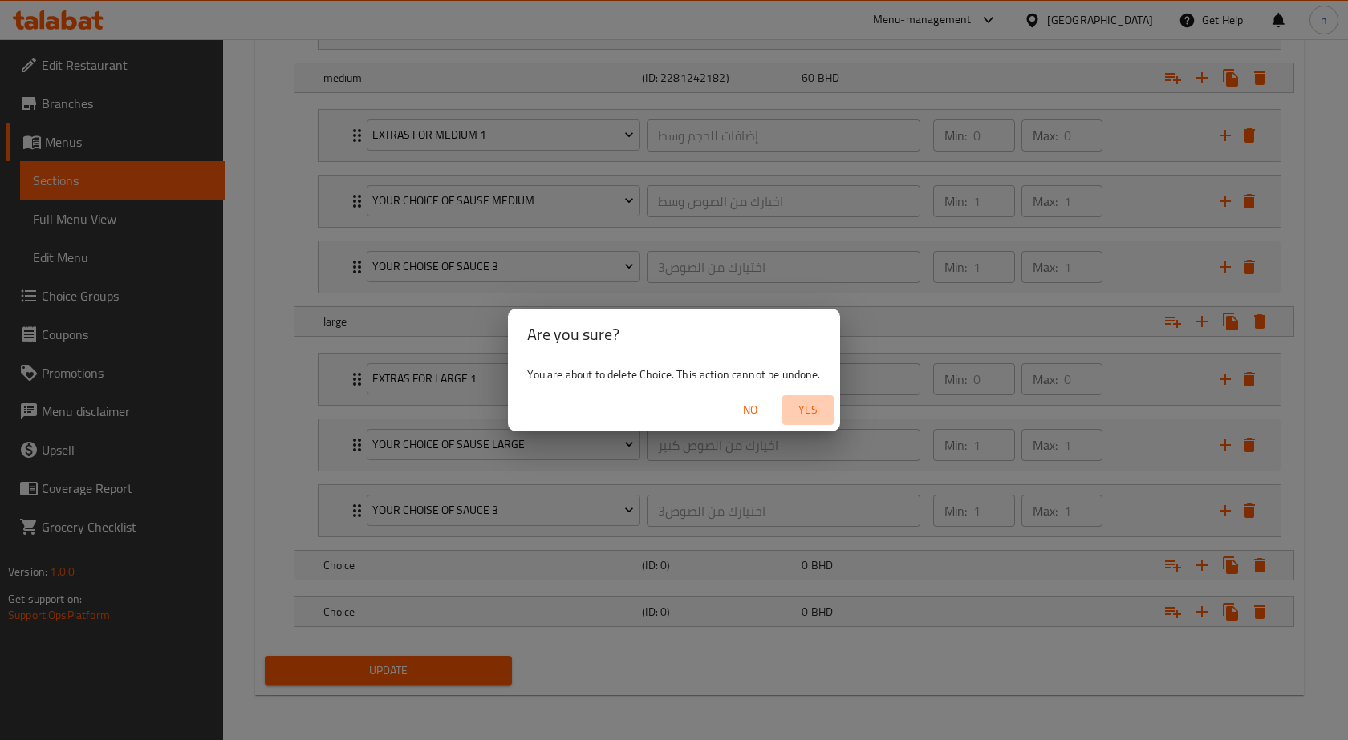
click at [809, 409] on span "Yes" at bounding box center [807, 410] width 39 height 20
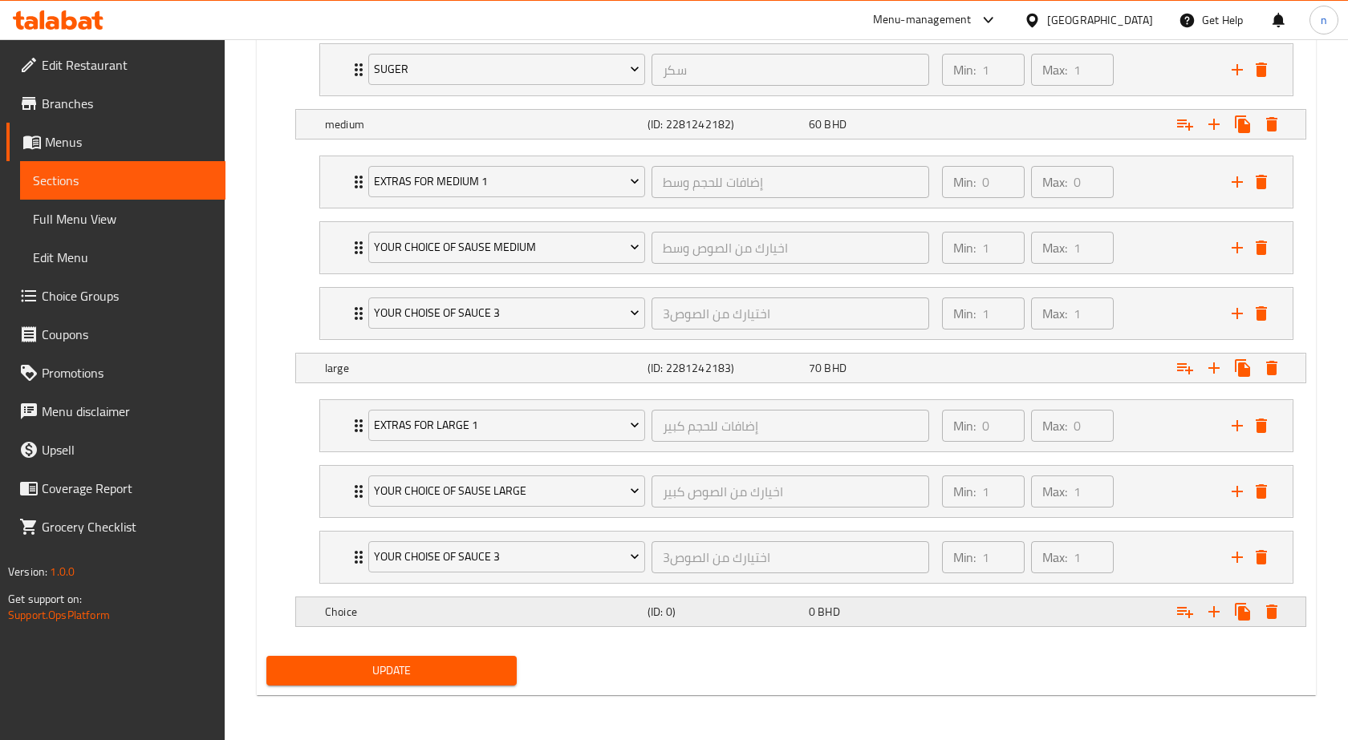
scroll to position [1048, 0]
click at [1261, 614] on icon "Expand" at bounding box center [1259, 612] width 11 height 14
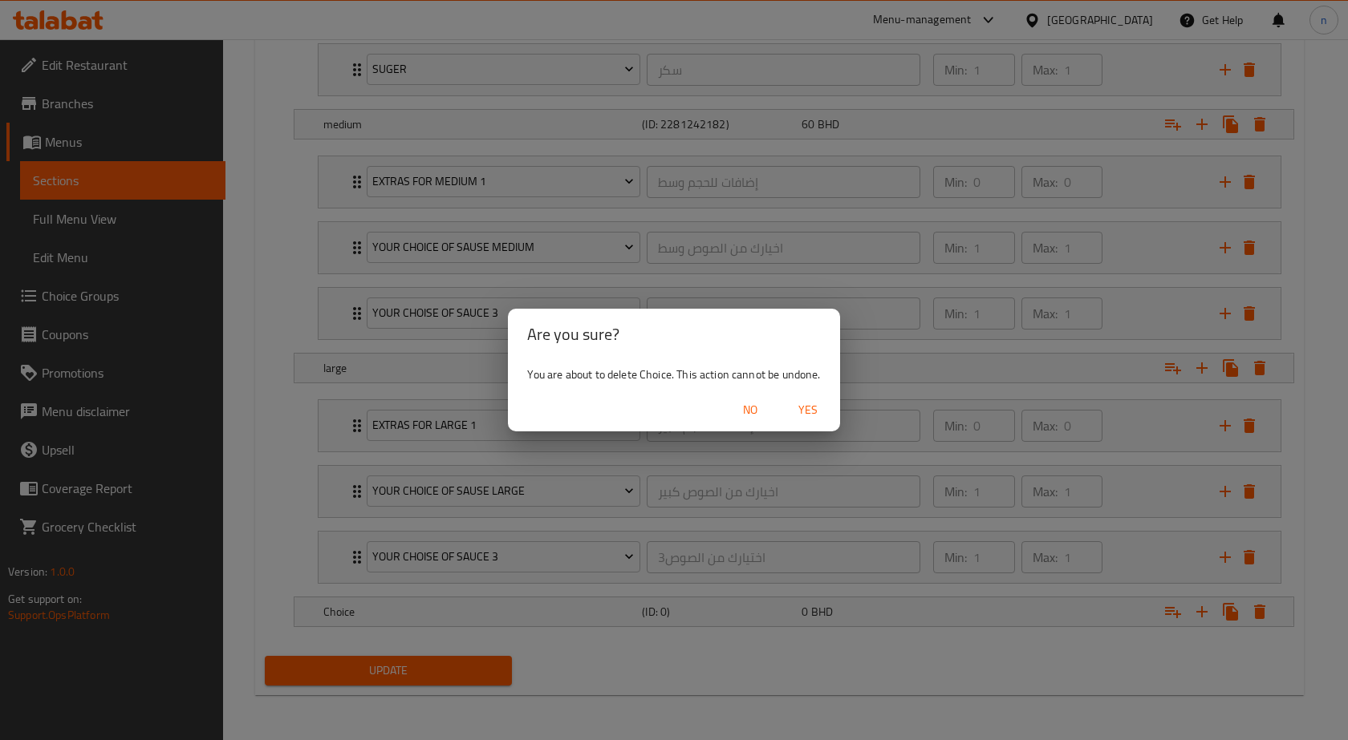
click at [813, 413] on span "Yes" at bounding box center [807, 410] width 39 height 20
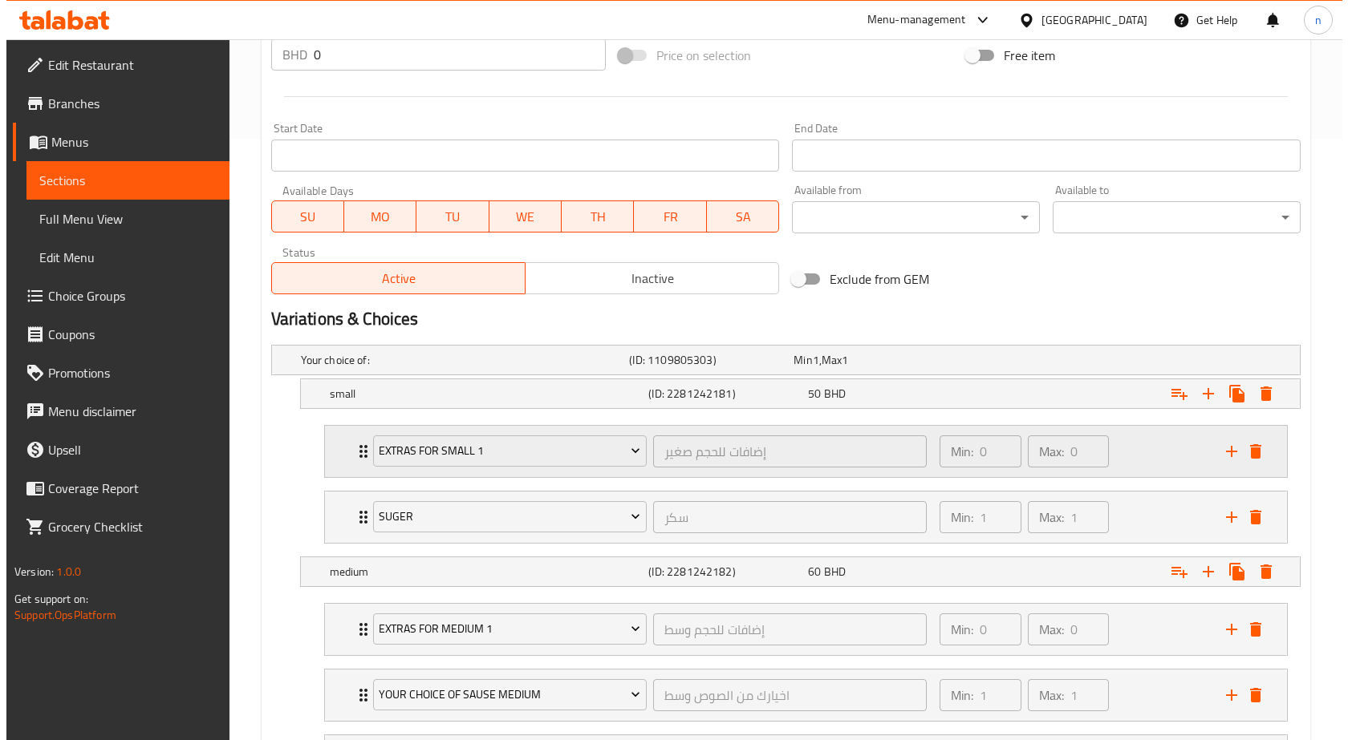
scroll to position [761, 0]
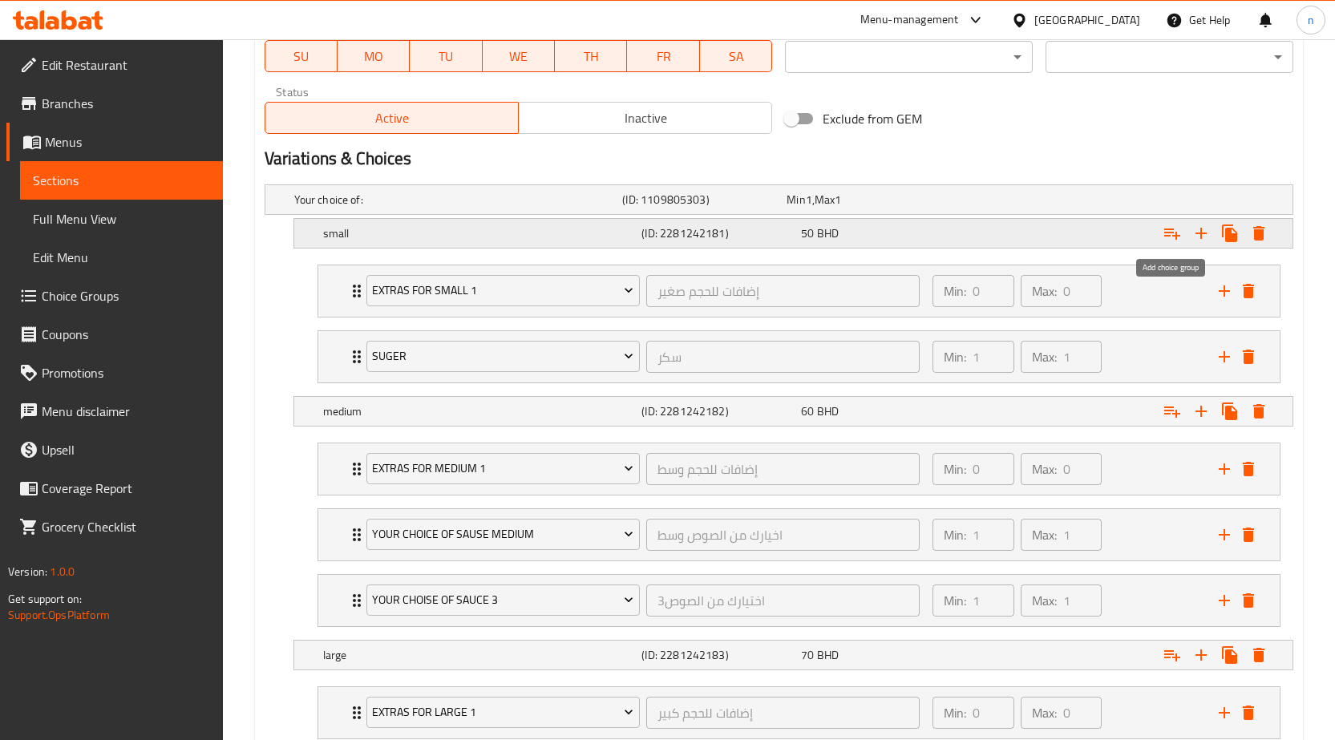
click at [1173, 232] on icon "Expand" at bounding box center [1173, 234] width 16 height 11
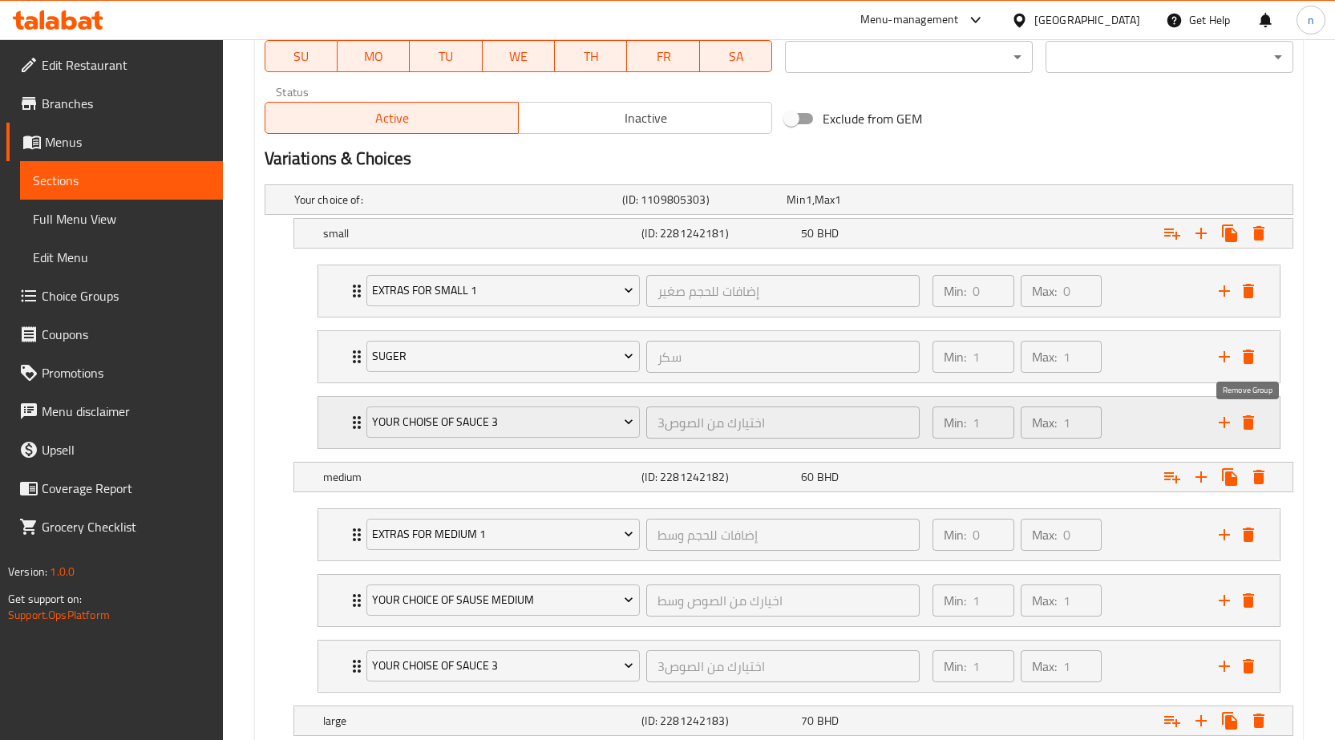
click at [1250, 419] on icon "delete" at bounding box center [1248, 422] width 11 height 14
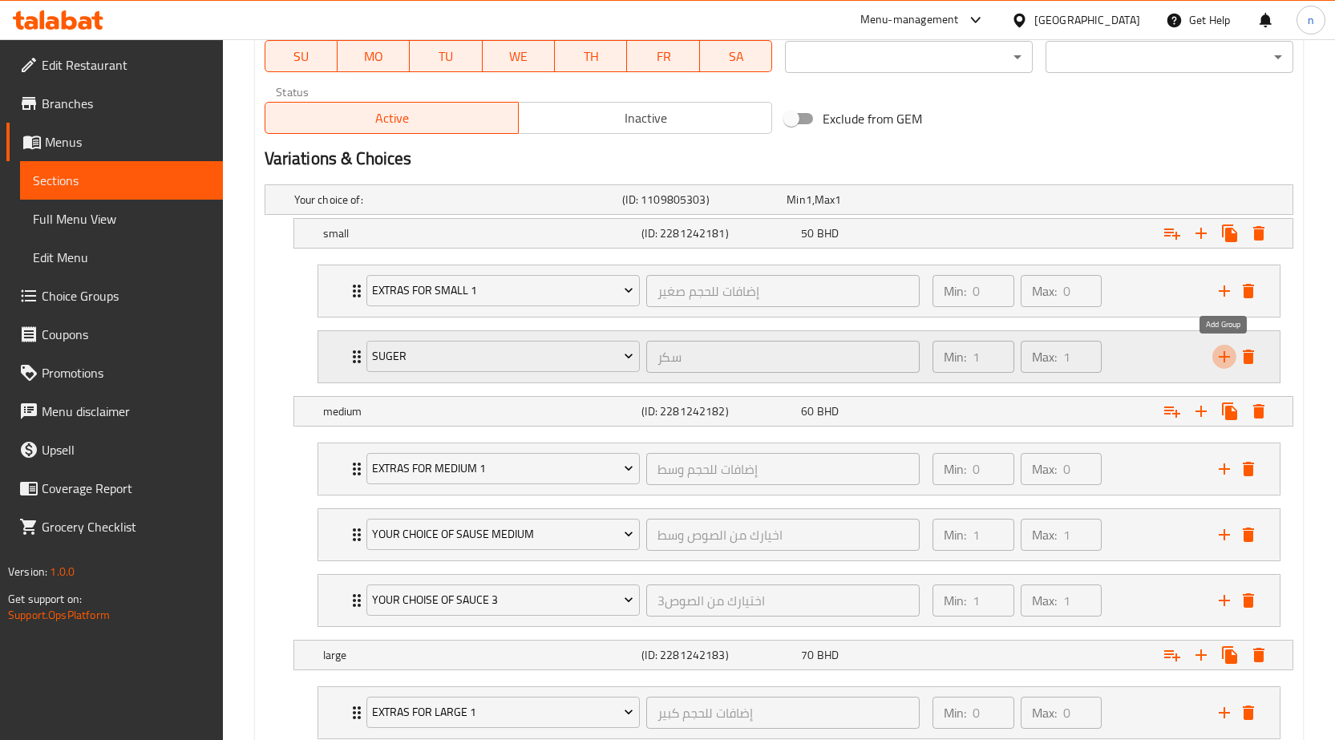
click at [1231, 356] on icon "add" at bounding box center [1224, 356] width 19 height 19
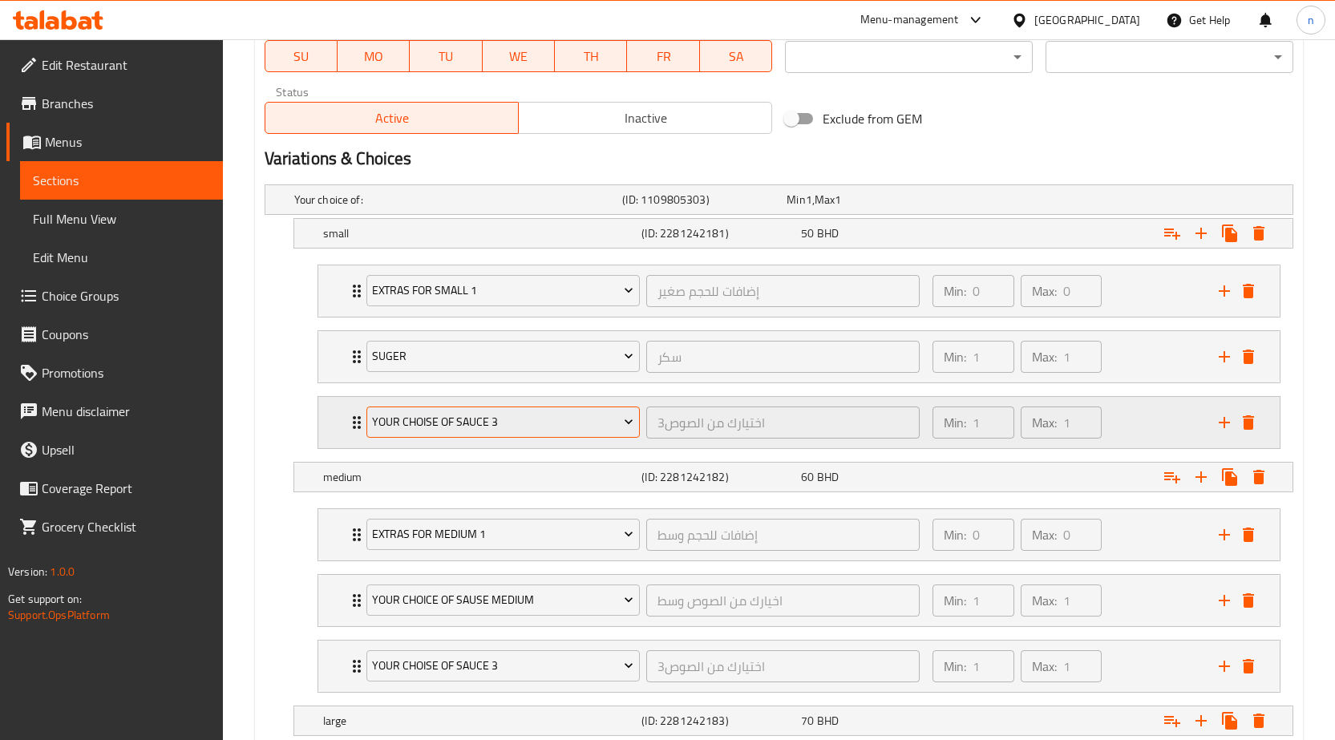
click at [518, 416] on span "your choise of sauce 3" at bounding box center [502, 422] width 261 height 20
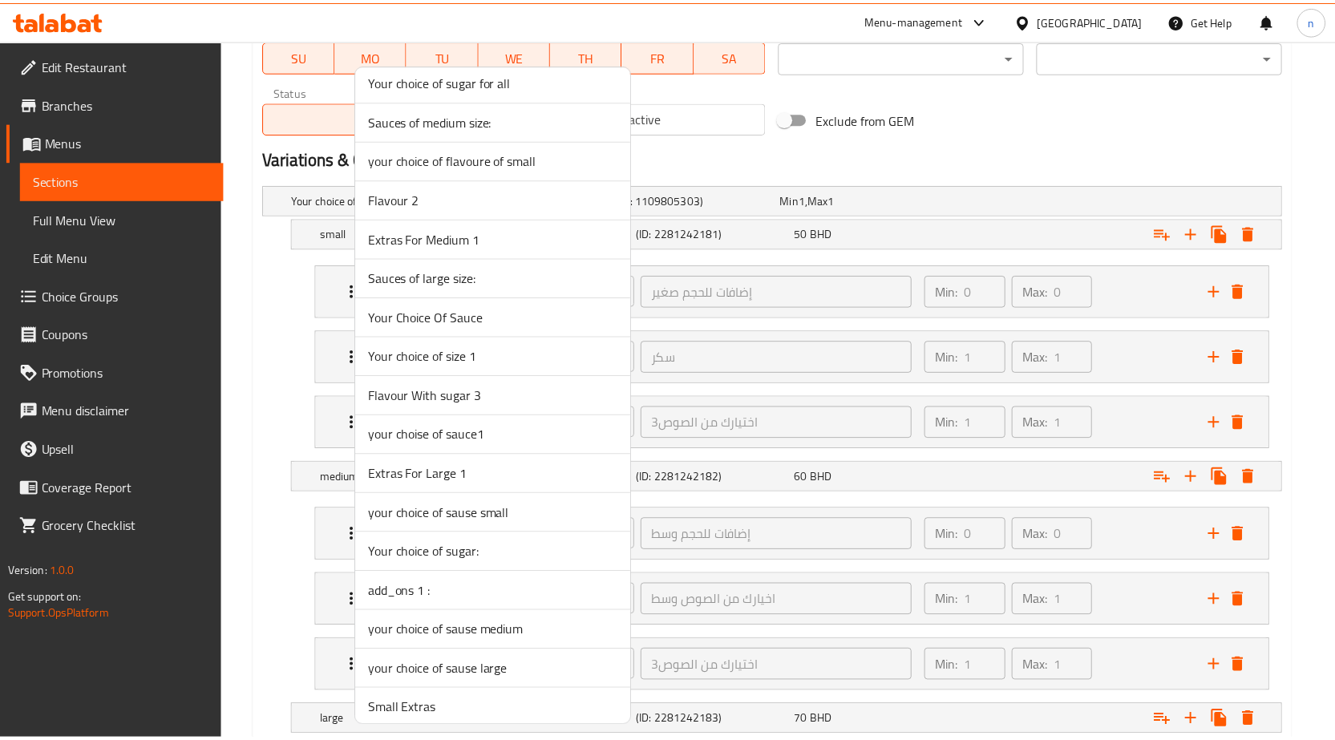
scroll to position [3075, 0]
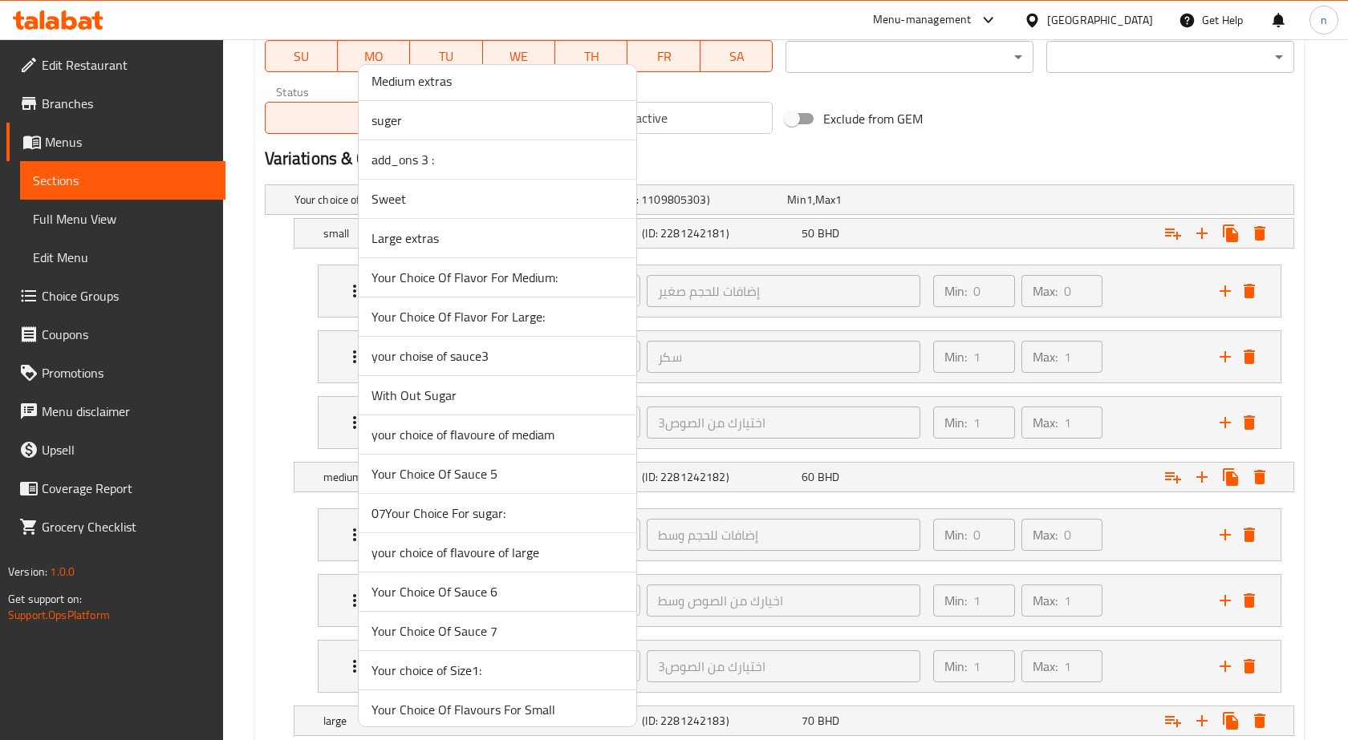
click at [462, 399] on span "With Out Sugar" at bounding box center [497, 395] width 252 height 19
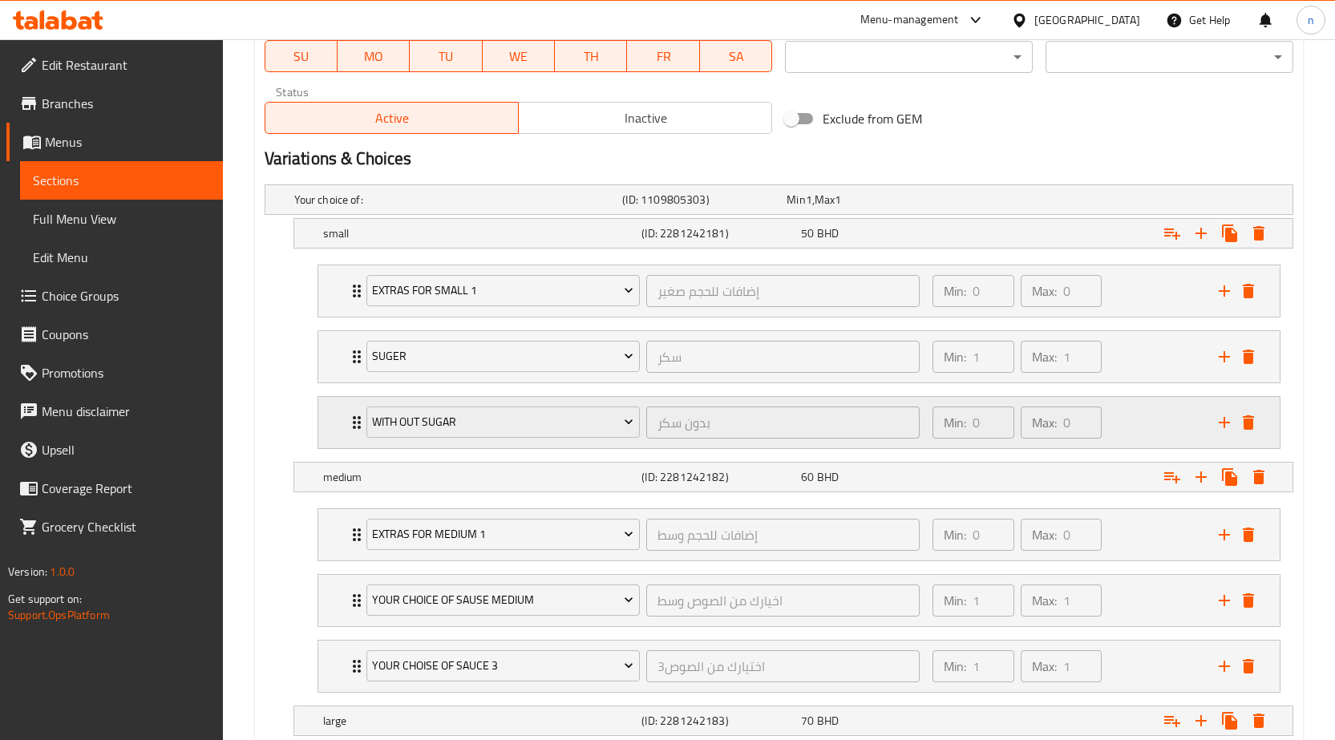
click at [970, 416] on div "Min: 0 ​" at bounding box center [974, 423] width 82 height 32
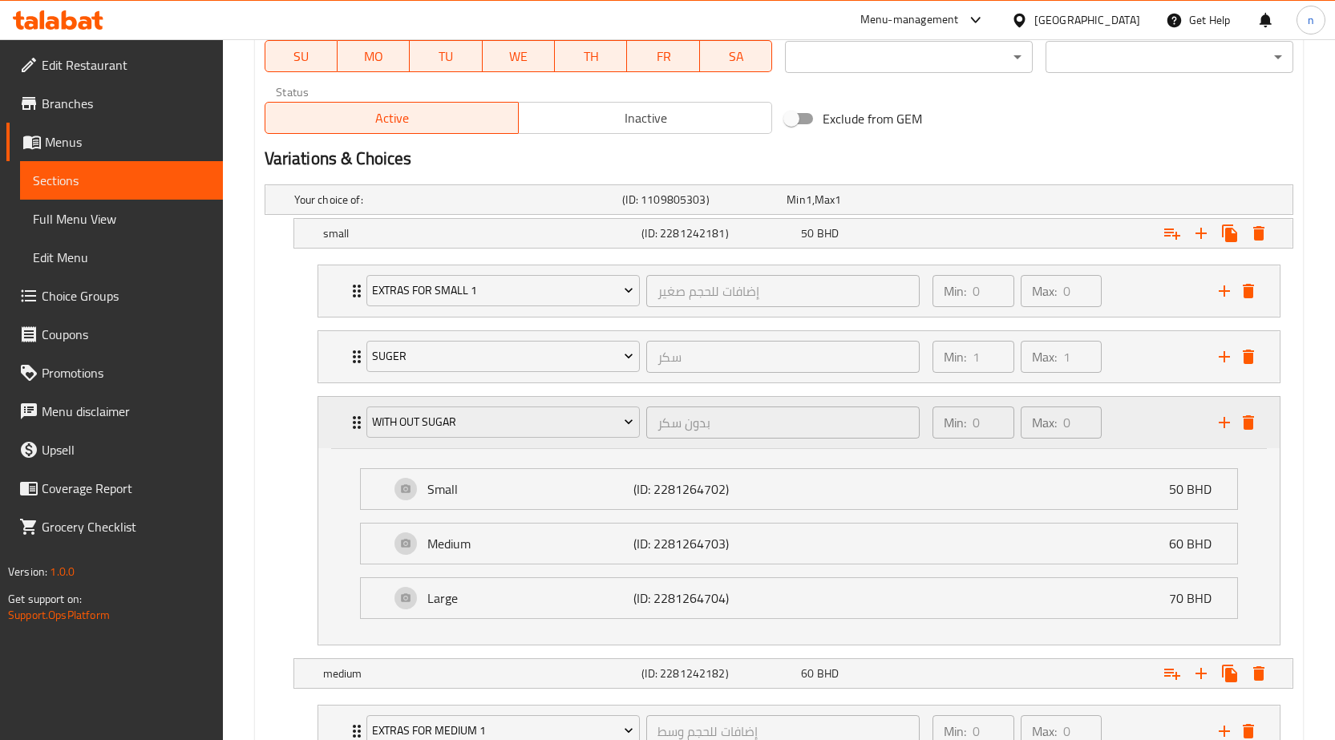
click at [972, 419] on div "Min: 0 ​" at bounding box center [974, 423] width 82 height 32
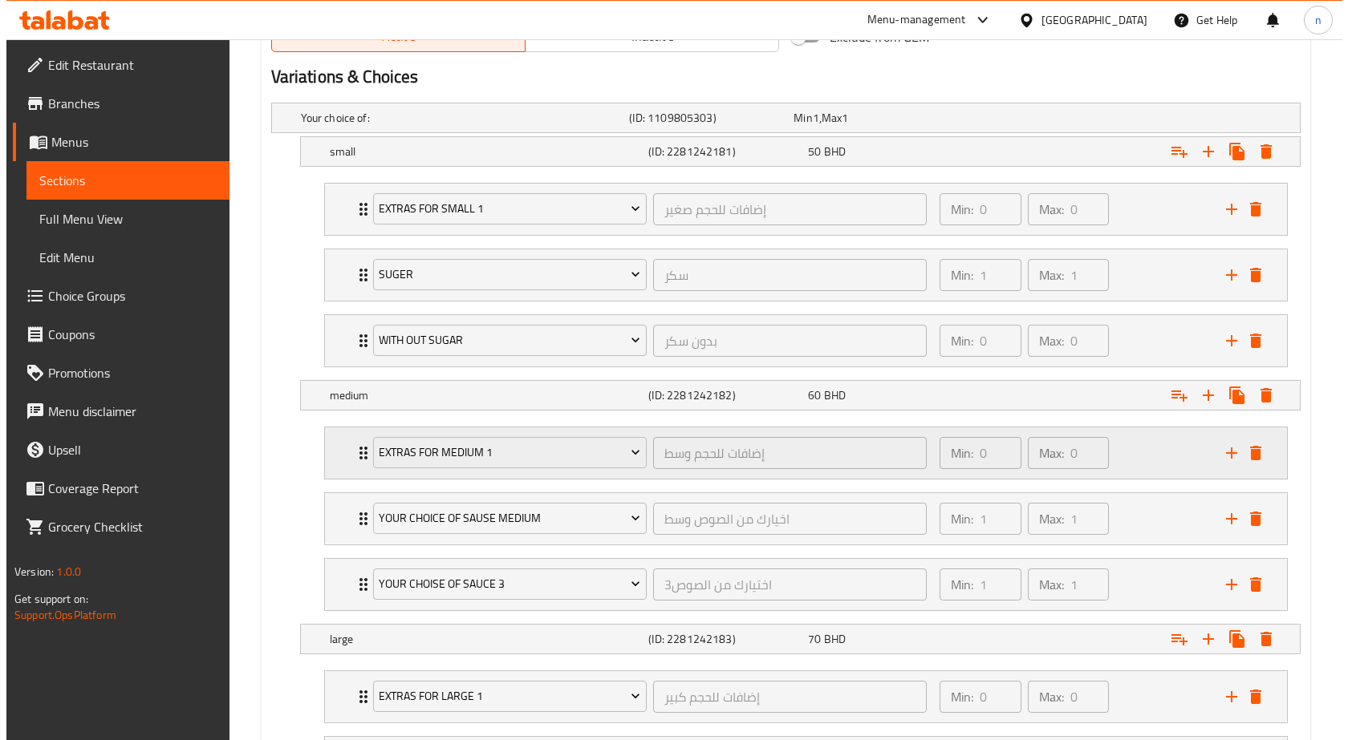
scroll to position [922, 0]
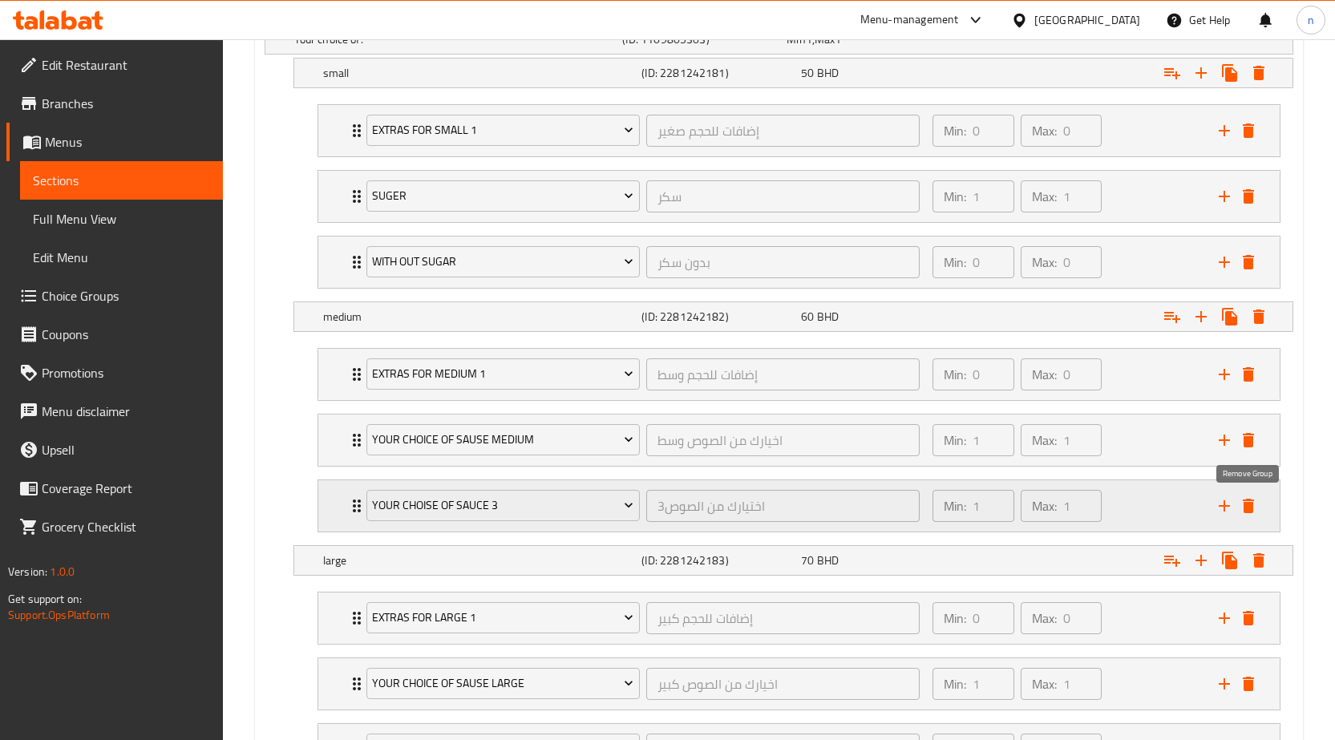
click at [1246, 503] on icon "delete" at bounding box center [1248, 506] width 11 height 14
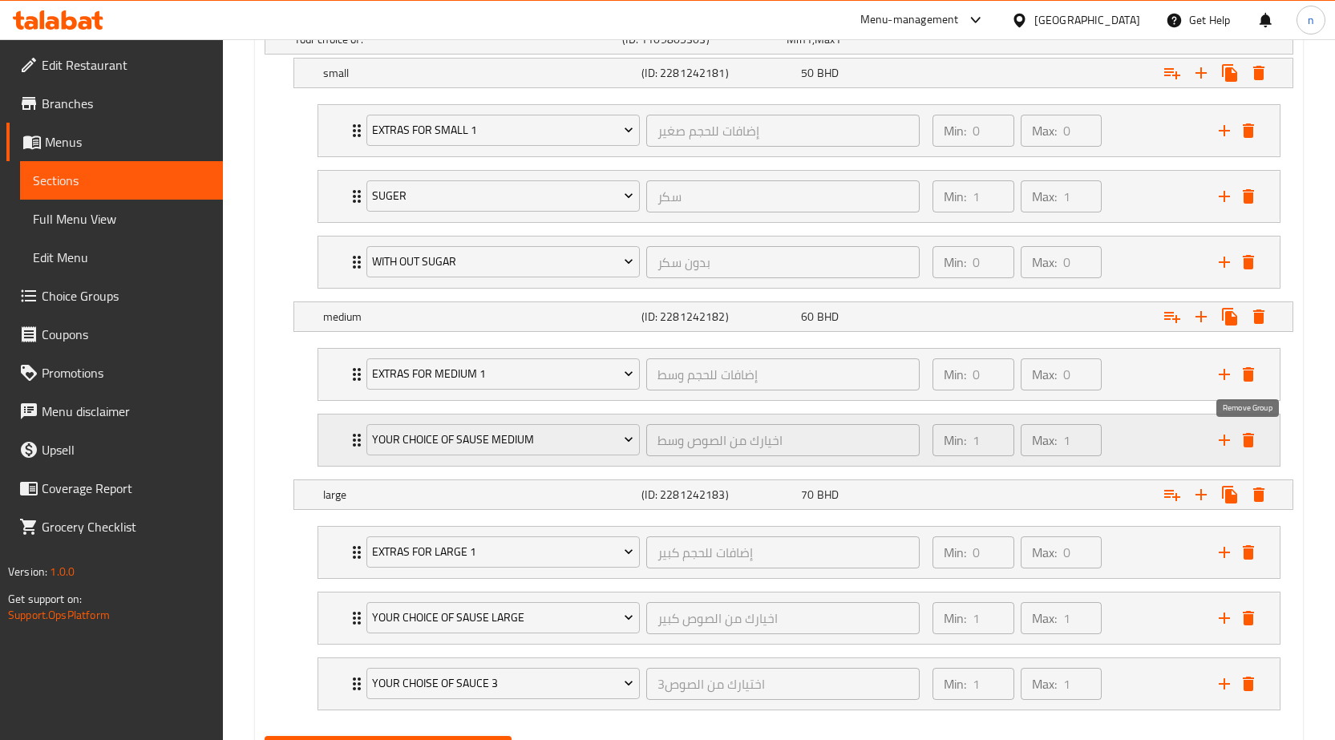
click at [1251, 440] on icon "delete" at bounding box center [1248, 440] width 11 height 14
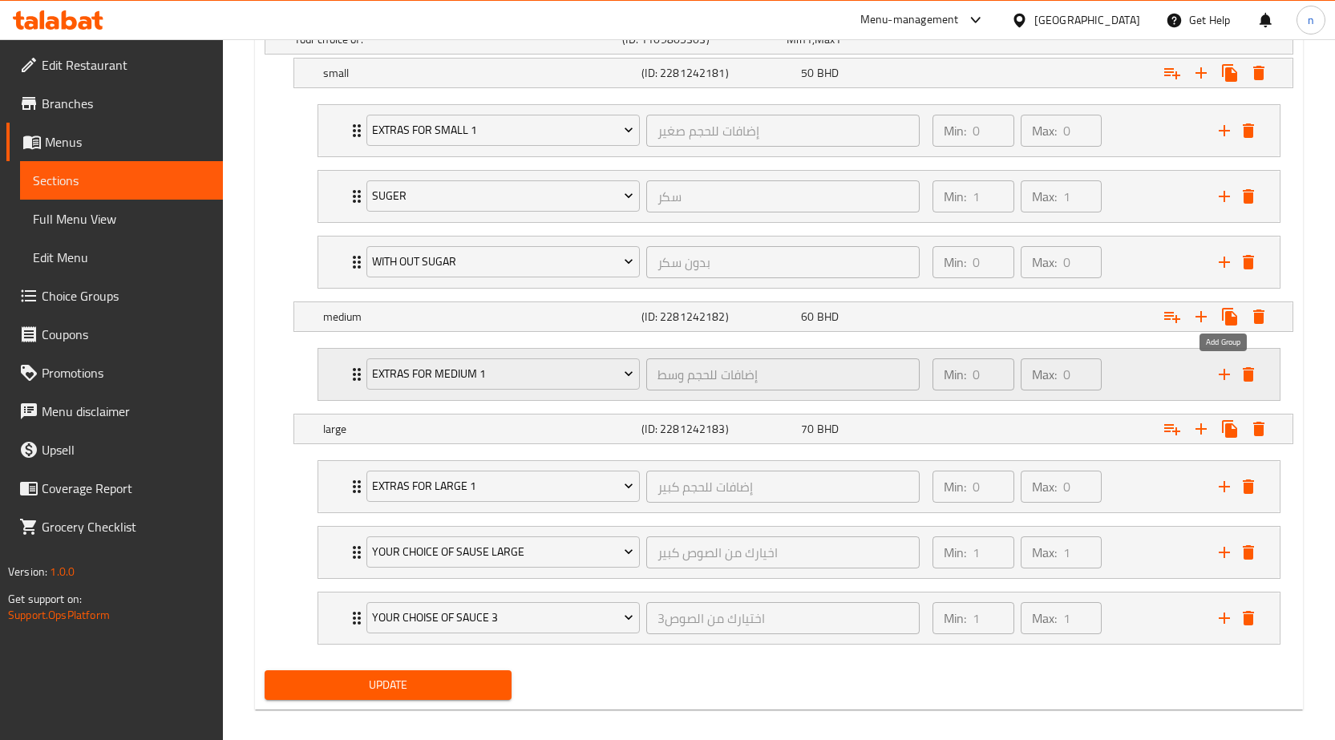
click at [1223, 372] on icon "add" at bounding box center [1224, 374] width 19 height 19
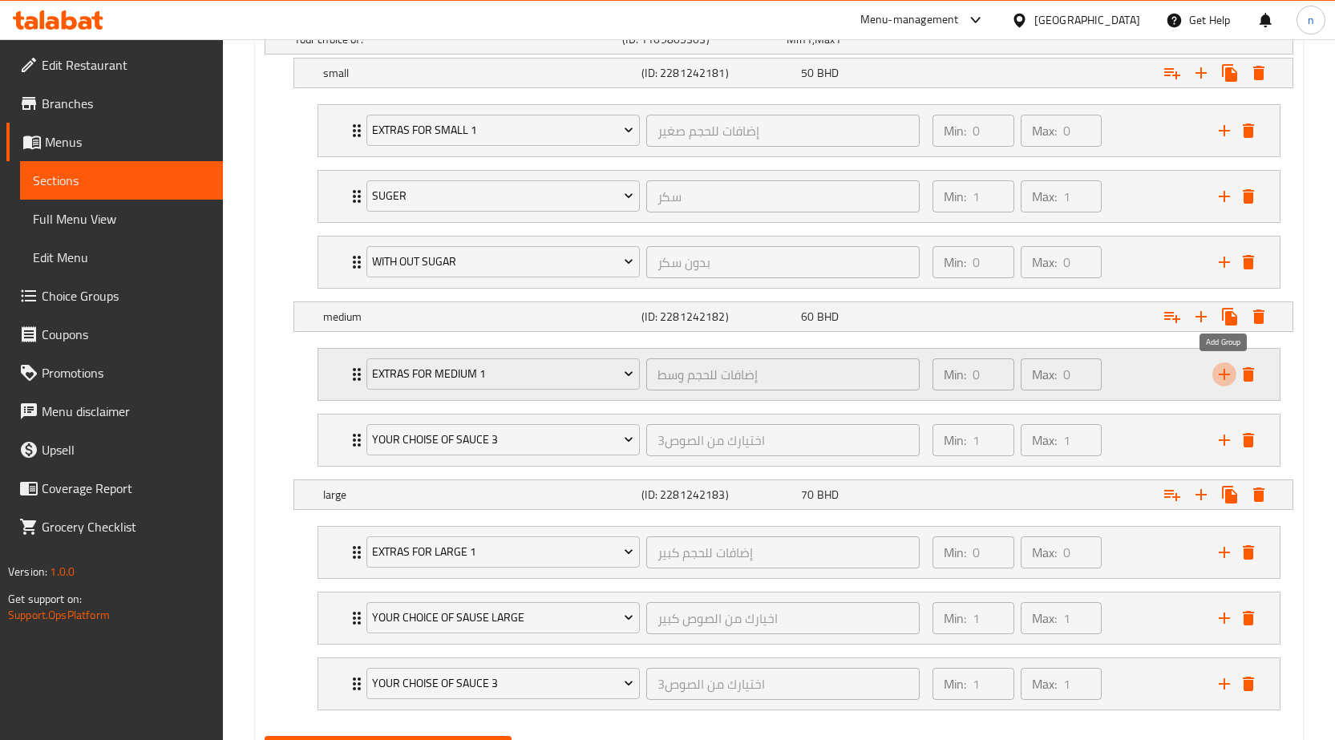
click at [1223, 372] on icon "add" at bounding box center [1224, 374] width 19 height 19
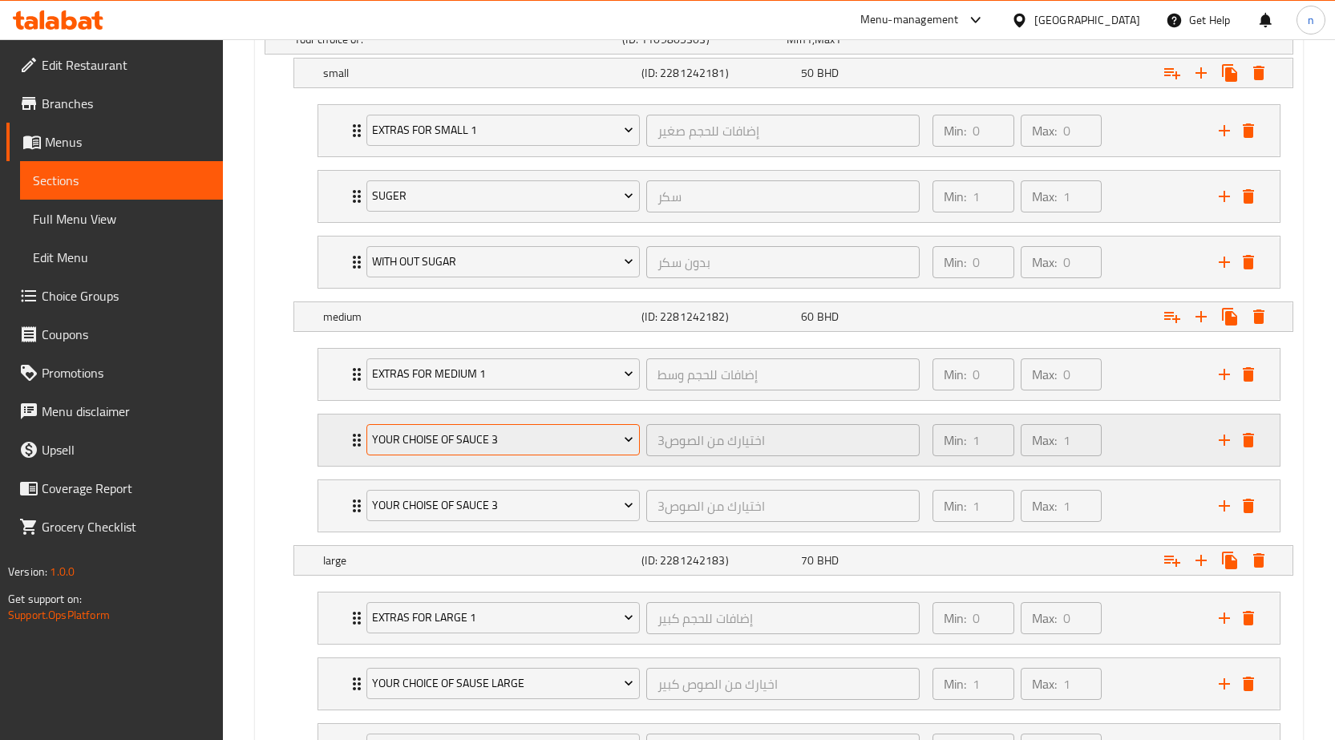
click at [569, 444] on span "your choise of sauce 3" at bounding box center [502, 440] width 261 height 20
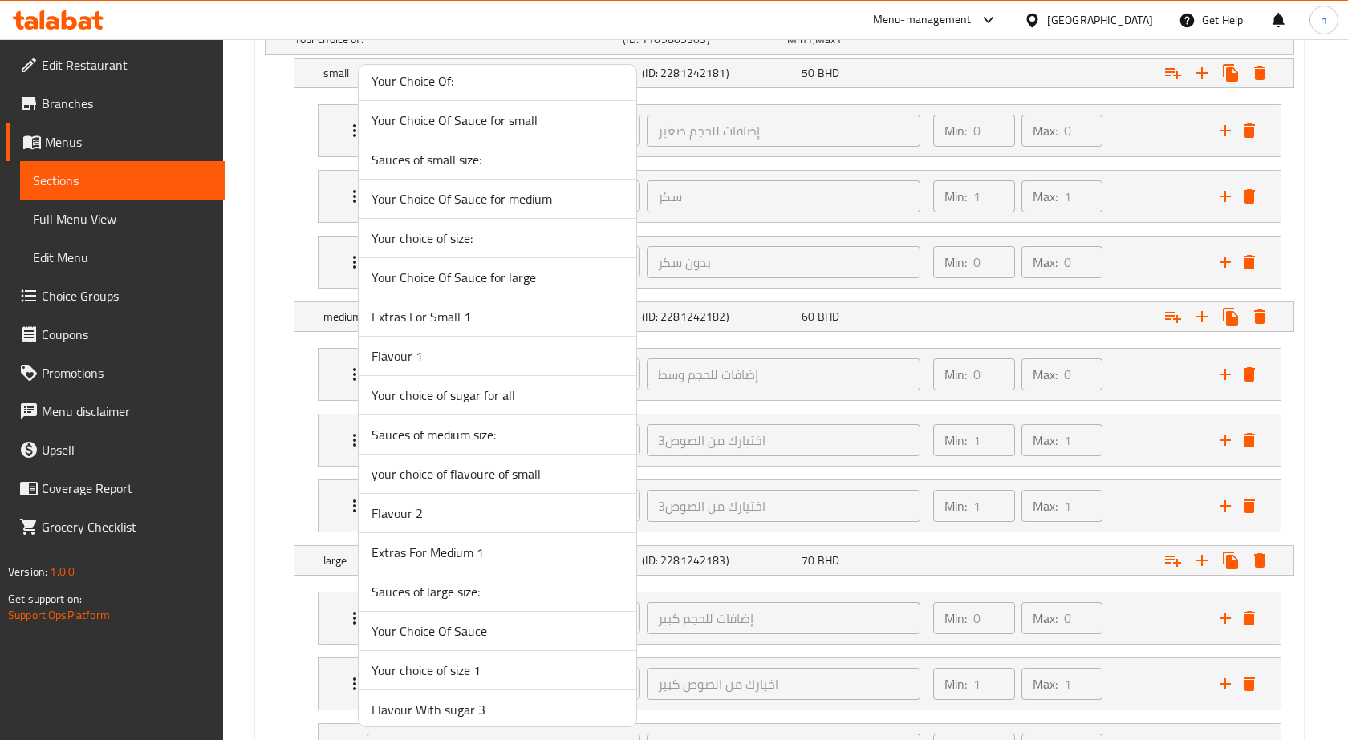
scroll to position [874, 0]
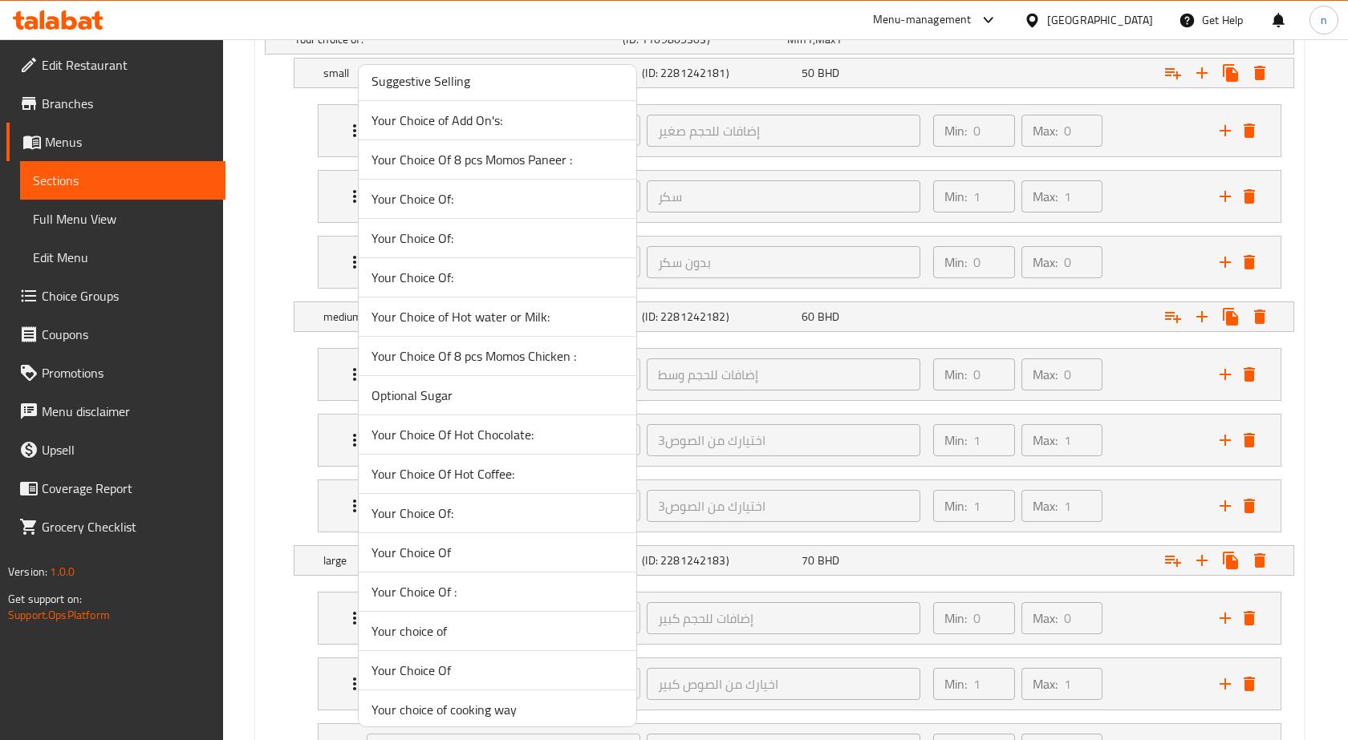
click at [480, 389] on span "Optional Sugar" at bounding box center [497, 395] width 252 height 19
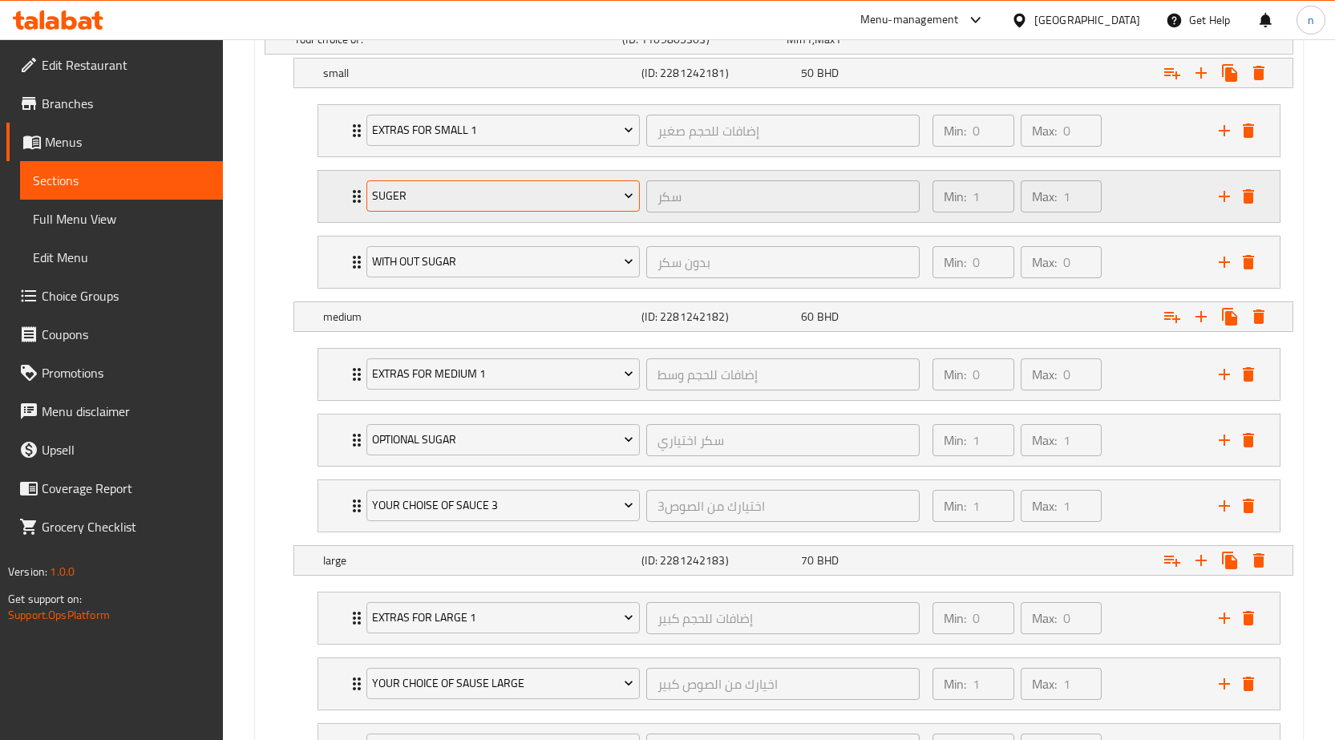
click at [630, 197] on icon "Expand" at bounding box center [629, 196] width 8 height 5
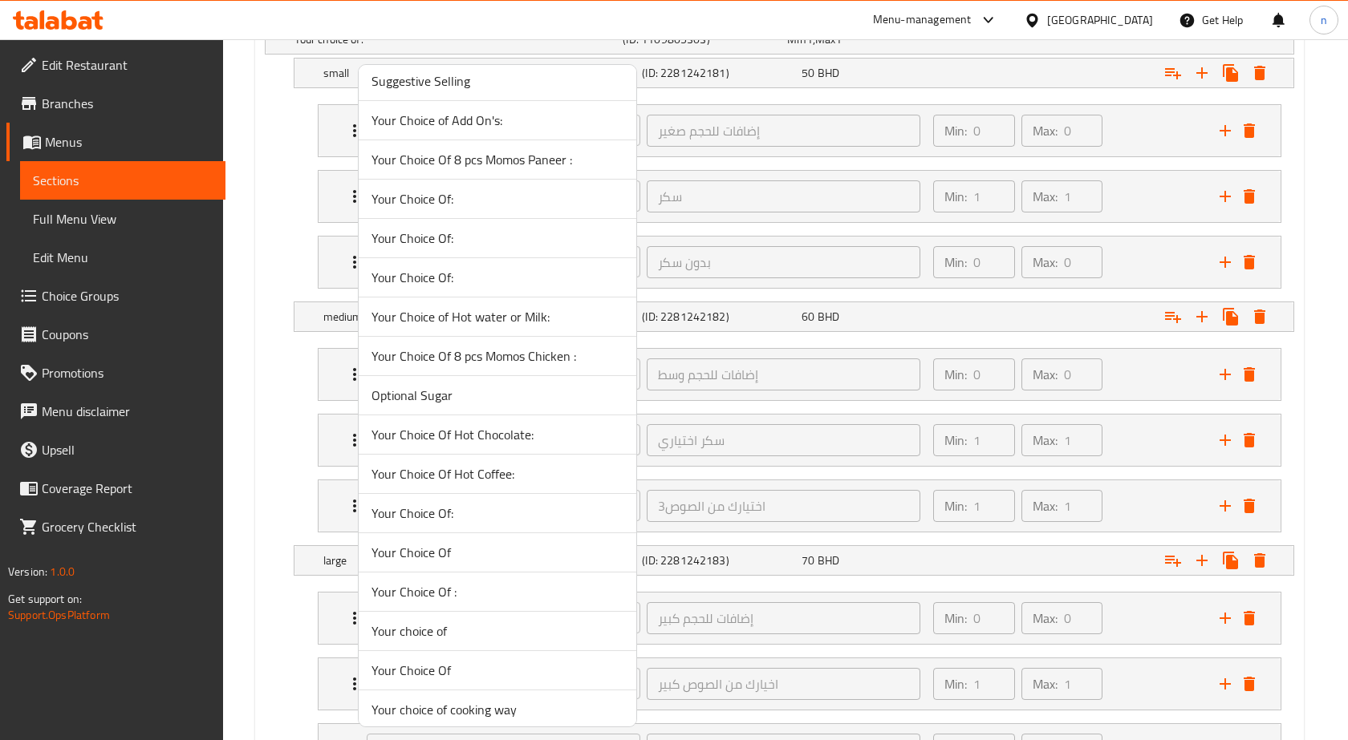
click at [469, 392] on span "Optional Sugar" at bounding box center [497, 395] width 252 height 19
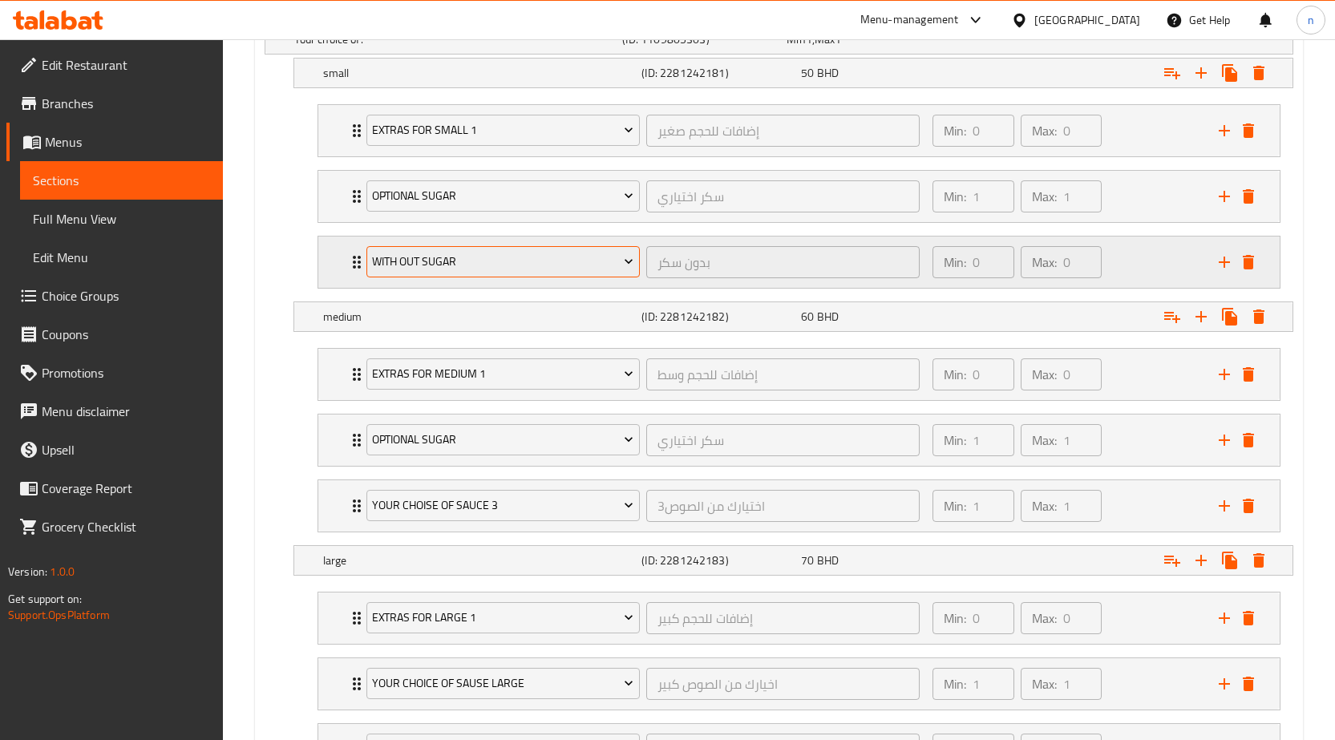
click at [626, 257] on icon "Expand" at bounding box center [629, 261] width 16 height 16
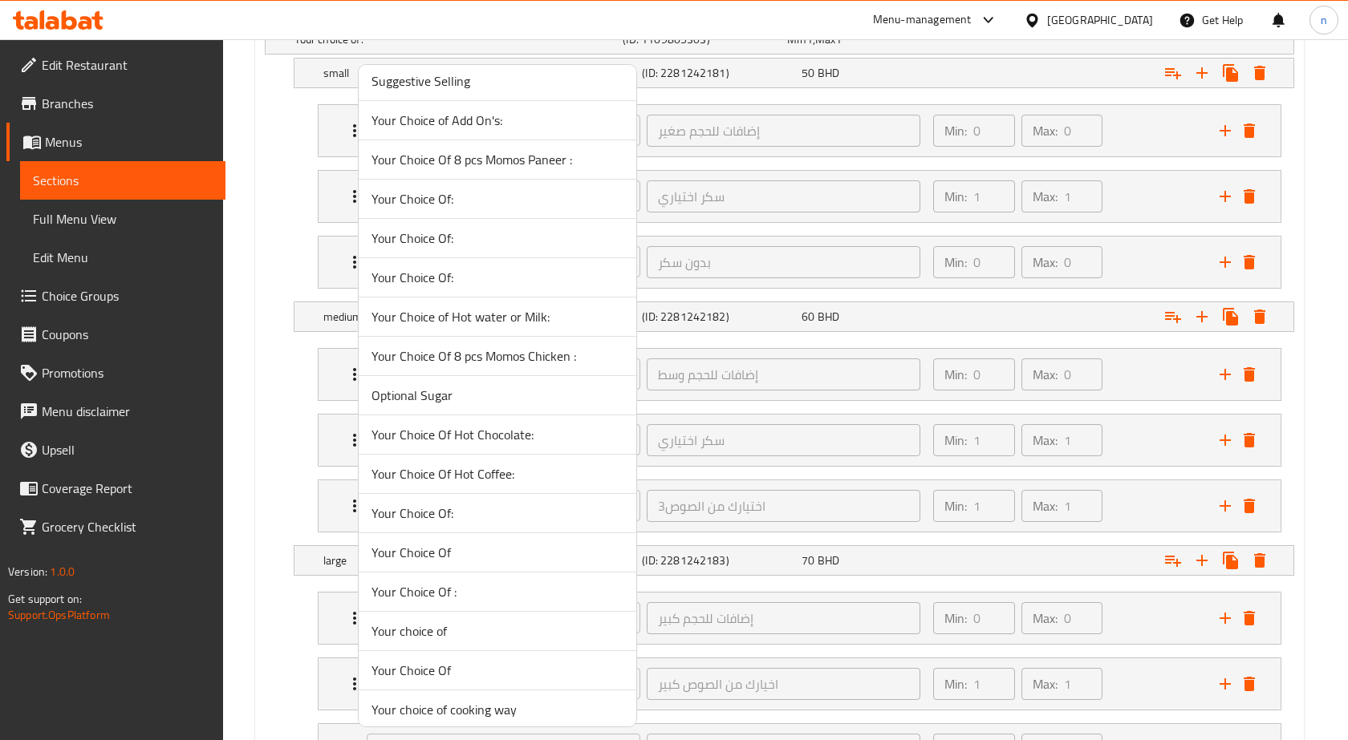
click at [278, 233] on div at bounding box center [674, 370] width 1348 height 740
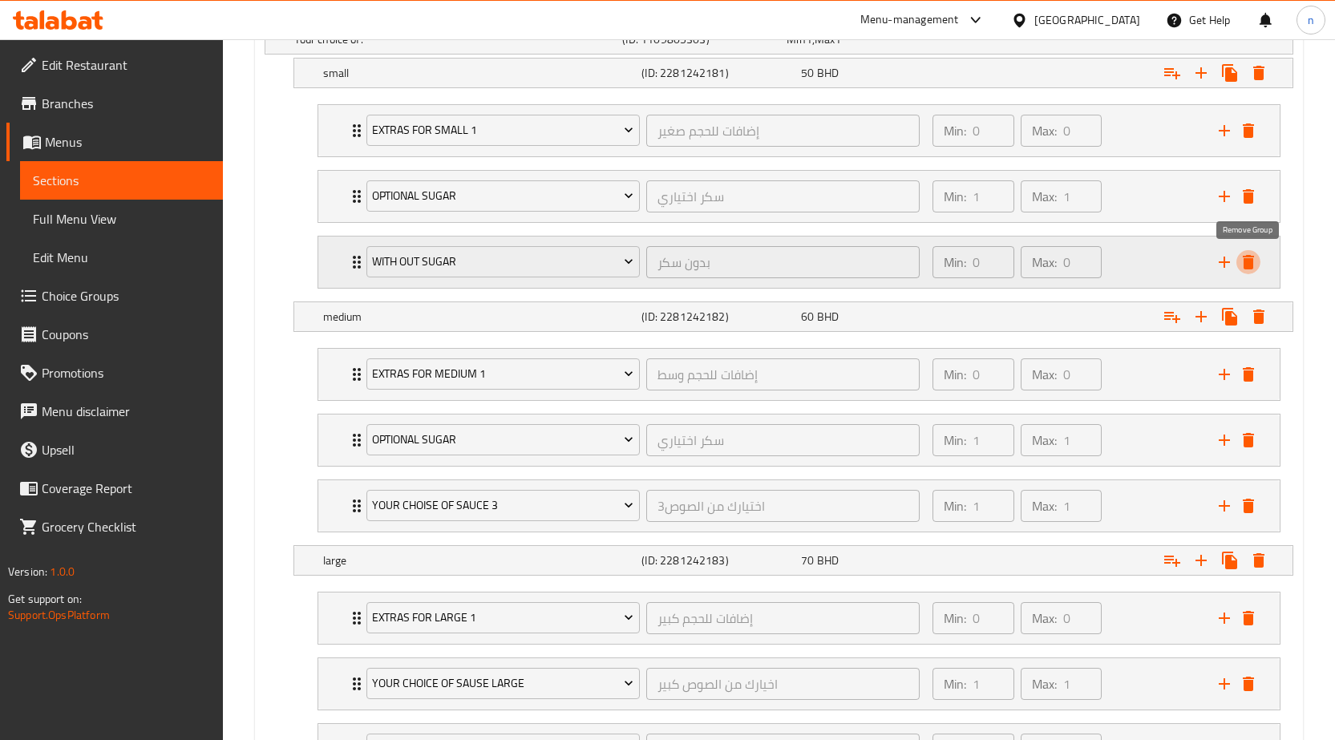
click at [1252, 260] on icon "delete" at bounding box center [1248, 262] width 11 height 14
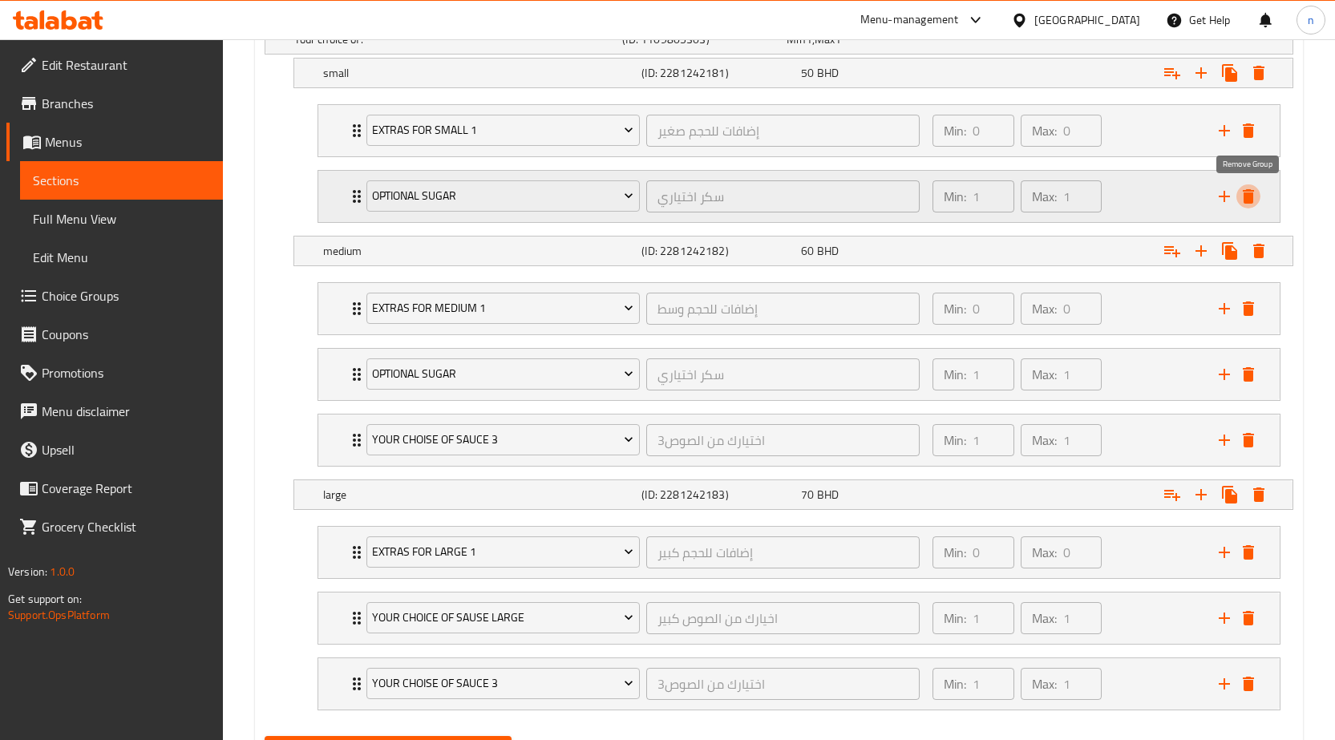
click at [1251, 194] on icon "delete" at bounding box center [1248, 196] width 11 height 14
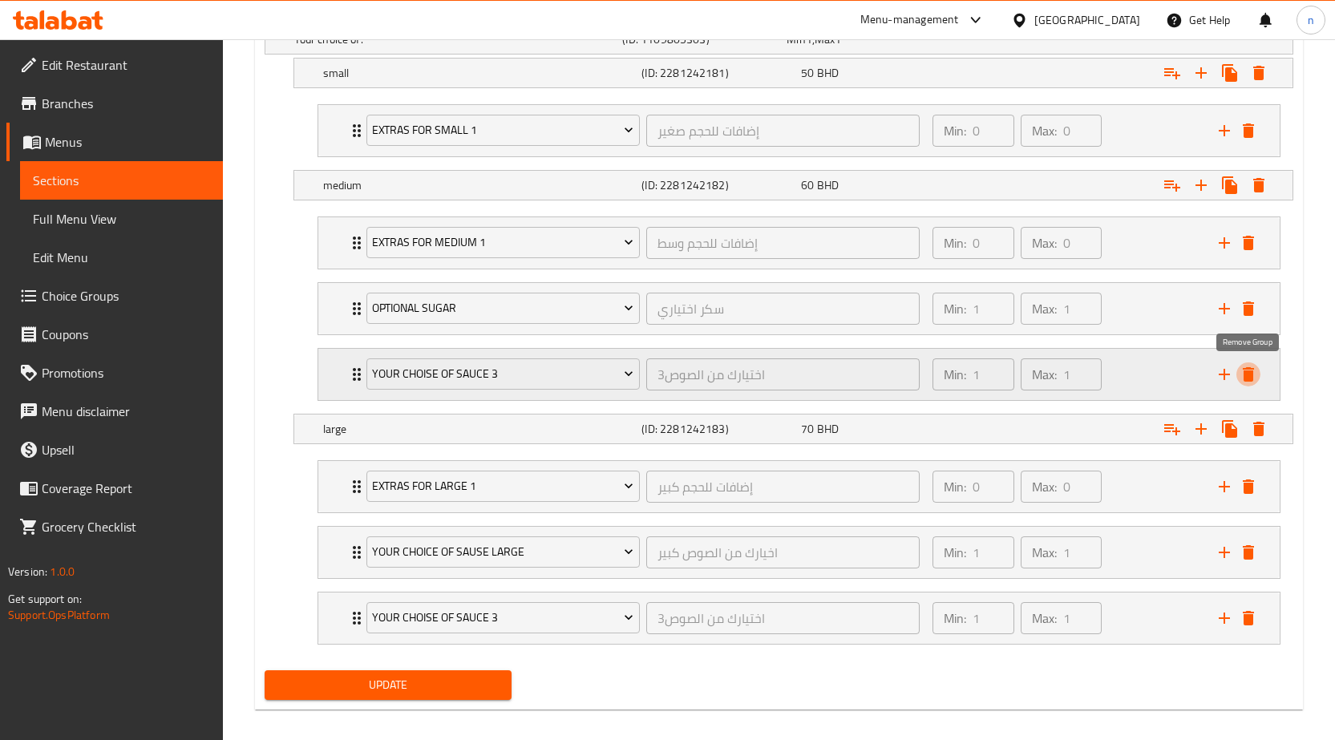
click at [1247, 371] on icon "delete" at bounding box center [1248, 374] width 11 height 14
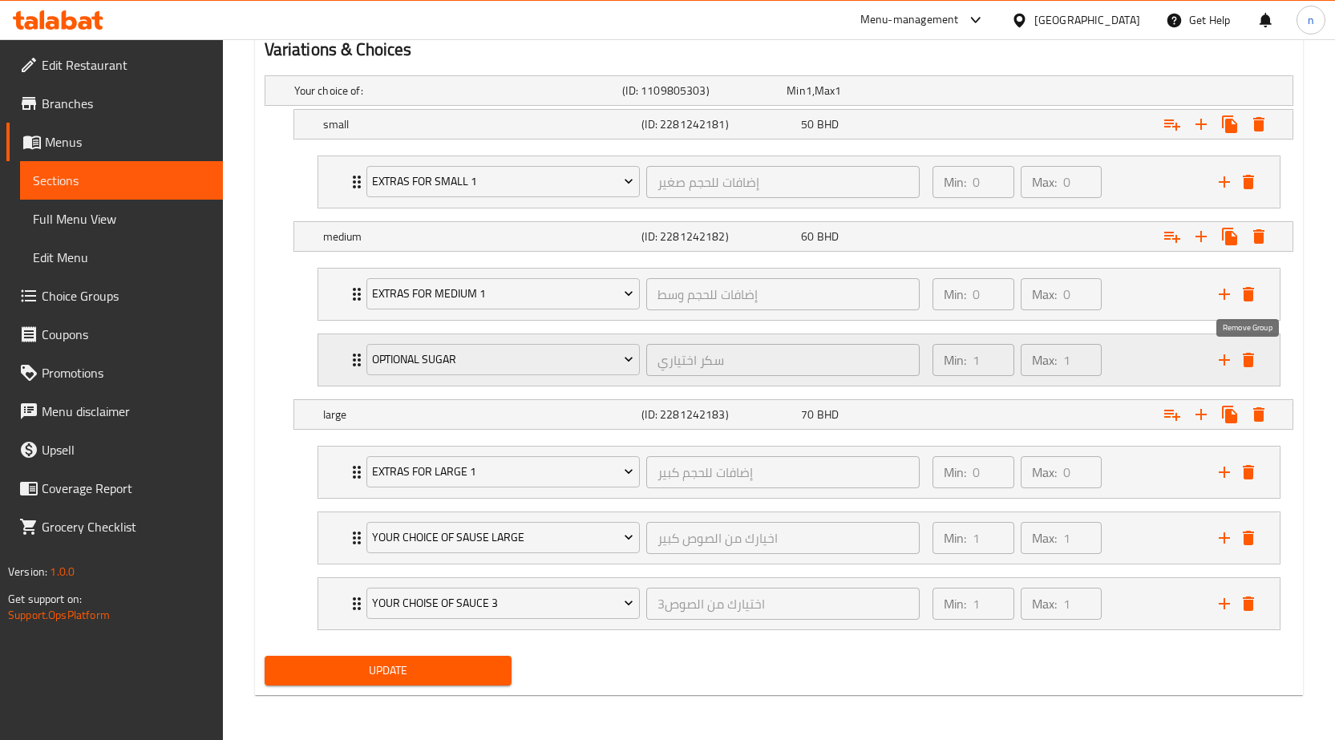
click at [1246, 356] on icon "delete" at bounding box center [1248, 360] width 11 height 14
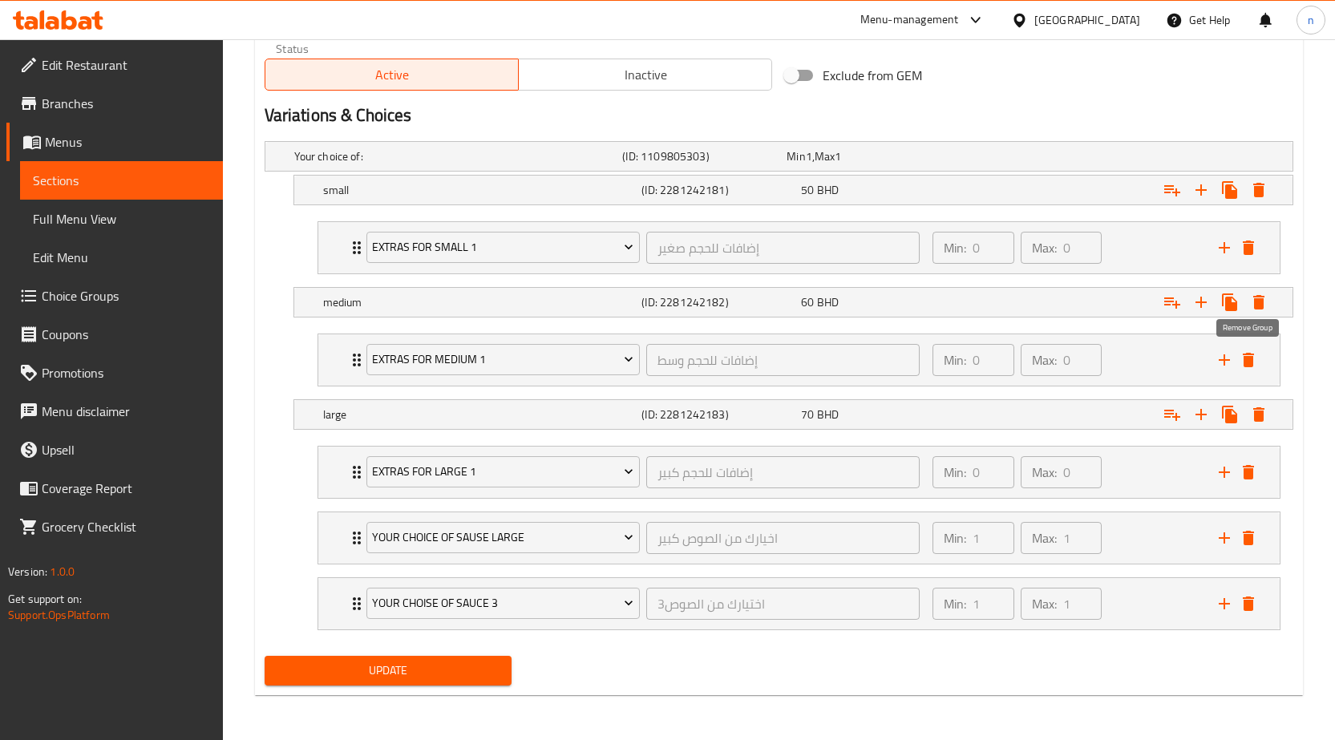
scroll to position [805, 0]
click at [1251, 602] on icon "delete" at bounding box center [1248, 604] width 11 height 14
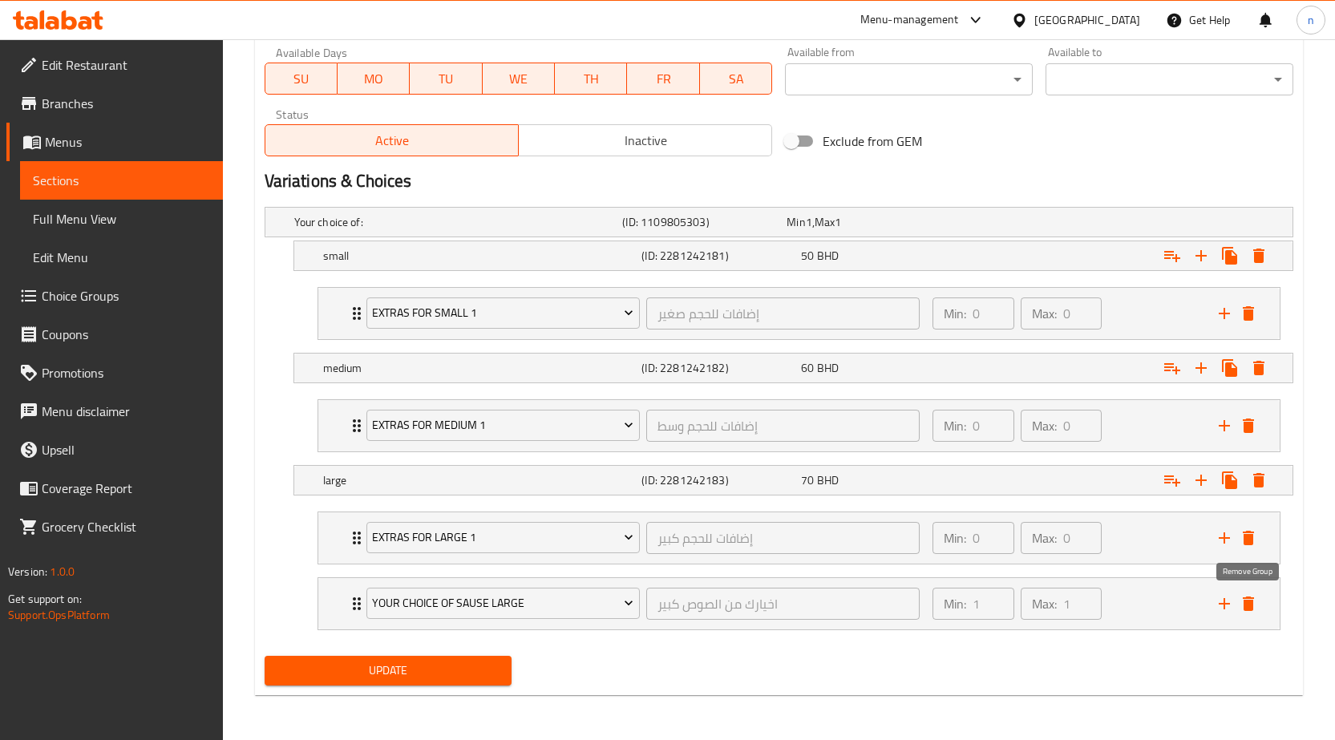
scroll to position [739, 0]
click at [1249, 600] on icon "delete" at bounding box center [1248, 604] width 11 height 14
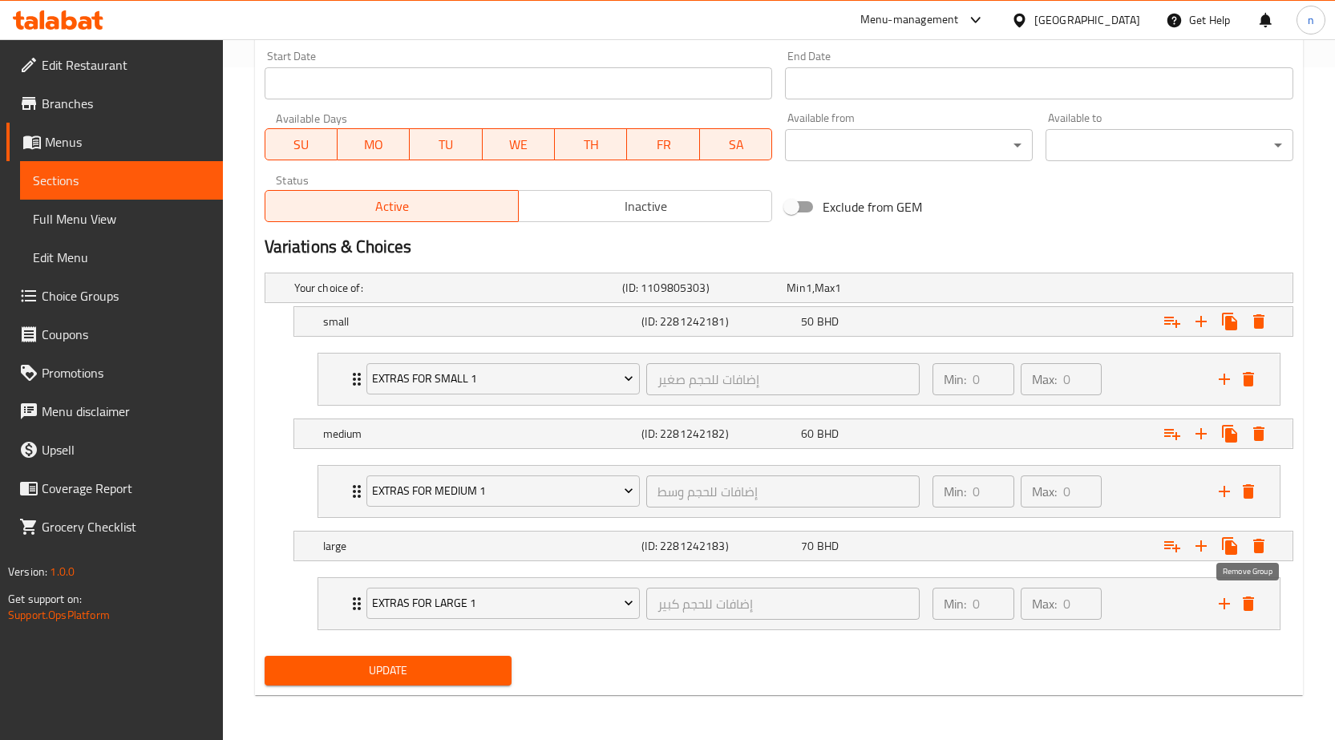
scroll to position [673, 0]
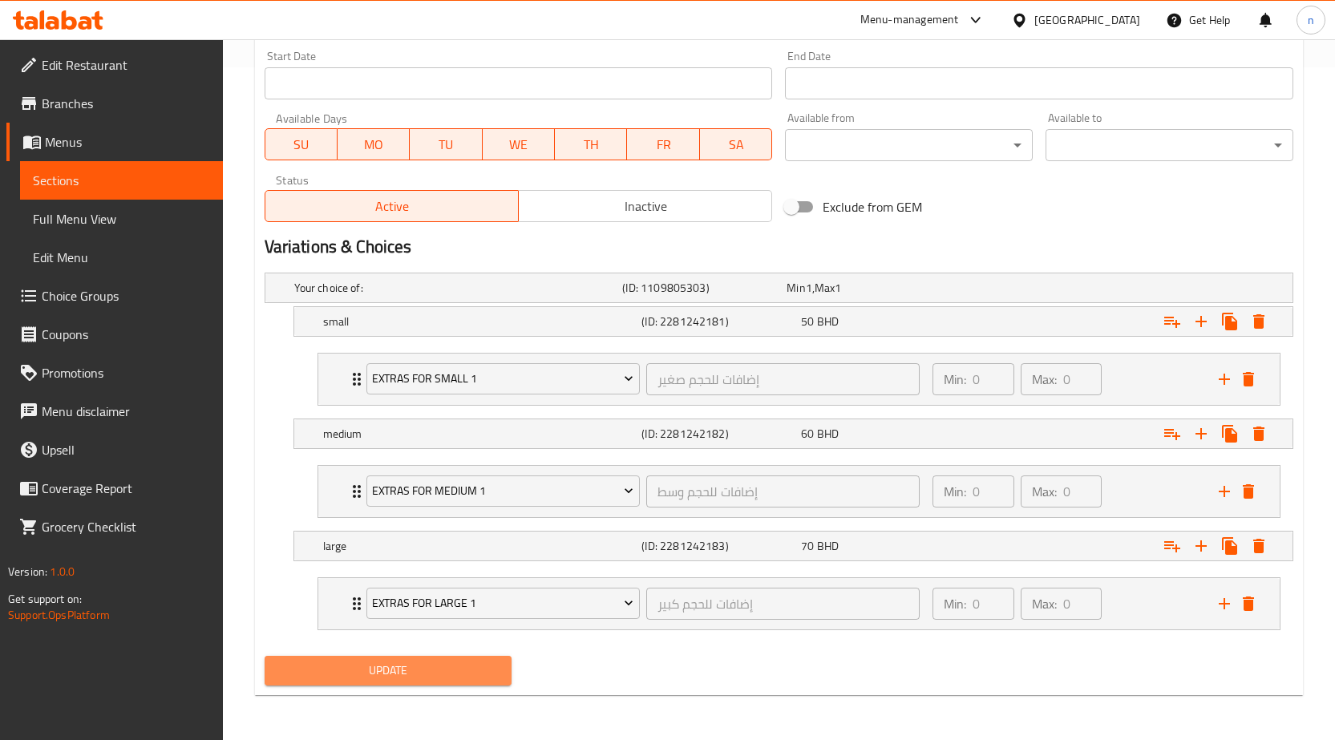
click at [359, 668] on span "Update" at bounding box center [389, 671] width 222 height 20
click at [82, 294] on span "Choice Groups" at bounding box center [126, 295] width 168 height 19
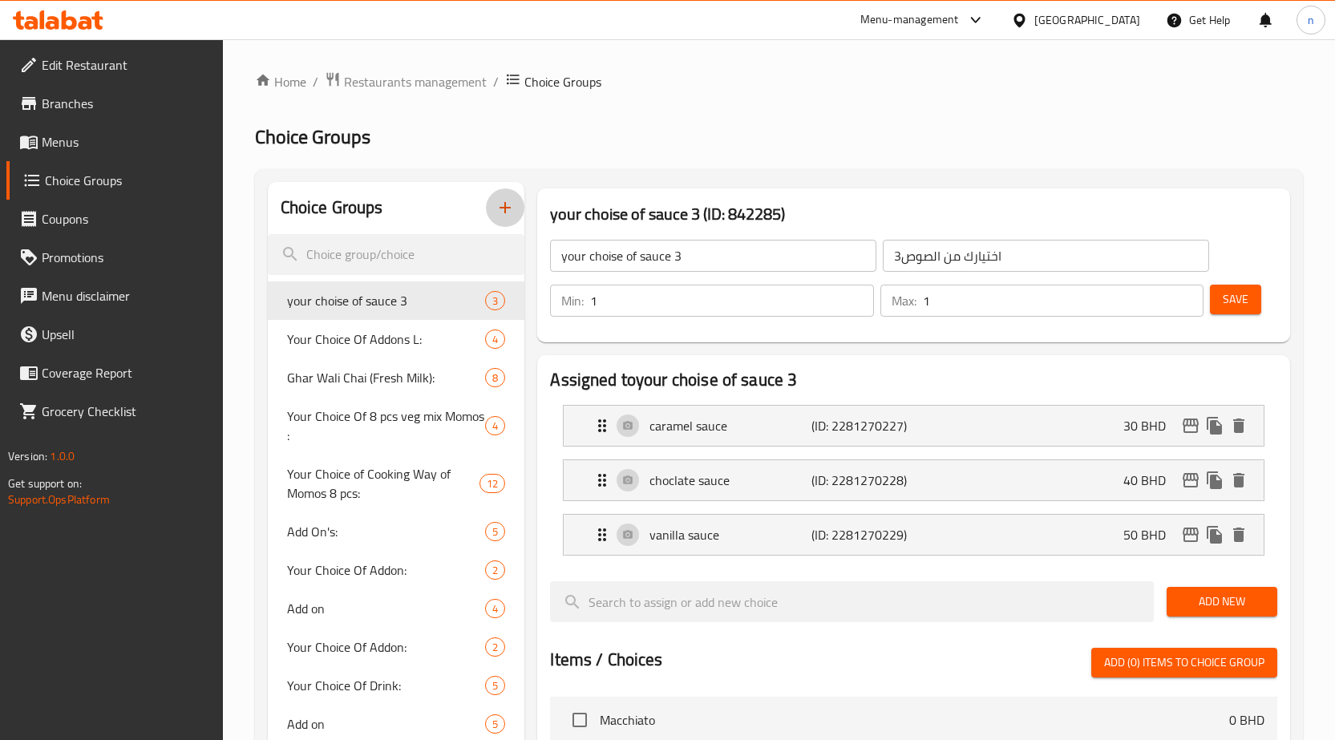
click at [511, 207] on icon "button" at bounding box center [505, 207] width 19 height 19
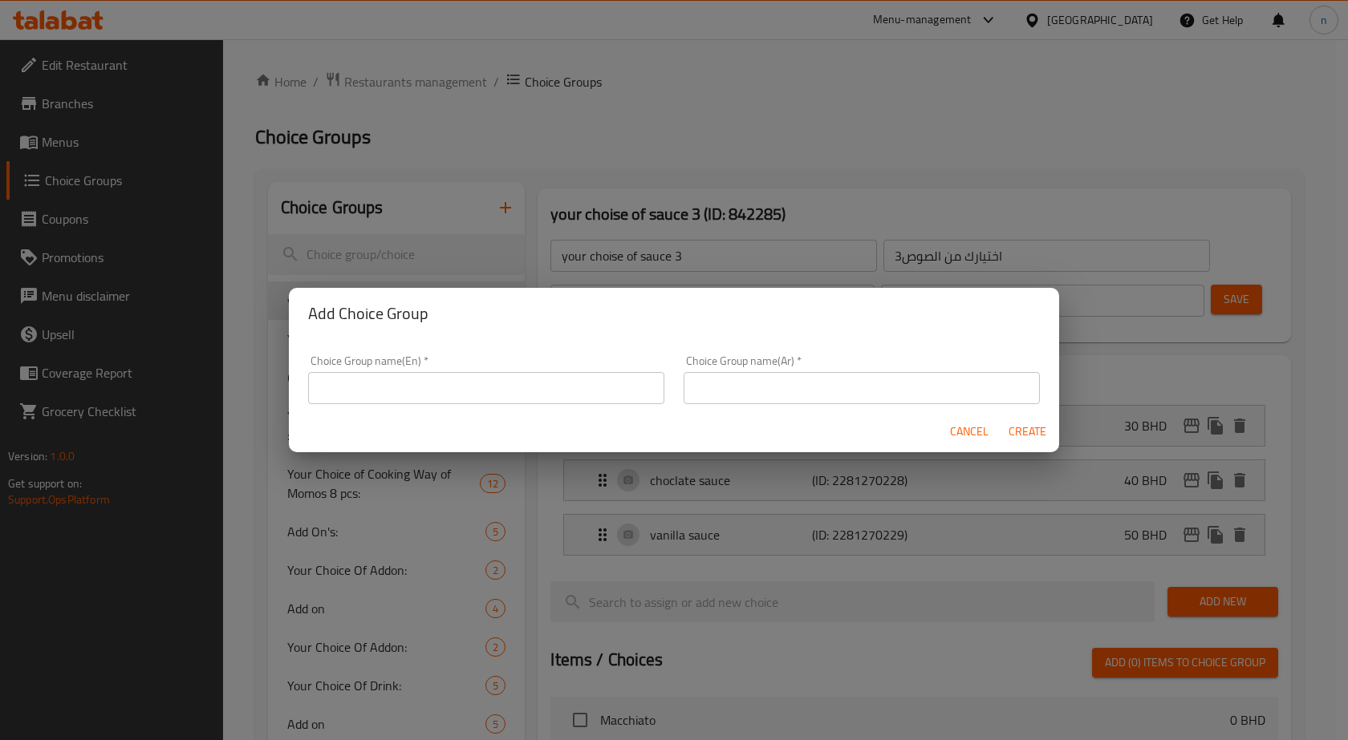
click at [343, 391] on input "text" at bounding box center [486, 388] width 356 height 32
type input "your Choice Of Sugar"
click at [754, 384] on input "text" at bounding box center [861, 388] width 356 height 32
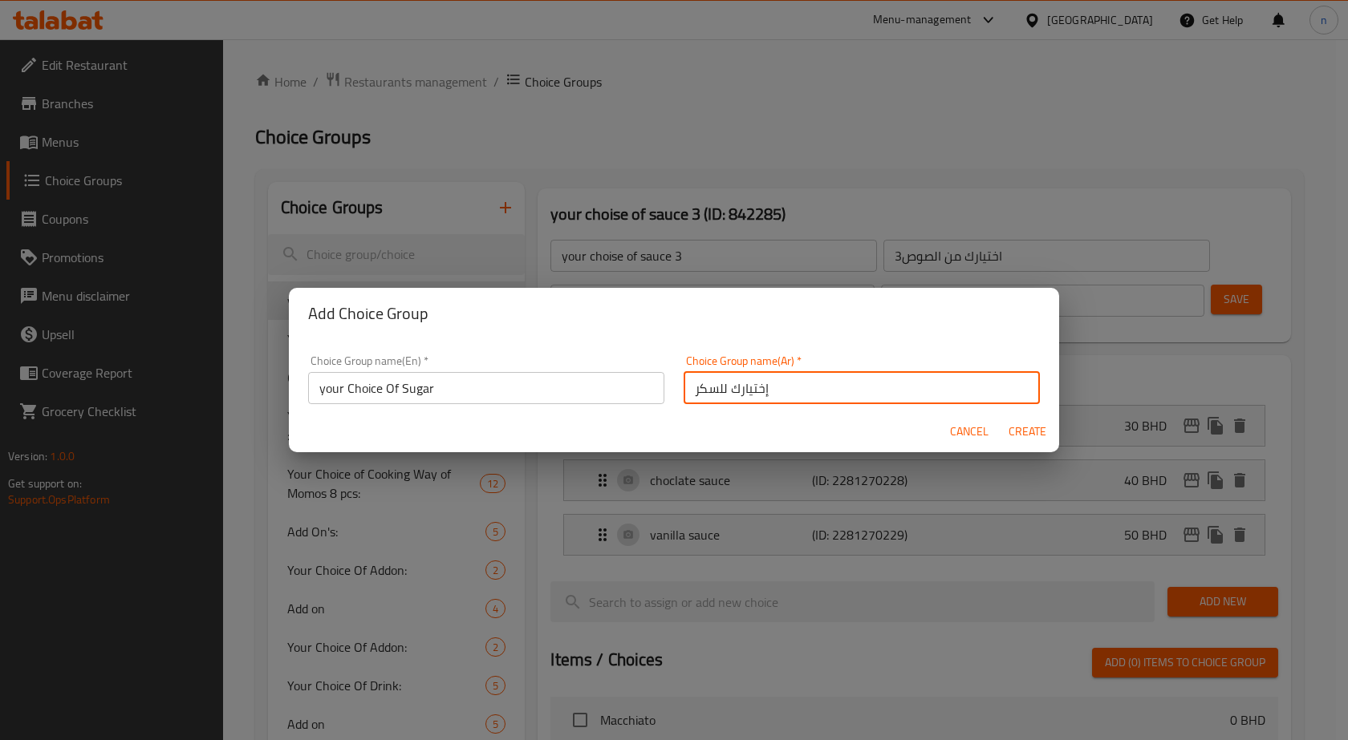
type input "إختيارك للسكر"
click at [1029, 428] on span "Create" at bounding box center [1026, 432] width 39 height 20
type input "your Choice Of Sugar"
type input "إختيارك للسكر"
type input "0"
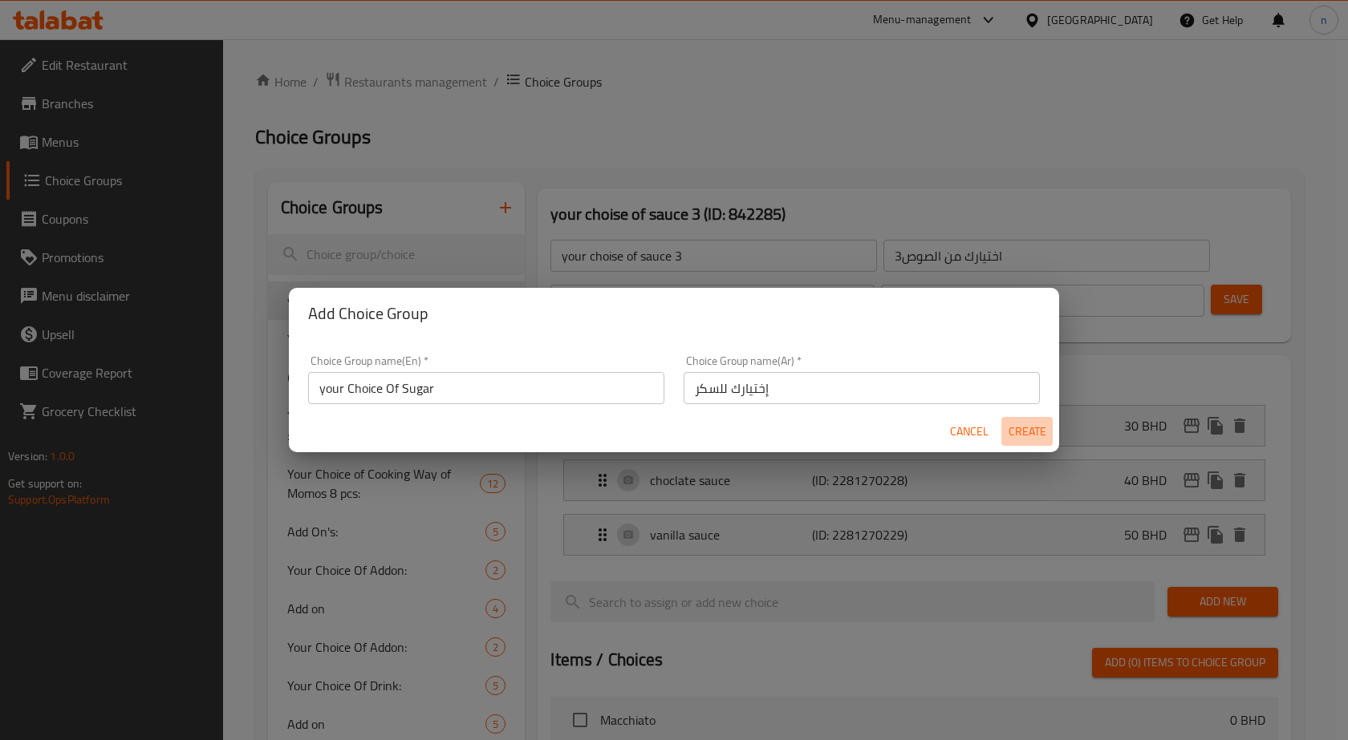
type input "0"
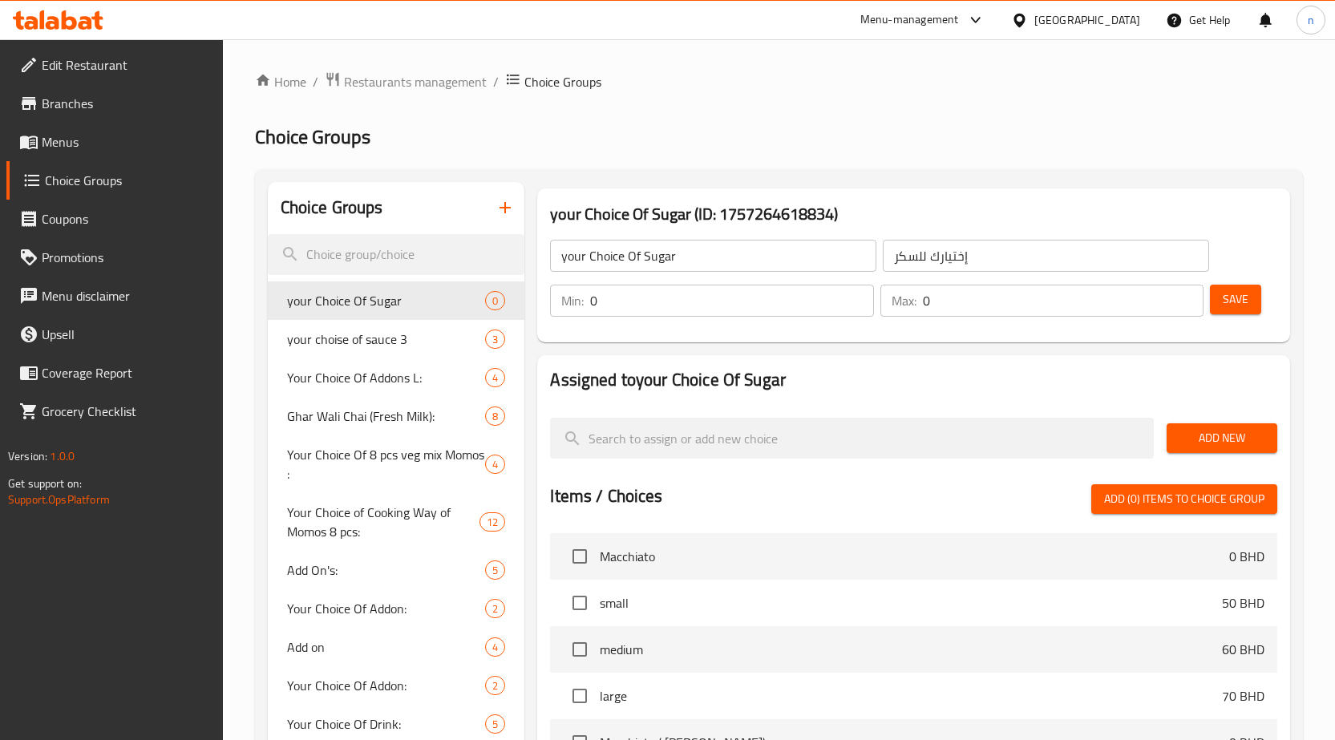
click at [1238, 439] on span "Add New" at bounding box center [1222, 438] width 85 height 20
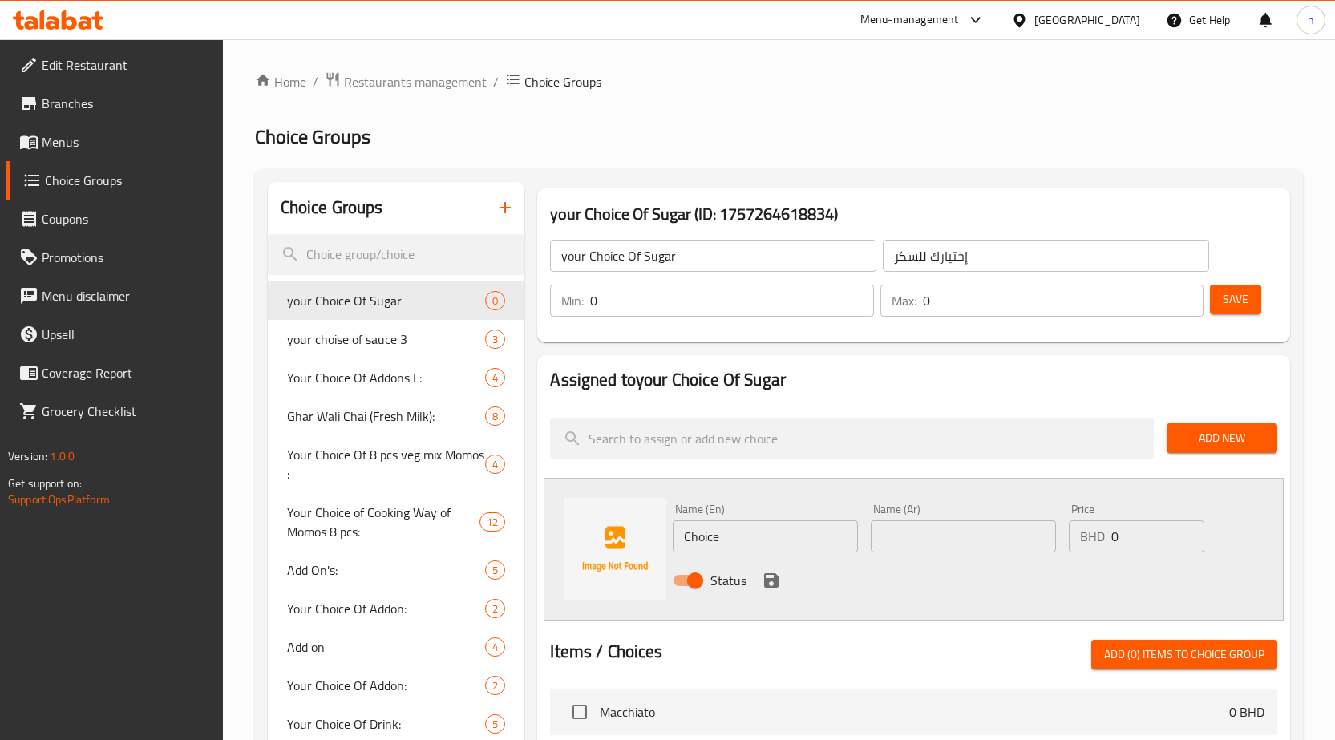
click at [603, 298] on input "0" at bounding box center [732, 301] width 284 height 32
type input "1"
click at [926, 293] on input "0" at bounding box center [1064, 301] width 282 height 32
click at [942, 291] on input "0" at bounding box center [1064, 301] width 282 height 32
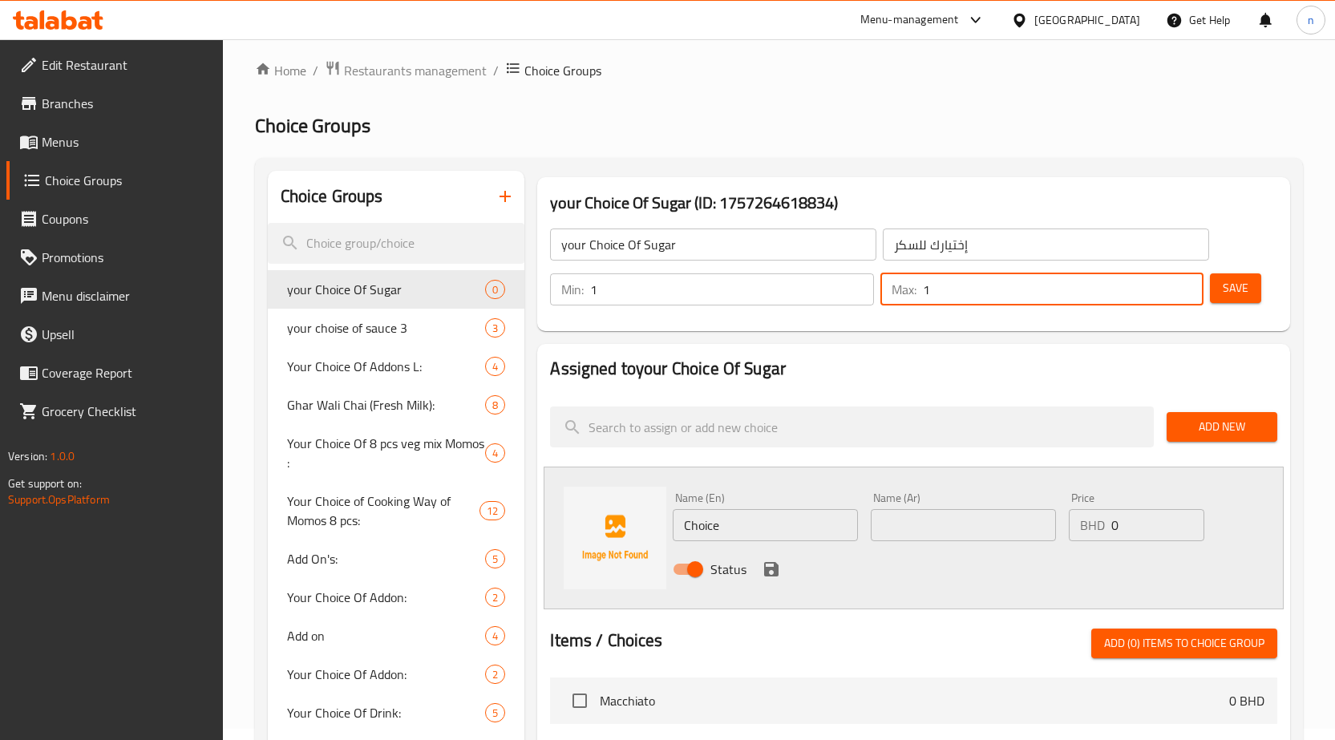
scroll to position [80, 0]
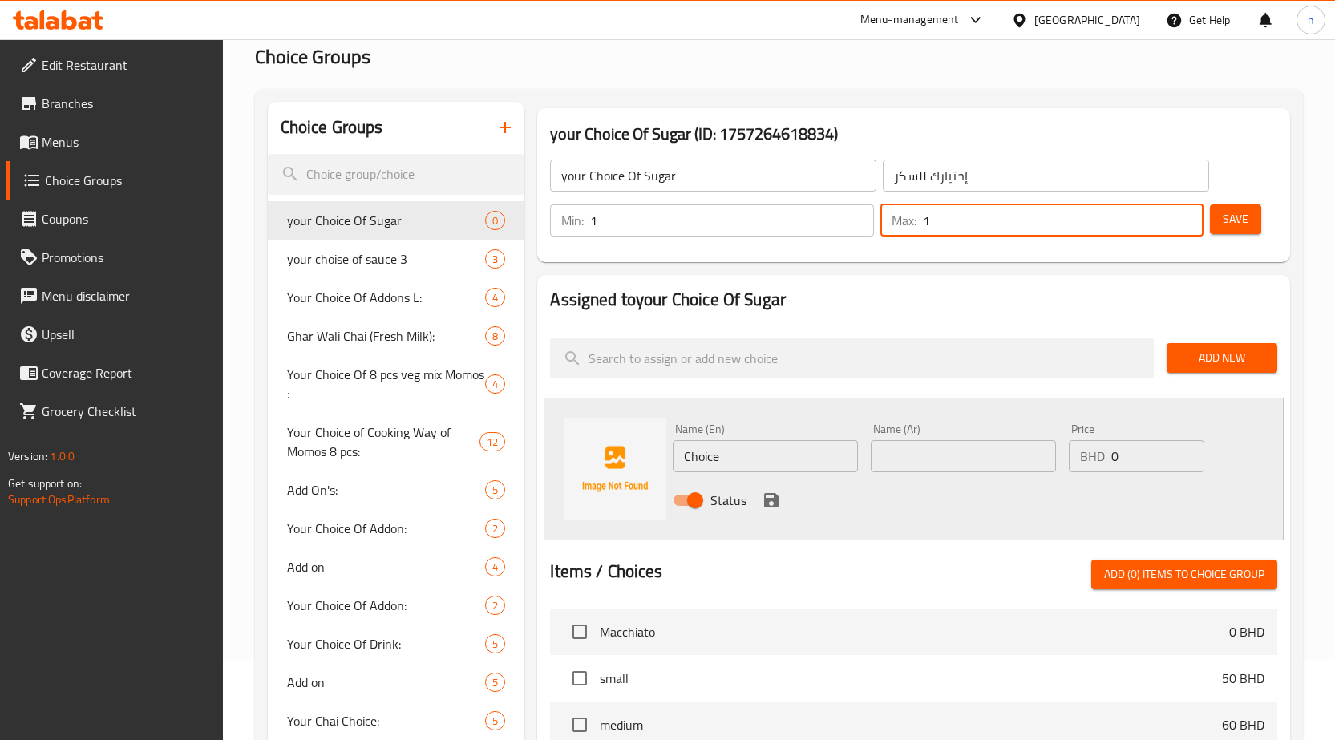
type input "1"
click at [720, 460] on input "Choice" at bounding box center [765, 456] width 185 height 32
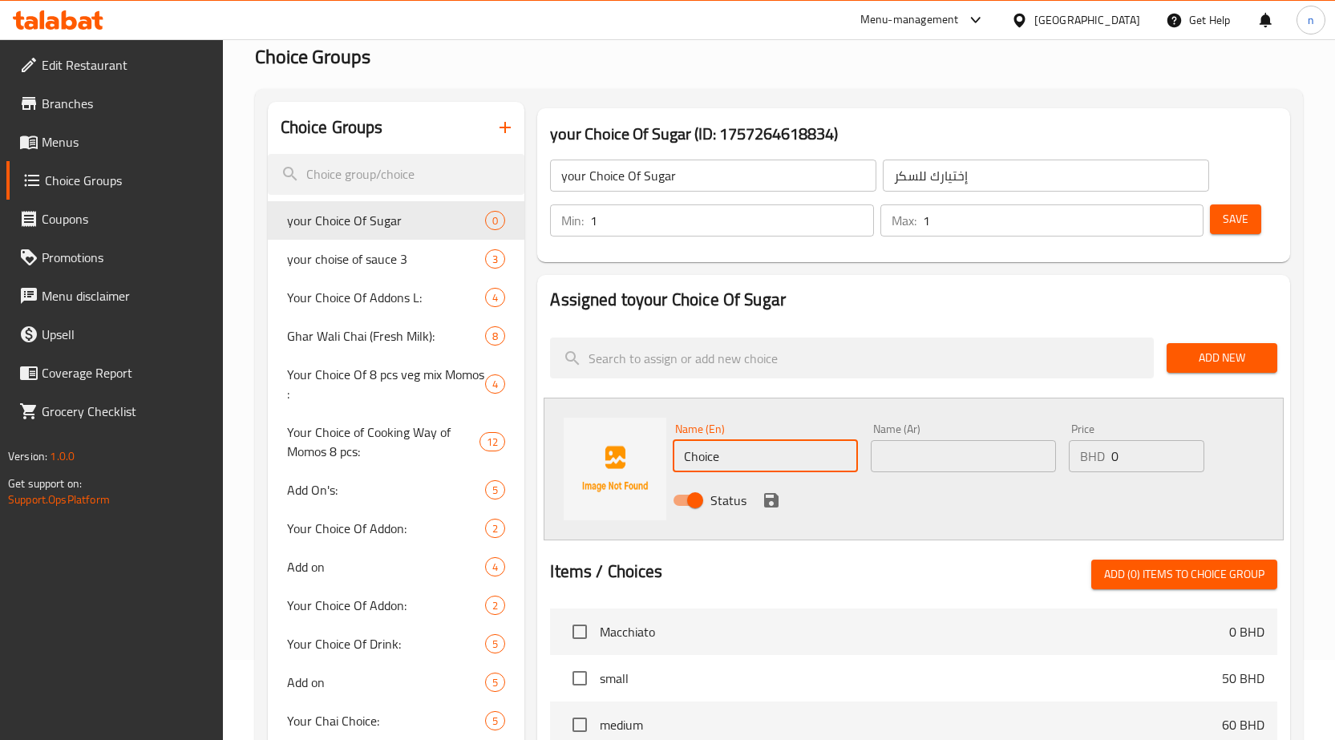
click at [720, 460] on input "Choice" at bounding box center [765, 456] width 185 height 32
click at [725, 453] on input "text" at bounding box center [765, 456] width 185 height 32
type input "w"
type input "With Sugar"
click at [910, 456] on input "text" at bounding box center [963, 456] width 185 height 32
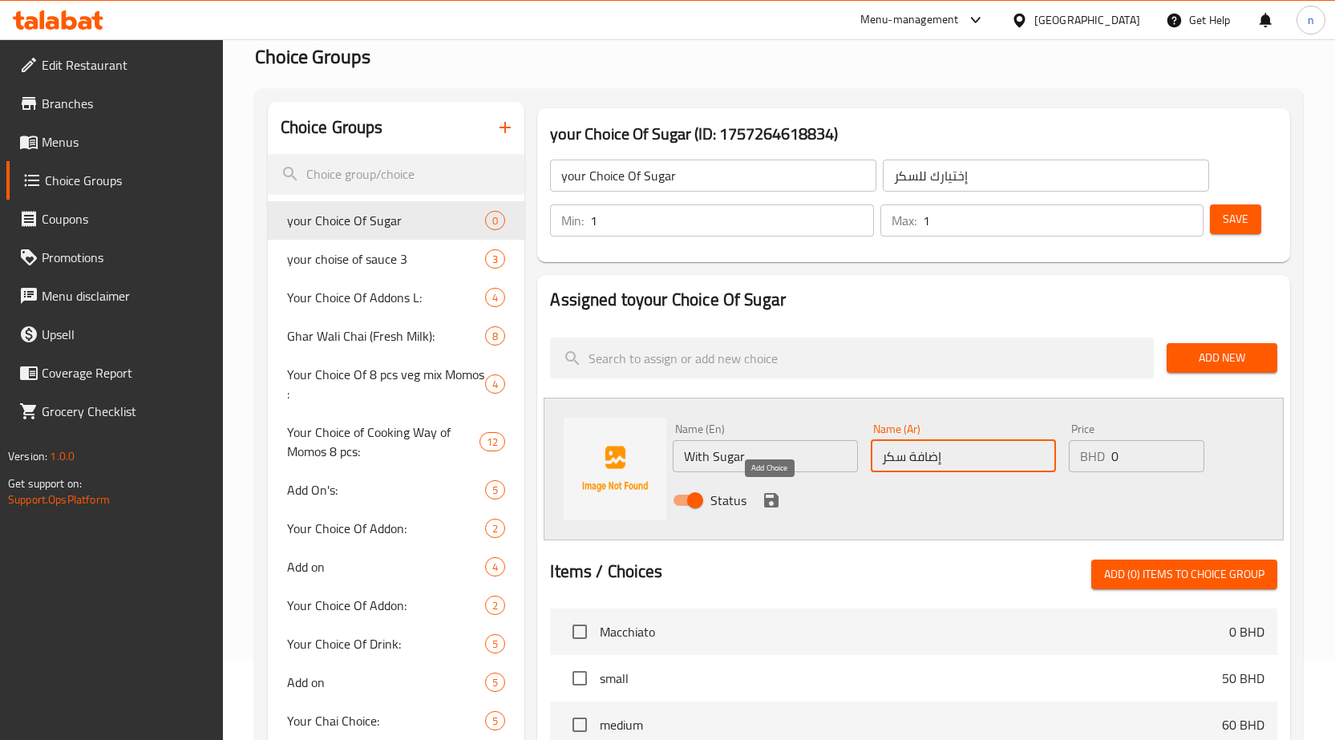
type input "إضافة سكر"
click at [768, 499] on icon "save" at bounding box center [771, 500] width 14 height 14
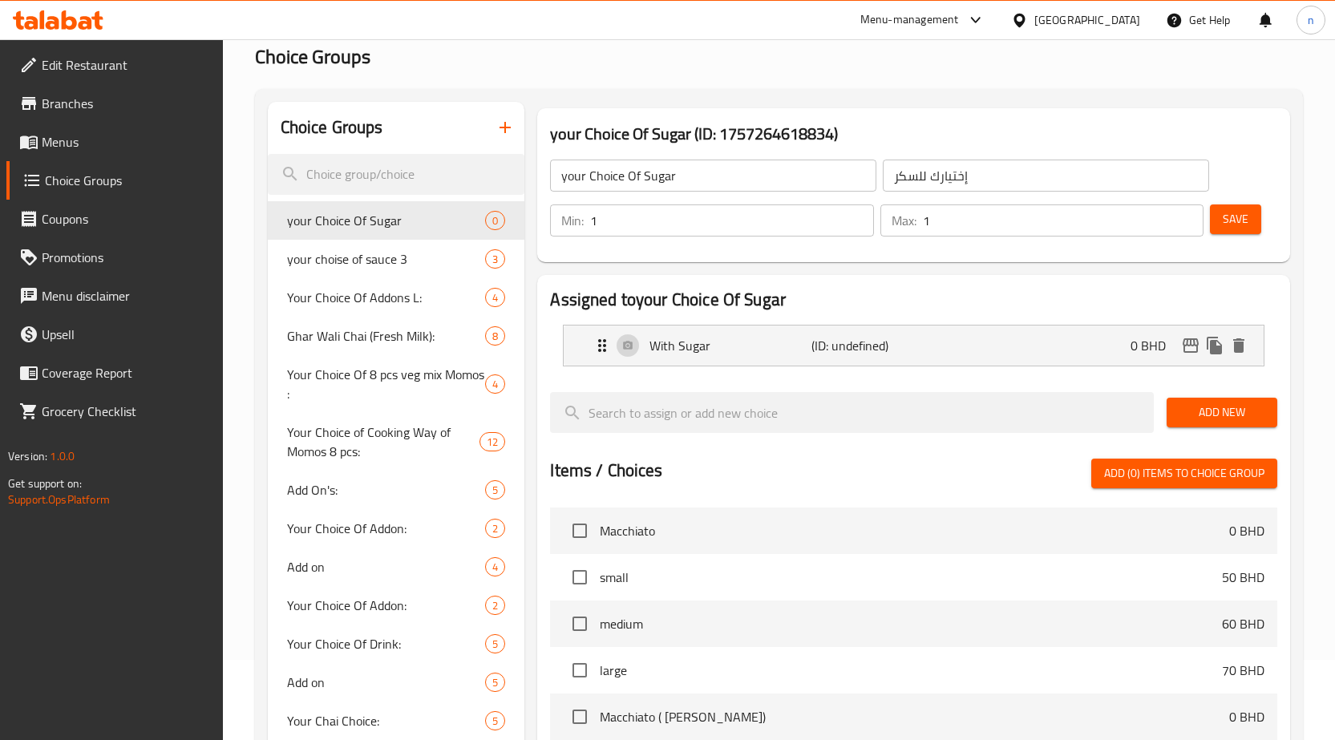
click at [1233, 412] on span "Add New" at bounding box center [1222, 413] width 85 height 20
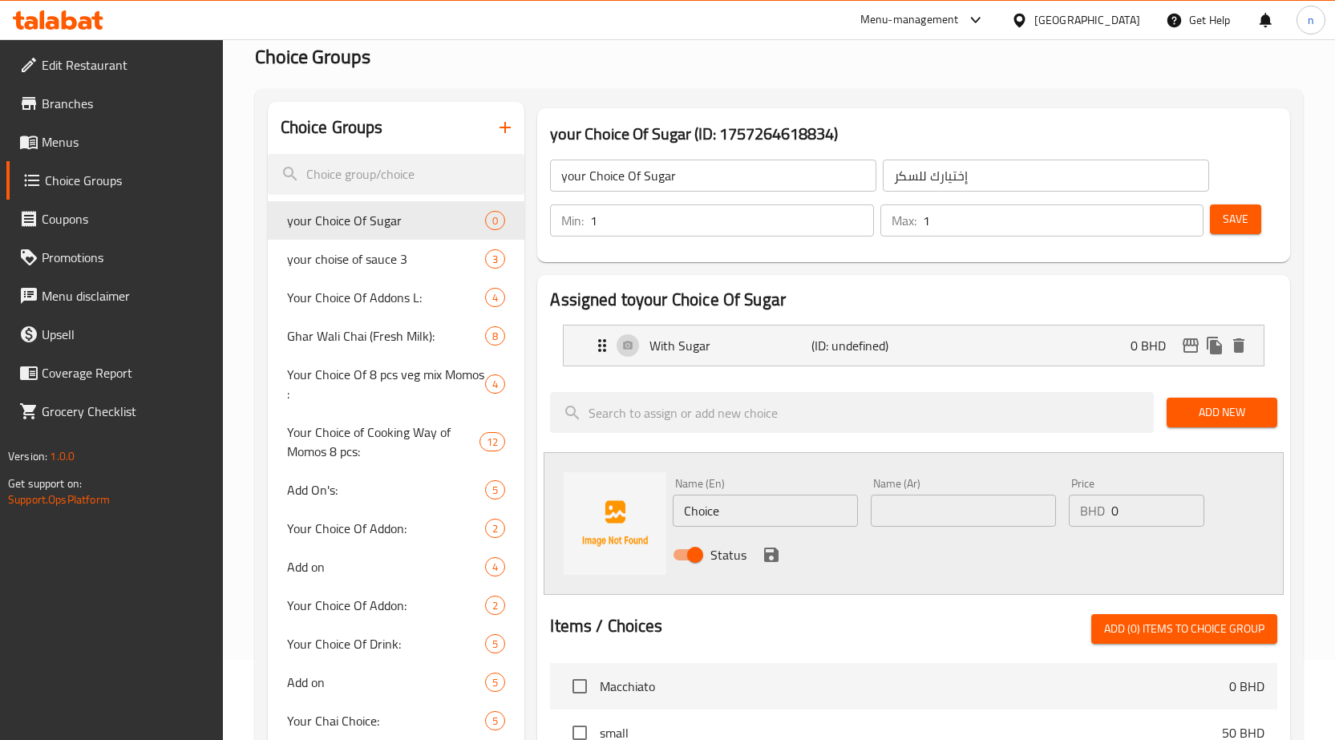
click at [743, 510] on input "Choice" at bounding box center [765, 511] width 185 height 32
type input "Without Sugar"
click at [882, 514] on input "text" at bounding box center [963, 511] width 185 height 32
type input "بدون إضافة سكر"
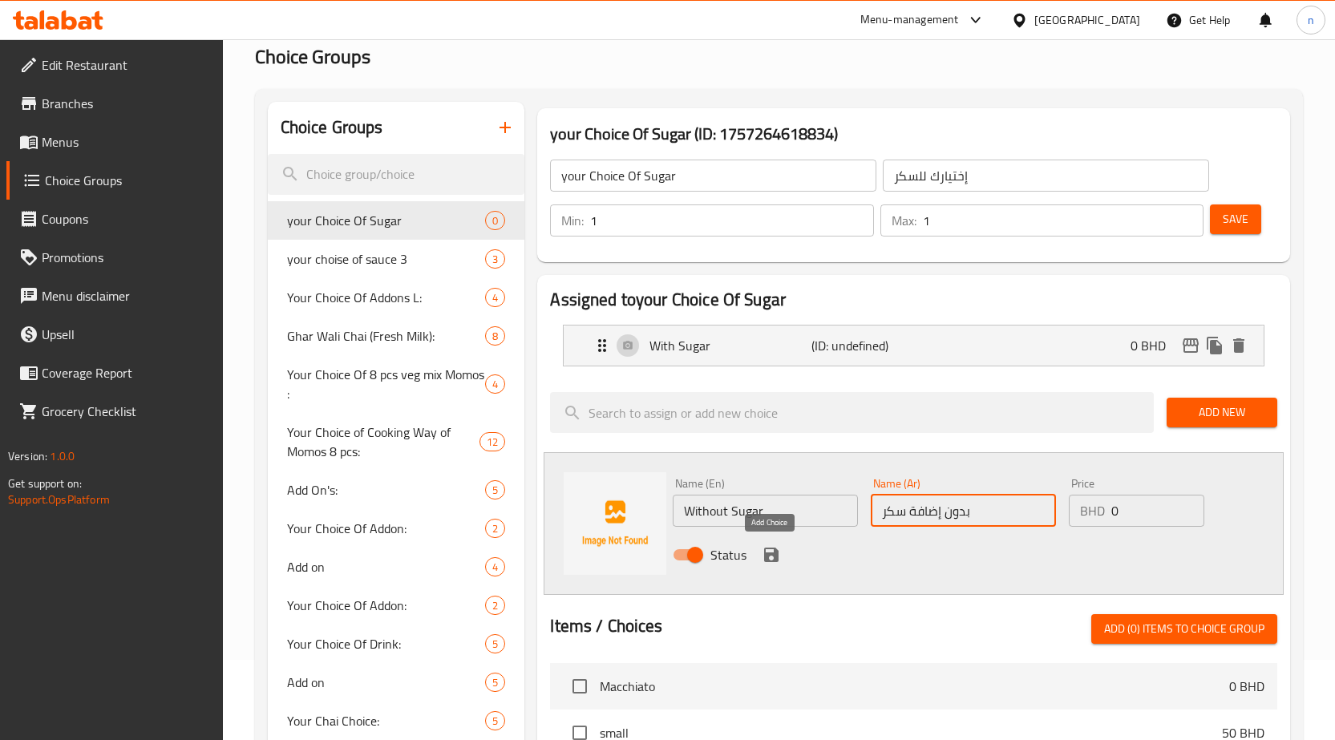
click at [770, 556] on icon "save" at bounding box center [771, 554] width 19 height 19
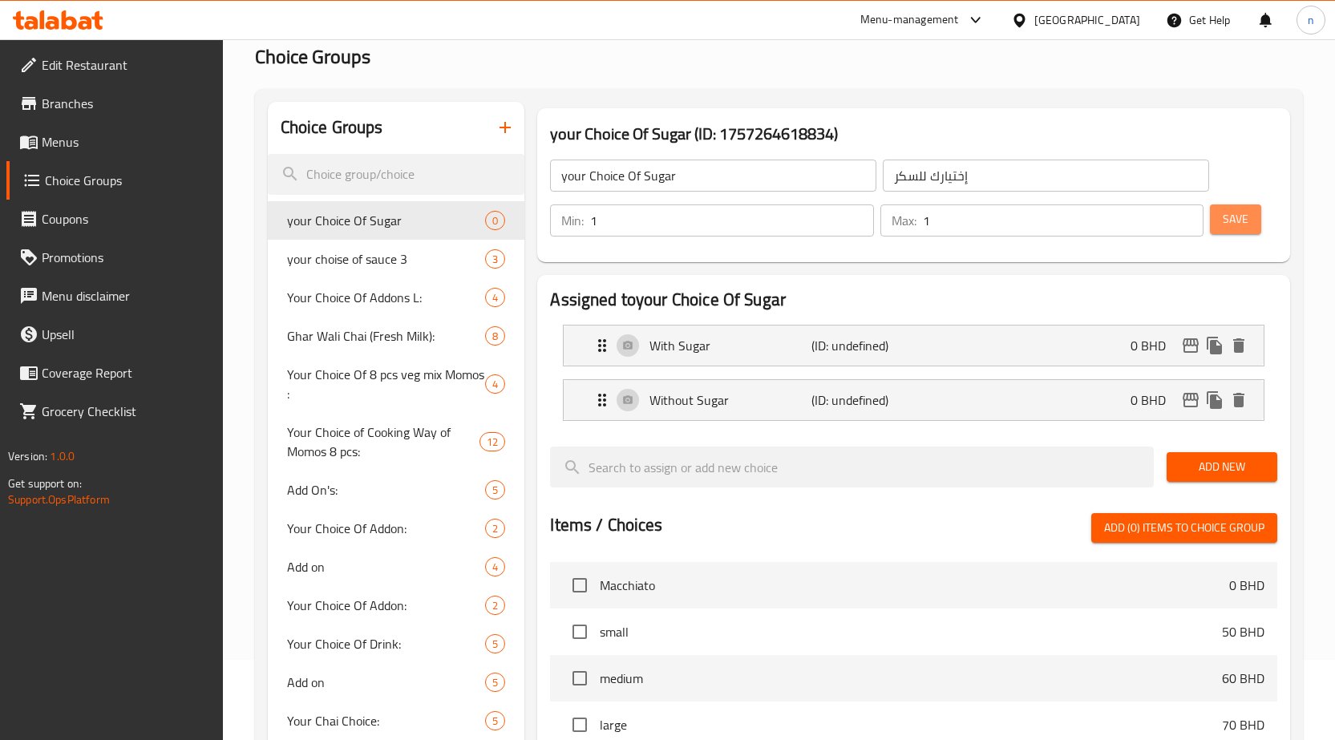
click at [1242, 219] on span "Save" at bounding box center [1236, 219] width 26 height 20
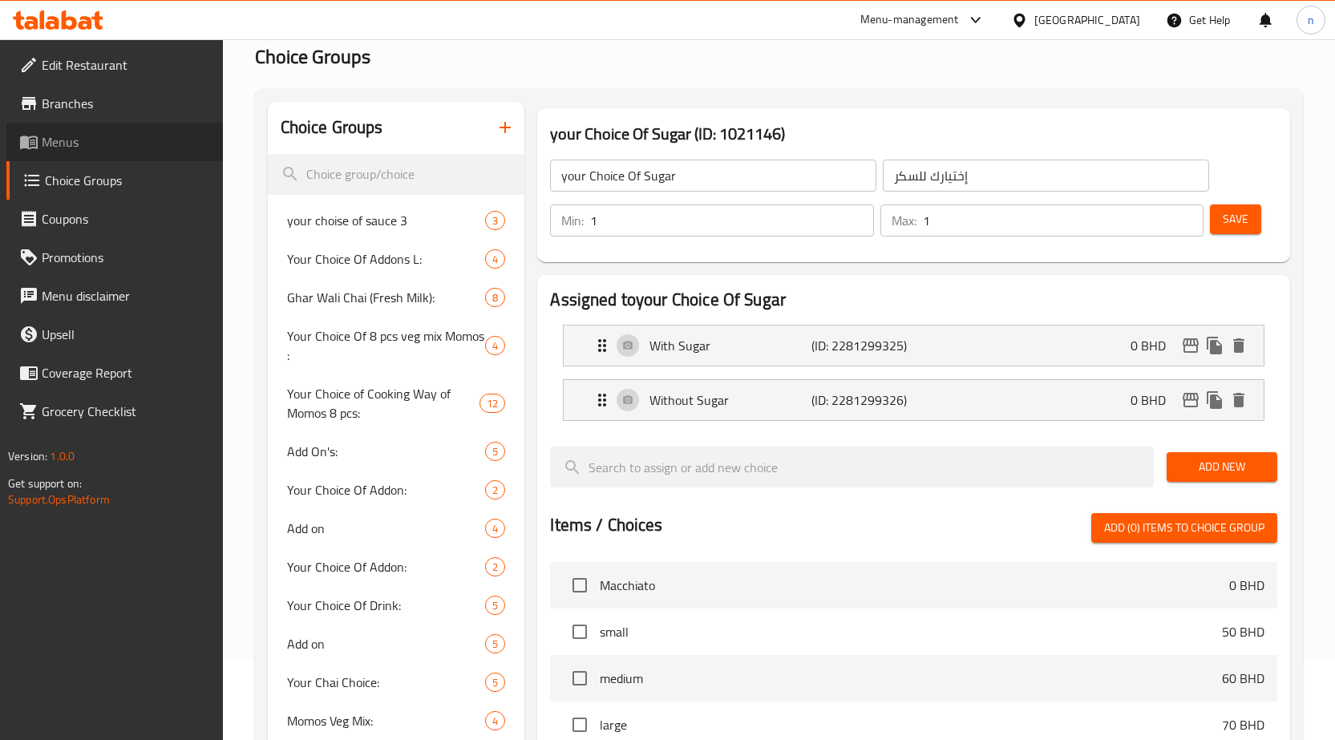
click at [57, 136] on span "Menus" at bounding box center [126, 141] width 168 height 19
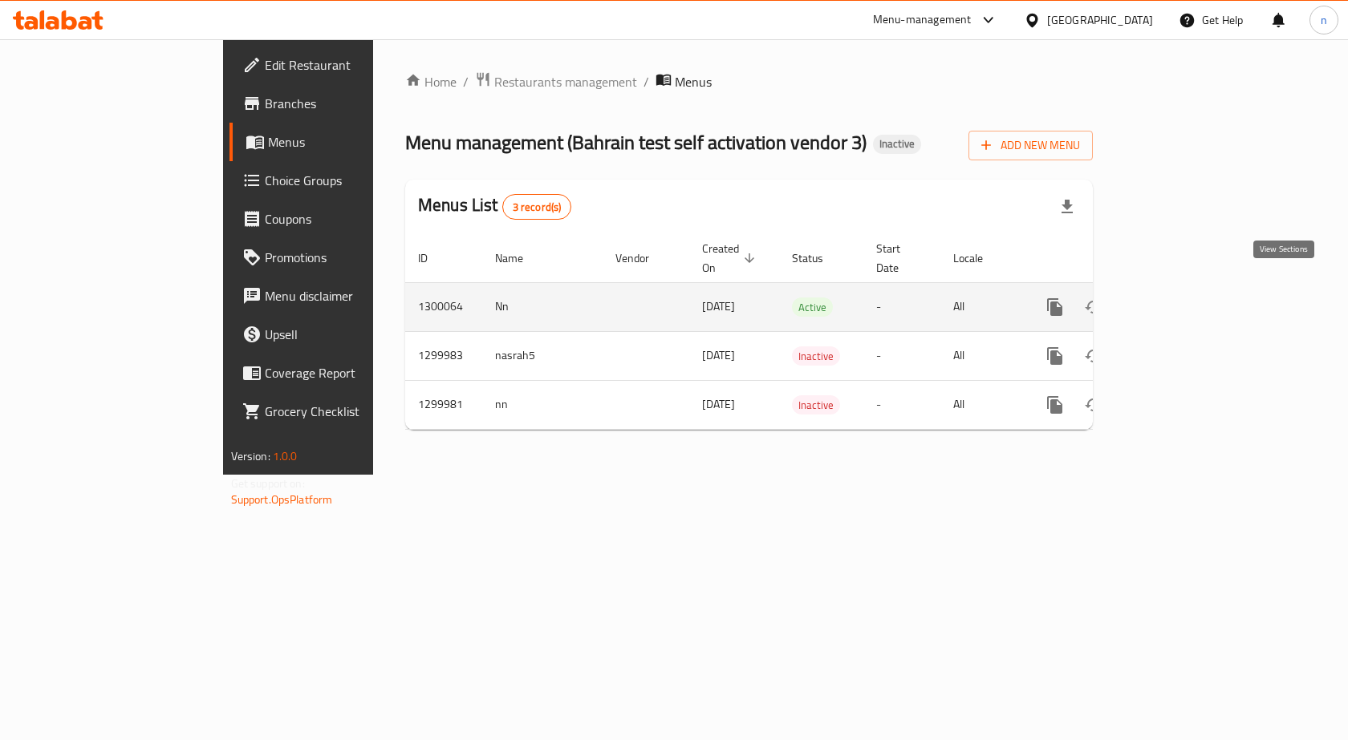
click at [1180, 298] on icon "enhanced table" at bounding box center [1170, 307] width 19 height 19
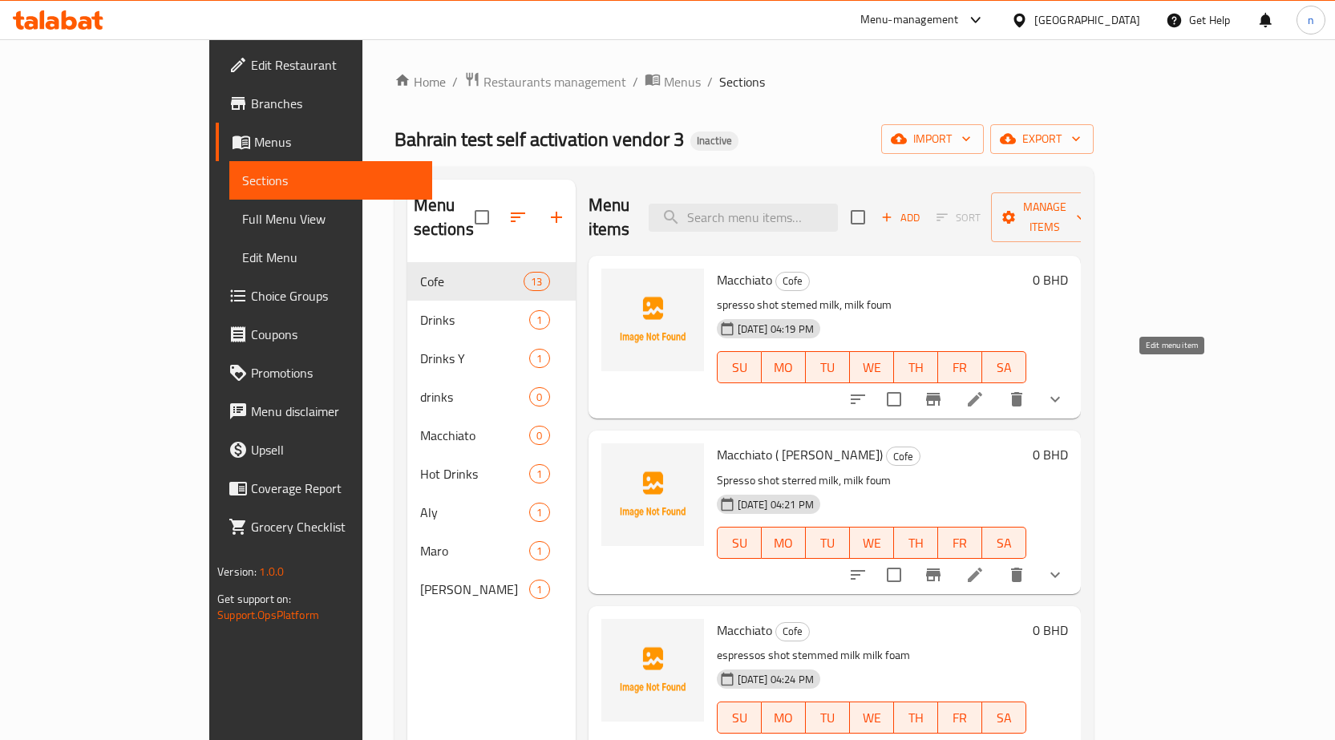
click at [985, 390] on icon at bounding box center [975, 399] width 19 height 19
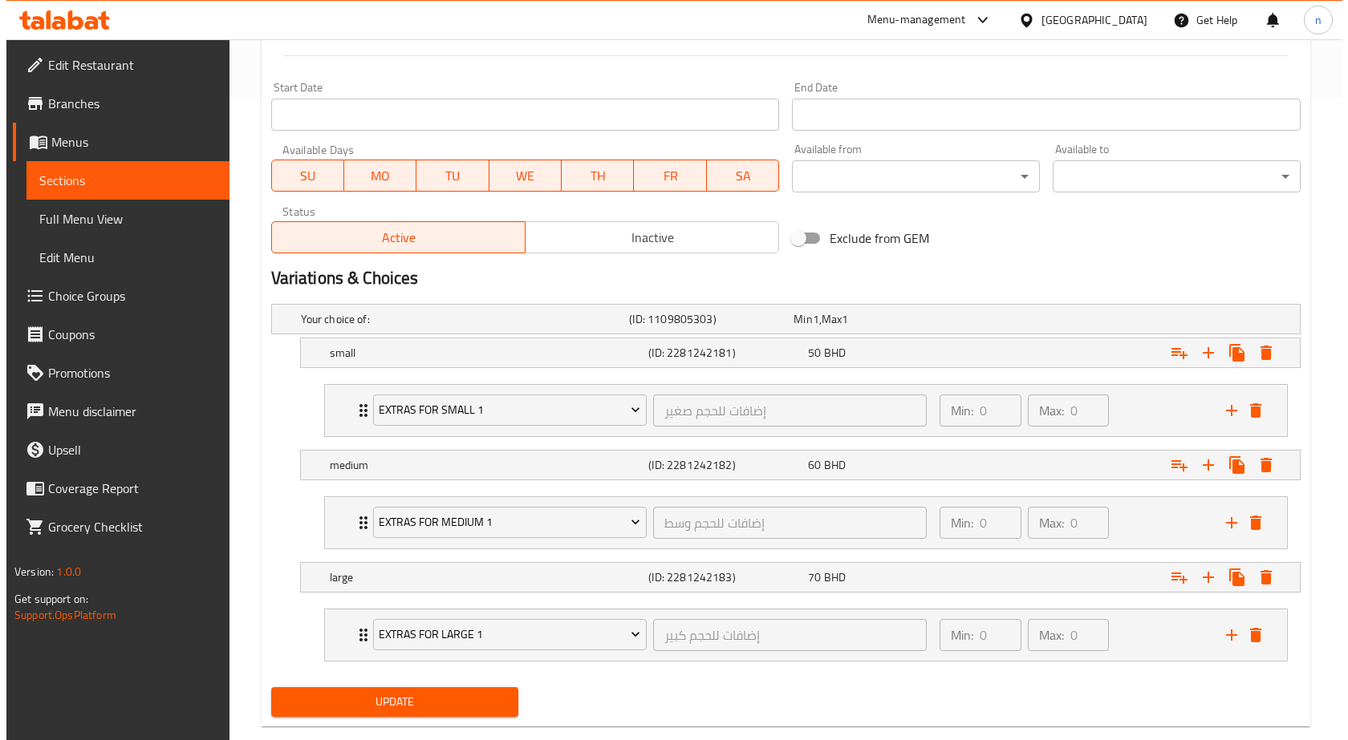
scroll to position [673, 0]
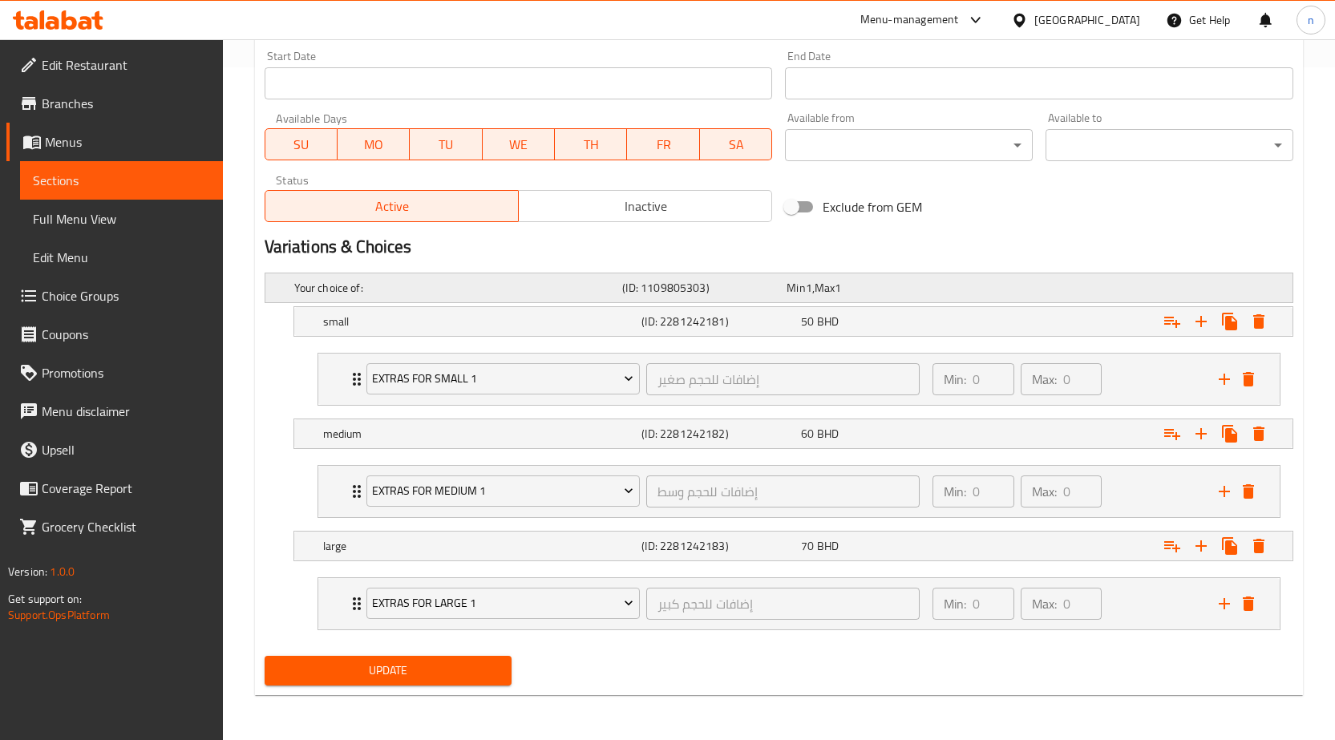
click at [995, 286] on div "Expand" at bounding box center [1112, 288] width 329 height 6
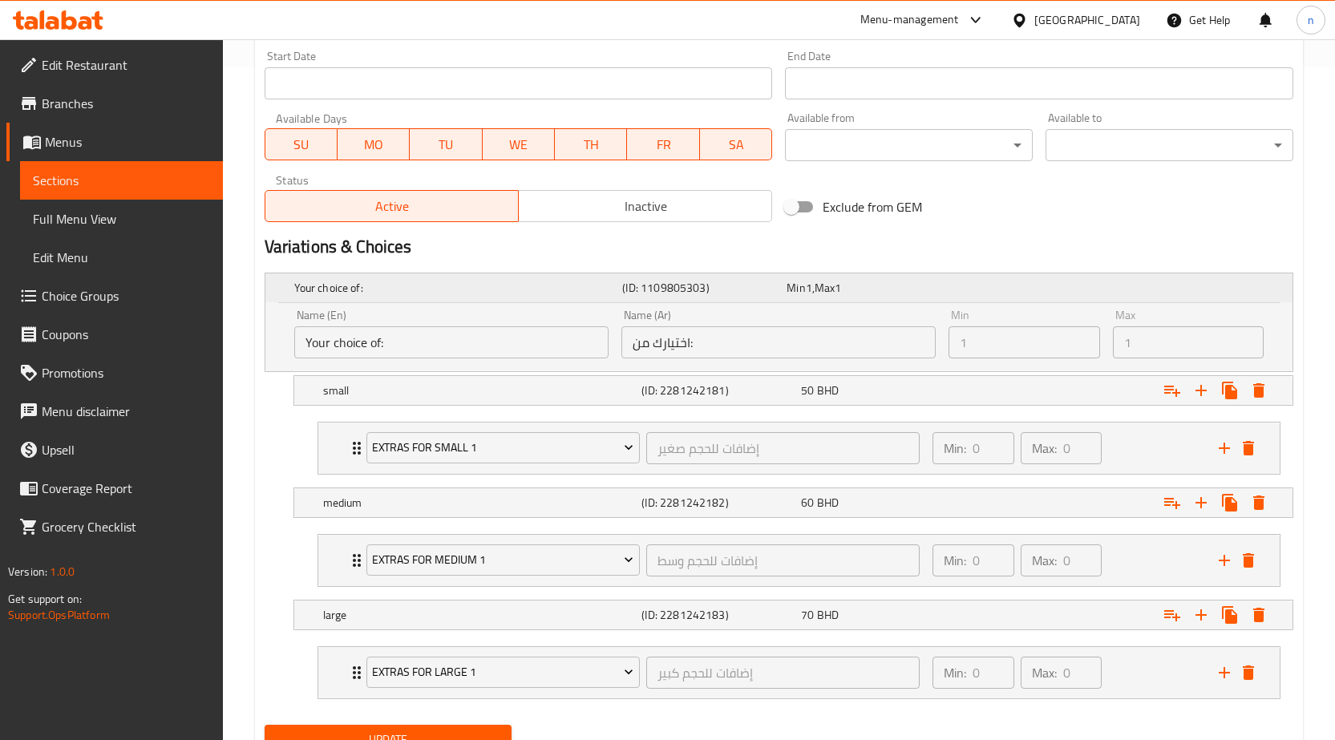
click at [975, 286] on div "Expand" at bounding box center [1112, 288] width 329 height 6
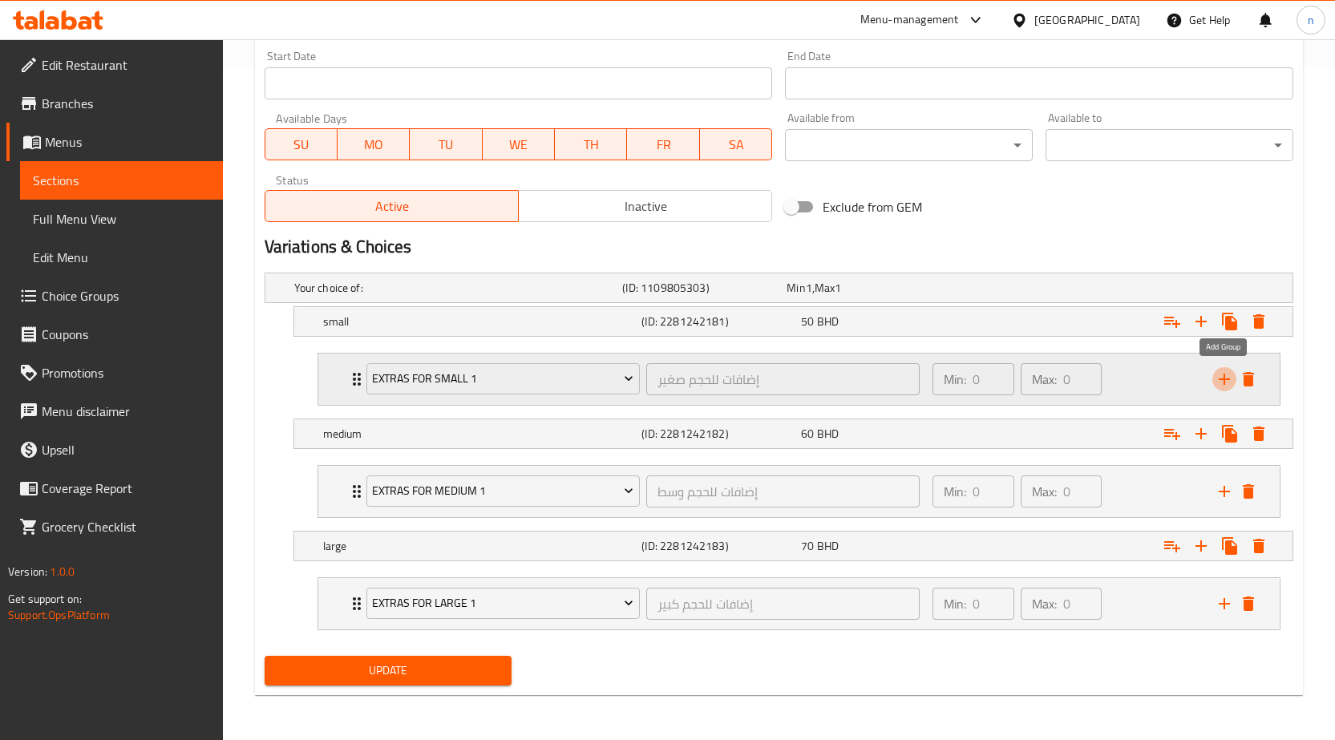
click at [1223, 375] on icon "add" at bounding box center [1224, 379] width 19 height 19
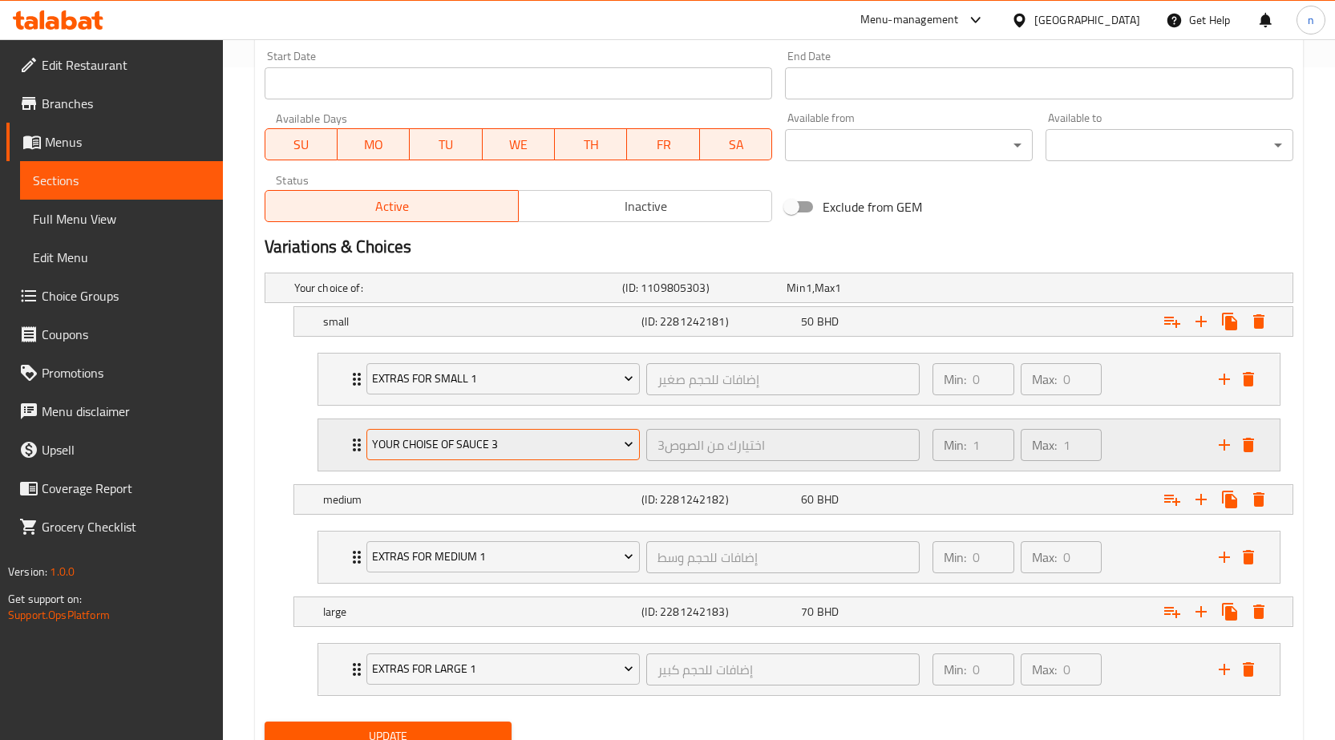
click at [630, 440] on icon "Expand" at bounding box center [629, 444] width 16 height 16
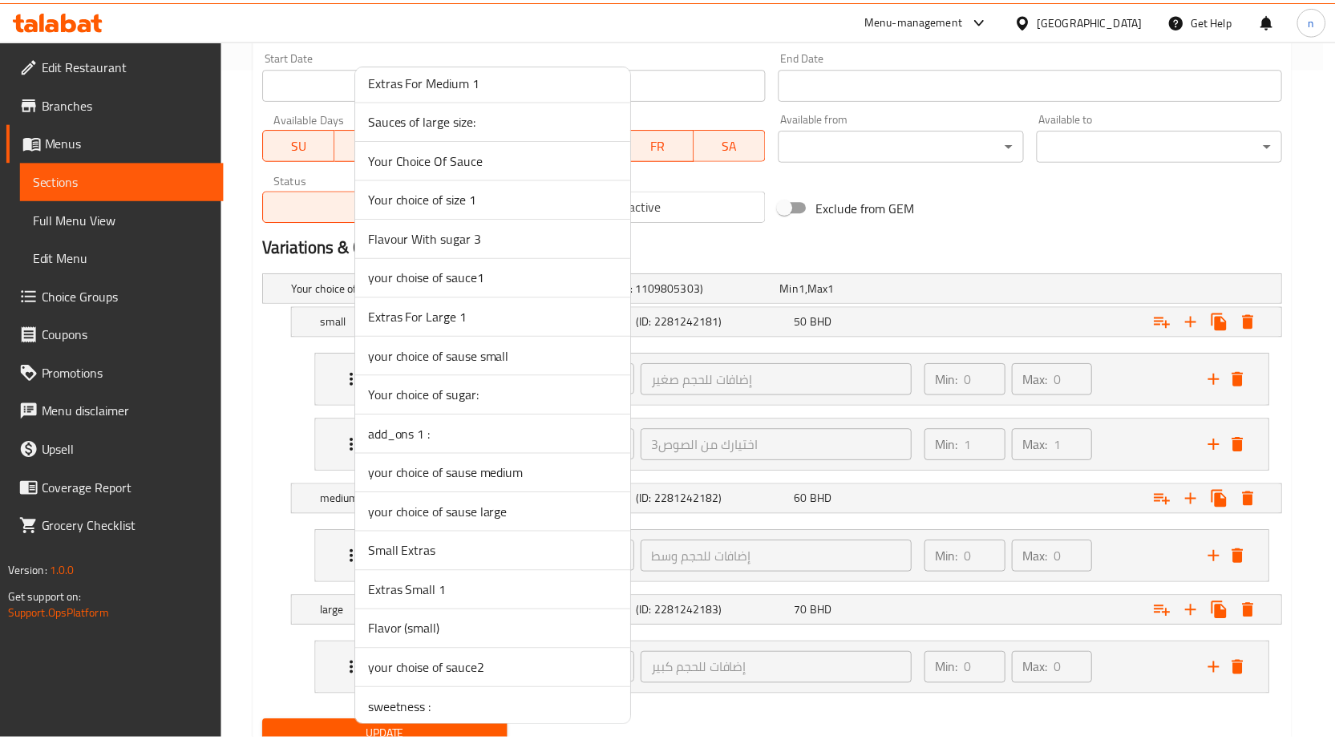
scroll to position [3901, 0]
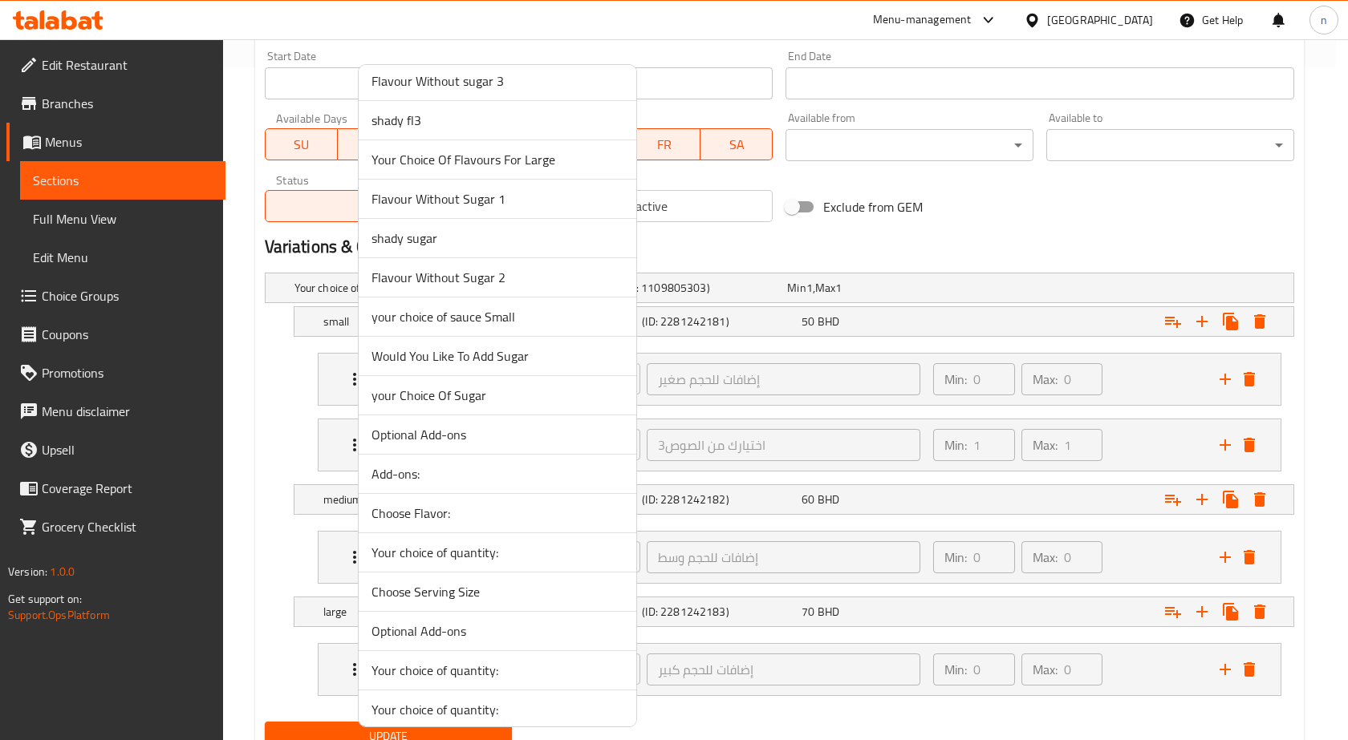
click at [448, 391] on span "your Choice Of Sugar" at bounding box center [497, 395] width 252 height 19
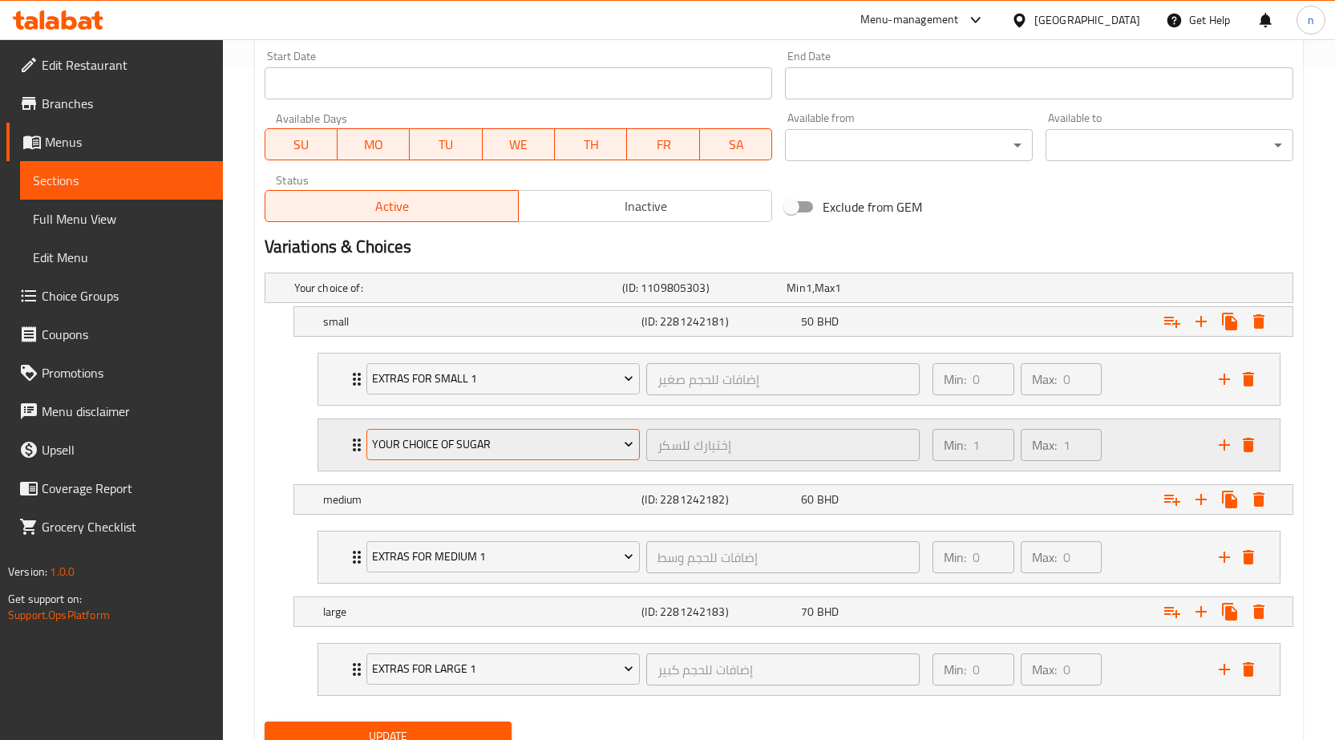
click at [631, 442] on icon "Expand" at bounding box center [629, 444] width 16 height 16
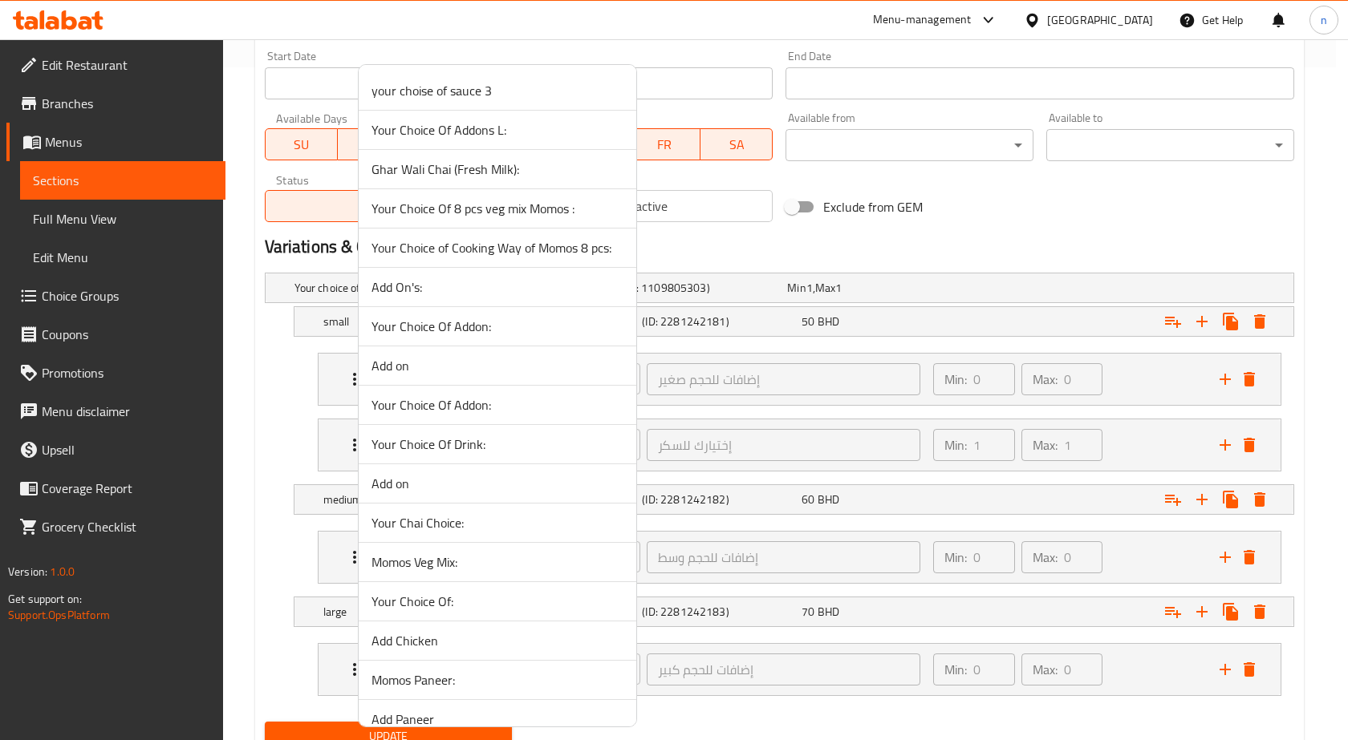
click at [861, 446] on div at bounding box center [674, 370] width 1348 height 740
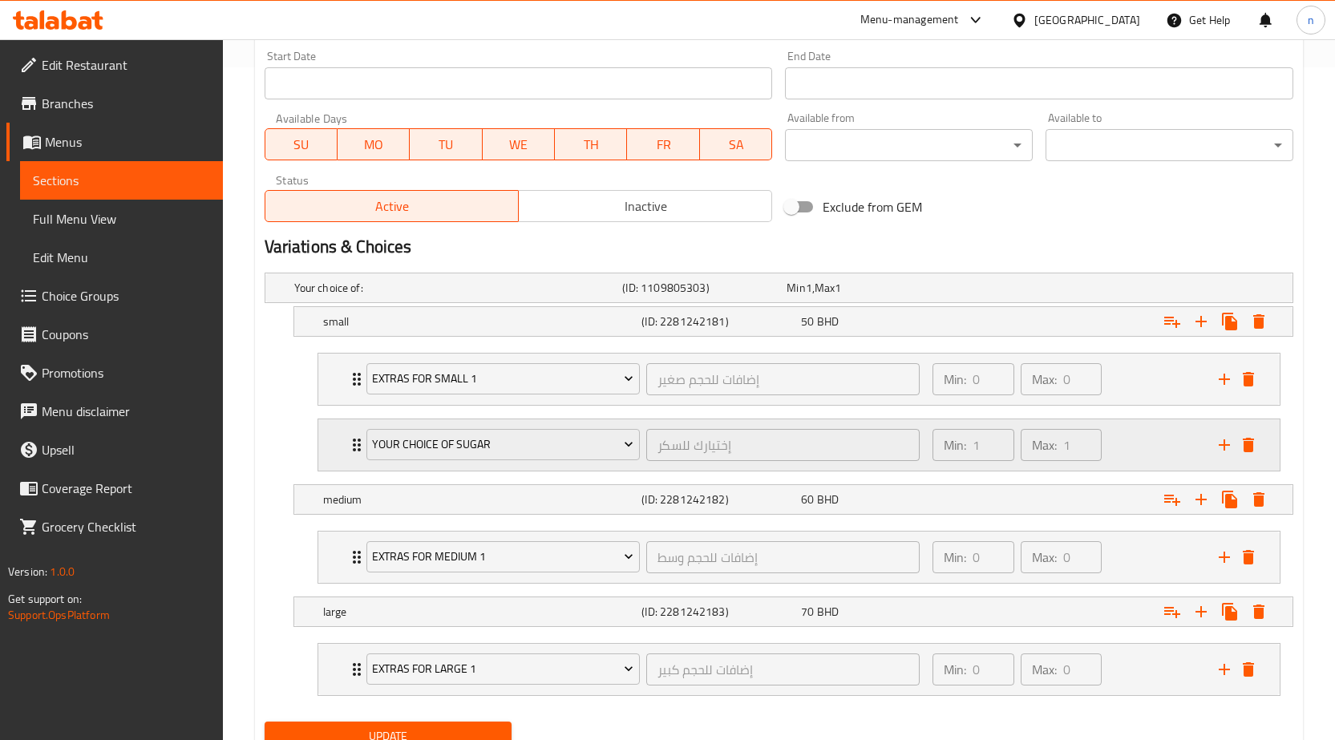
click at [1155, 444] on div "Min: 1 ​ Max: 1 ​" at bounding box center [1066, 444] width 286 height 51
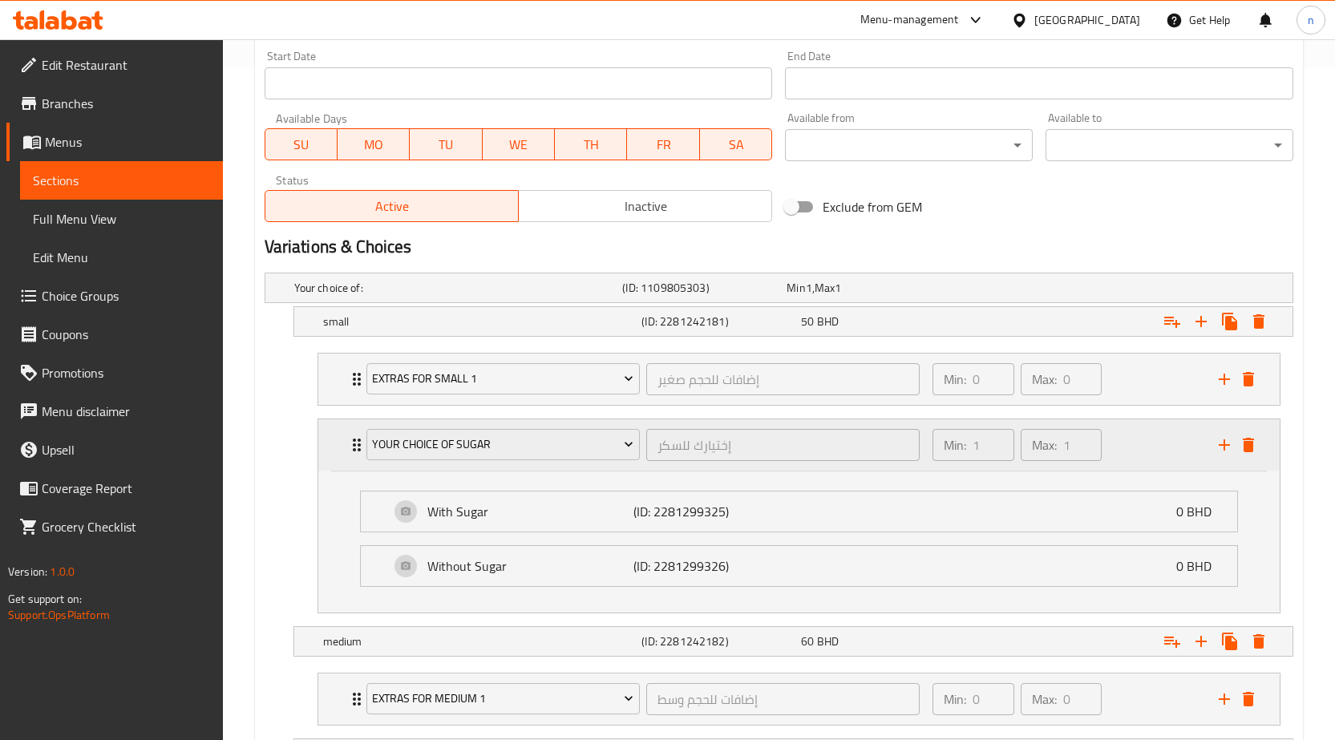
click at [1155, 444] on div "Min: 1 ​ Max: 1 ​" at bounding box center [1066, 444] width 286 height 51
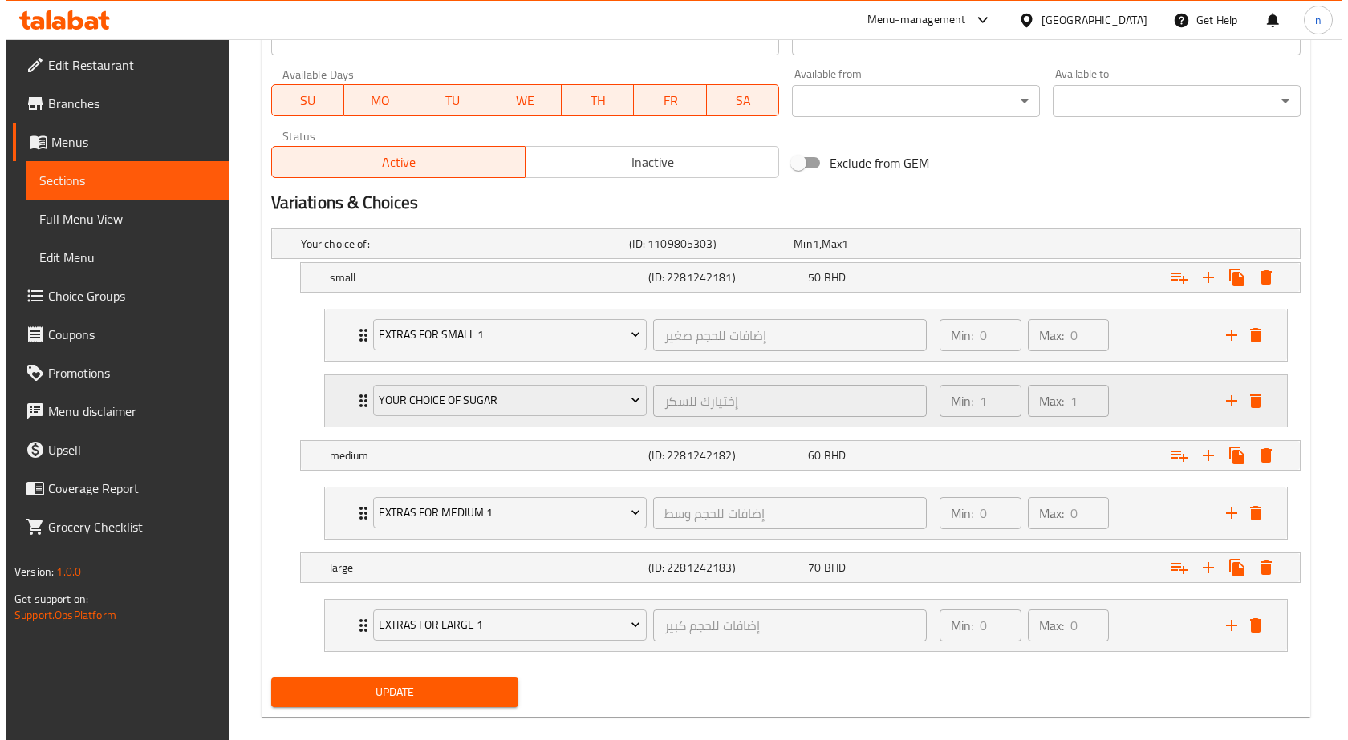
scroll to position [739, 0]
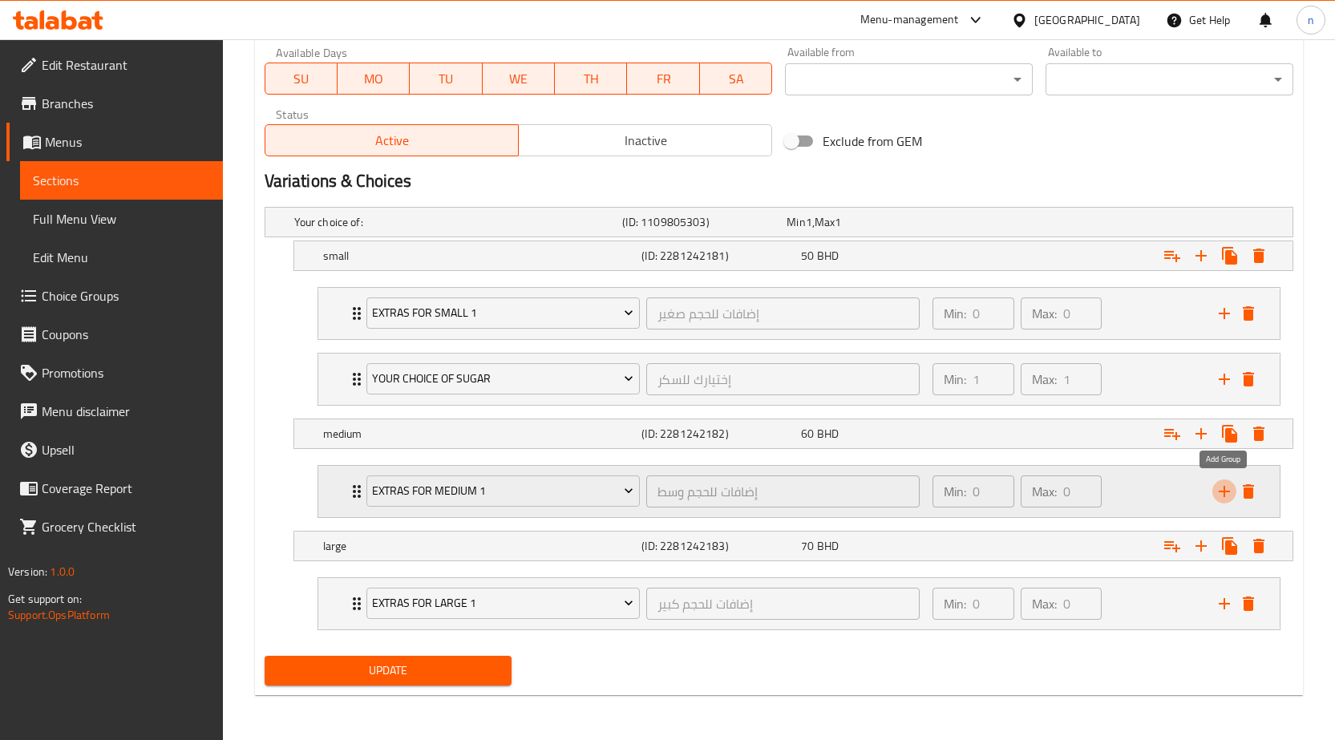
click at [1226, 488] on icon "add" at bounding box center [1224, 491] width 19 height 19
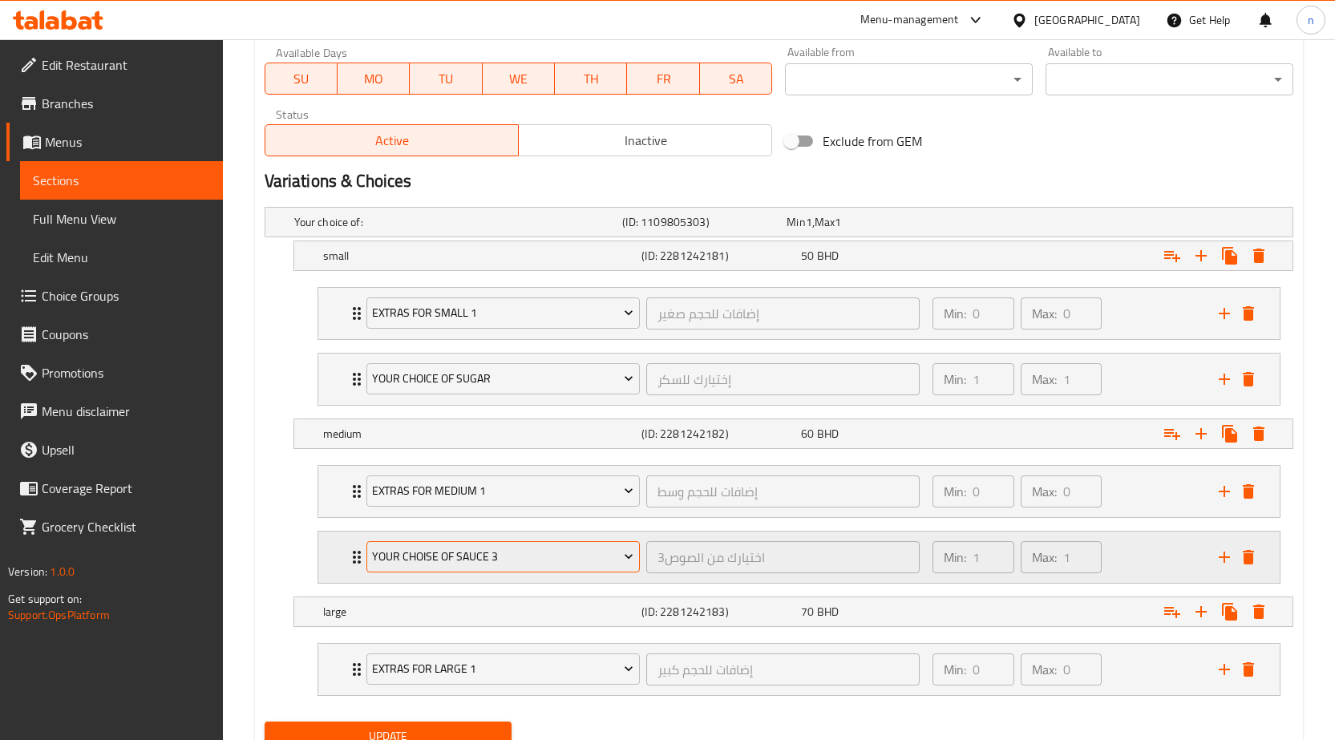
click at [546, 553] on span "your choise of sauce 3" at bounding box center [502, 557] width 261 height 20
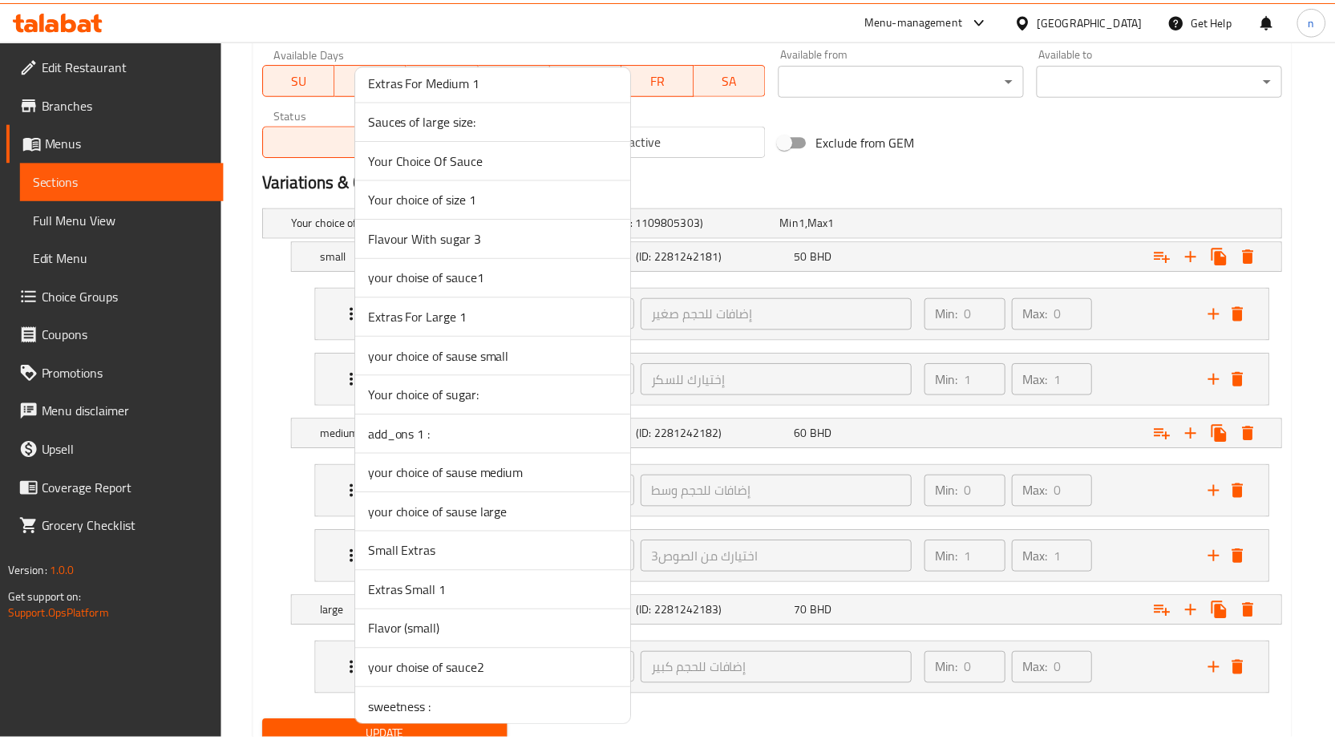
scroll to position [3901, 0]
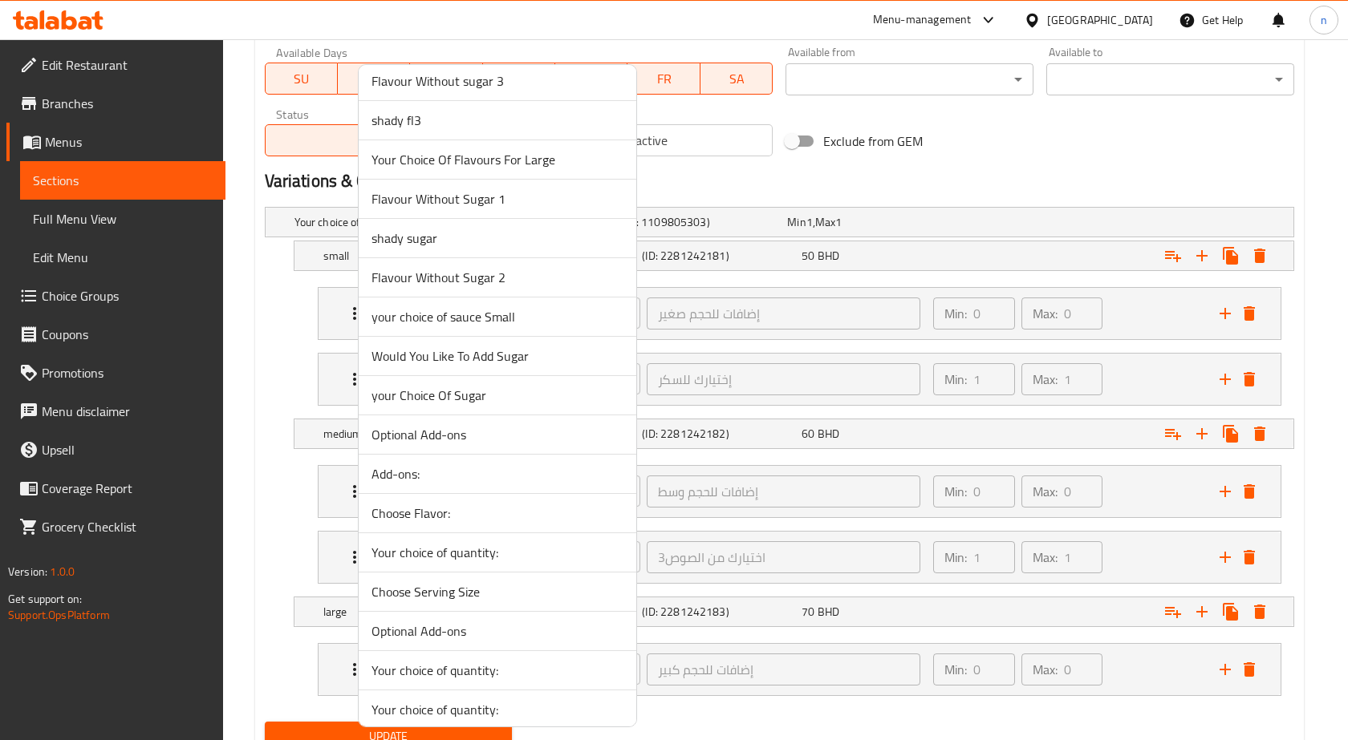
click at [494, 395] on span "your Choice Of Sugar" at bounding box center [497, 395] width 252 height 19
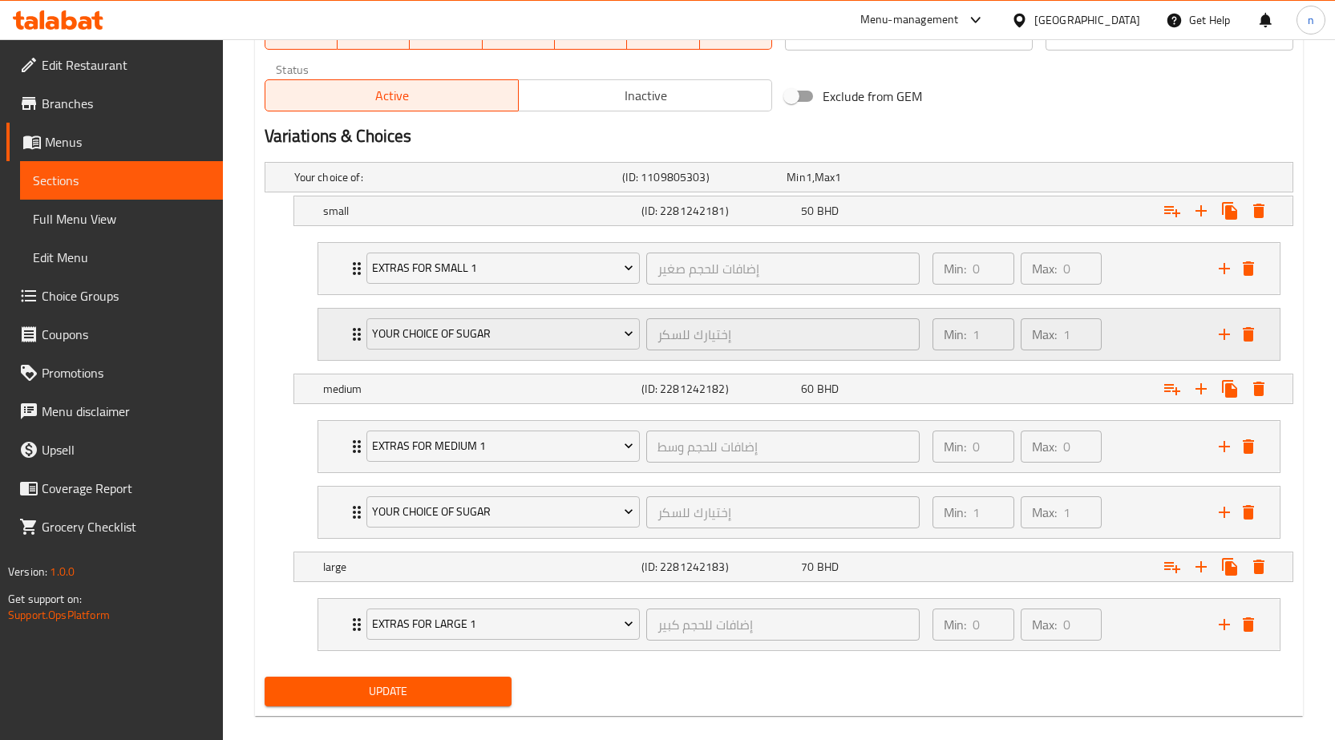
scroll to position [805, 0]
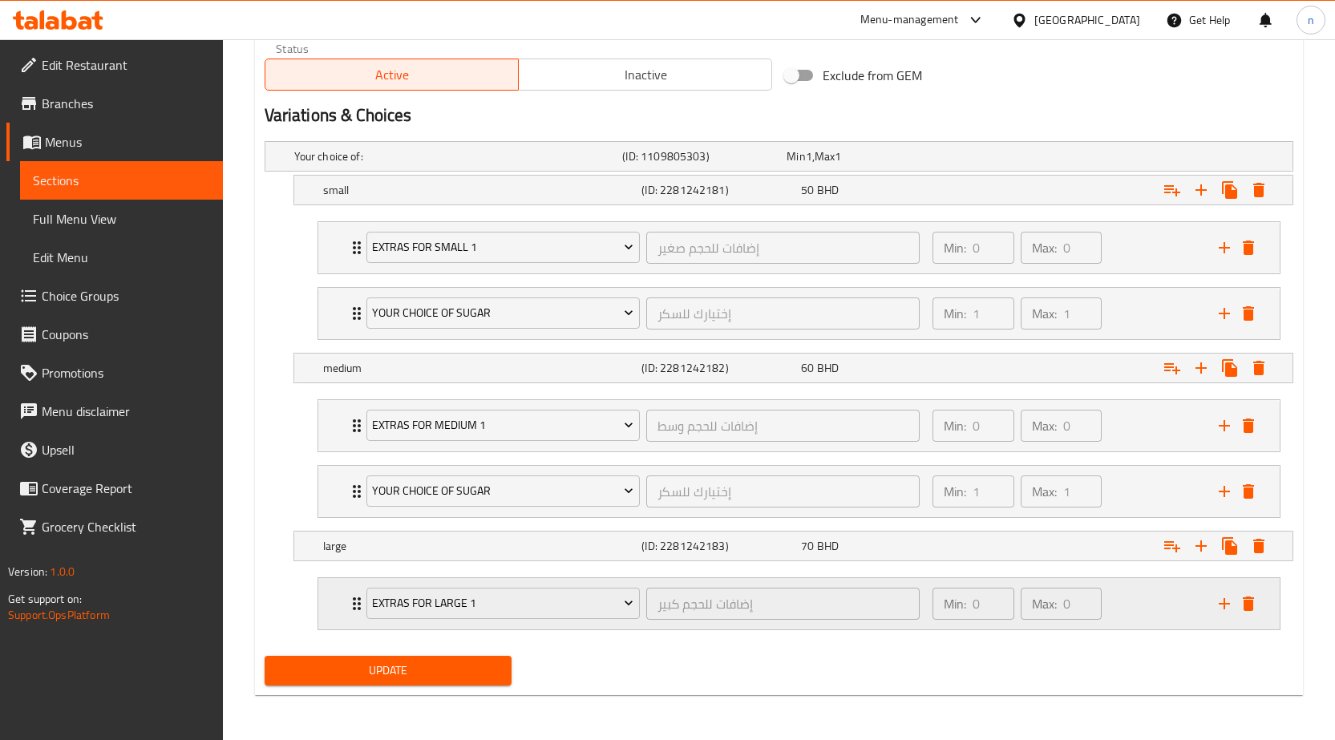
click at [1230, 602] on icon "add" at bounding box center [1224, 603] width 19 height 19
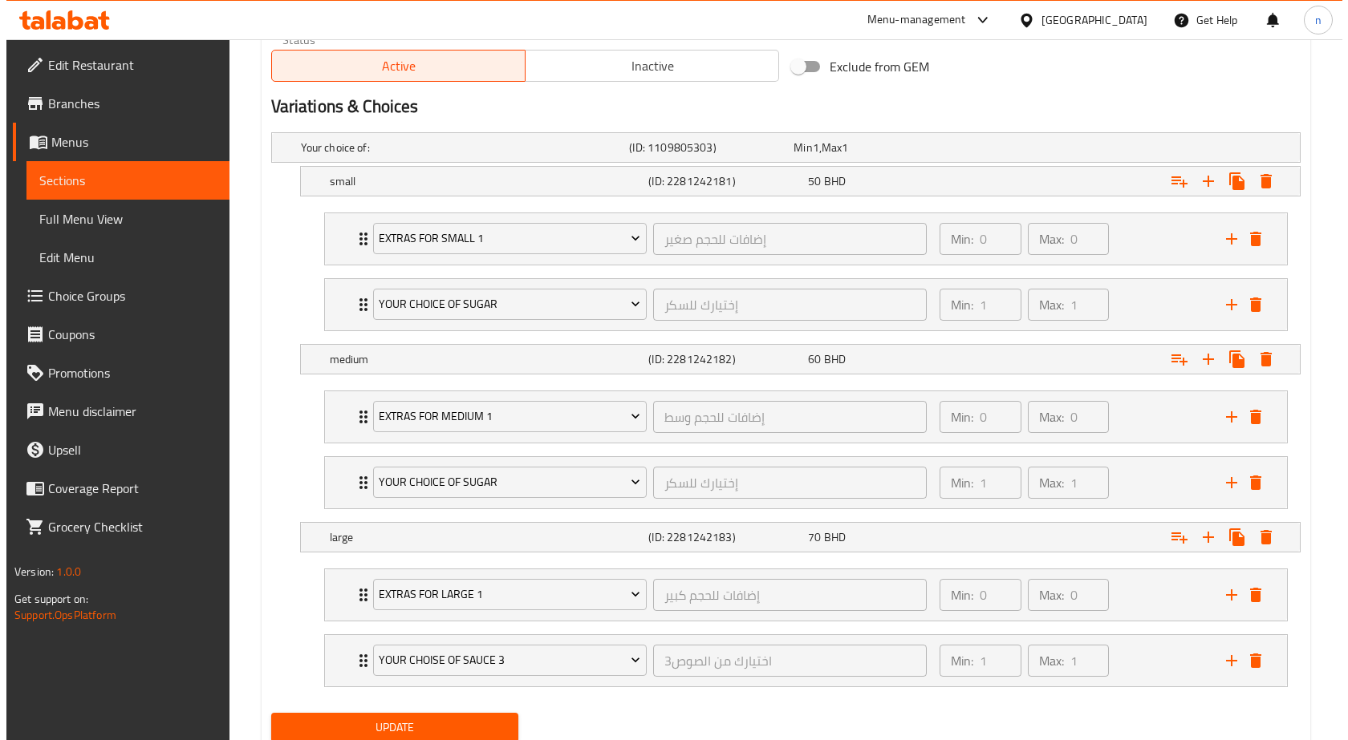
scroll to position [870, 0]
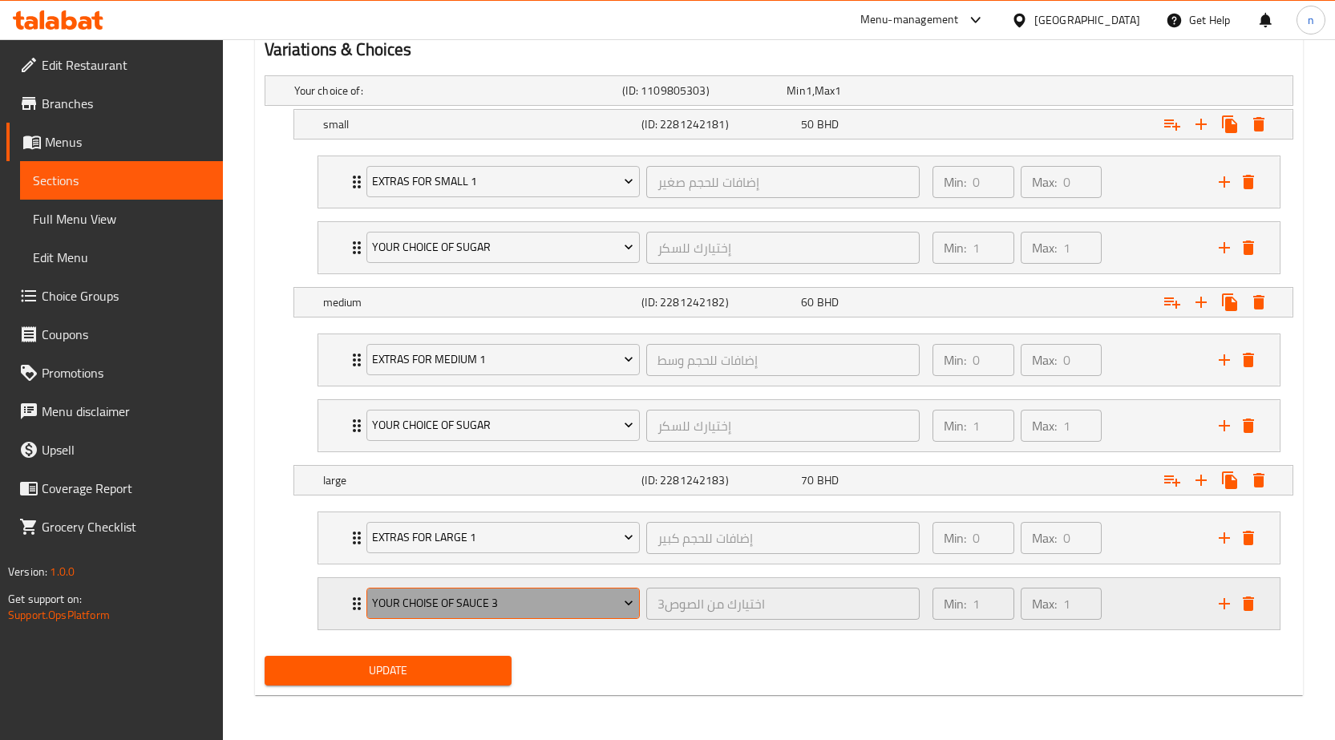
click at [586, 602] on span "your choise of sauce 3" at bounding box center [502, 604] width 261 height 20
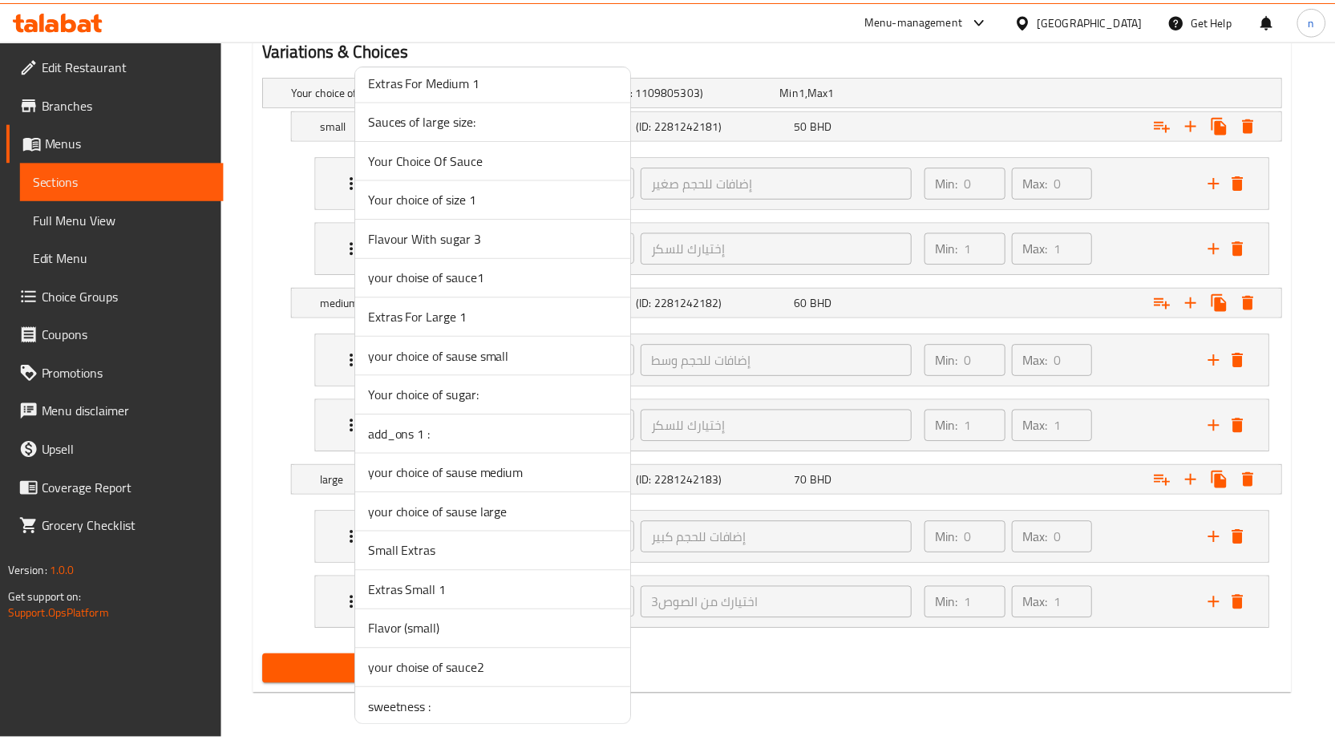
scroll to position [3901, 0]
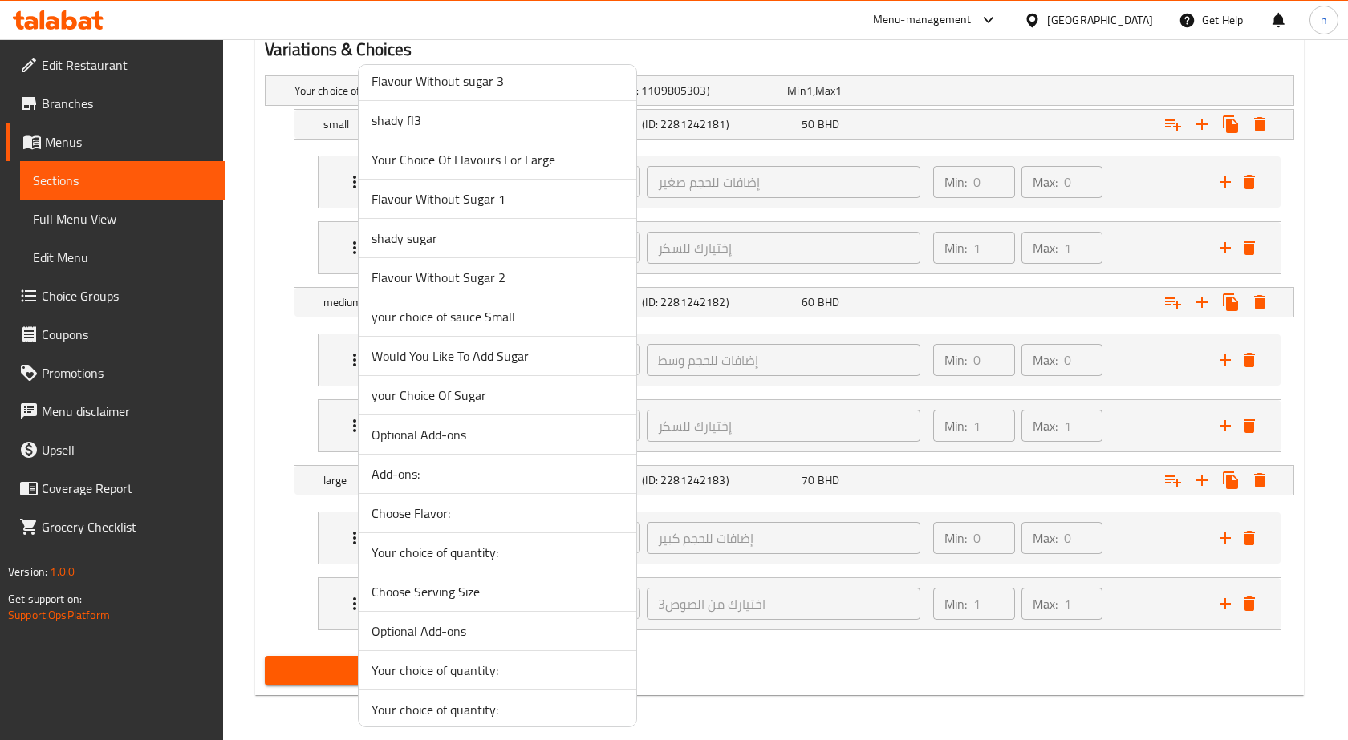
click at [492, 393] on span "your Choice Of Sugar" at bounding box center [497, 395] width 252 height 19
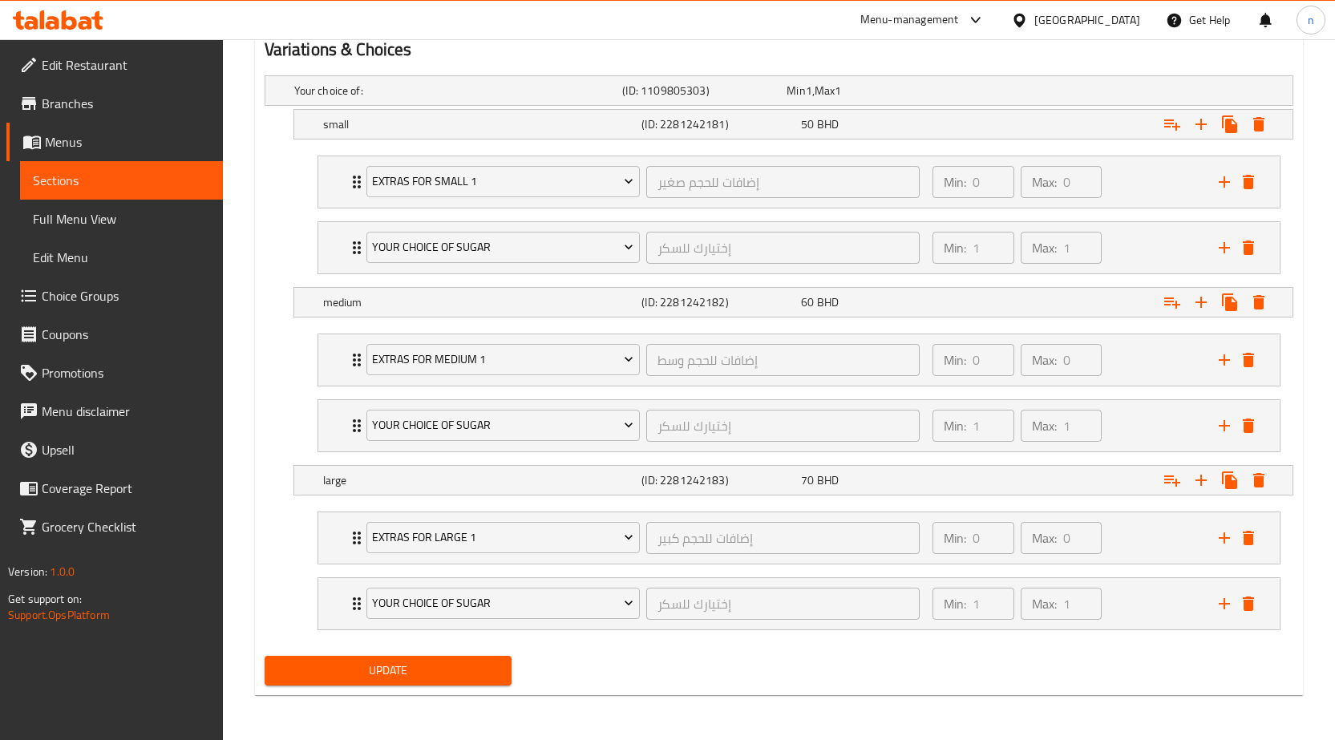
click at [363, 664] on span "Update" at bounding box center [389, 671] width 222 height 20
click at [57, 144] on span "Menus" at bounding box center [127, 141] width 165 height 19
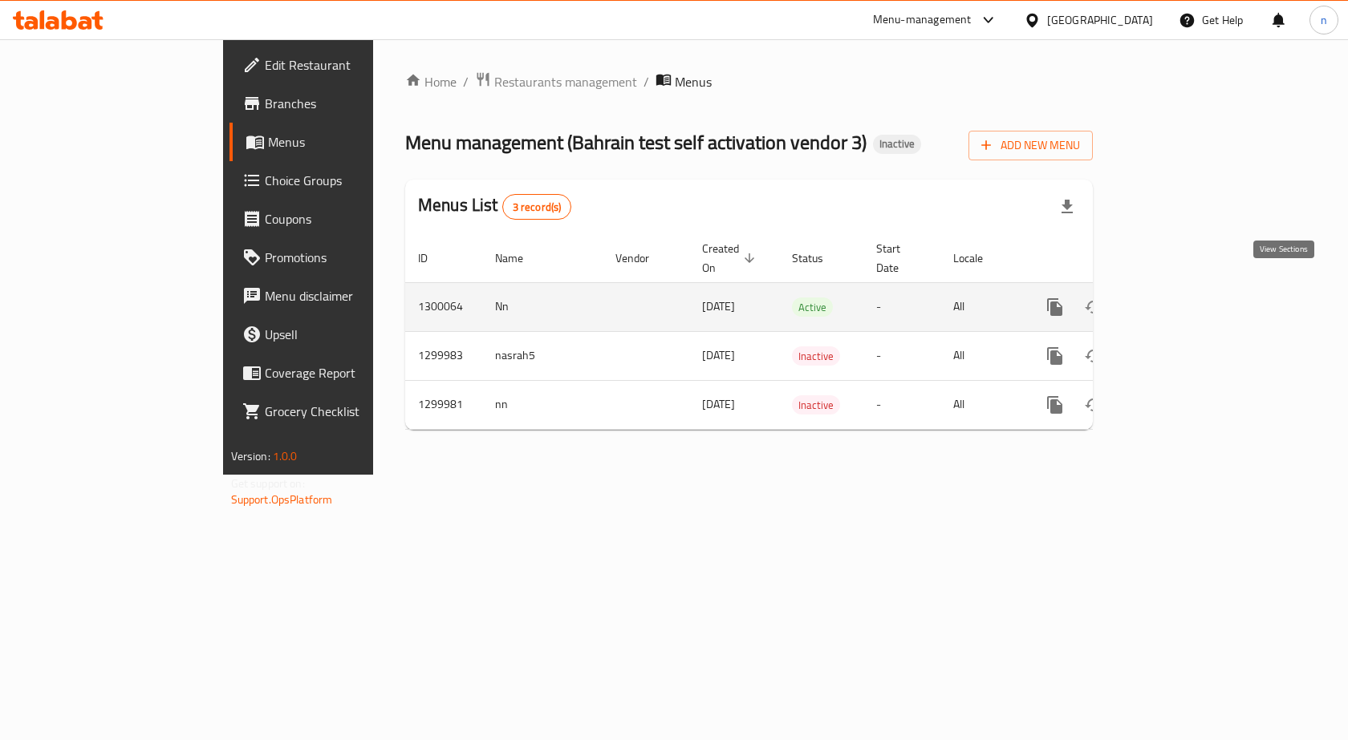
click at [1180, 298] on icon "enhanced table" at bounding box center [1170, 307] width 19 height 19
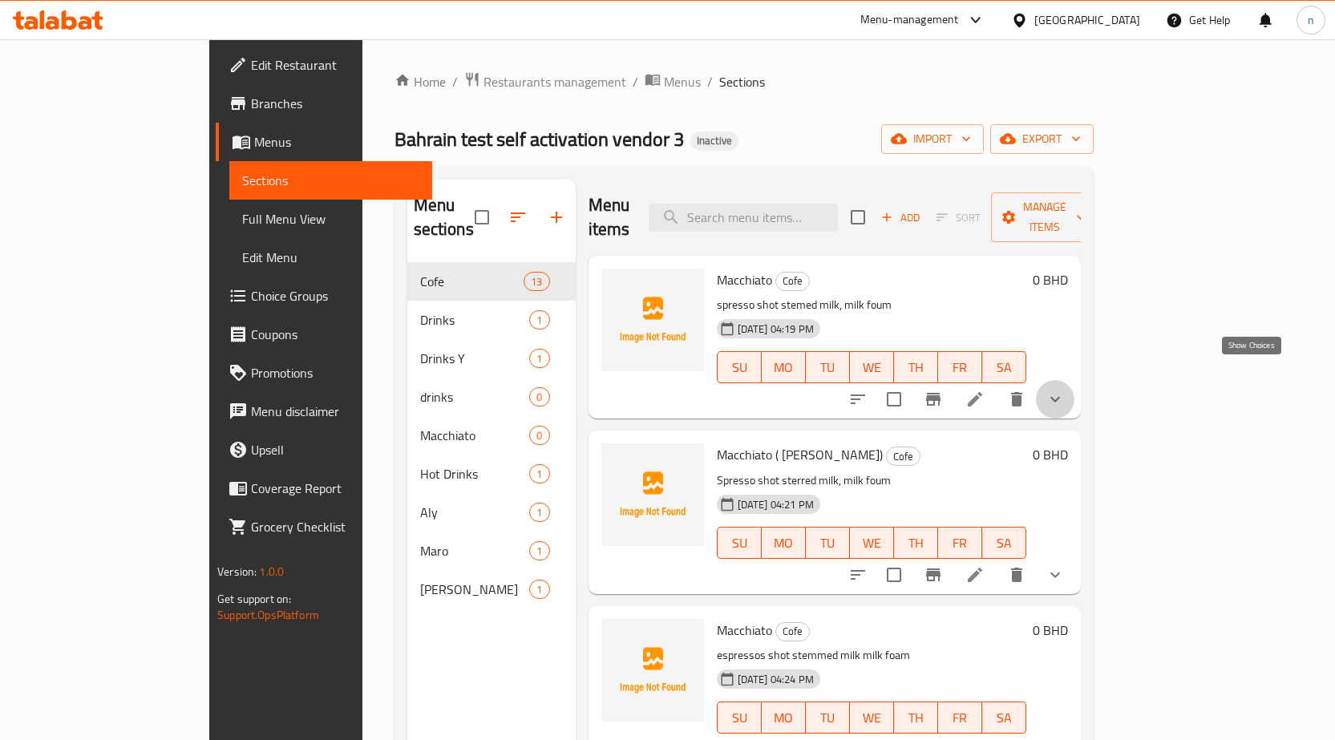
click at [1065, 390] on icon "show more" at bounding box center [1055, 399] width 19 height 19
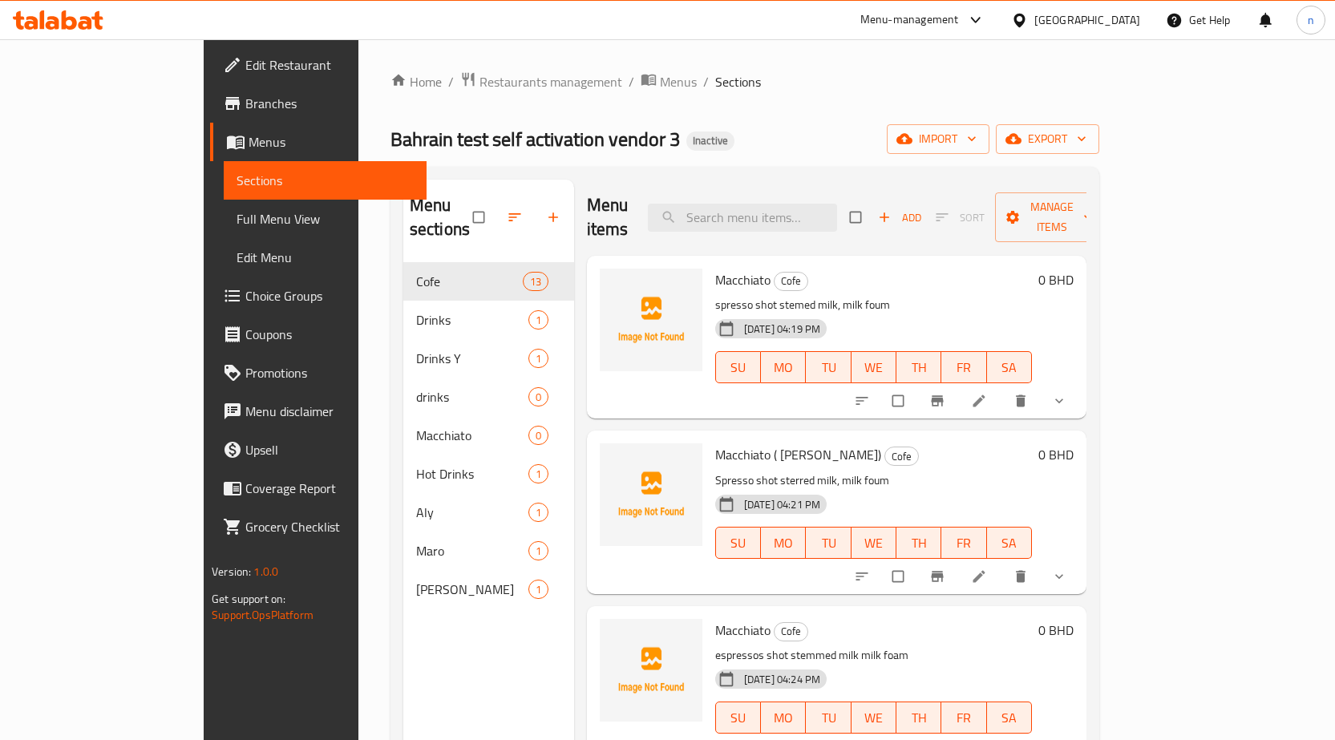
click at [1068, 393] on icon "show more" at bounding box center [1060, 401] width 16 height 16
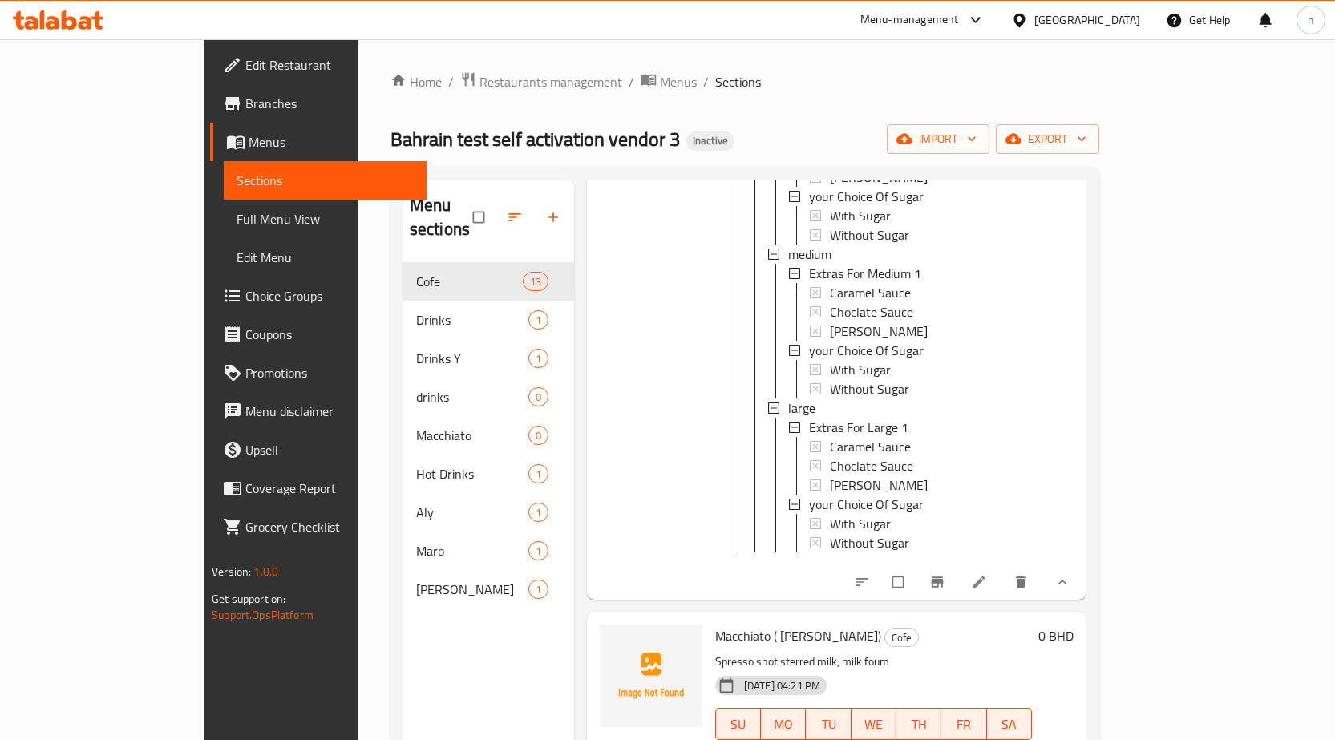
scroll to position [401, 0]
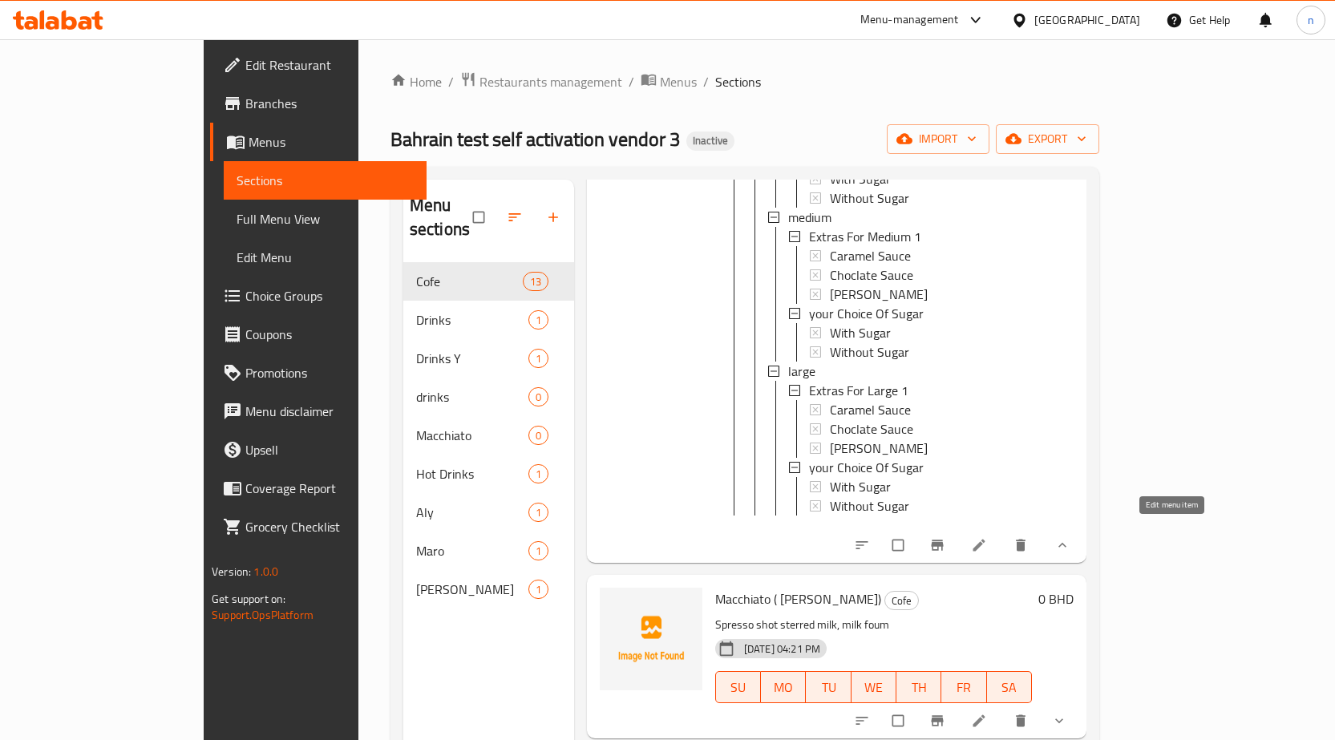
click at [987, 537] on icon at bounding box center [979, 545] width 16 height 16
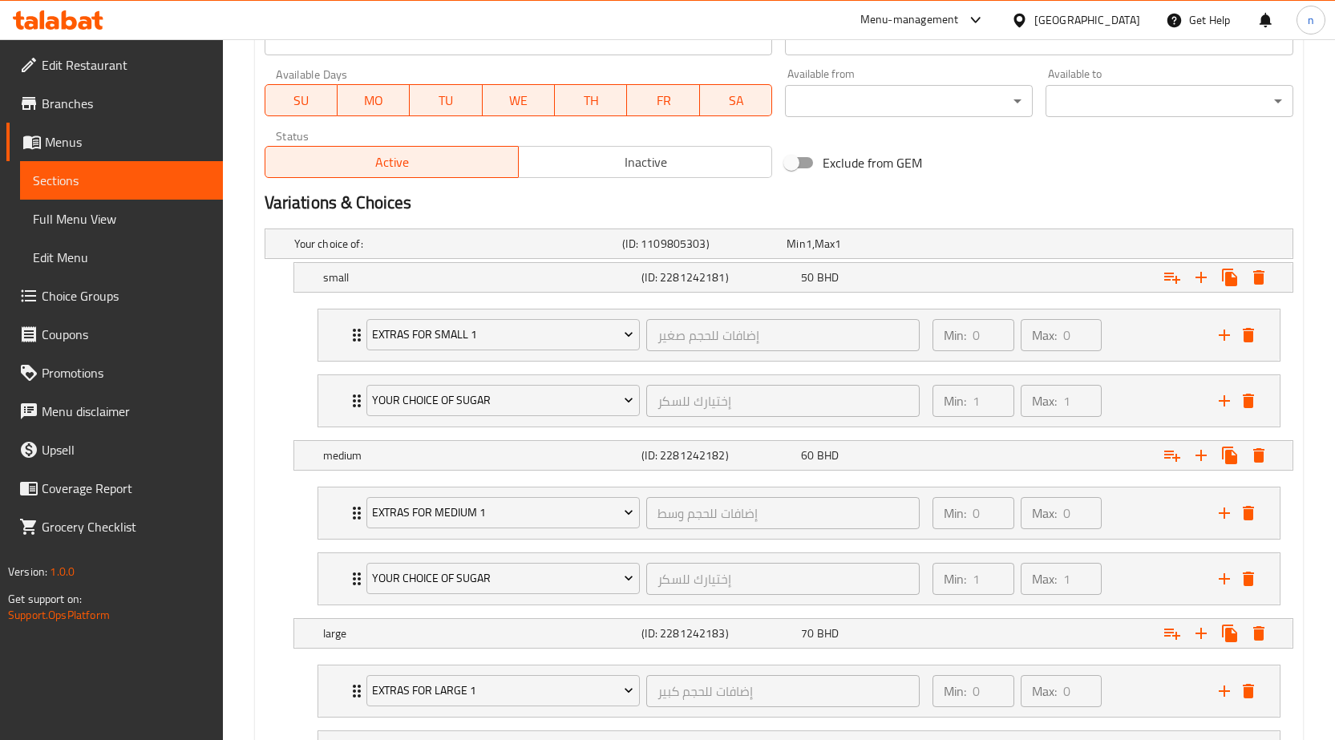
scroll to position [722, 0]
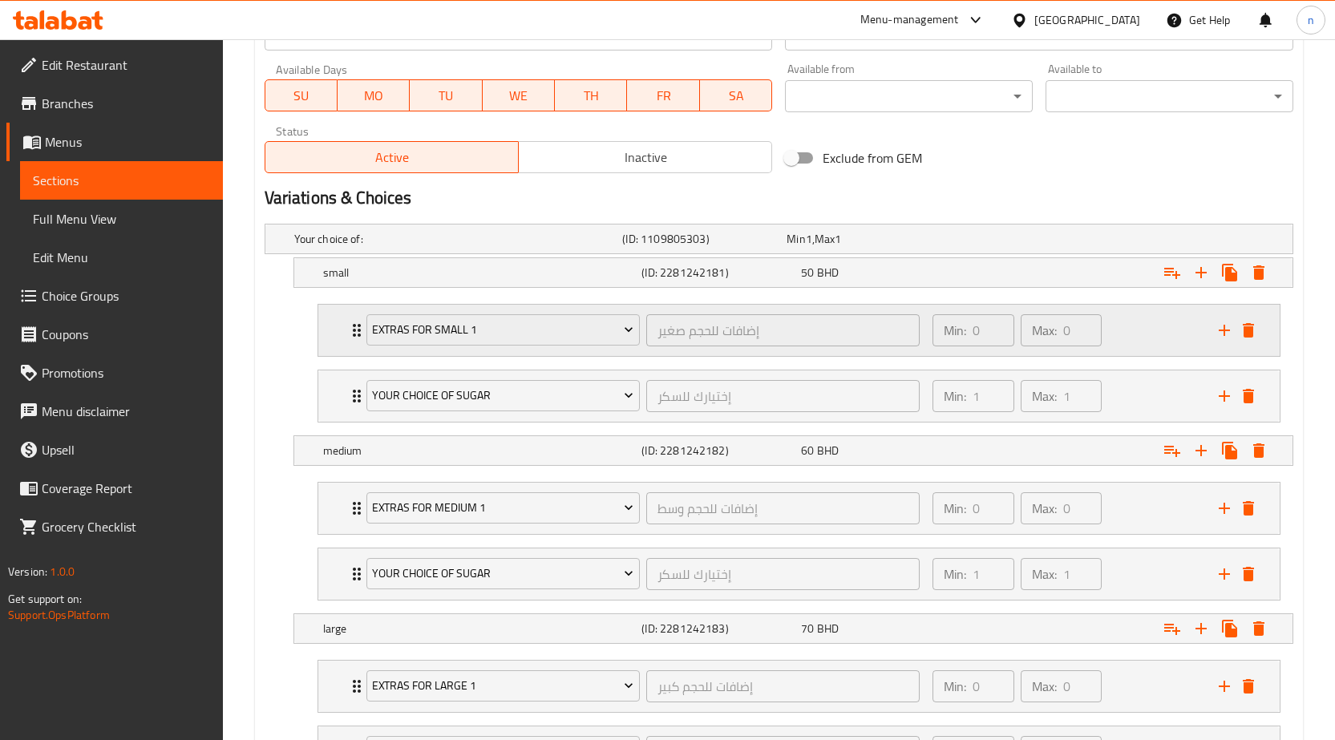
click at [342, 338] on div "Extras For Small 1 إضافات للحجم صغير ​ Min: 0 ​ Max: 0 ​" at bounding box center [799, 330] width 962 height 51
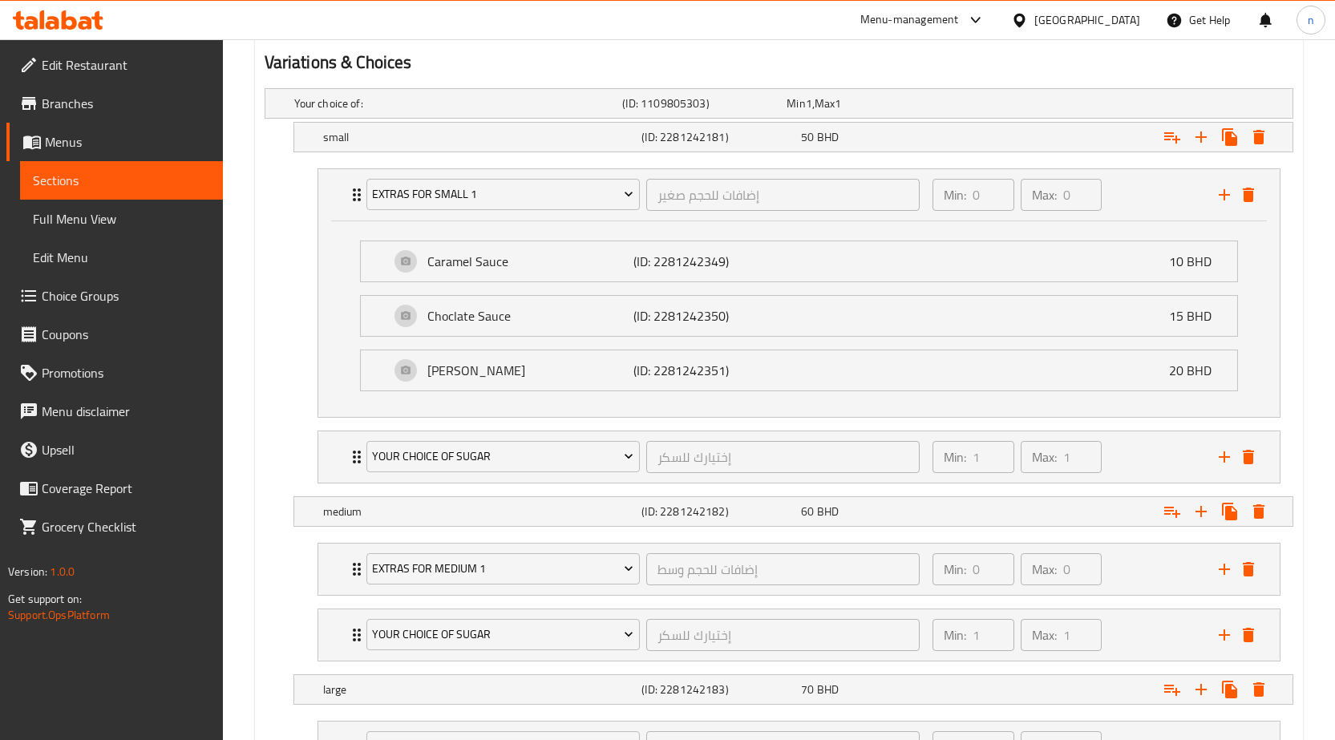
scroll to position [882, 0]
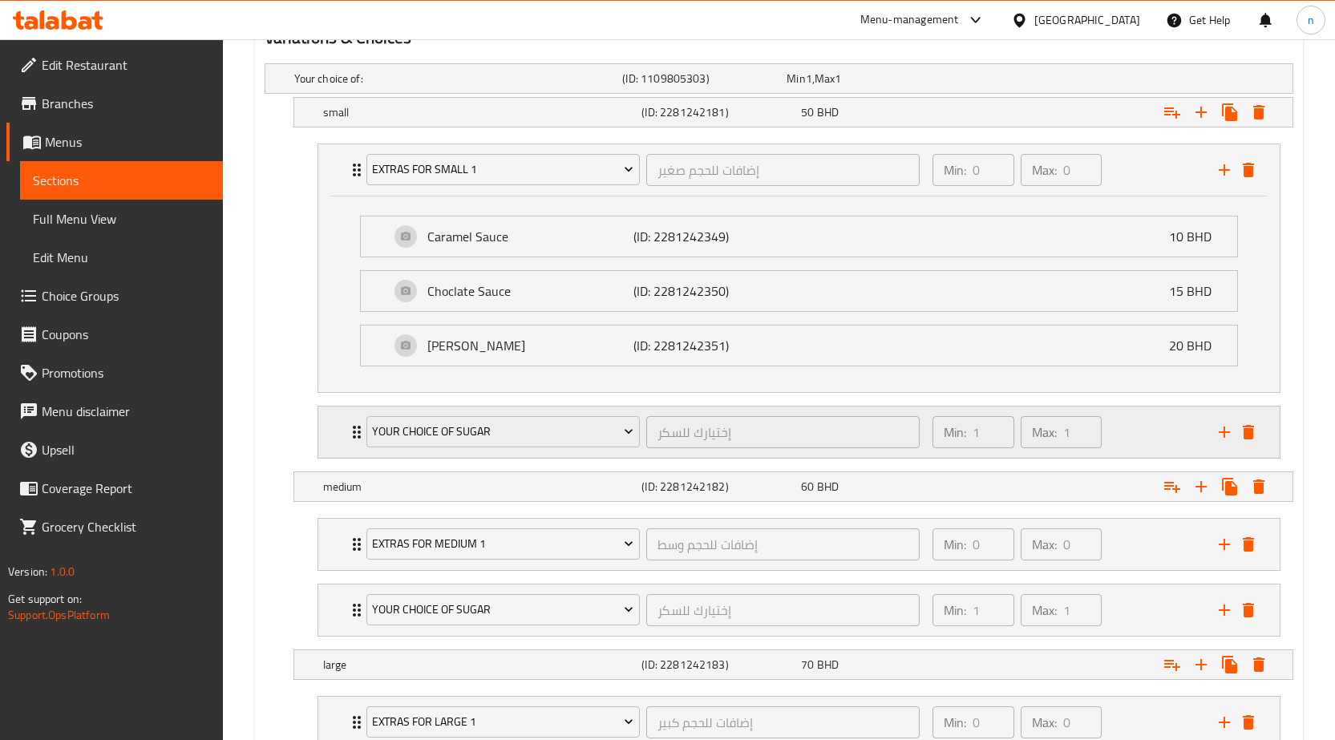
click at [343, 431] on div "your Choice Of Sugar إختيارك للسكر ​ Min: 1 ​ Max: 1 ​" at bounding box center [799, 432] width 962 height 51
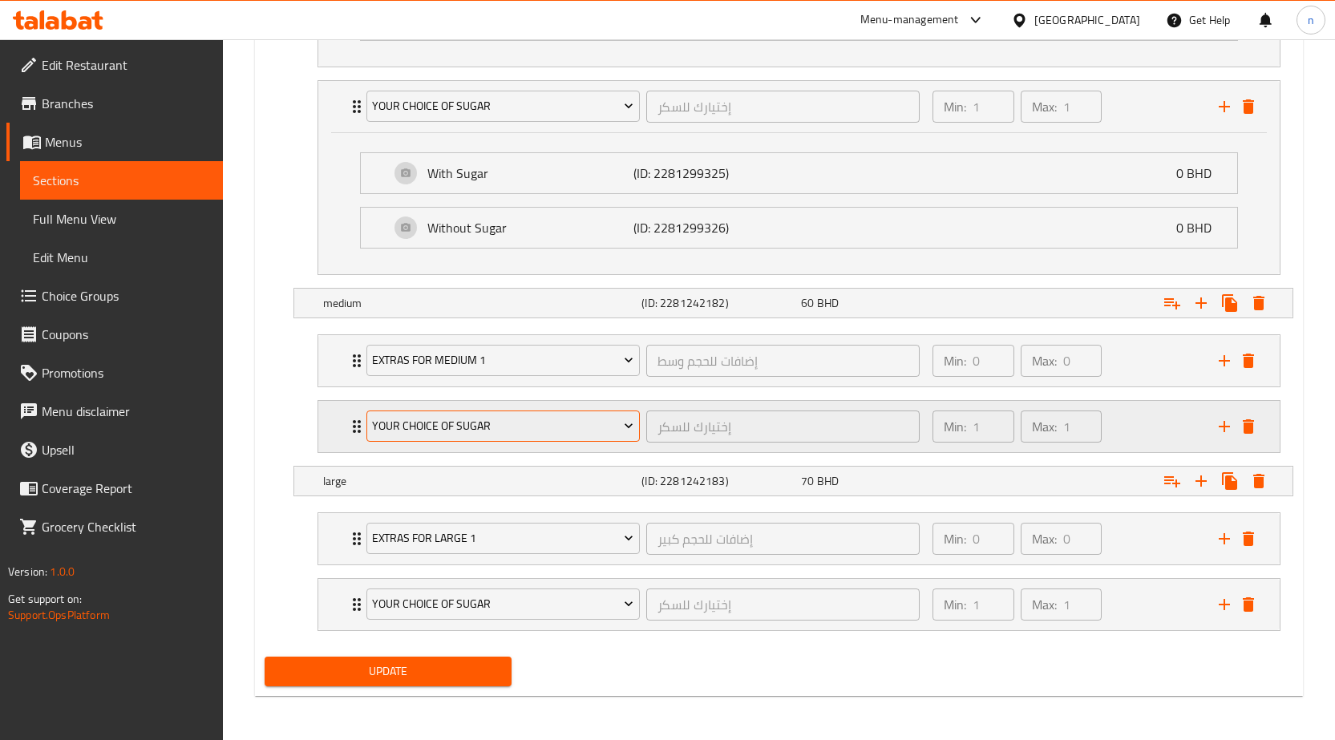
scroll to position [1209, 0]
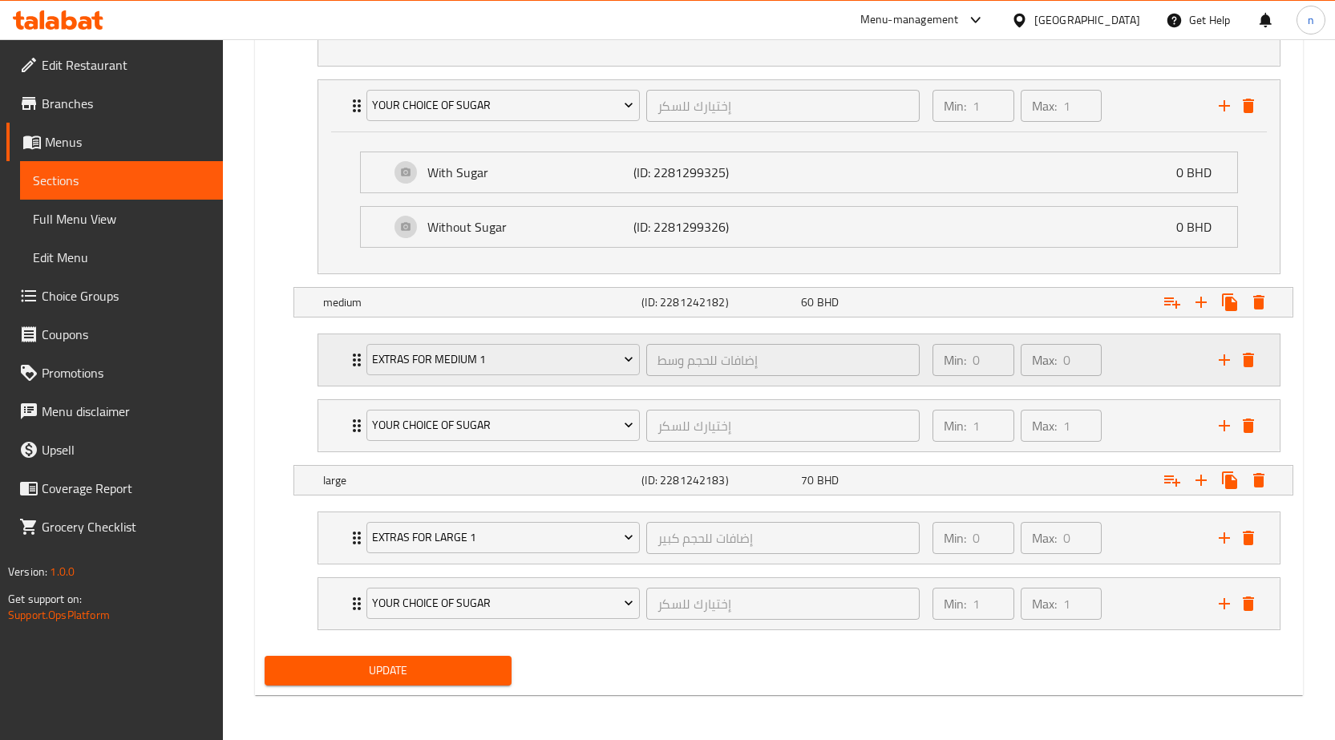
click at [357, 353] on div "Extras For Medium 1 إضافات للحجم وسط ​" at bounding box center [643, 359] width 573 height 51
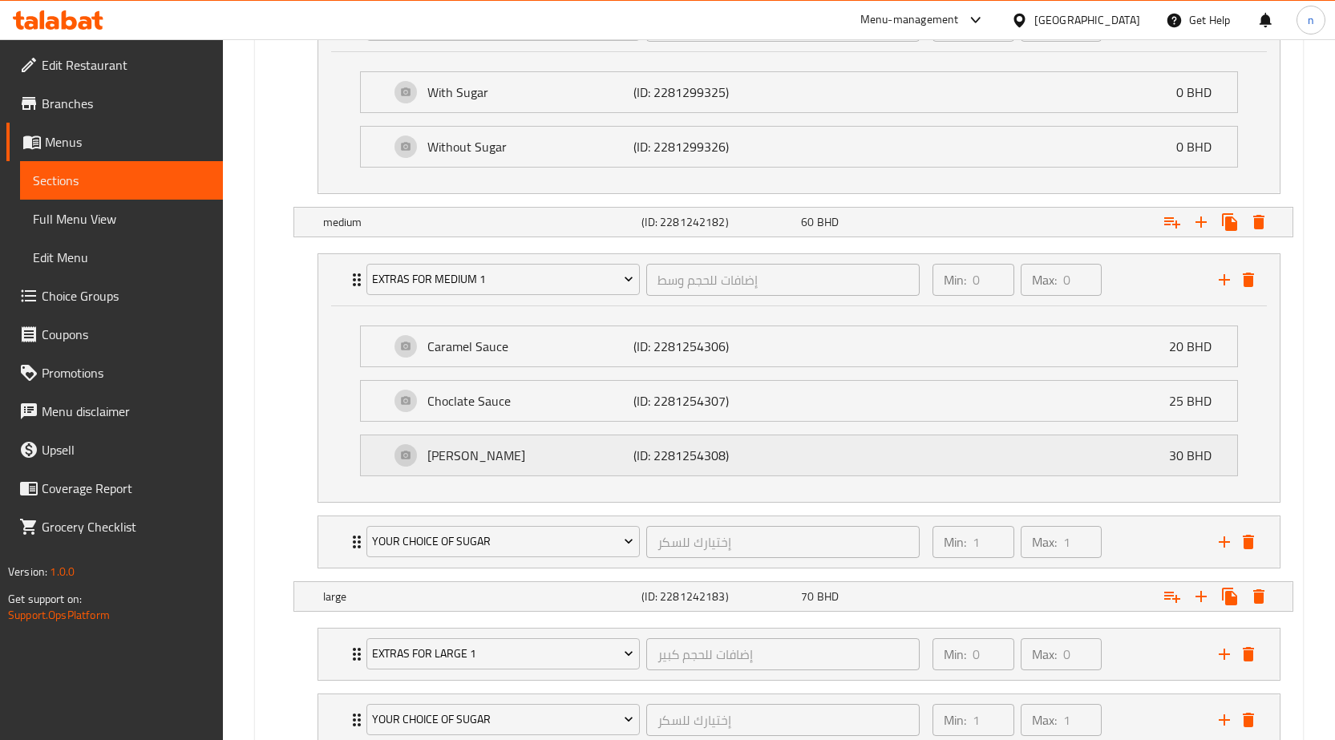
scroll to position [1405, 0]
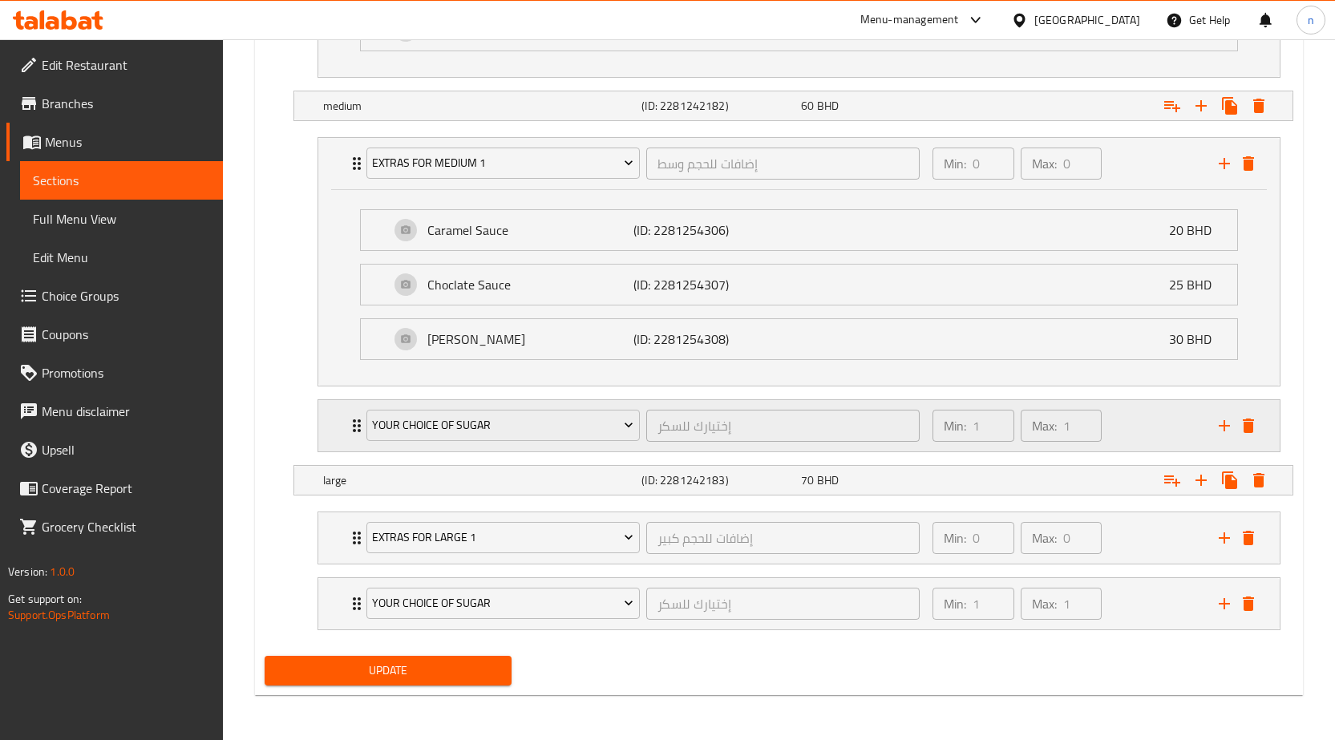
click at [351, 428] on icon "Expand" at bounding box center [356, 425] width 19 height 19
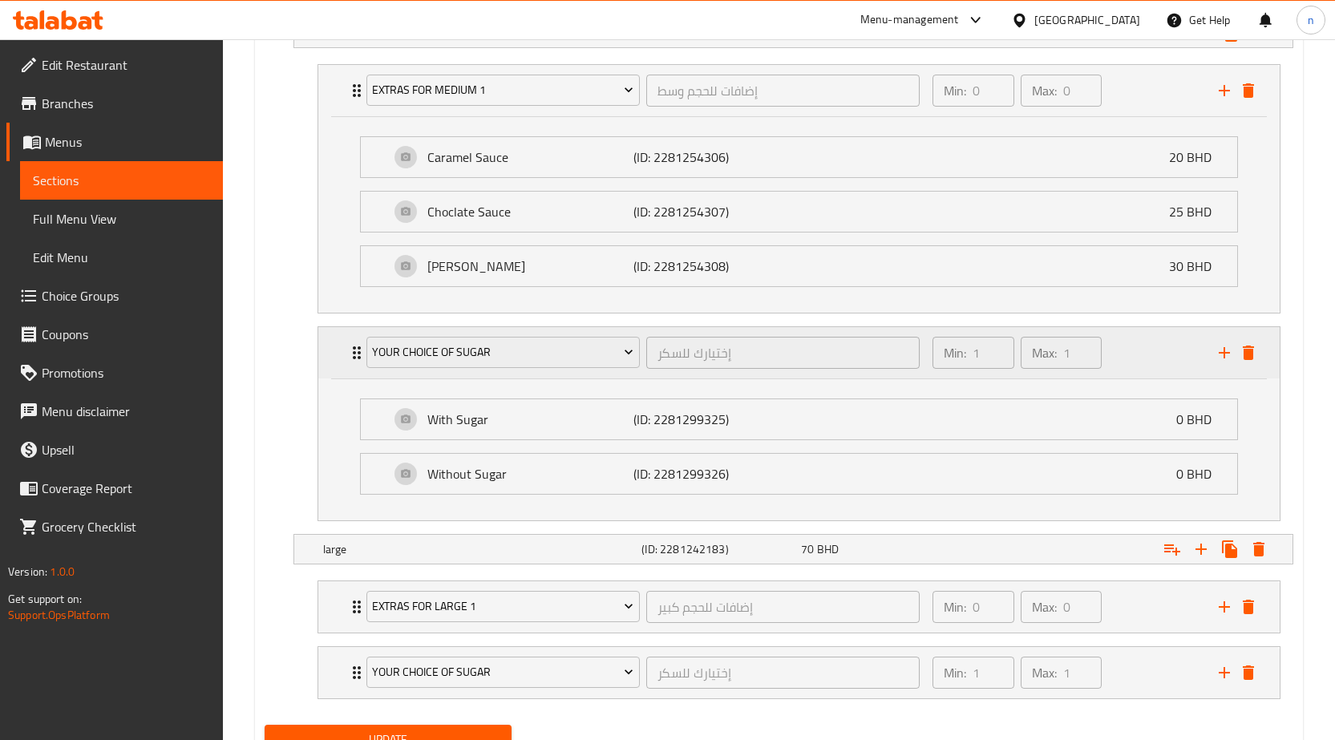
scroll to position [1547, 0]
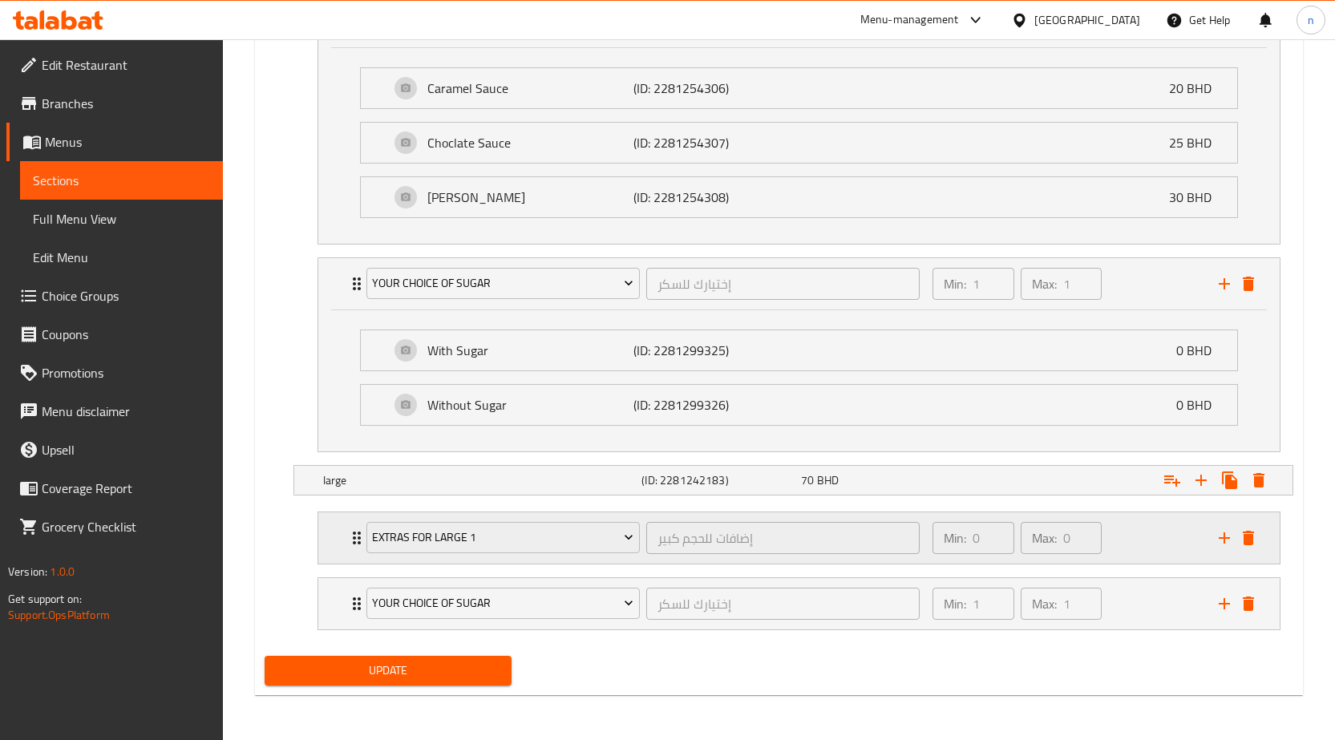
click at [354, 537] on icon "Expand" at bounding box center [357, 538] width 8 height 13
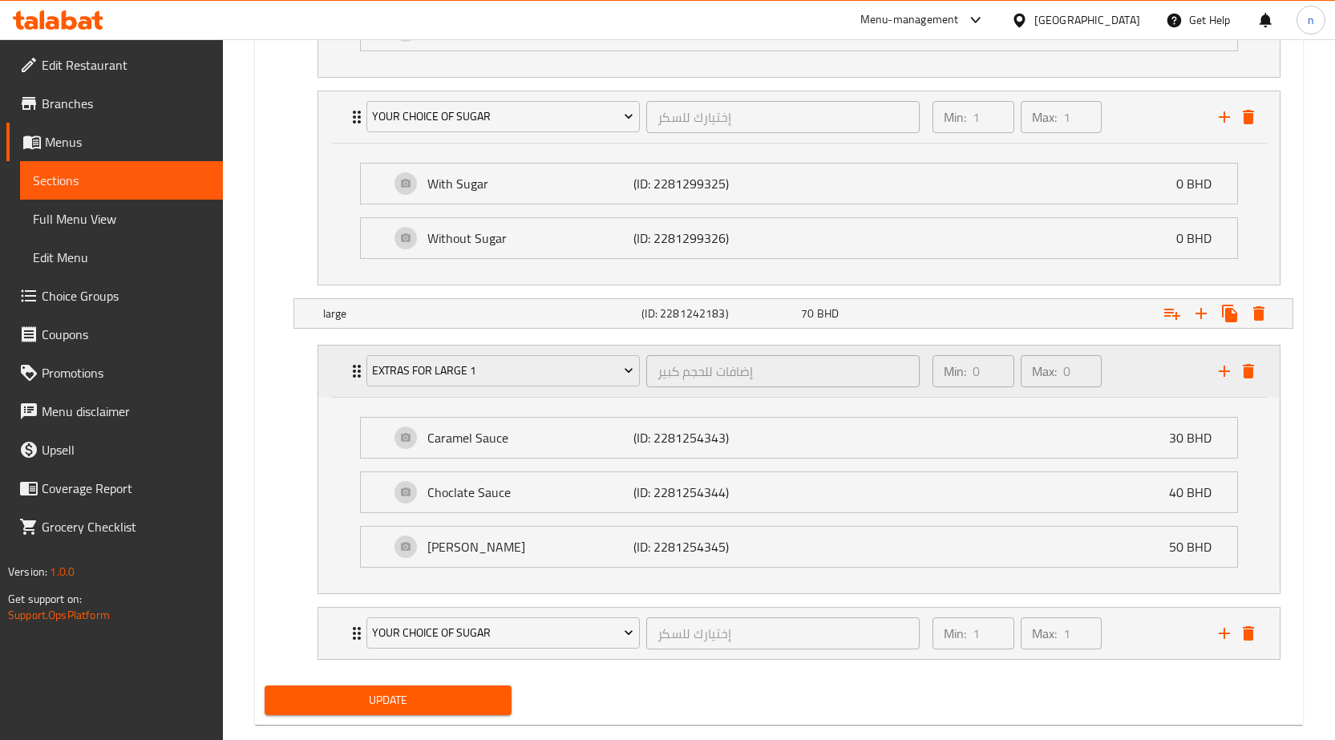
scroll to position [1744, 0]
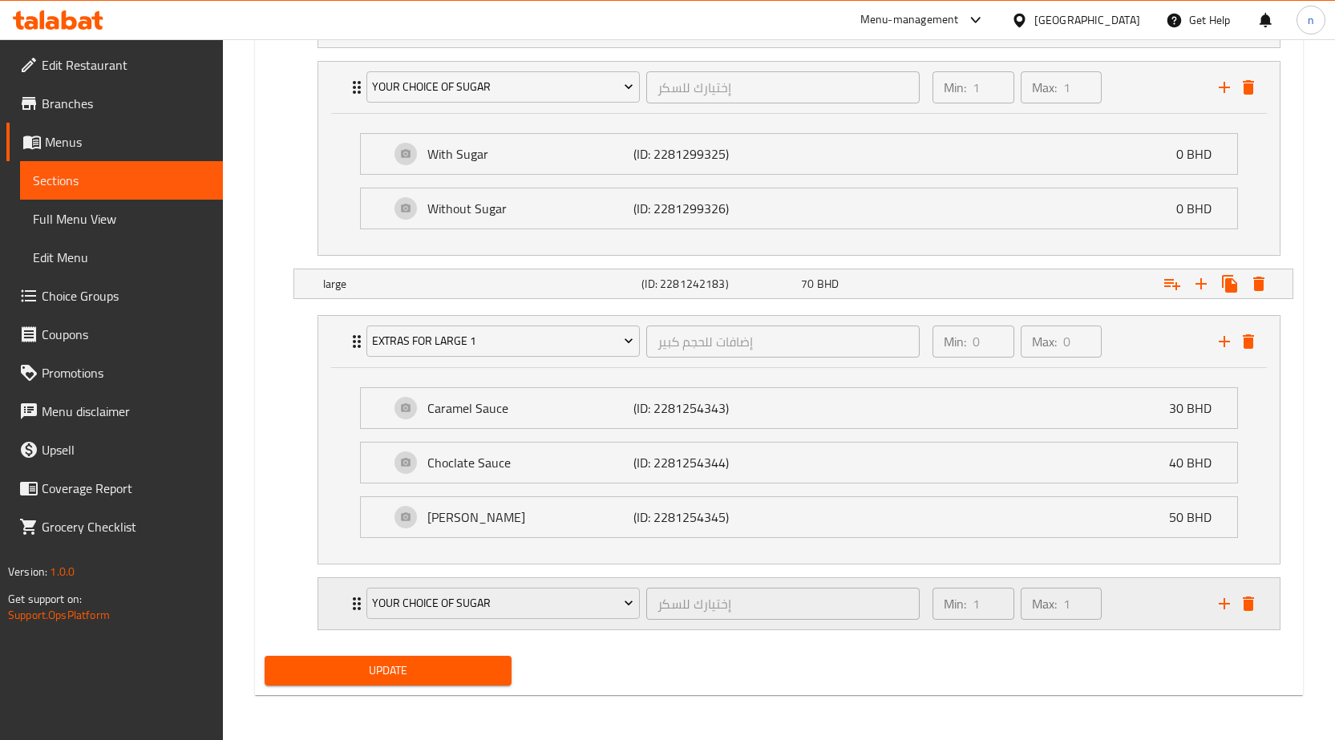
click at [352, 610] on icon "Expand" at bounding box center [356, 603] width 19 height 19
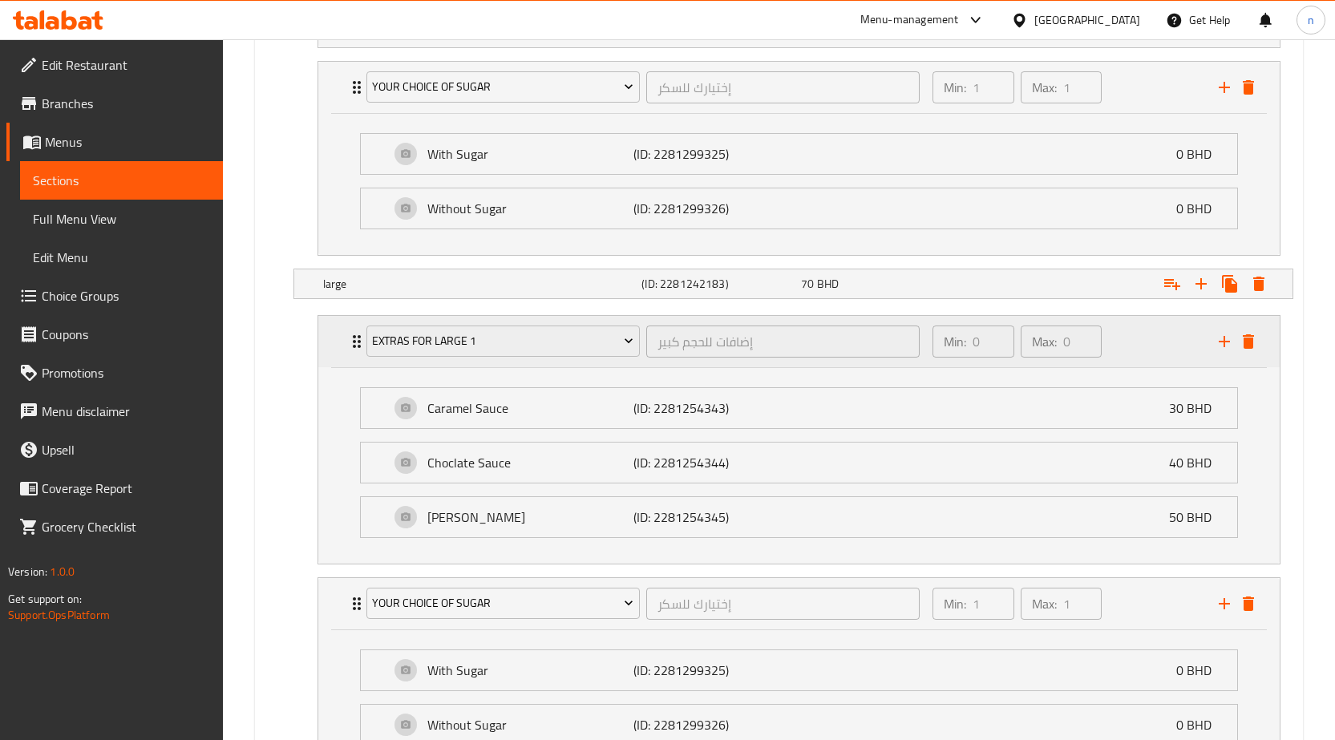
click at [966, 336] on p "Min:" at bounding box center [955, 341] width 22 height 19
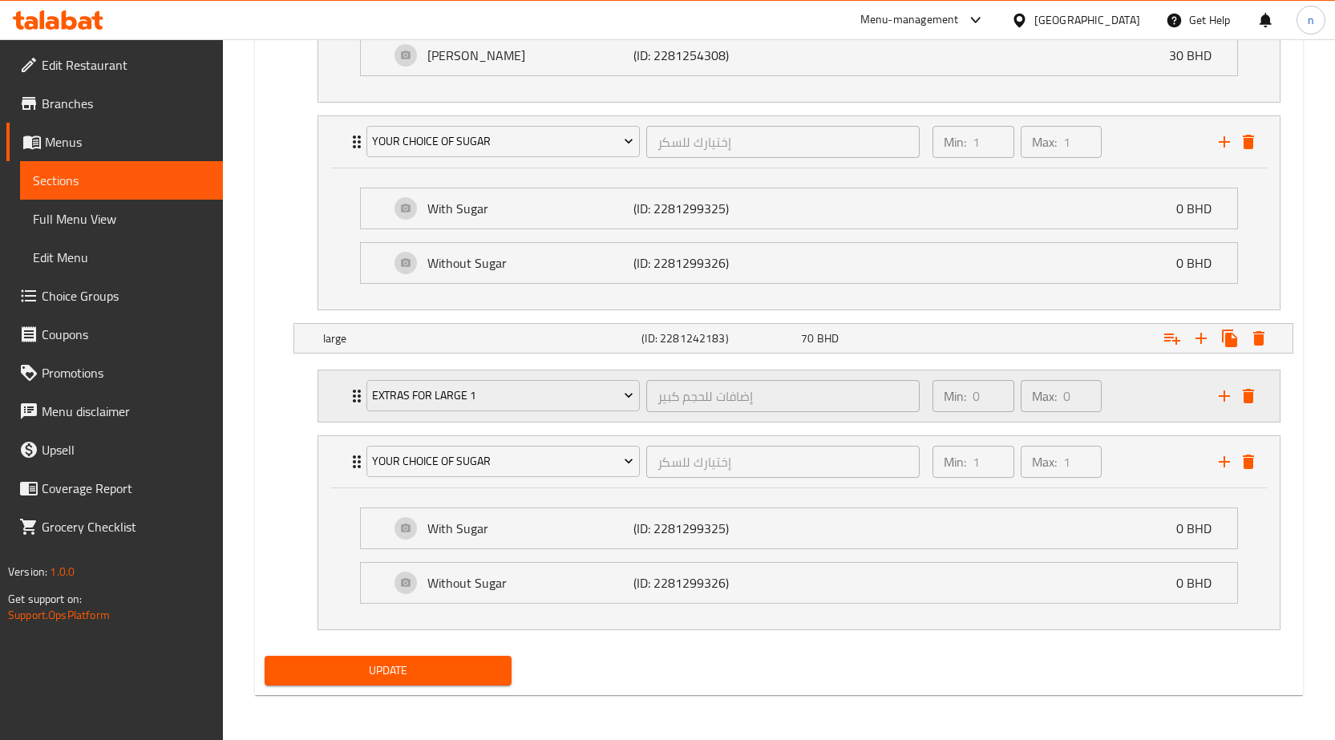
scroll to position [1689, 0]
click at [561, 398] on span "Extras For Large 1" at bounding box center [502, 396] width 261 height 20
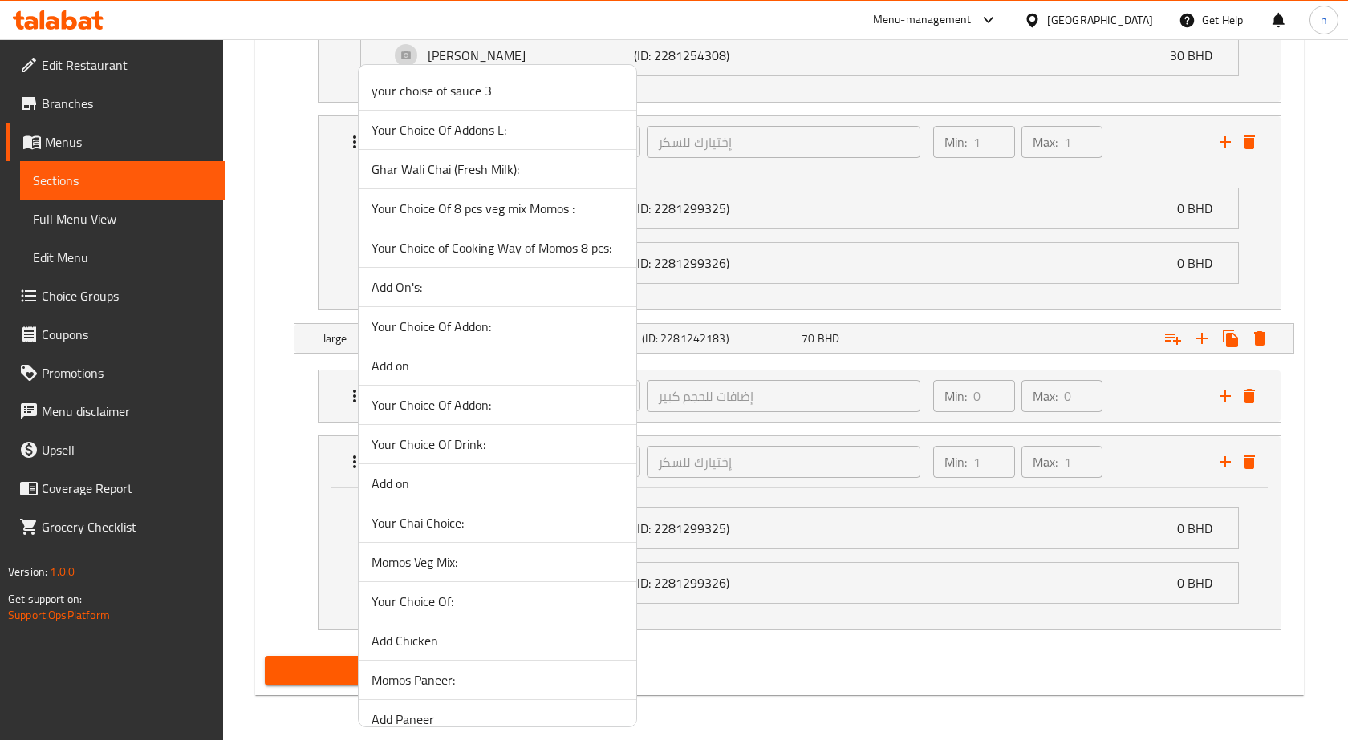
click at [257, 395] on div at bounding box center [674, 370] width 1348 height 740
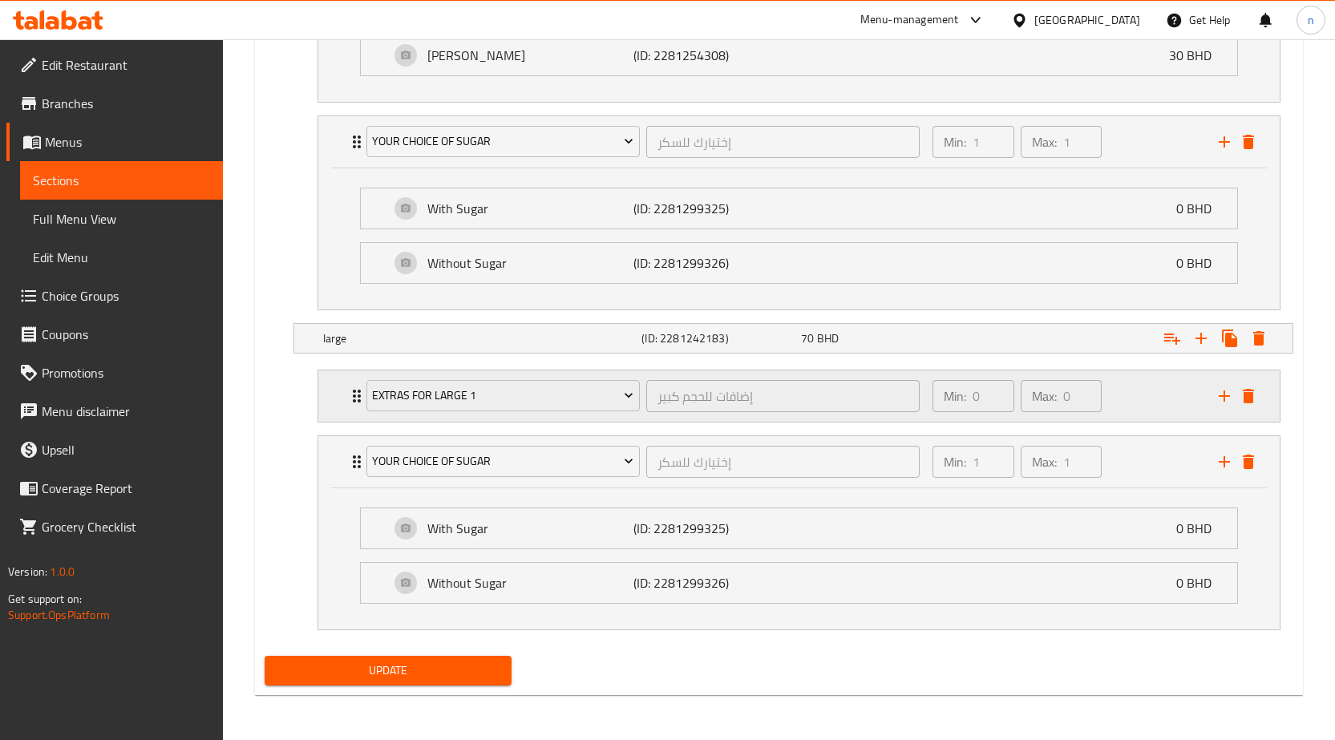
click at [1137, 387] on div "Min: 0 ​ Max: 0 ​" at bounding box center [1066, 396] width 286 height 51
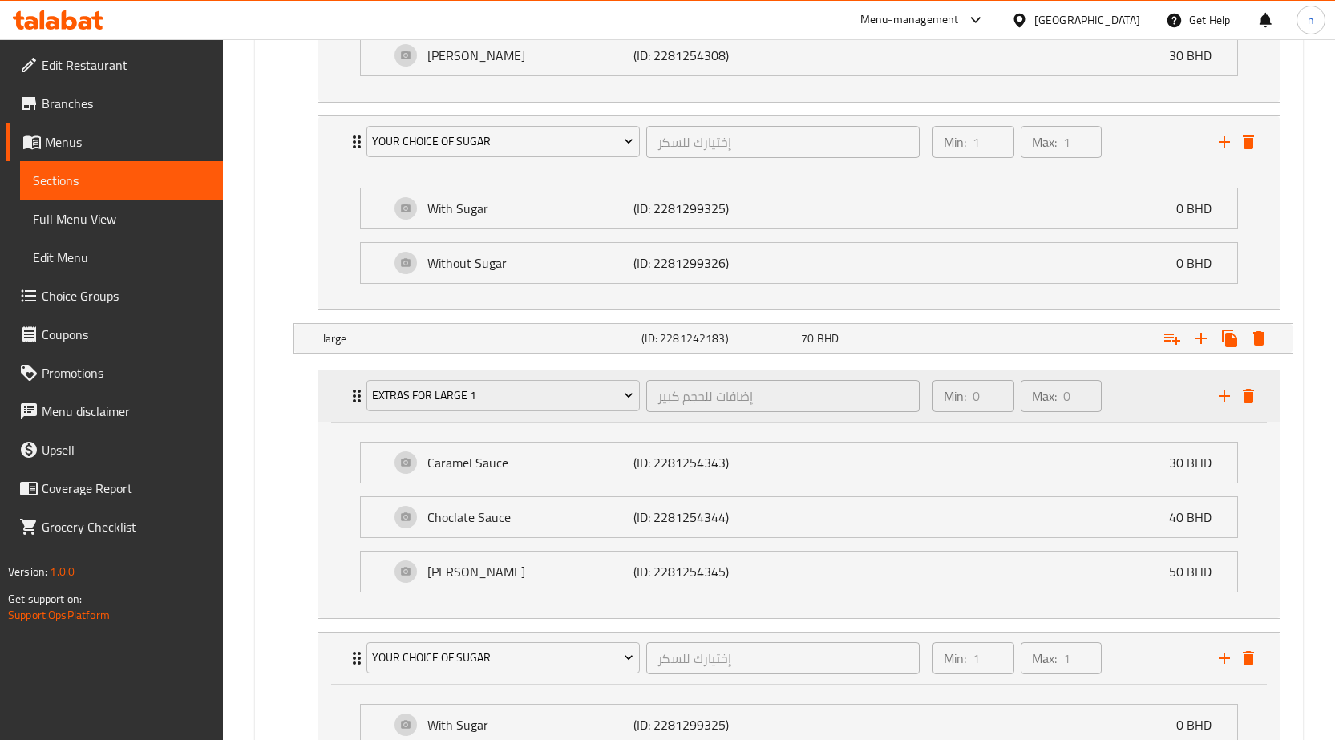
click at [1136, 393] on div "Min: 0 ​ Max: 0 ​" at bounding box center [1066, 396] width 286 height 51
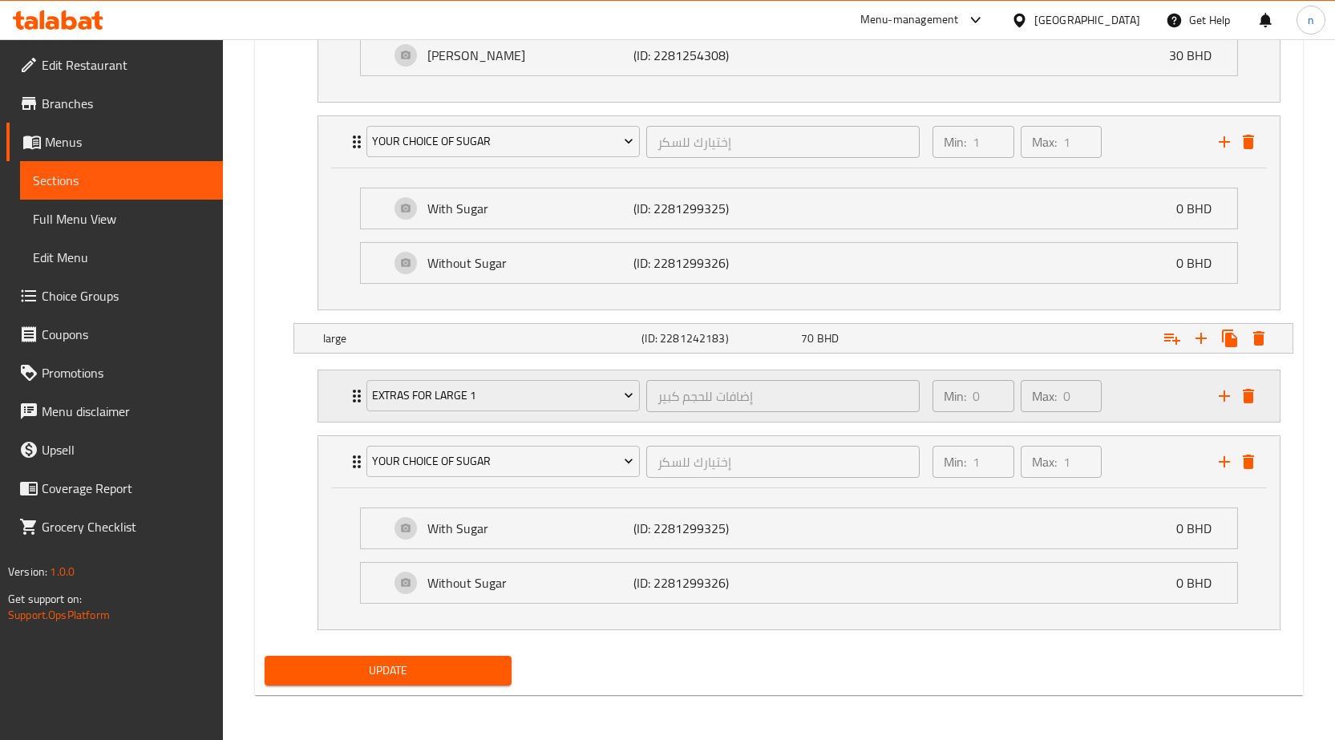
click at [1152, 393] on div "Min: 0 ​ Max: 0 ​" at bounding box center [1066, 396] width 286 height 51
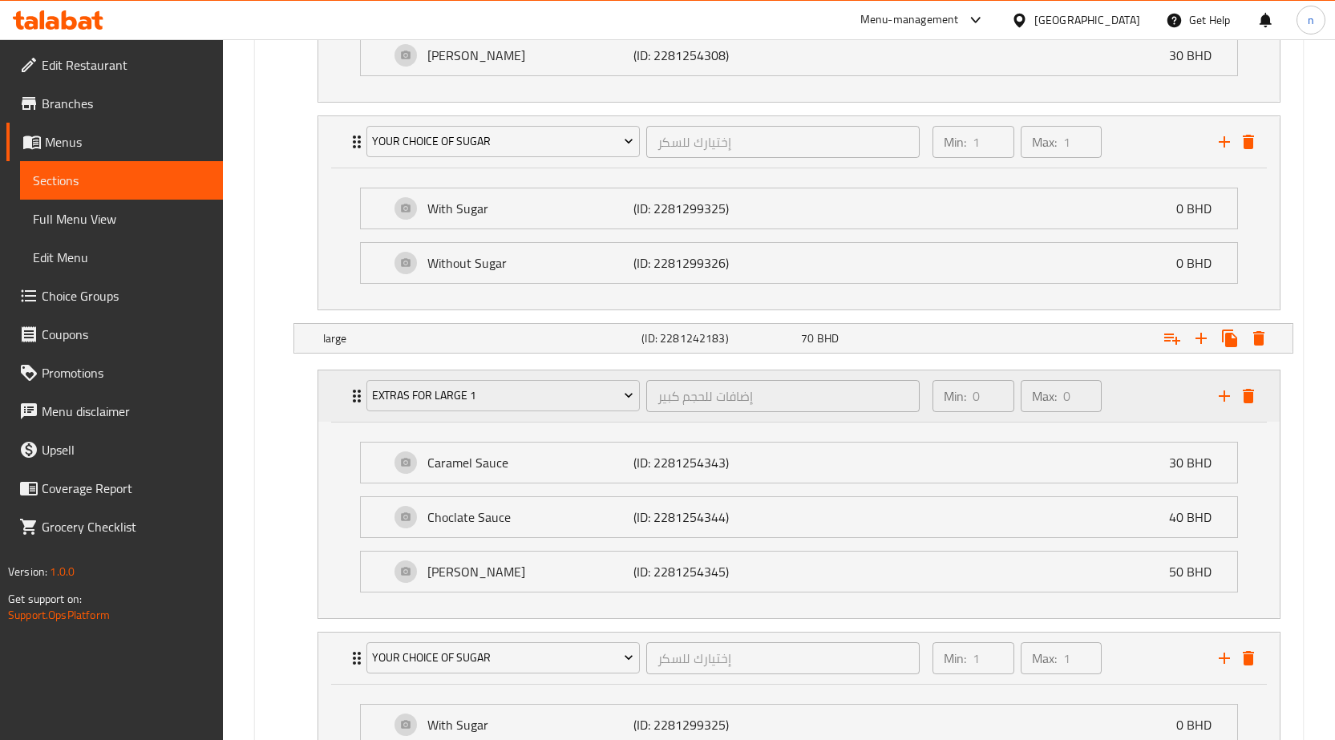
click at [1117, 394] on div "Min: 0 ​ Max: 0 ​" at bounding box center [1066, 396] width 286 height 51
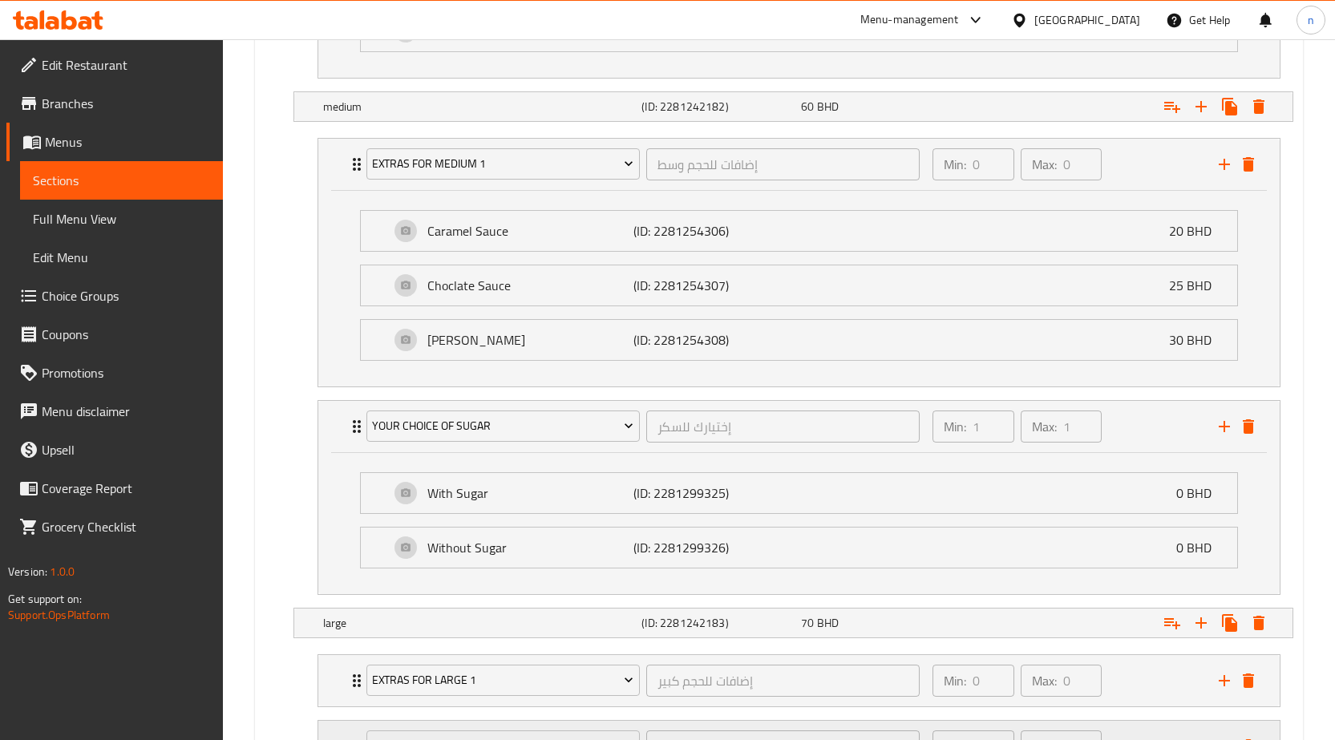
scroll to position [1368, 0]
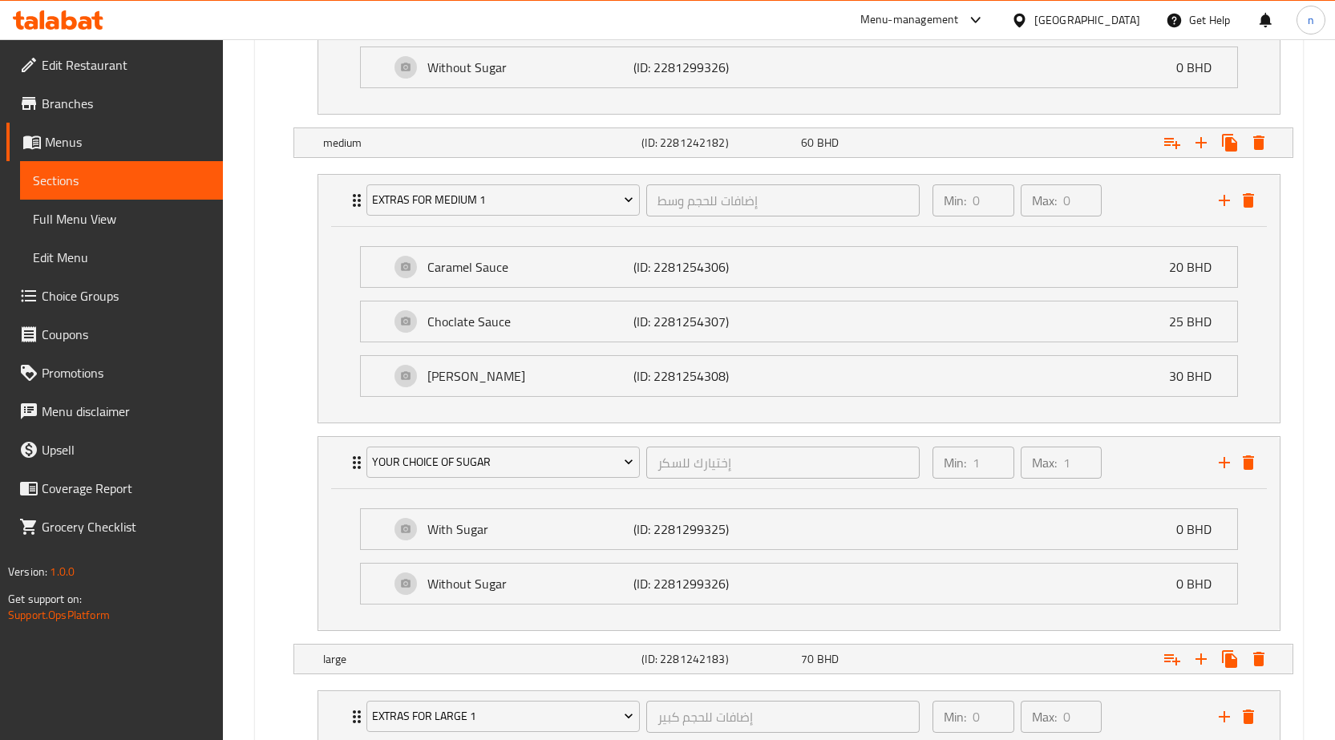
click at [75, 298] on span "Choice Groups" at bounding box center [126, 295] width 168 height 19
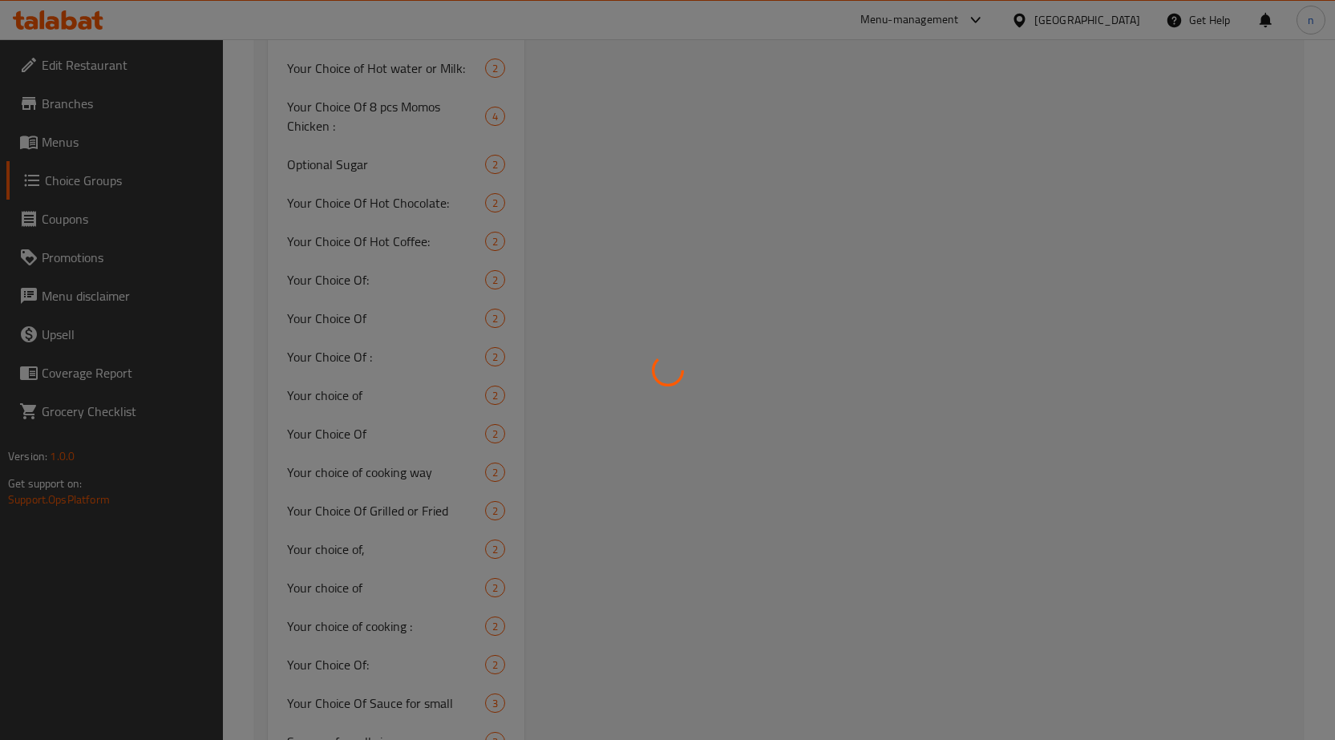
scroll to position [227, 0]
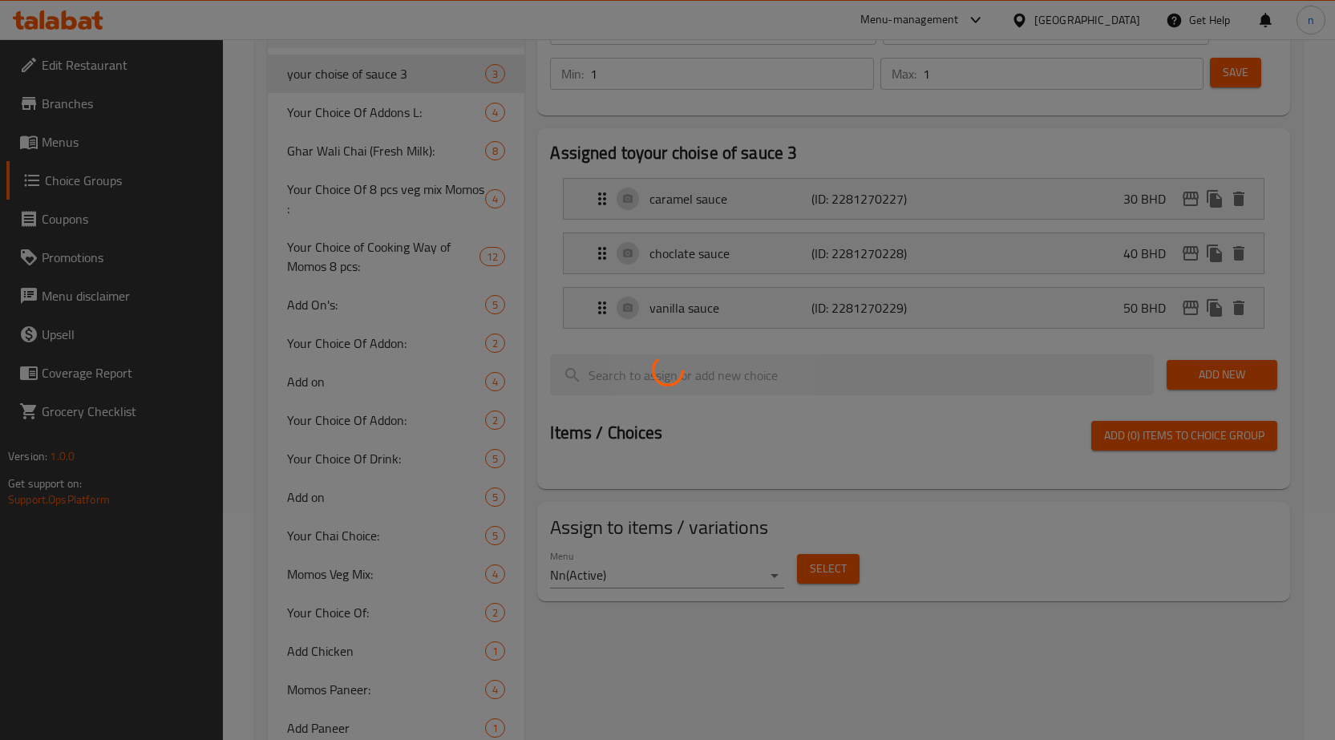
type input "your choise of sauce3"
type input "0"
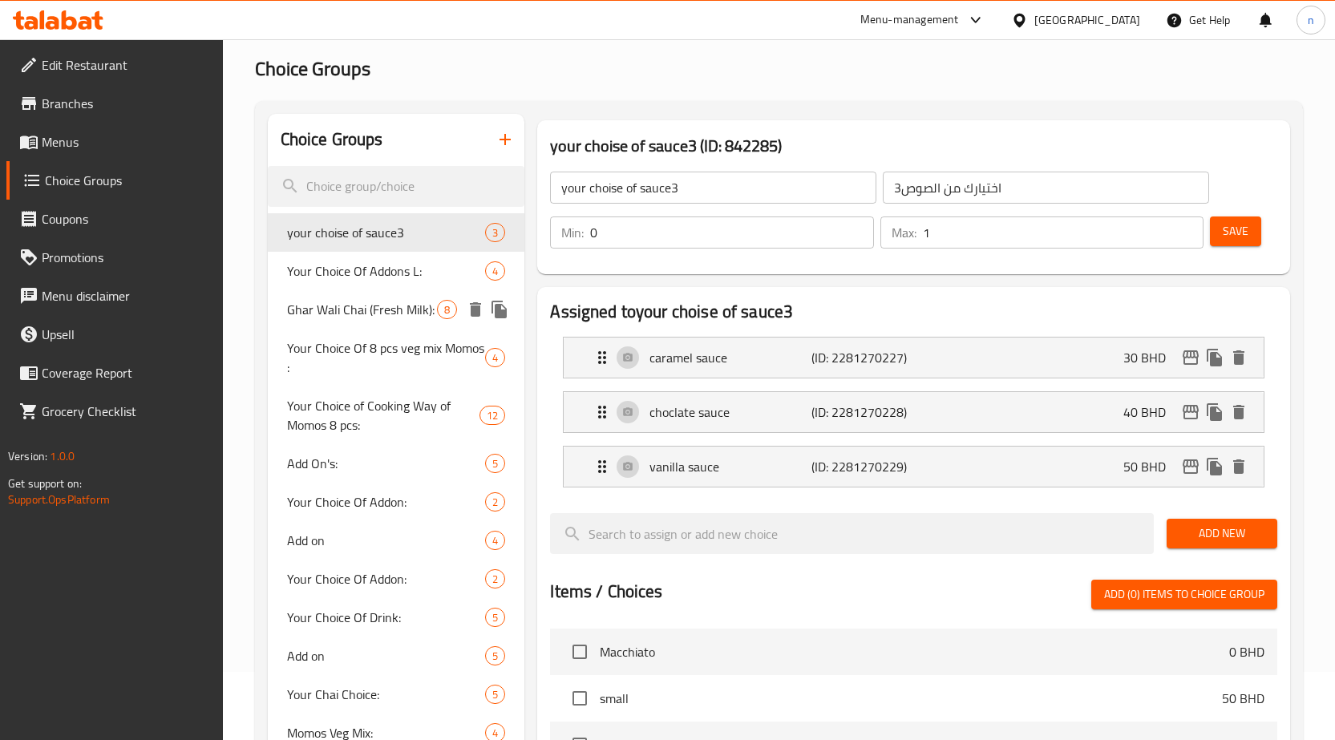
scroll to position [67, 0]
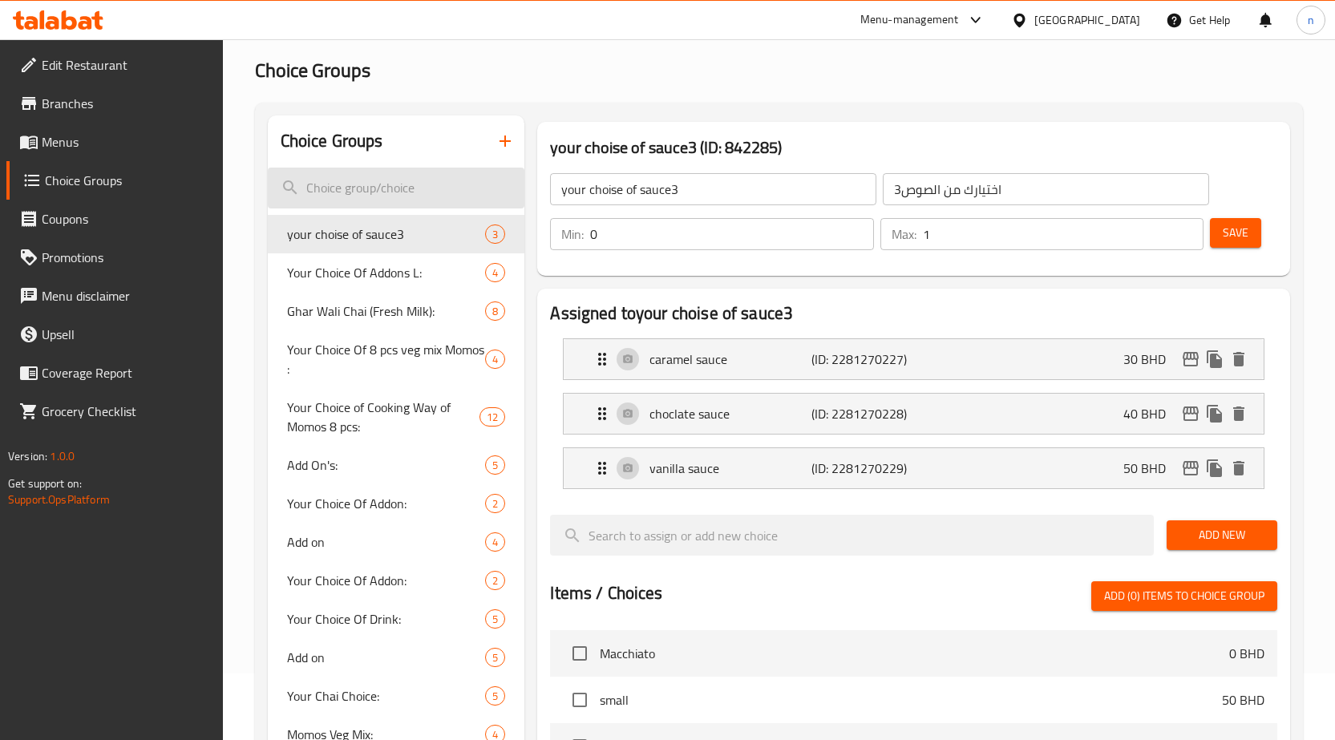
click at [339, 186] on input "search" at bounding box center [396, 188] width 257 height 41
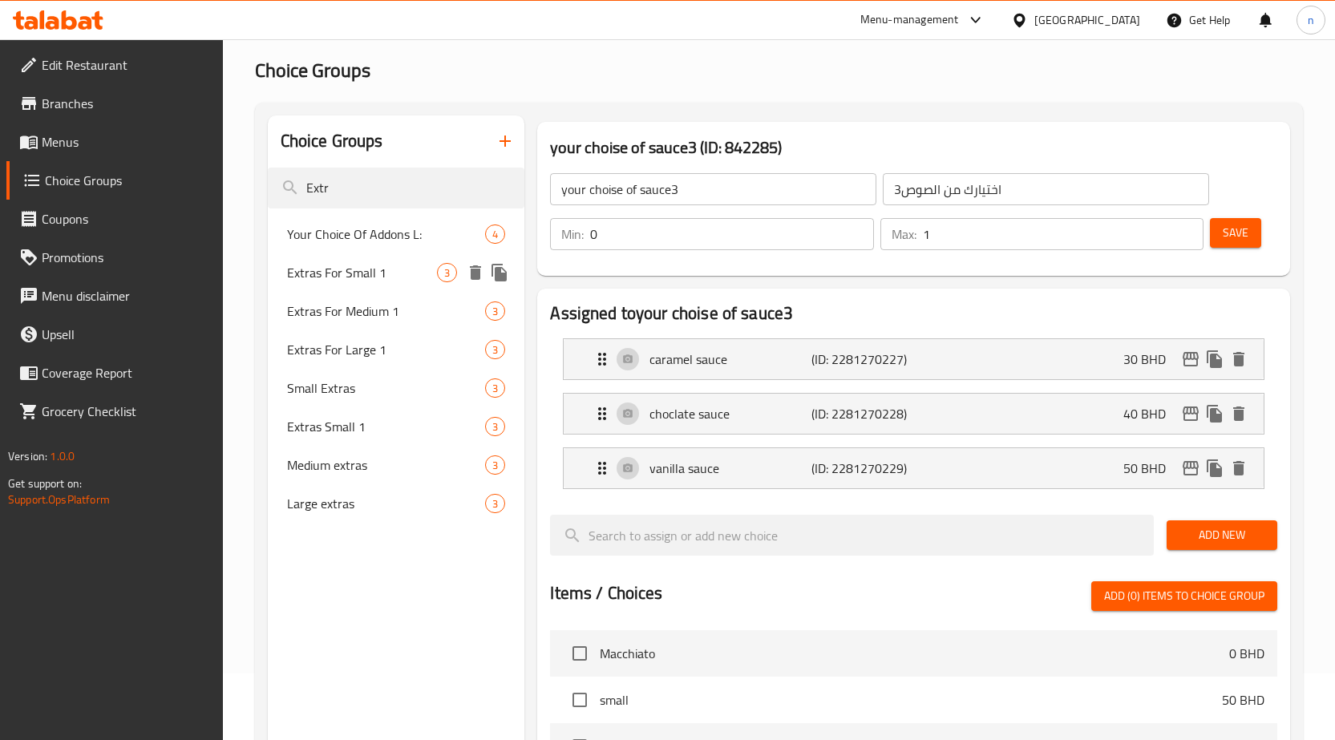
type input "Extr"
click at [354, 274] on span "Extras For Small 1" at bounding box center [362, 272] width 151 height 19
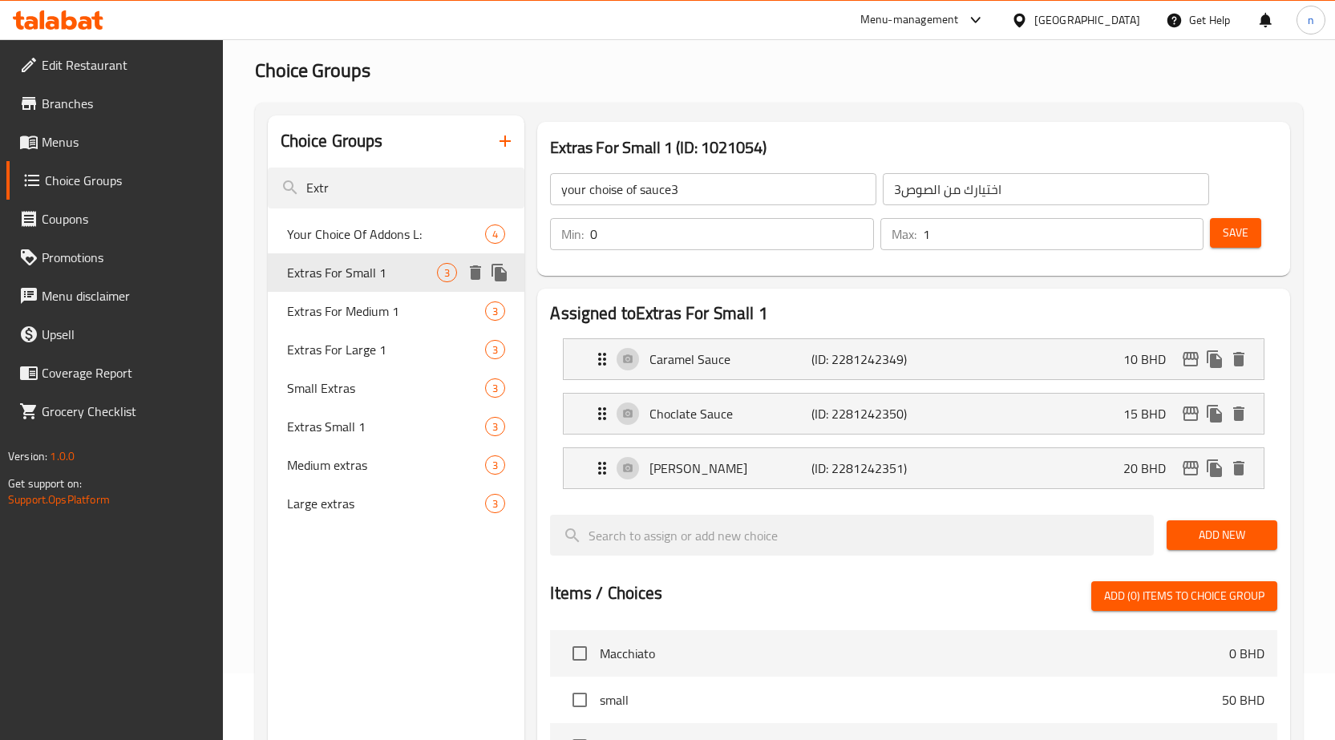
type input "Extras For Small 1"
type input "إضافات للحجم صغير"
type input "0"
click at [932, 237] on input "0" at bounding box center [1064, 234] width 282 height 32
type input "1"
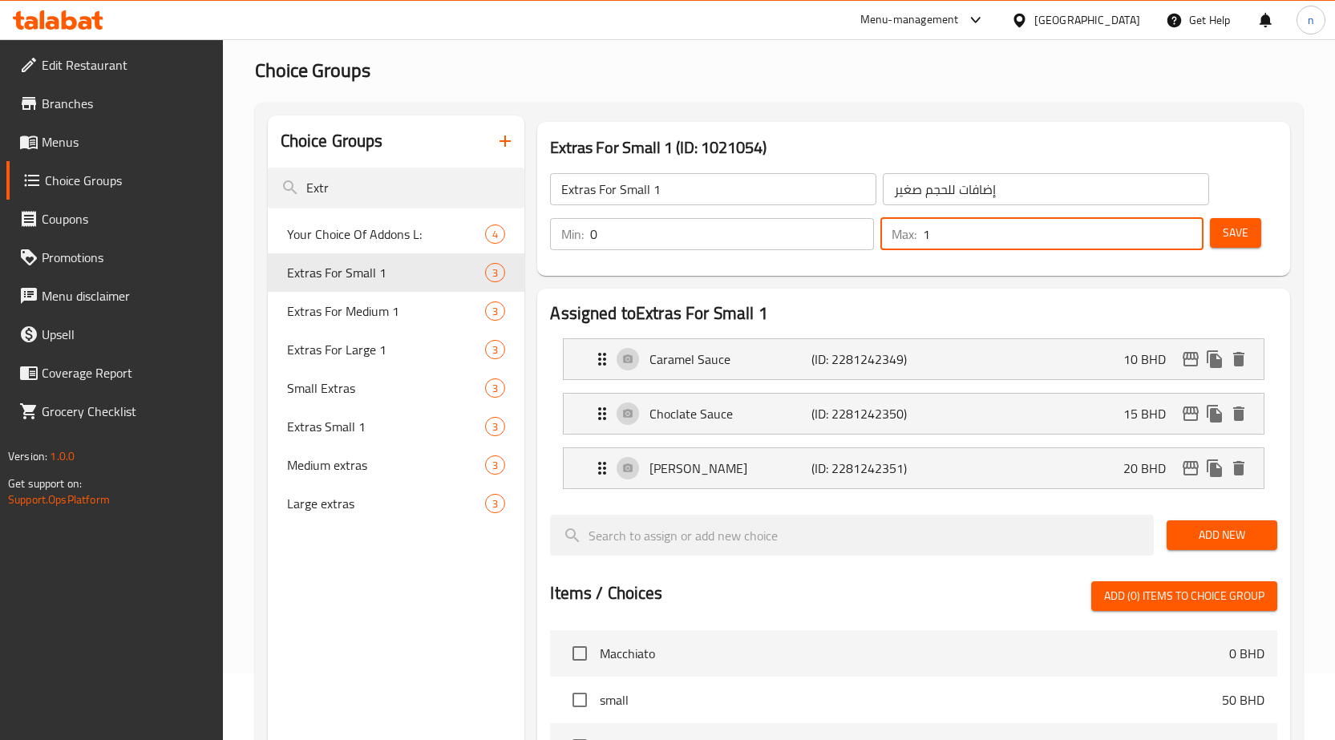
click at [1250, 237] on button "Save" at bounding box center [1235, 233] width 51 height 30
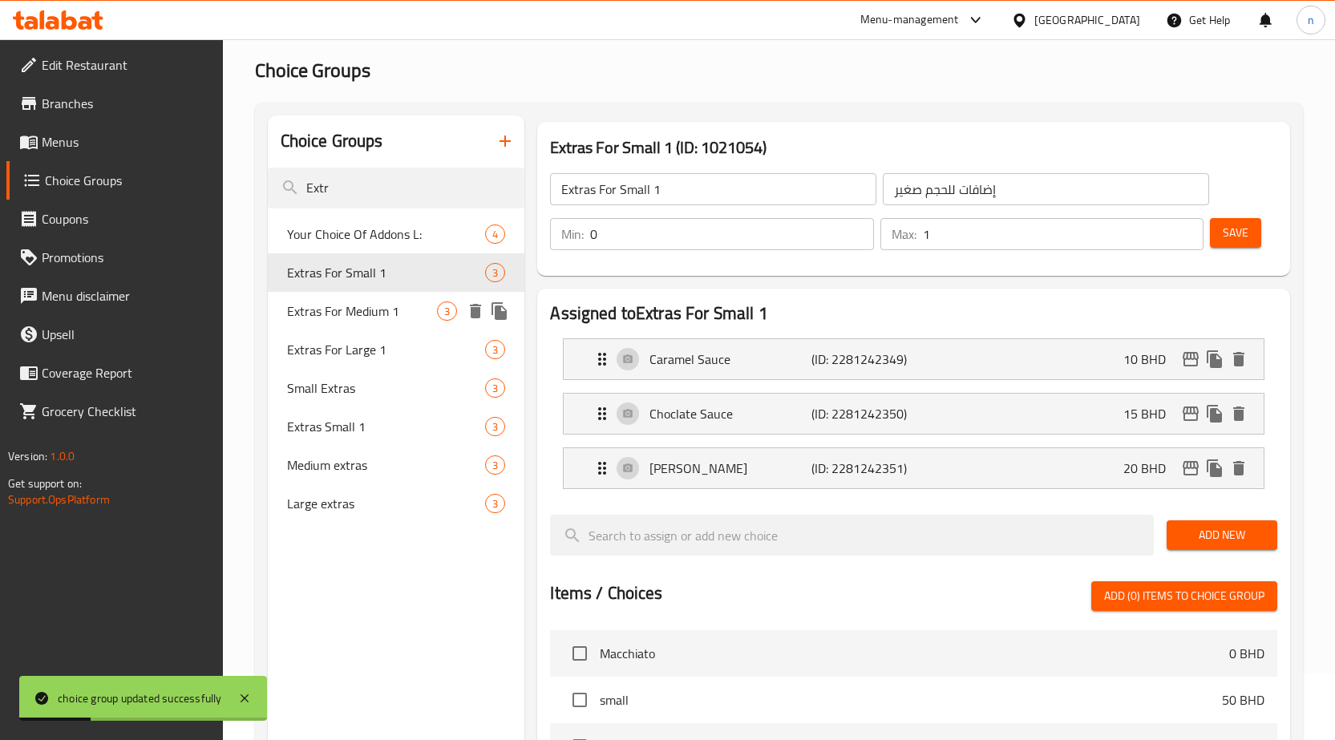
click at [340, 306] on span "Extras For Medium 1" at bounding box center [362, 311] width 151 height 19
type input "Extras For Medium 1"
type input "إضافات للحجم وسط"
type input "0"
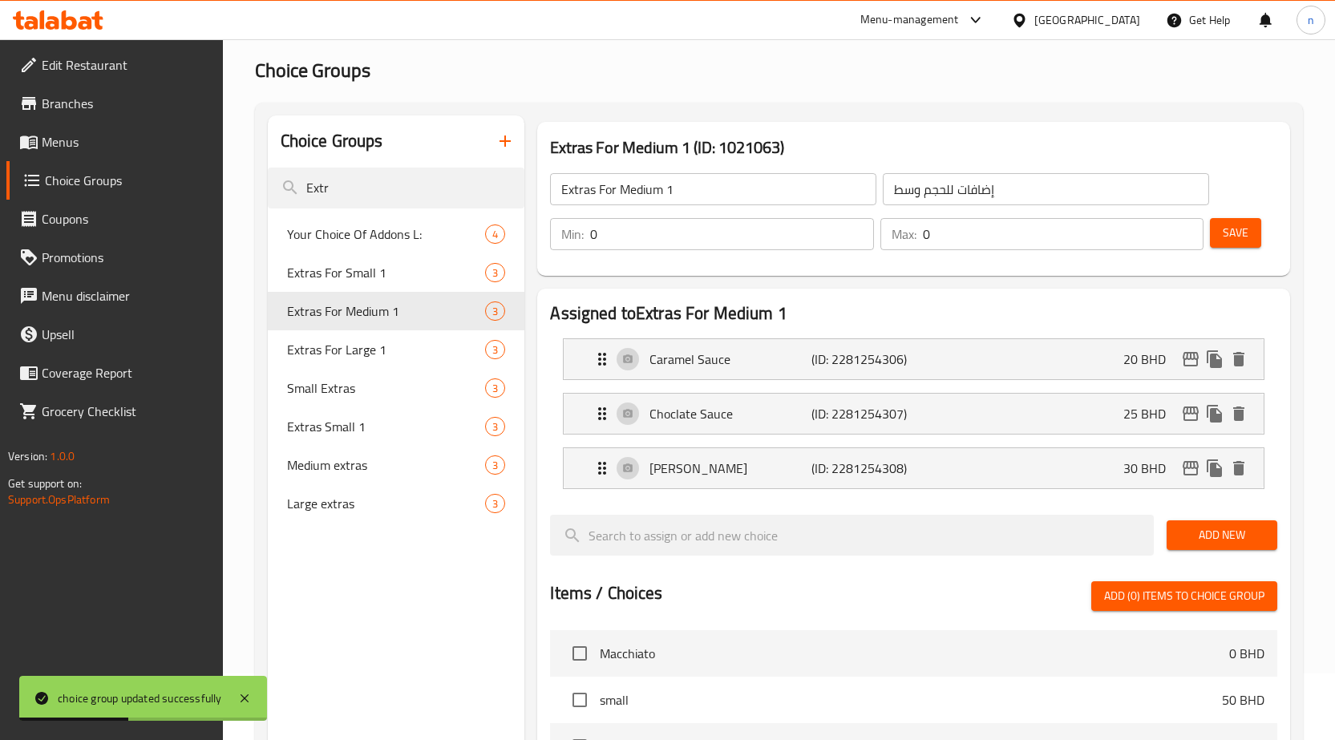
click at [931, 231] on input "0" at bounding box center [1064, 234] width 282 height 32
type input "1"
click at [1240, 233] on span "Save" at bounding box center [1236, 233] width 26 height 20
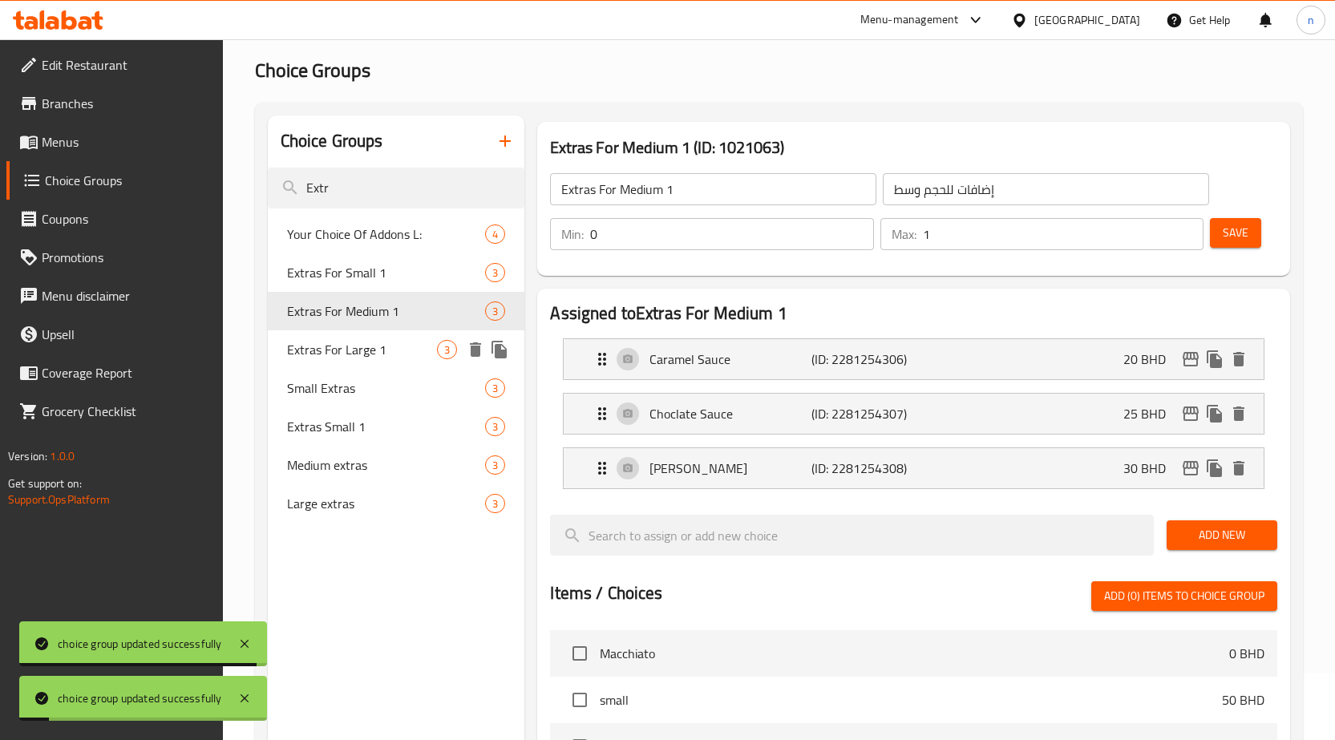
click at [401, 354] on span "Extras For Large 1" at bounding box center [362, 349] width 151 height 19
type input "Extras For Large 1"
type input "إضافات للحجم كبير"
type input "0"
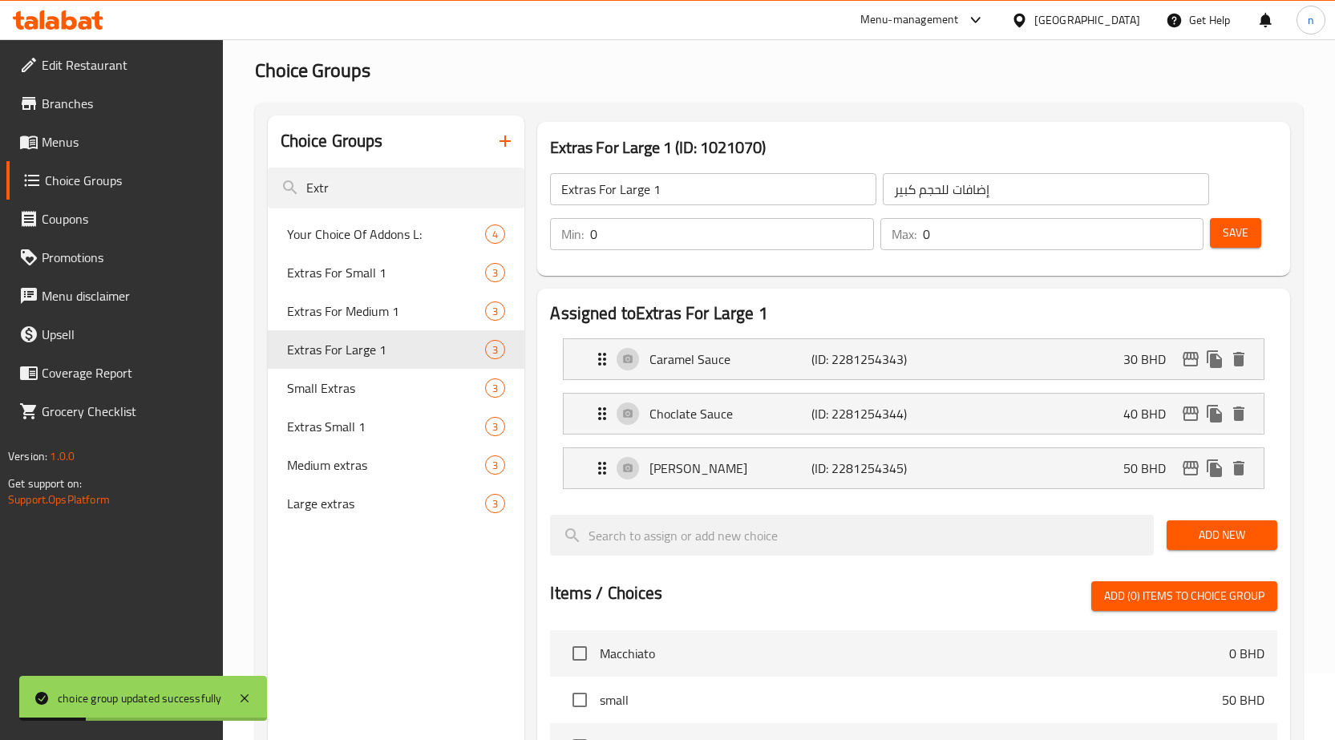
click at [935, 232] on input "0" at bounding box center [1064, 234] width 282 height 32
type input "1"
click at [1241, 233] on span "Save" at bounding box center [1236, 233] width 26 height 20
click at [75, 137] on span "Menus" at bounding box center [126, 141] width 168 height 19
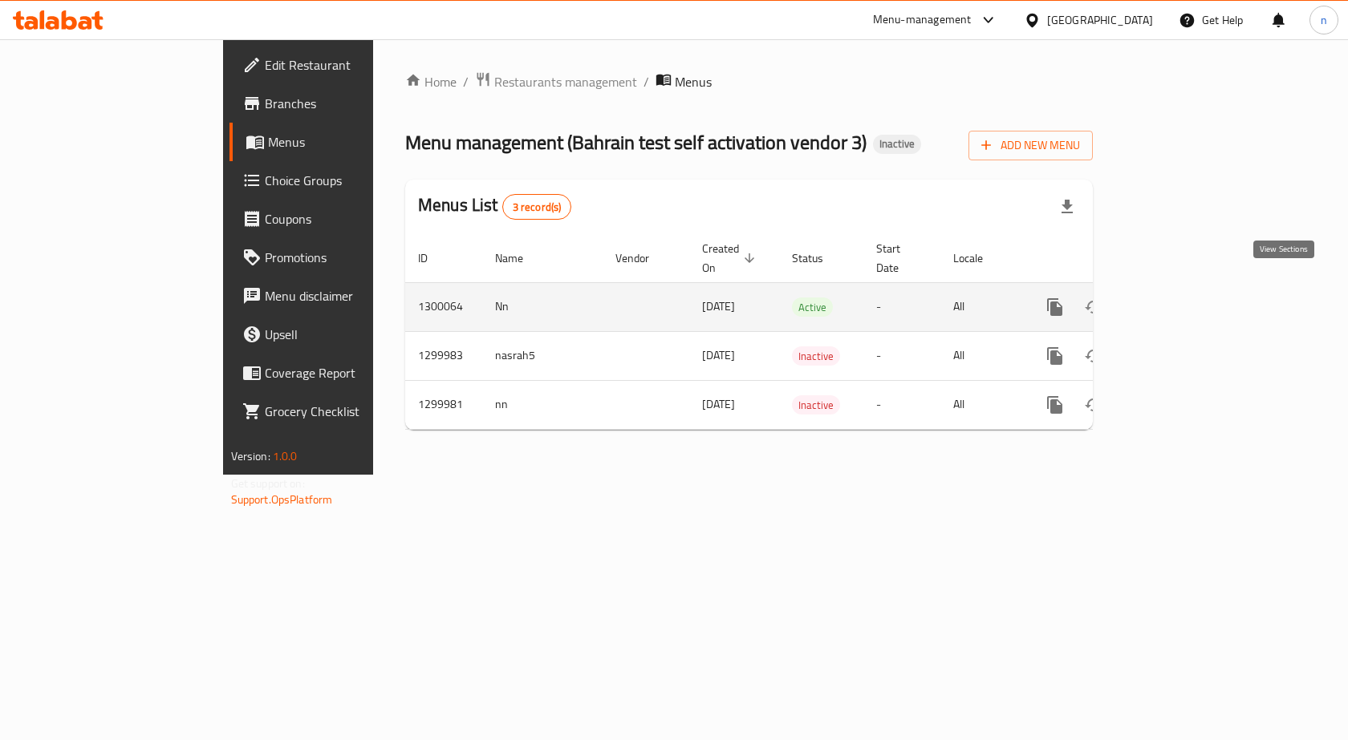
click at [1180, 298] on icon "enhanced table" at bounding box center [1170, 307] width 19 height 19
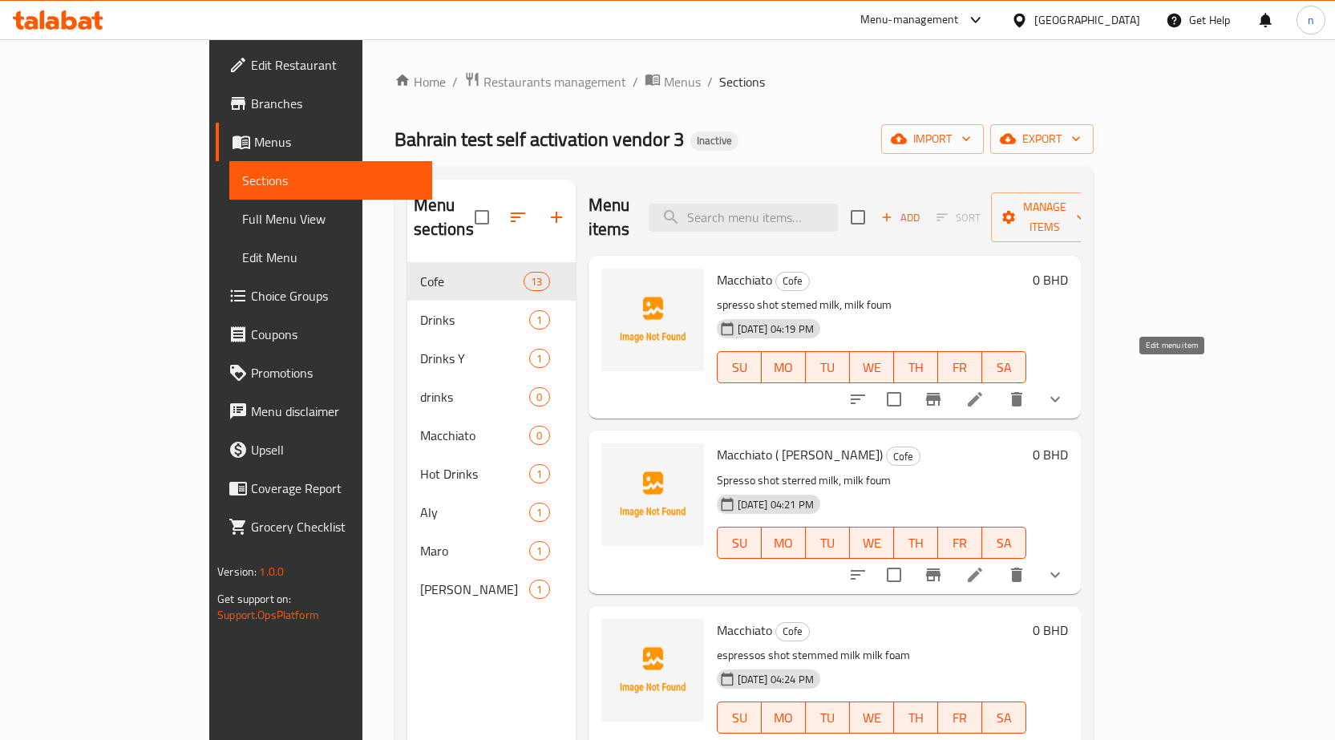
click at [985, 390] on icon at bounding box center [975, 399] width 19 height 19
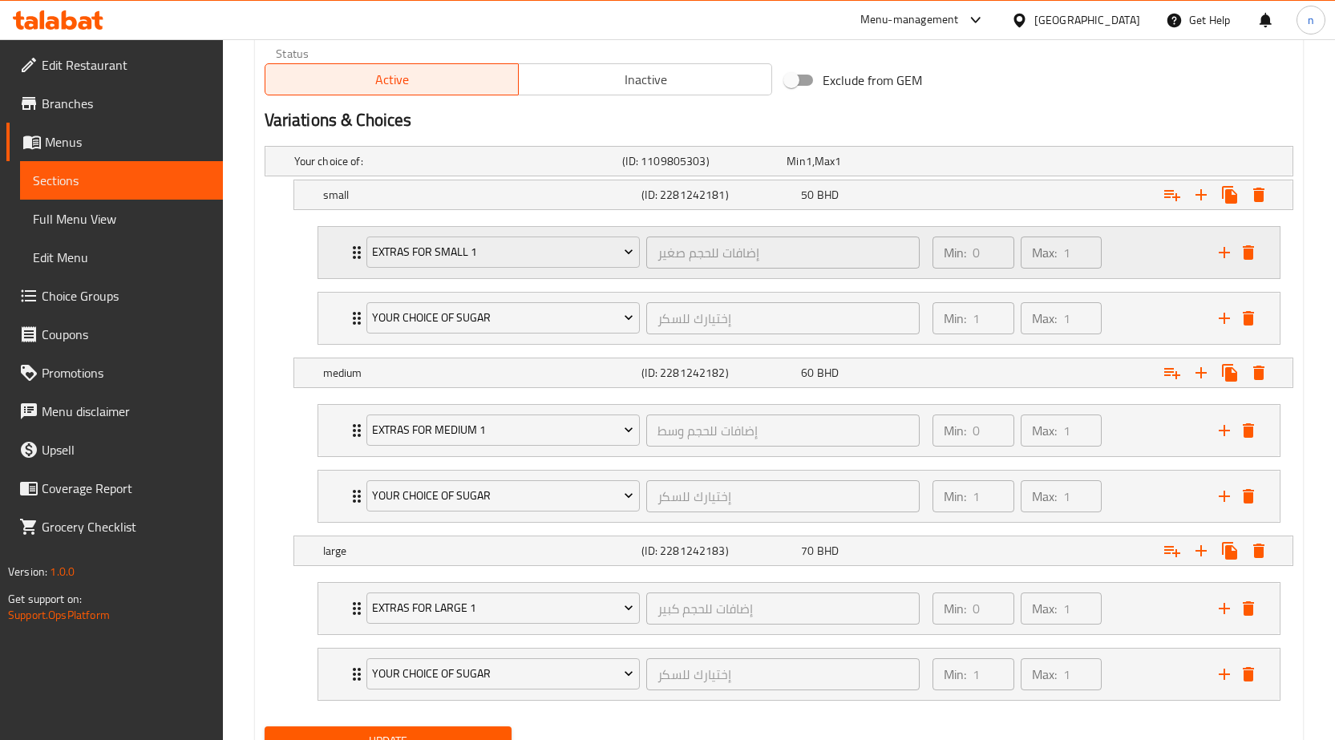
scroll to position [870, 0]
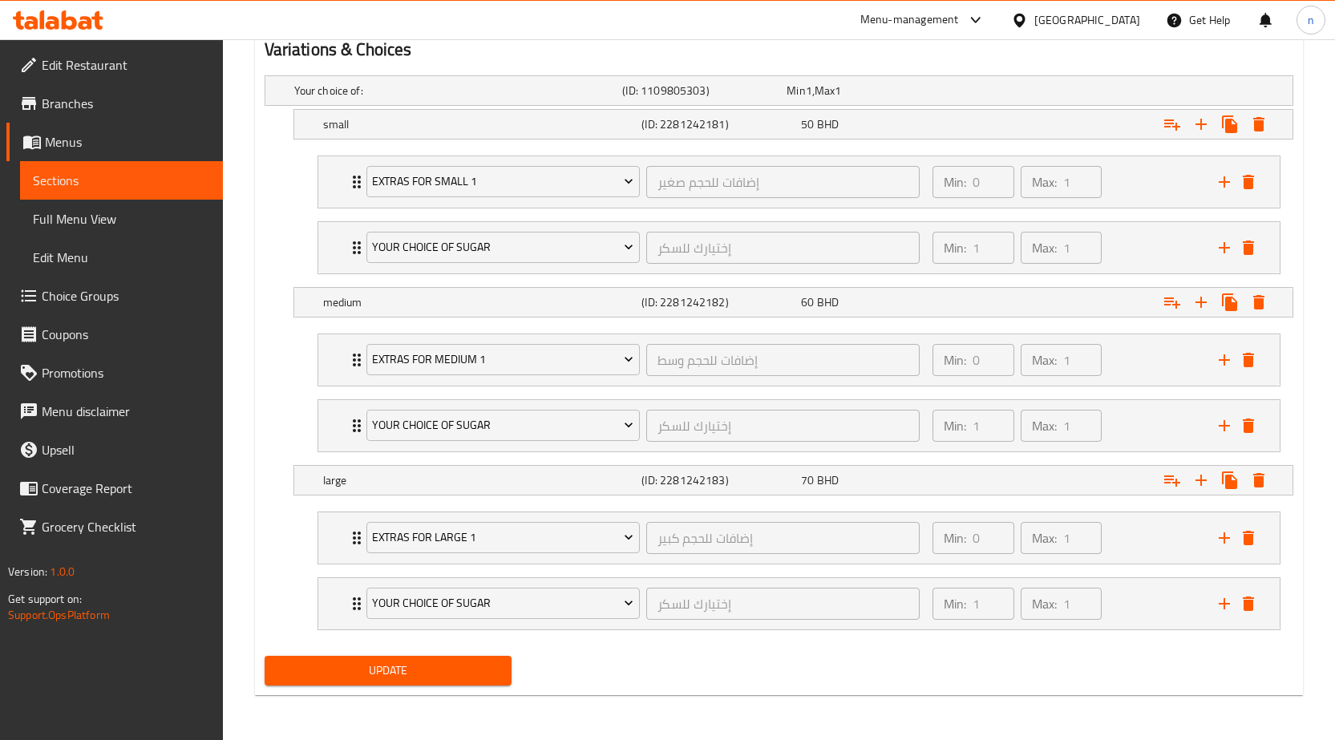
click at [383, 662] on span "Update" at bounding box center [389, 671] width 222 height 20
